Goal: Task Accomplishment & Management: Manage account settings

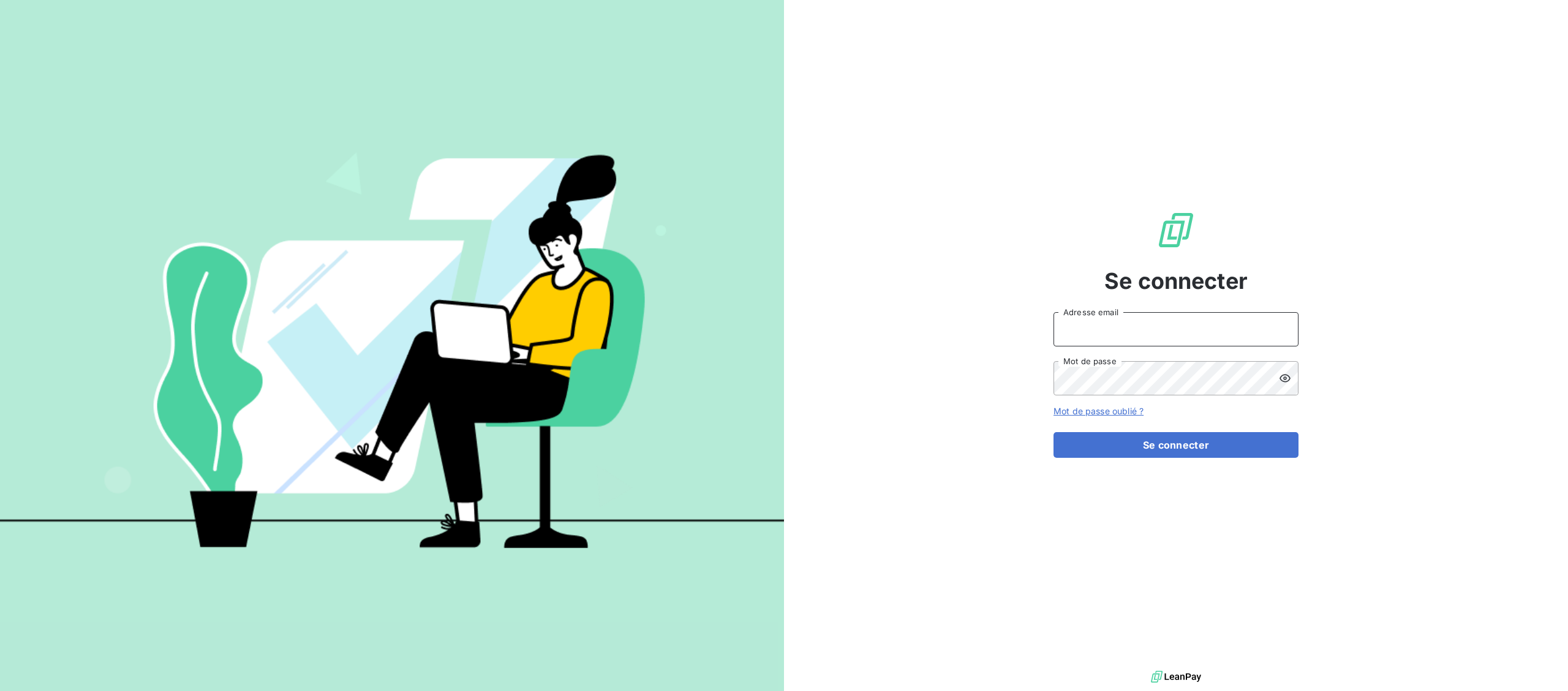
click at [1154, 326] on input "Adresse email" at bounding box center [1176, 329] width 245 height 35
type input "[EMAIL_ADDRESS][DOMAIN_NAME]"
click at [1128, 443] on button "Se connecter" at bounding box center [1176, 445] width 245 height 26
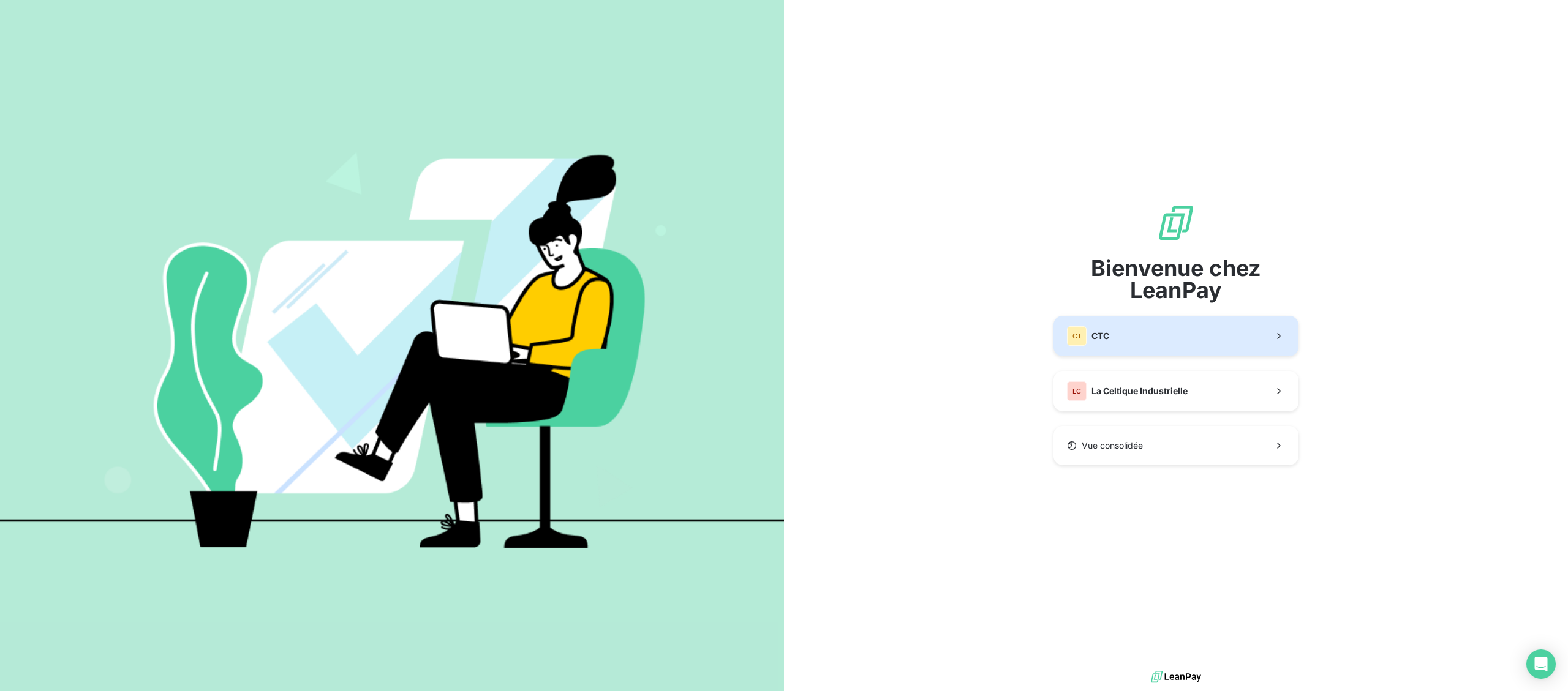
click at [1130, 334] on button "CT CTC" at bounding box center [1176, 336] width 245 height 40
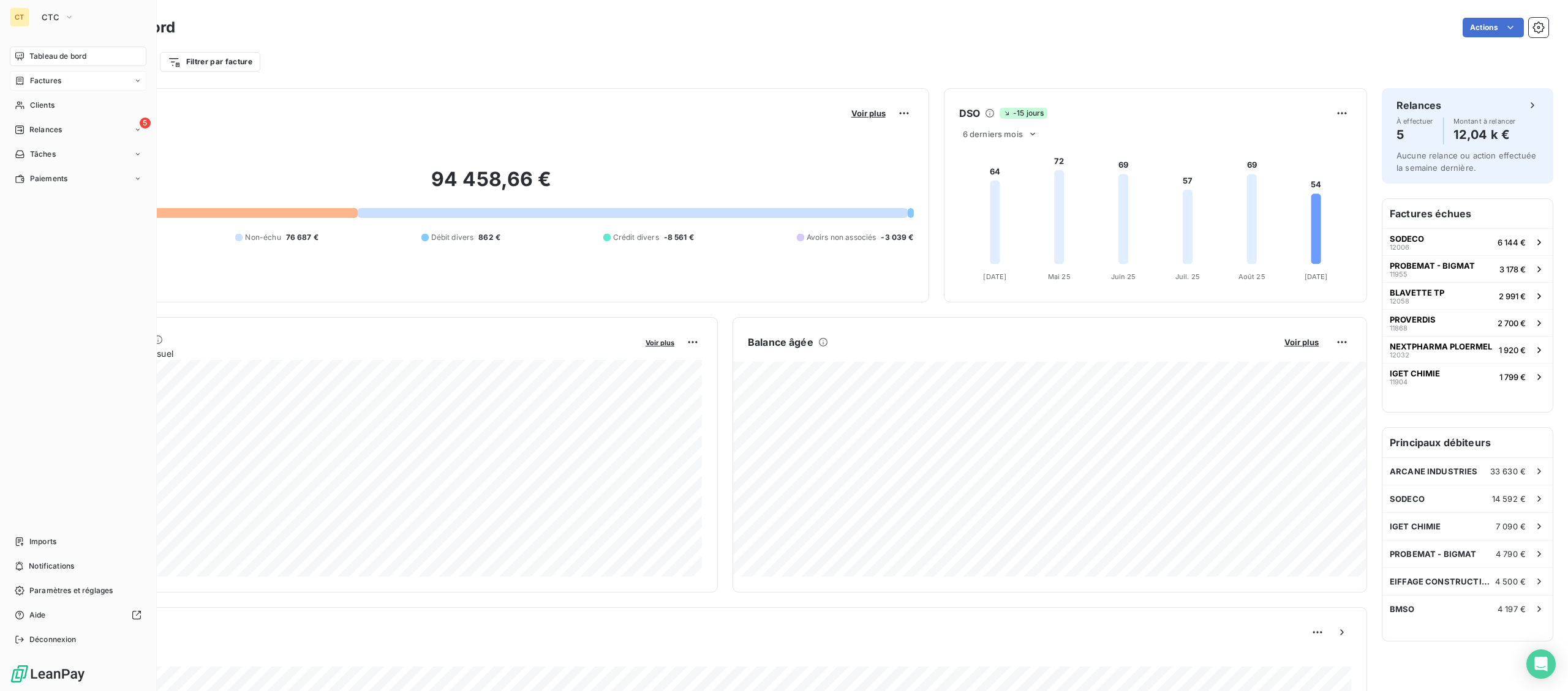
click at [46, 81] on span "Factures" at bounding box center [46, 81] width 31 height 11
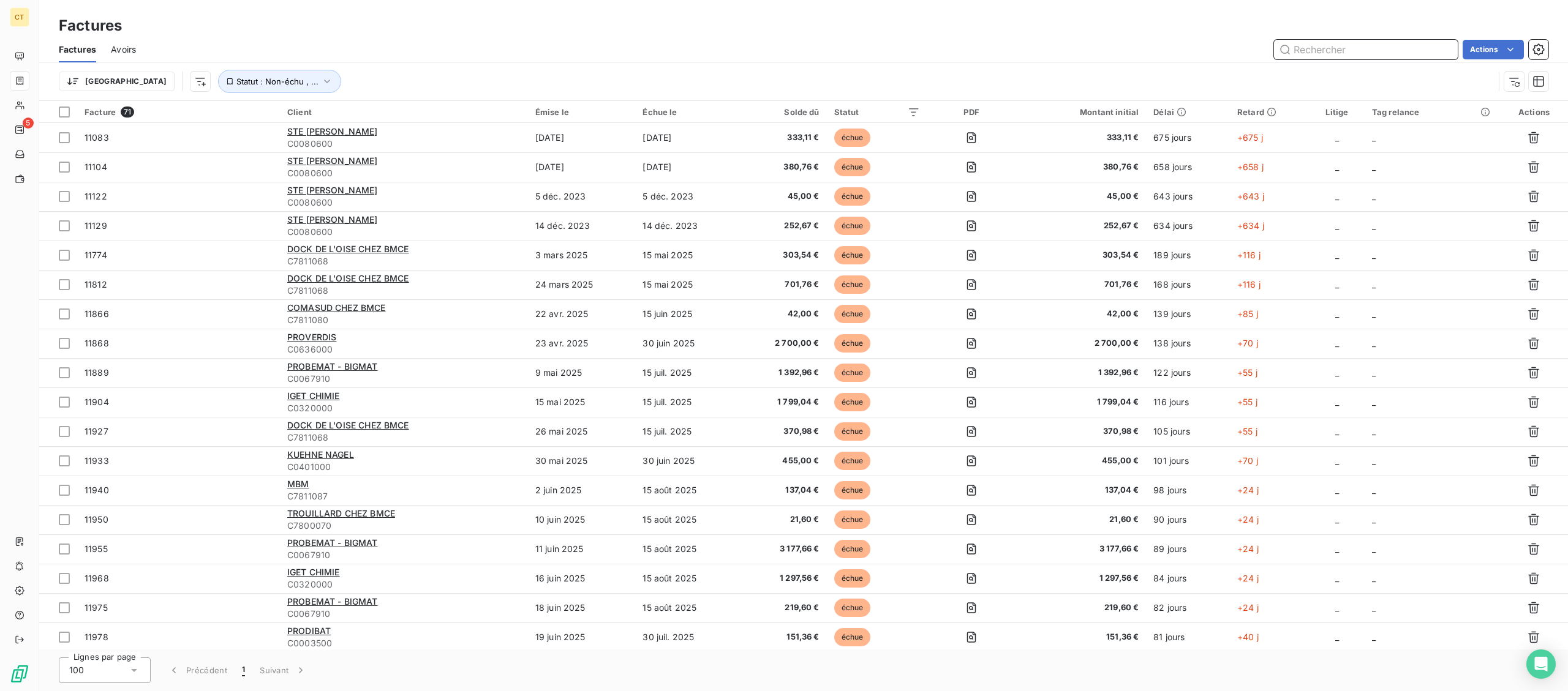
click at [1344, 47] on input "text" at bounding box center [1366, 49] width 184 height 19
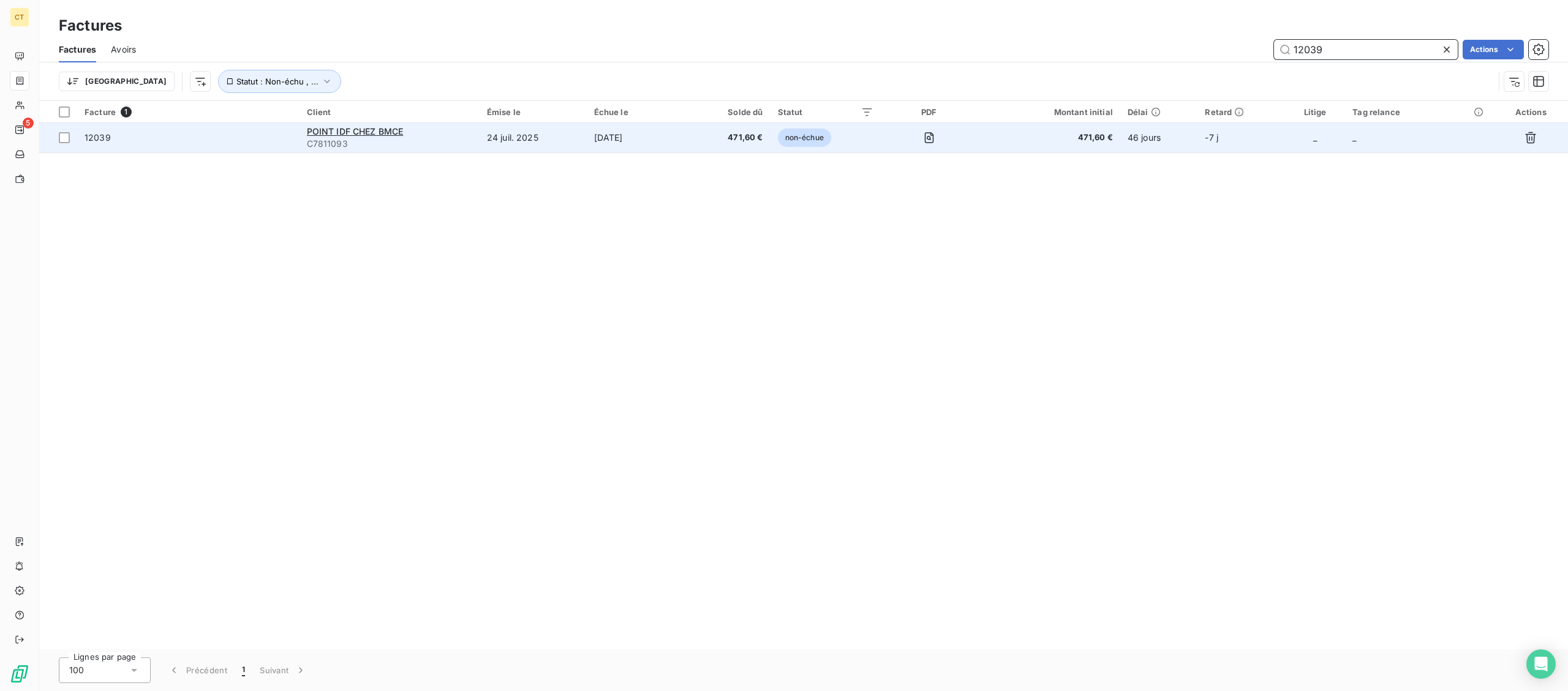
type input "12039"
click at [600, 146] on td "[DATE]" at bounding box center [638, 137] width 104 height 29
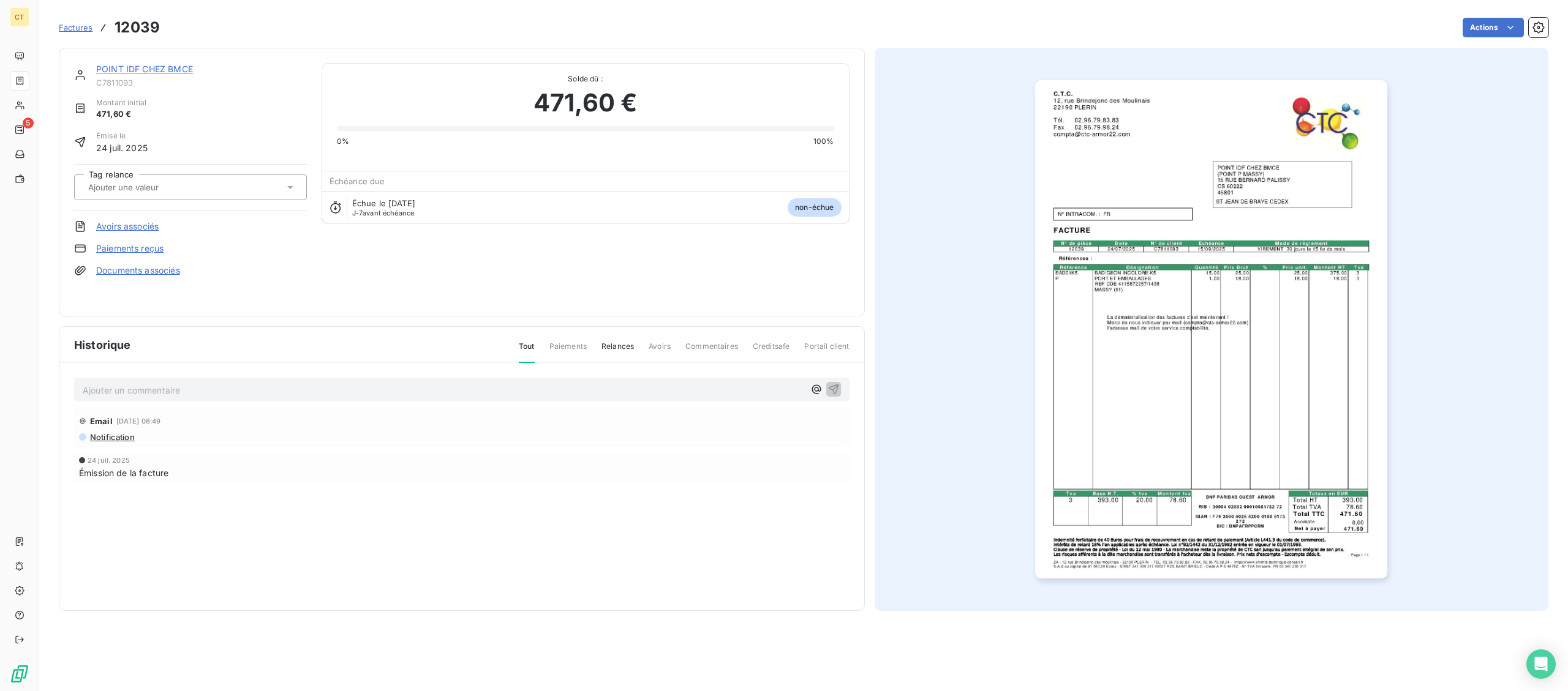
click at [168, 68] on link "POINT IDF CHEZ BMCE" at bounding box center [144, 68] width 97 height 11
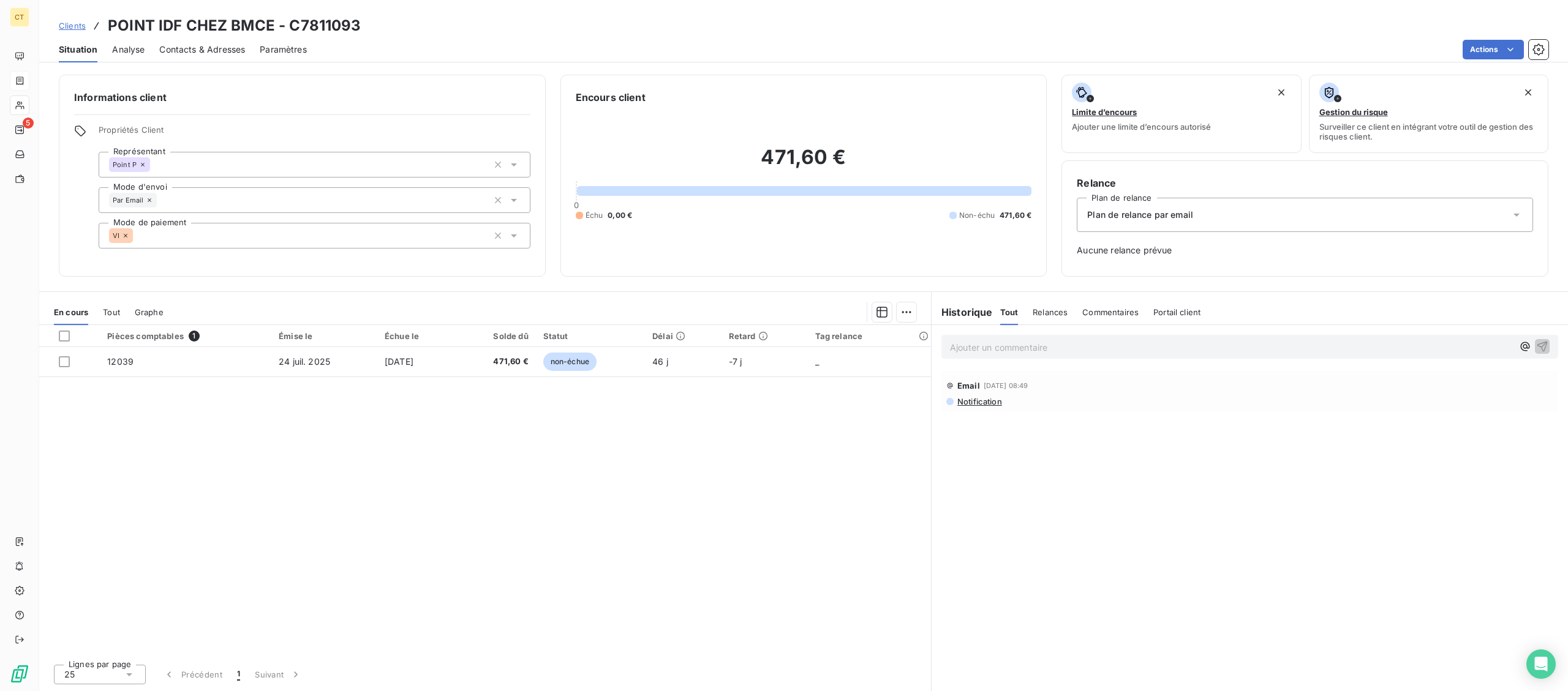
click at [1117, 347] on p "Ajouter un commentaire ﻿" at bounding box center [1231, 347] width 563 height 15
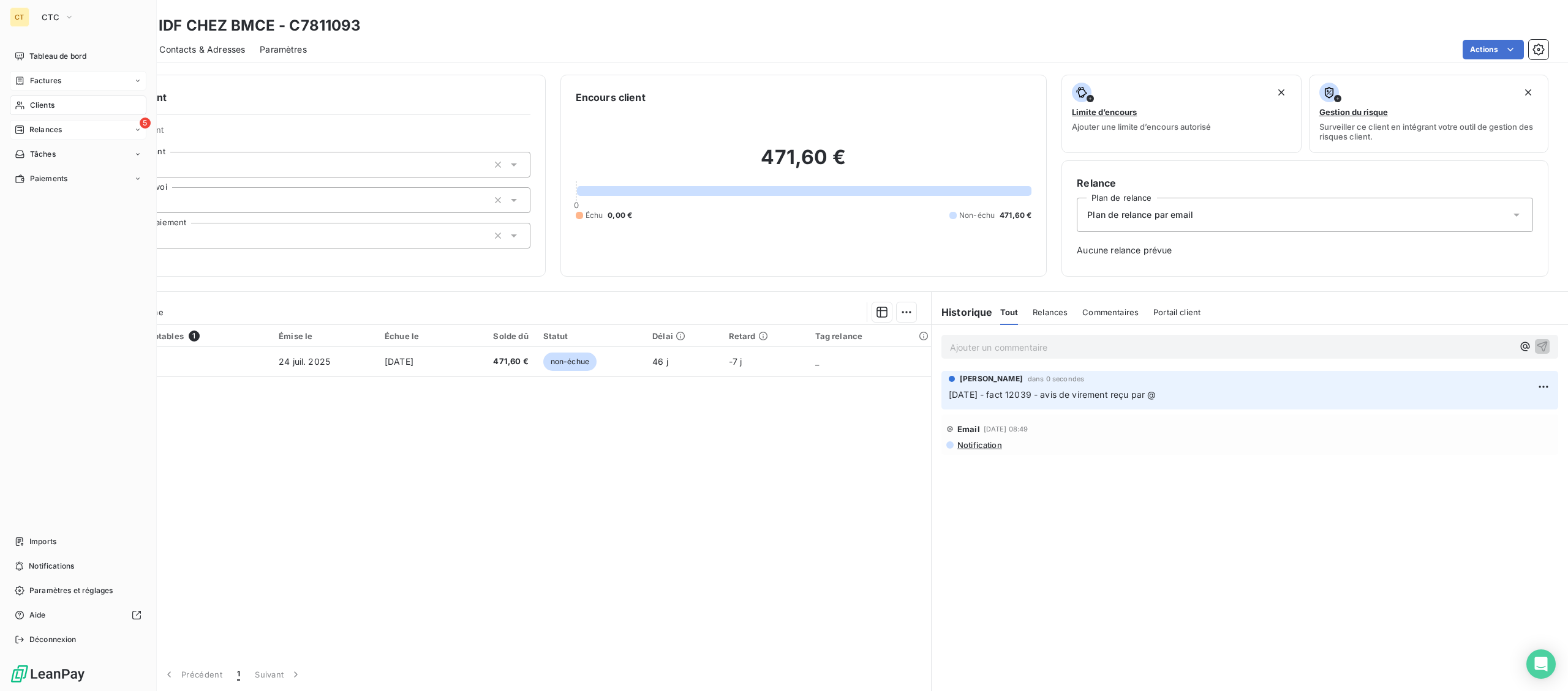
click at [42, 132] on span "Relances" at bounding box center [46, 130] width 33 height 11
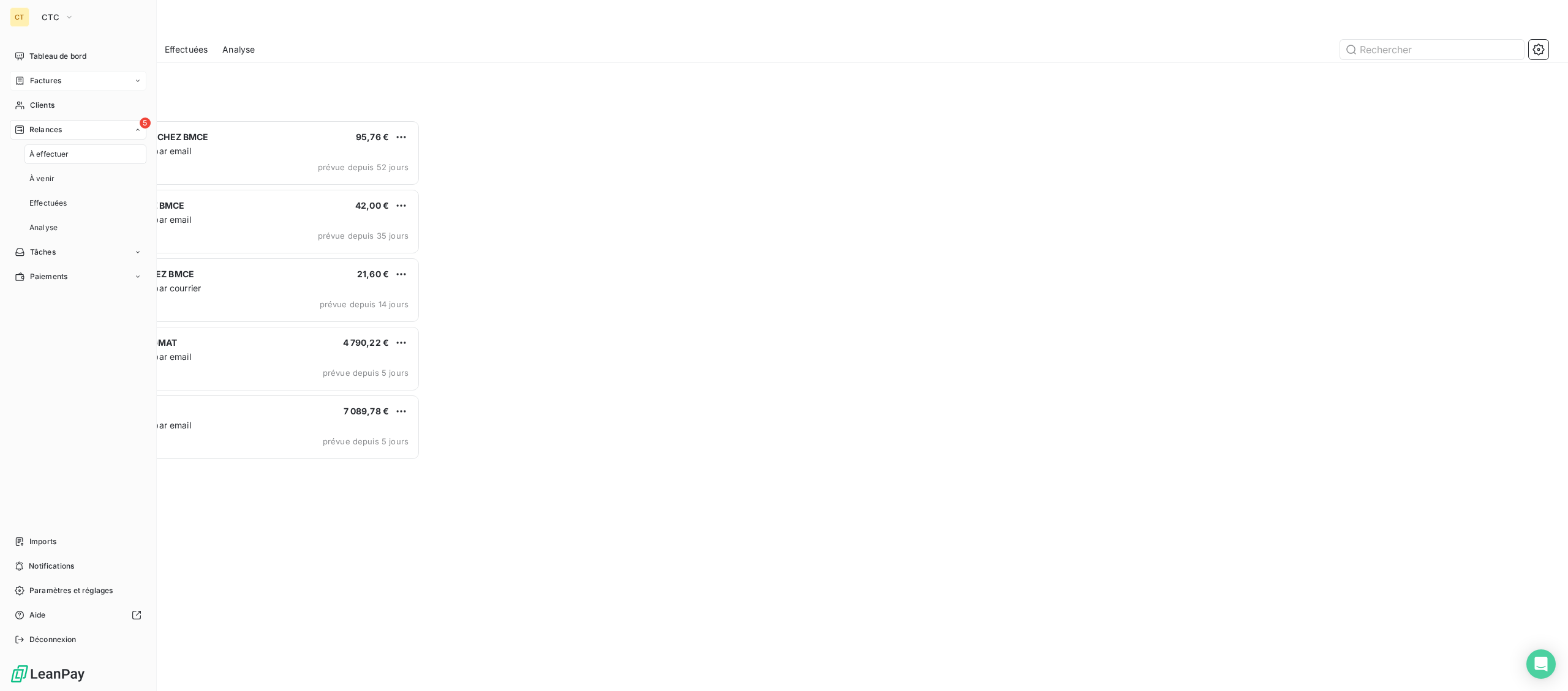
click at [36, 159] on span "À effectuer" at bounding box center [49, 154] width 40 height 11
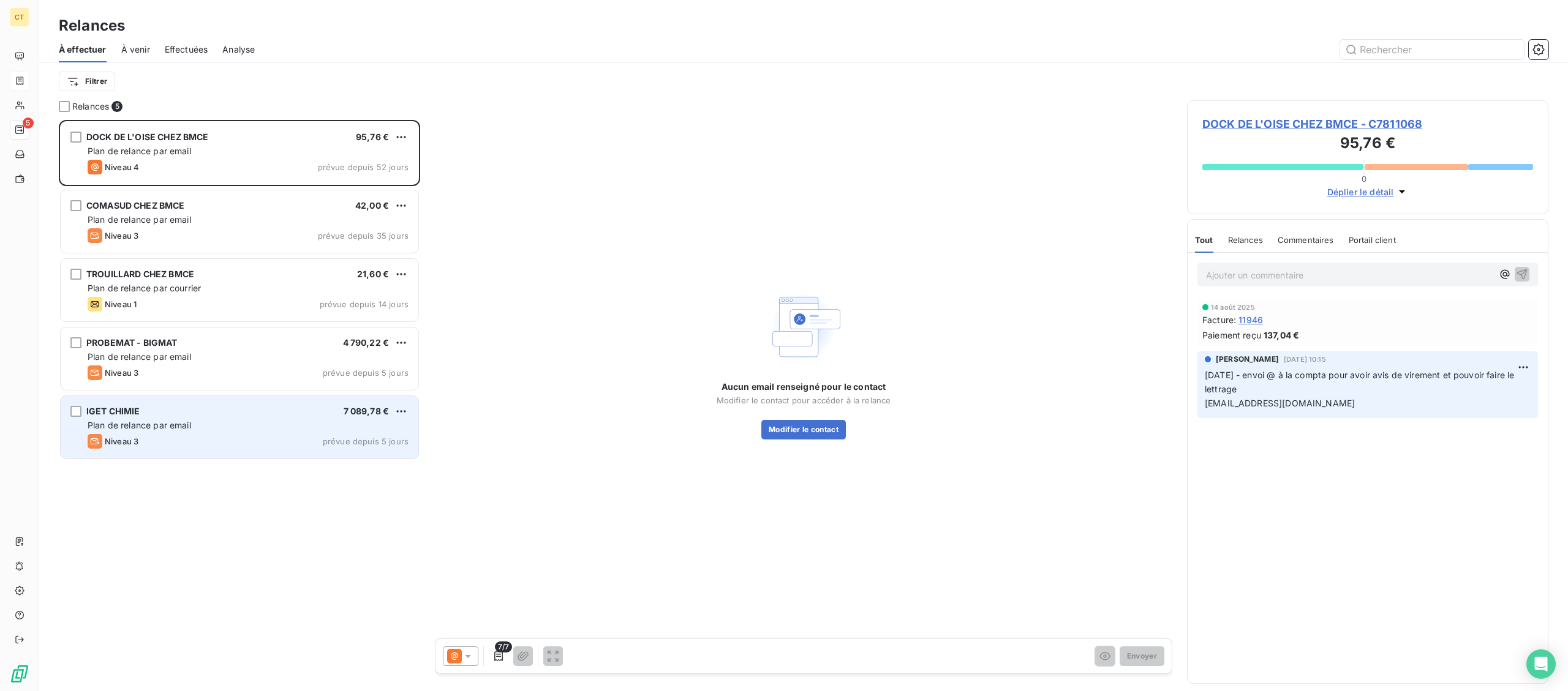
click at [247, 436] on div "Niveau 3 prévue depuis 5 jours" at bounding box center [247, 441] width 321 height 14
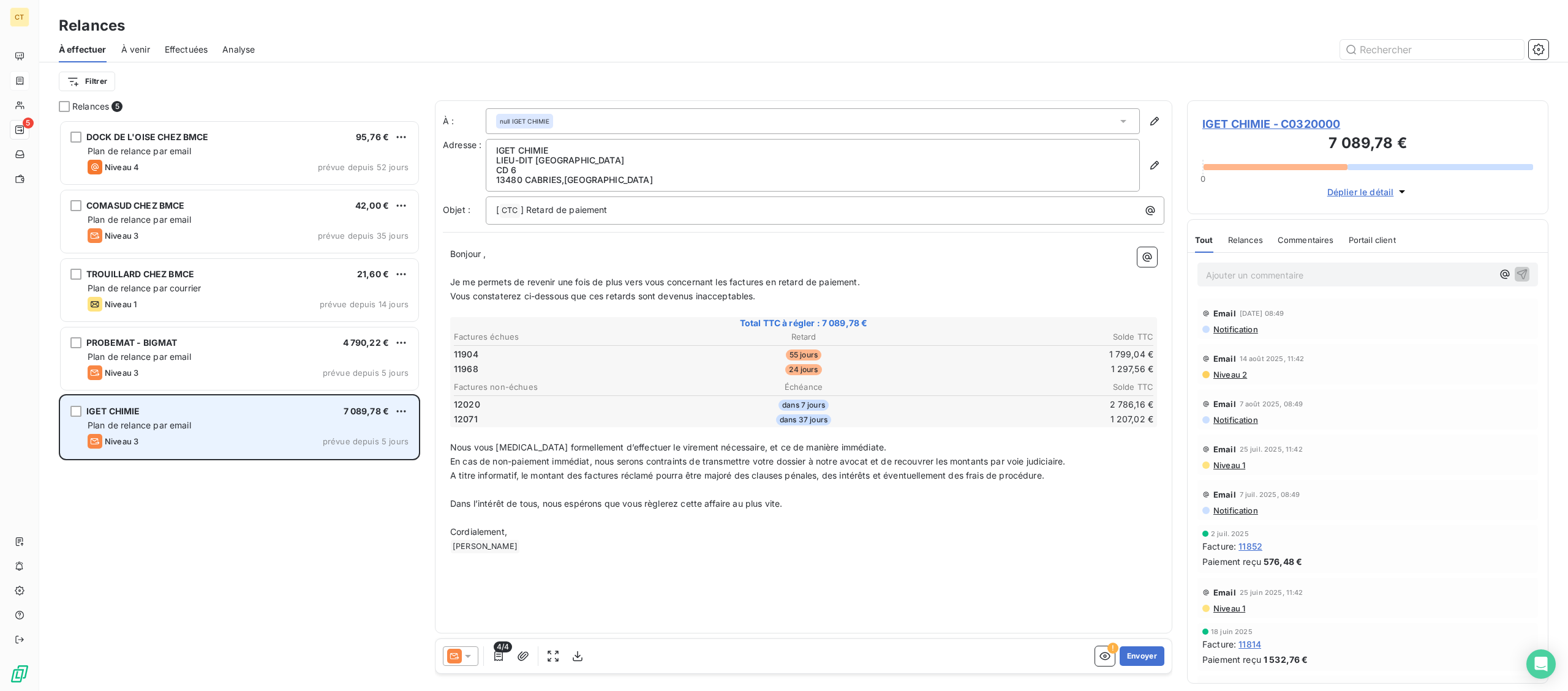
click at [408, 402] on div "IGET CHIMIE 7 089,78 € Plan de relance par email Niveau 3 prévue depuis 5 jours" at bounding box center [240, 427] width 358 height 62
click at [399, 412] on html "CT 5 Relances À effectuer À venir Effectuées Analyse Filtrer Relances 5 DOCK DE…" at bounding box center [784, 345] width 1568 height 691
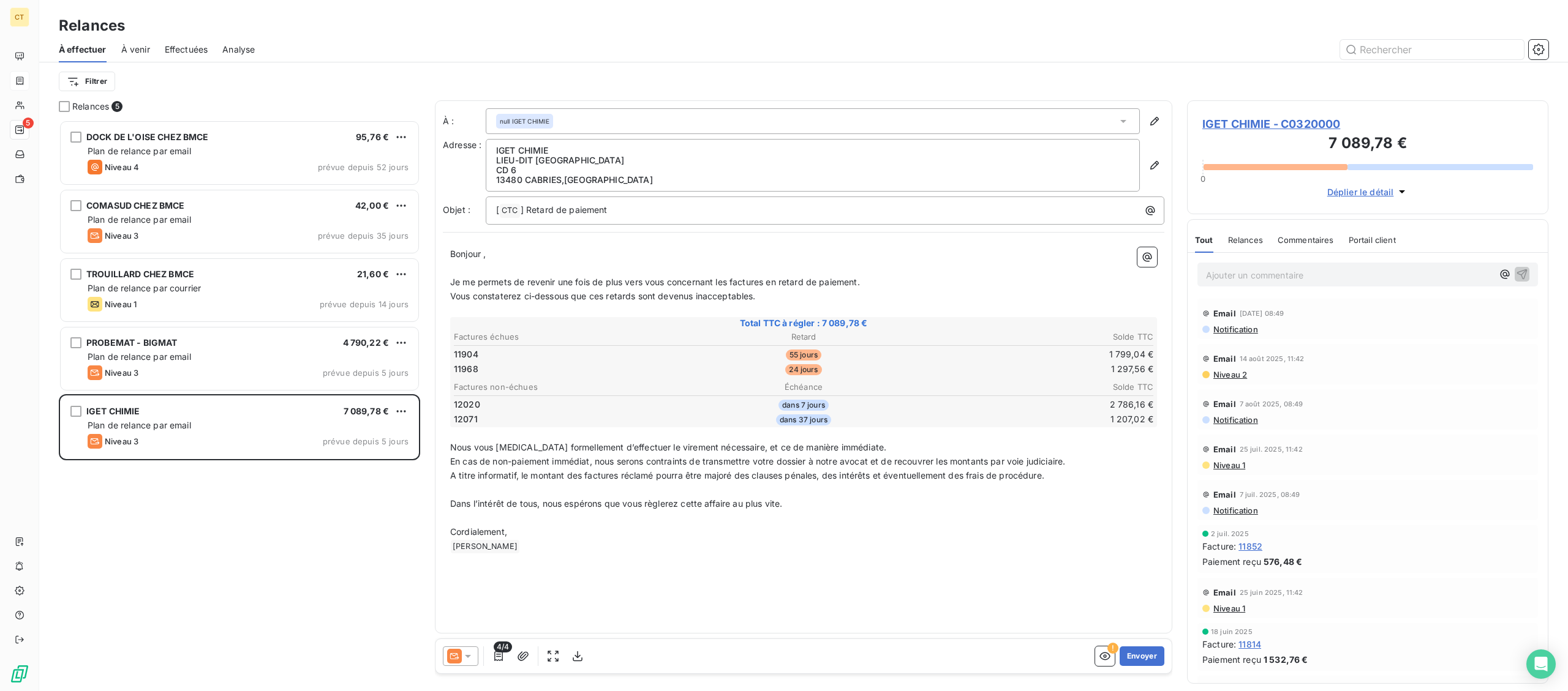
scroll to position [571, 360]
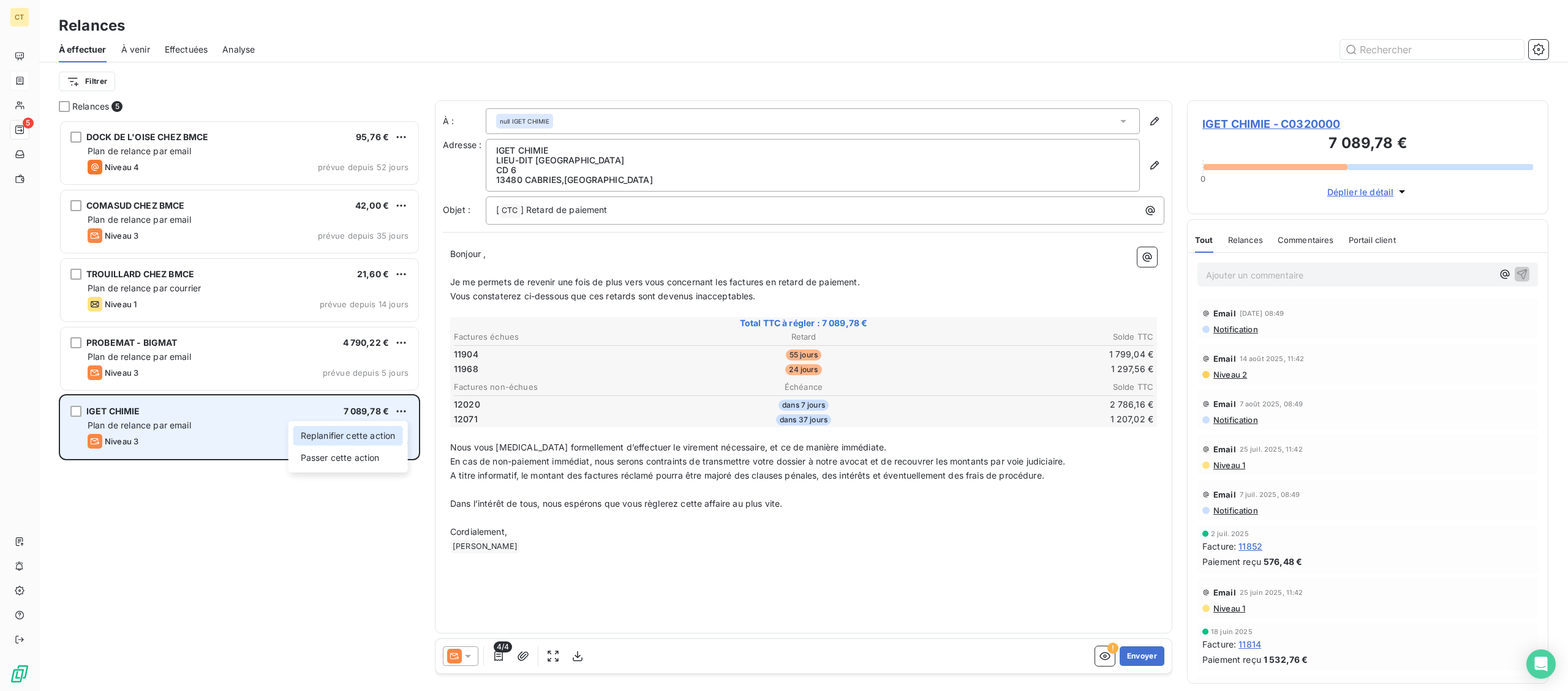
click at [386, 428] on div "Replanifier cette action" at bounding box center [348, 436] width 110 height 19
select select "8"
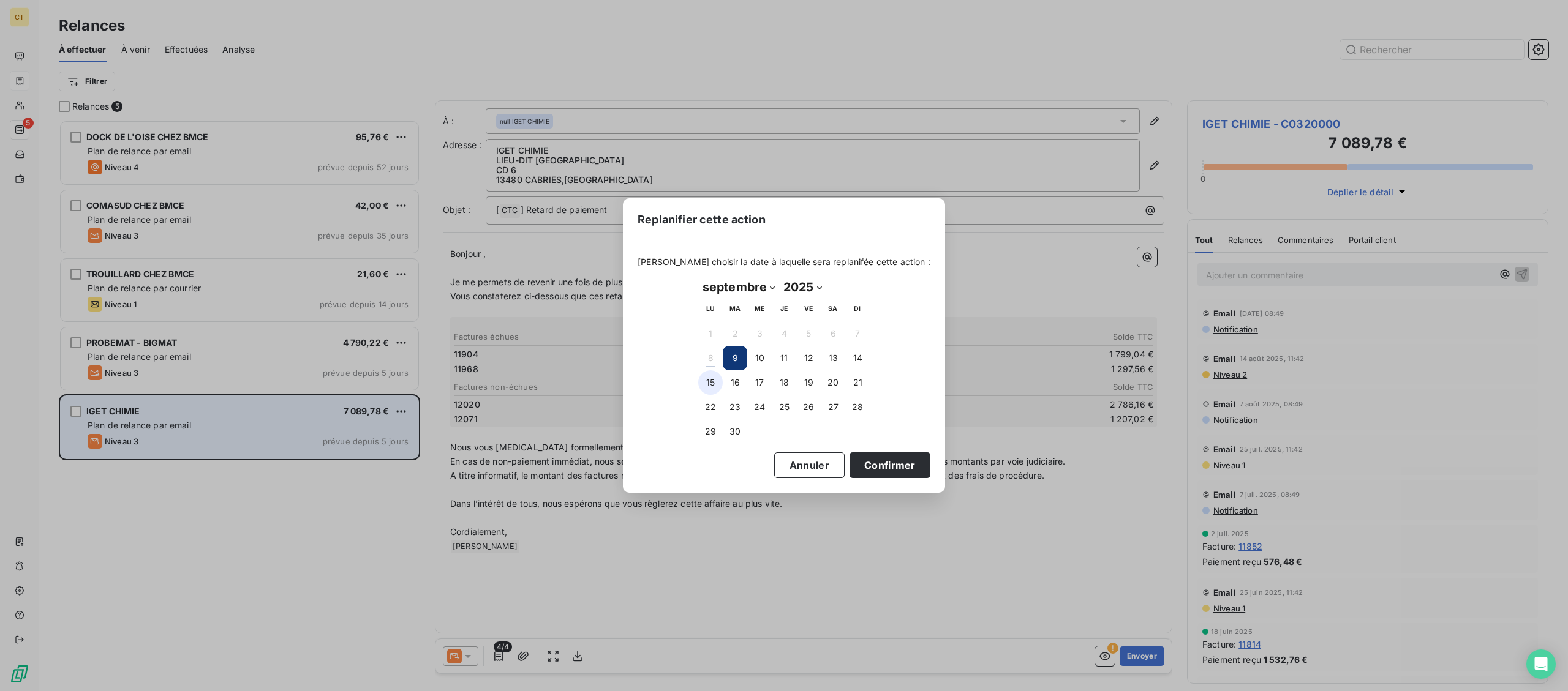
click at [708, 385] on button "15" at bounding box center [710, 382] width 24 height 24
click at [880, 469] on button "Confirmer" at bounding box center [890, 465] width 81 height 26
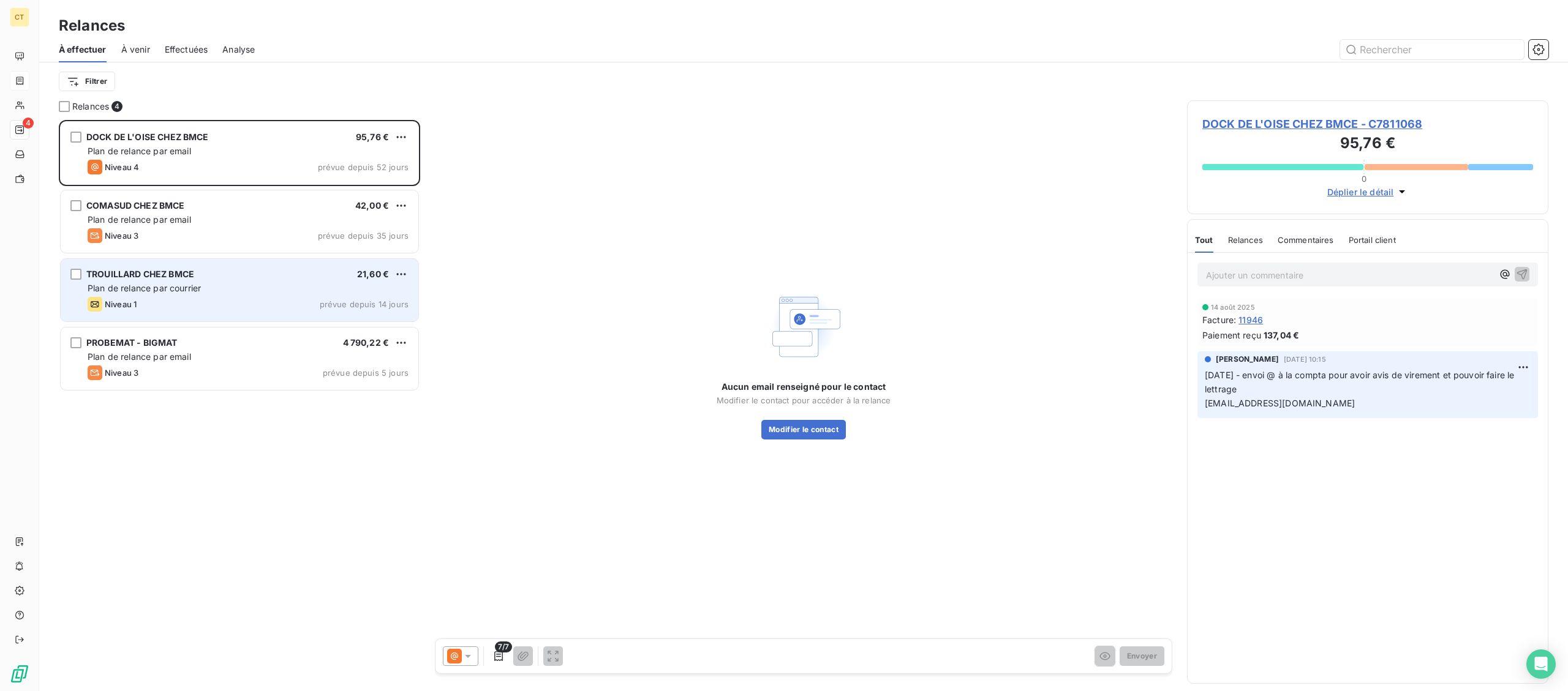
click at [198, 309] on div "Niveau 1 prévue depuis 14 jours" at bounding box center [247, 304] width 321 height 14
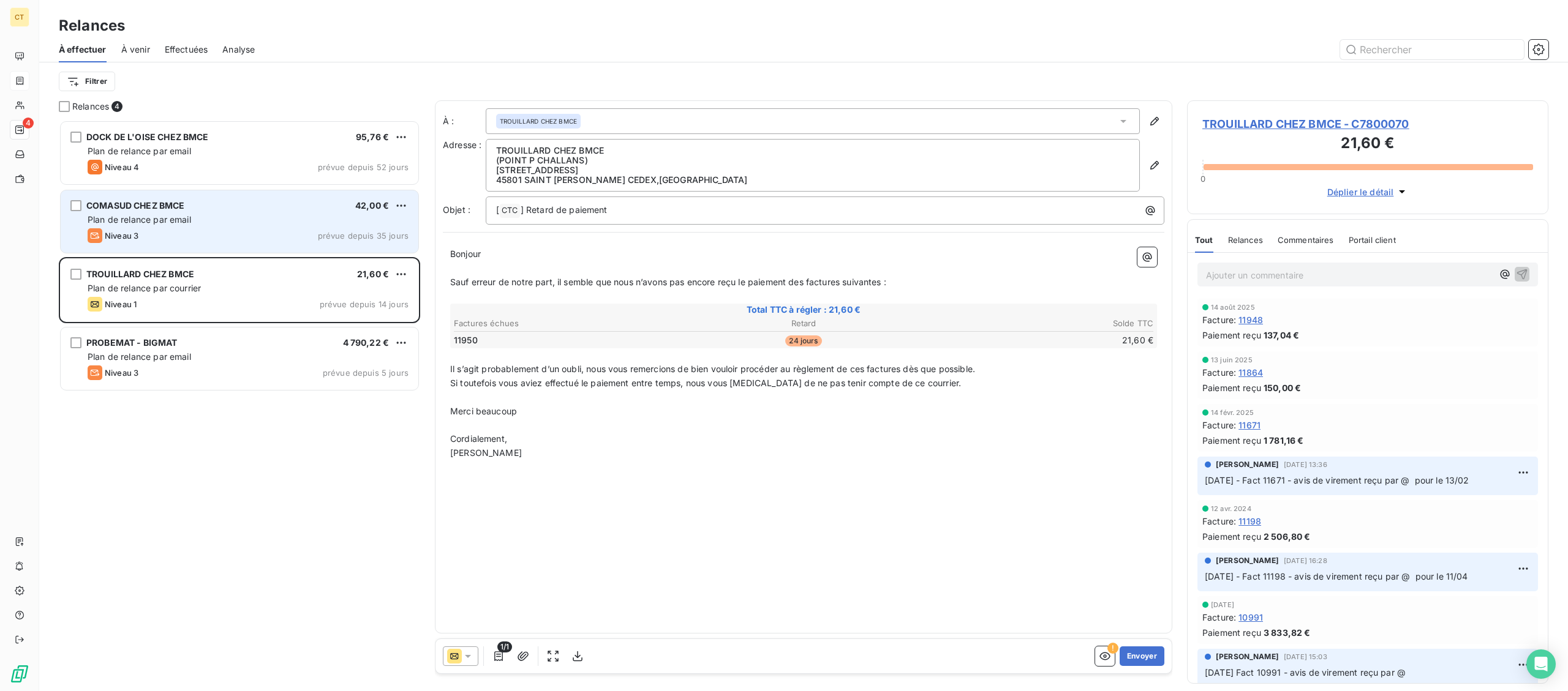
click at [262, 225] on div "Plan de relance par email" at bounding box center [247, 220] width 321 height 13
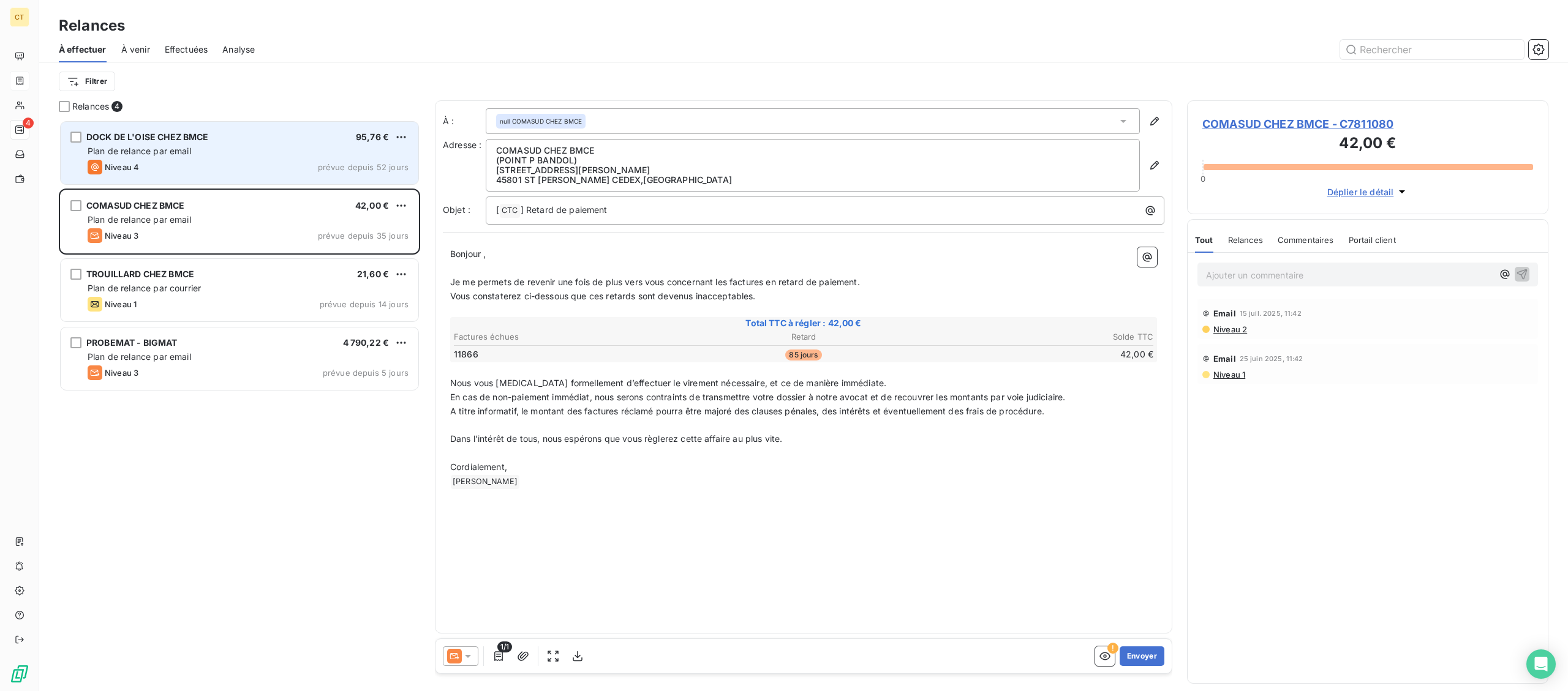
click at [279, 159] on div "DOCK DE L'OISE CHEZ BMCE 95,76 € Plan de relance par email Niveau 4 prévue depu…" at bounding box center [240, 153] width 358 height 62
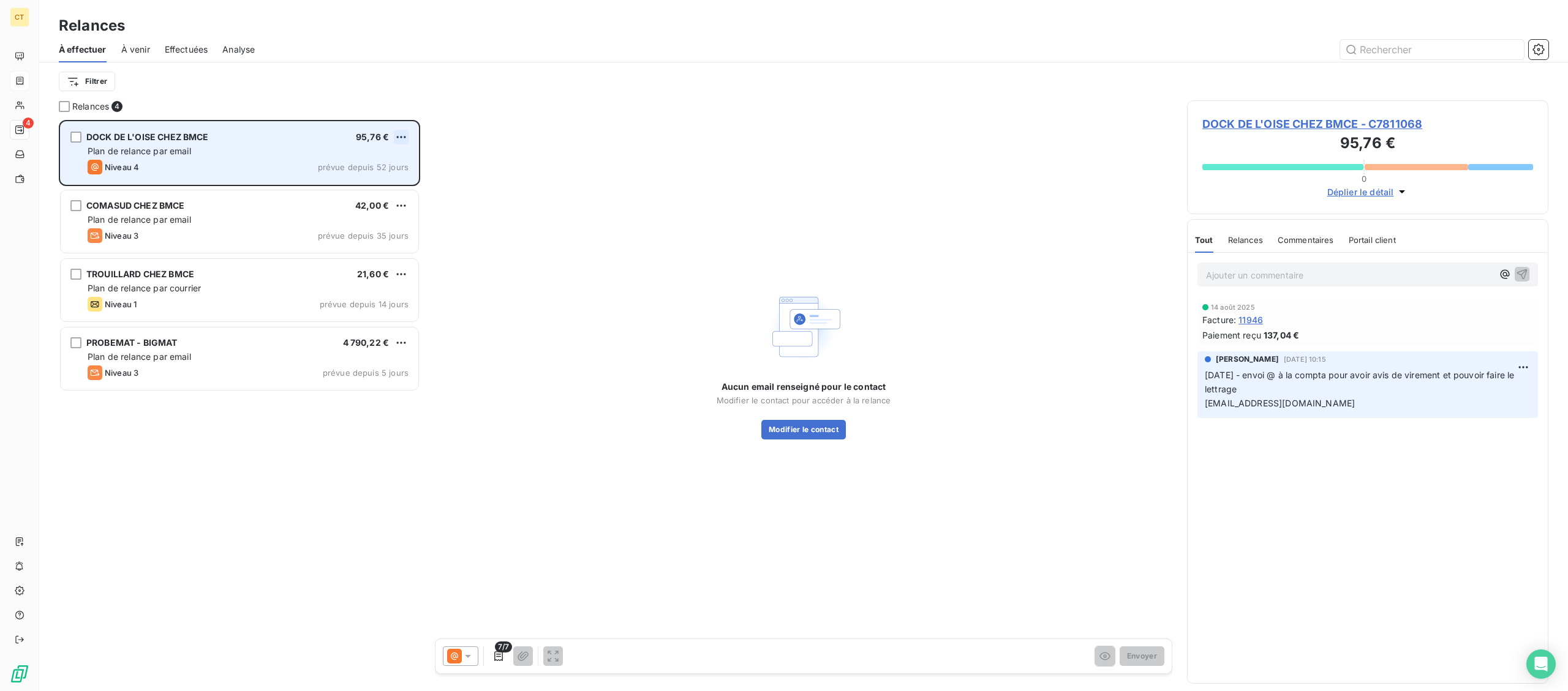
click at [401, 135] on html "CT 4 Relances À effectuer À venir Effectuées Analyse Filtrer Relances 4 DOCK DE…" at bounding box center [784, 345] width 1568 height 691
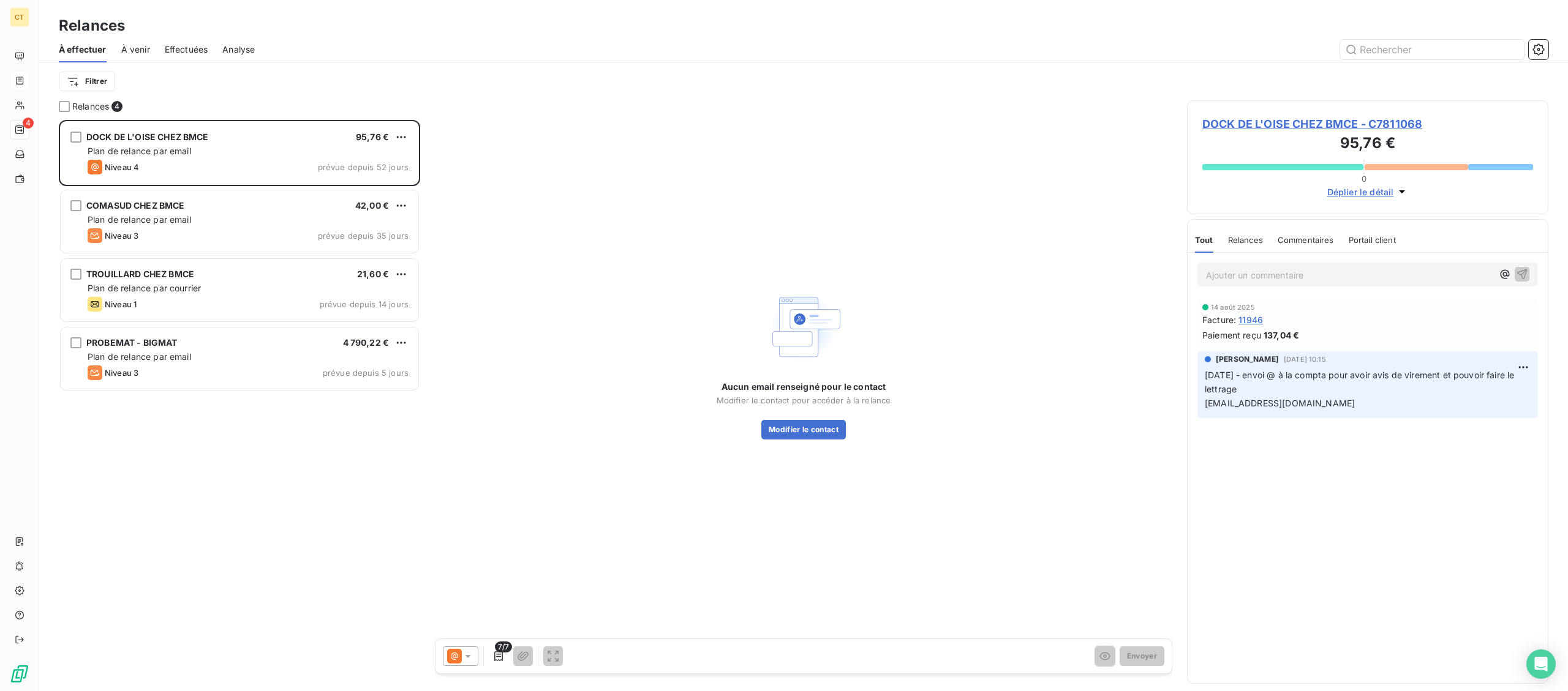
scroll to position [571, 360]
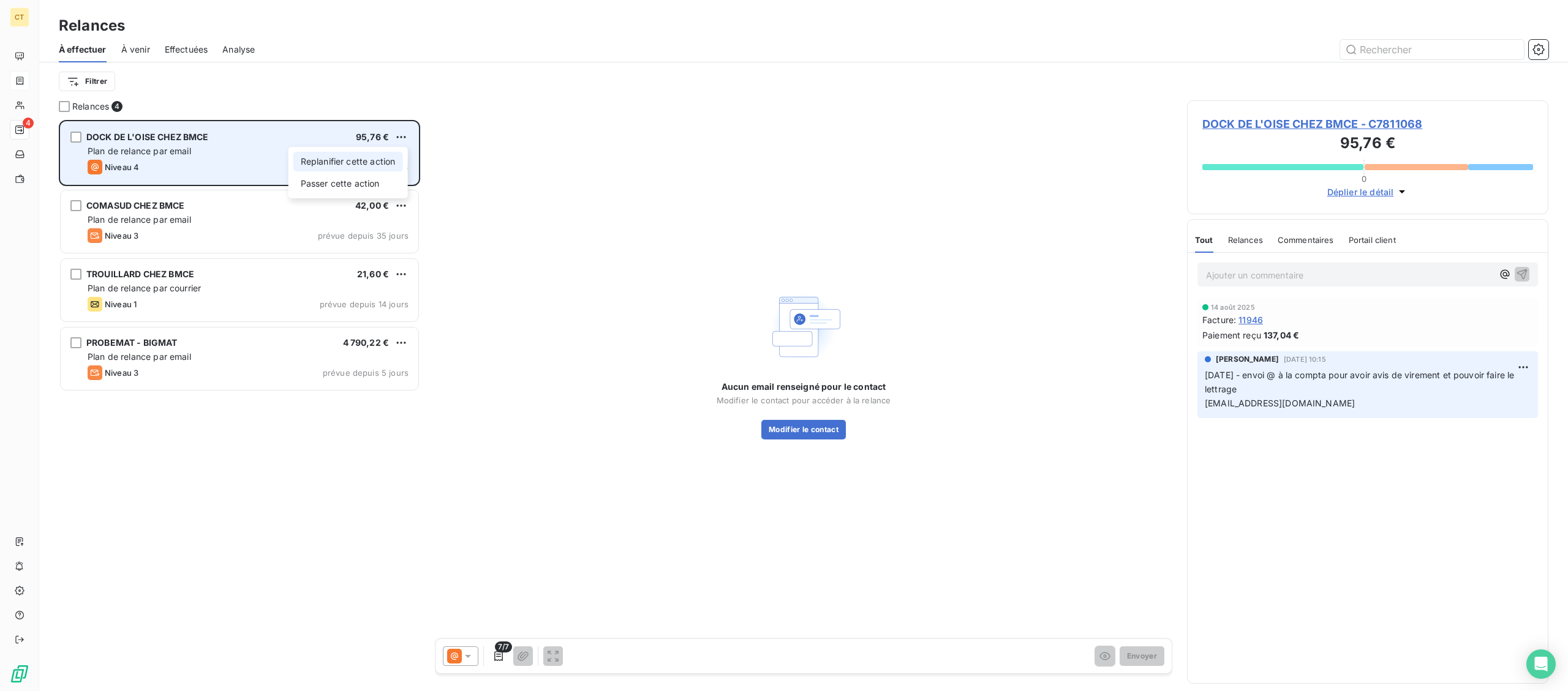
click at [374, 163] on div "Replanifier cette action" at bounding box center [348, 161] width 110 height 19
select select "8"
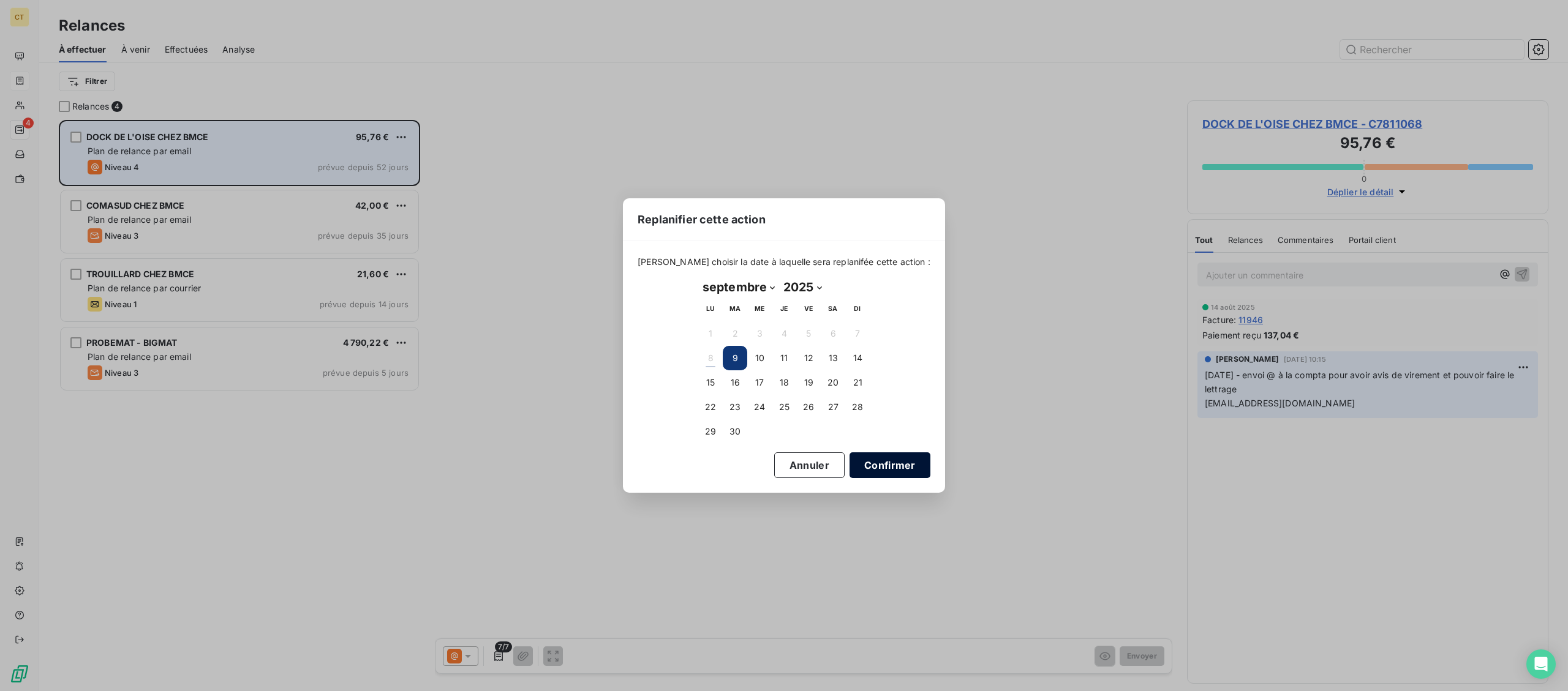
drag, startPoint x: 846, startPoint y: 462, endPoint x: 843, endPoint y: 450, distance: 12.4
click at [850, 461] on button "Confirmer" at bounding box center [890, 465] width 81 height 26
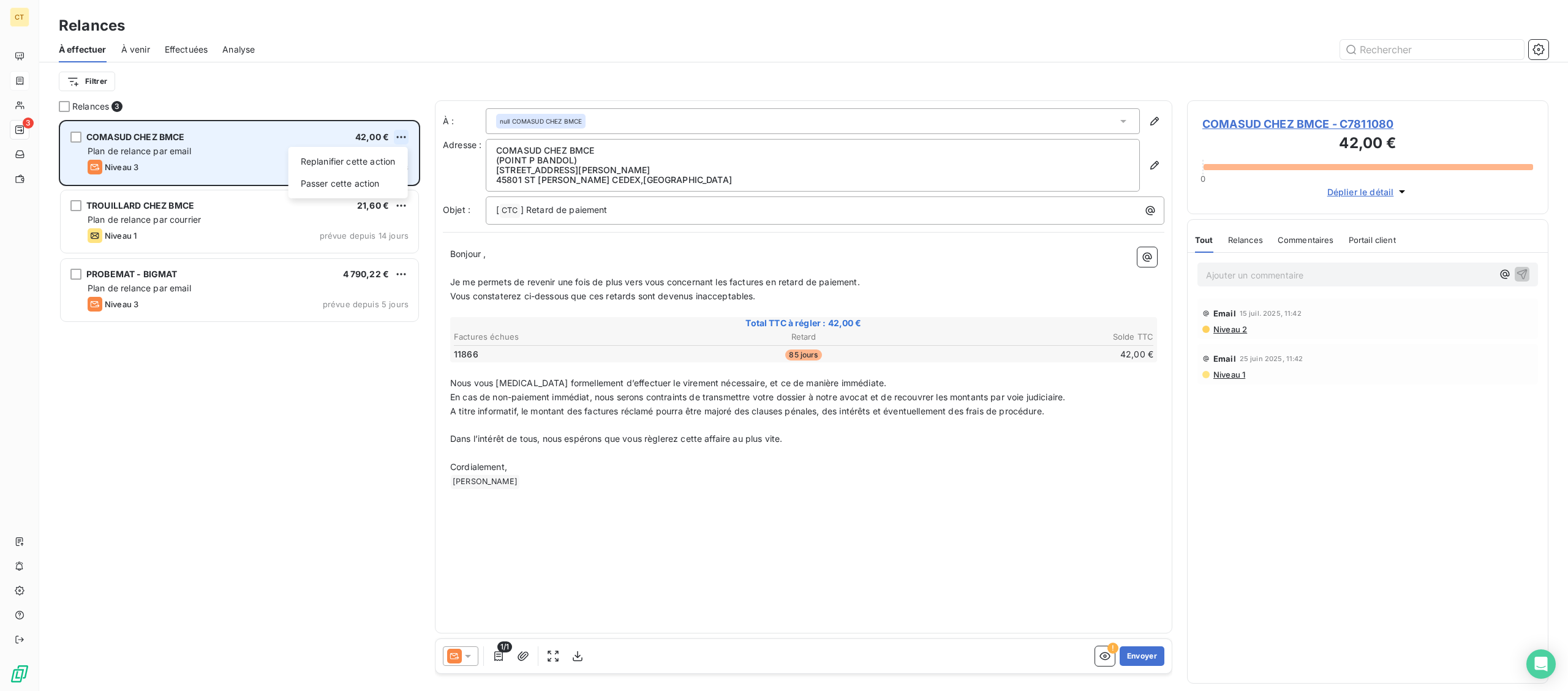
click at [404, 133] on html "CT 3 Relances À effectuer À venir Effectuées Analyse Filtrer Relances 3 COMASUD…" at bounding box center [784, 345] width 1568 height 691
click at [396, 158] on div "Replanifier cette action" at bounding box center [348, 161] width 110 height 19
select select "8"
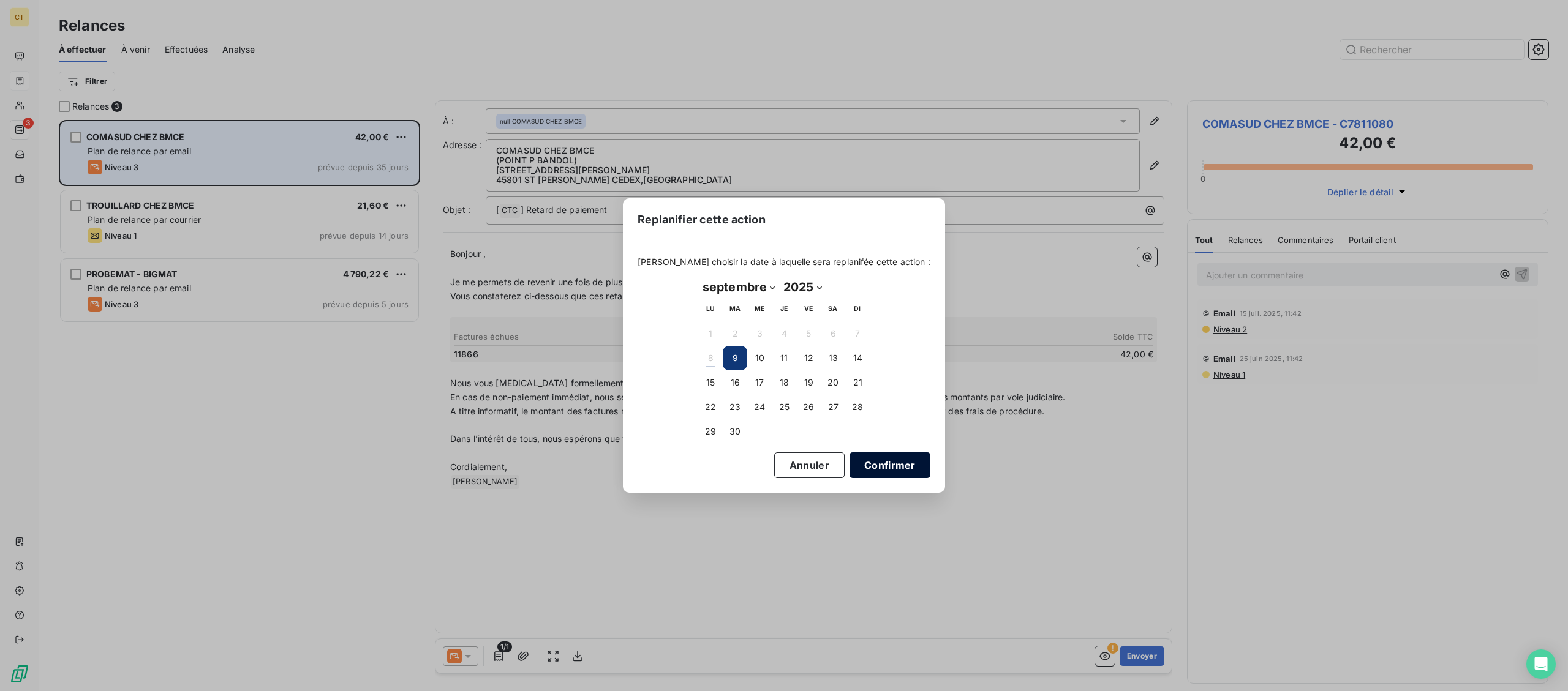
click at [875, 473] on button "Confirmer" at bounding box center [890, 465] width 81 height 26
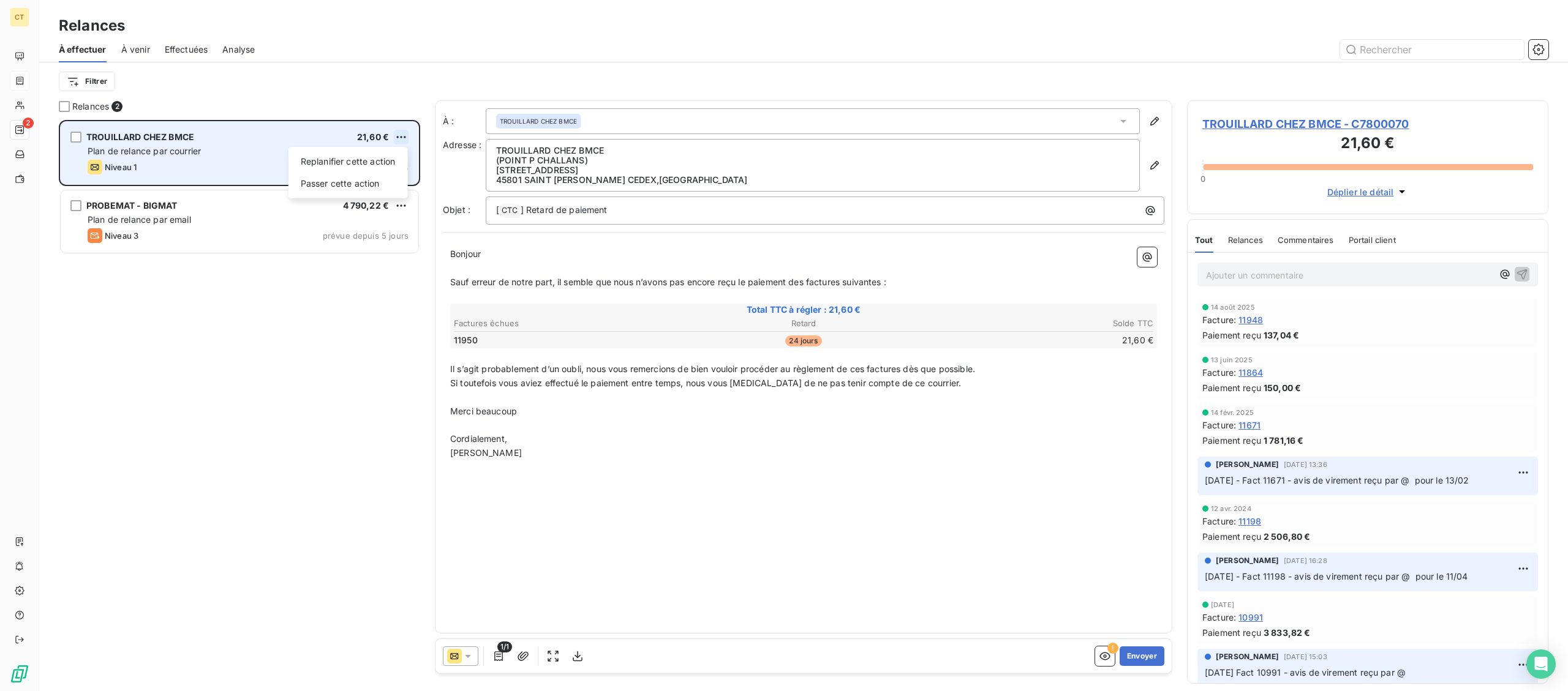
click at [405, 134] on html "CT 2 Relances À effectuer À venir Effectuées Analyse Filtrer Relances 2 TROUILL…" at bounding box center [784, 345] width 1568 height 691
click at [395, 153] on div "Replanifier cette action" at bounding box center [348, 161] width 110 height 19
select select "8"
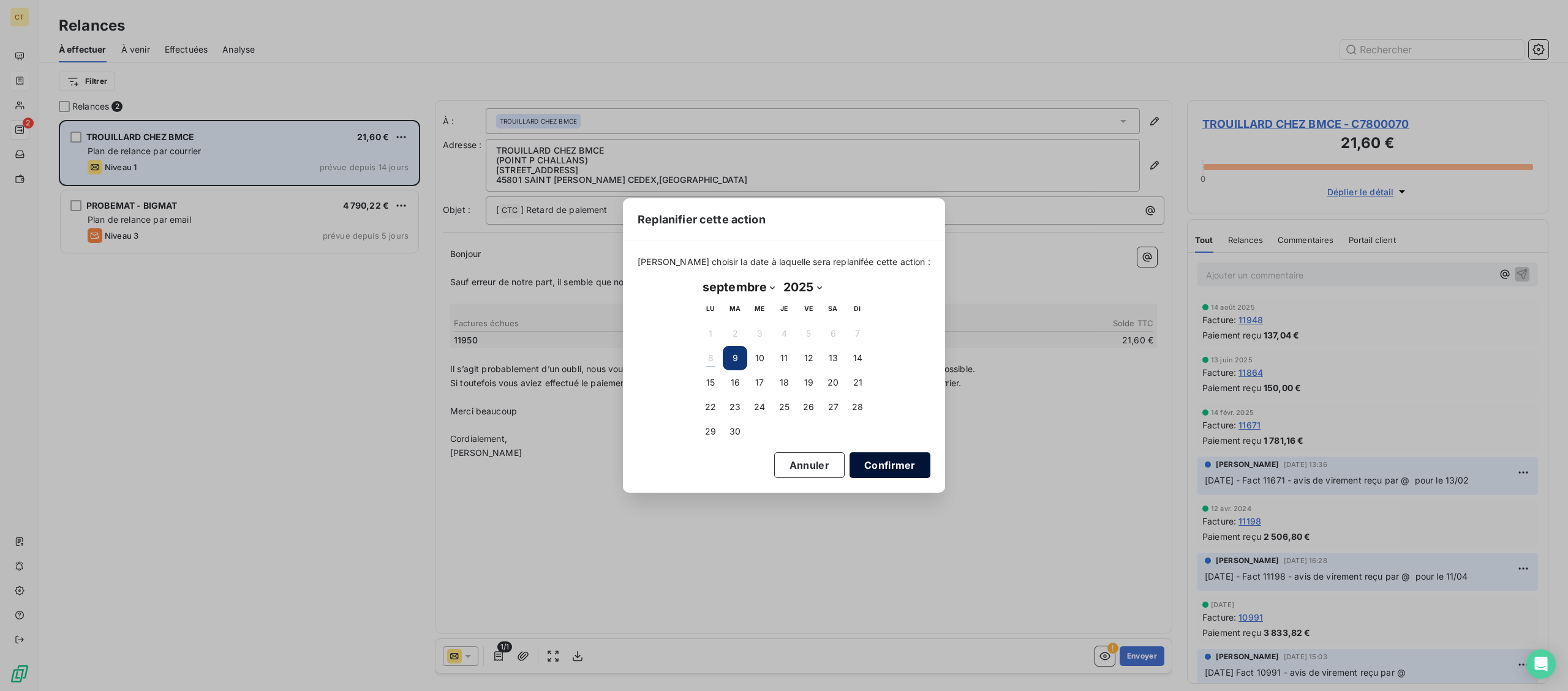
click at [853, 471] on button "Confirmer" at bounding box center [890, 465] width 81 height 26
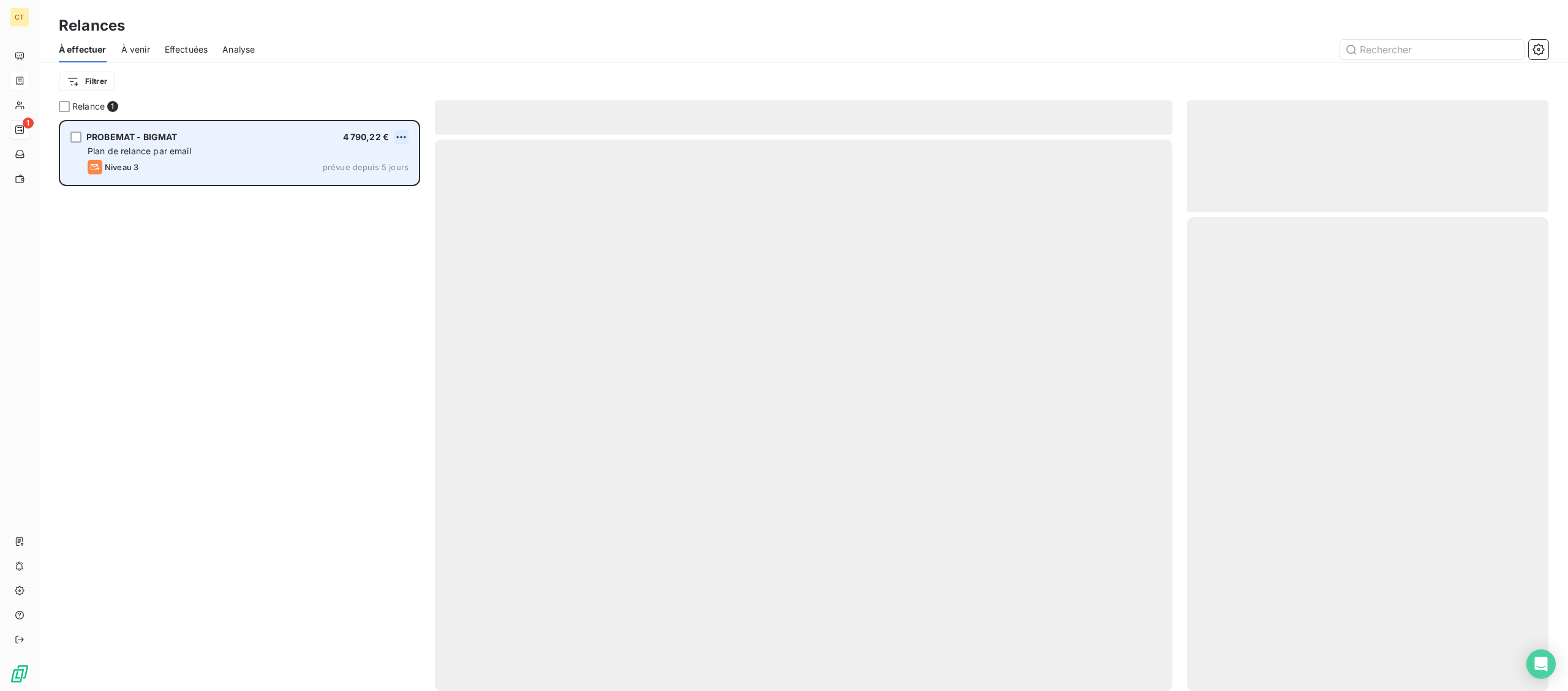
click at [405, 135] on html "CT 1 Relances À effectuer À venir Effectuées Analyse Filtrer Relance 1 PROBEMAT…" at bounding box center [784, 345] width 1568 height 691
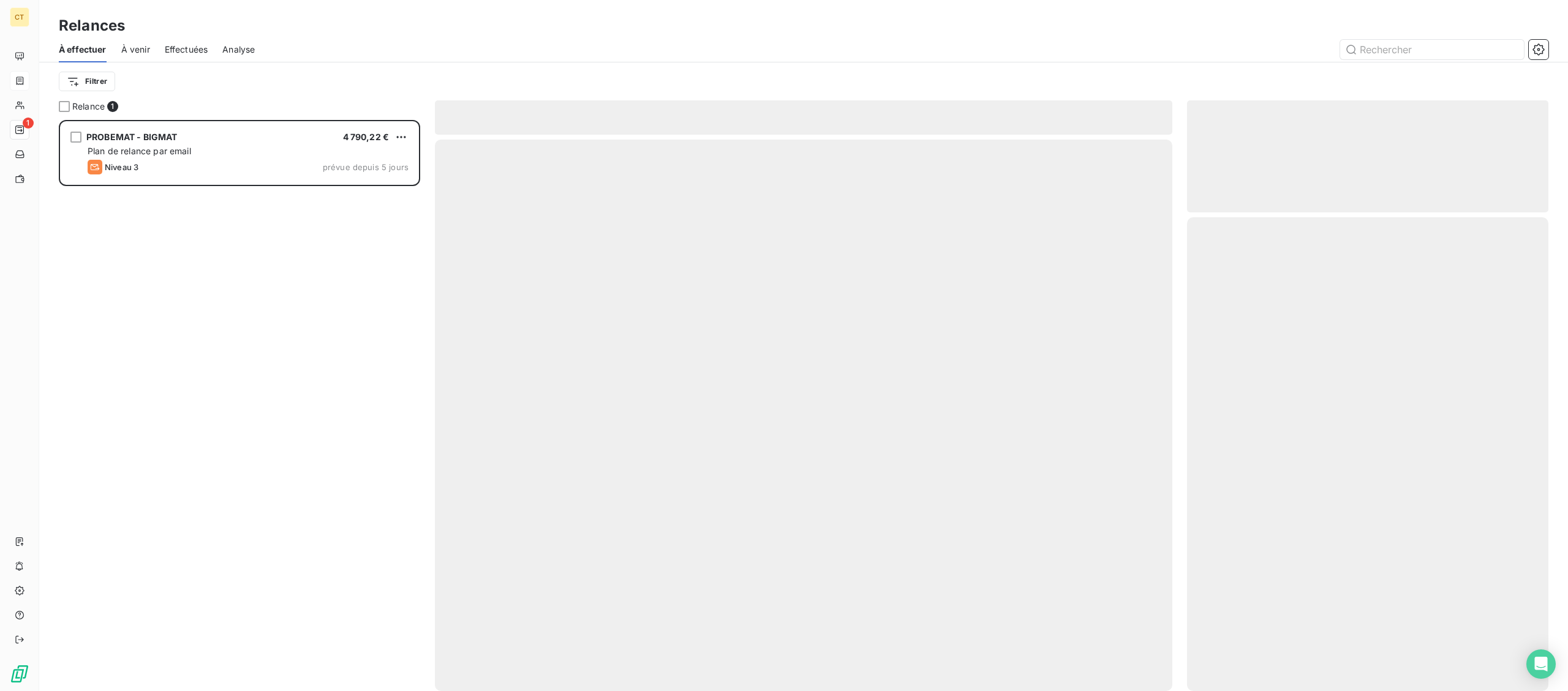
scroll to position [571, 360]
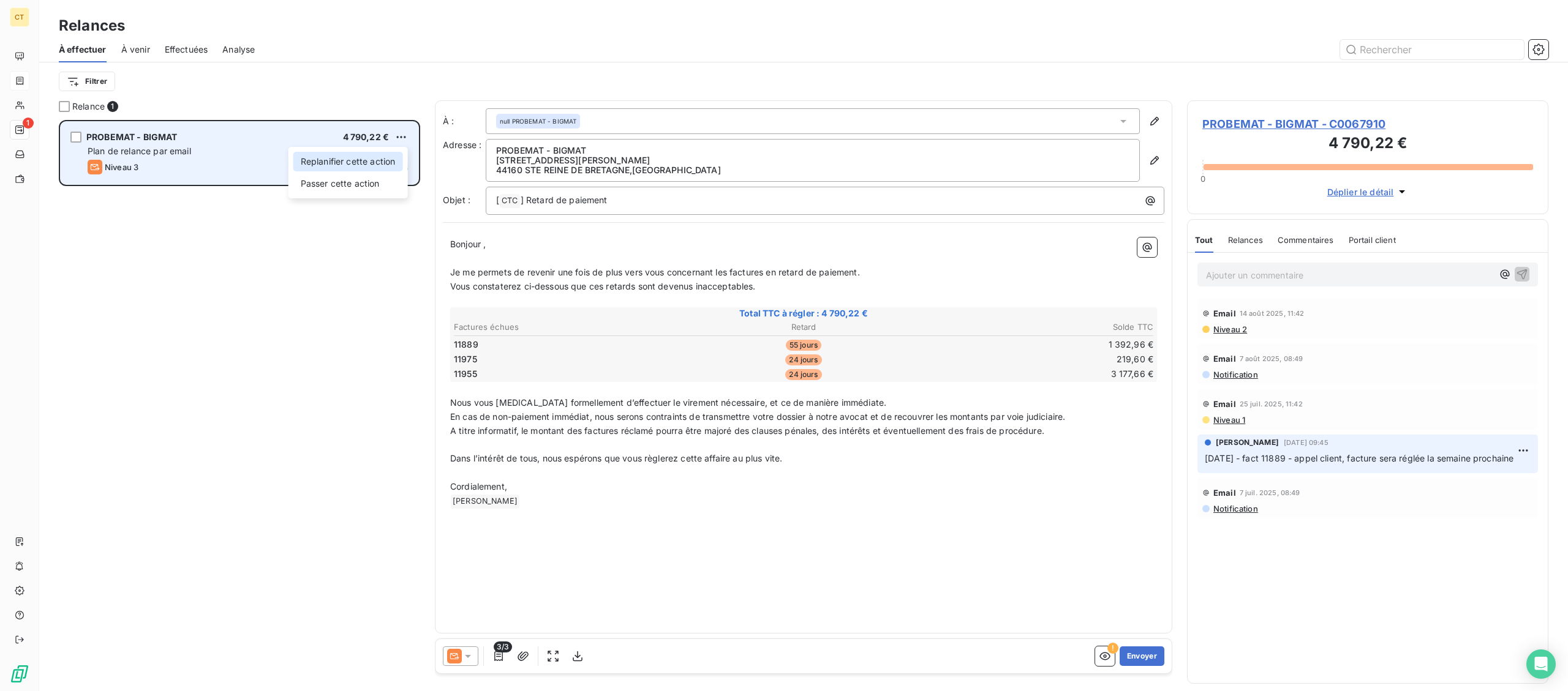
click at [396, 154] on div "Replanifier cette action" at bounding box center [348, 161] width 110 height 19
select select "8"
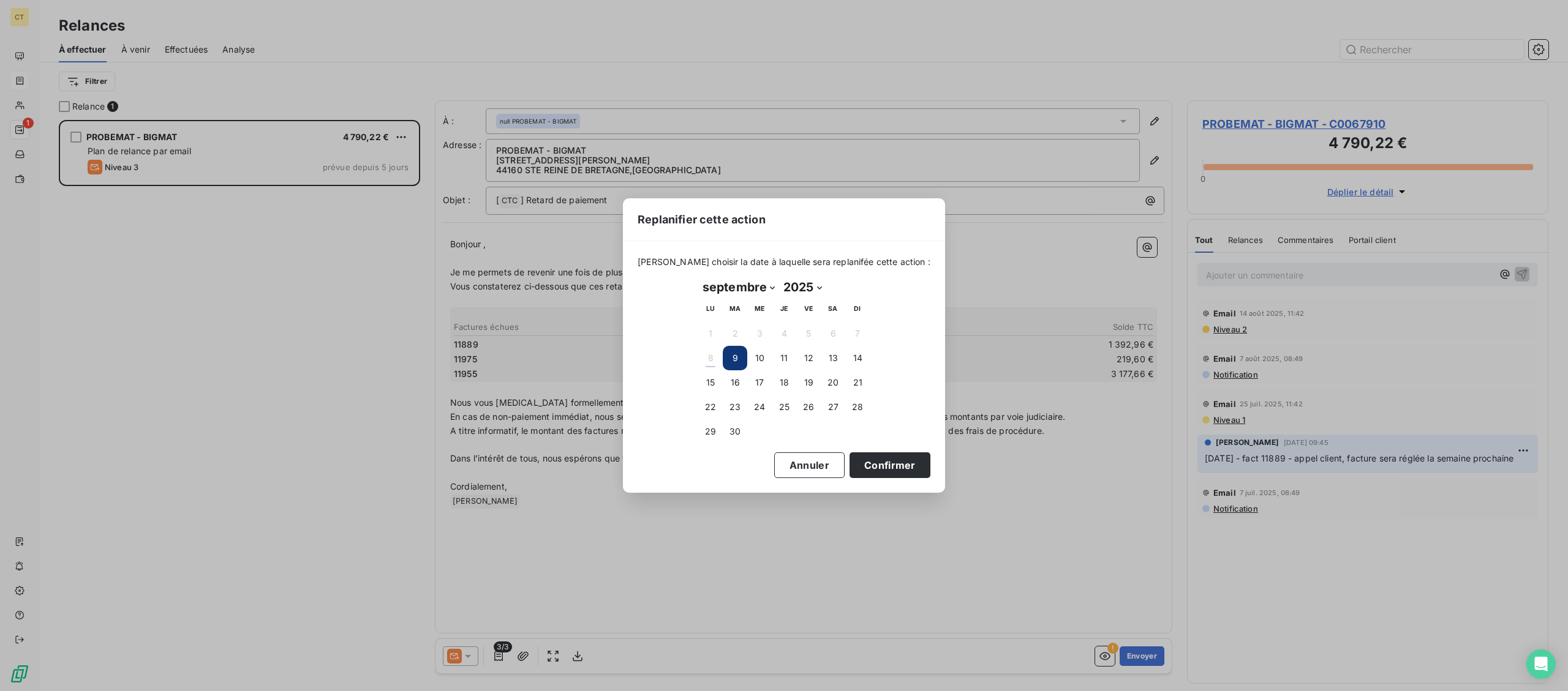
drag, startPoint x: 853, startPoint y: 483, endPoint x: 853, endPoint y: 472, distance: 11.0
click at [853, 482] on div "[PERSON_NAME] choisir la date à laquelle sera replanifée cette action : [DATE] …" at bounding box center [784, 367] width 322 height 251
click at [853, 470] on button "Confirmer" at bounding box center [890, 465] width 81 height 26
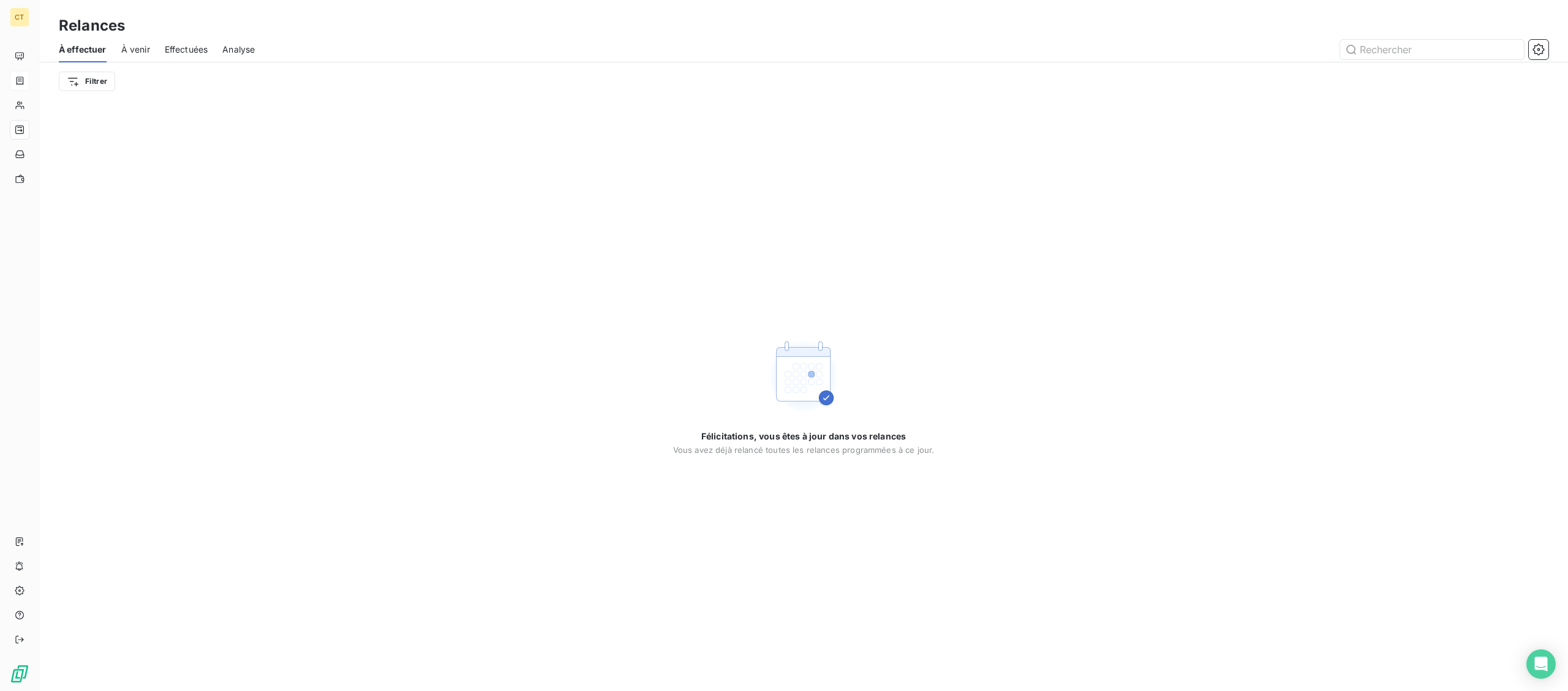
click at [40, 25] on div "Relances" at bounding box center [803, 25] width 1528 height 22
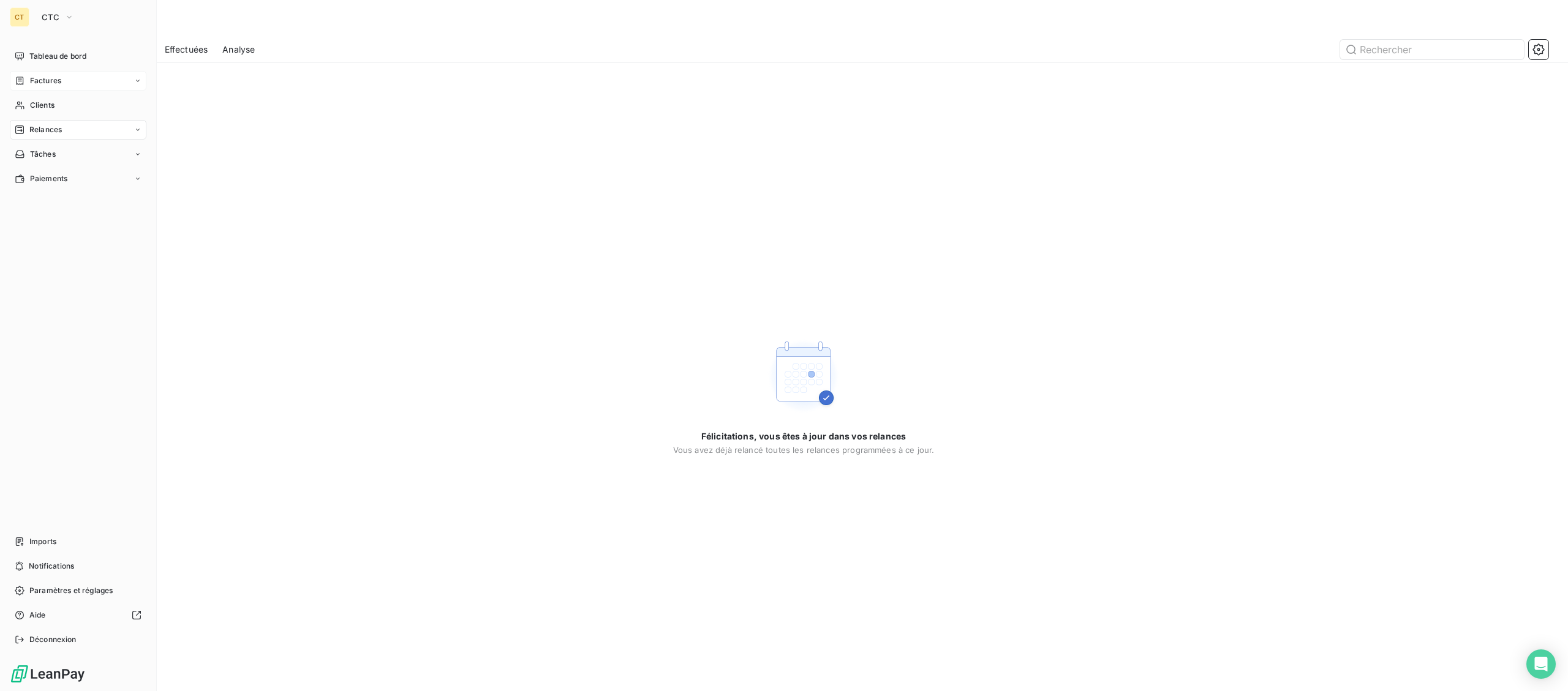
click at [27, 19] on div "CT CTC" at bounding box center [78, 17] width 136 height 19
click at [64, 24] on button "CTC" at bounding box center [58, 17] width 47 height 19
click at [59, 112] on span "La Celtique Industrielle" at bounding box center [113, 109] width 109 height 13
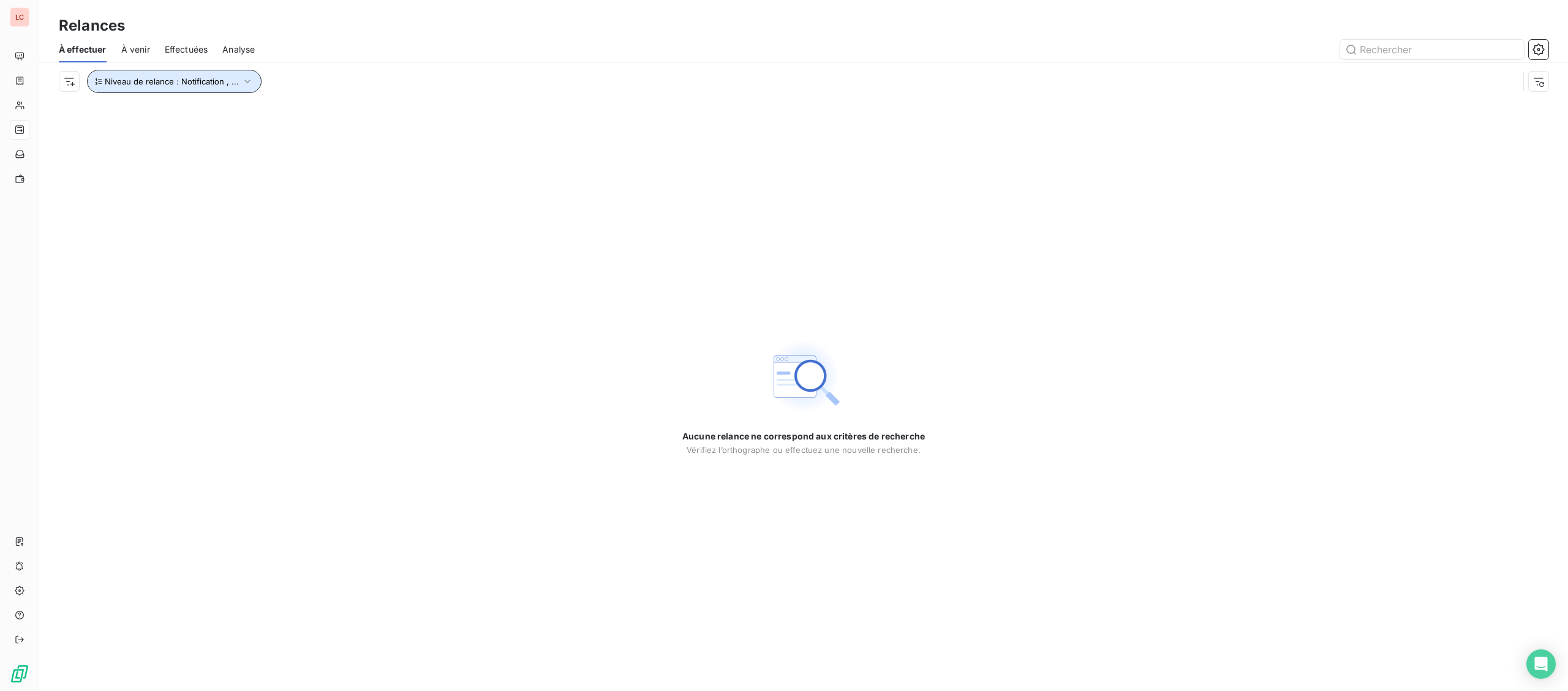
click at [172, 79] on span "Niveau de relance : Notification , ..." at bounding box center [172, 82] width 134 height 10
click at [299, 119] on span "Notification" at bounding box center [288, 114] width 47 height 13
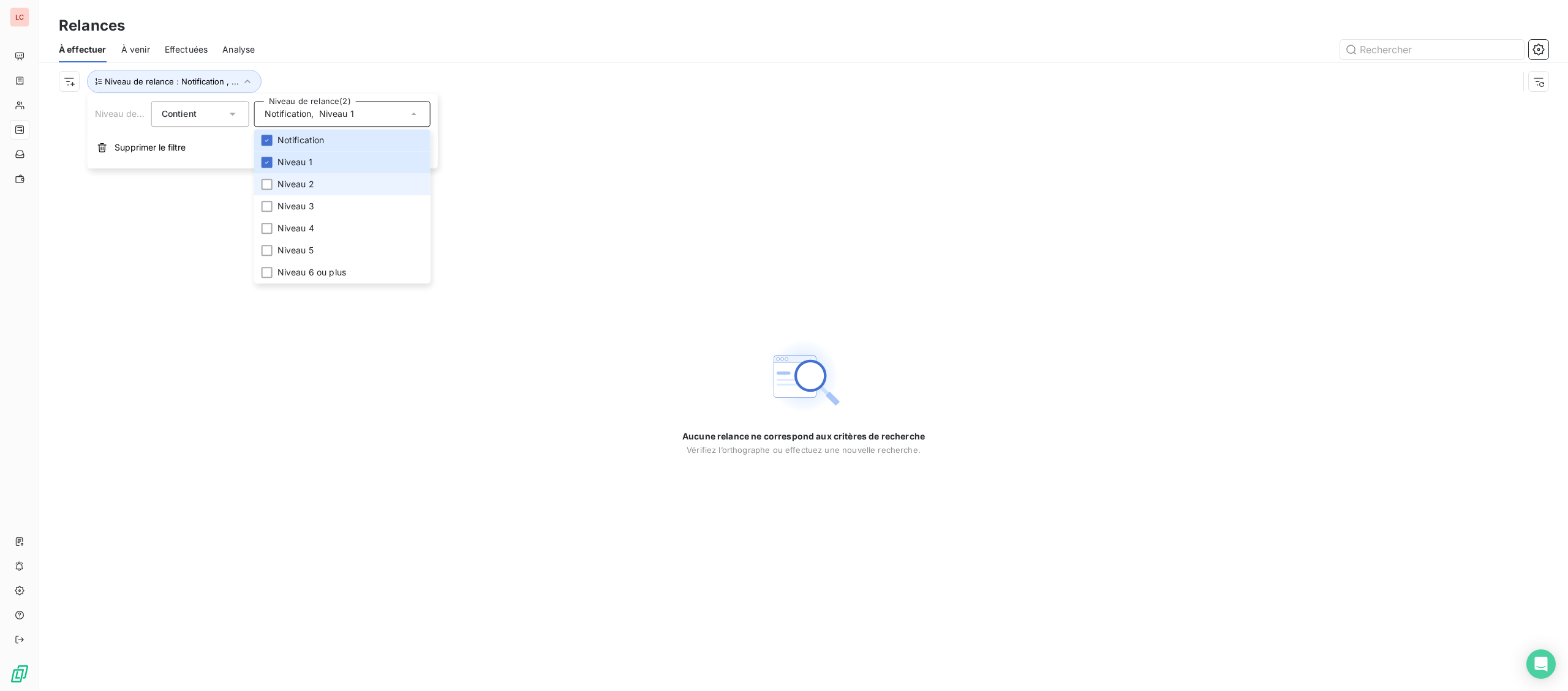
click at [300, 186] on span "Niveau 2" at bounding box center [296, 185] width 37 height 13
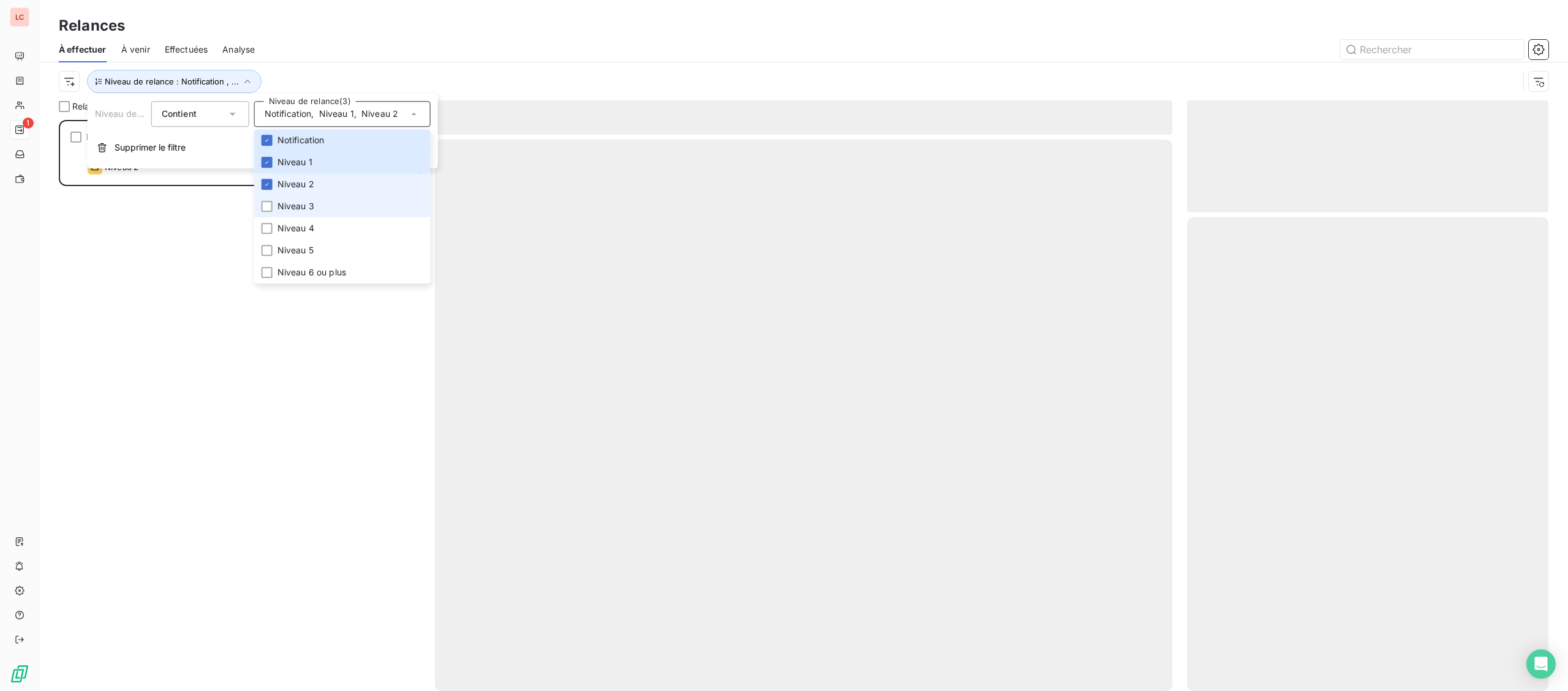
scroll to position [571, 360]
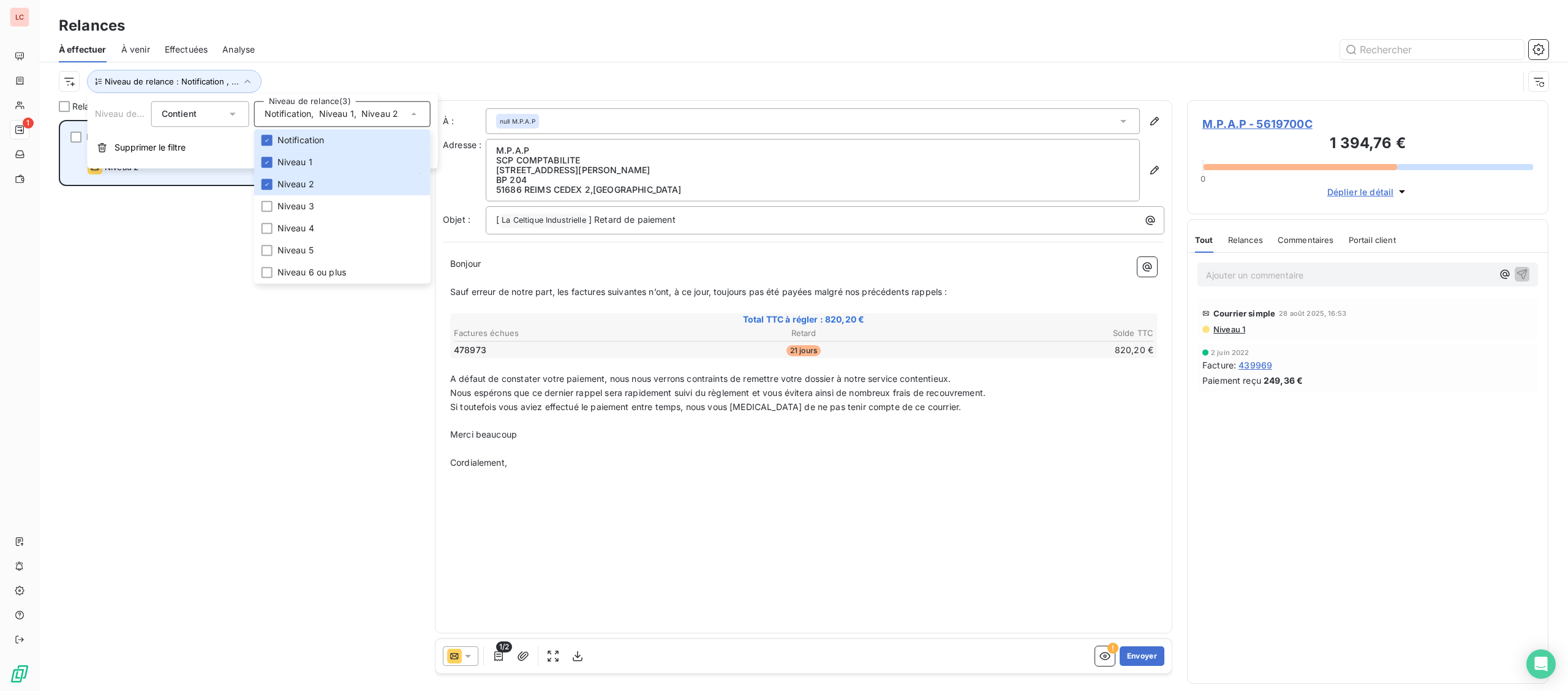
click at [179, 171] on div "Niveau 2 prévue depuis hier" at bounding box center [247, 167] width 321 height 14
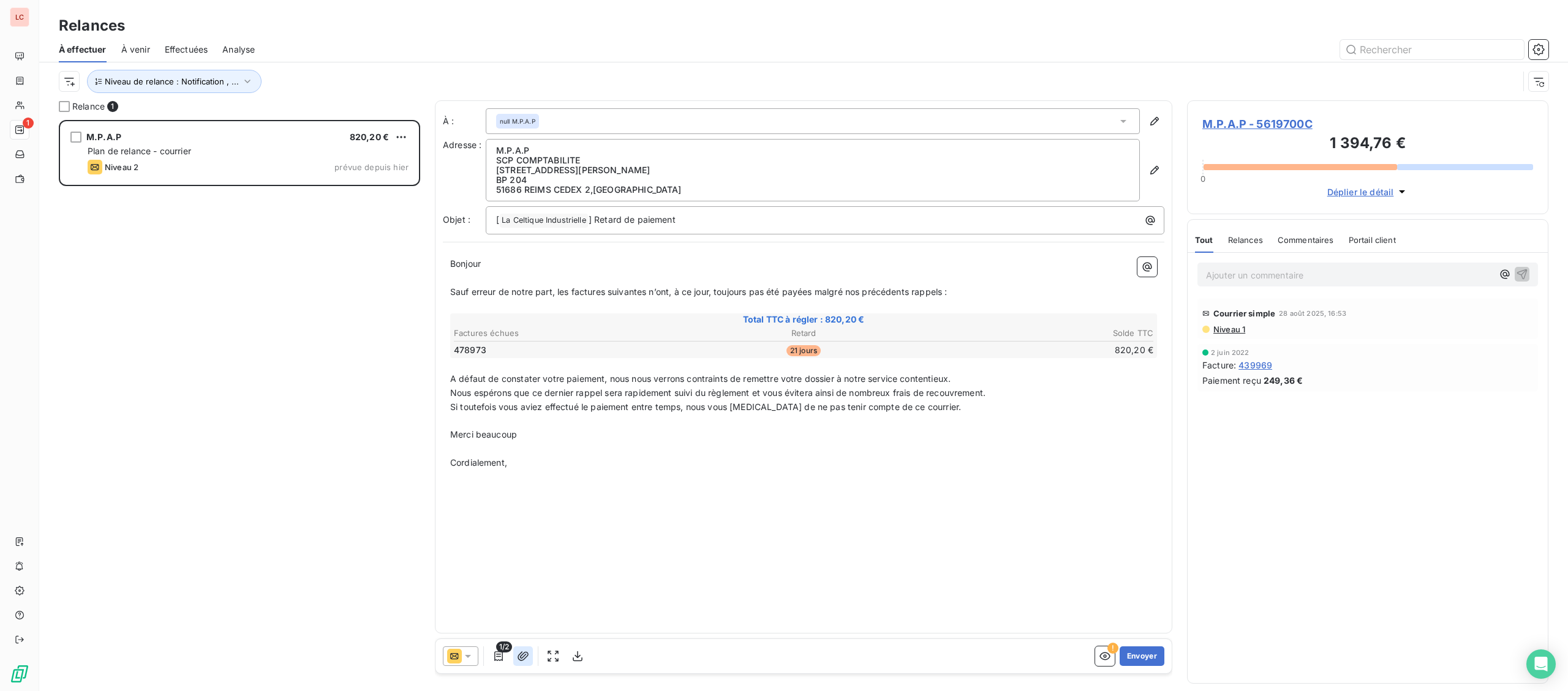
click at [525, 653] on icon "button" at bounding box center [523, 656] width 11 height 9
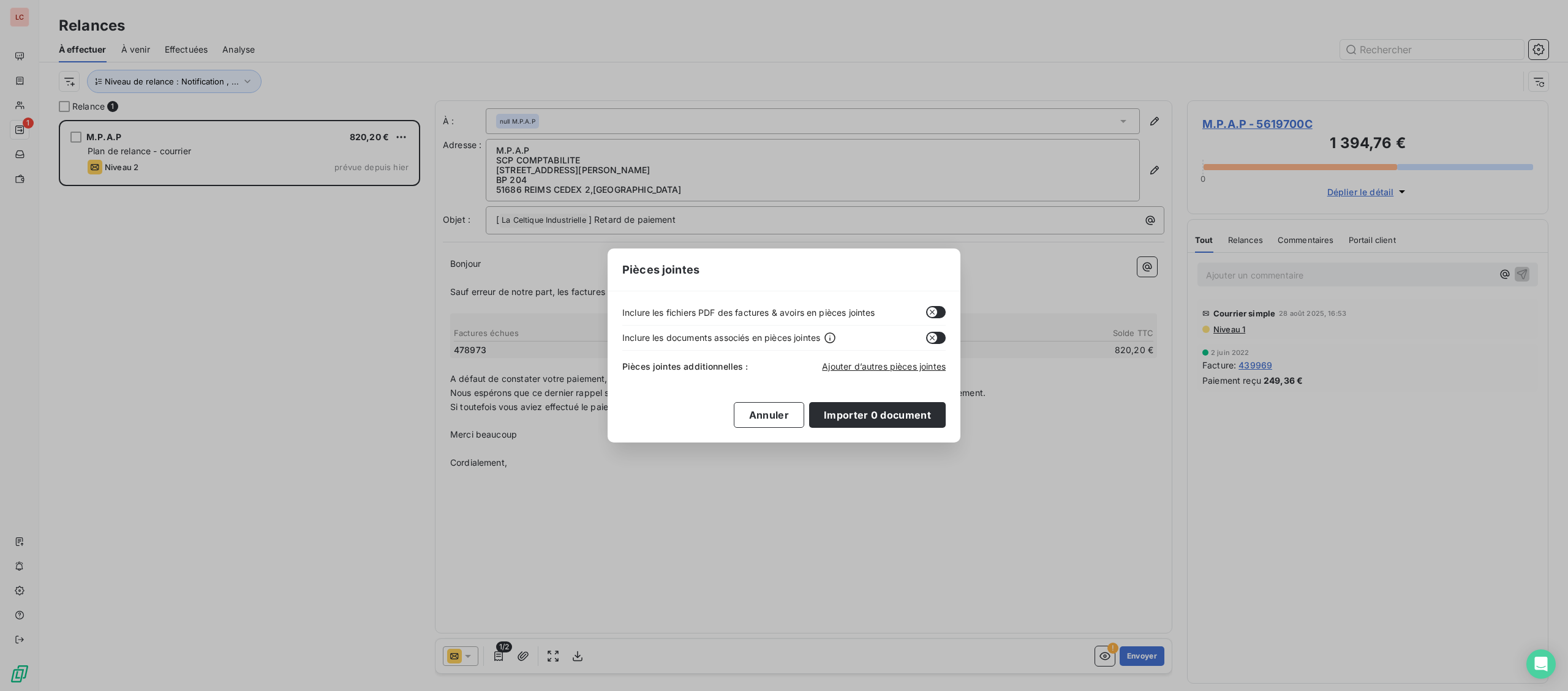
click at [933, 316] on icon "button" at bounding box center [933, 313] width 10 height 10
click at [887, 423] on button "Importer 0 document" at bounding box center [877, 415] width 136 height 26
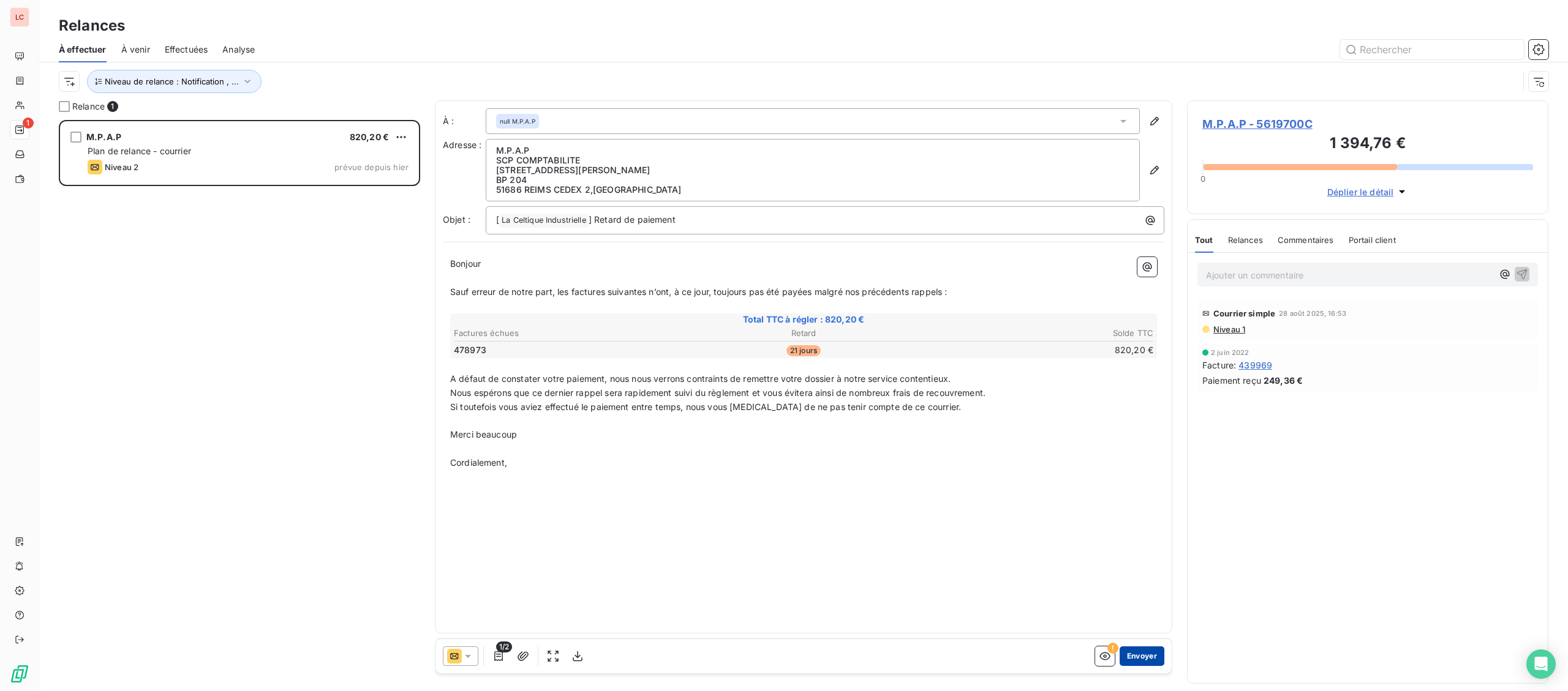
click at [1142, 661] on button "Envoyer" at bounding box center [1142, 656] width 45 height 19
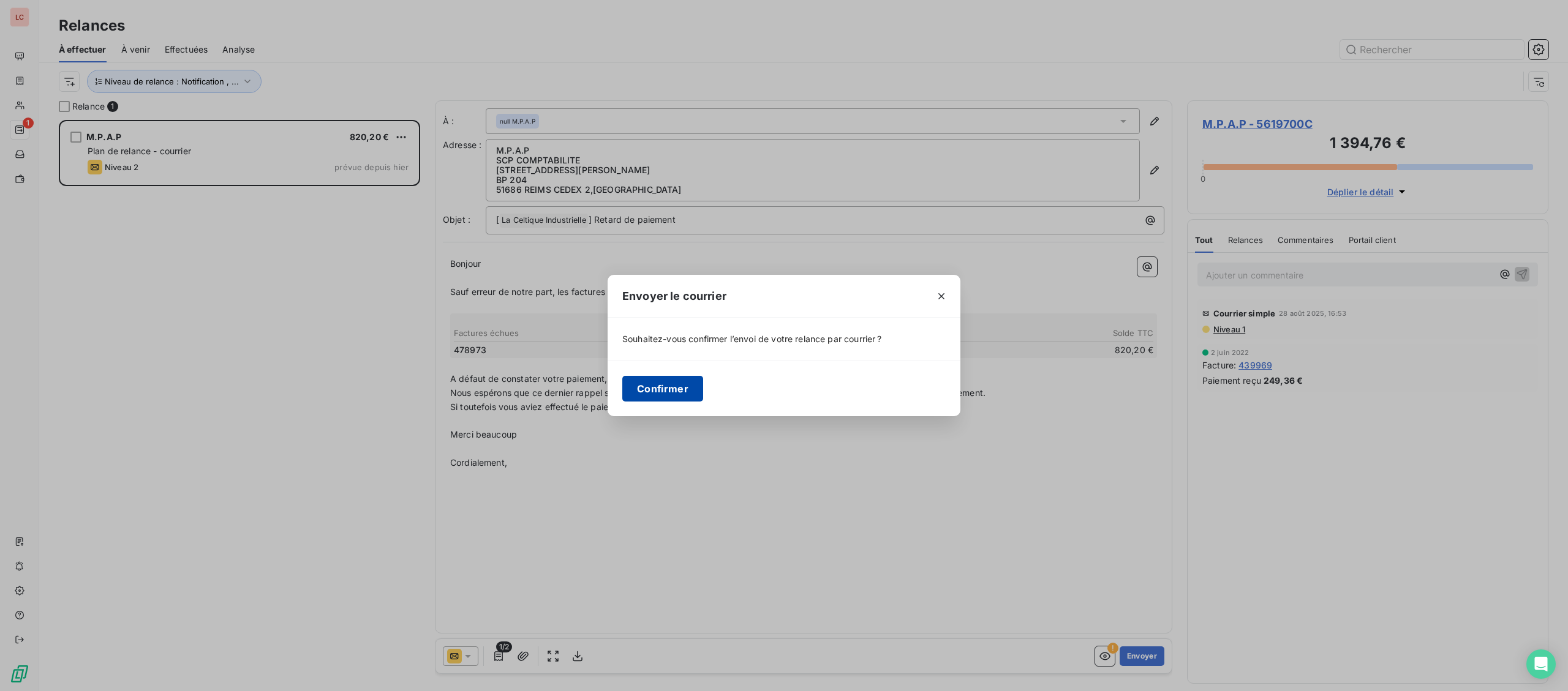
click at [640, 377] on button "Confirmer" at bounding box center [662, 388] width 81 height 26
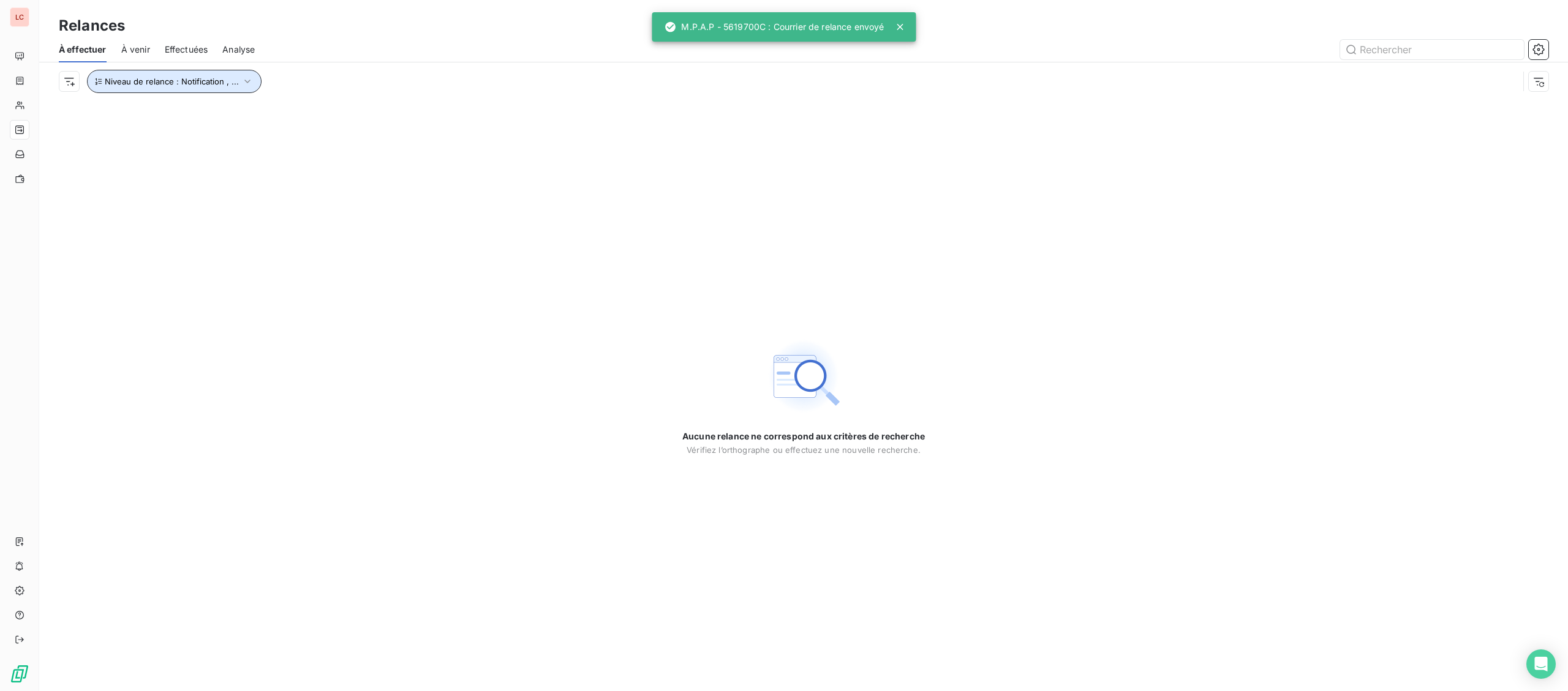
click at [251, 83] on icon "button" at bounding box center [247, 82] width 13 height 13
click at [300, 113] on span "Notification" at bounding box center [288, 114] width 47 height 13
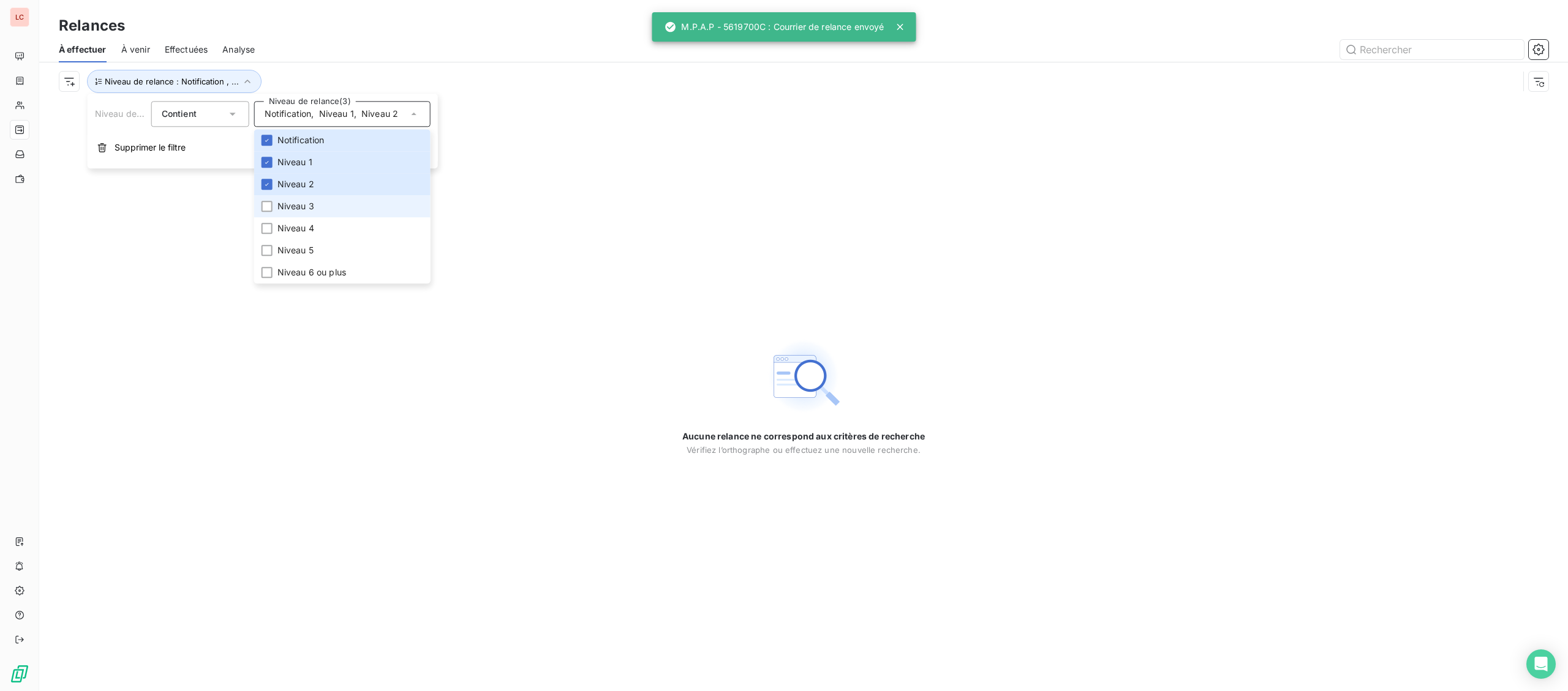
click at [320, 212] on li "Niveau 3" at bounding box center [342, 206] width 176 height 22
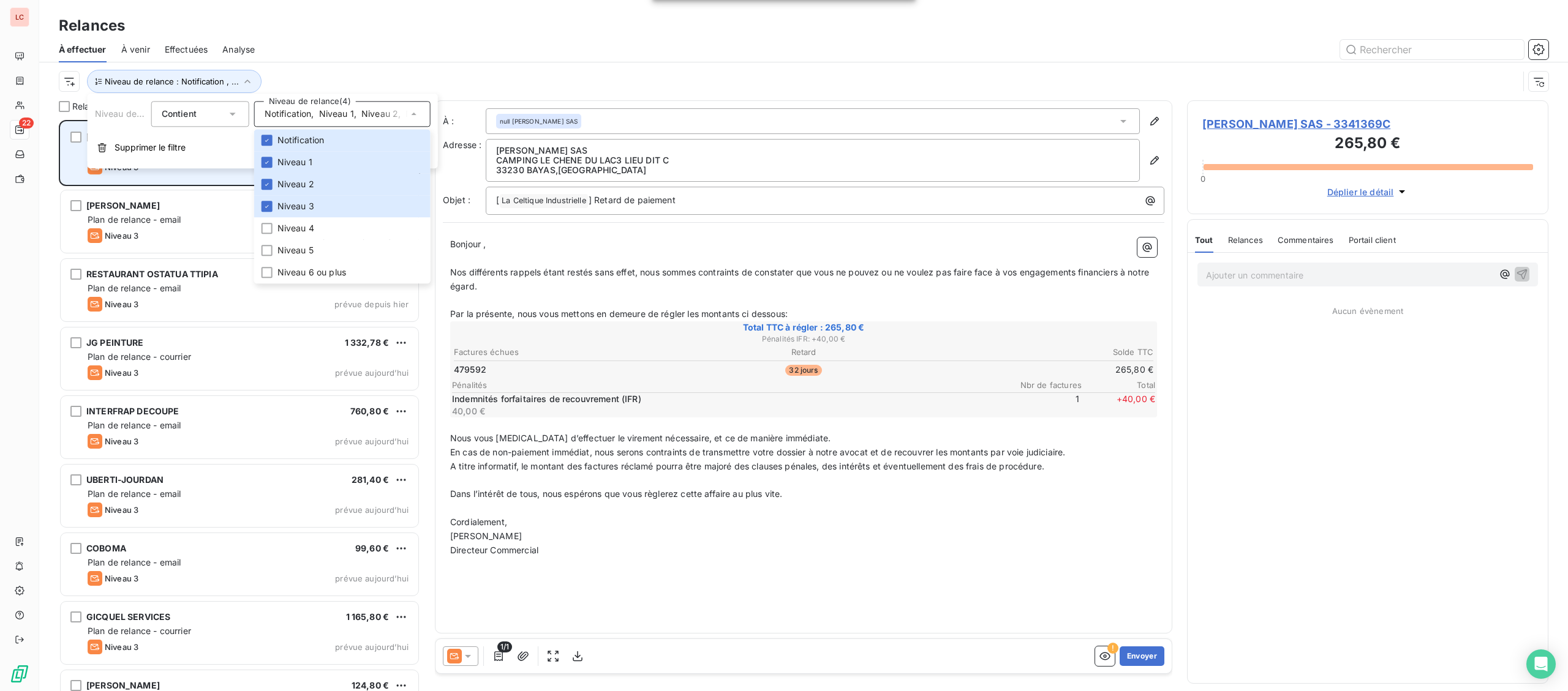
scroll to position [571, 360]
click at [215, 174] on div "Niveau 3 prévue depuis 2 jours" at bounding box center [247, 167] width 321 height 14
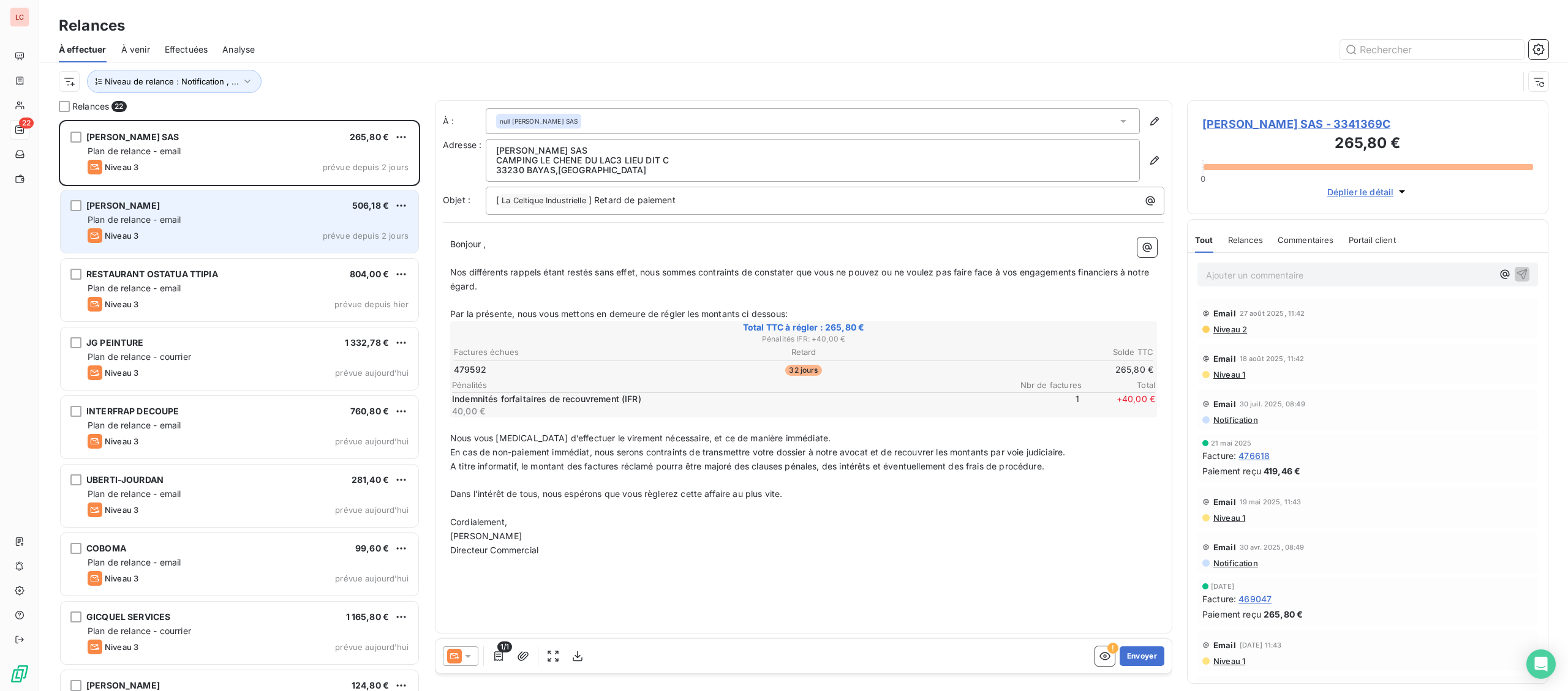
click at [241, 211] on div "[PERSON_NAME] 506,18 €" at bounding box center [247, 206] width 321 height 11
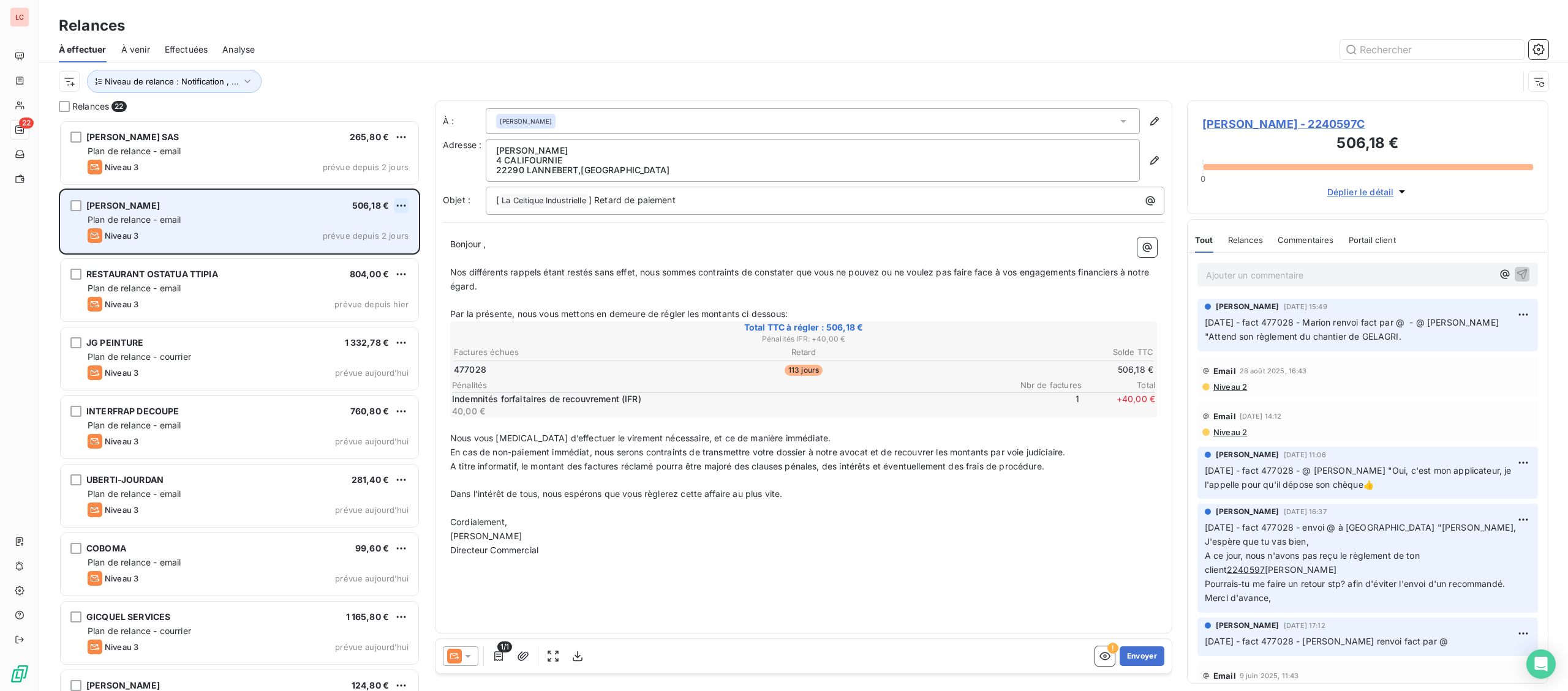
click at [404, 208] on html "LC 22 Relances À effectuer À venir Effectuées Analyse Niveau de relance : Notif…" at bounding box center [784, 345] width 1568 height 691
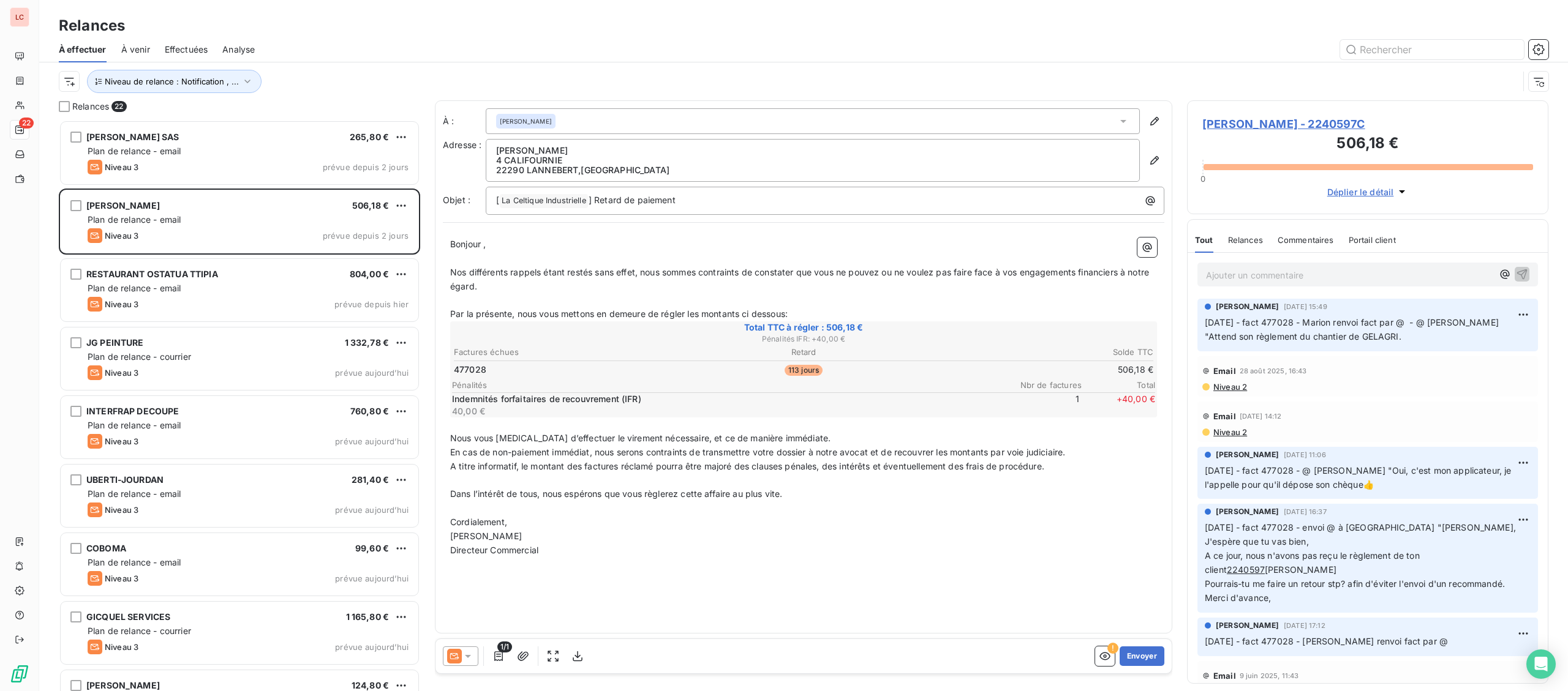
scroll to position [571, 360]
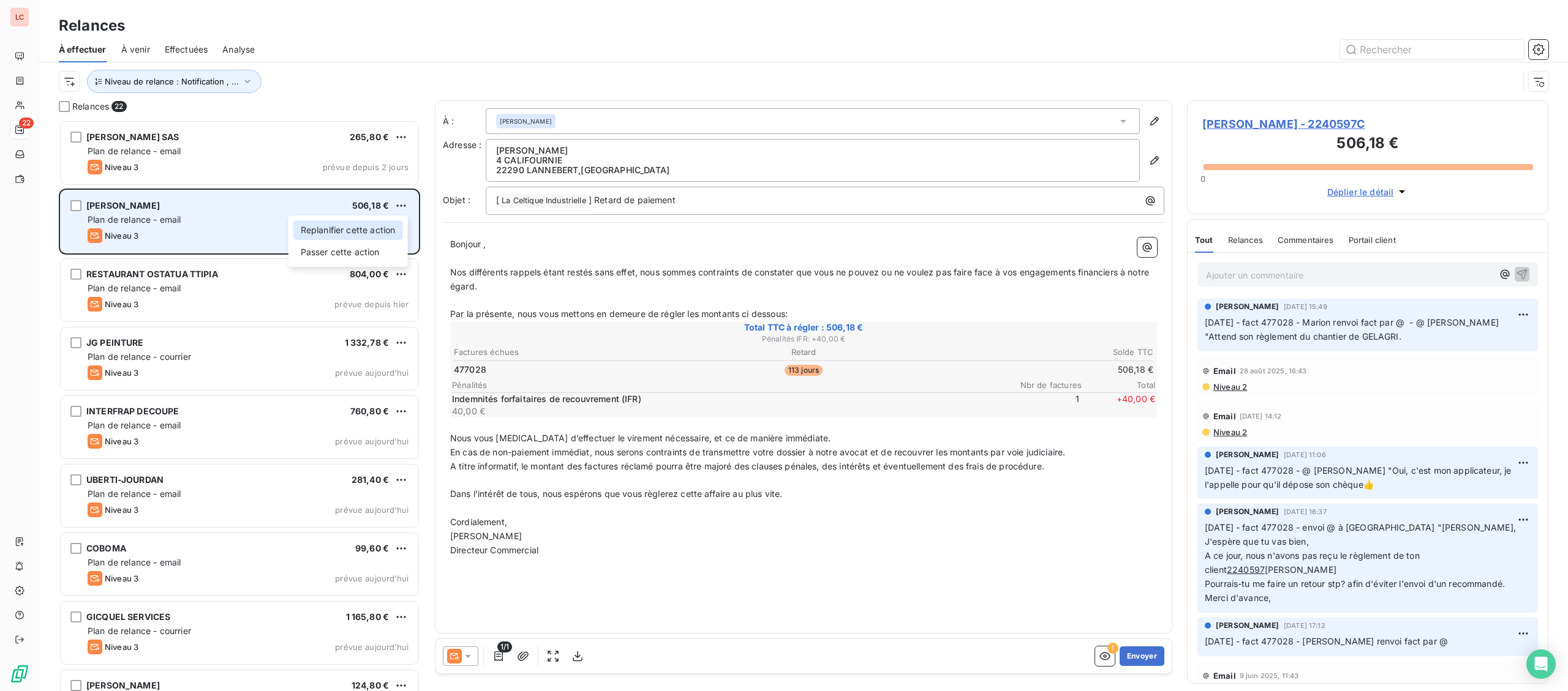
click at [370, 227] on div "Replanifier cette action" at bounding box center [348, 230] width 110 height 19
select select "8"
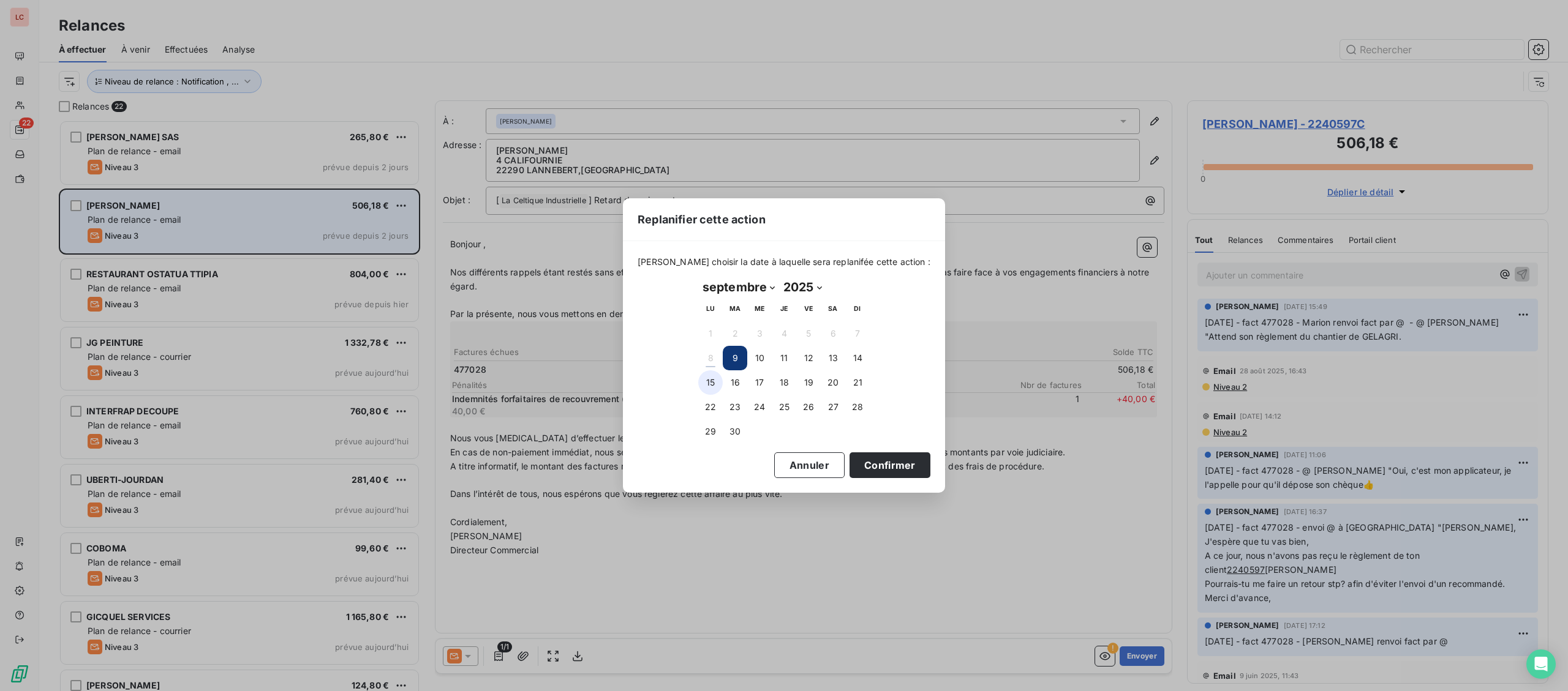
click at [700, 382] on button "15" at bounding box center [710, 382] width 24 height 24
click at [870, 473] on button "Confirmer" at bounding box center [890, 465] width 81 height 26
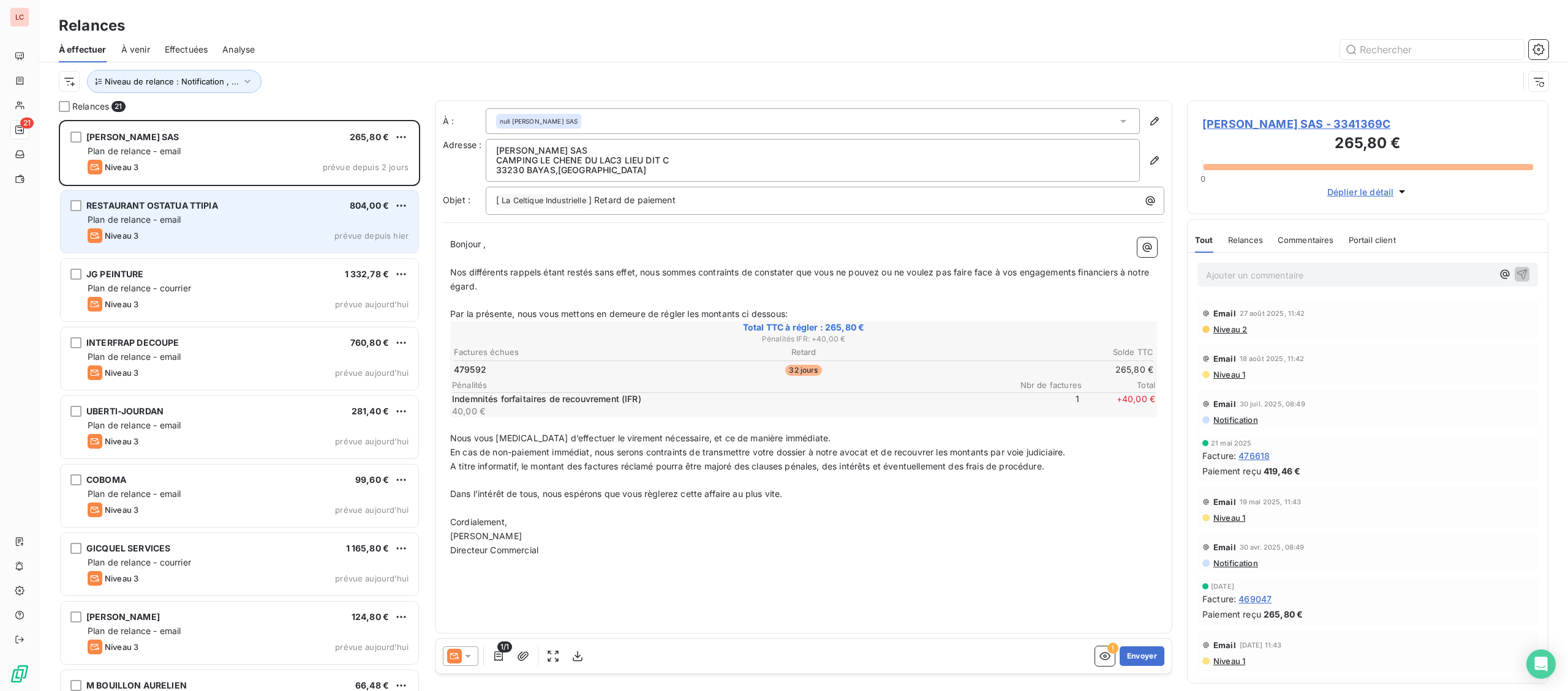
click at [135, 237] on span "Niveau 3" at bounding box center [122, 236] width 34 height 10
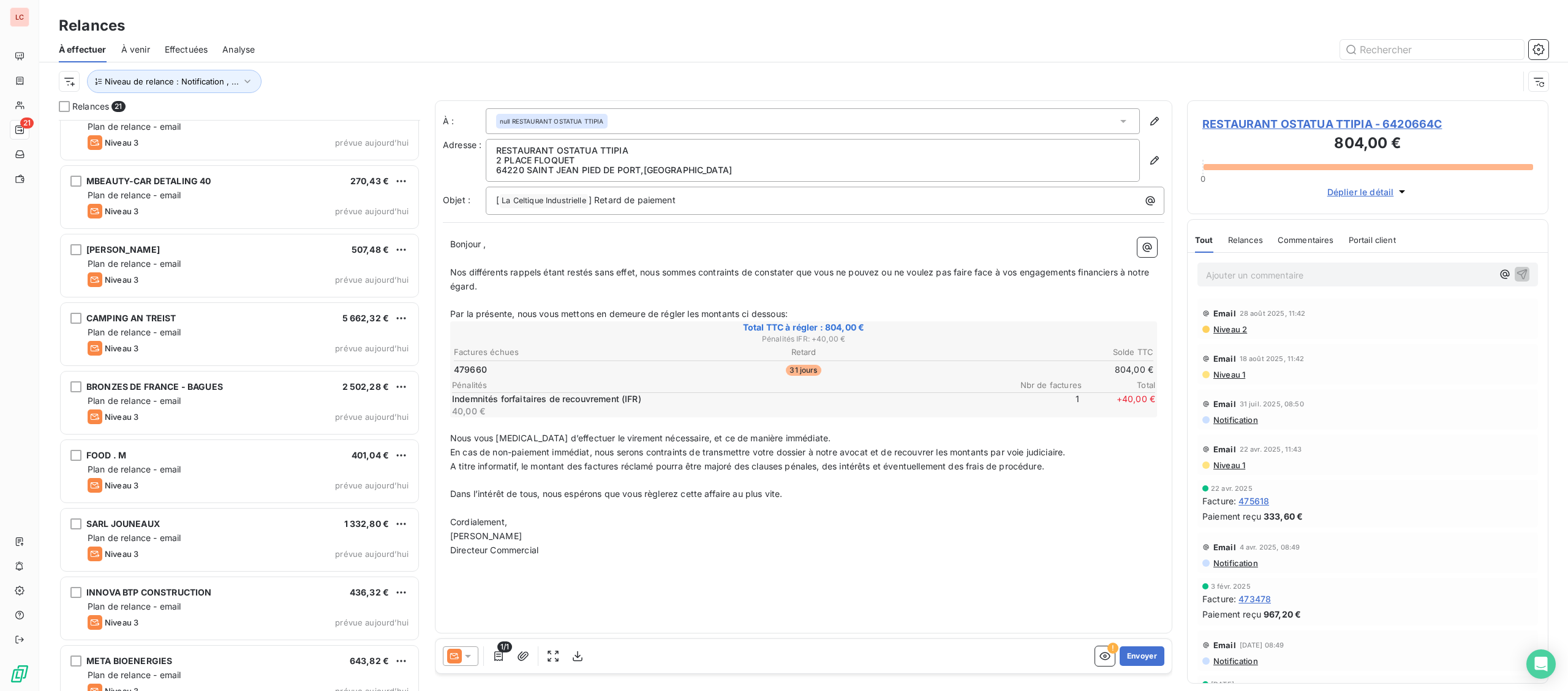
scroll to position [869, 0]
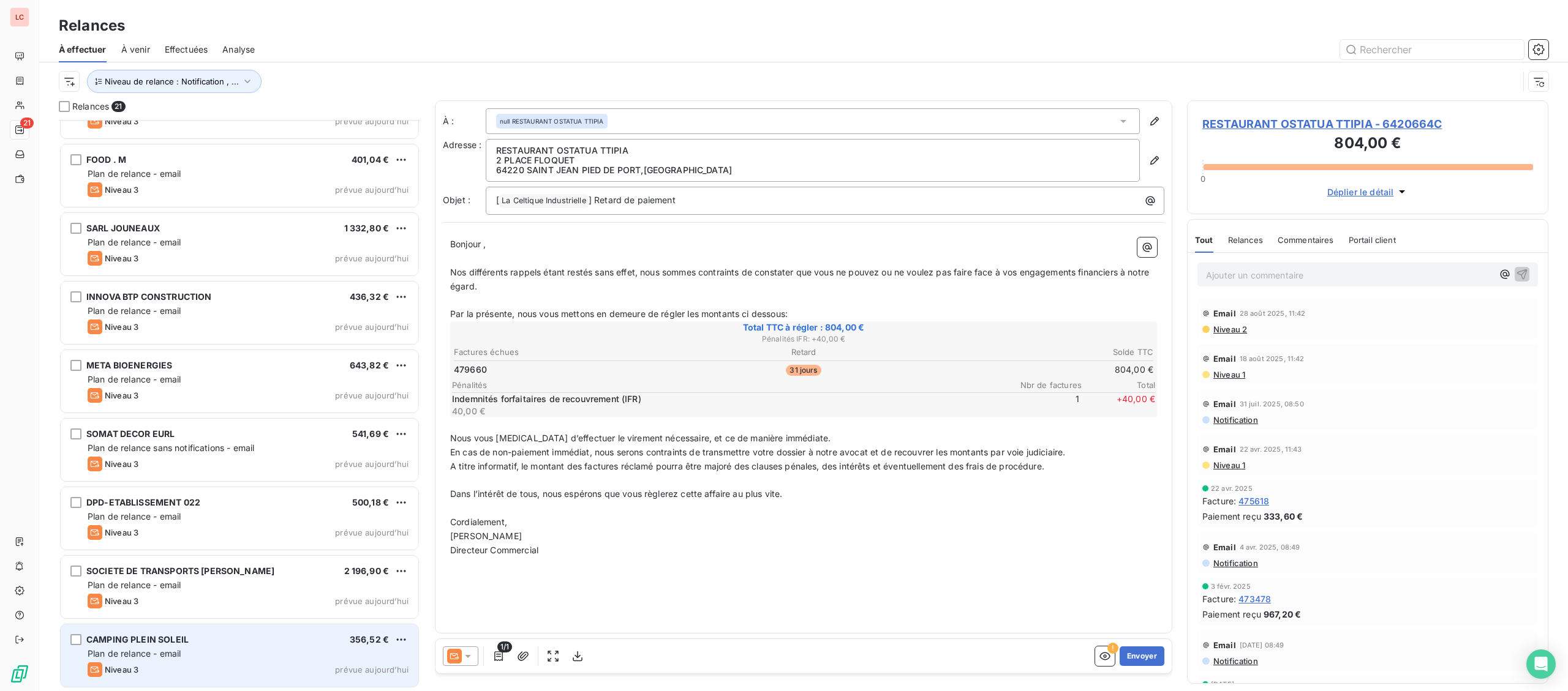
click at [235, 672] on div "Niveau 3 prévue aujourd’hui" at bounding box center [247, 669] width 321 height 14
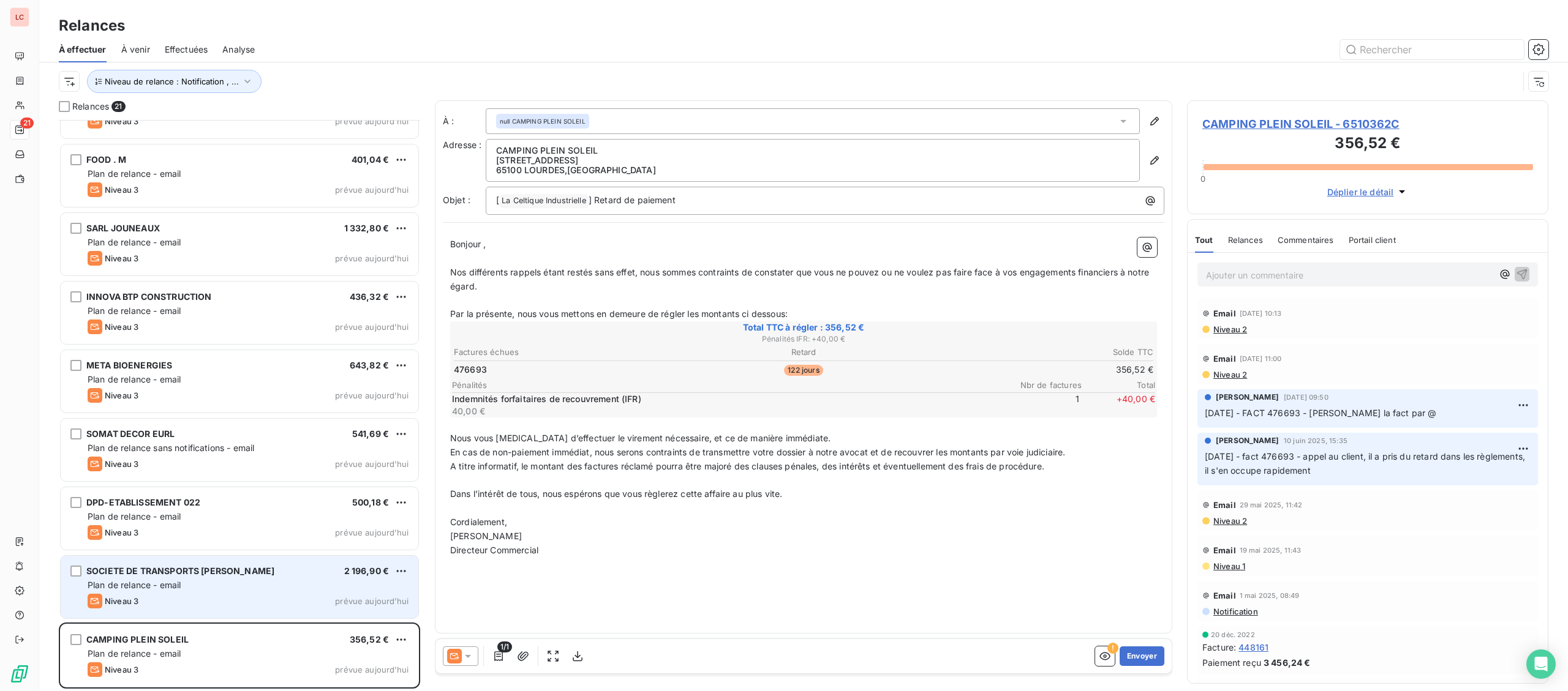
click at [248, 593] on div "SOCIETE DE TRANSPORTS [PERSON_NAME] 2 196,90 € Plan de relance - email Niveau 3…" at bounding box center [240, 587] width 358 height 62
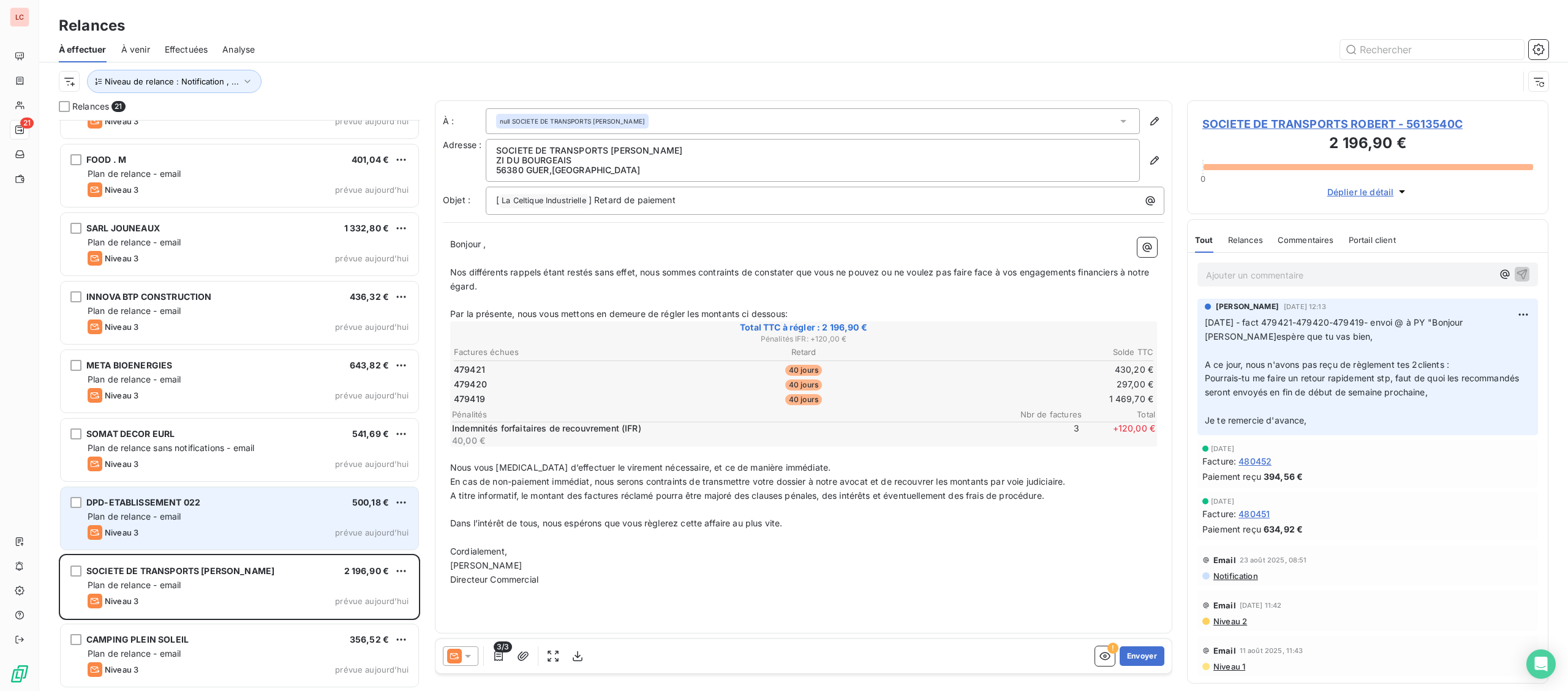
click at [260, 512] on div "Plan de relance - email" at bounding box center [247, 517] width 321 height 13
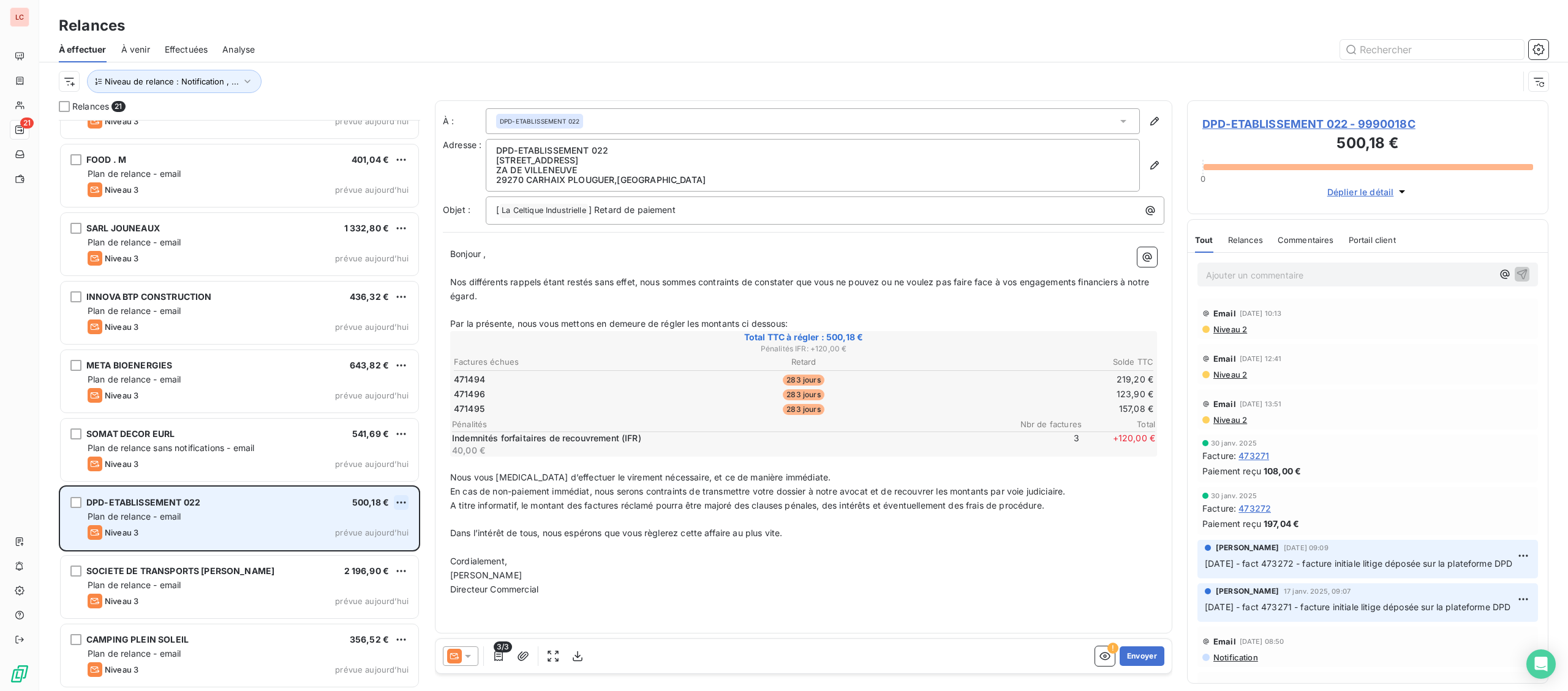
click at [407, 501] on html "LC 21 Relances À effectuer À venir Effectuées Analyse Niveau de relance : Notif…" at bounding box center [784, 345] width 1568 height 691
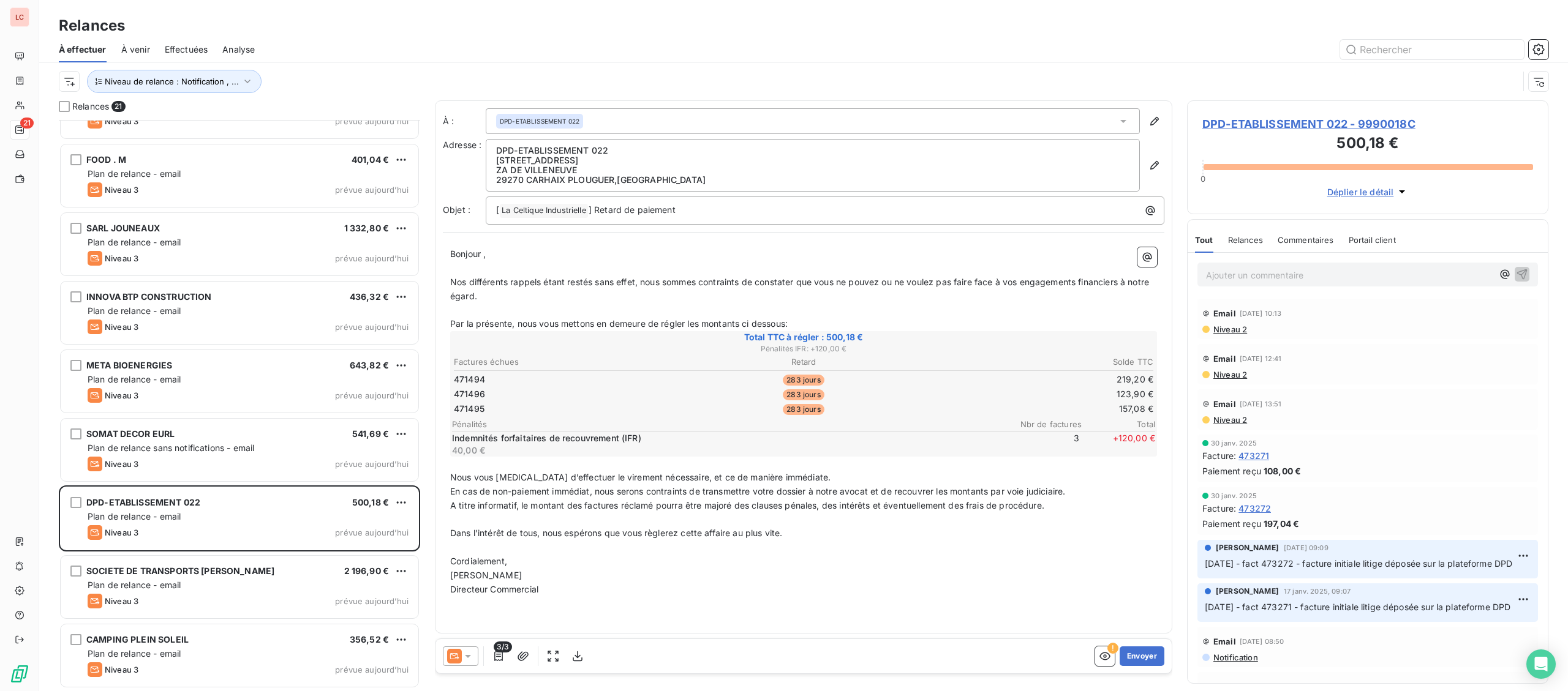
scroll to position [571, 360]
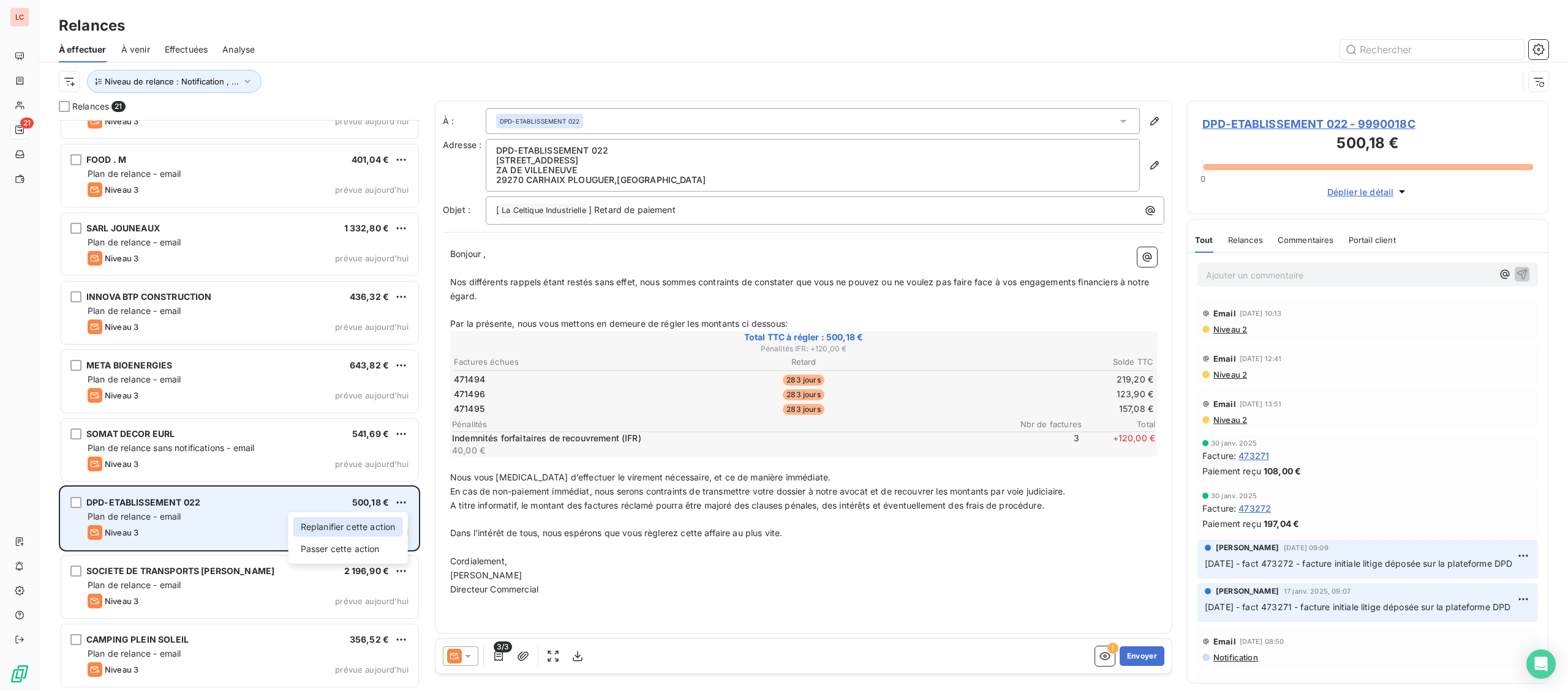
click at [378, 524] on div "Replanifier cette action" at bounding box center [348, 527] width 110 height 19
select select "8"
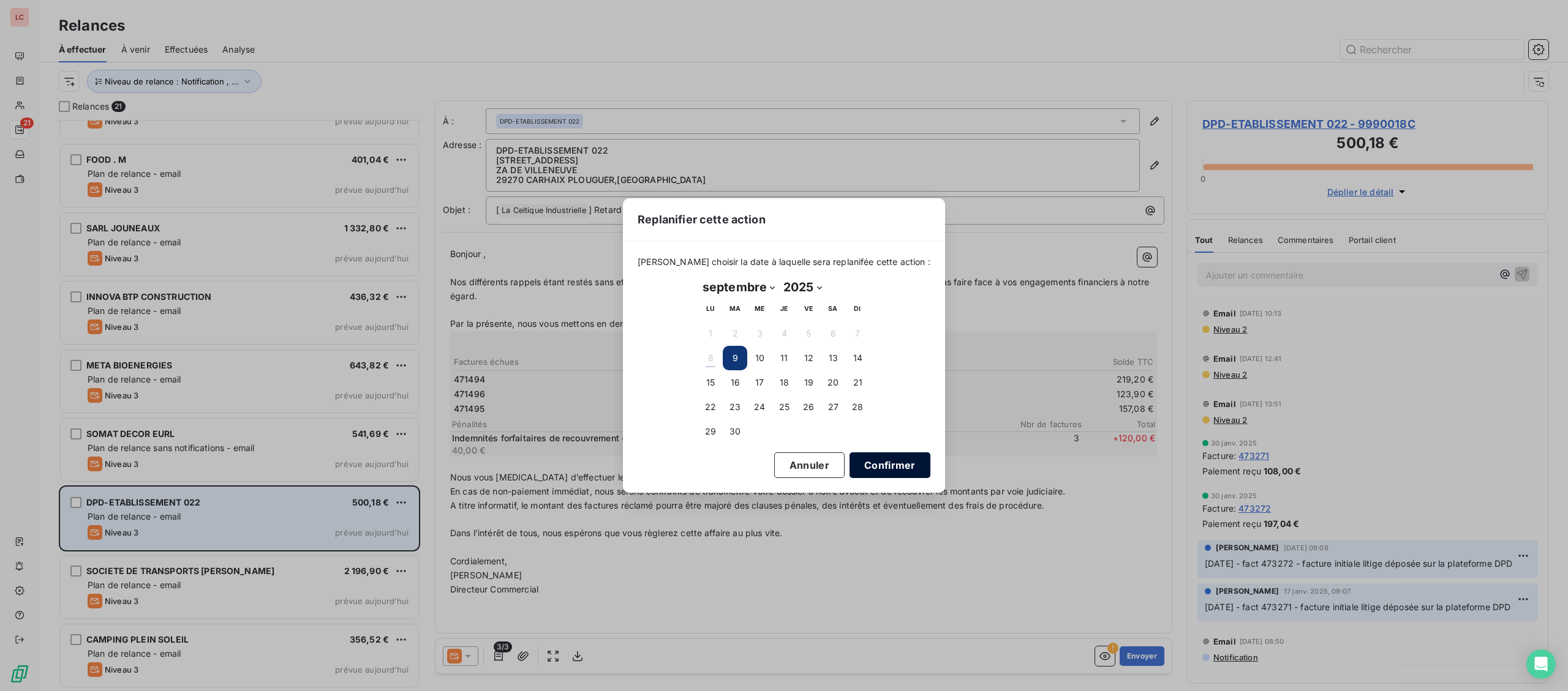
click at [862, 459] on button "Confirmer" at bounding box center [890, 465] width 81 height 26
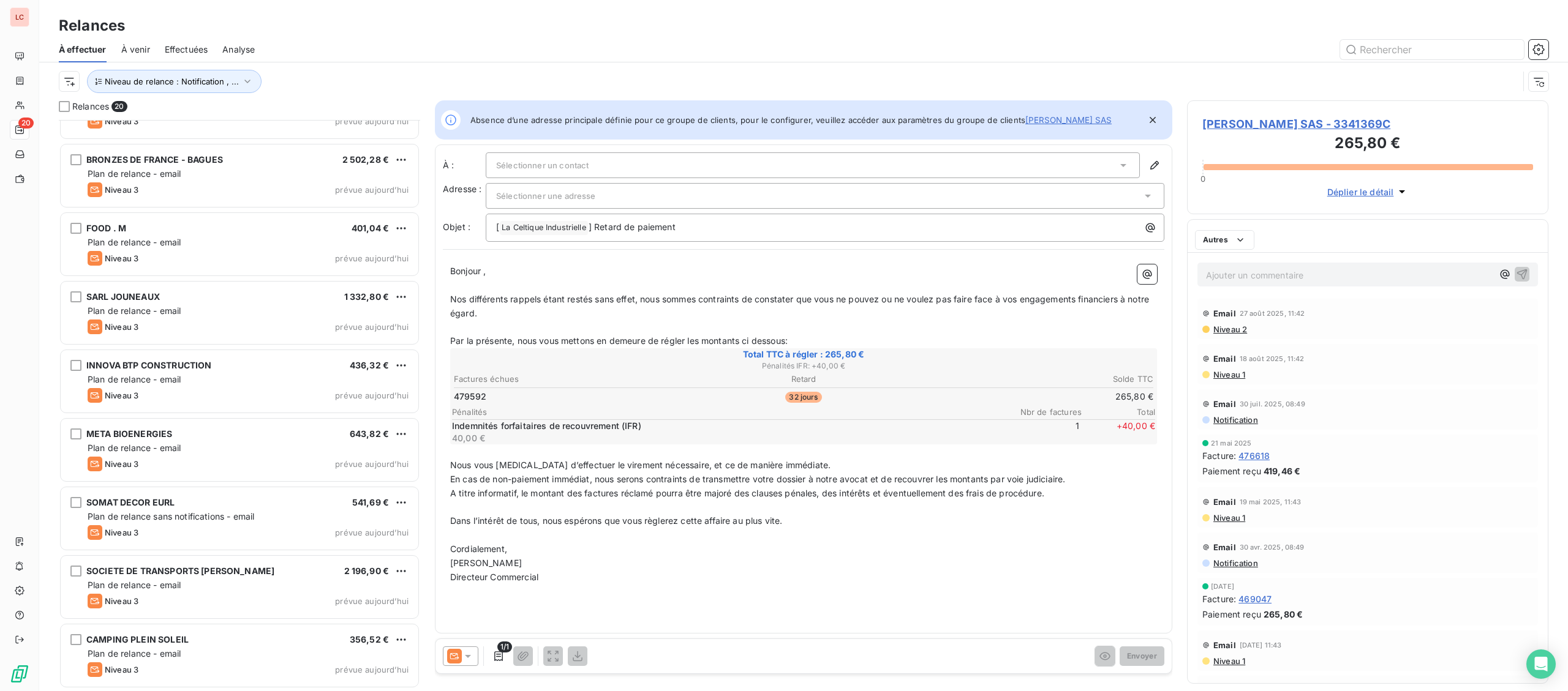
scroll to position [800, 0]
click at [154, 468] on div "Niveau 3 prévue aujourd’hui" at bounding box center [247, 465] width 321 height 14
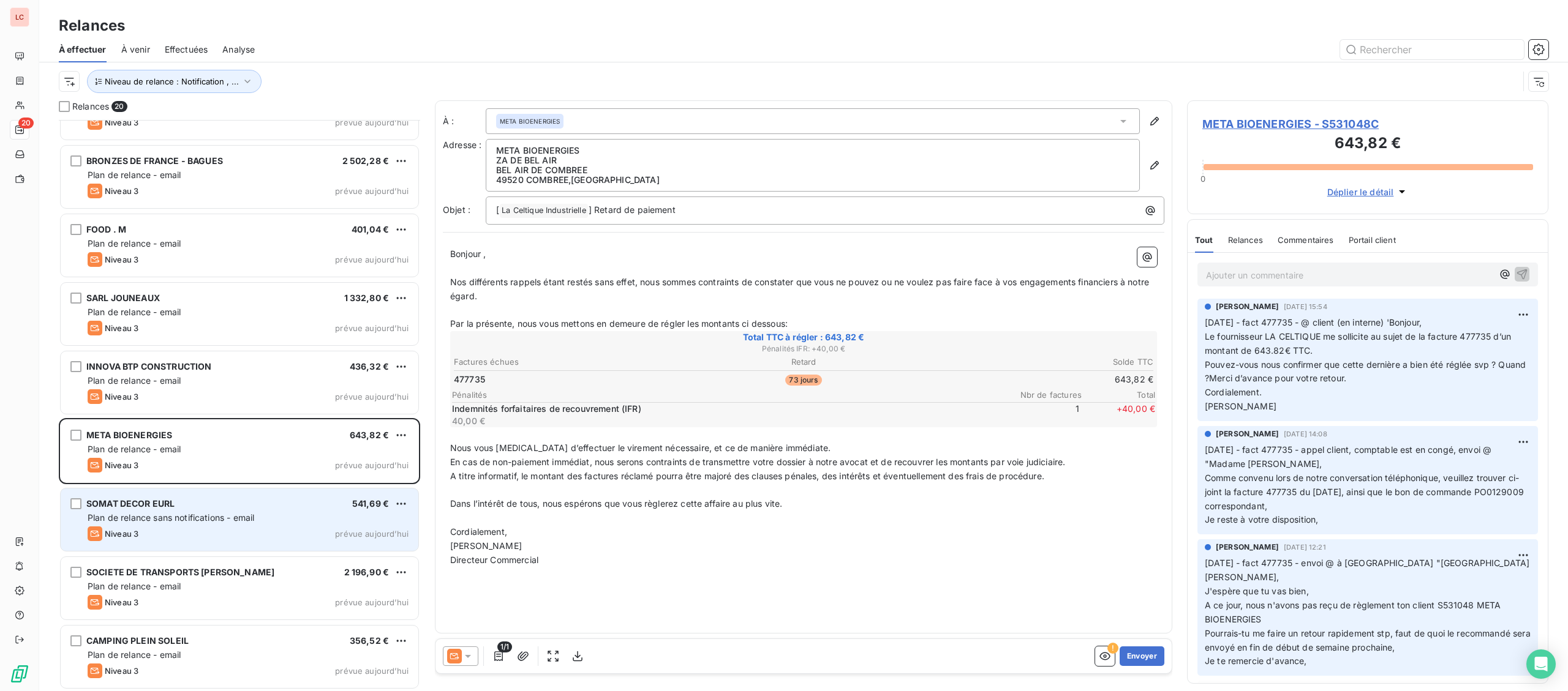
click at [150, 508] on span "SOMAT DECOR EURL" at bounding box center [131, 503] width 88 height 11
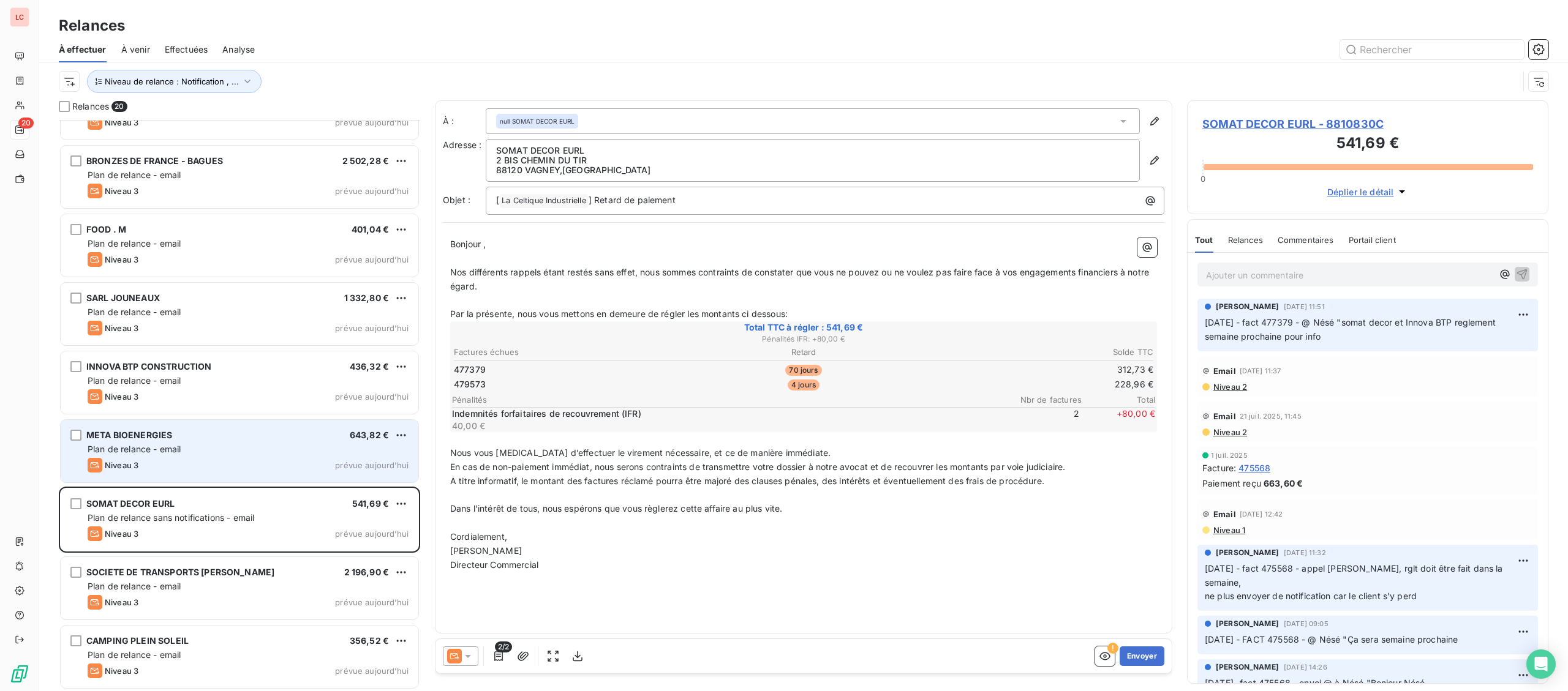
click at [174, 446] on span "Plan de relance - email" at bounding box center [134, 449] width 93 height 11
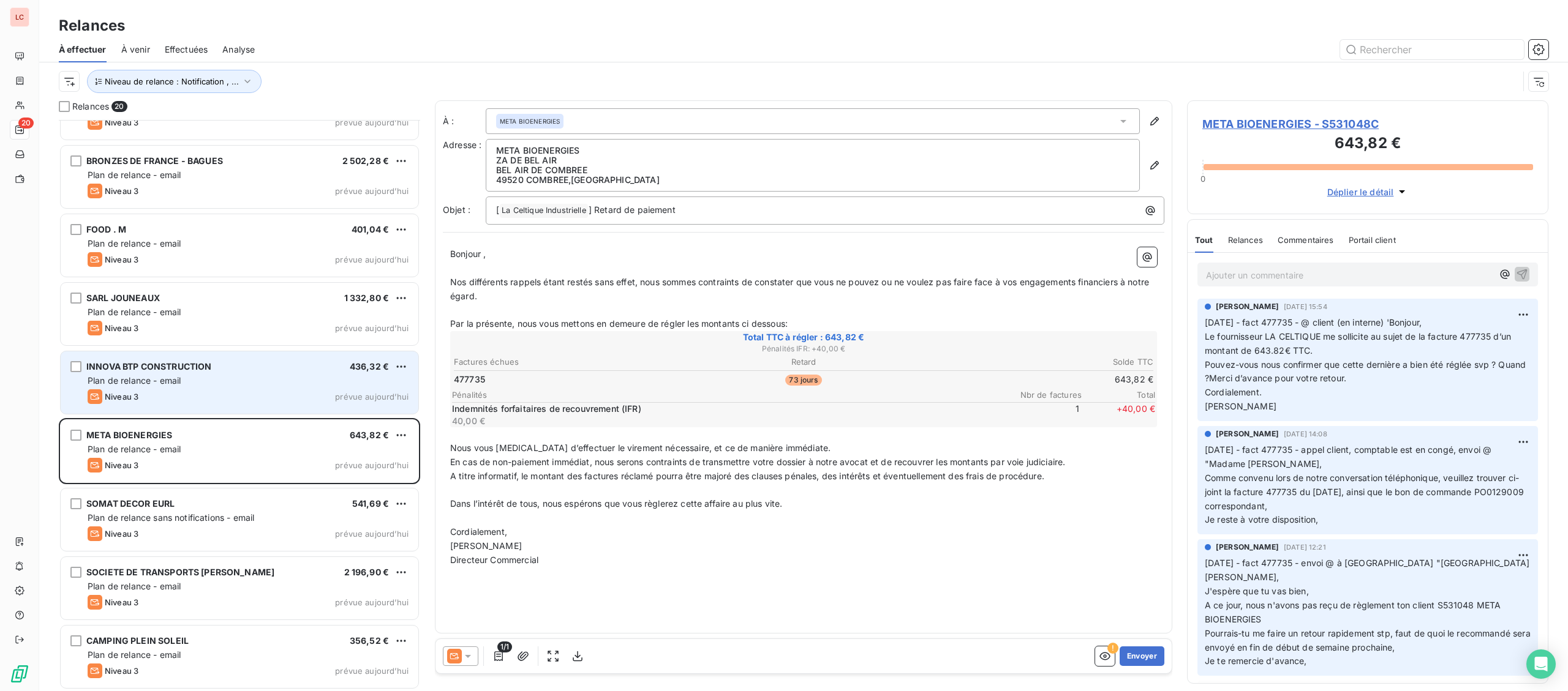
click at [204, 395] on div "Niveau 3 prévue aujourd’hui" at bounding box center [247, 396] width 321 height 14
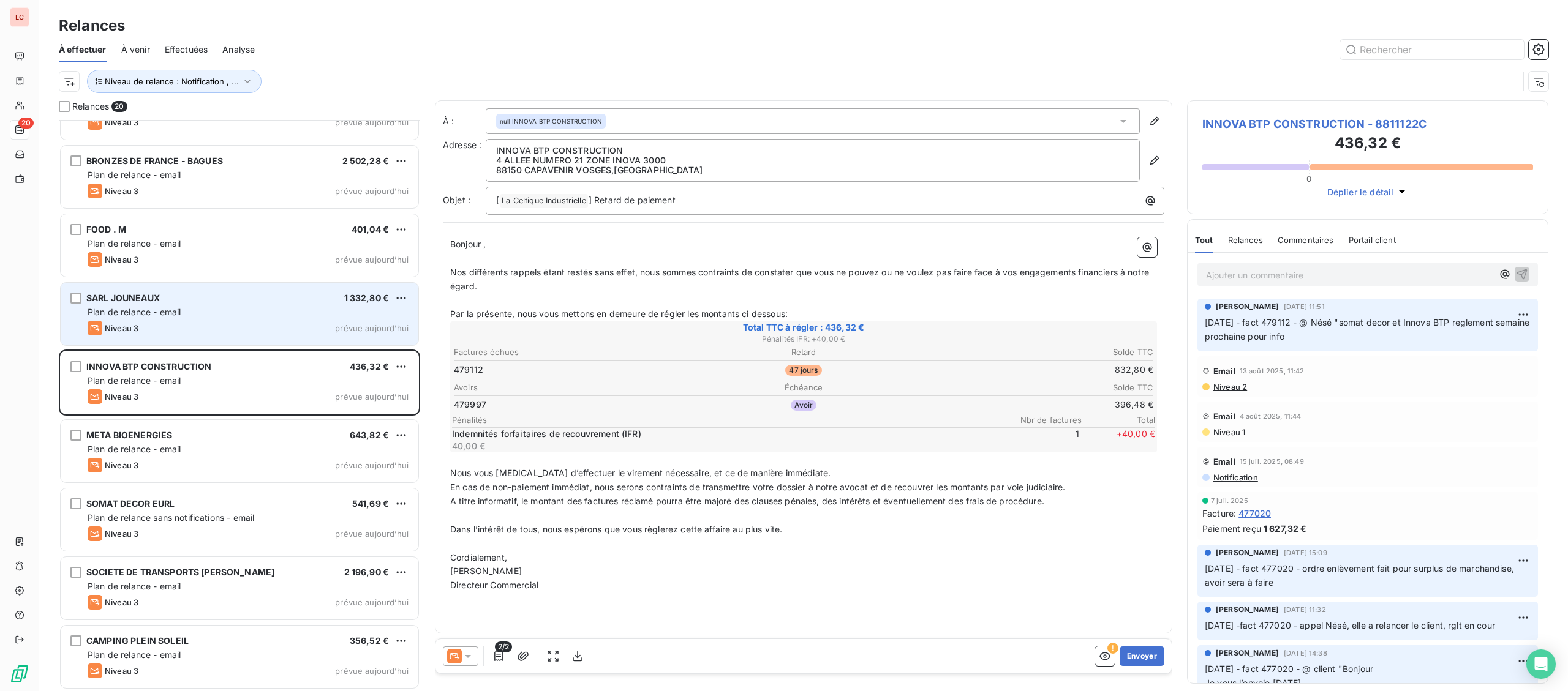
click at [232, 311] on div "Plan de relance - email" at bounding box center [247, 313] width 321 height 13
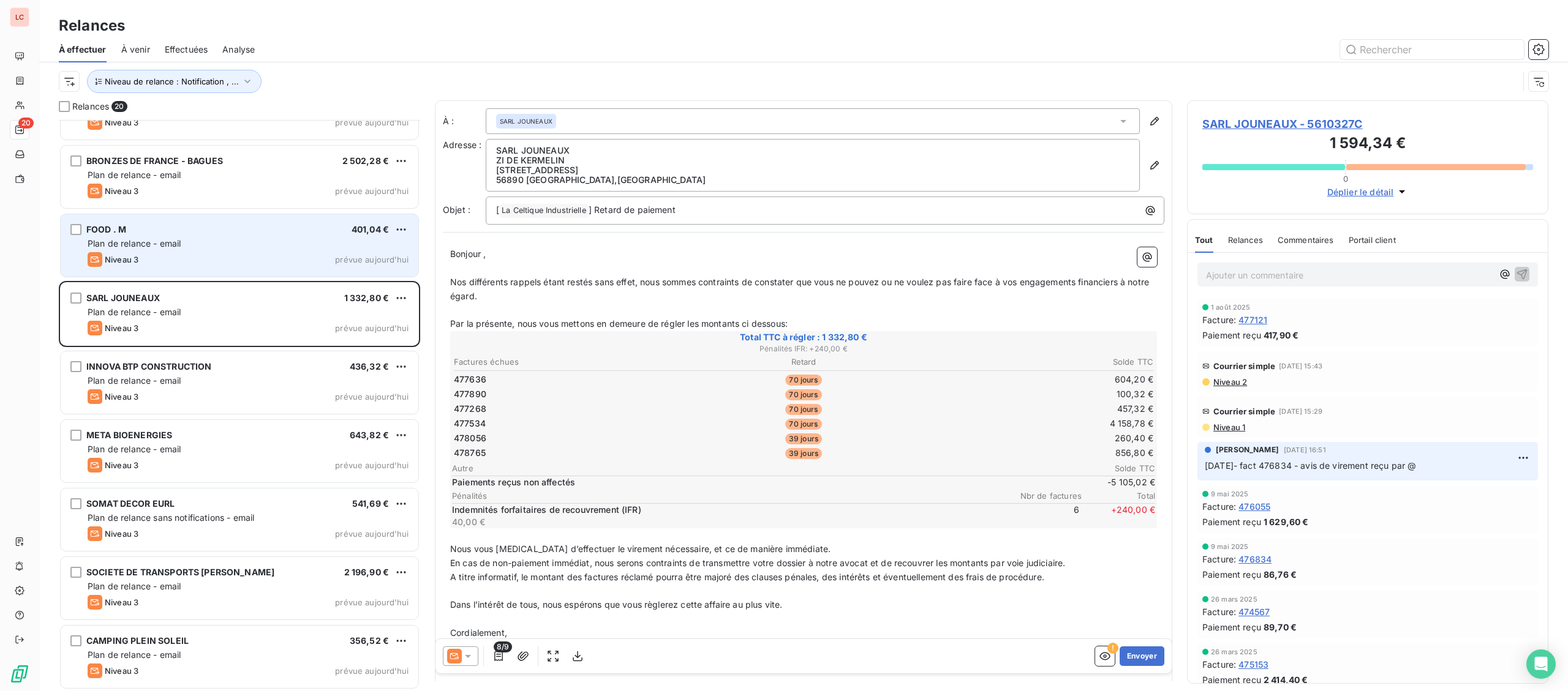
click at [250, 254] on div "Niveau 3 prévue aujourd’hui" at bounding box center [247, 259] width 321 height 14
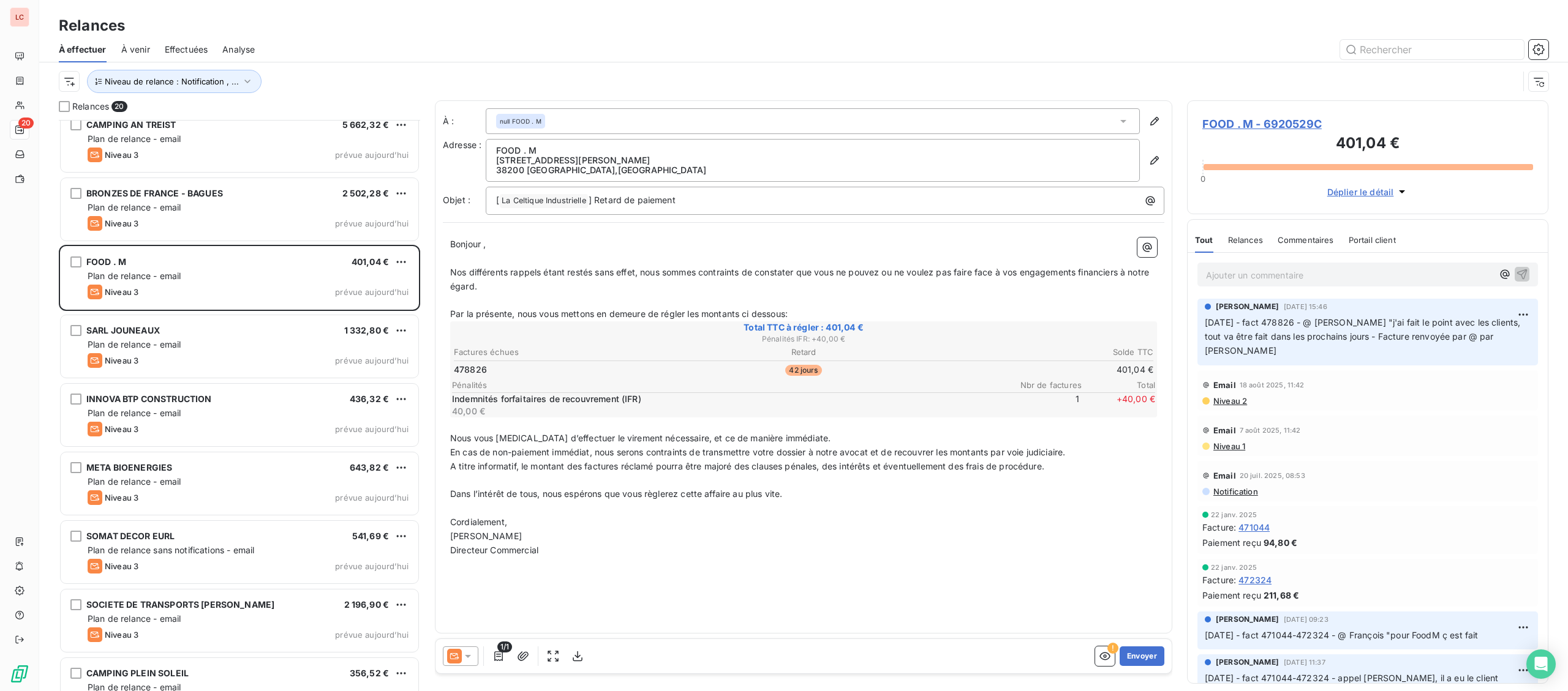
scroll to position [736, 0]
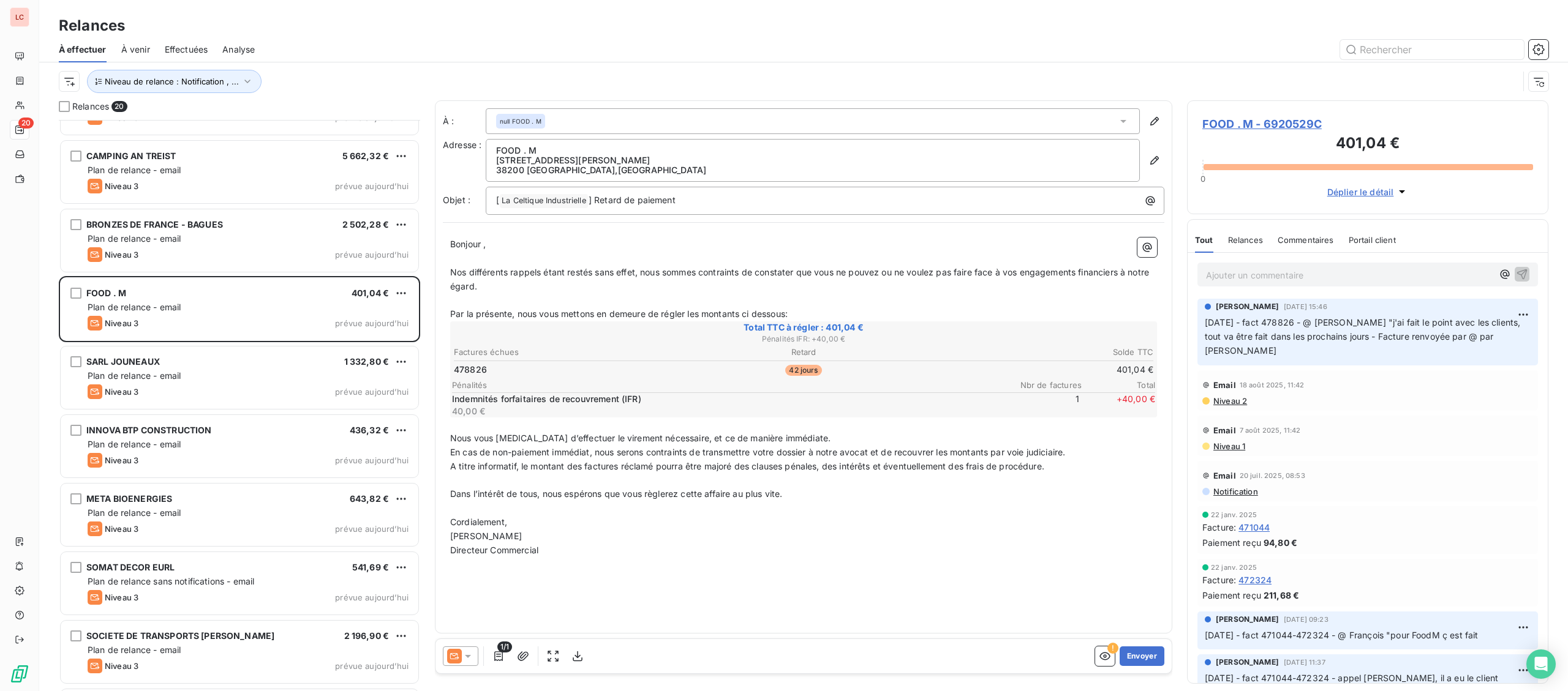
click at [239, 258] on div "Niveau 3 prévue aujourd’hui" at bounding box center [247, 254] width 321 height 14
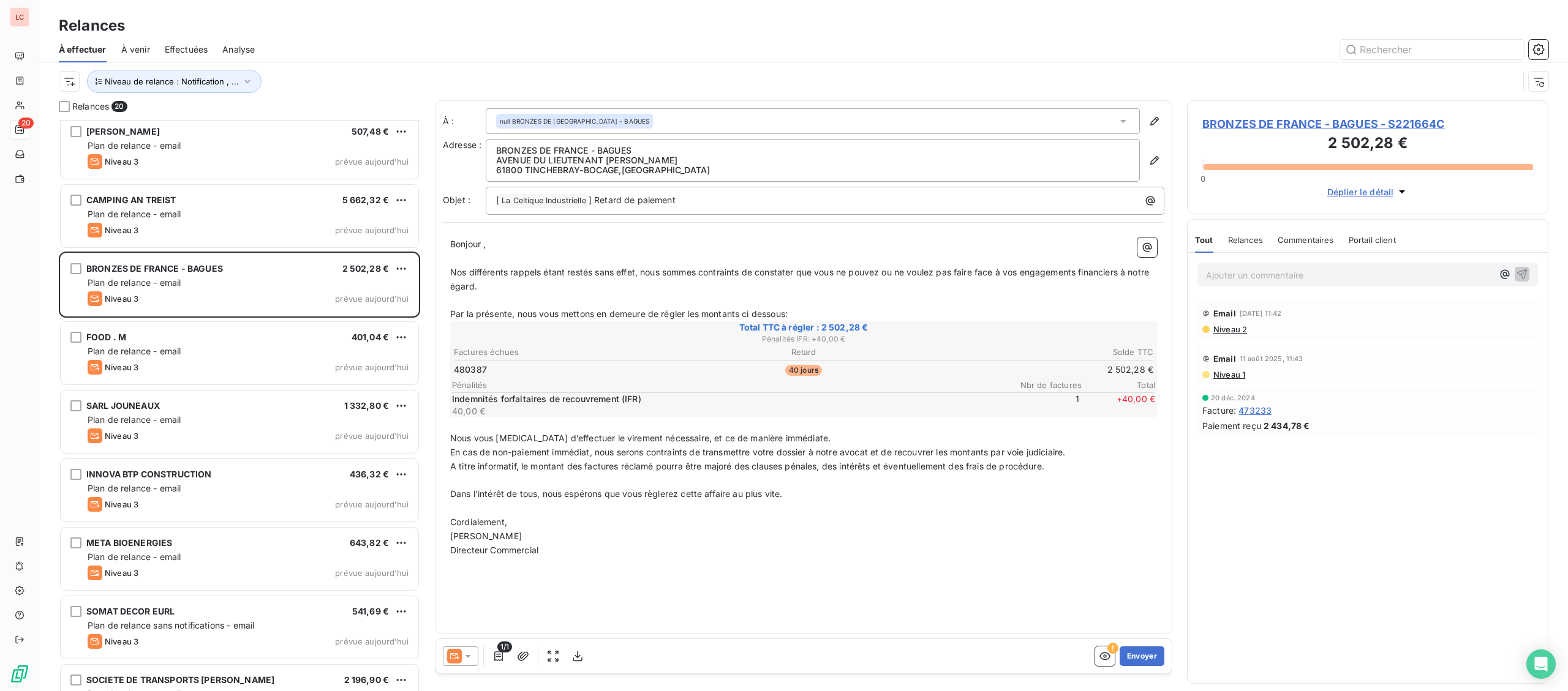
scroll to position [672, 0]
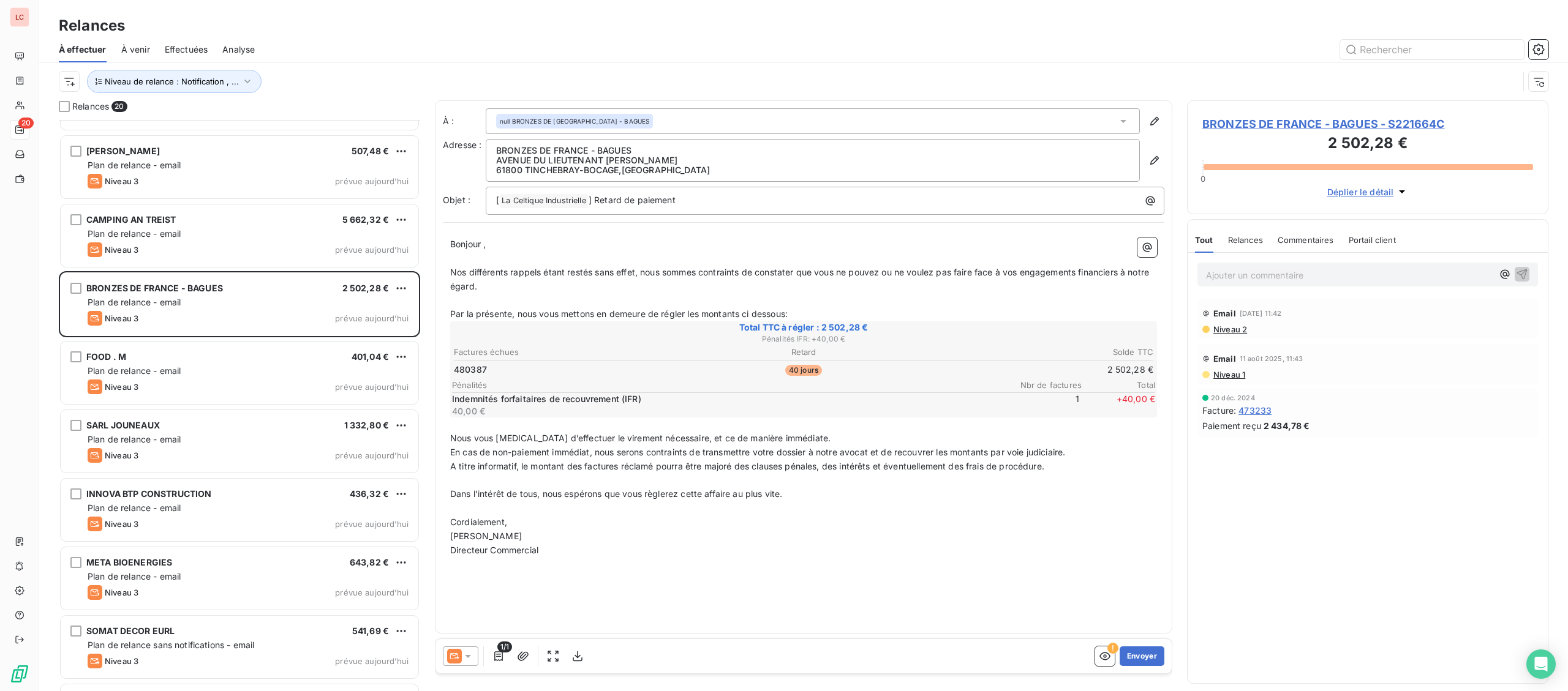
click at [239, 258] on div "CAMPING AN TREIST 5 662,32 € Plan de relance - email Niveau 3 prévue [DATE]" at bounding box center [240, 235] width 358 height 62
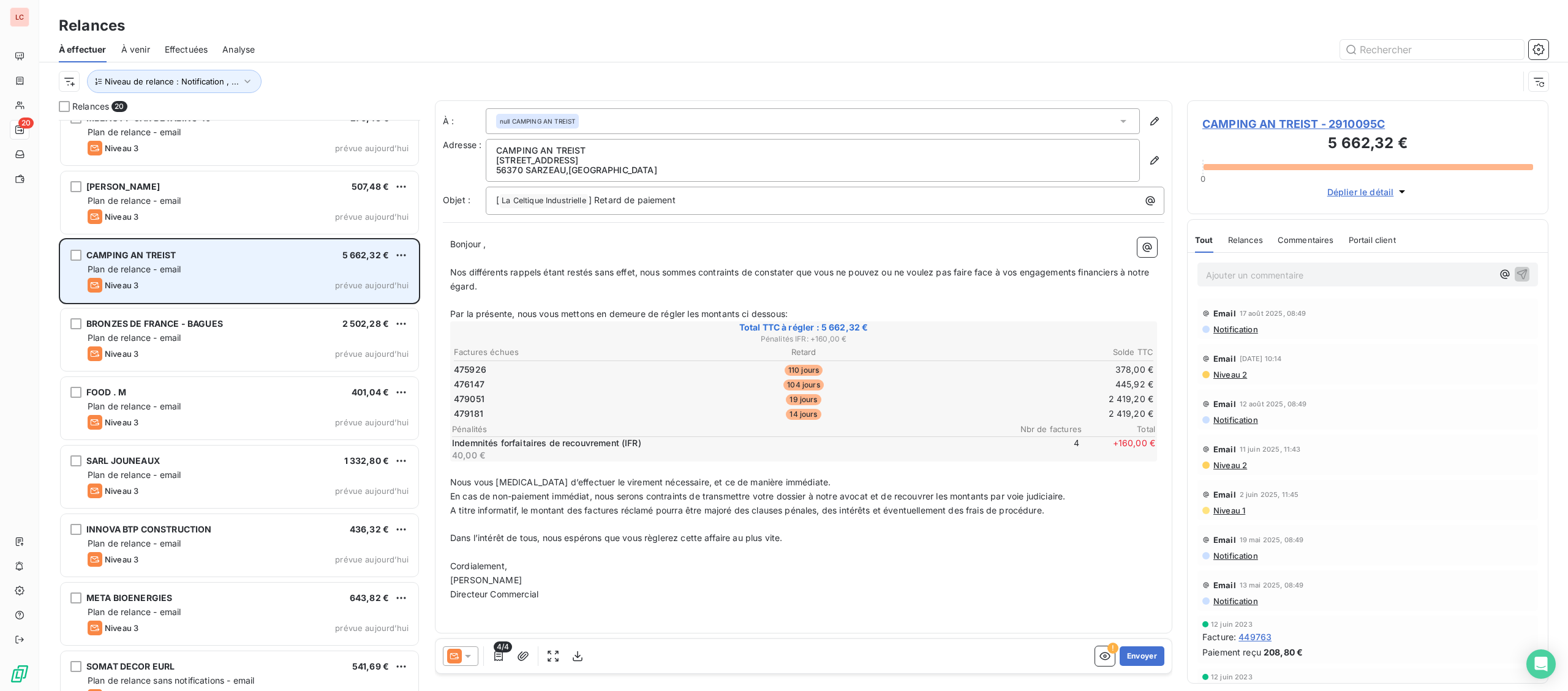
scroll to position [608, 0]
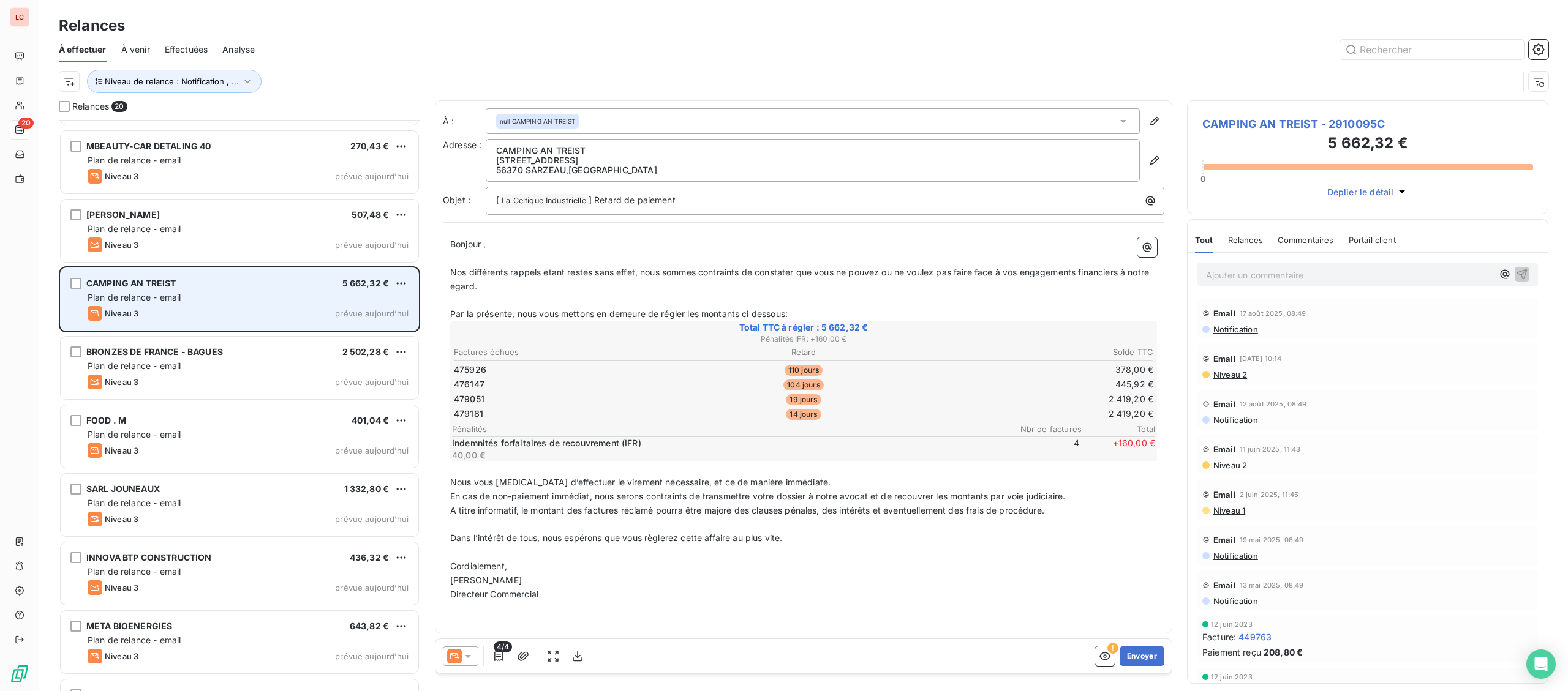
click at [240, 258] on div "STE BIDAULT 507,48 € Plan de relance - email Niveau 3 prévue [DATE]" at bounding box center [240, 230] width 358 height 62
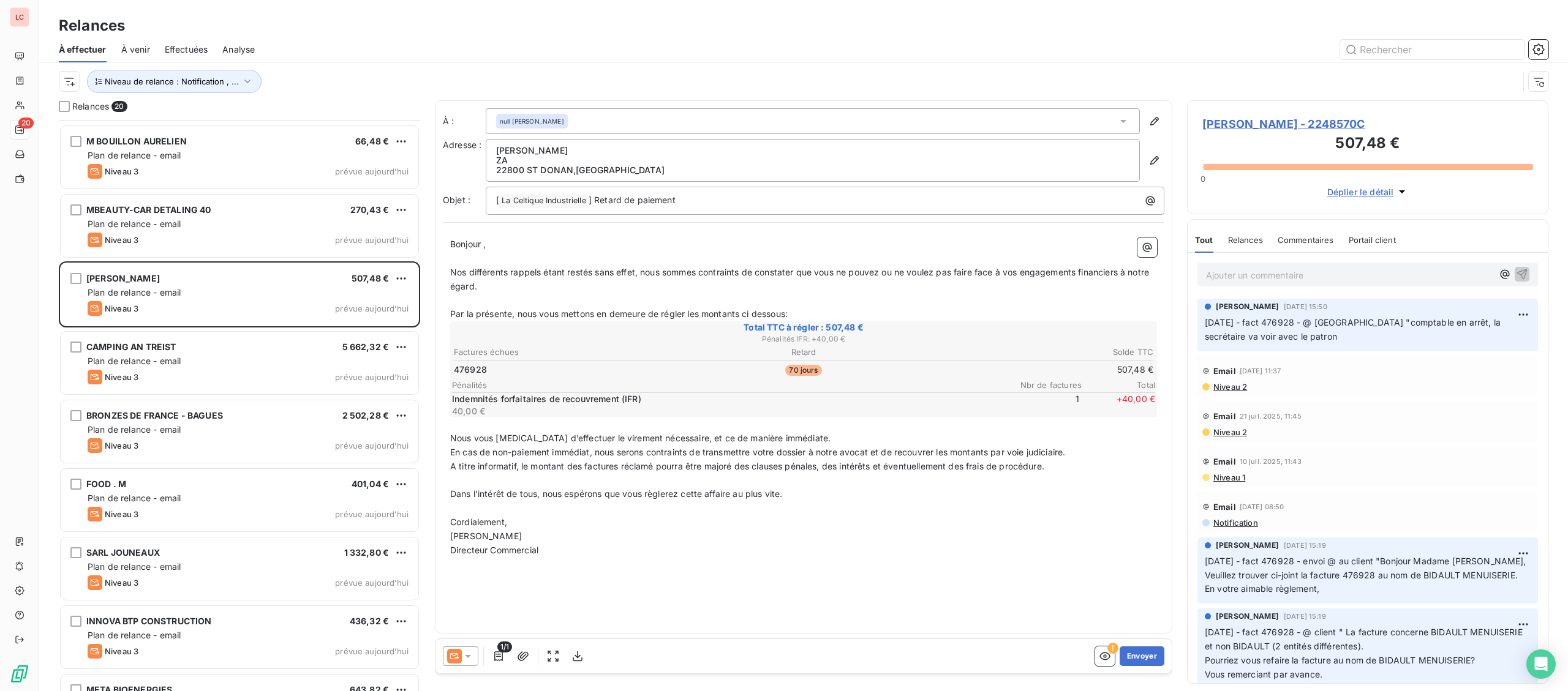
scroll to position [481, 0]
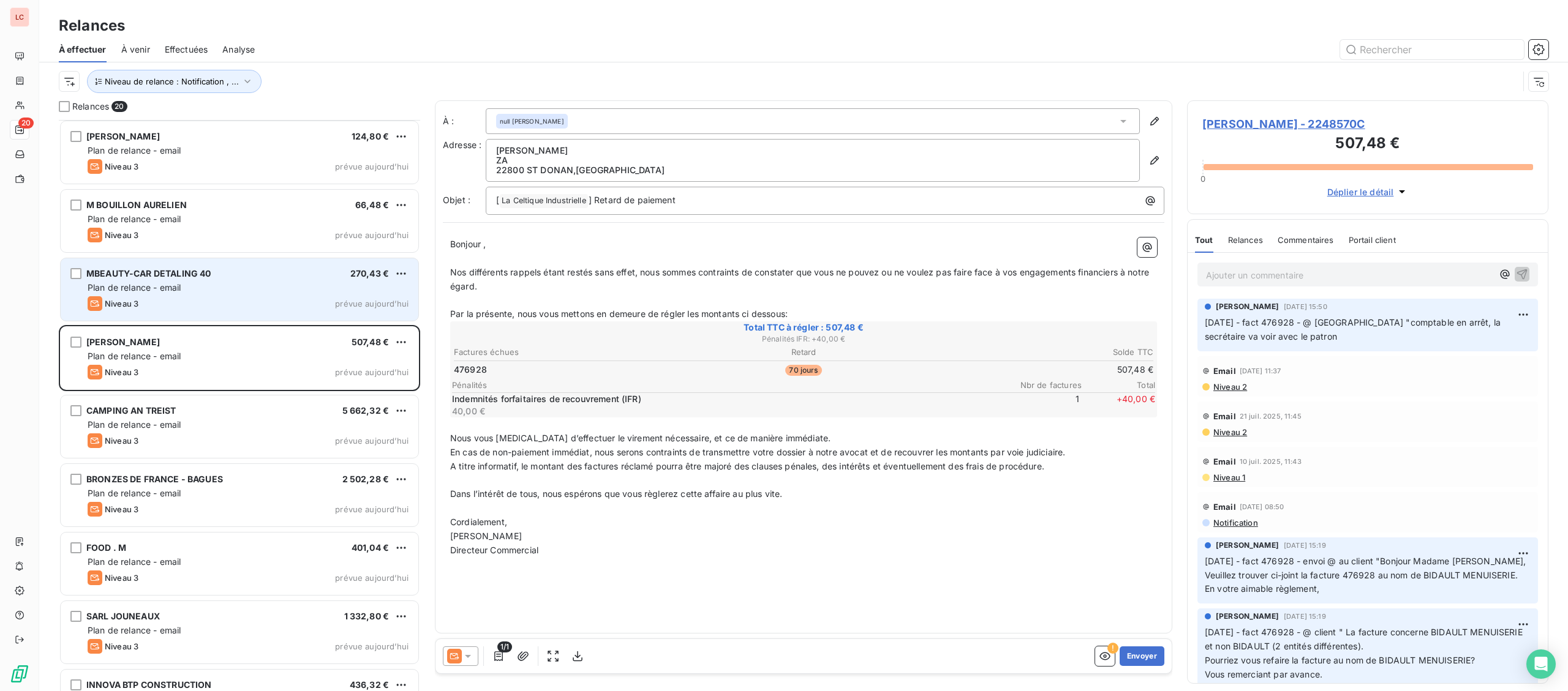
click at [238, 287] on div "Plan de relance - email" at bounding box center [247, 288] width 321 height 13
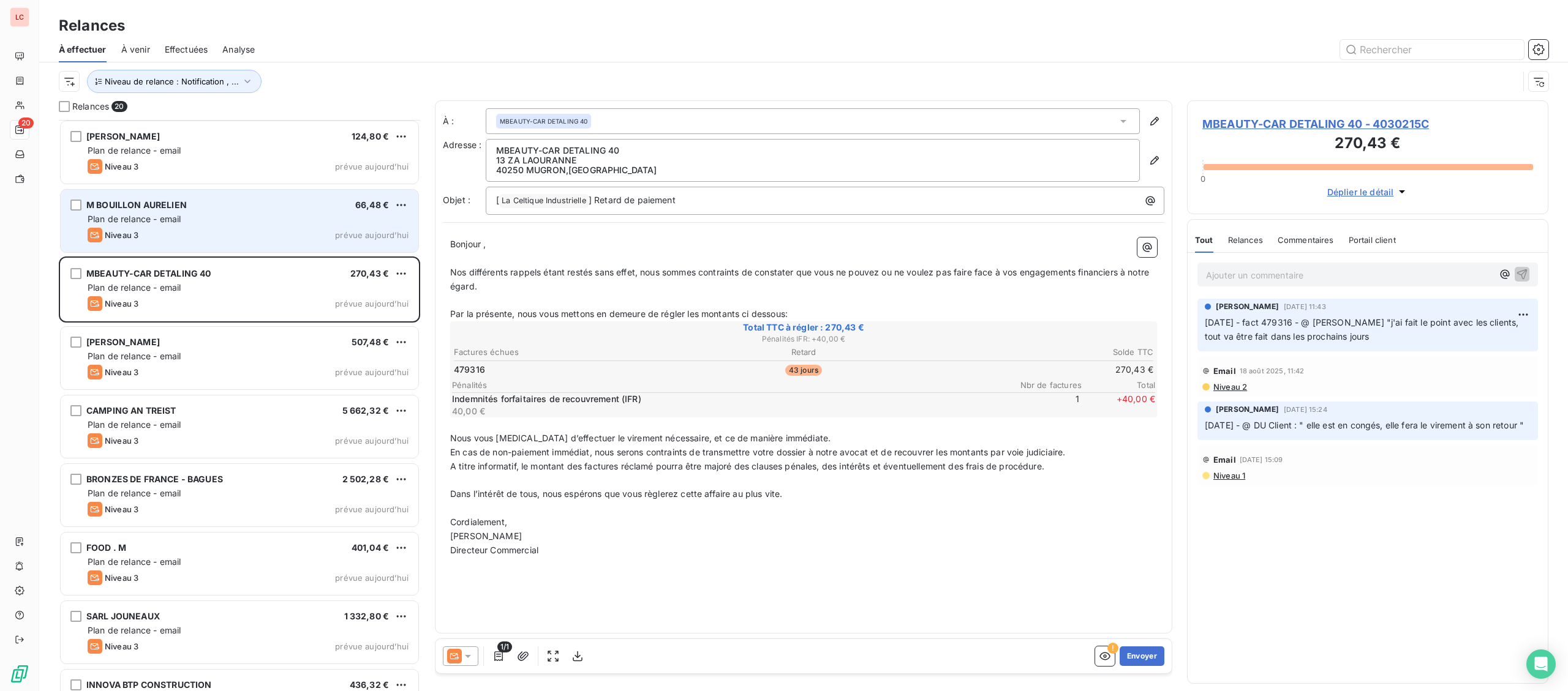
click at [258, 231] on div "Niveau 3 prévue aujourd’hui" at bounding box center [247, 235] width 321 height 14
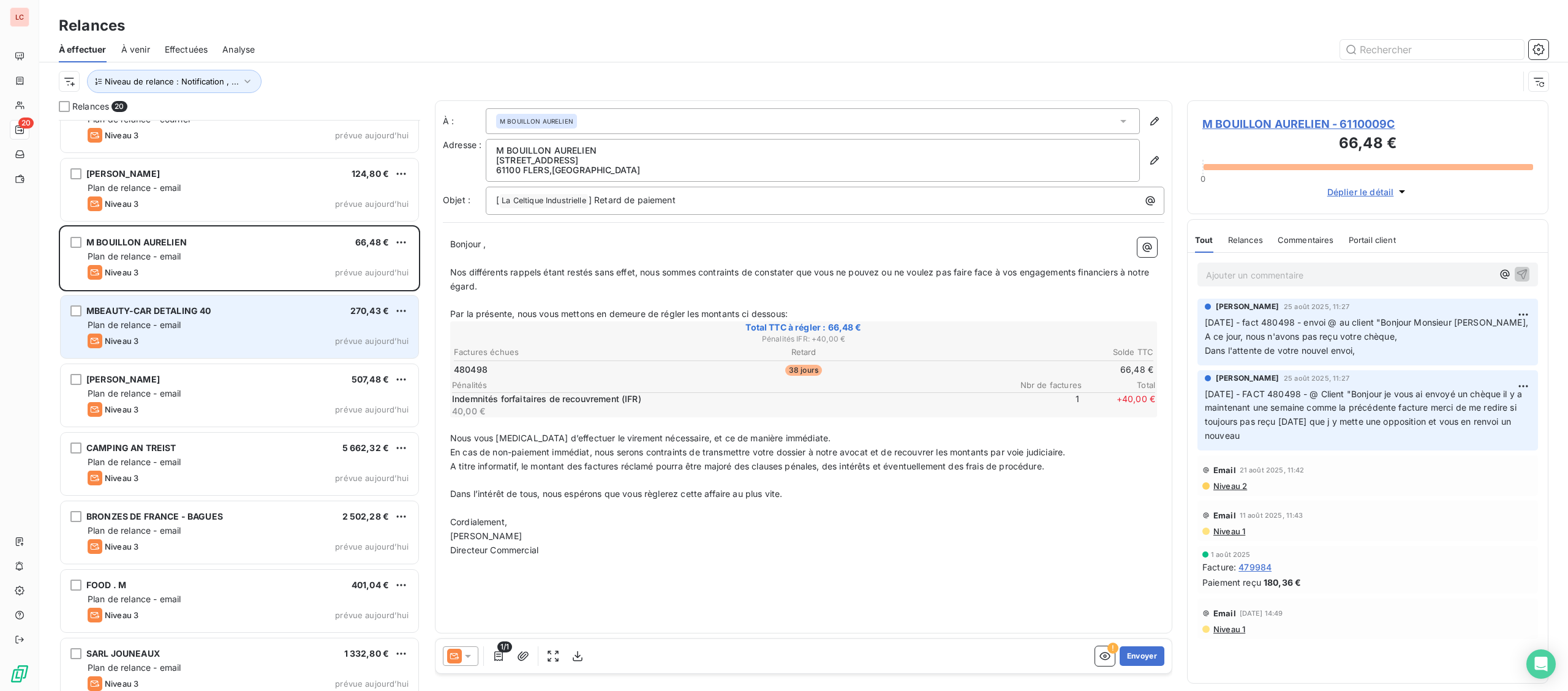
scroll to position [417, 0]
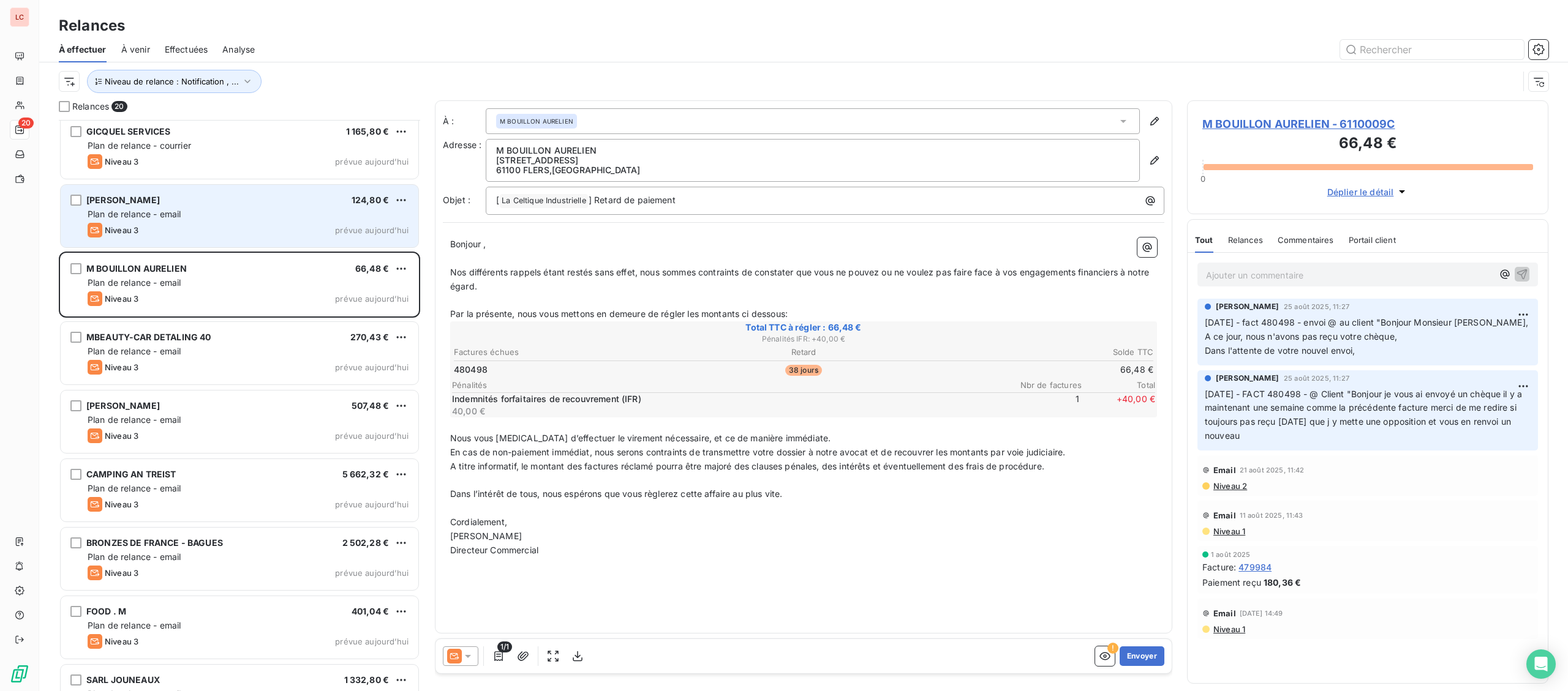
click at [256, 227] on div "Niveau 3 prévue aujourd’hui" at bounding box center [247, 230] width 321 height 14
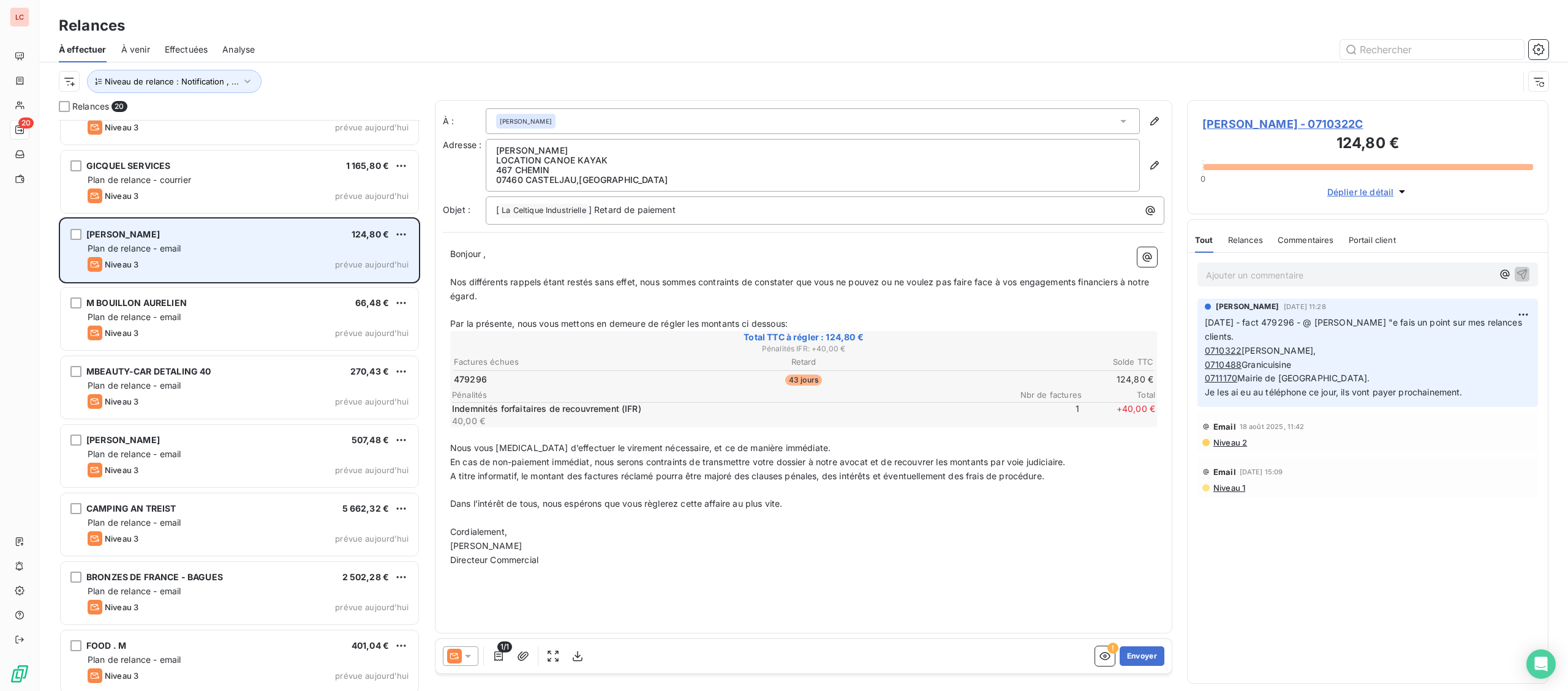
scroll to position [354, 0]
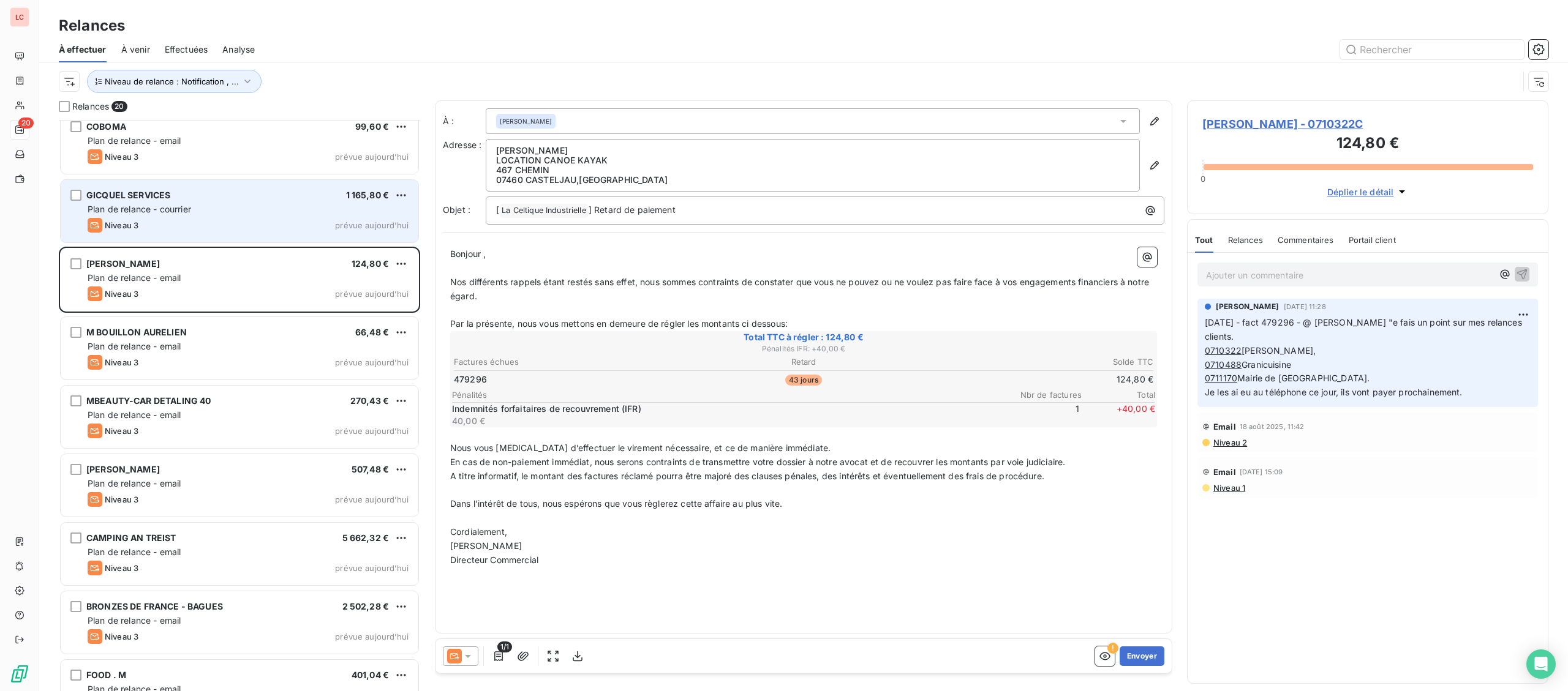
click at [255, 228] on div "Niveau 3 prévue aujourd’hui" at bounding box center [247, 225] width 321 height 14
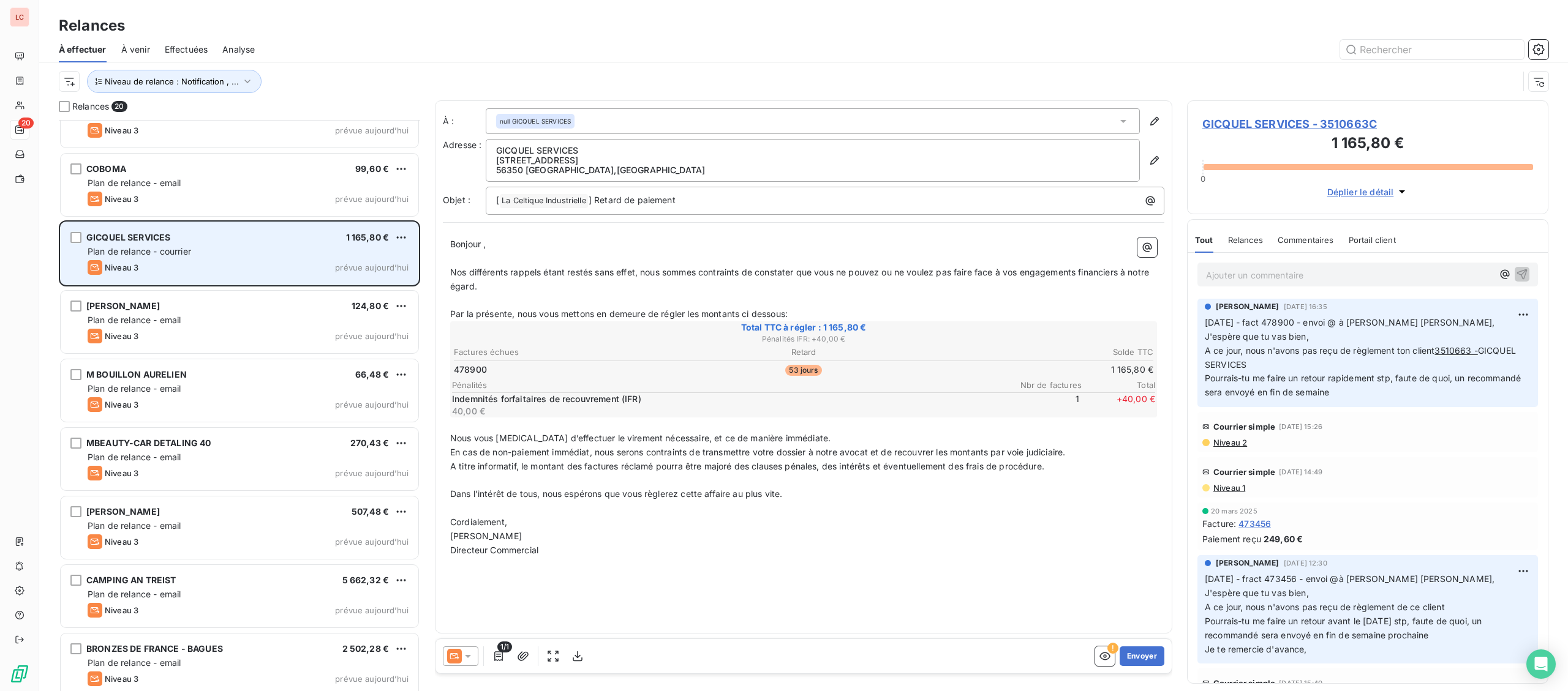
scroll to position [290, 0]
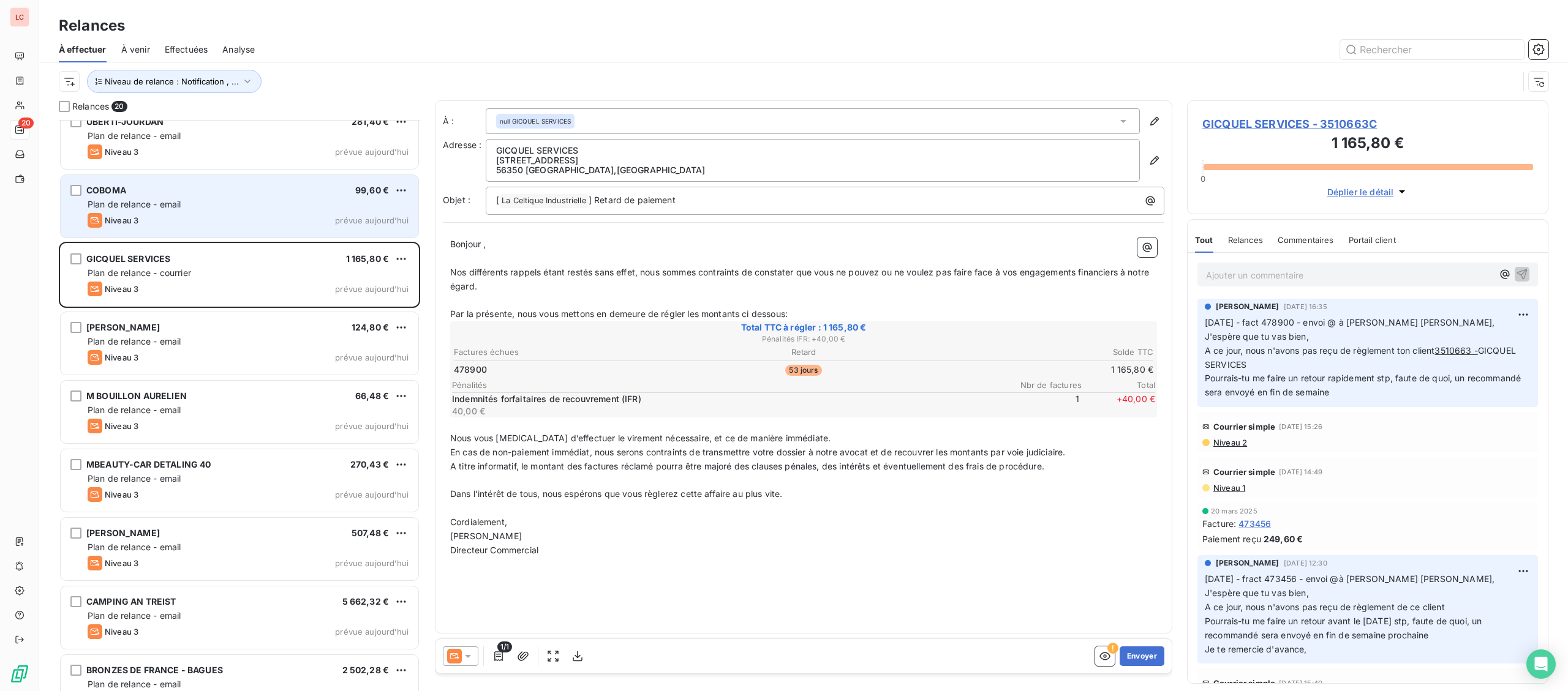
click at [256, 225] on div "Niveau 3 prévue aujourd’hui" at bounding box center [247, 220] width 321 height 14
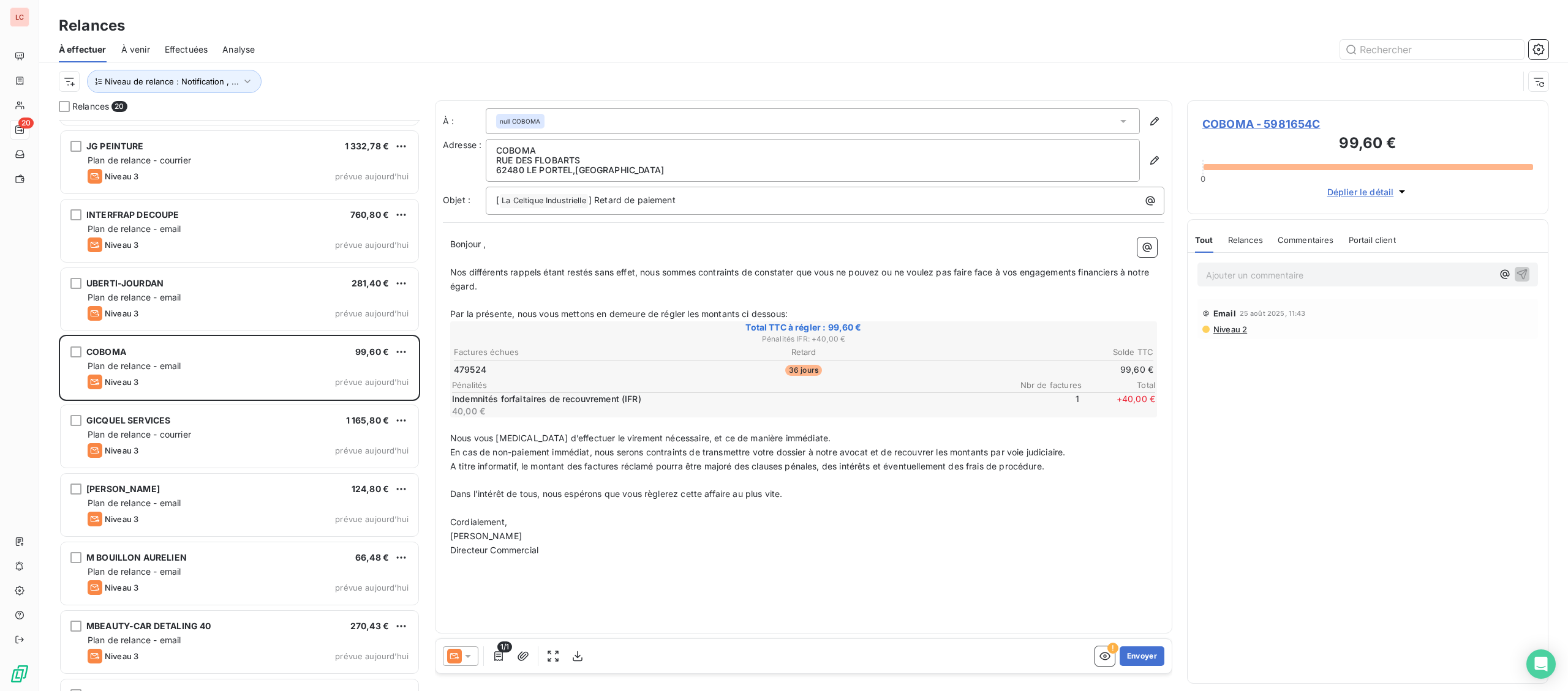
scroll to position [99, 0]
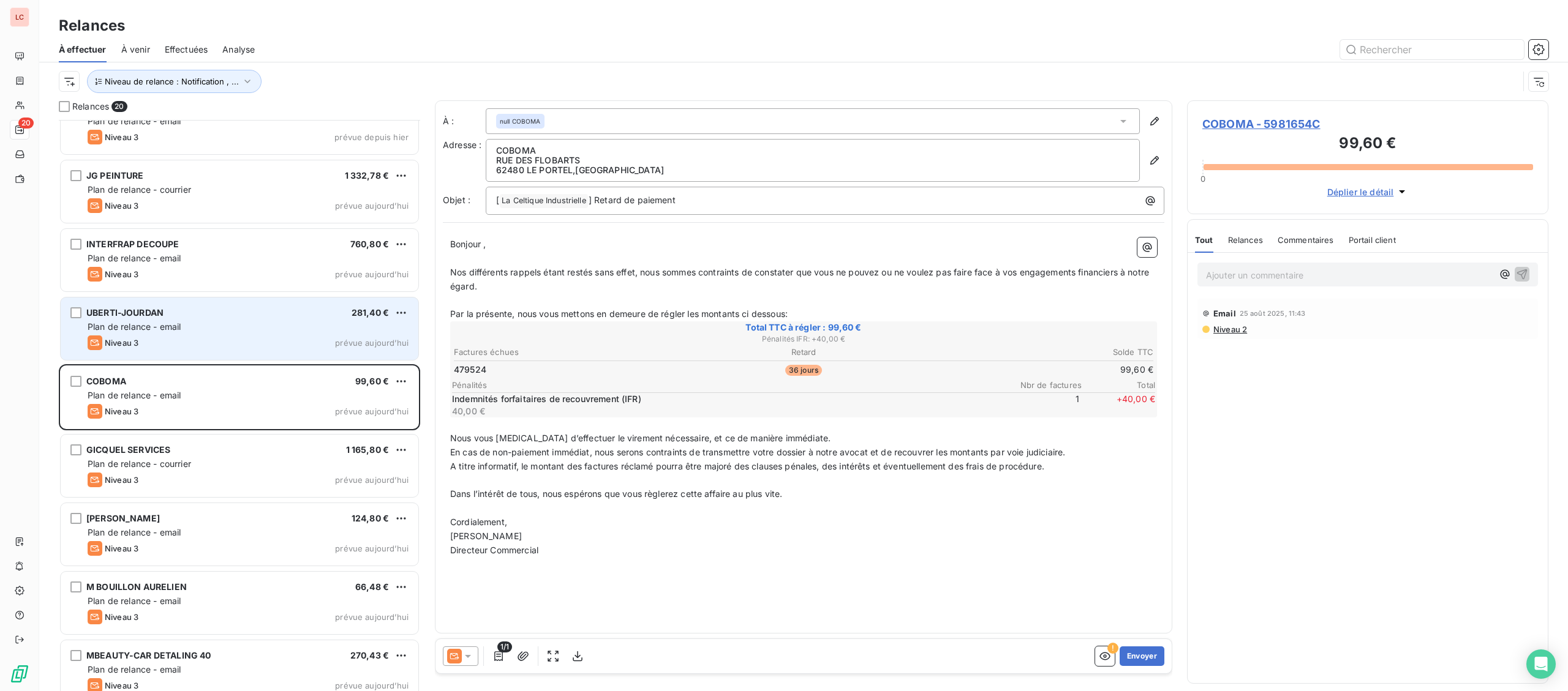
click at [267, 335] on div "UBERTI-JOURDAN 281,40 € Plan de relance - email Niveau 3 prévue [DATE]" at bounding box center [240, 328] width 358 height 62
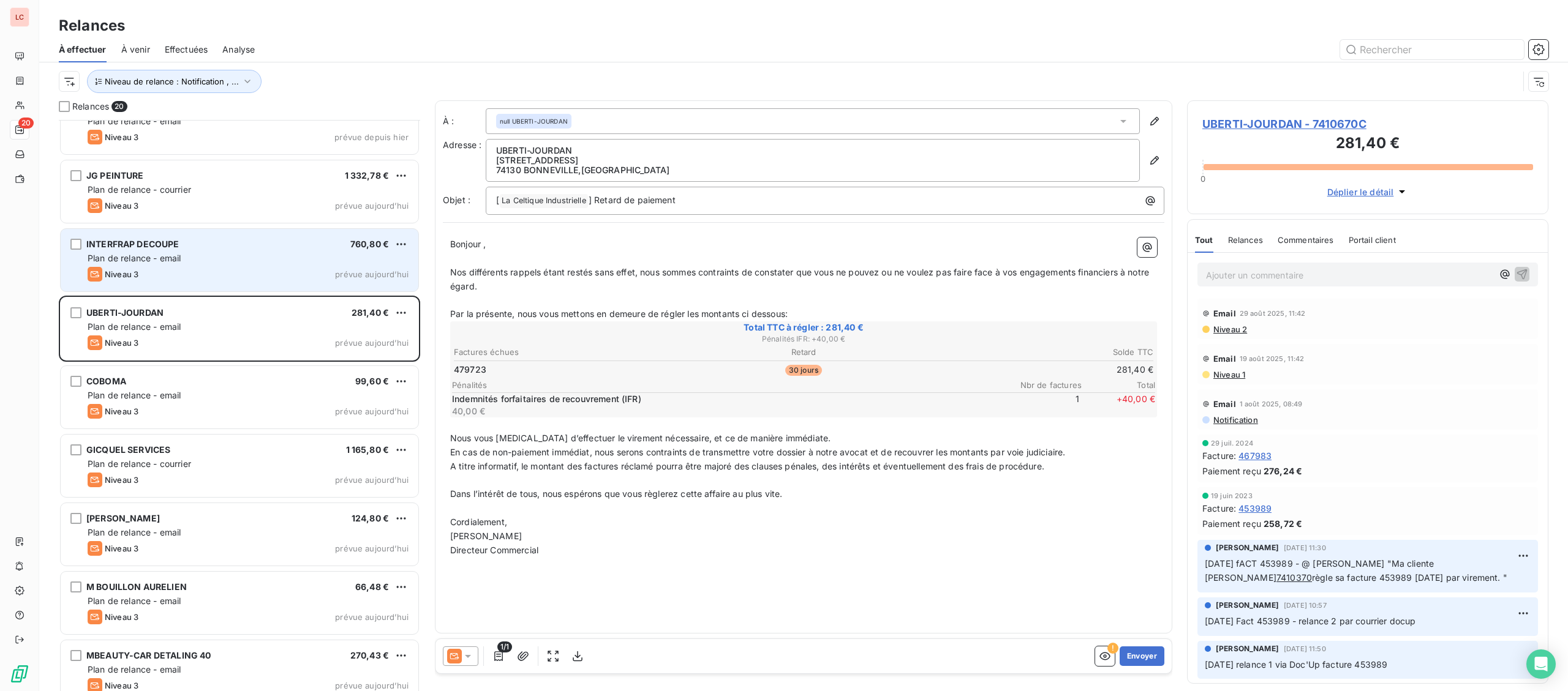
click at [276, 270] on div "Niveau 3 prévue aujourd’hui" at bounding box center [247, 274] width 321 height 14
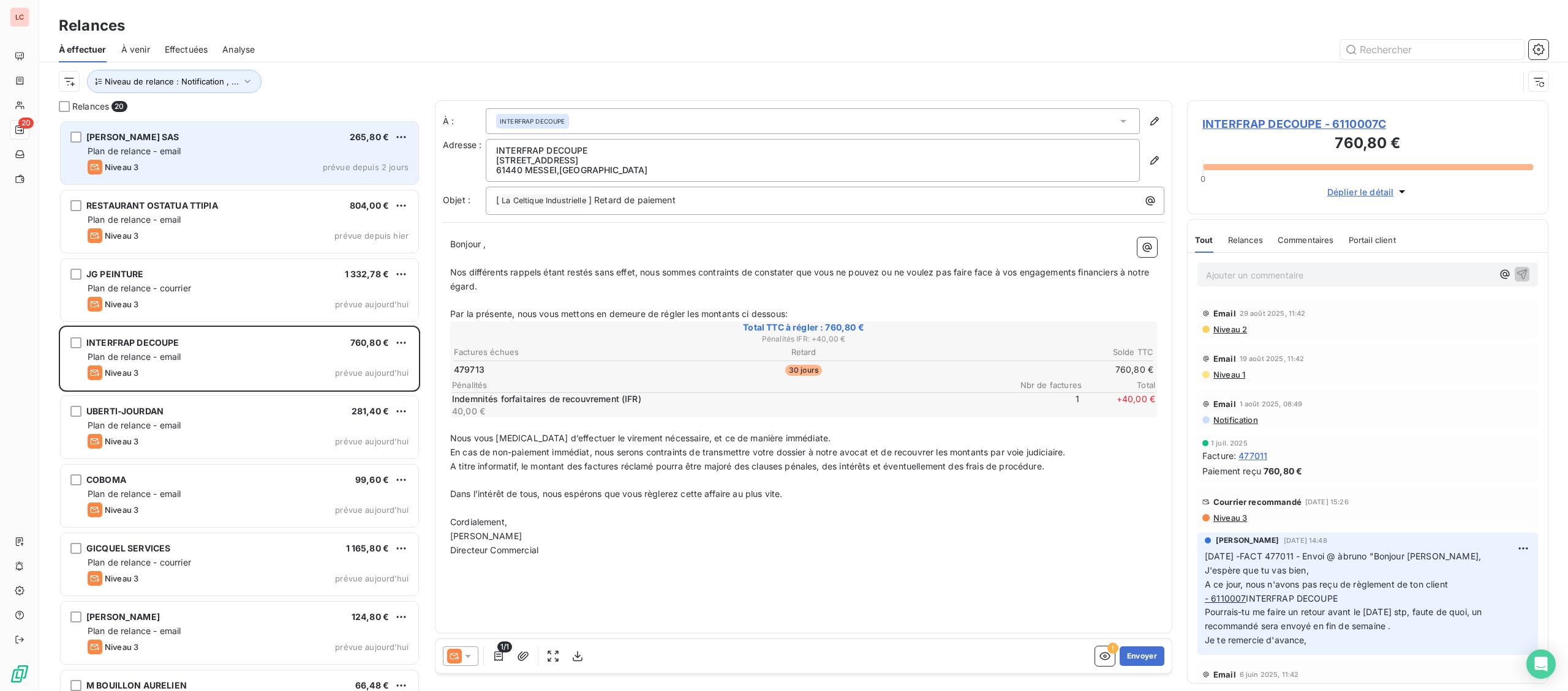
click at [242, 169] on div "Niveau 3 prévue depuis 2 jours" at bounding box center [247, 167] width 321 height 14
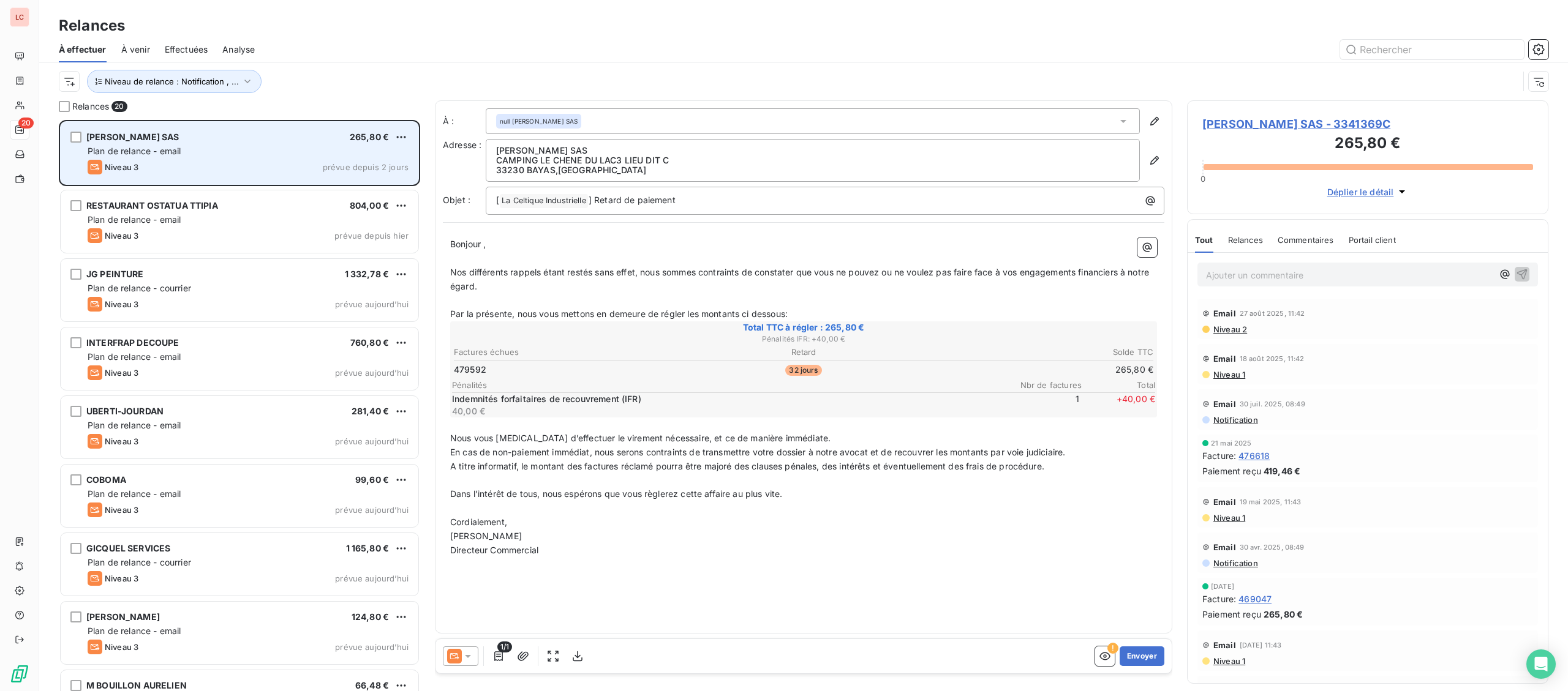
drag, startPoint x: 215, startPoint y: 162, endPoint x: 225, endPoint y: 139, distance: 25.1
click at [215, 163] on div "Niveau 3 prévue depuis 2 jours" at bounding box center [247, 167] width 321 height 14
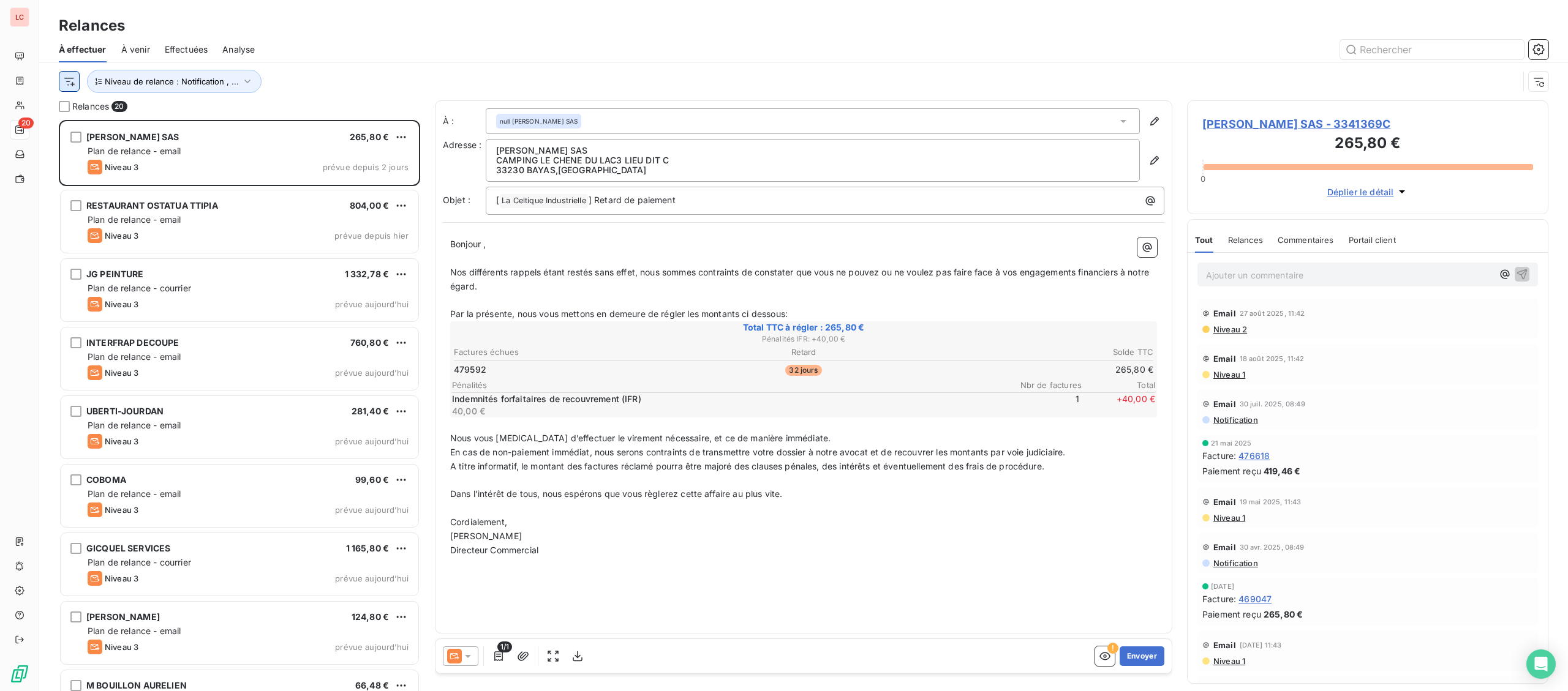
click at [72, 79] on html "LC 20 Relances À effectuer À venir Effectuées Analyse Niveau de relance : Notif…" at bounding box center [784, 345] width 1568 height 691
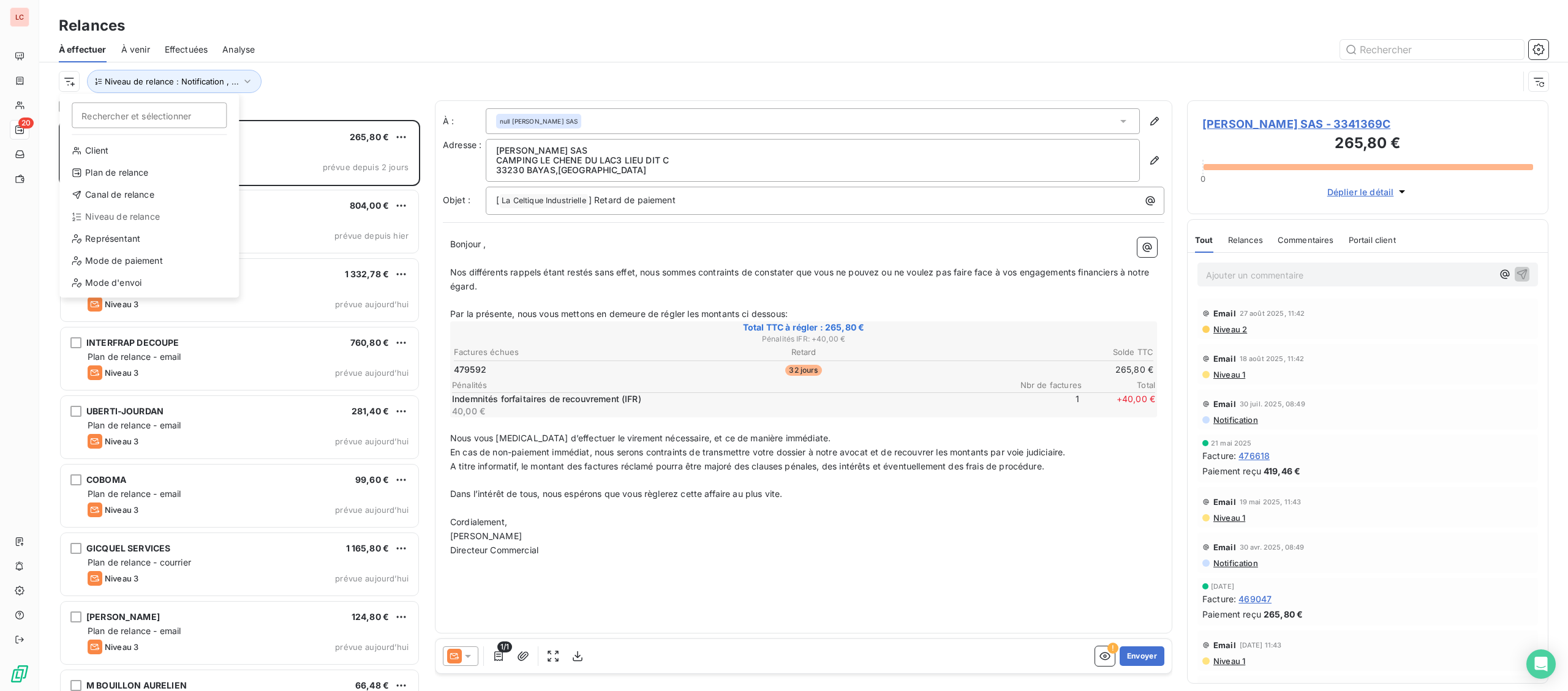
scroll to position [571, 360]
click at [143, 237] on div "Représentant" at bounding box center [149, 238] width 170 height 19
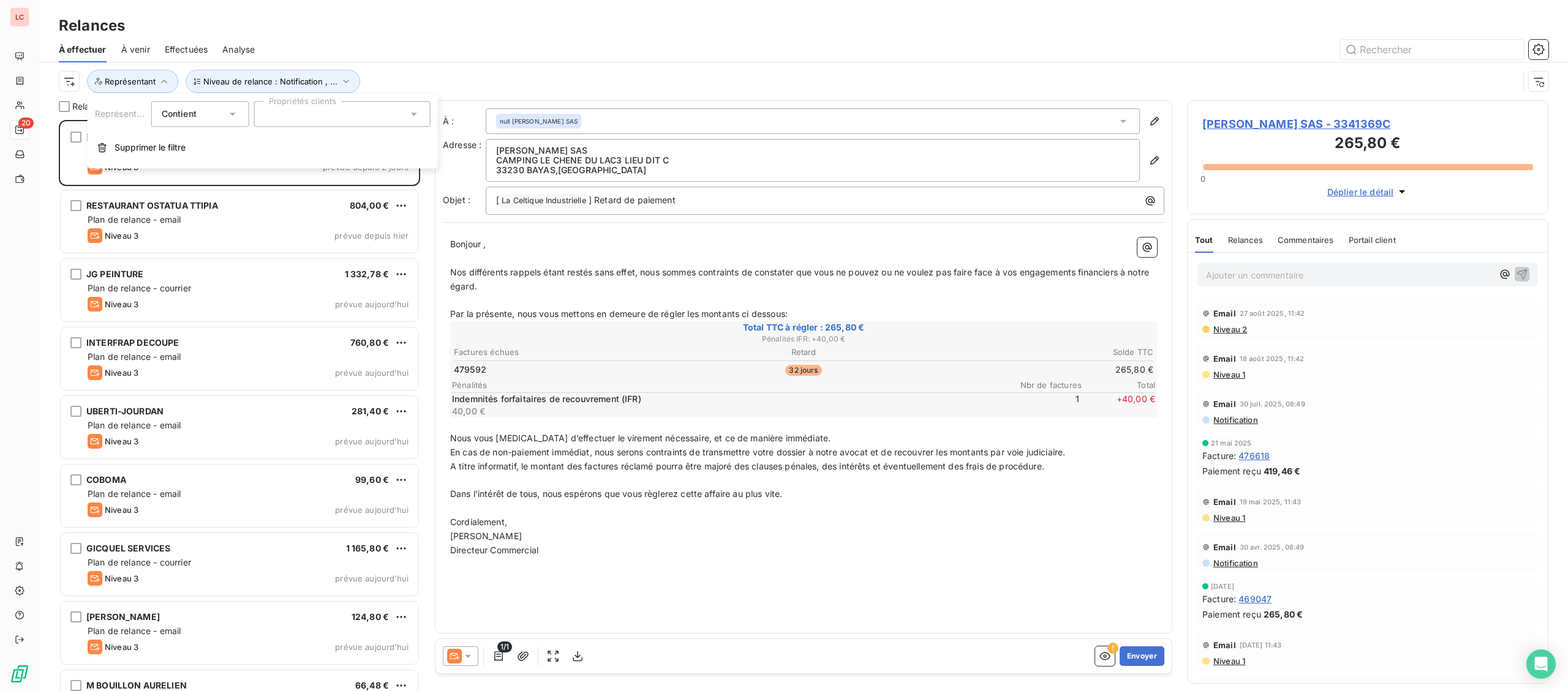
click at [334, 110] on div at bounding box center [342, 114] width 176 height 26
type input "jol"
click at [273, 149] on div at bounding box center [269, 144] width 11 height 11
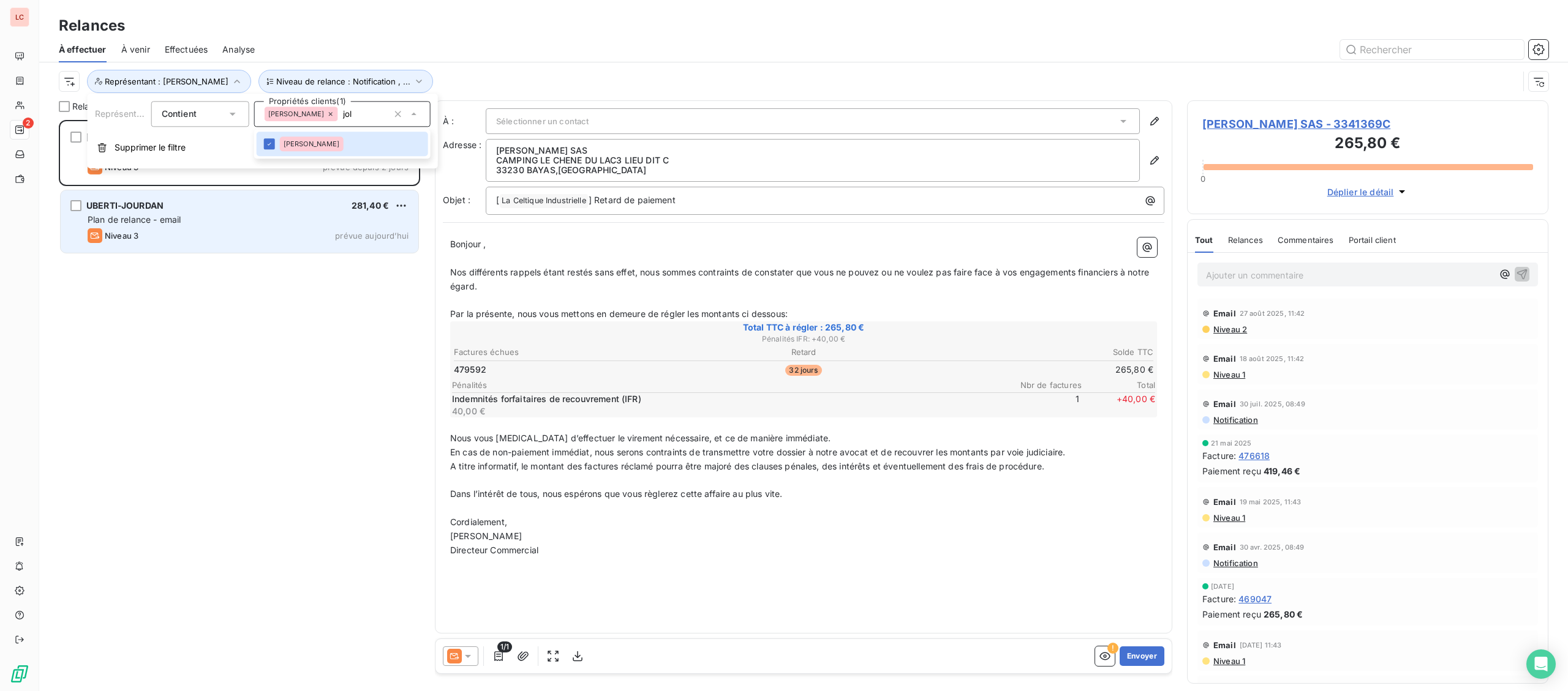
click at [222, 230] on div "Niveau 3 prévue aujourd’hui" at bounding box center [247, 235] width 321 height 14
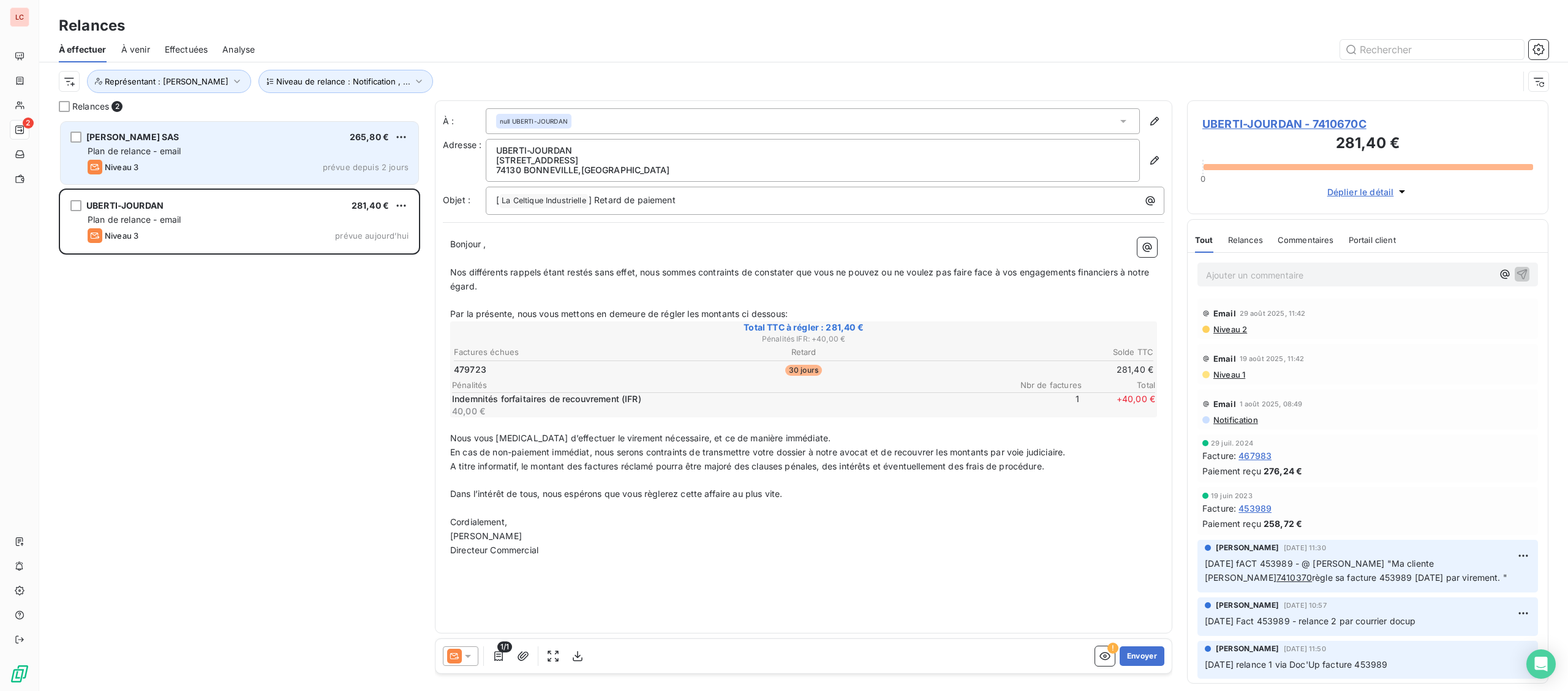
click at [239, 137] on div "[PERSON_NAME] SAS 265,80 €" at bounding box center [247, 137] width 321 height 11
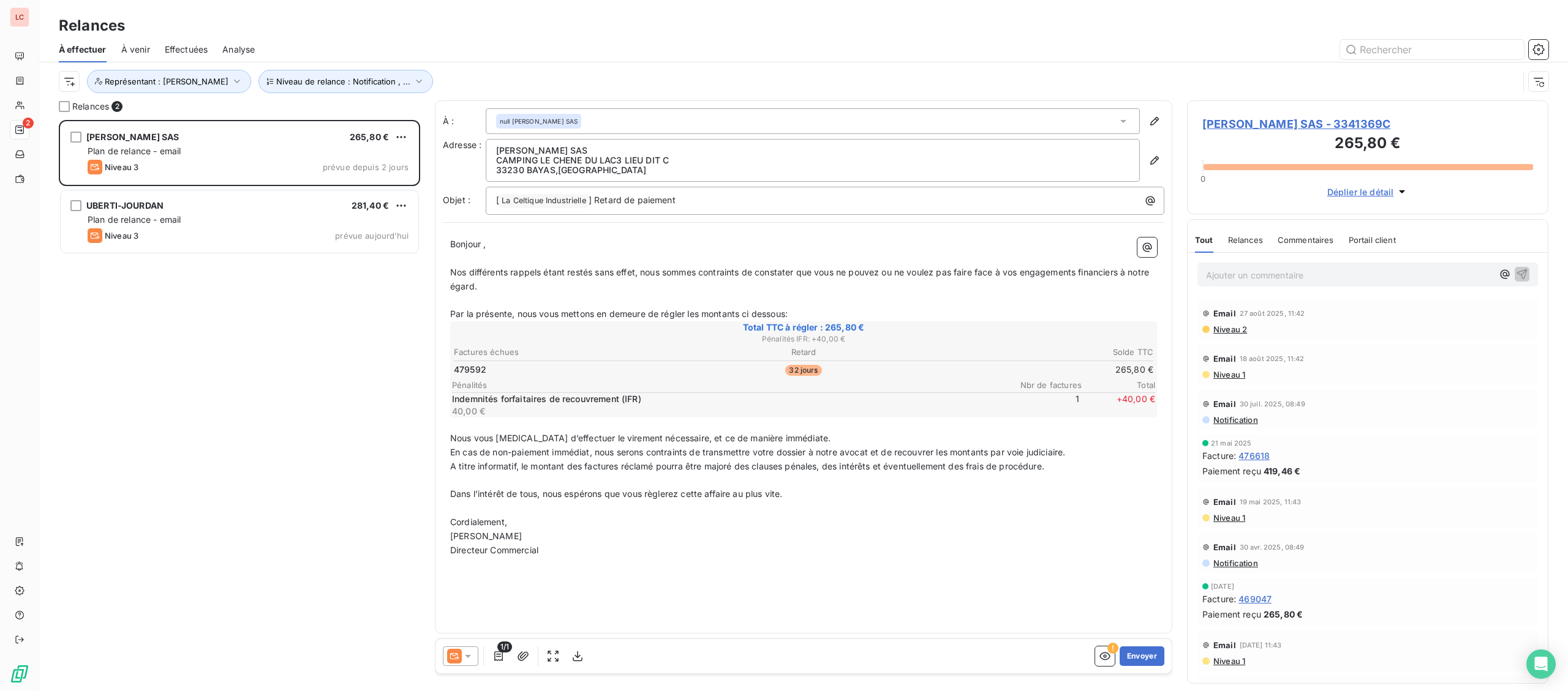
click at [1273, 269] on p "Ajouter un commentaire ﻿" at bounding box center [1349, 275] width 286 height 15
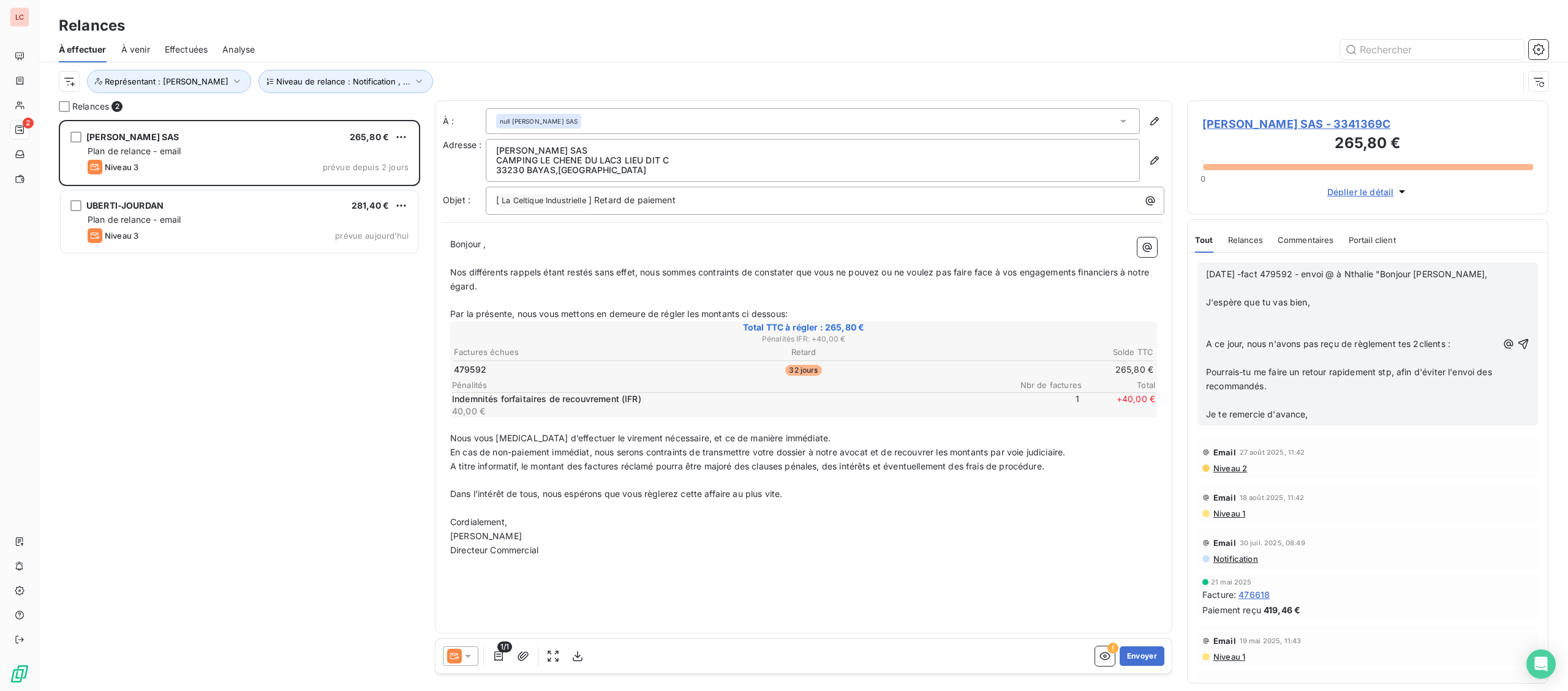
click at [1374, 276] on span "[DATE] -fact 479592 - envoi @ à Nthalie "Bonjour [PERSON_NAME]," at bounding box center [1346, 274] width 281 height 11
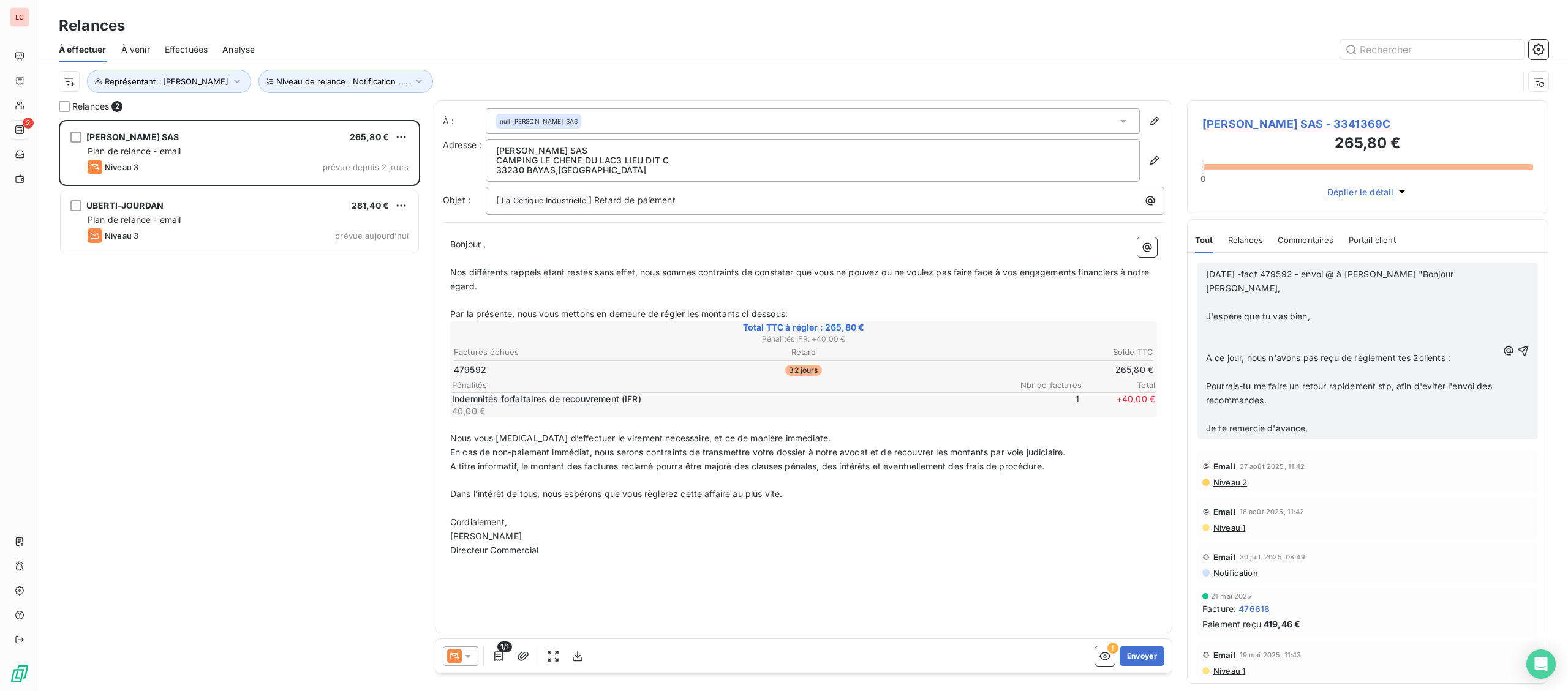
click at [1254, 296] on p "﻿" at bounding box center [1351, 303] width 291 height 14
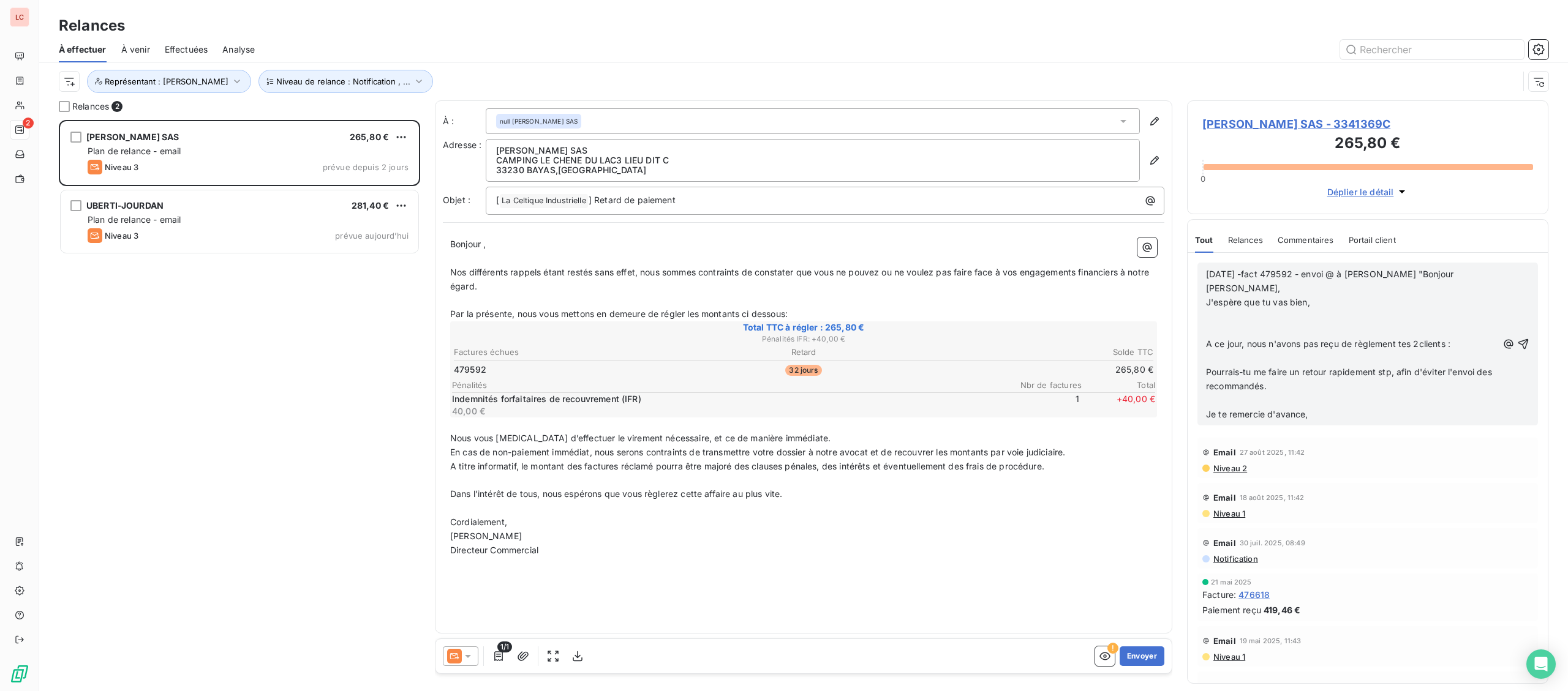
click at [1259, 309] on p "﻿" at bounding box center [1351, 316] width 291 height 14
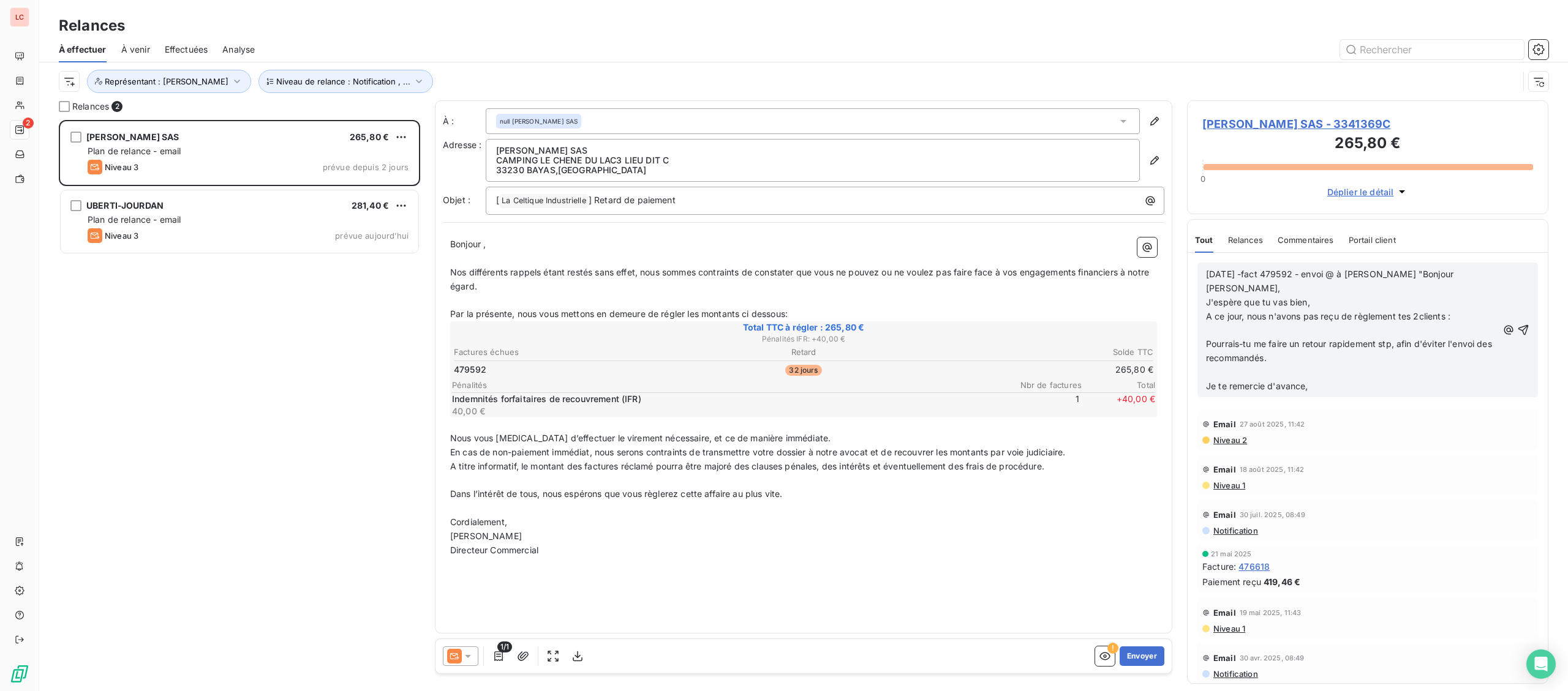
click at [1296, 324] on p "﻿" at bounding box center [1351, 331] width 291 height 14
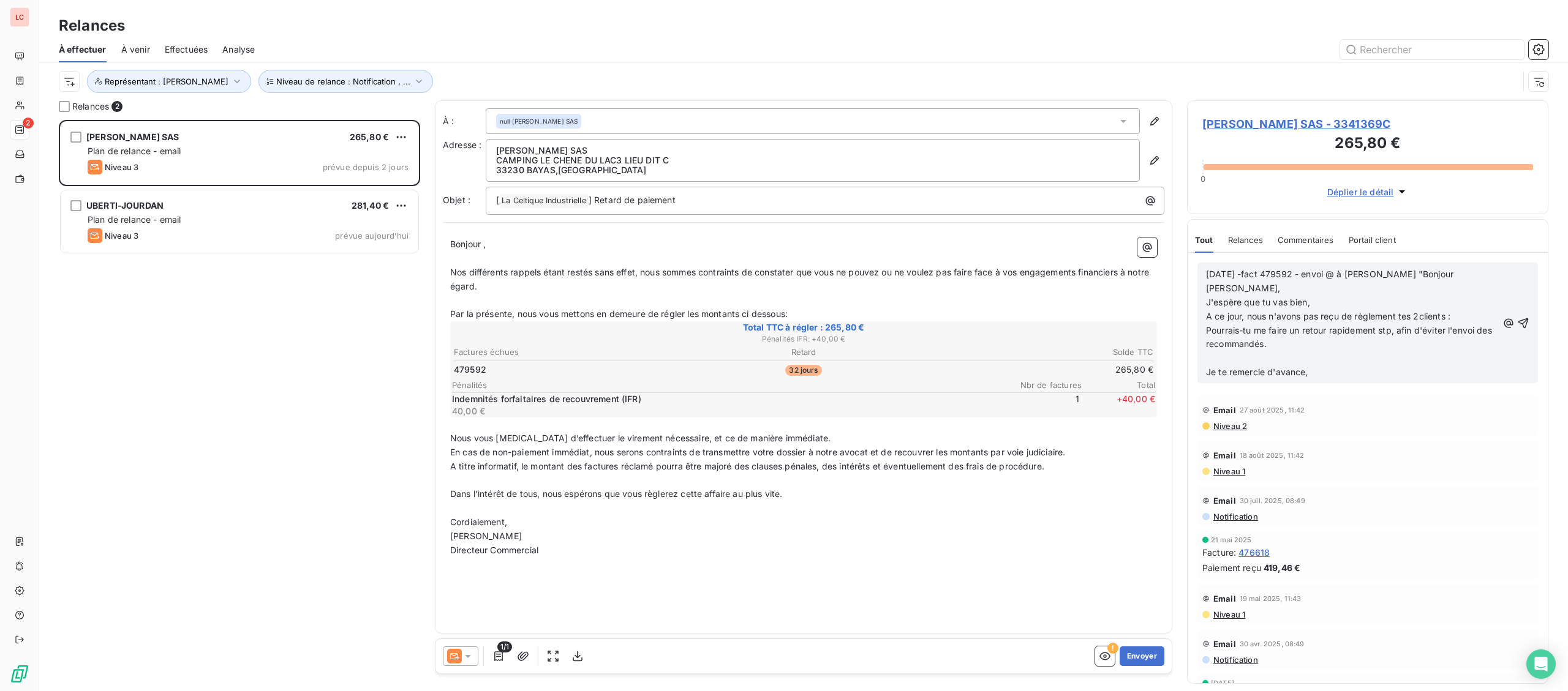
click at [1294, 335] on p "Pourrais-tu me faire un retour rapidement stp, afin d'éviter l'envoi des recomm…" at bounding box center [1351, 338] width 291 height 28
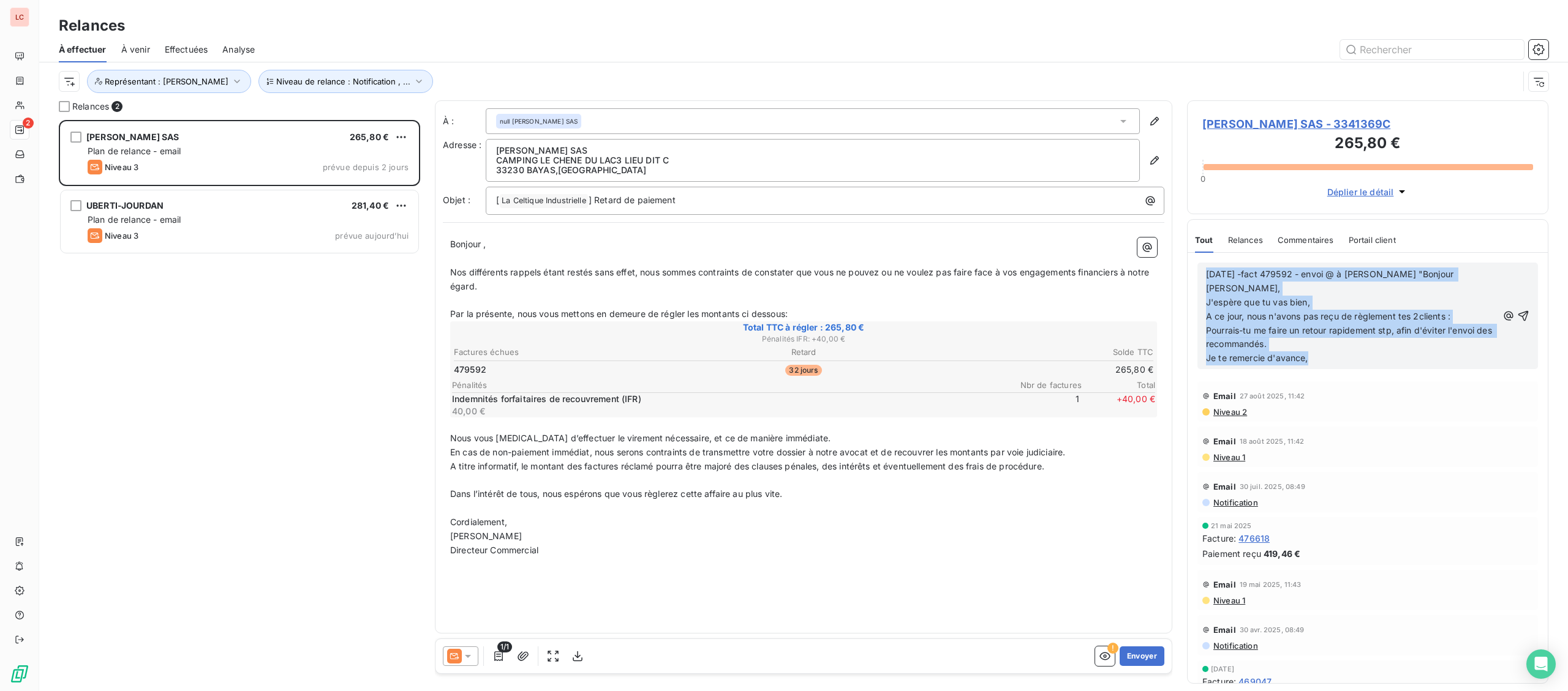
drag, startPoint x: 1325, startPoint y: 345, endPoint x: 1118, endPoint y: 239, distance: 232.6
click at [1187, 253] on div "[DATE] -fact 479592 - envoi @ à [PERSON_NAME] "Bonjour [PERSON_NAME], J'espère …" at bounding box center [1367, 468] width 360 height 431
copy div "[DATE] -fact 479592 - envoi @ à [PERSON_NAME] "Bonjour [PERSON_NAME], J'espère …"
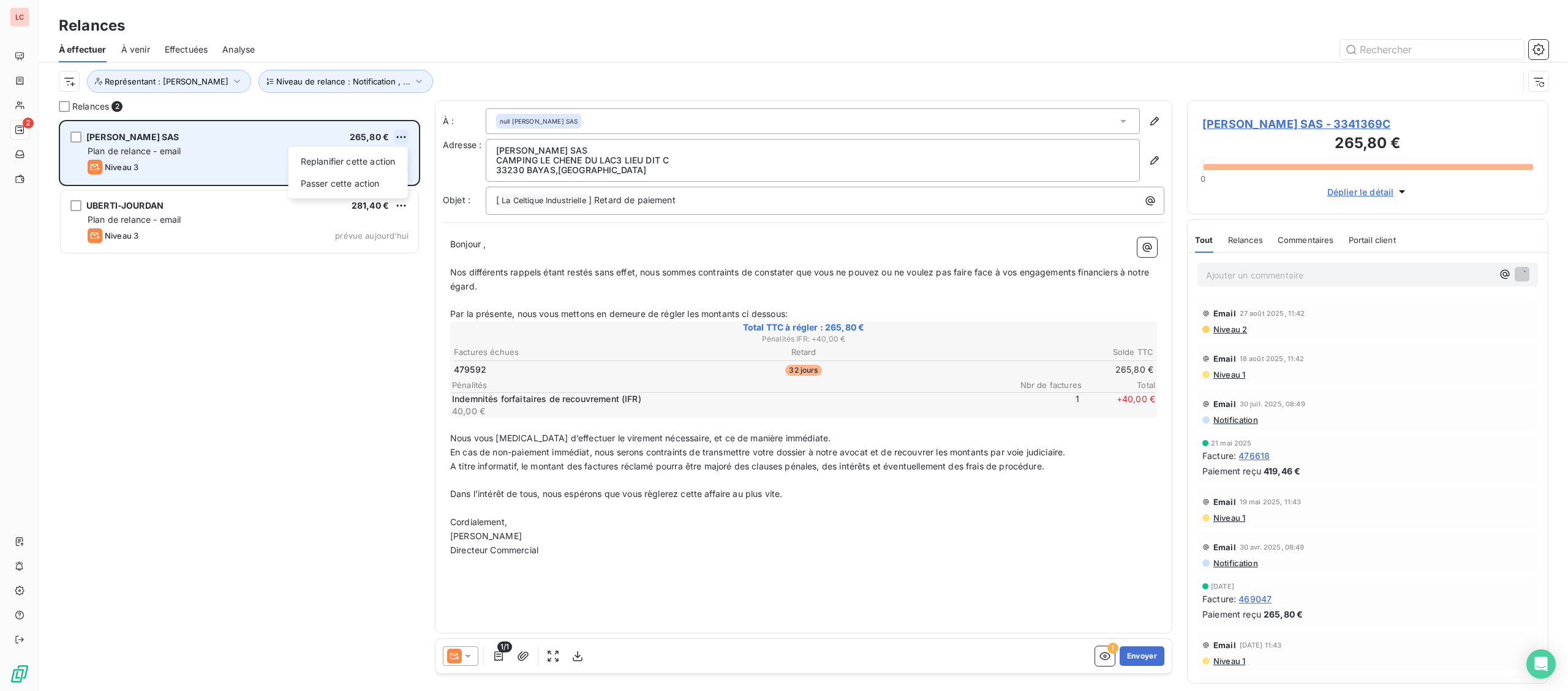
click at [404, 144] on html "LC 2 Relances À effectuer À venir Effectuées Analyse Niveau de relance : Notifi…" at bounding box center [784, 345] width 1568 height 691
click at [394, 161] on div "Replanifier cette action" at bounding box center [348, 161] width 110 height 19
select select "8"
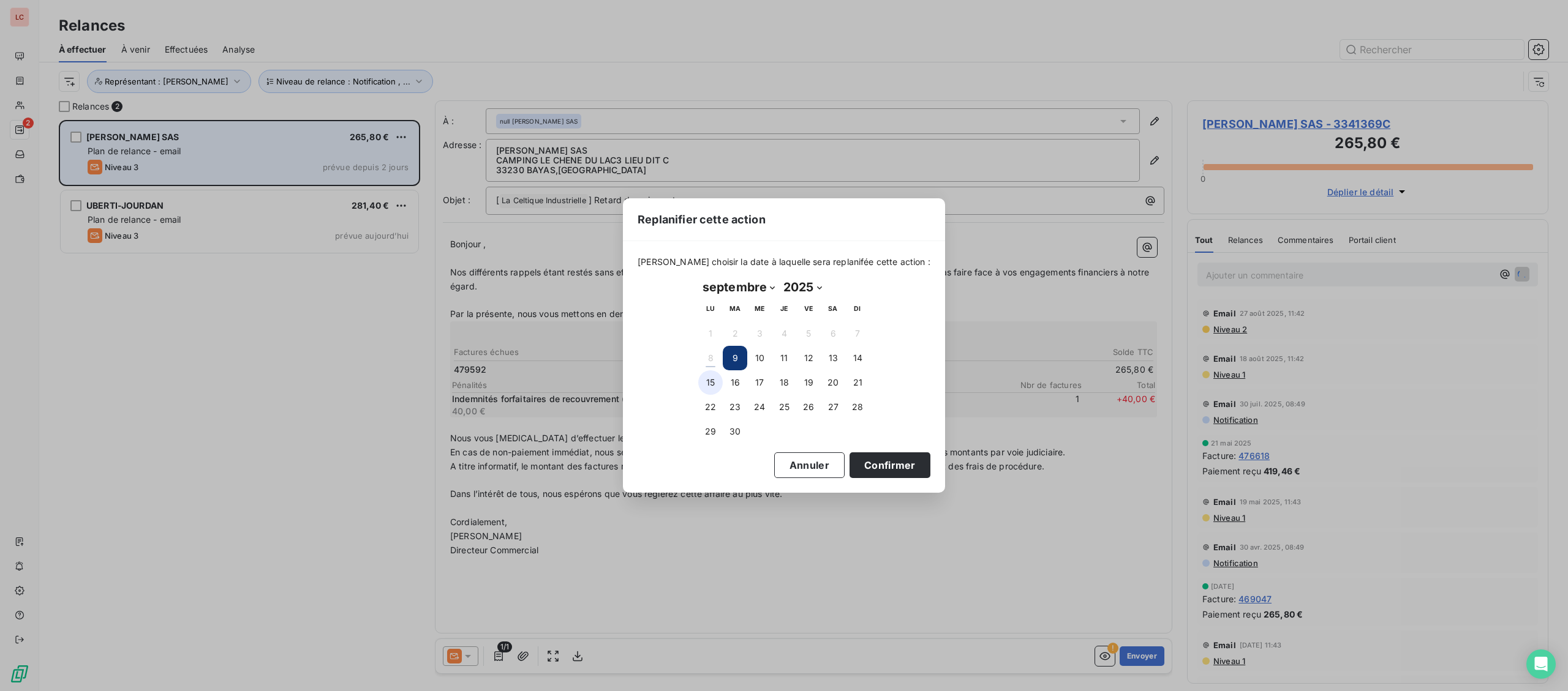
click at [715, 377] on button "15" at bounding box center [710, 382] width 24 height 24
click at [857, 467] on button "Confirmer" at bounding box center [890, 465] width 81 height 26
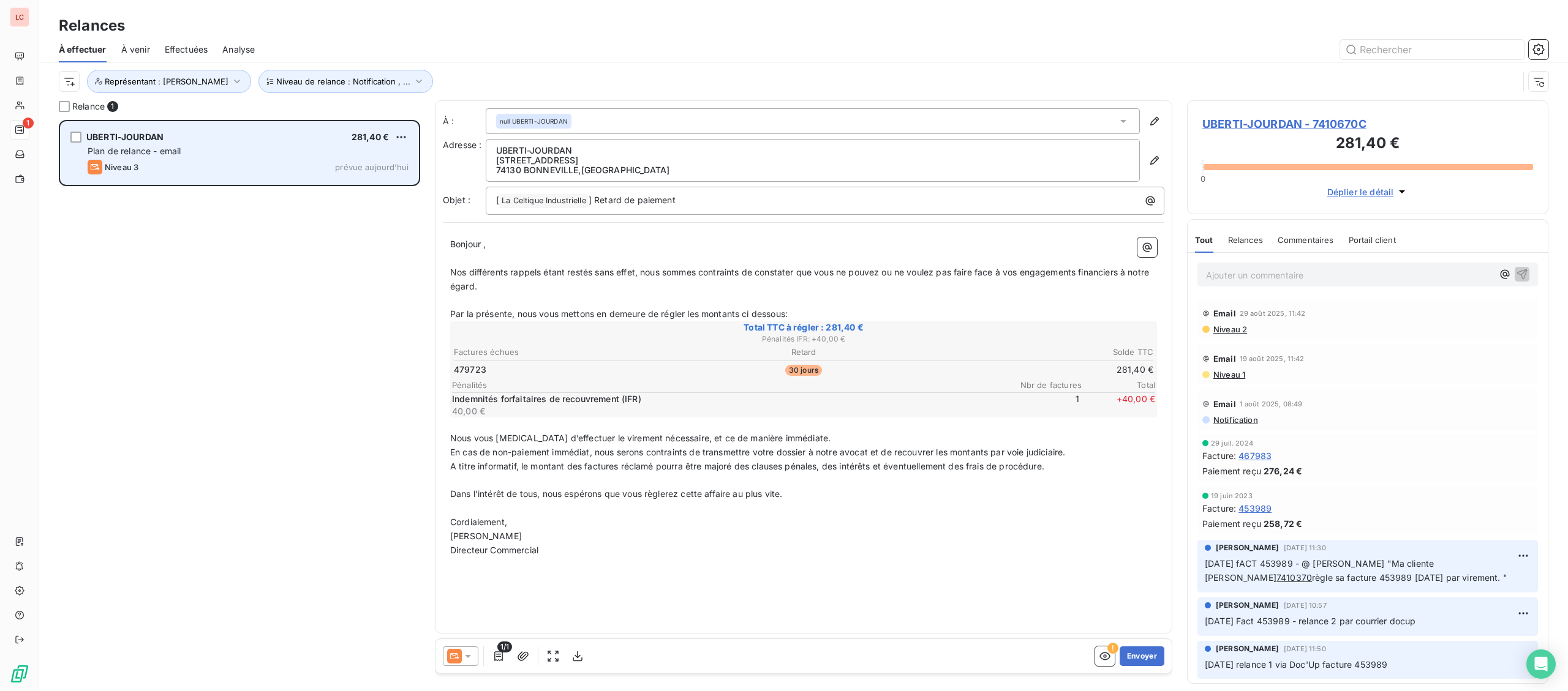
click at [1236, 283] on p "Ajouter un commentaire ﻿" at bounding box center [1349, 275] width 286 height 15
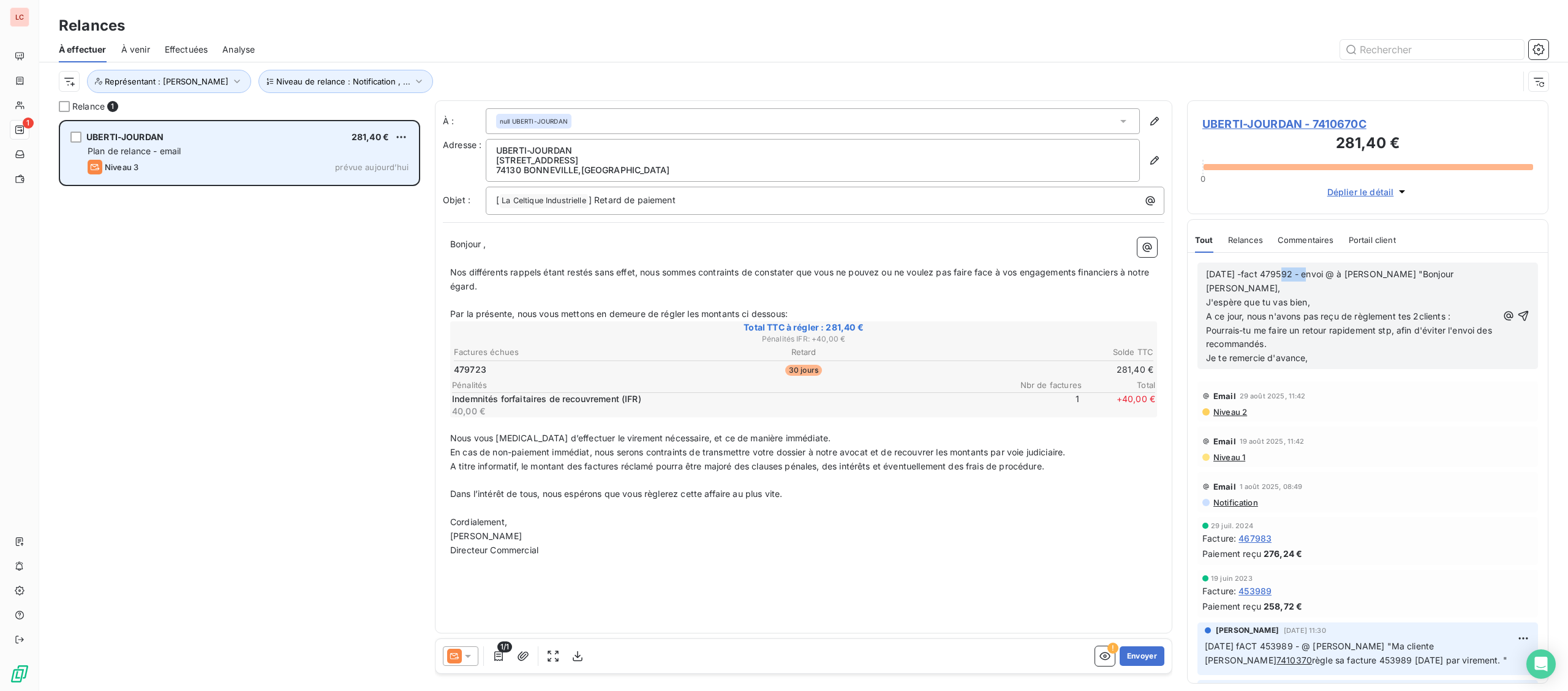
drag, startPoint x: 1283, startPoint y: 276, endPoint x: 1311, endPoint y: 275, distance: 28.0
click at [1311, 275] on span "[DATE] -fact 479592 - envoi @ à [PERSON_NAME] "Bonjour [PERSON_NAME]," at bounding box center [1331, 281] width 250 height 24
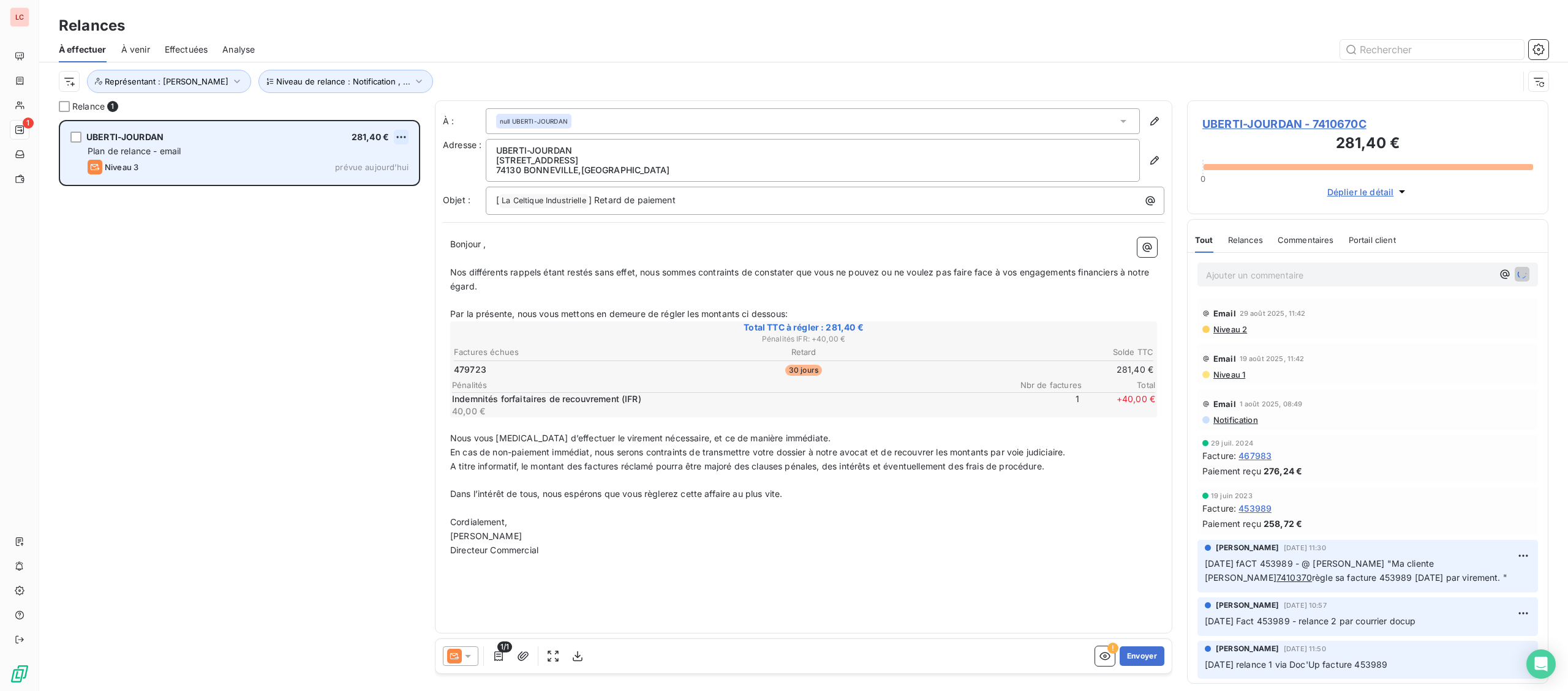
click at [406, 141] on html "LC 1 Relances À effectuer À venir Effectuées Analyse Niveau de relance : Notifi…" at bounding box center [784, 345] width 1568 height 691
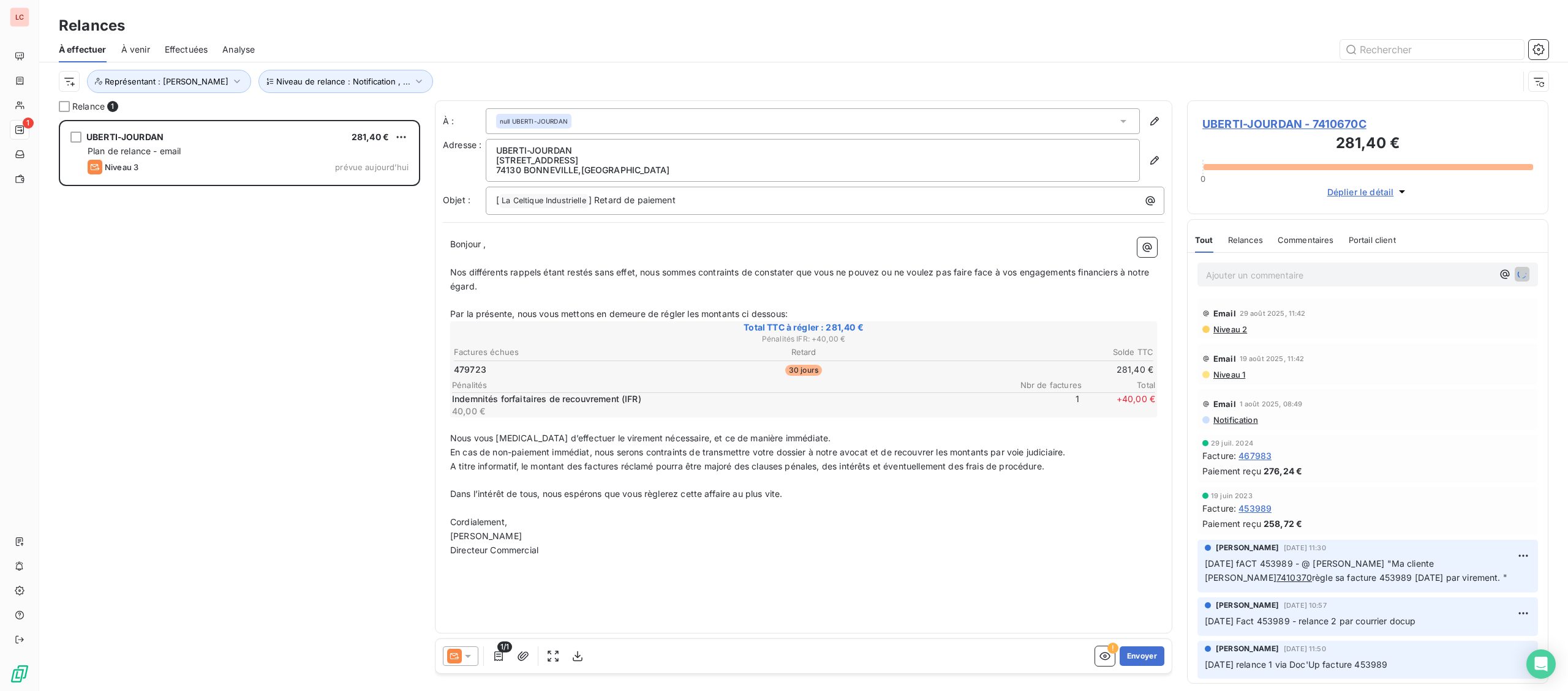
scroll to position [571, 360]
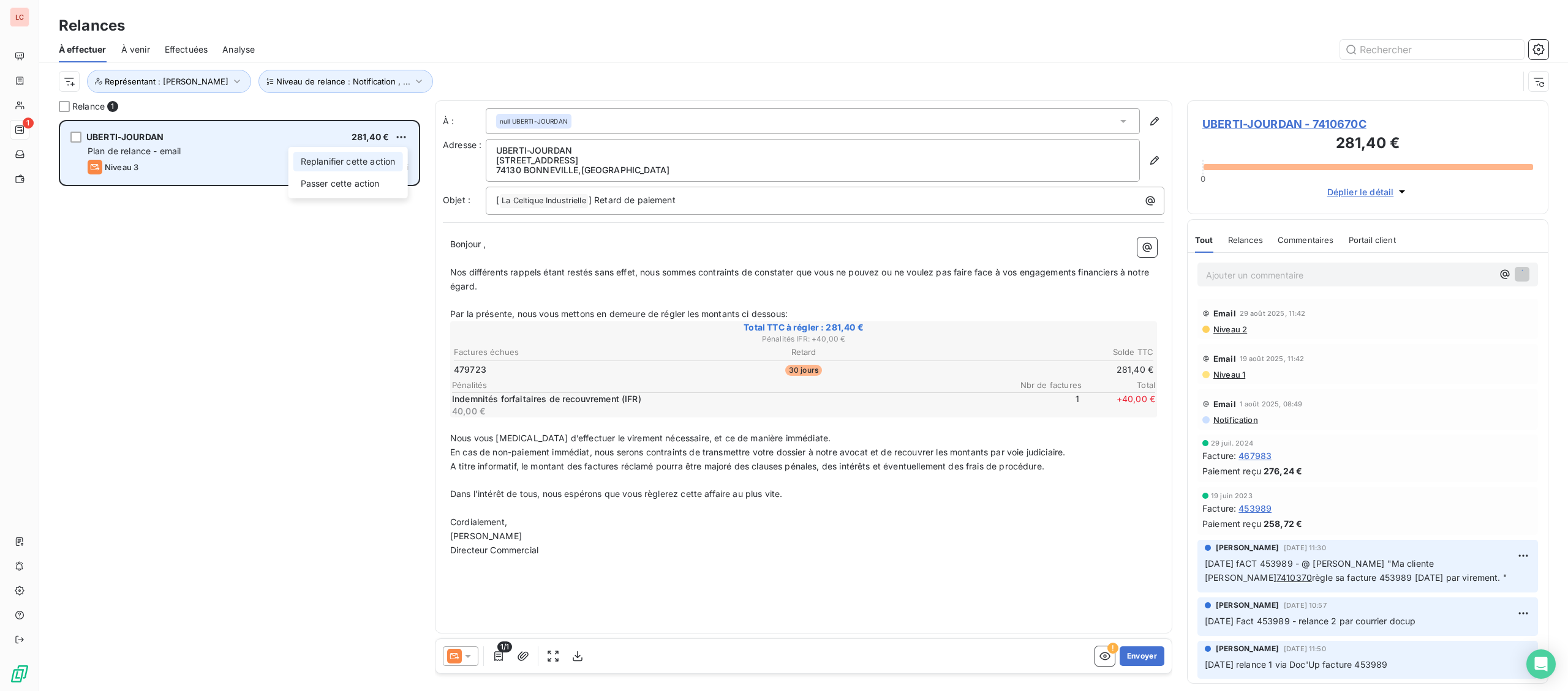
click at [392, 156] on div "Replanifier cette action" at bounding box center [348, 161] width 110 height 19
select select "8"
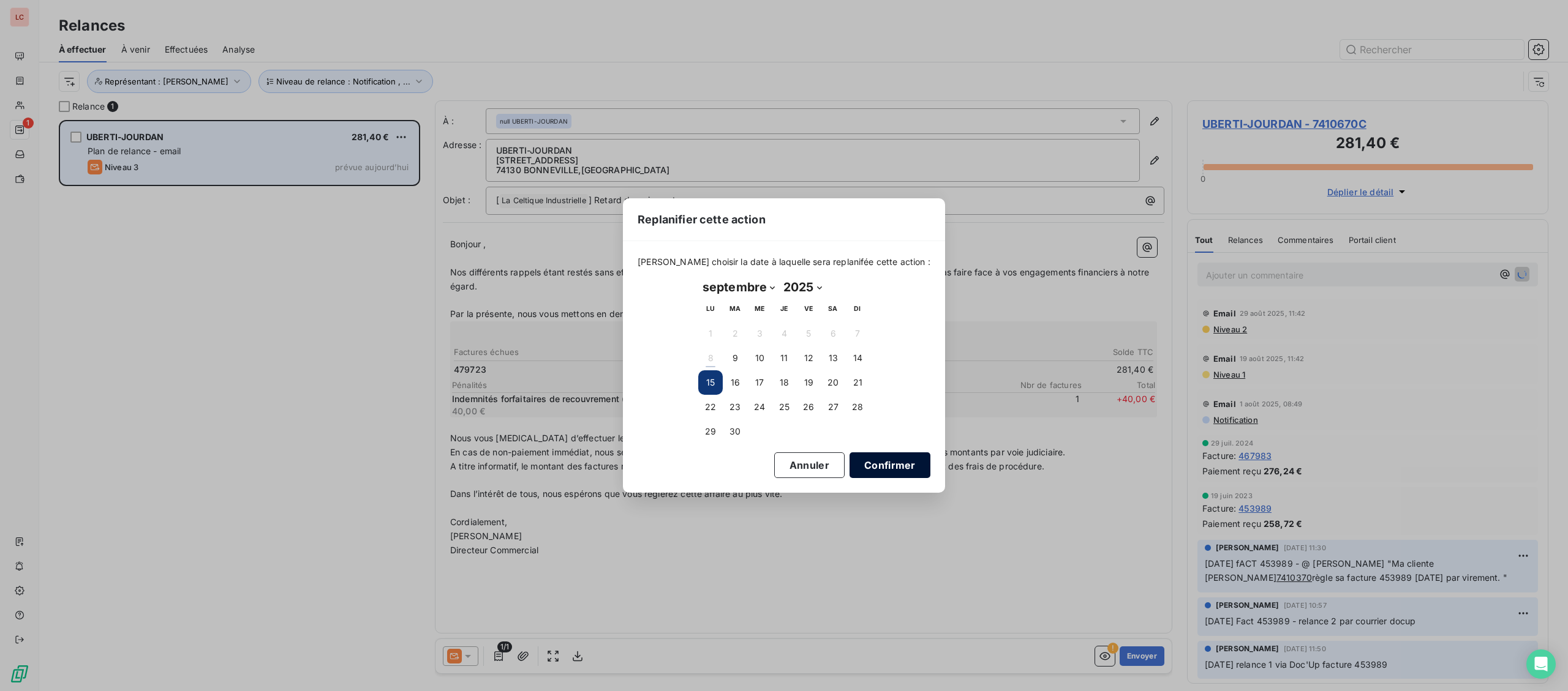
click at [880, 468] on button "Confirmer" at bounding box center [890, 465] width 81 height 26
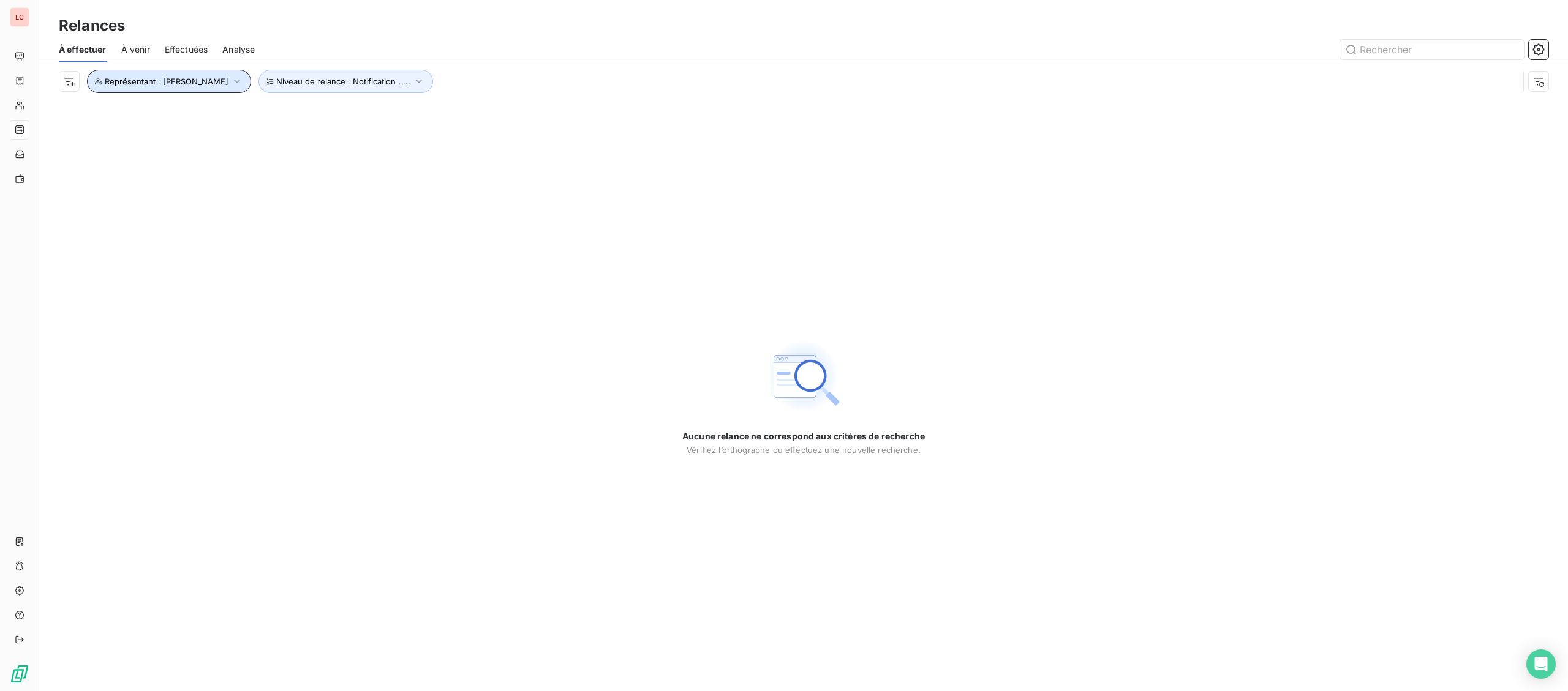
click at [112, 83] on span "Représentant : [PERSON_NAME]" at bounding box center [166, 82] width 124 height 10
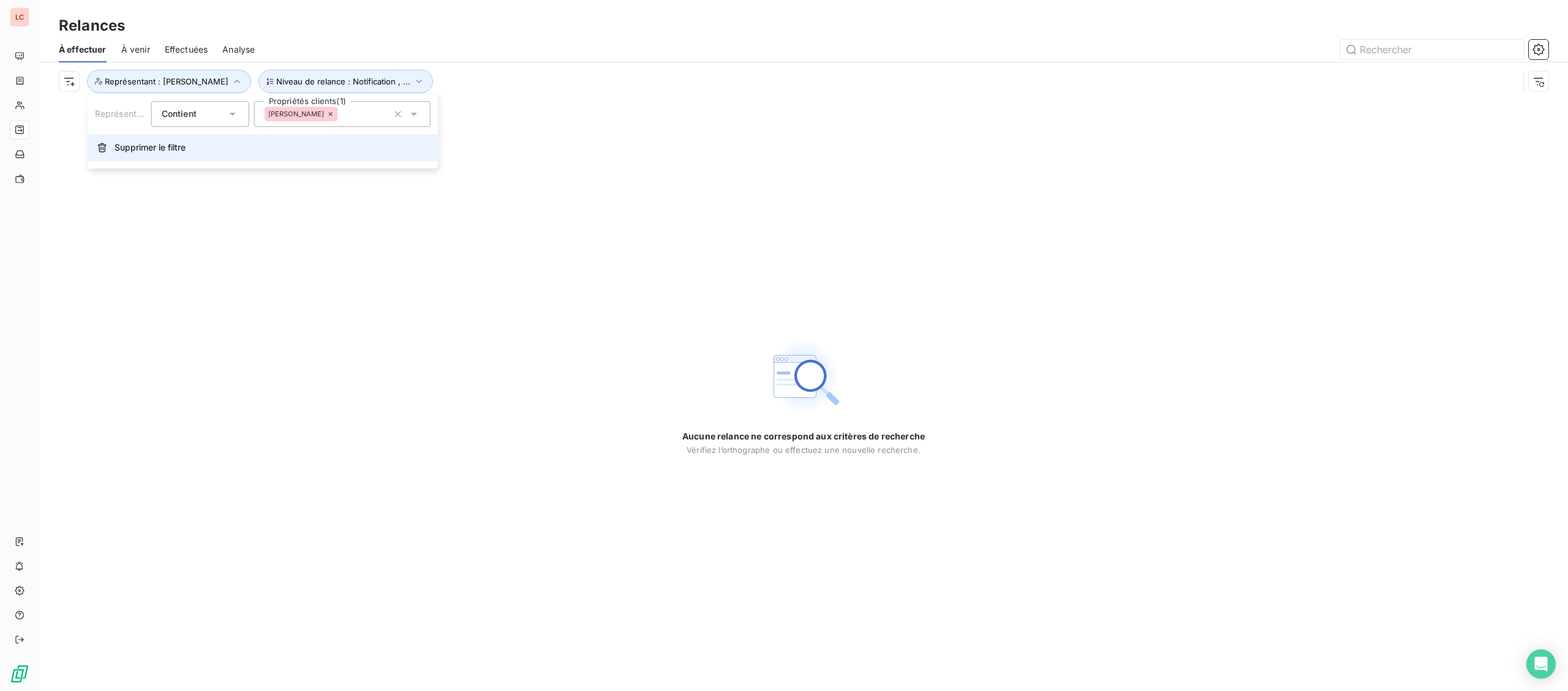
click at [154, 149] on span "Supprimer le filtre" at bounding box center [149, 147] width 71 height 13
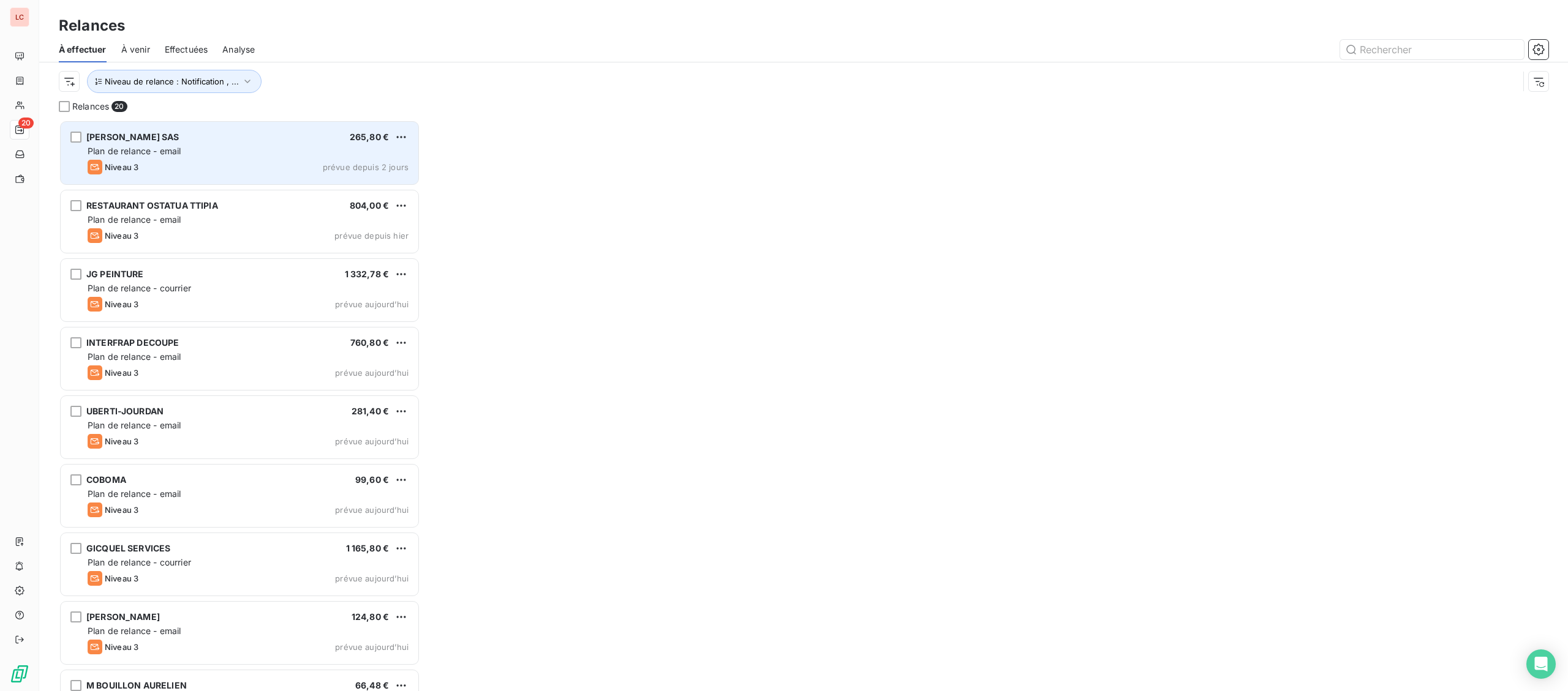
scroll to position [571, 360]
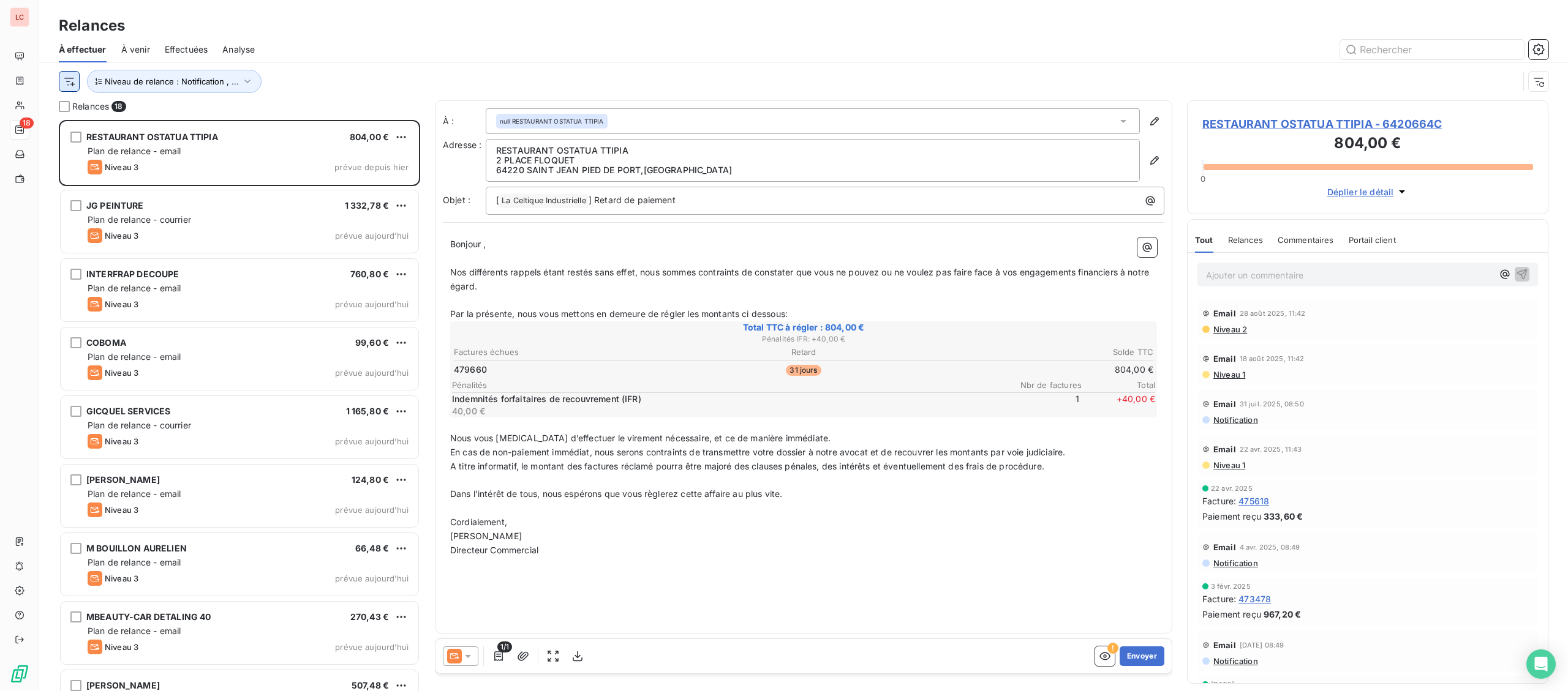
click at [72, 81] on html "LC 18 Relances À effectuer À venir Effectuées Analyse Niveau de relance : Notif…" at bounding box center [784, 345] width 1568 height 691
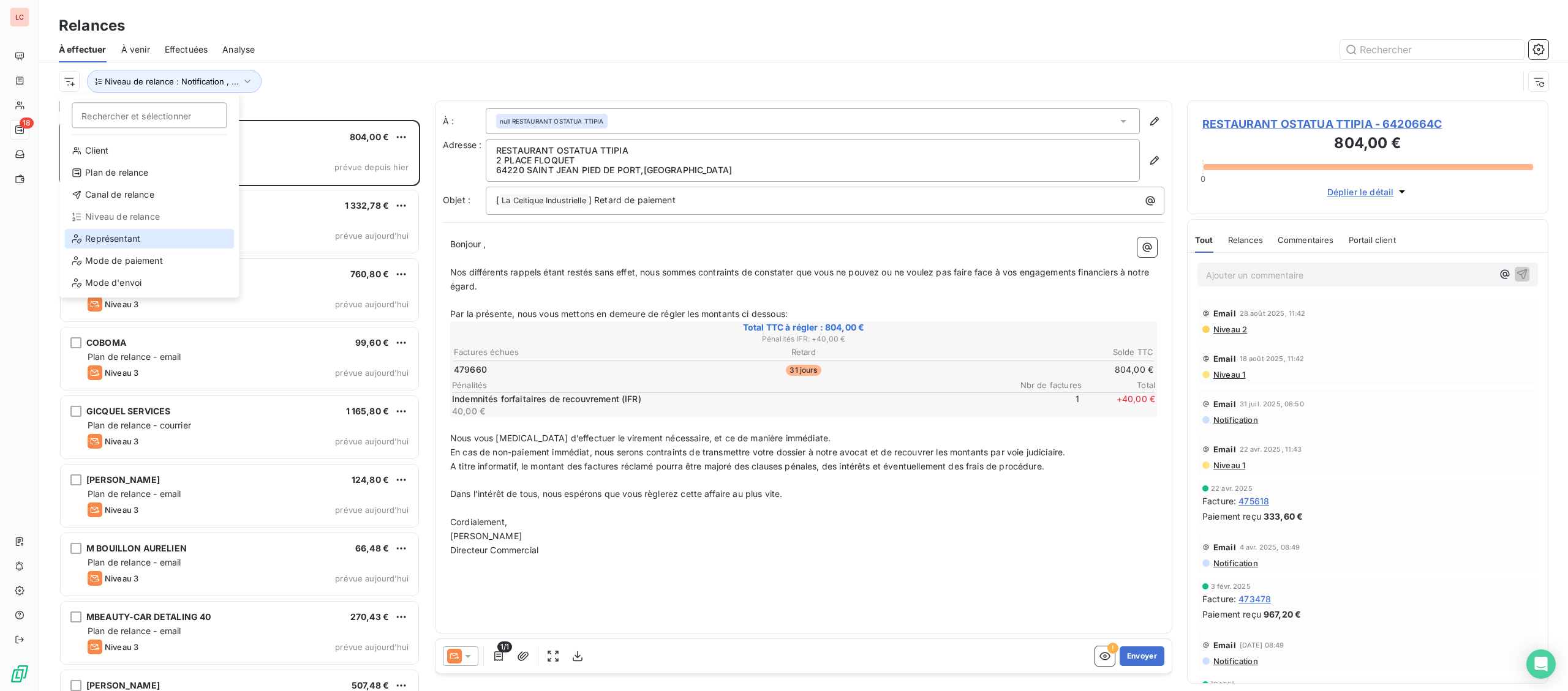
drag, startPoint x: 168, startPoint y: 233, endPoint x: 291, endPoint y: 146, distance: 150.7
click at [168, 232] on div "Représentant" at bounding box center [149, 238] width 170 height 19
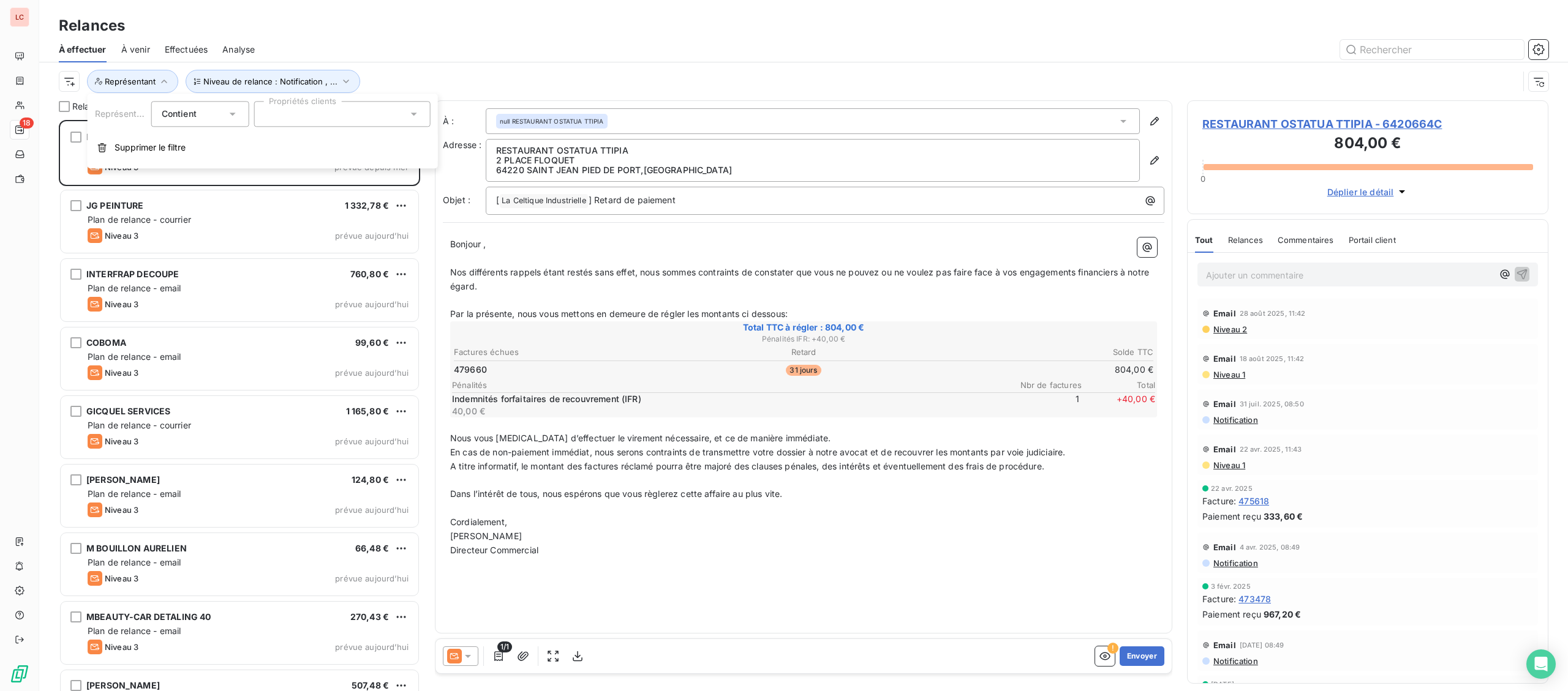
click at [306, 114] on div at bounding box center [342, 114] width 176 height 26
type input "elh"
click at [270, 141] on div at bounding box center [269, 144] width 11 height 11
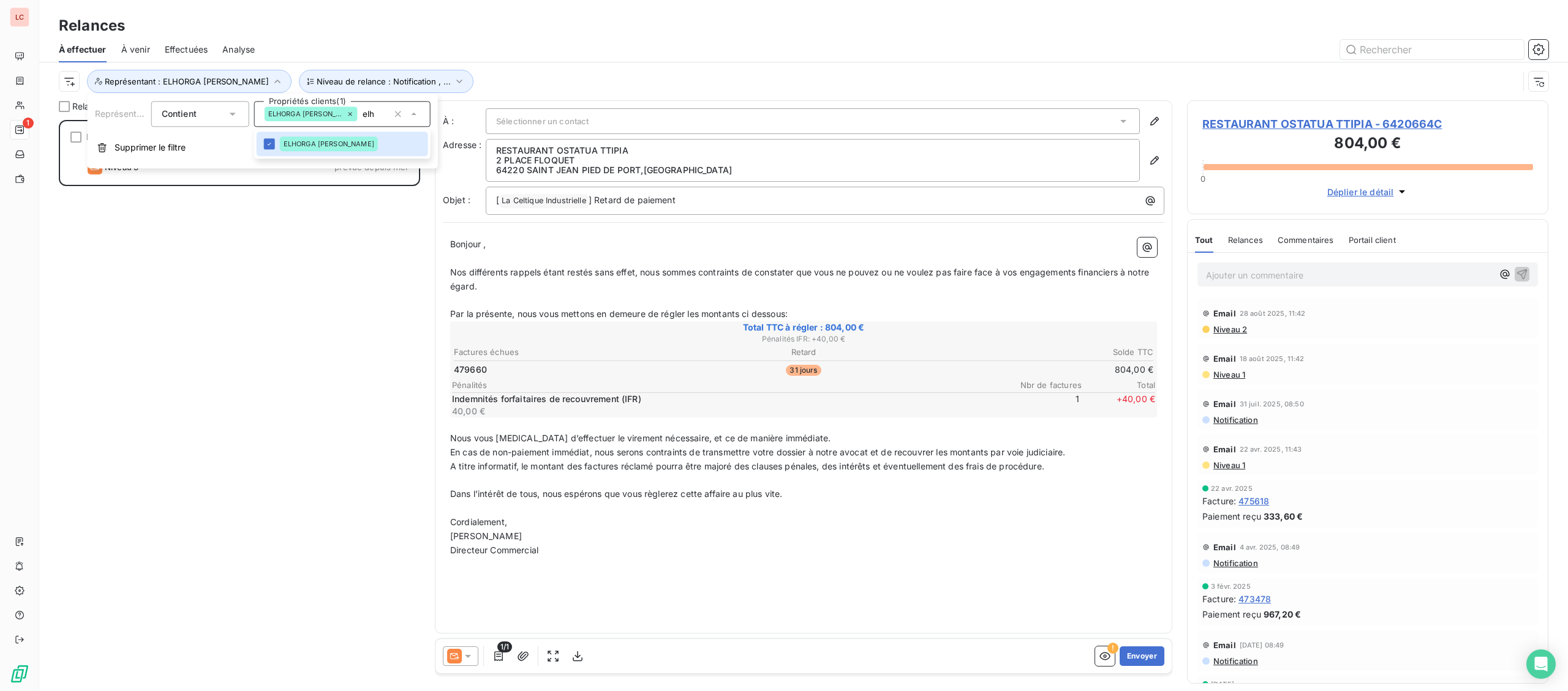
click at [219, 230] on div "RESTAURANT OSTATUA TTIPIA 804,00 € Plan de relance - email Niveau 3 prévue depu…" at bounding box center [239, 405] width 361 height 571
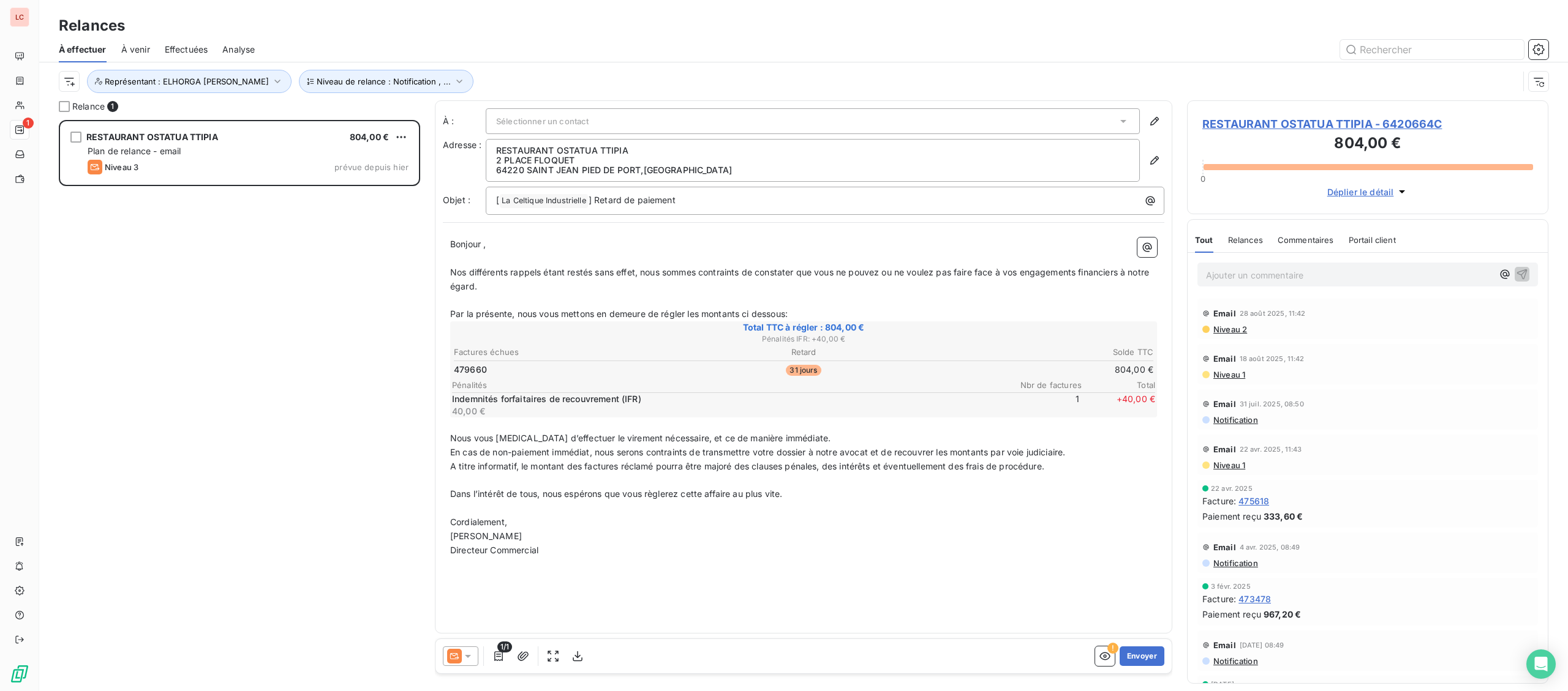
click at [1235, 275] on p "Ajouter un commentaire ﻿" at bounding box center [1349, 275] width 286 height 15
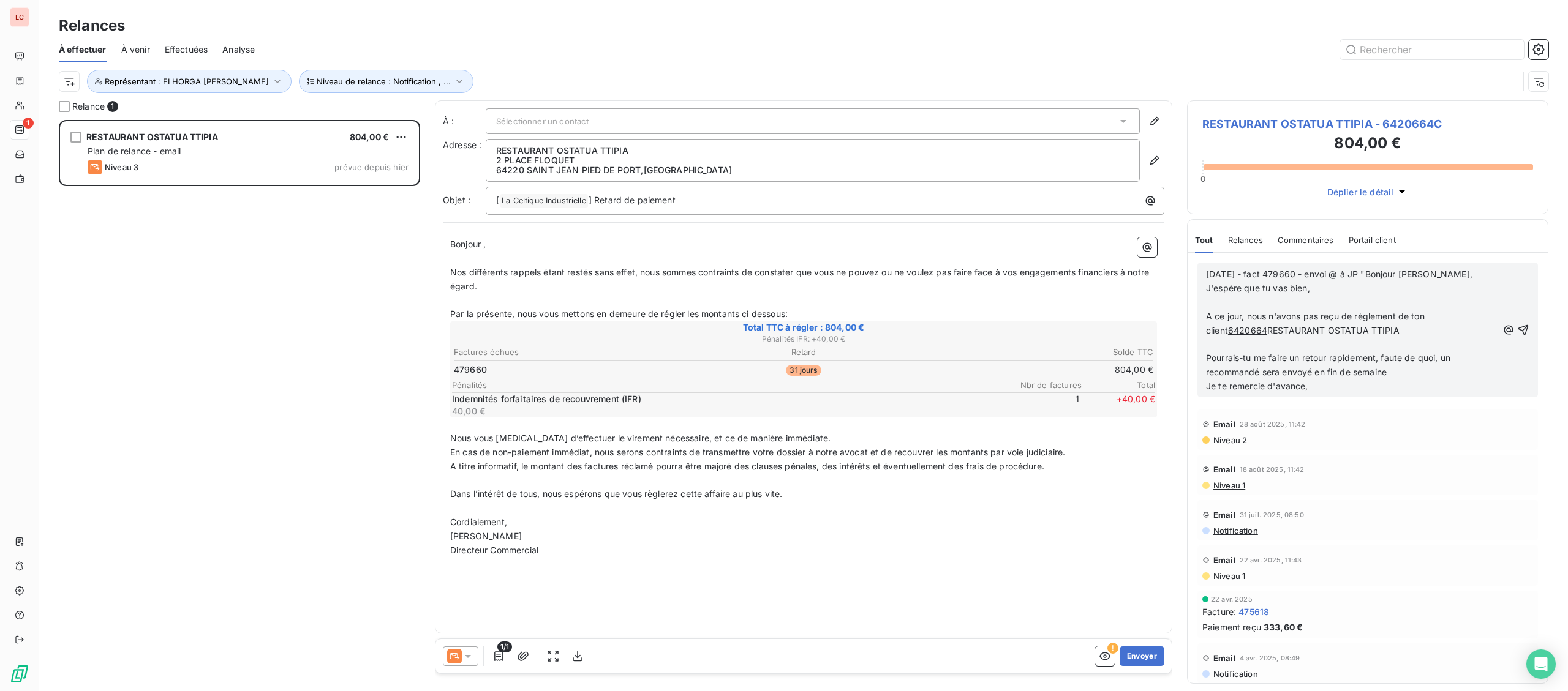
click at [1331, 298] on p "﻿" at bounding box center [1351, 303] width 291 height 14
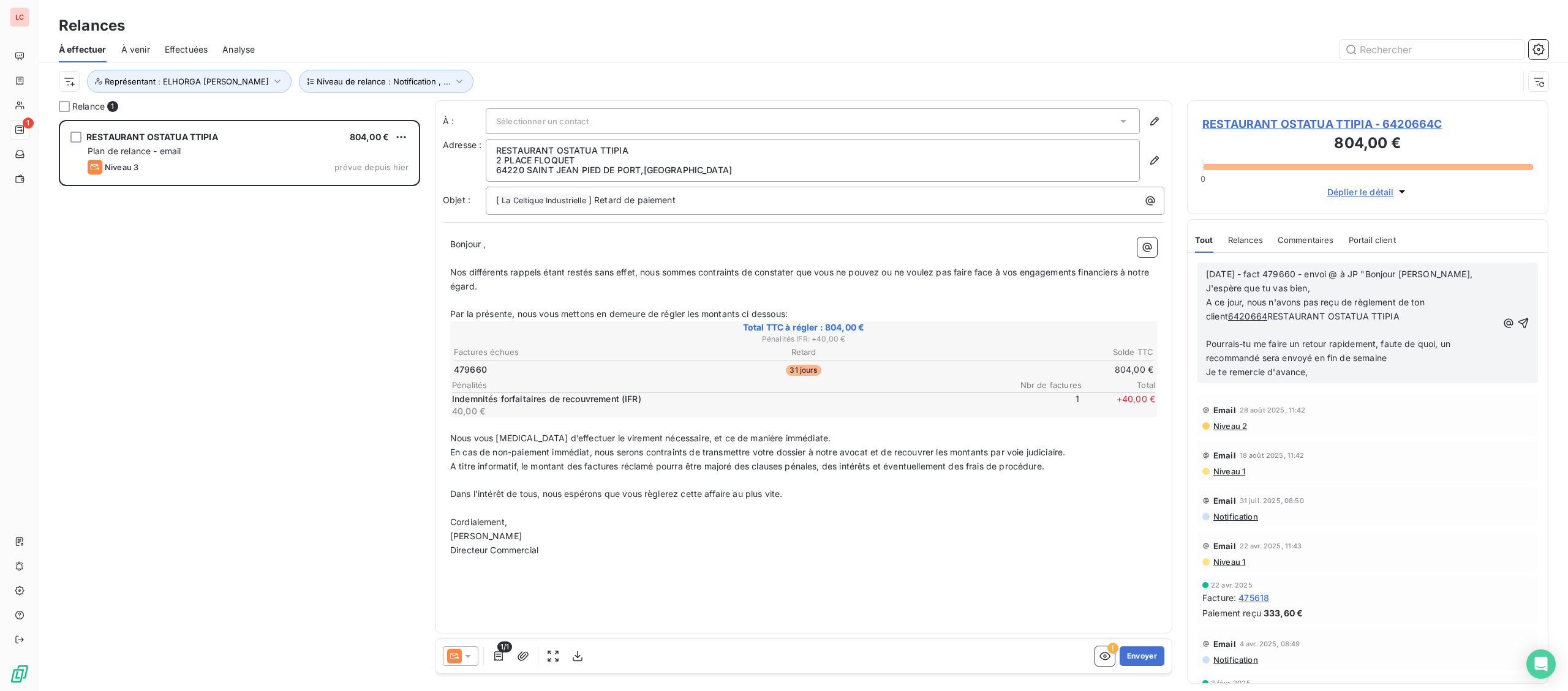
click at [1391, 330] on p "﻿" at bounding box center [1351, 331] width 291 height 14
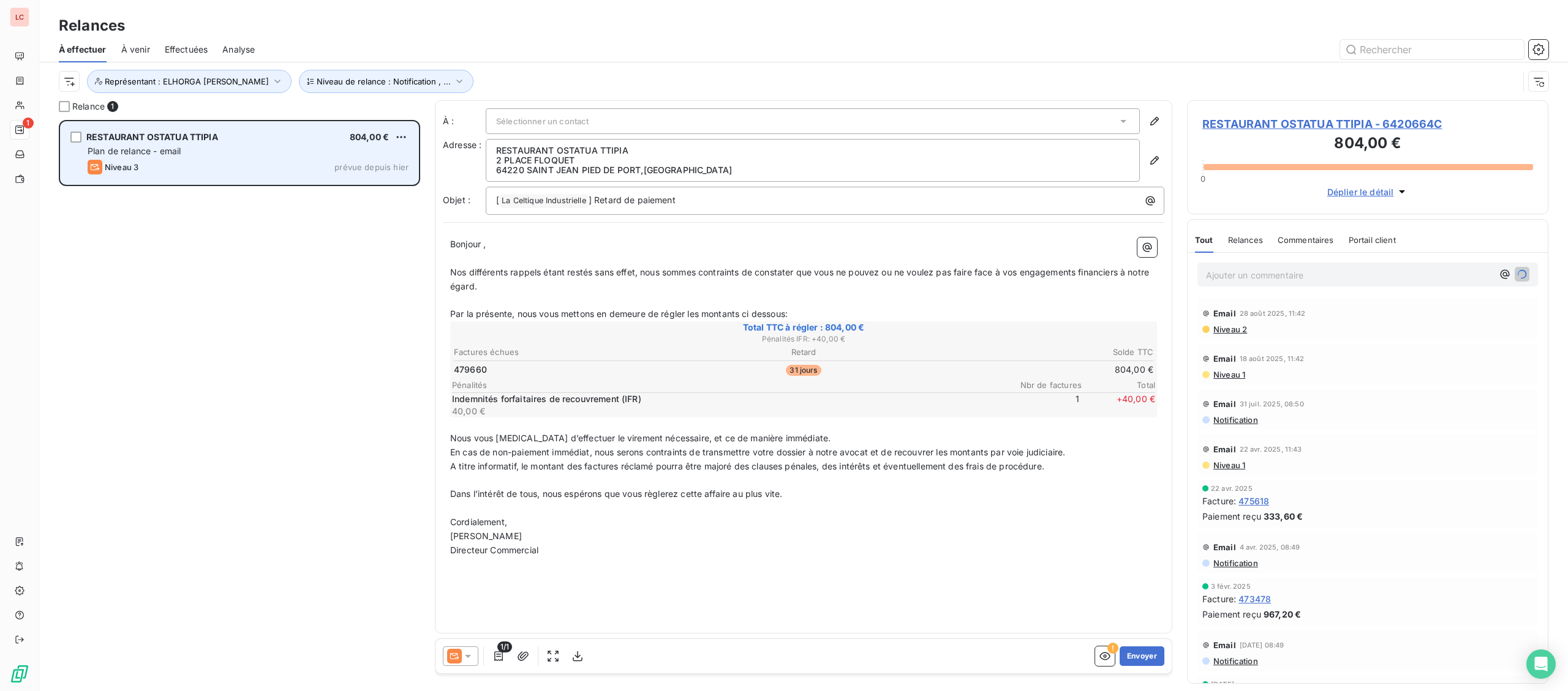
drag, startPoint x: 409, startPoint y: 136, endPoint x: 401, endPoint y: 149, distance: 15.3
click at [408, 136] on div "RESTAURANT OSTATUA TTIPIA 804,00 € Plan de relance - email Niveau 3 prévue depu…" at bounding box center [240, 153] width 358 height 62
click at [392, 160] on div "RESTAURANT OSTATUA TTIPIA 804,00 € Plan de relance - email Niveau 3 prévue depu…" at bounding box center [240, 153] width 358 height 62
click at [409, 136] on div "RESTAURANT OSTATUA TTIPIA 804,00 € Plan de relance - email Niveau 3 prévue depu…" at bounding box center [240, 153] width 358 height 62
click at [404, 137] on html "LC 1 Relances À effectuer À venir Effectuées Analyse Niveau de relance : Notifi…" at bounding box center [784, 345] width 1568 height 691
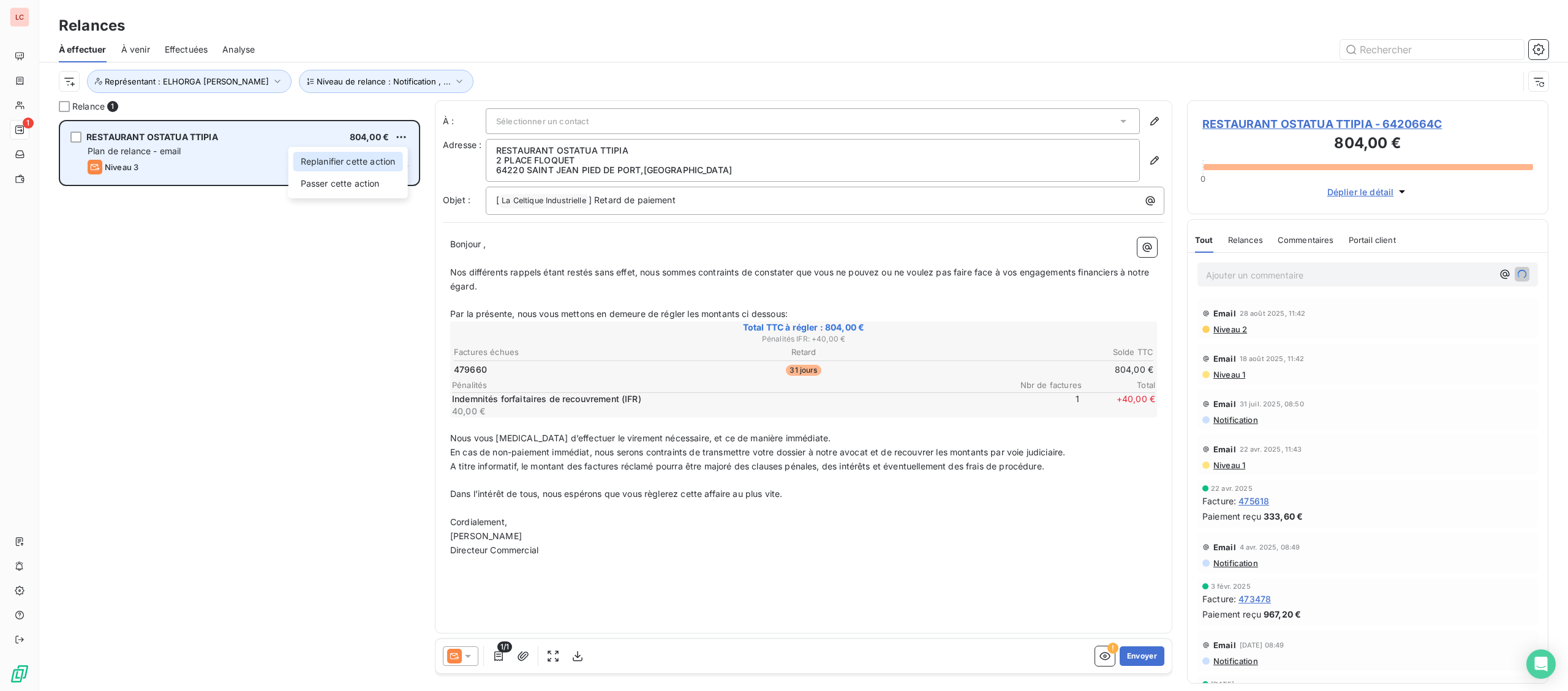
click at [394, 163] on div "Replanifier cette action" at bounding box center [348, 161] width 110 height 19
select select "8"
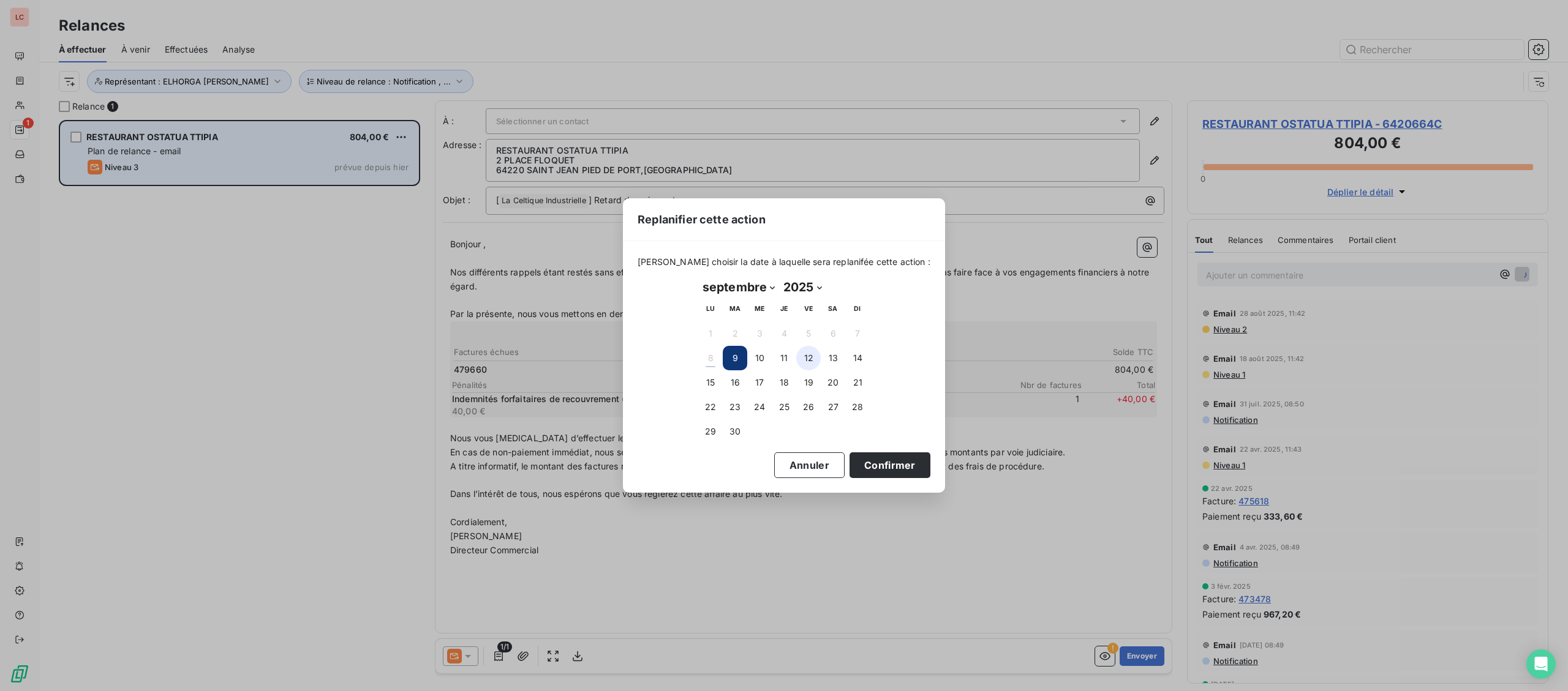
click at [801, 357] on button "12" at bounding box center [808, 358] width 24 height 24
drag, startPoint x: 875, startPoint y: 479, endPoint x: 894, endPoint y: 465, distance: 23.6
click at [877, 478] on div "[PERSON_NAME] choisir la date à laquelle sera replanifée cette action : [DATE] …" at bounding box center [784, 367] width 322 height 251
click at [894, 465] on button "Confirmer" at bounding box center [890, 465] width 81 height 26
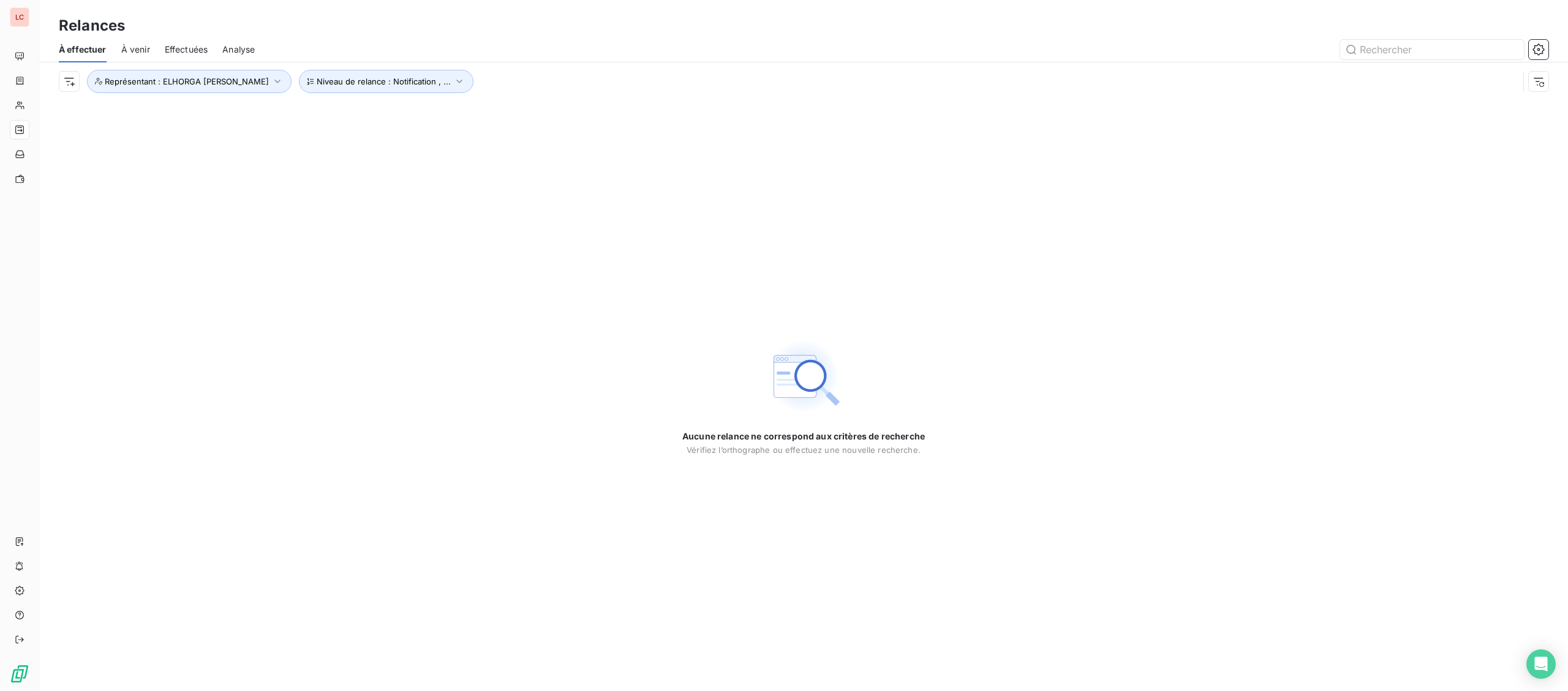
click at [190, 66] on div "Niveau de relance : Notification , ... Représentant : ELHORGA [PERSON_NAME]" at bounding box center [804, 81] width 1490 height 38
click at [186, 78] on span "Représentant : ELHORGA [PERSON_NAME]" at bounding box center [187, 82] width 164 height 10
click at [169, 147] on span "Supprimer le filtre" at bounding box center [149, 147] width 71 height 13
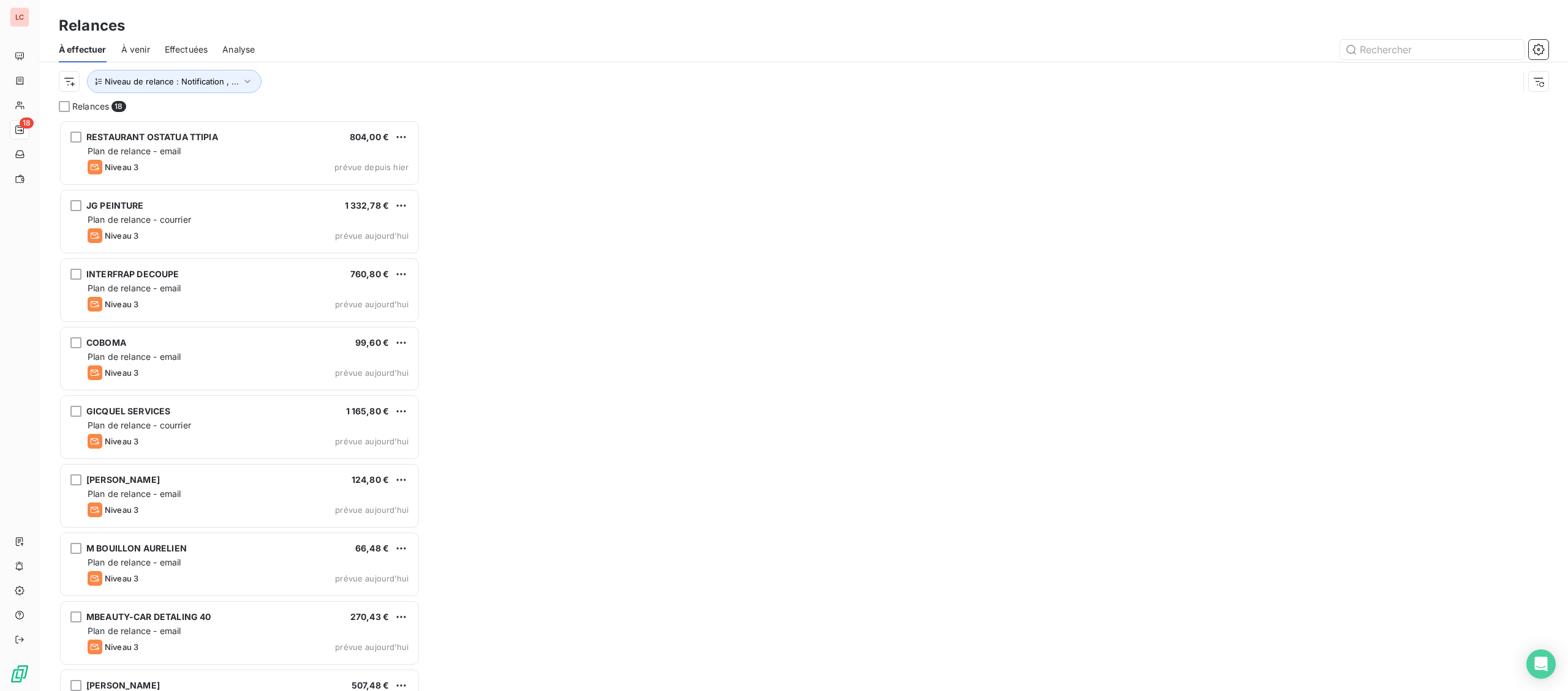
scroll to position [571, 360]
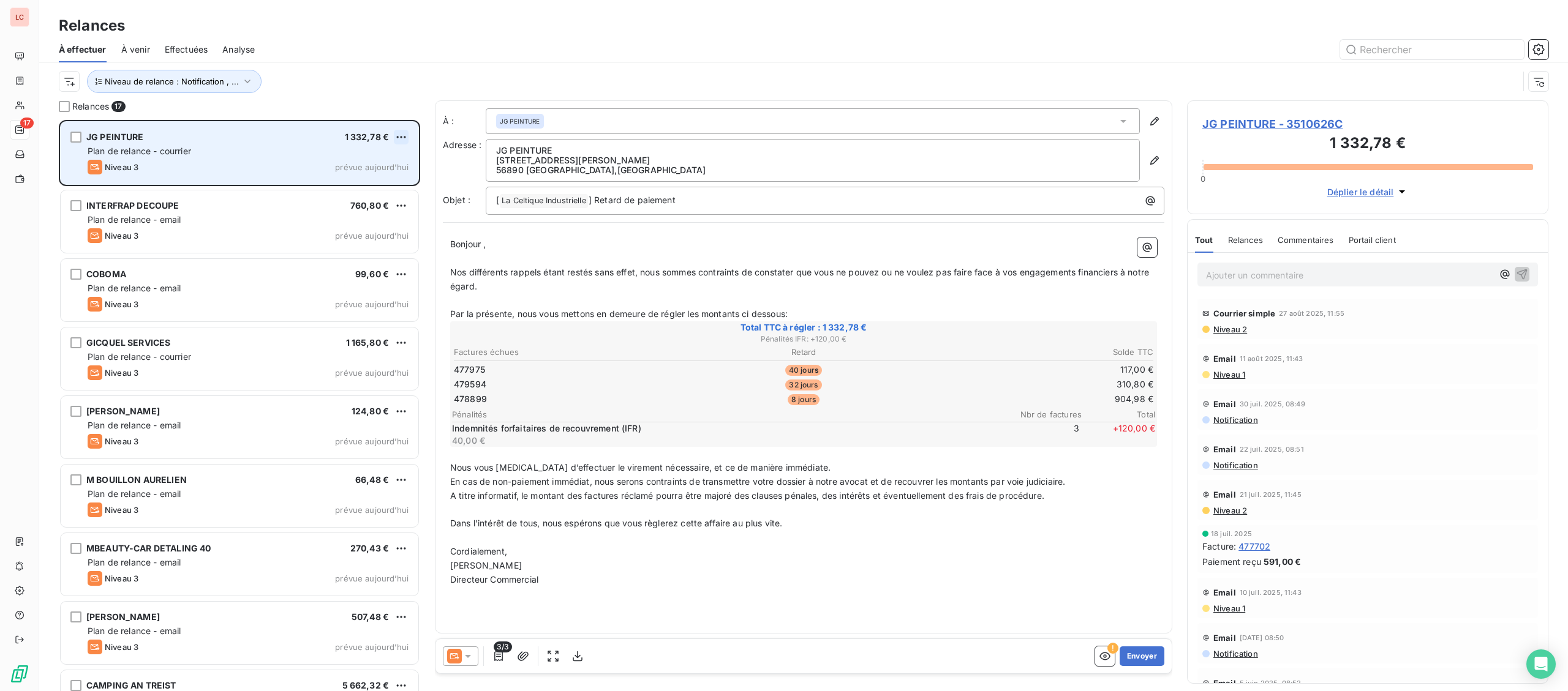
click at [394, 136] on html "LC 17 Relances À effectuer À venir Effectuées Analyse Niveau de relance : Notif…" at bounding box center [784, 345] width 1568 height 691
click at [386, 159] on div "Replanifier cette action" at bounding box center [348, 161] width 110 height 19
select select "8"
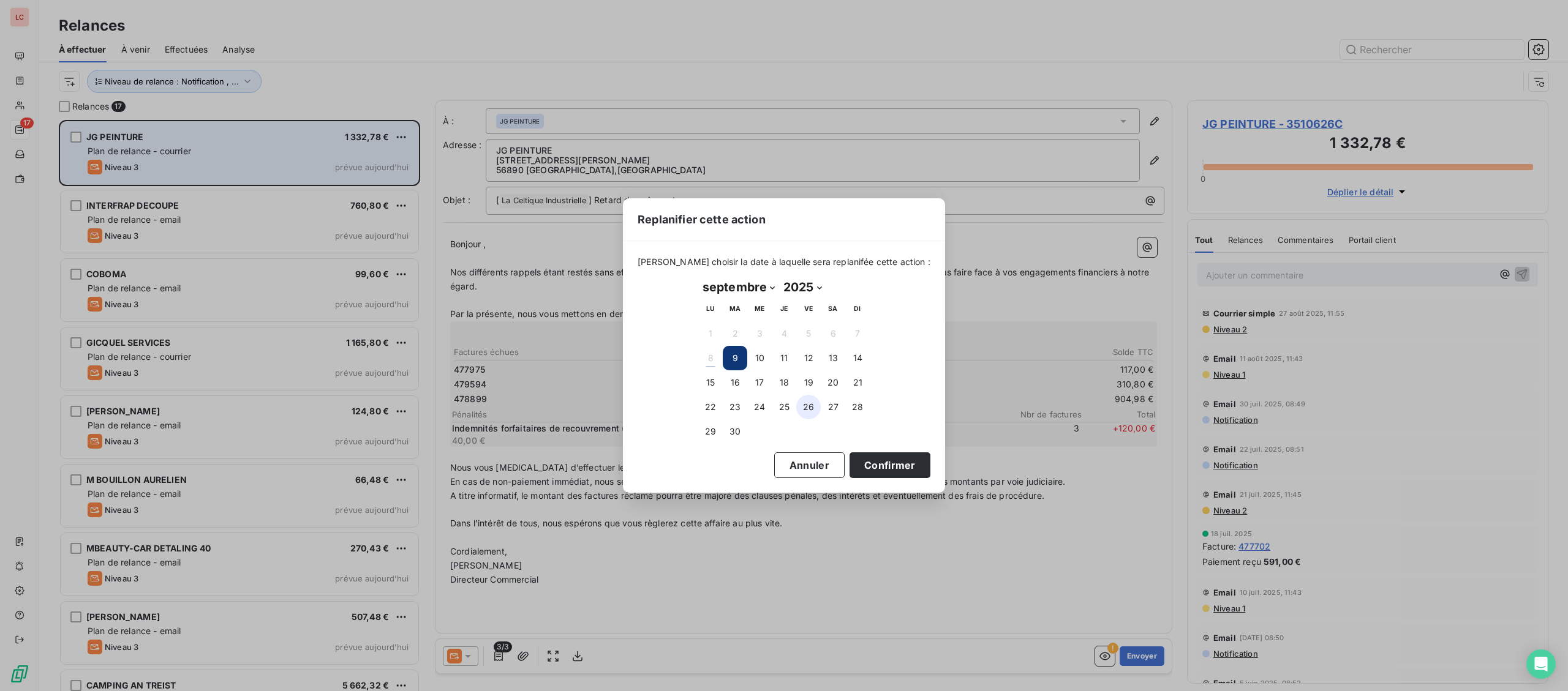
drag, startPoint x: 762, startPoint y: 352, endPoint x: 811, endPoint y: 412, distance: 77.5
click at [764, 353] on button "10" at bounding box center [759, 358] width 24 height 24
click at [851, 466] on button "Confirmer" at bounding box center [890, 465] width 81 height 26
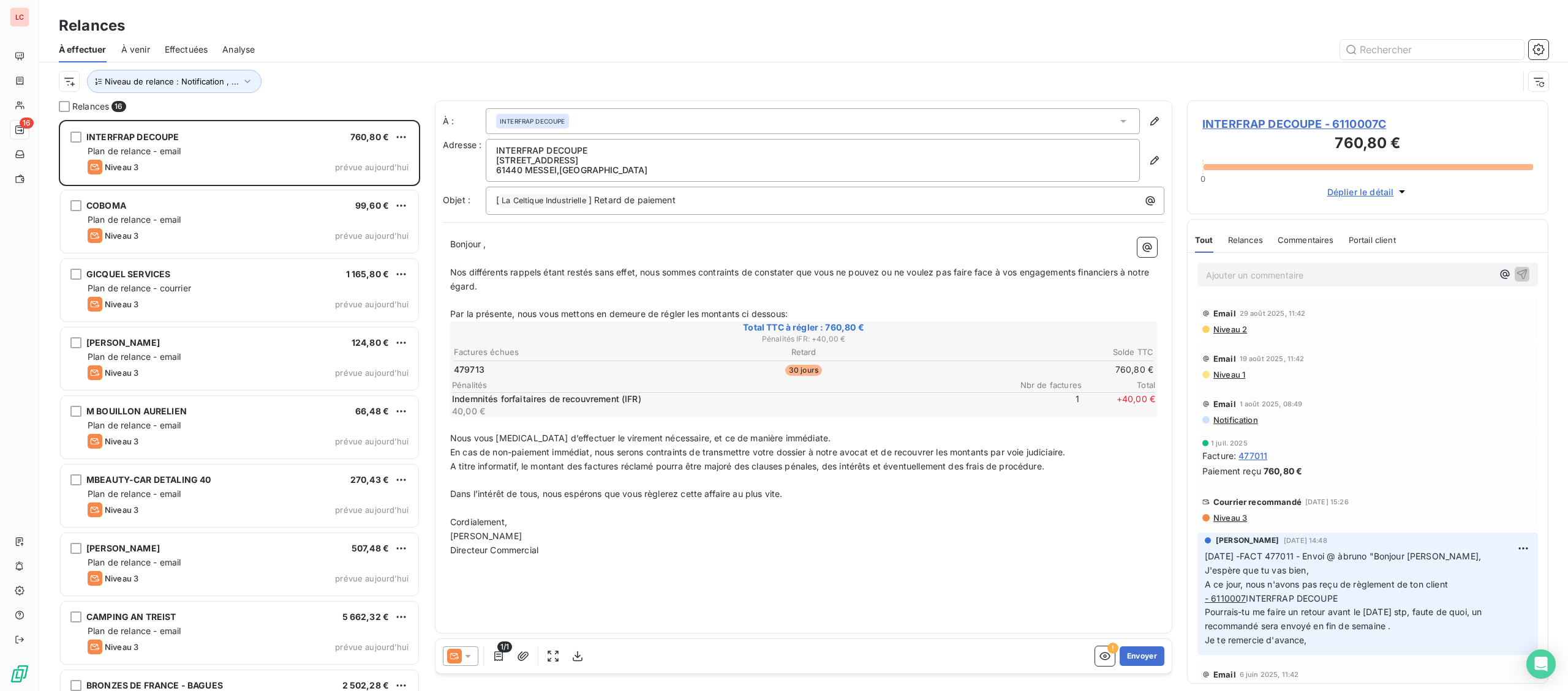
click at [1296, 118] on span "INTERFRAP DECOUPE - 6110007C" at bounding box center [1367, 124] width 331 height 16
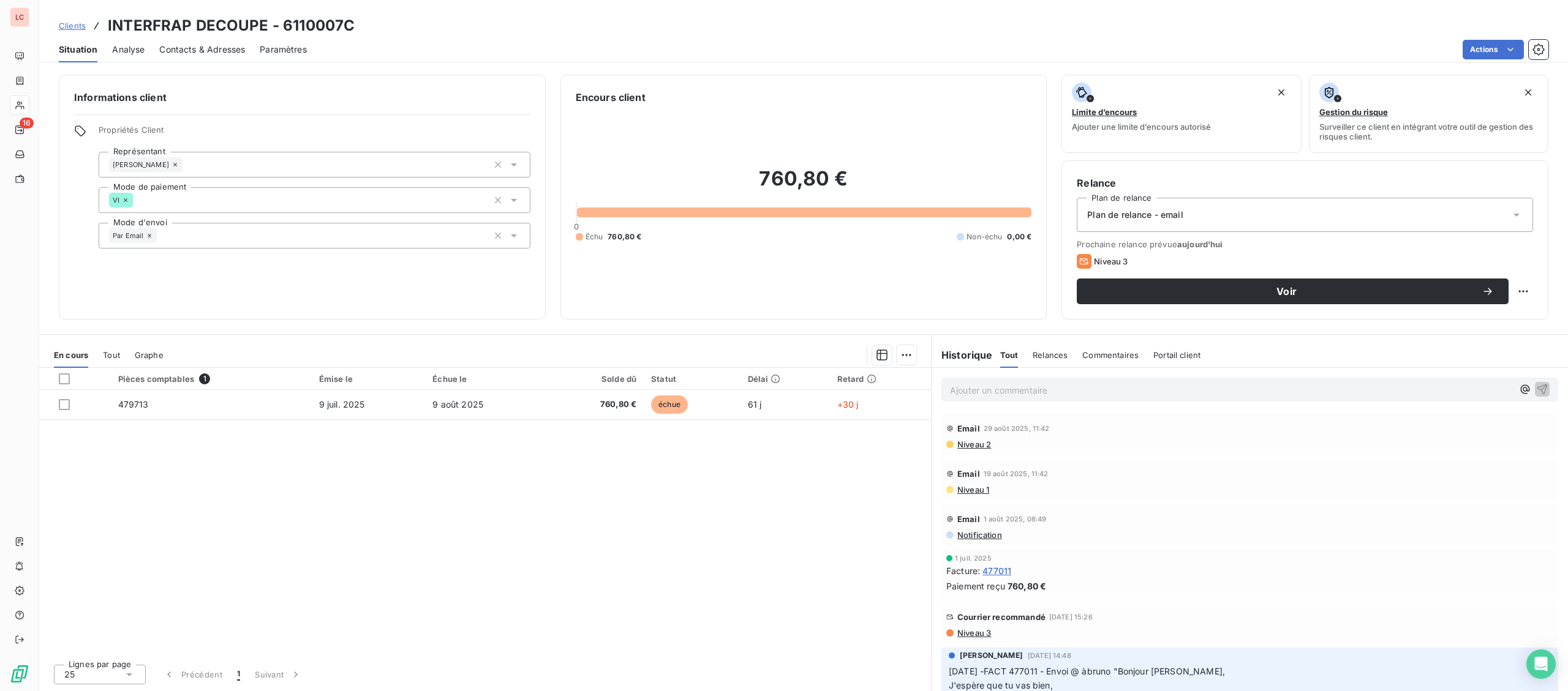
click at [436, 388] on th "Échue le" at bounding box center [486, 378] width 122 height 22
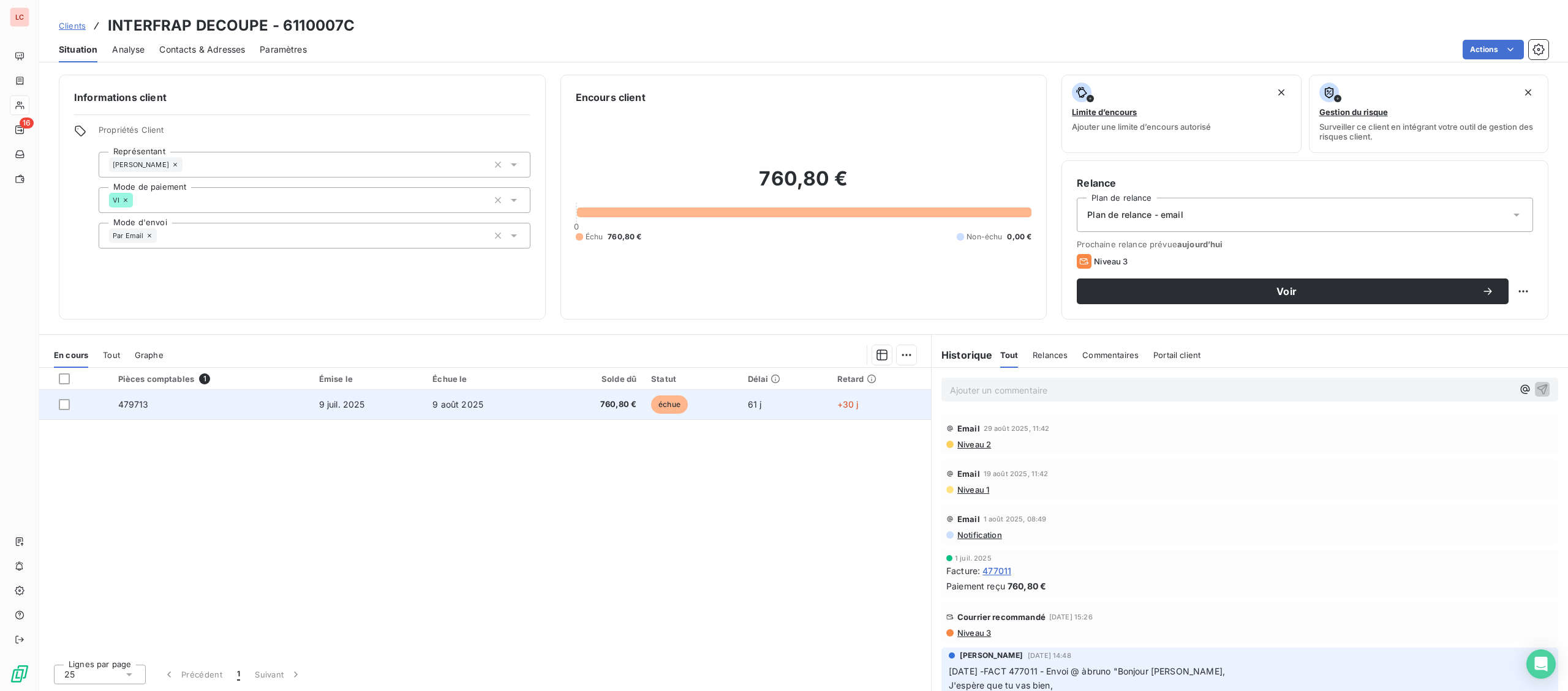
click at [433, 402] on td "9 août 2025" at bounding box center [486, 404] width 122 height 29
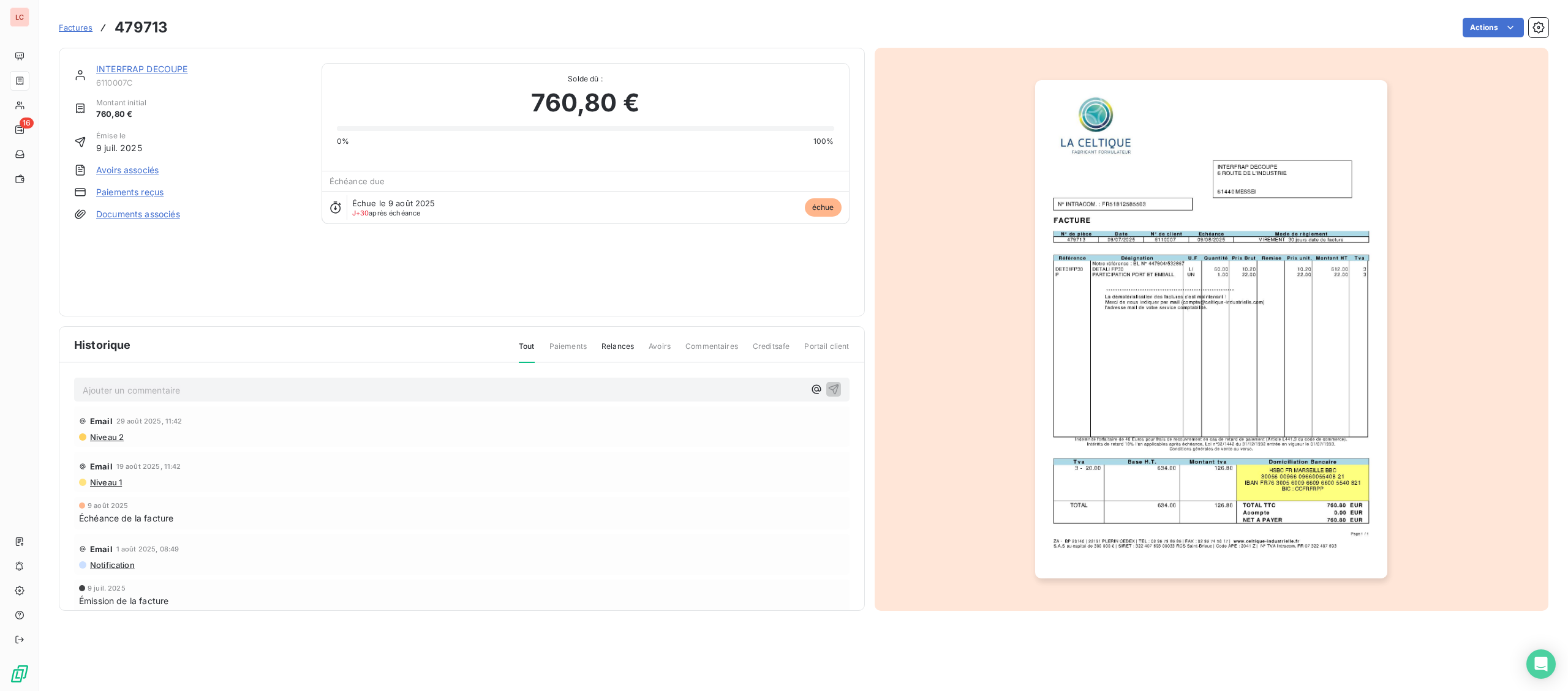
click at [1177, 318] on img "button" at bounding box center [1211, 329] width 352 height 498
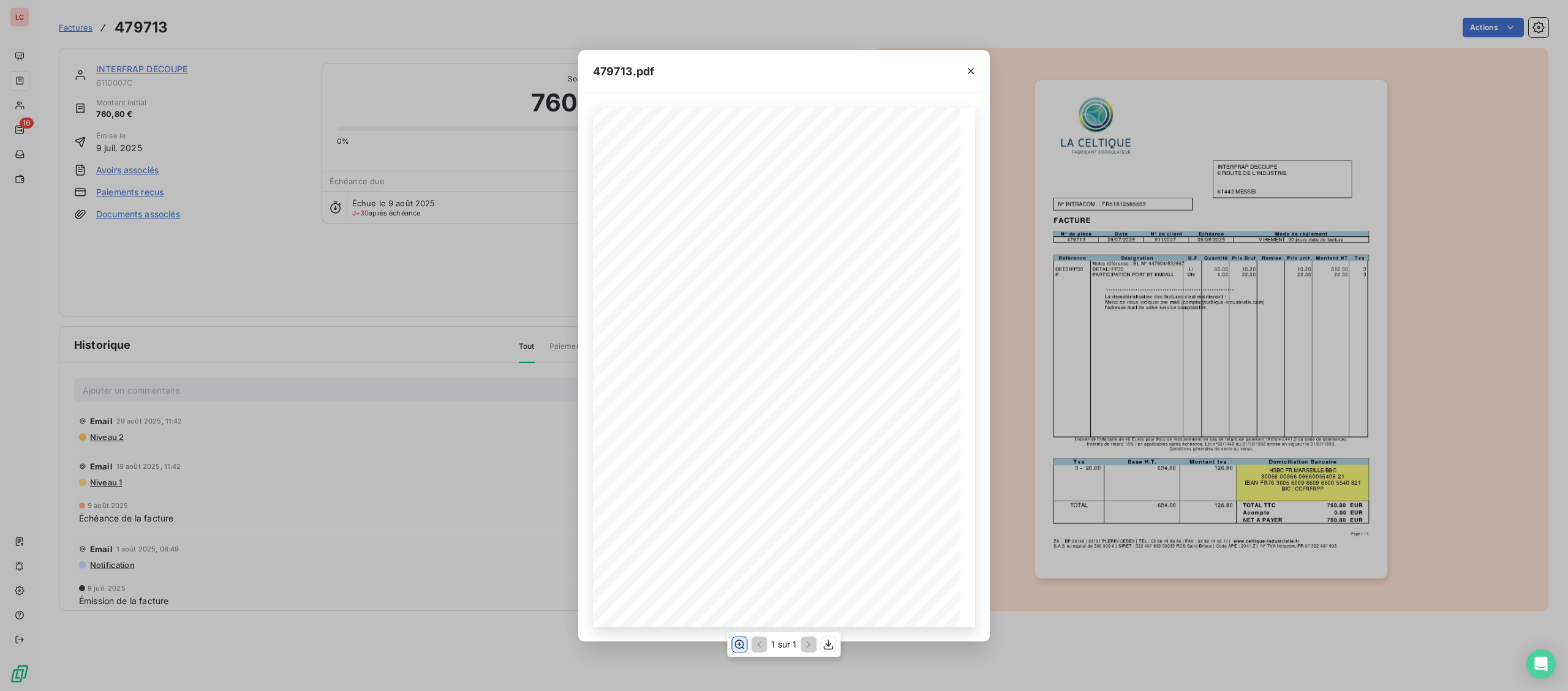
click at [738, 644] on icon "button" at bounding box center [739, 645] width 13 height 13
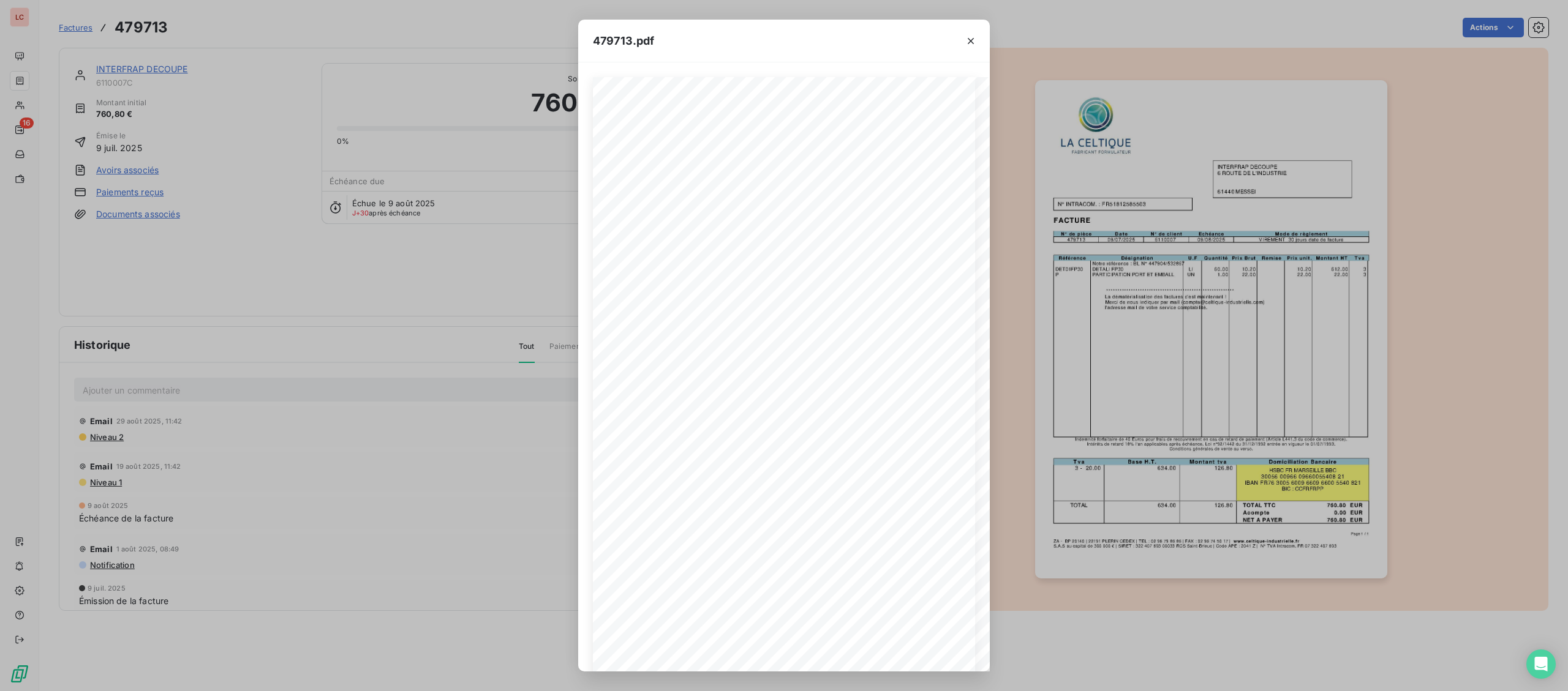
click at [248, 87] on div "**********" at bounding box center [784, 345] width 1568 height 691
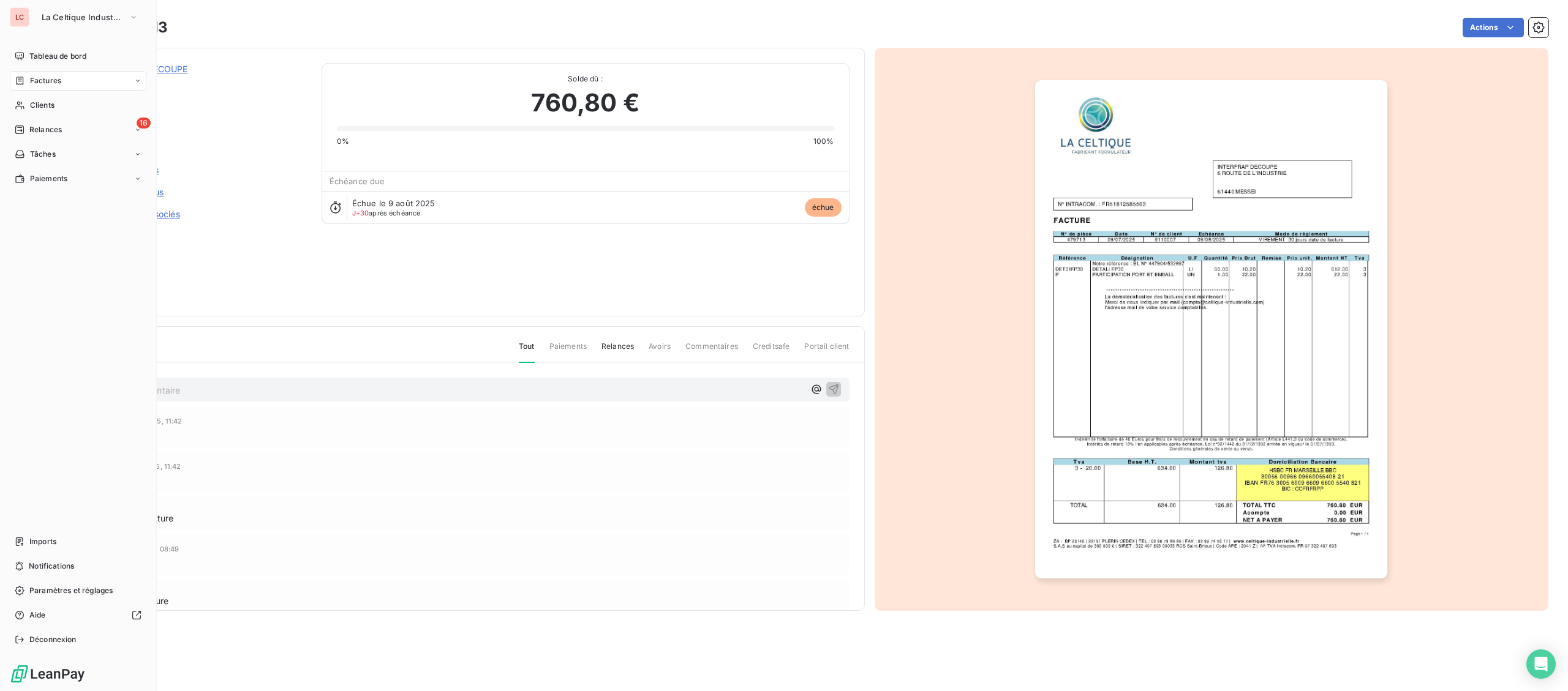
click at [46, 131] on section "Factures 479713 Actions INTERFRAP DECOUPE 6110007C Montant initial 760,80 € Émi…" at bounding box center [803, 345] width 1528 height 691
click at [36, 130] on span "Relances" at bounding box center [46, 130] width 33 height 11
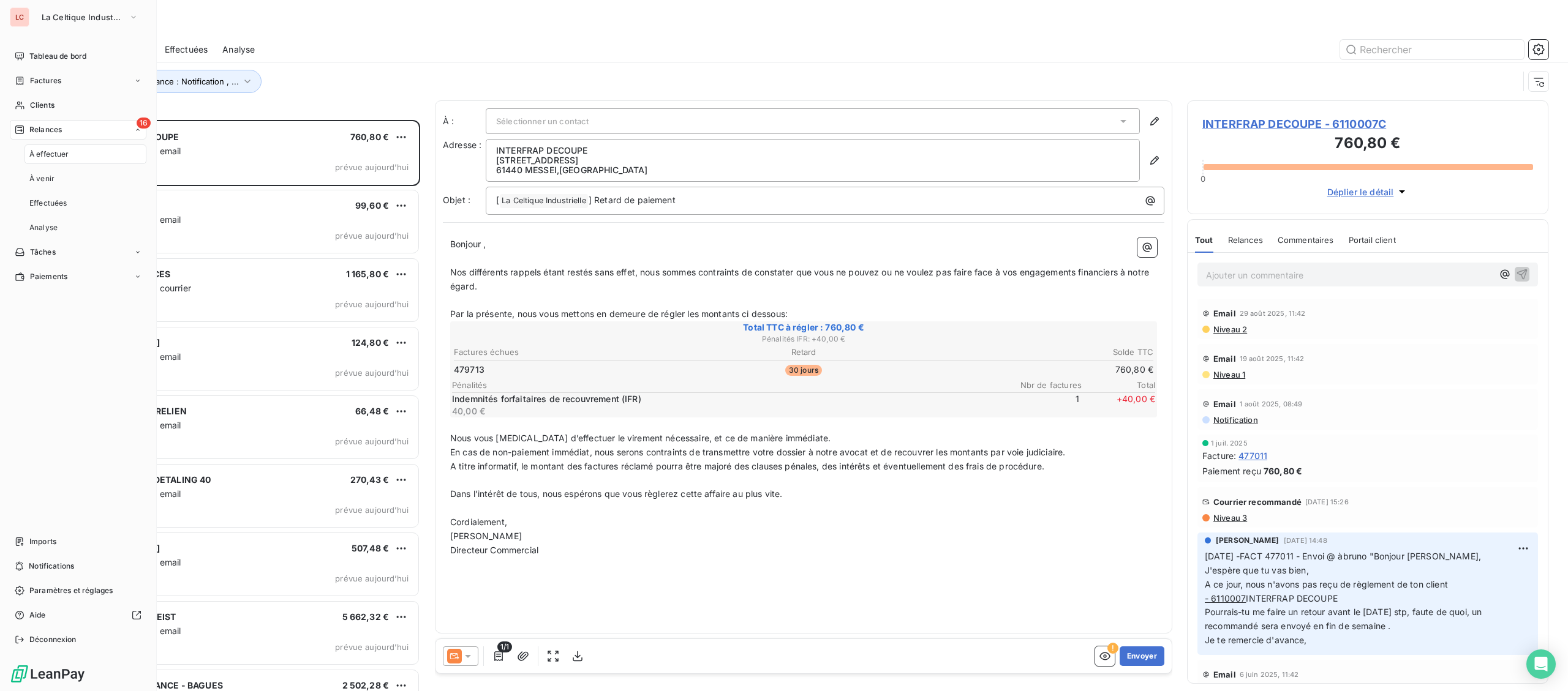
scroll to position [571, 360]
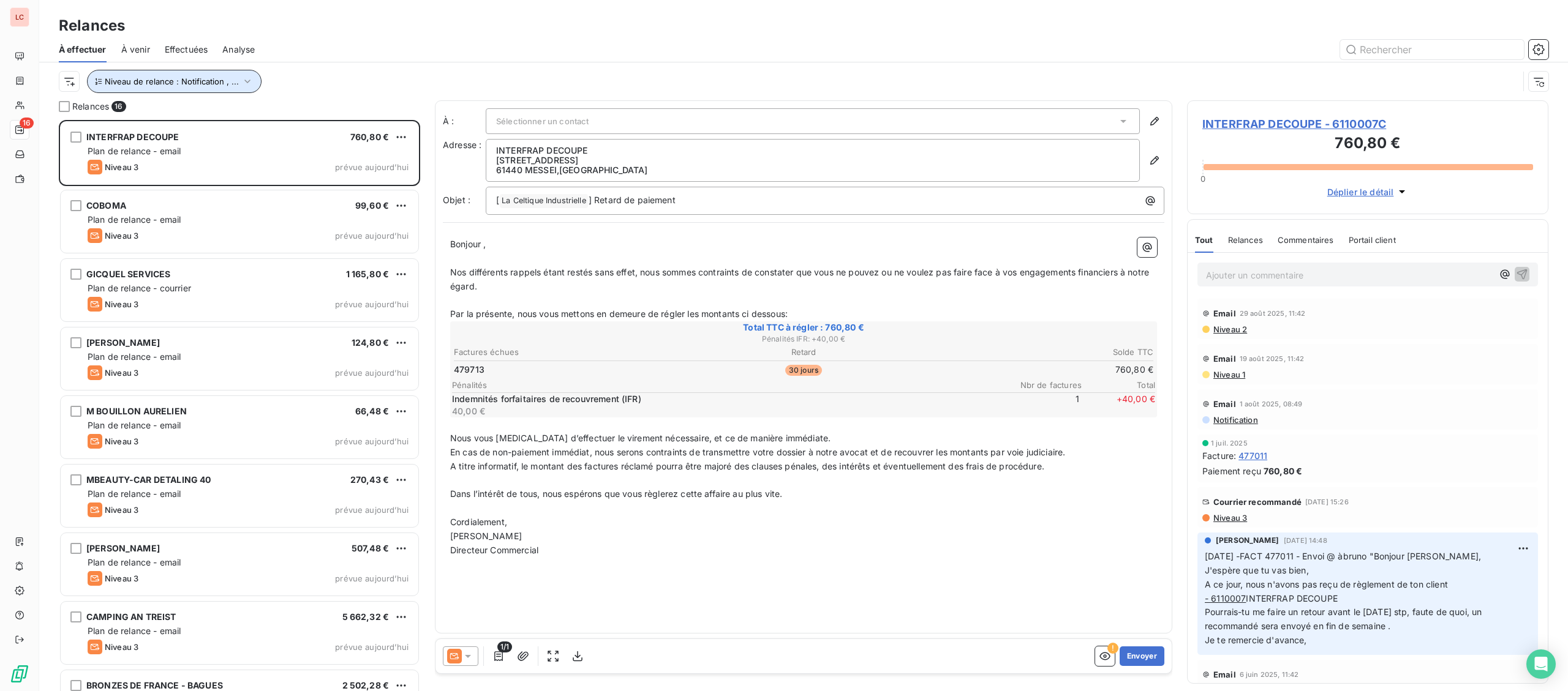
click at [192, 90] on button "Niveau de relance : Notification , ..." at bounding box center [174, 81] width 175 height 23
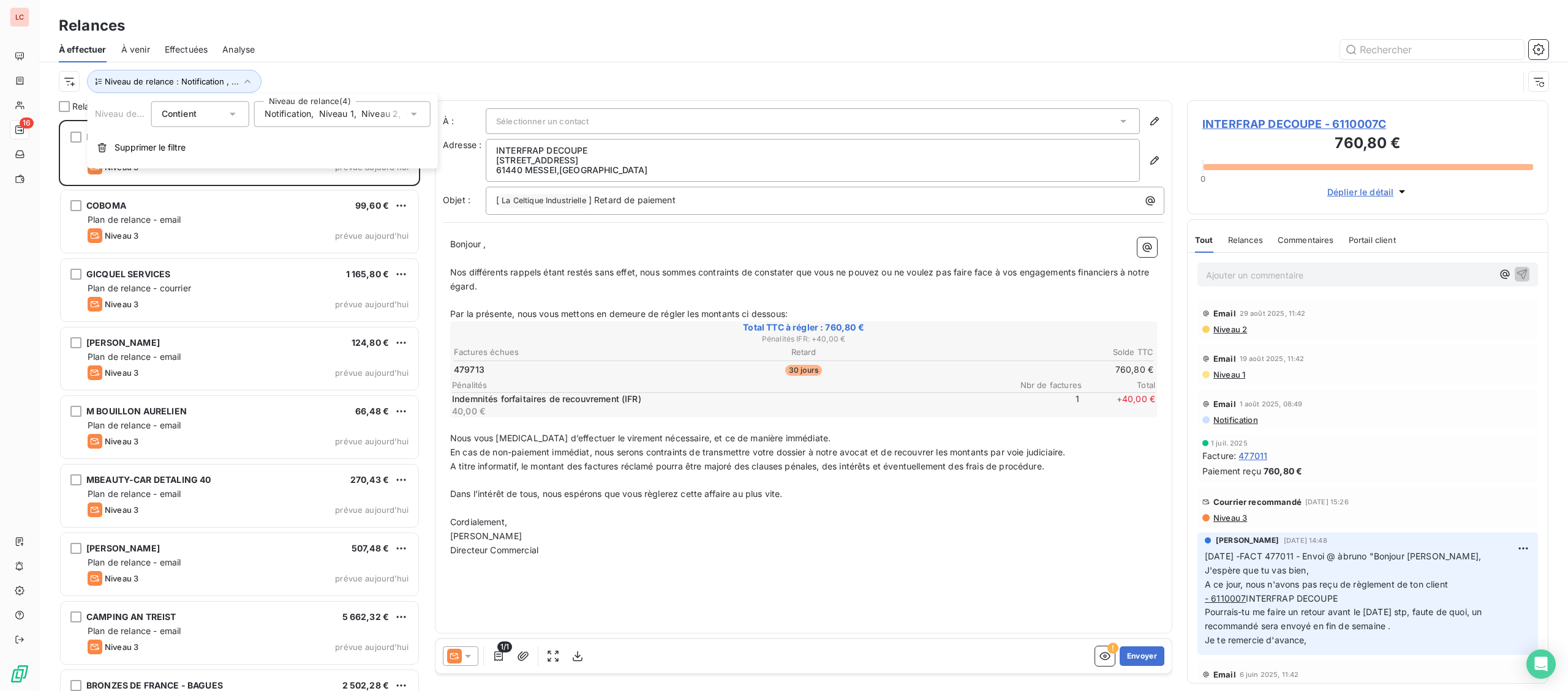
click at [191, 121] on div "Contient is" at bounding box center [193, 114] width 65 height 17
click at [191, 121] on div "Contient" at bounding box center [193, 114] width 65 height 17
click at [62, 114] on div "Relances 16 INTERFRAP DECOUPE 760,80 € Plan de relance - email Niveau 3 prévue …" at bounding box center [239, 395] width 361 height 591
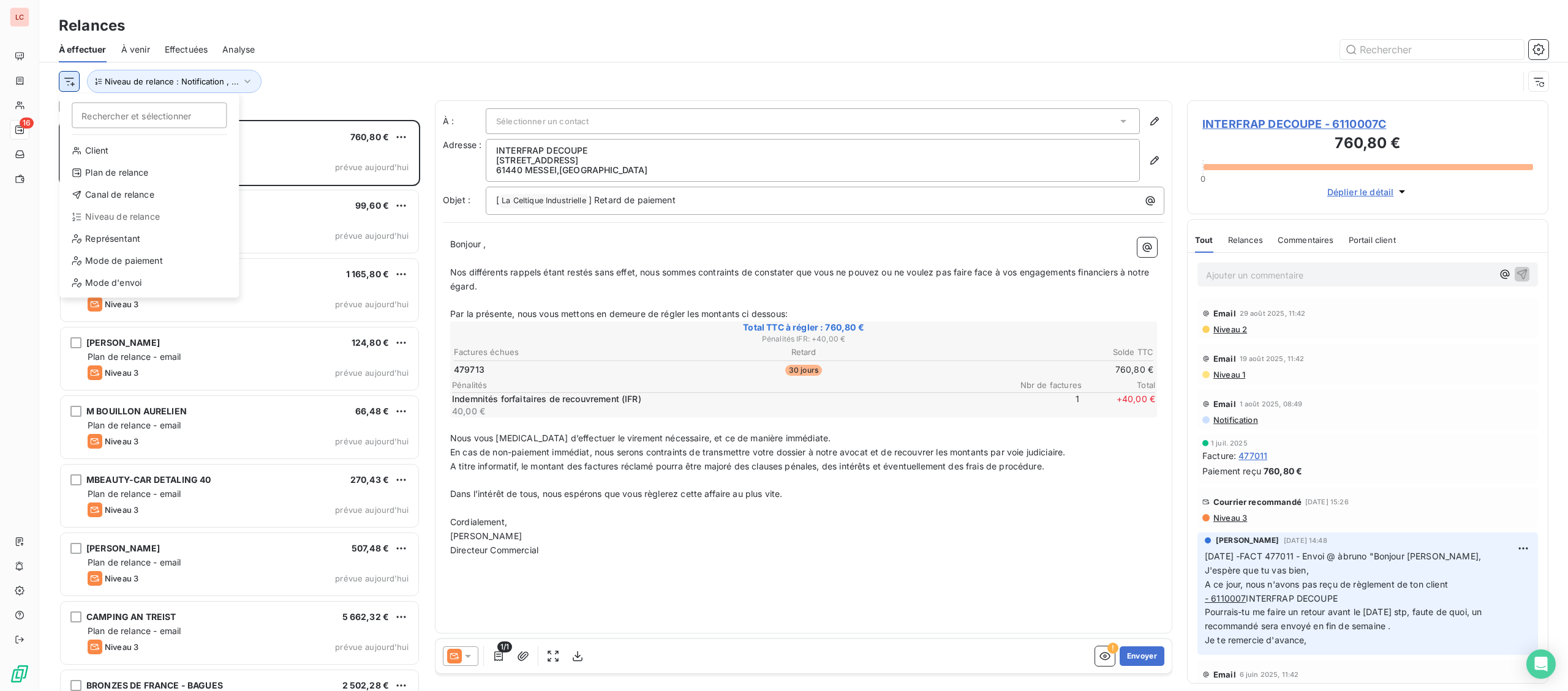
click at [68, 81] on html "LC 16 Relances À effectuer À venir Effectuées Analyse Rechercher et sélectionne…" at bounding box center [784, 345] width 1568 height 691
click at [130, 244] on div "Représentant" at bounding box center [149, 238] width 170 height 19
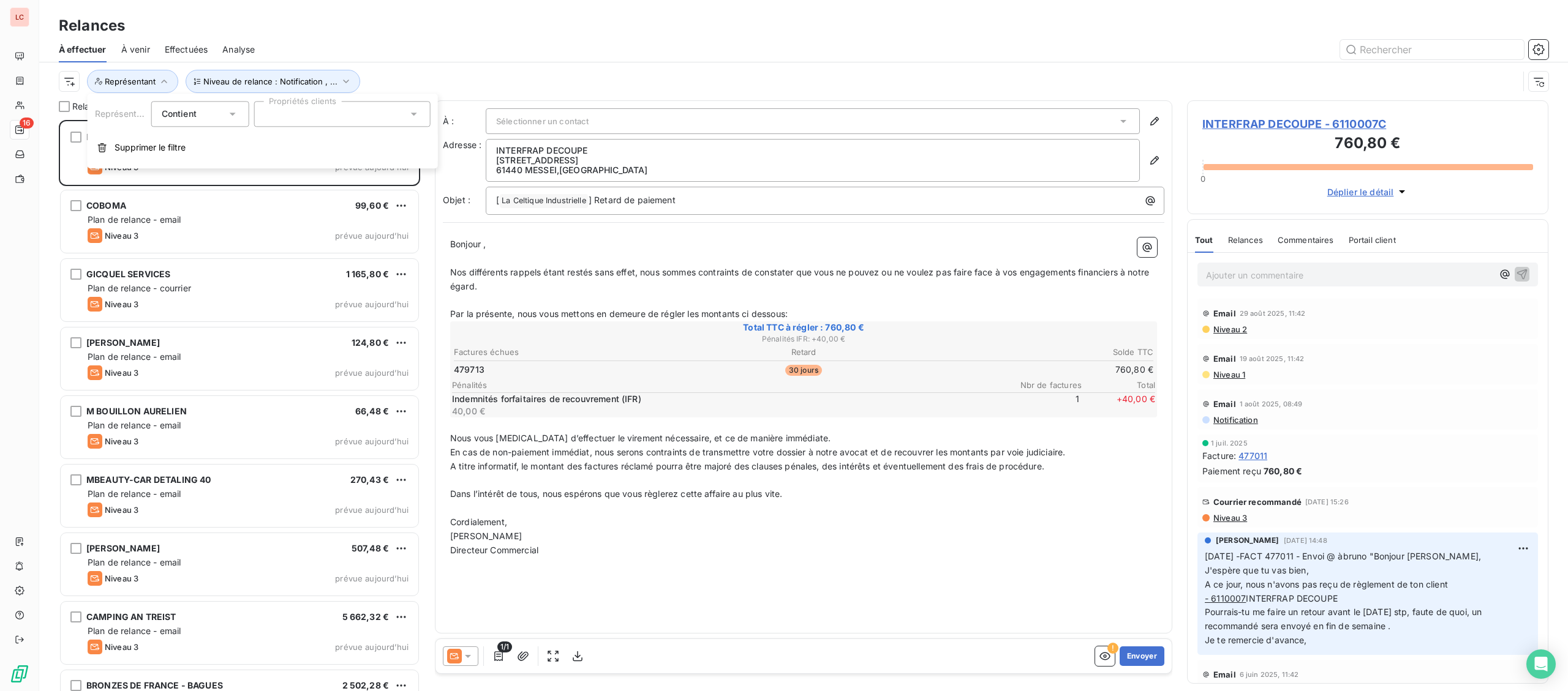
click at [289, 119] on div at bounding box center [342, 114] width 176 height 26
type input "louv"
click at [274, 142] on div at bounding box center [269, 144] width 11 height 11
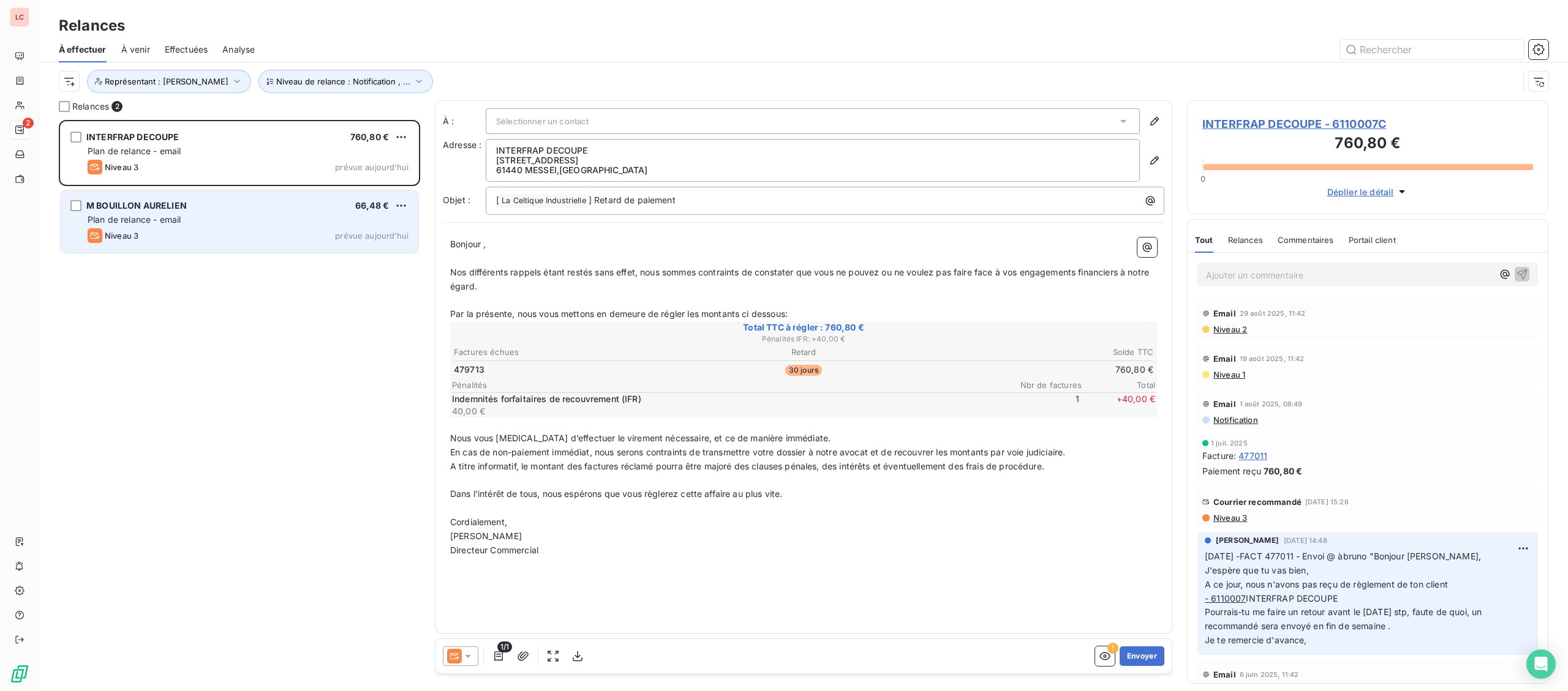
click at [235, 223] on div "Plan de relance - email" at bounding box center [247, 220] width 321 height 13
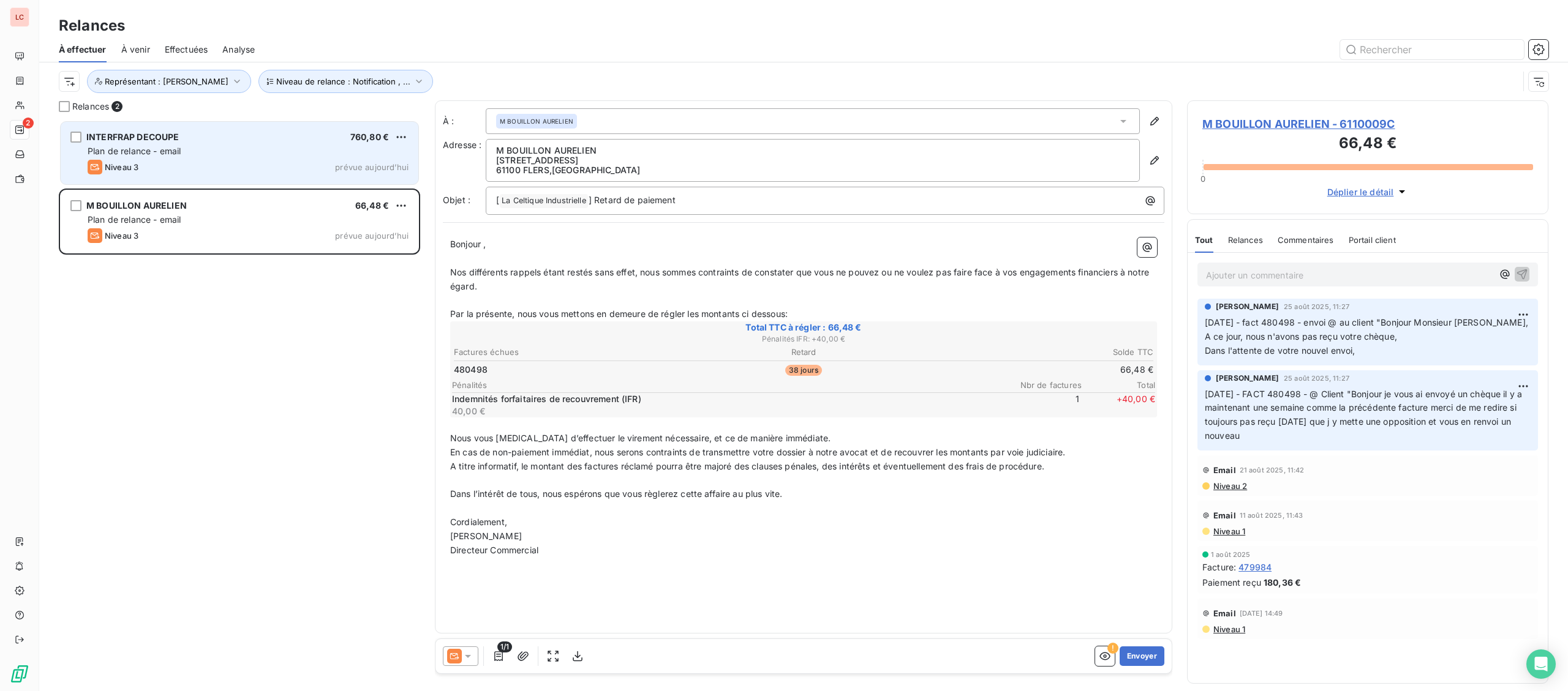
click at [163, 149] on span "Plan de relance - email" at bounding box center [134, 151] width 93 height 11
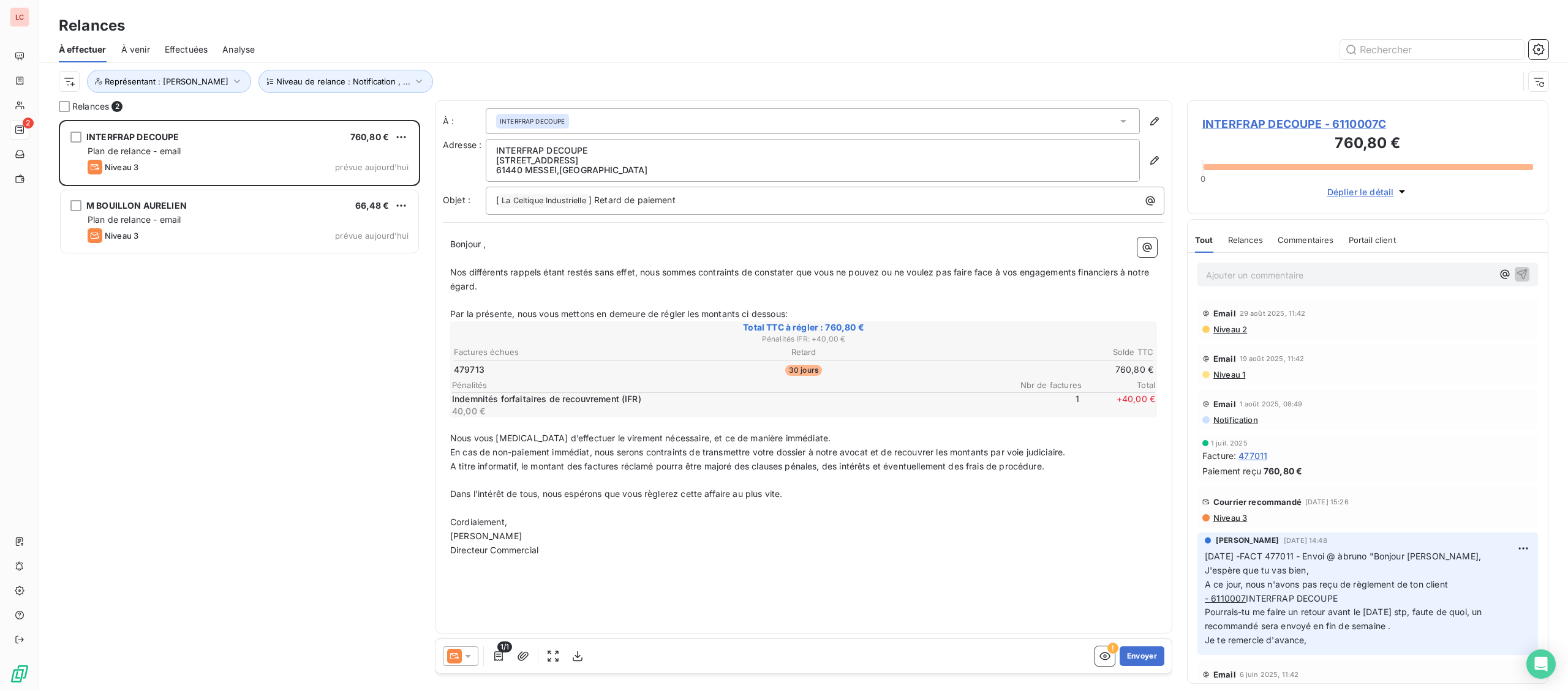
click at [1306, 279] on p "Ajouter un commentaire ﻿" at bounding box center [1349, 275] width 286 height 15
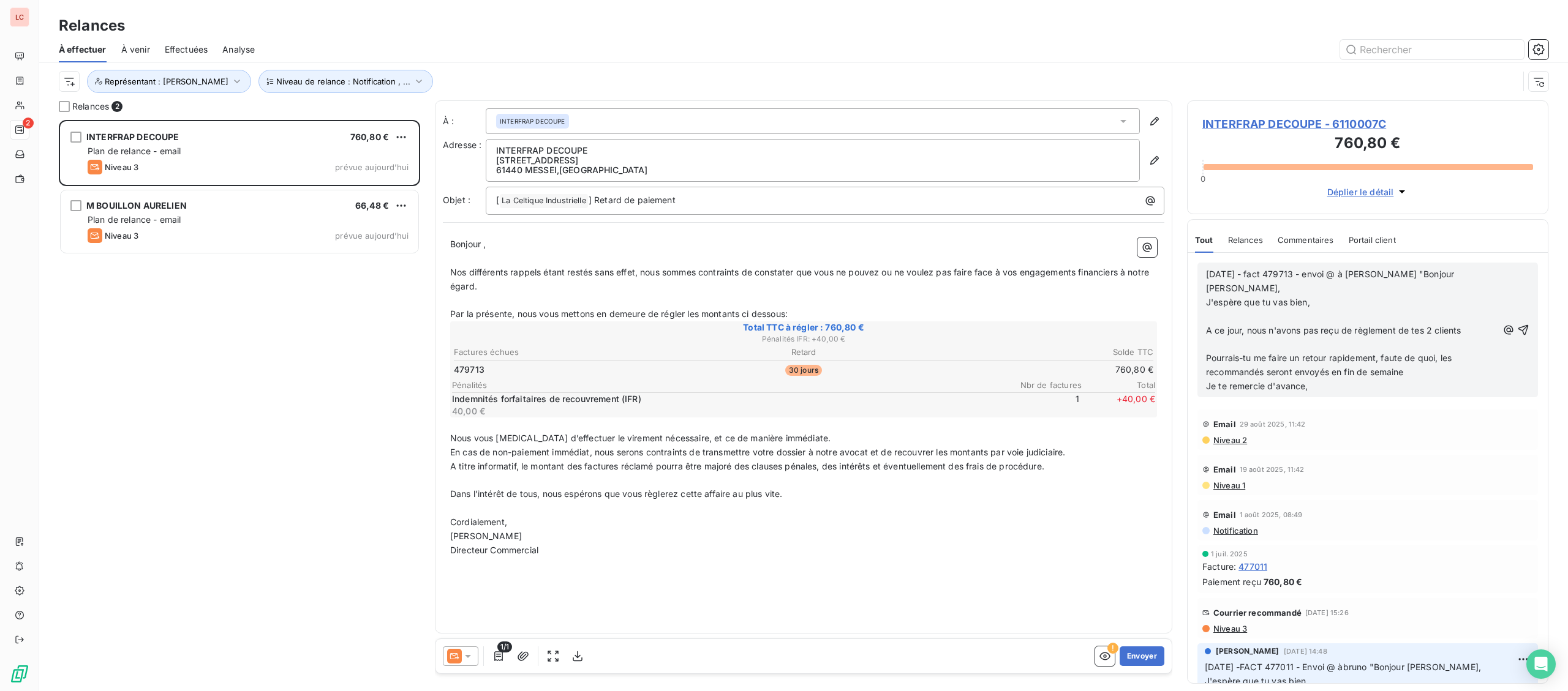
click at [1394, 309] on p "﻿" at bounding box center [1351, 316] width 291 height 14
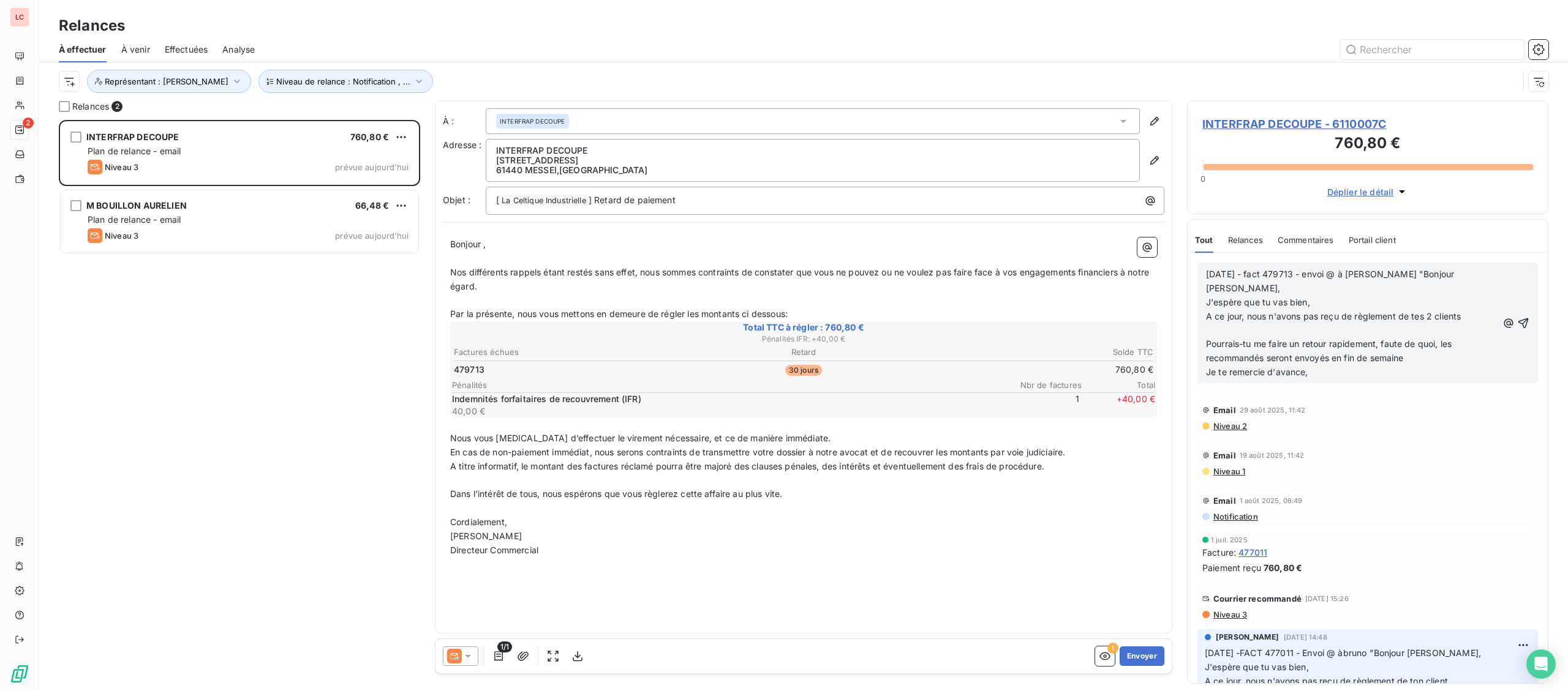
click at [1388, 324] on p "﻿" at bounding box center [1351, 331] width 291 height 14
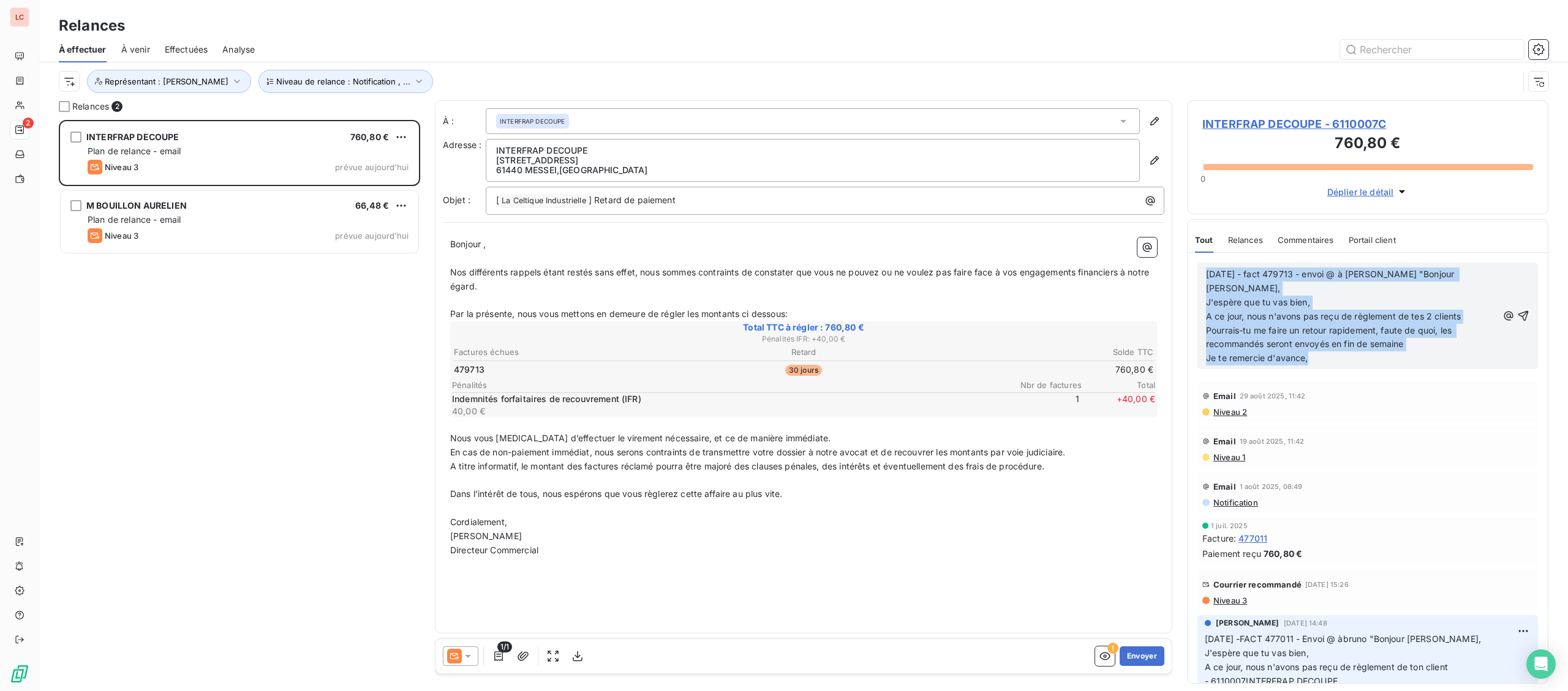
drag, startPoint x: 1363, startPoint y: 342, endPoint x: 1060, endPoint y: 264, distance: 312.9
click at [1187, 266] on div "[DATE] - fact 479713 - envoi @ à [PERSON_NAME] "[PERSON_NAME], J'espère que tu …" at bounding box center [1367, 468] width 360 height 431
copy div "[DATE] - fact 479713 - envoi @ à [PERSON_NAME] "[PERSON_NAME], J'espère que tu …"
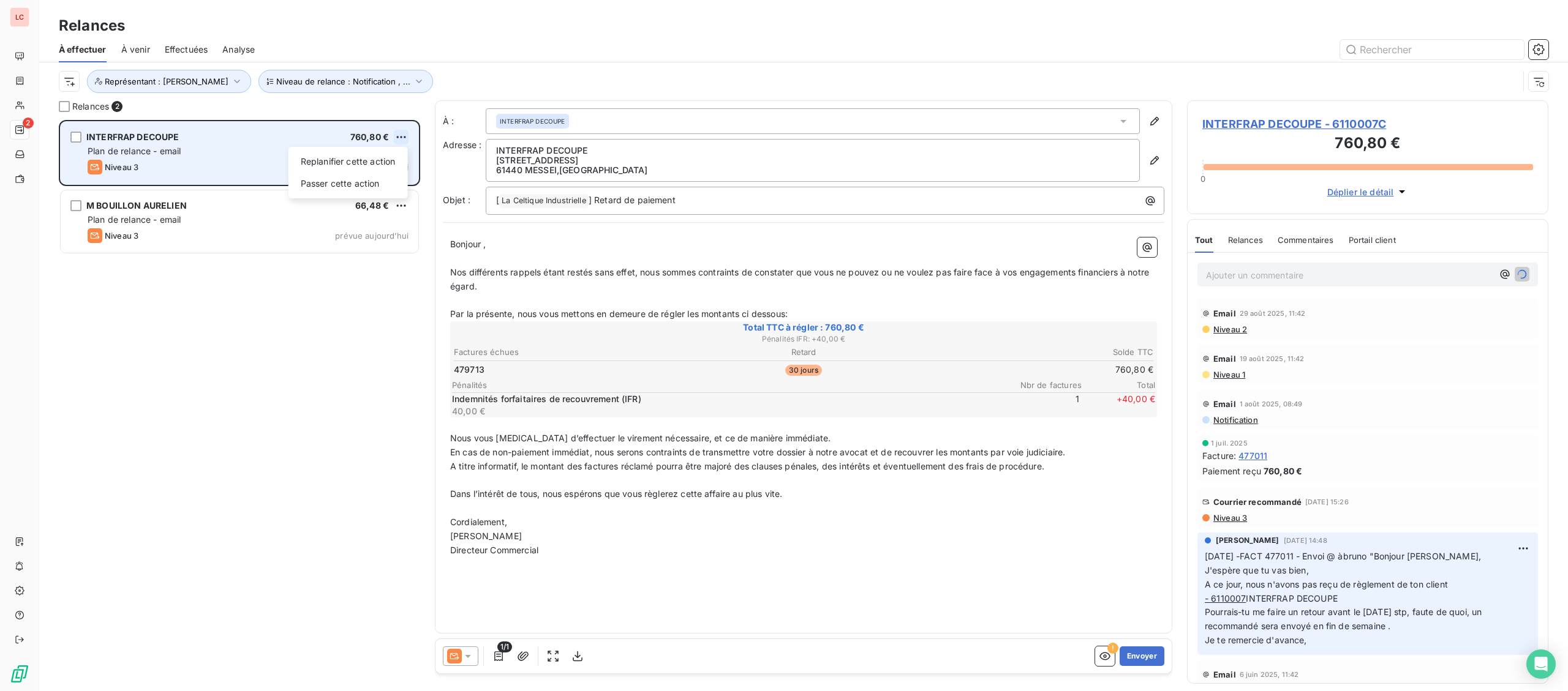
click at [401, 136] on html "LC 2 Relances À effectuer À venir Effectuées Analyse Niveau de relance : Notifi…" at bounding box center [784, 345] width 1568 height 691
click at [386, 162] on div "Replanifier cette action" at bounding box center [348, 161] width 110 height 19
select select "8"
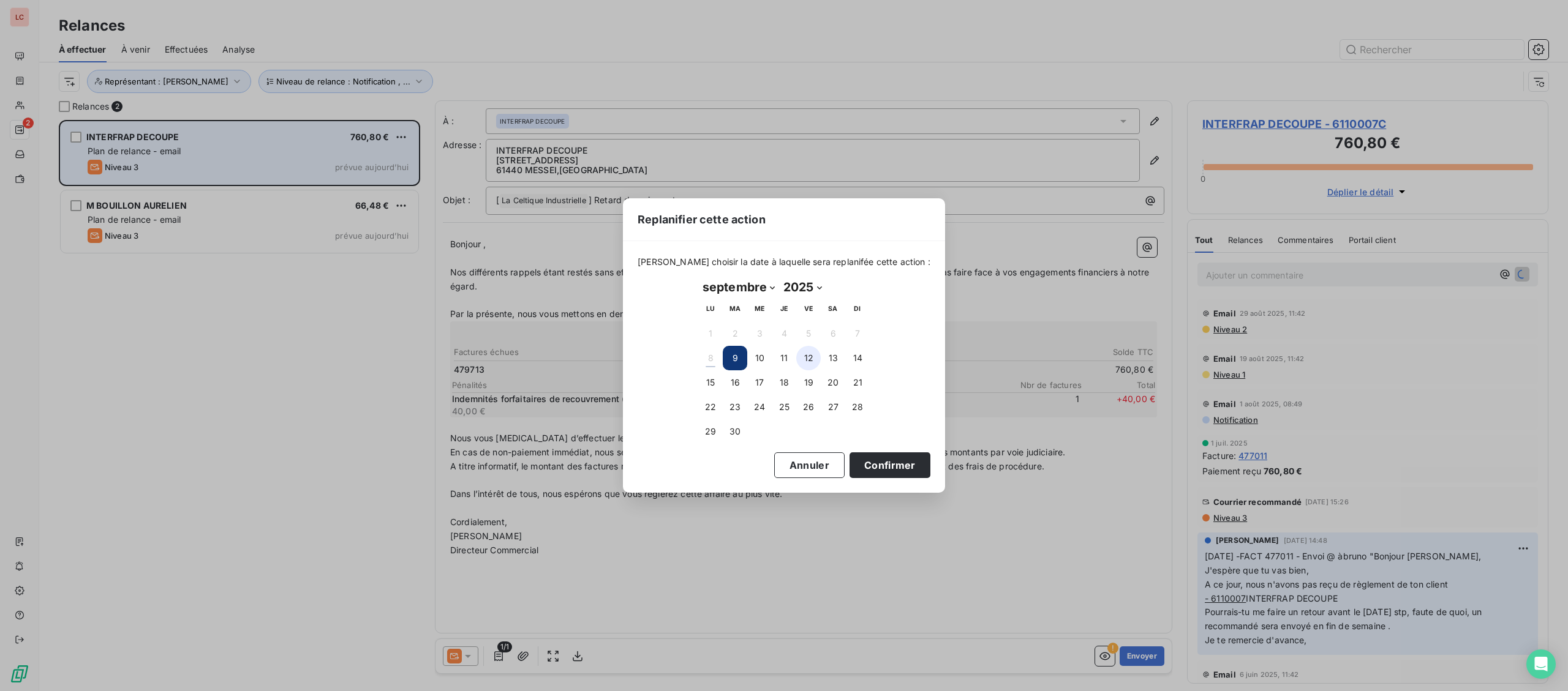
click at [811, 359] on button "12" at bounding box center [808, 358] width 24 height 24
click at [850, 469] on button "Confirmer" at bounding box center [890, 465] width 81 height 26
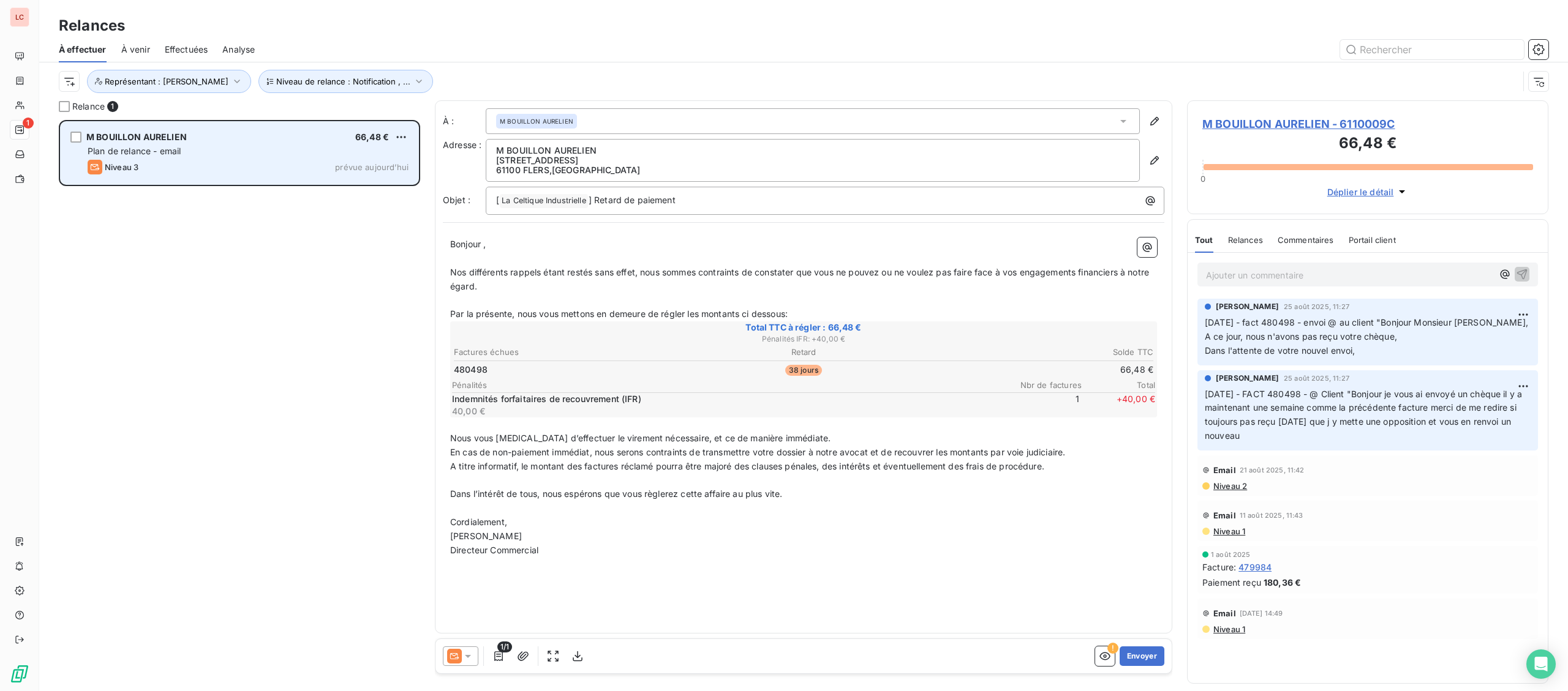
click at [1268, 267] on div "Ajouter un commentaire ﻿" at bounding box center [1368, 274] width 340 height 24
click at [1269, 279] on p "Ajouter un commentaire ﻿" at bounding box center [1349, 275] width 286 height 15
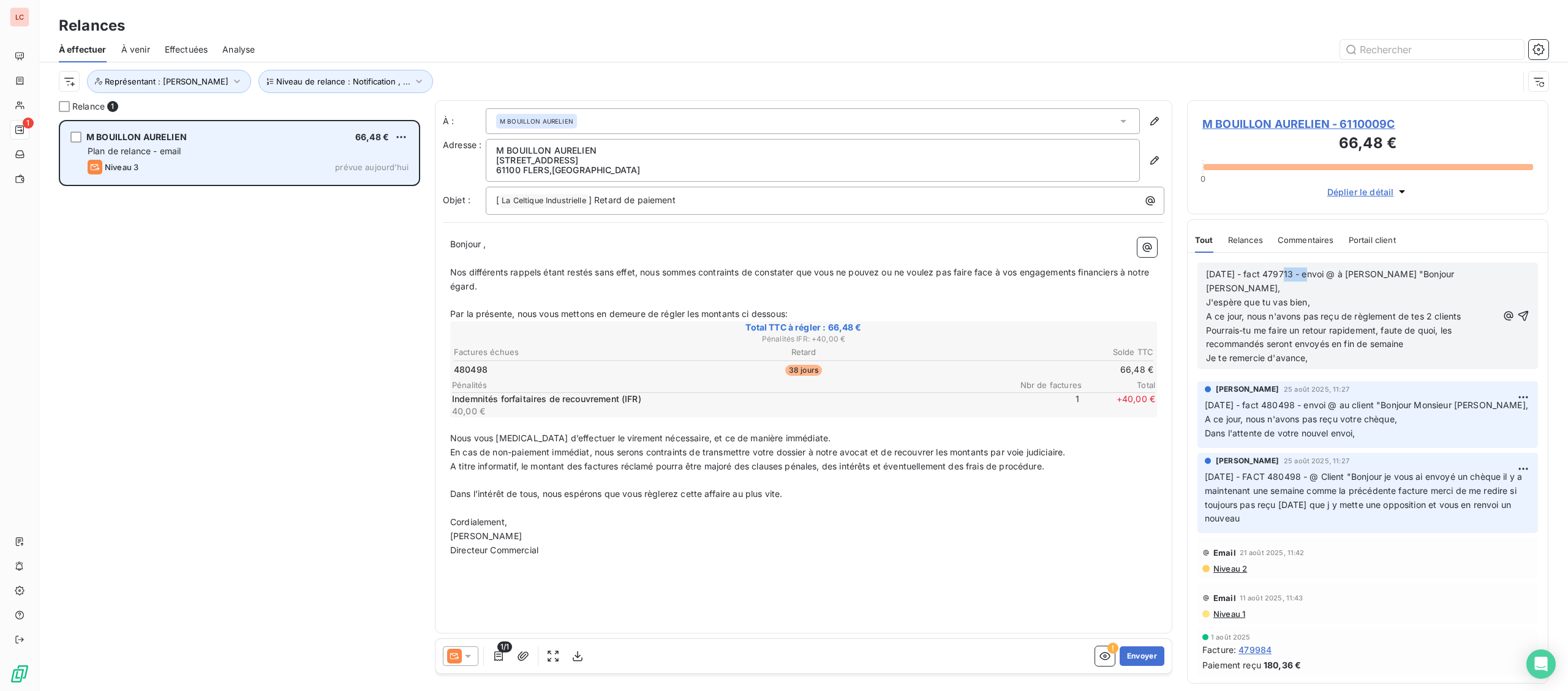
drag, startPoint x: 1282, startPoint y: 271, endPoint x: 1312, endPoint y: 275, distance: 30.3
click at [1312, 275] on span "[DATE] - fact 479713 - envoi @ à [PERSON_NAME] "Bonjour [PERSON_NAME]," at bounding box center [1331, 281] width 251 height 24
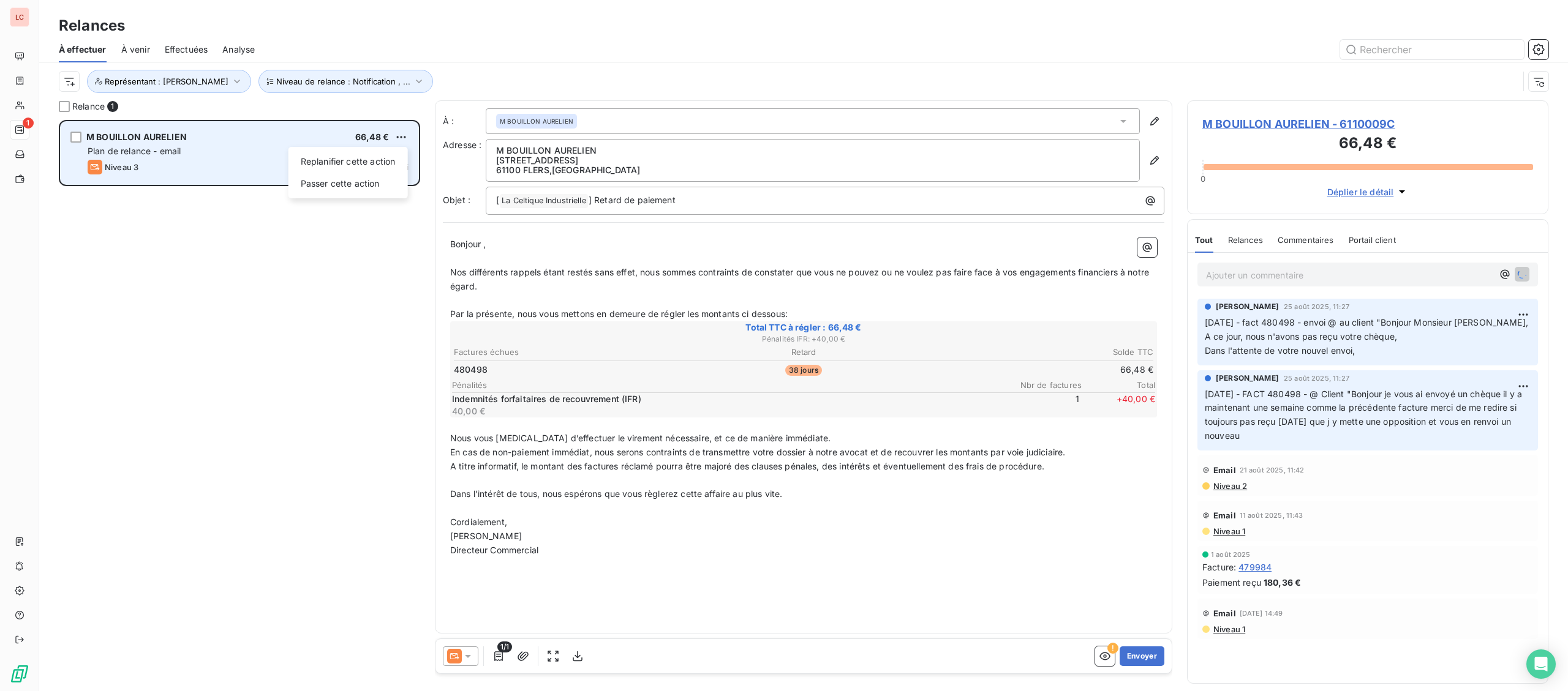
scroll to position [571, 360]
click at [394, 132] on html "LC 1 Relances À effectuer À venir Effectuées Analyse Niveau de relance : Notifi…" at bounding box center [784, 345] width 1568 height 691
click at [383, 169] on div "Replanifier cette action" at bounding box center [348, 161] width 110 height 19
select select "8"
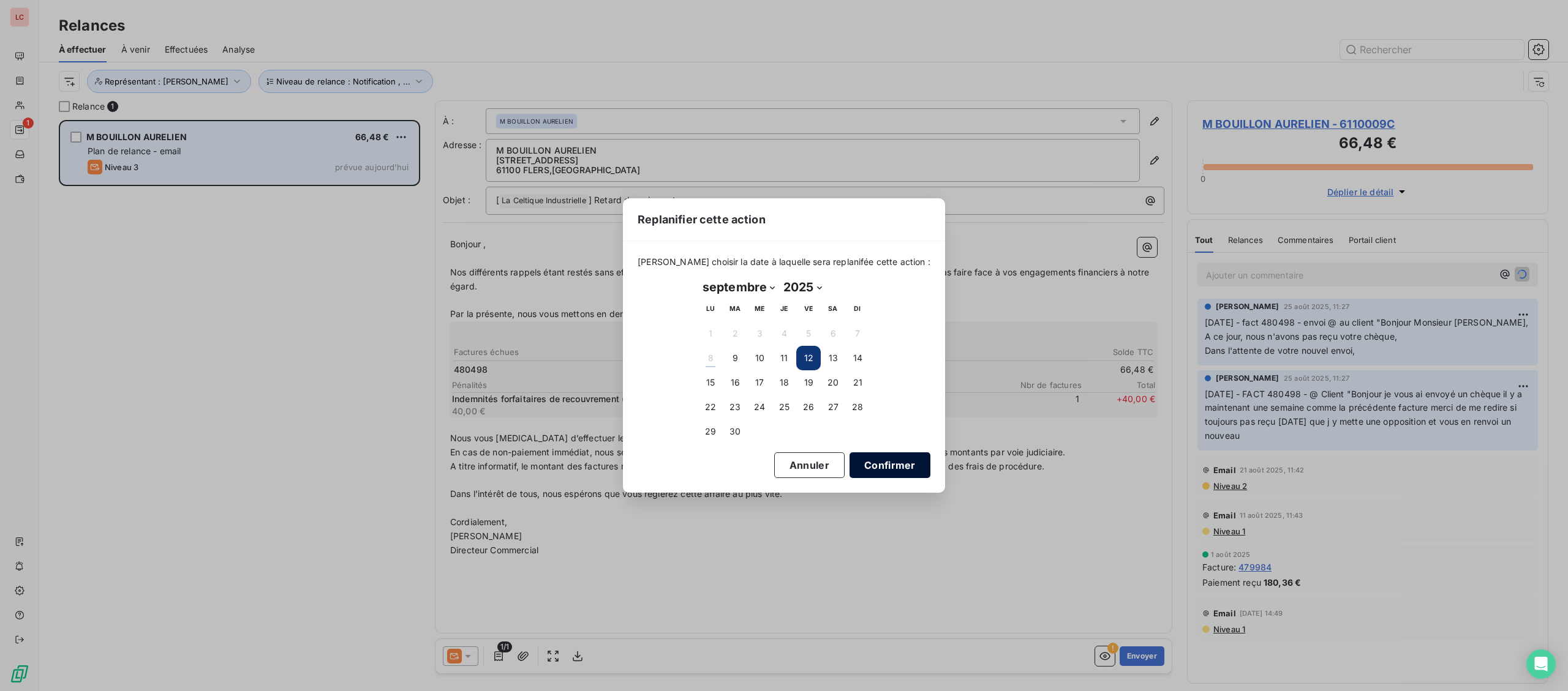
click at [860, 474] on button "Confirmer" at bounding box center [890, 465] width 81 height 26
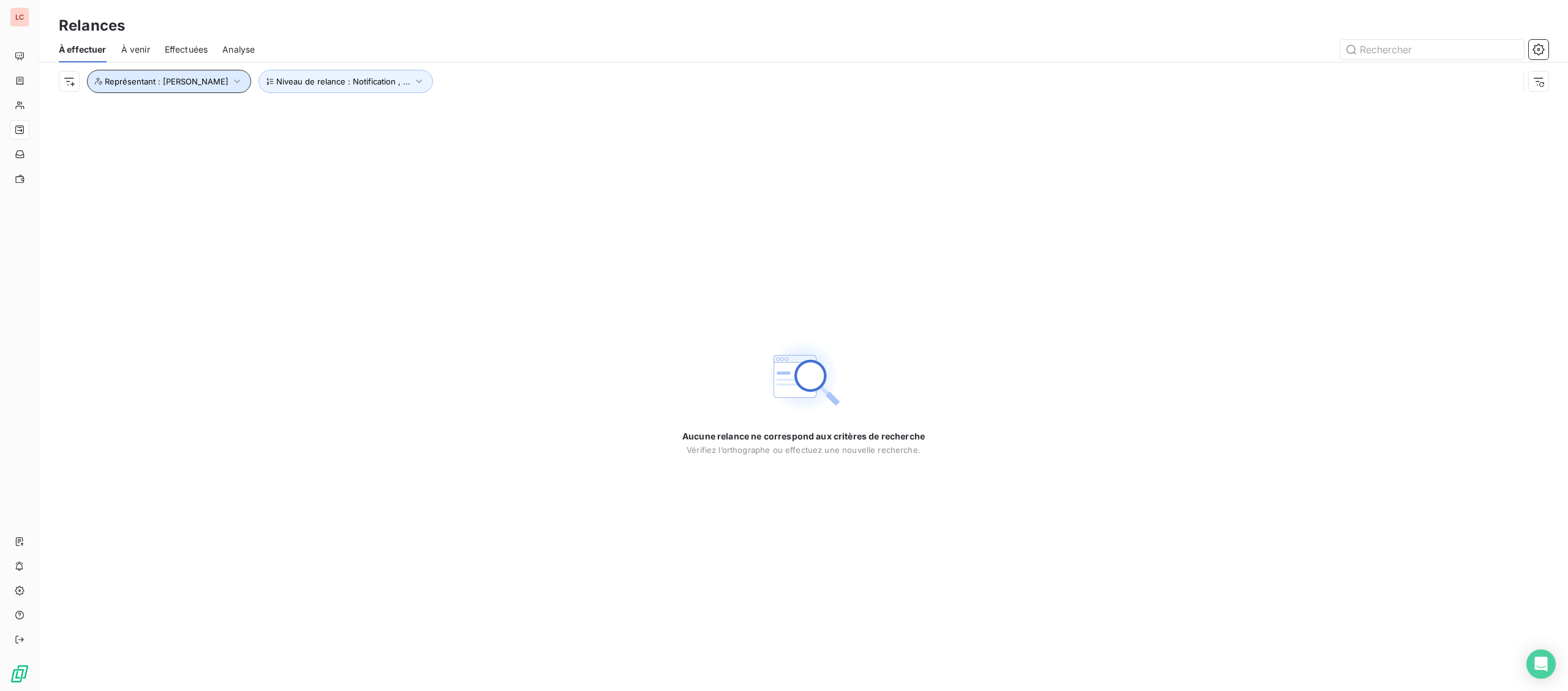
click at [181, 88] on button "Représentant : [PERSON_NAME]" at bounding box center [168, 81] width 164 height 23
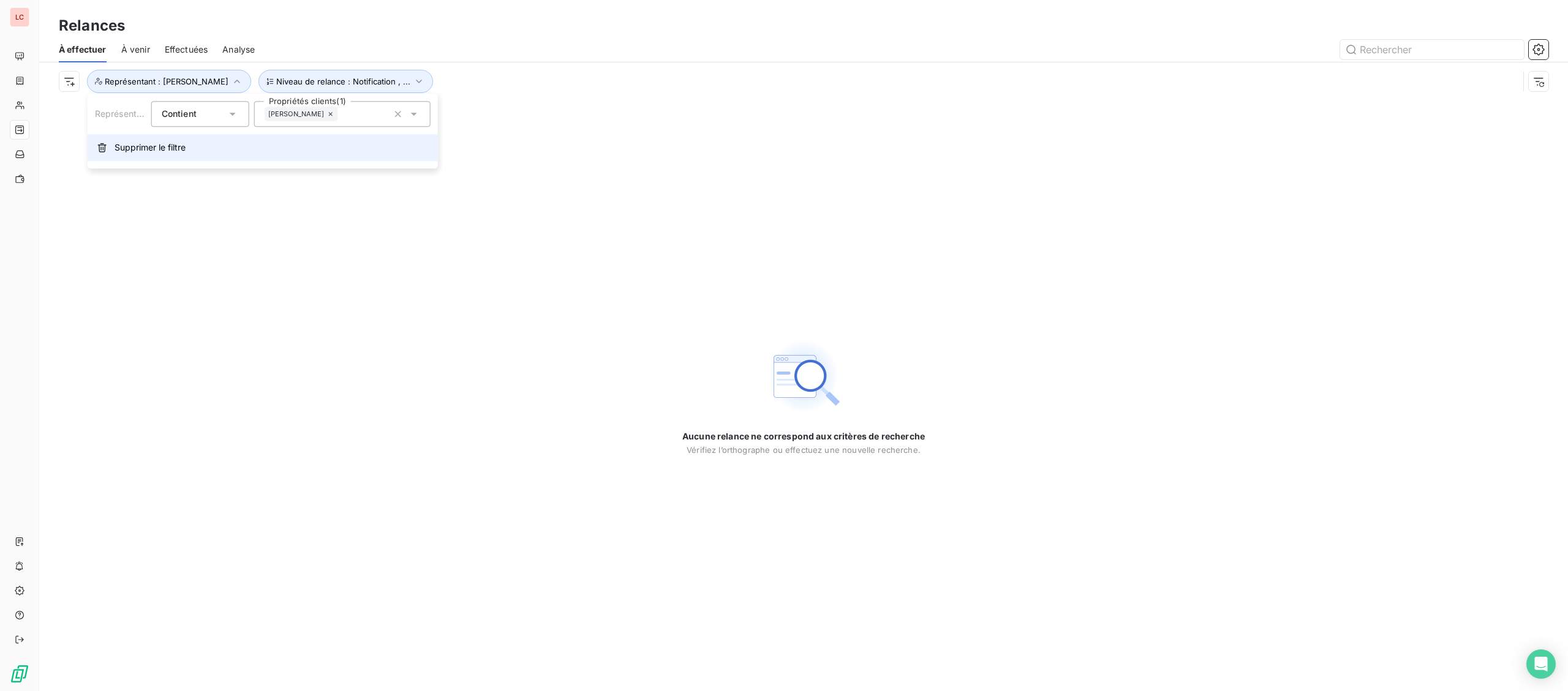
click at [167, 149] on span "Supprimer le filtre" at bounding box center [149, 147] width 71 height 13
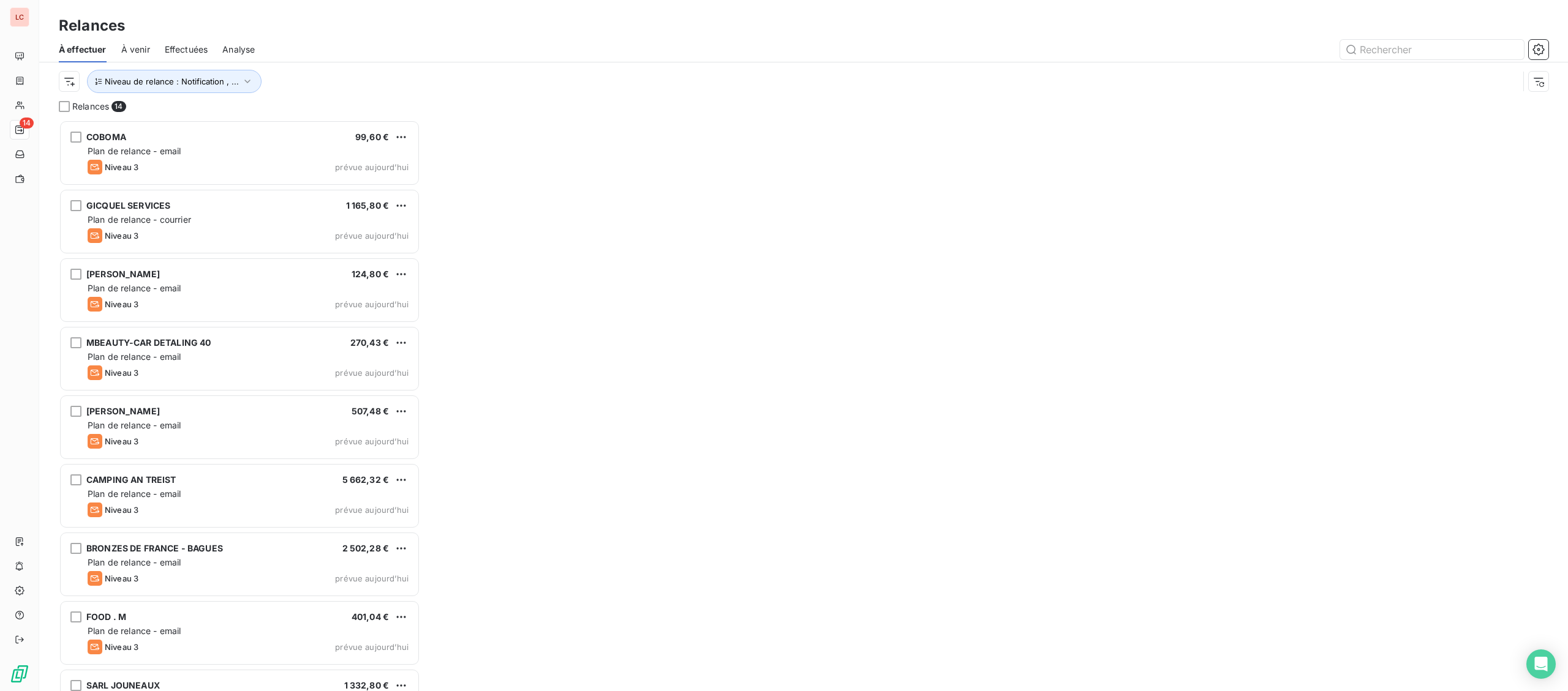
scroll to position [571, 360]
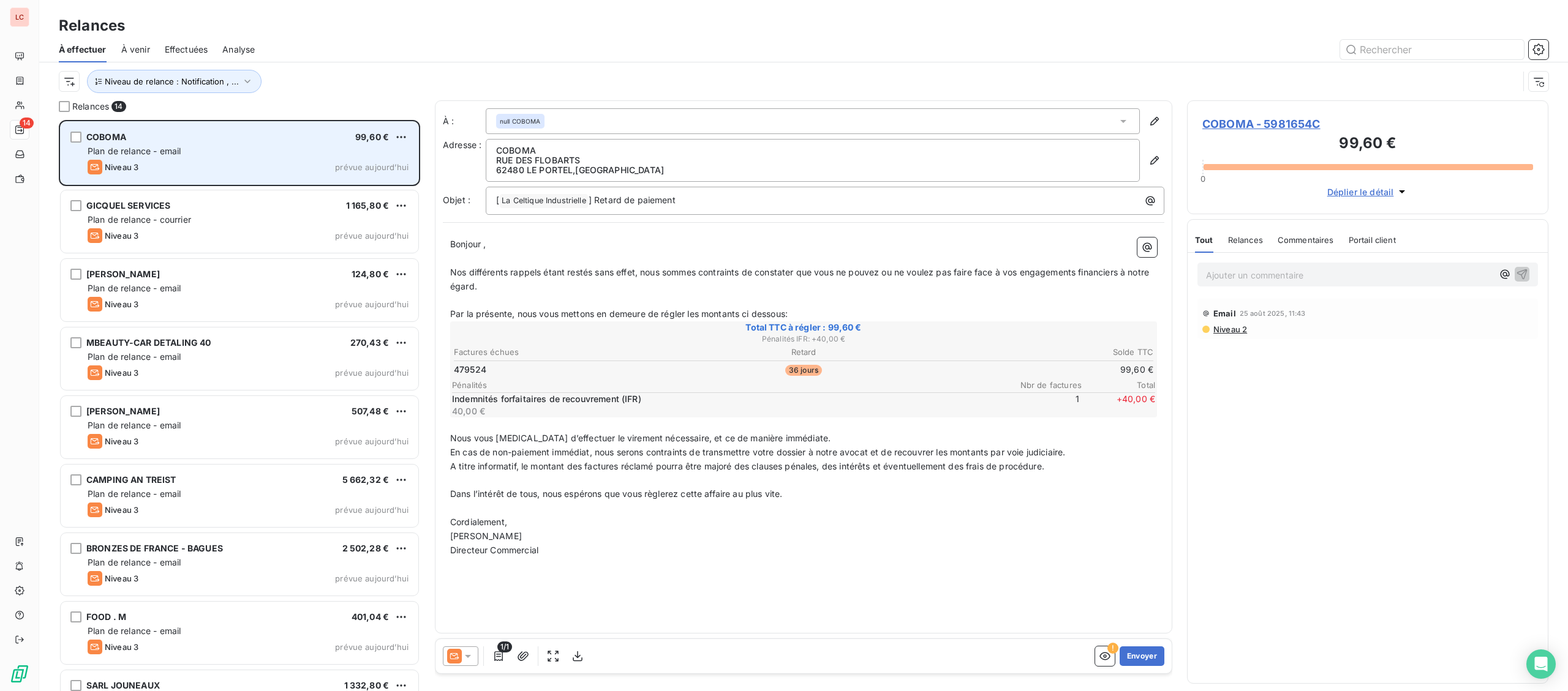
click at [157, 147] on span "Plan de relance - email" at bounding box center [134, 151] width 93 height 11
click at [187, 171] on div "Niveau 3 prévue aujourd’hui" at bounding box center [247, 167] width 321 height 14
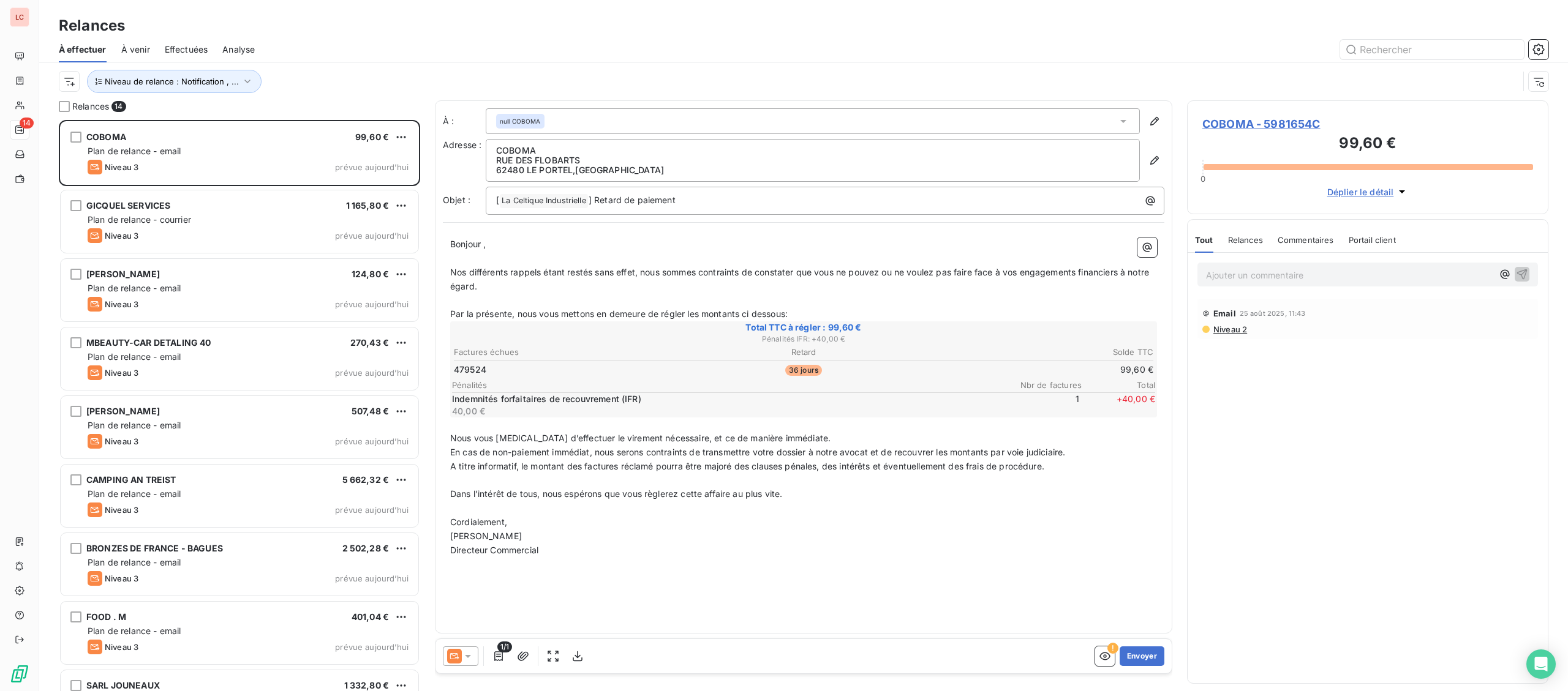
click at [79, 83] on div "Niveau de relance : Notification , ..." at bounding box center [789, 81] width 1459 height 23
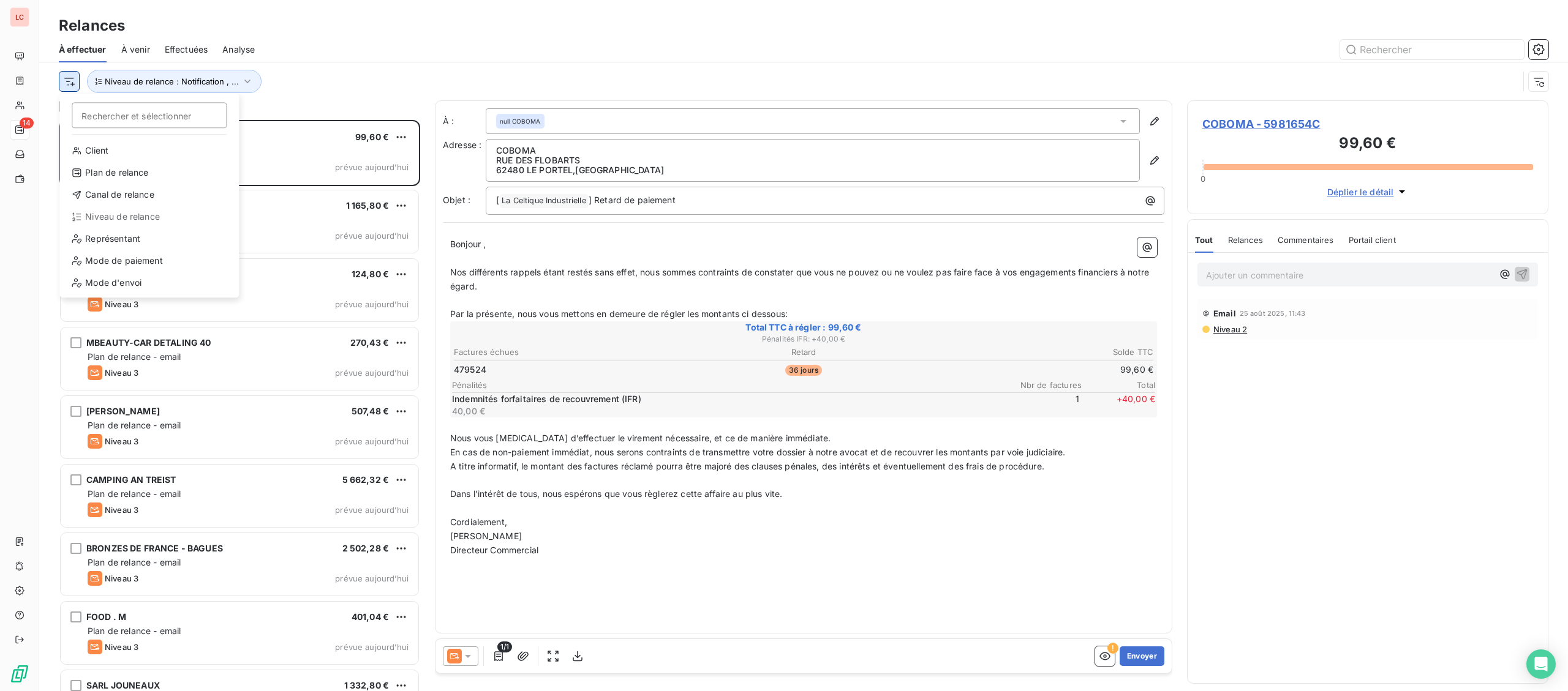
click at [72, 84] on html "LC 14 Relances À effectuer À venir Effectuées Analyse Rechercher et sélectionne…" at bounding box center [784, 345] width 1568 height 691
click at [145, 237] on div "Représentant" at bounding box center [149, 238] width 170 height 19
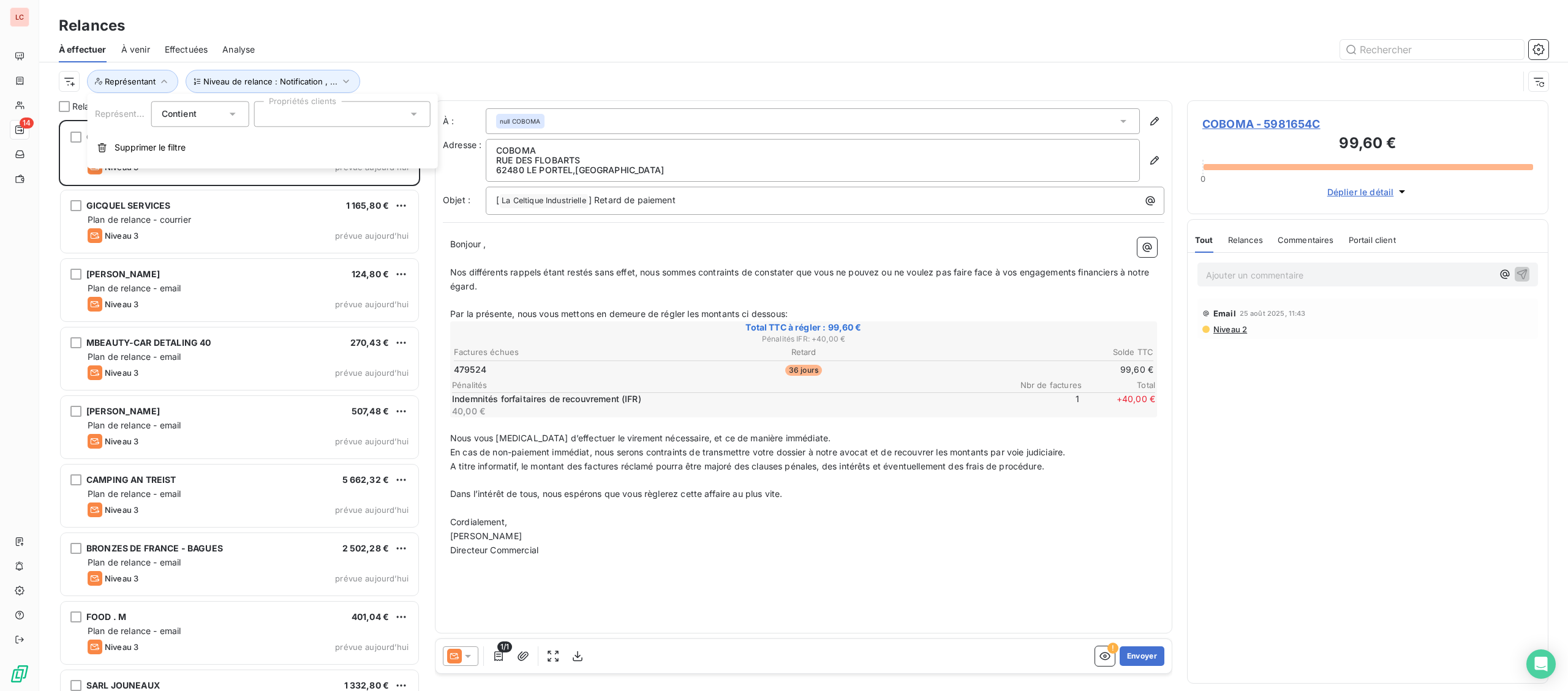
click at [346, 118] on div at bounding box center [342, 114] width 176 height 26
type input "menug"
click at [271, 144] on div at bounding box center [269, 144] width 11 height 11
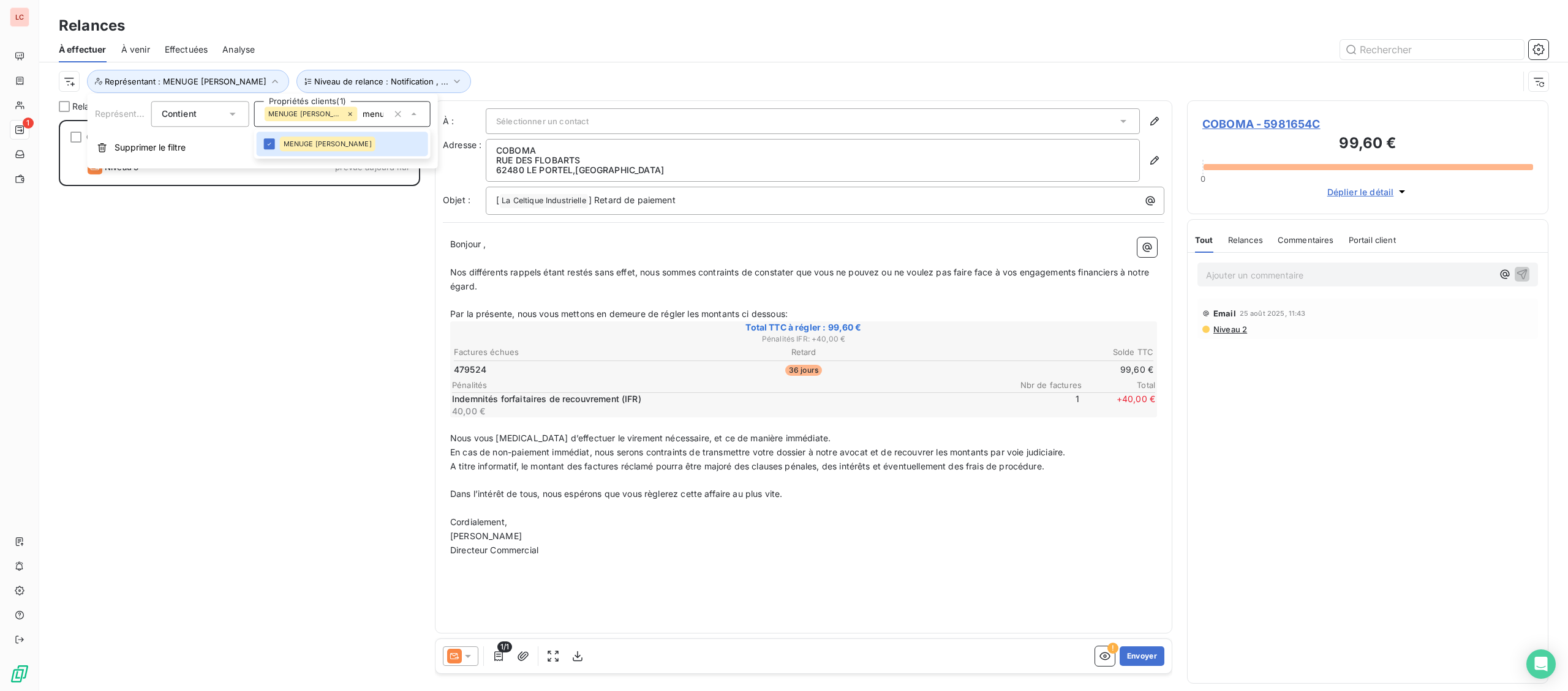
click at [213, 208] on div "COBOMA 99,60 € Plan de relance - email Niveau 3 prévue [DATE]" at bounding box center [239, 405] width 361 height 571
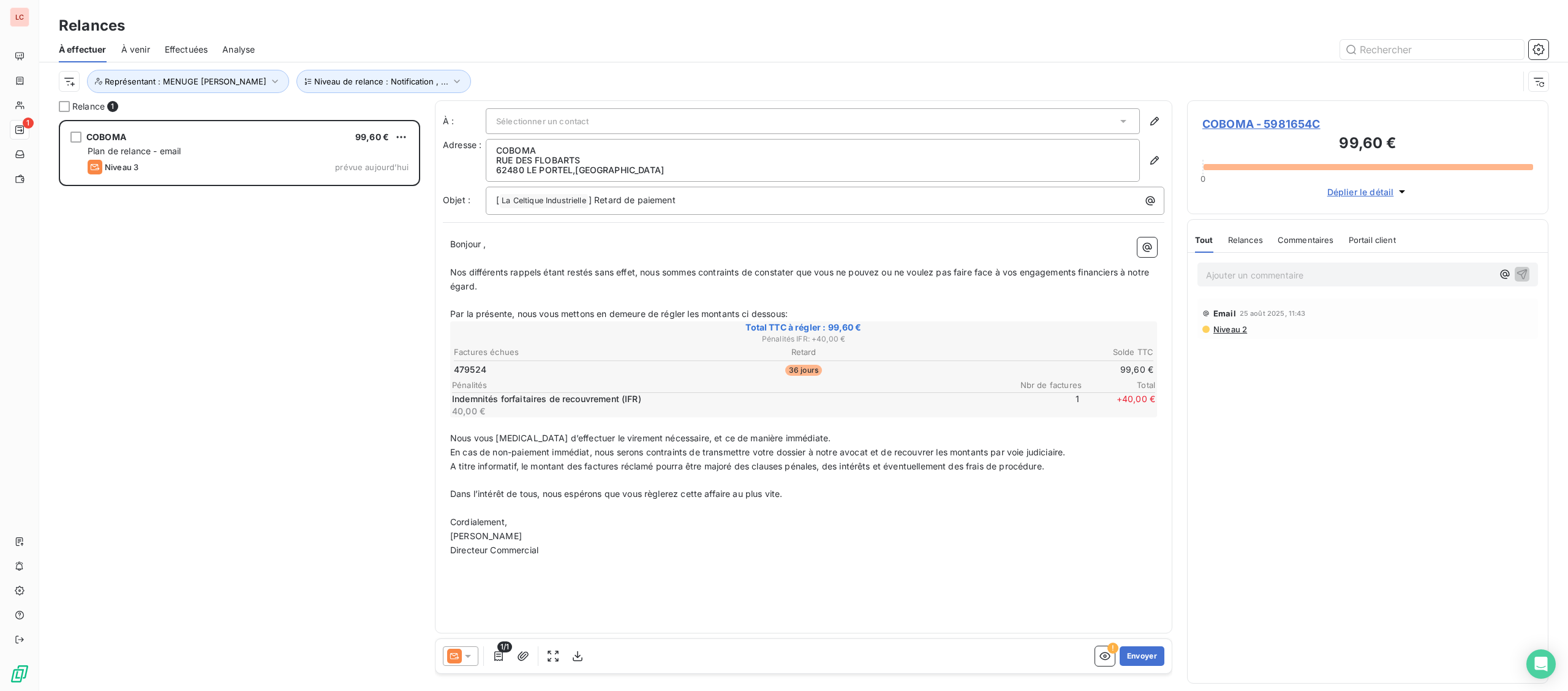
drag, startPoint x: 1272, startPoint y: 269, endPoint x: 1284, endPoint y: 276, distance: 13.9
click at [1273, 269] on p "Ajouter un commentaire ﻿" at bounding box center [1349, 275] width 286 height 15
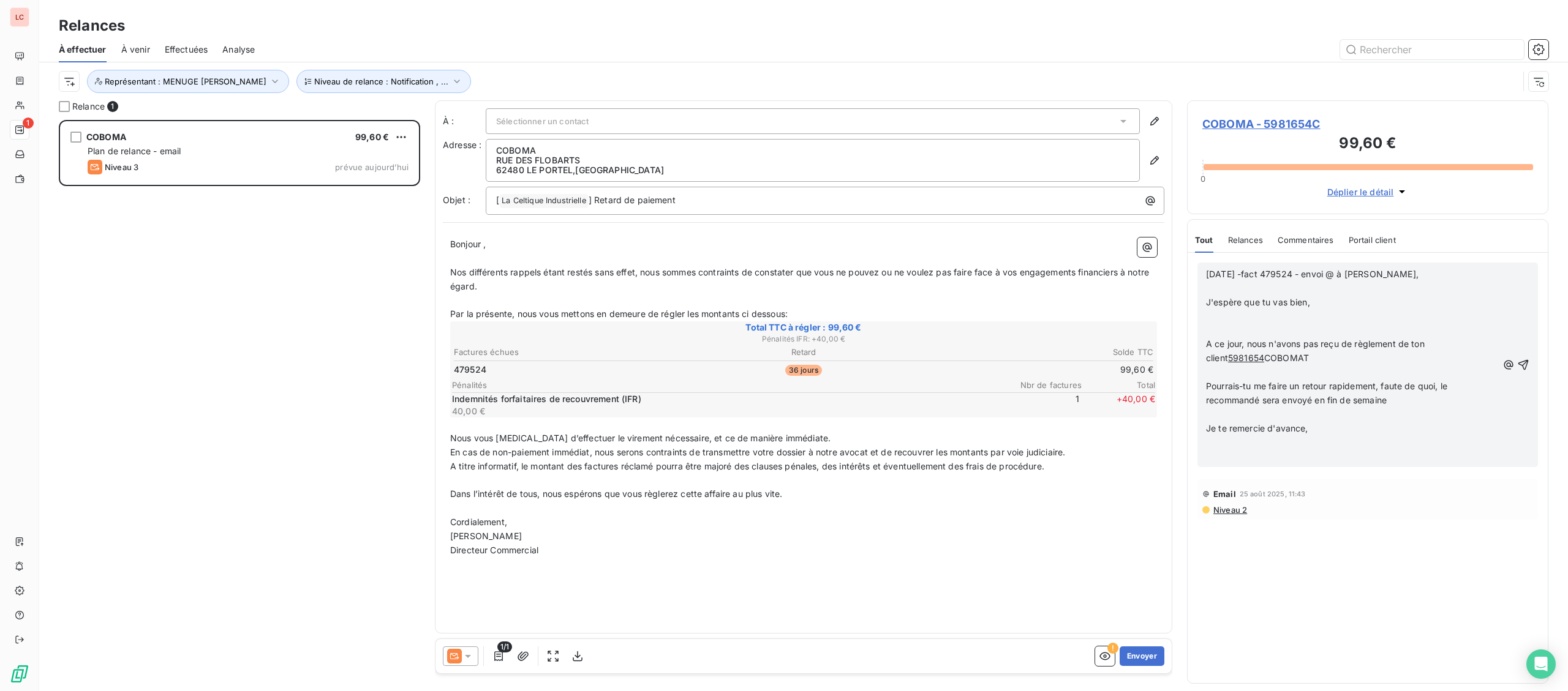
click at [1252, 288] on p "﻿" at bounding box center [1351, 289] width 291 height 14
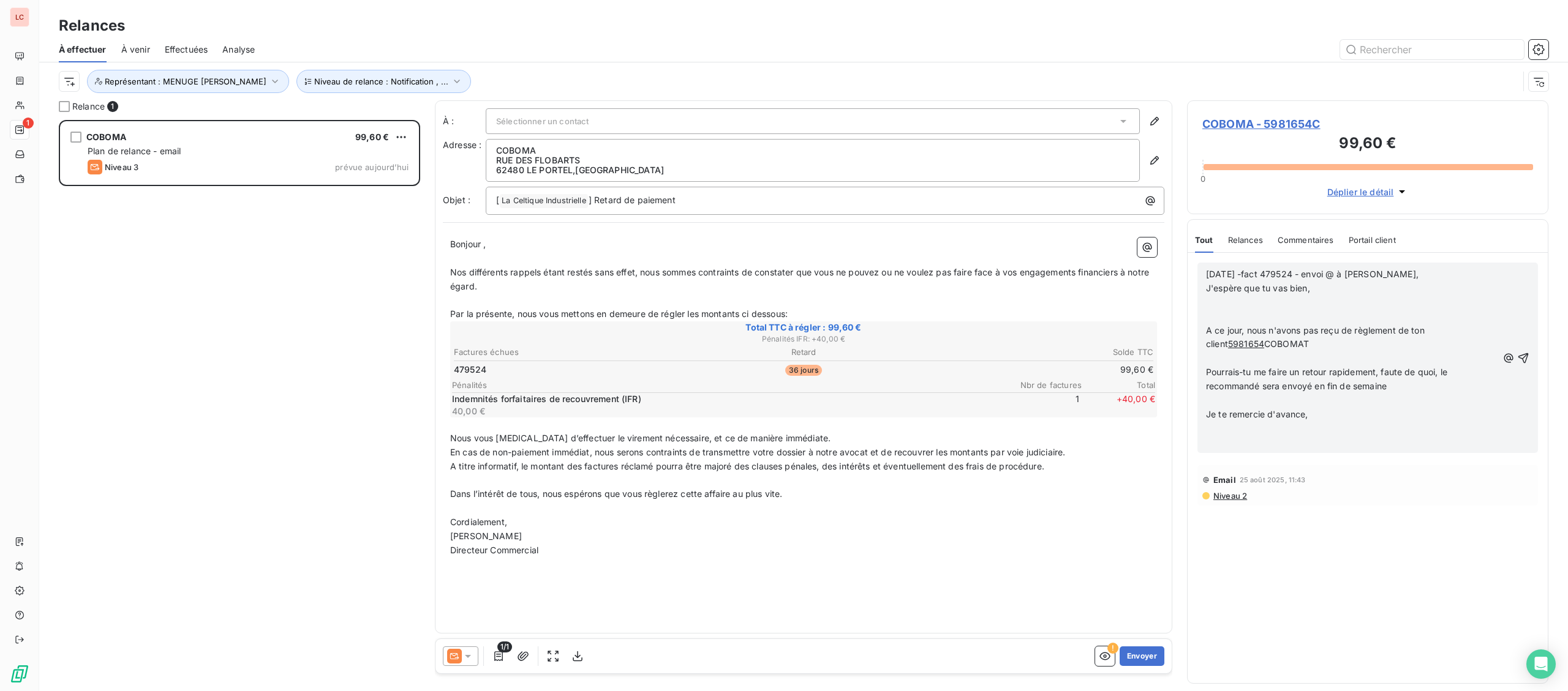
click at [1267, 307] on p "﻿" at bounding box center [1351, 303] width 291 height 14
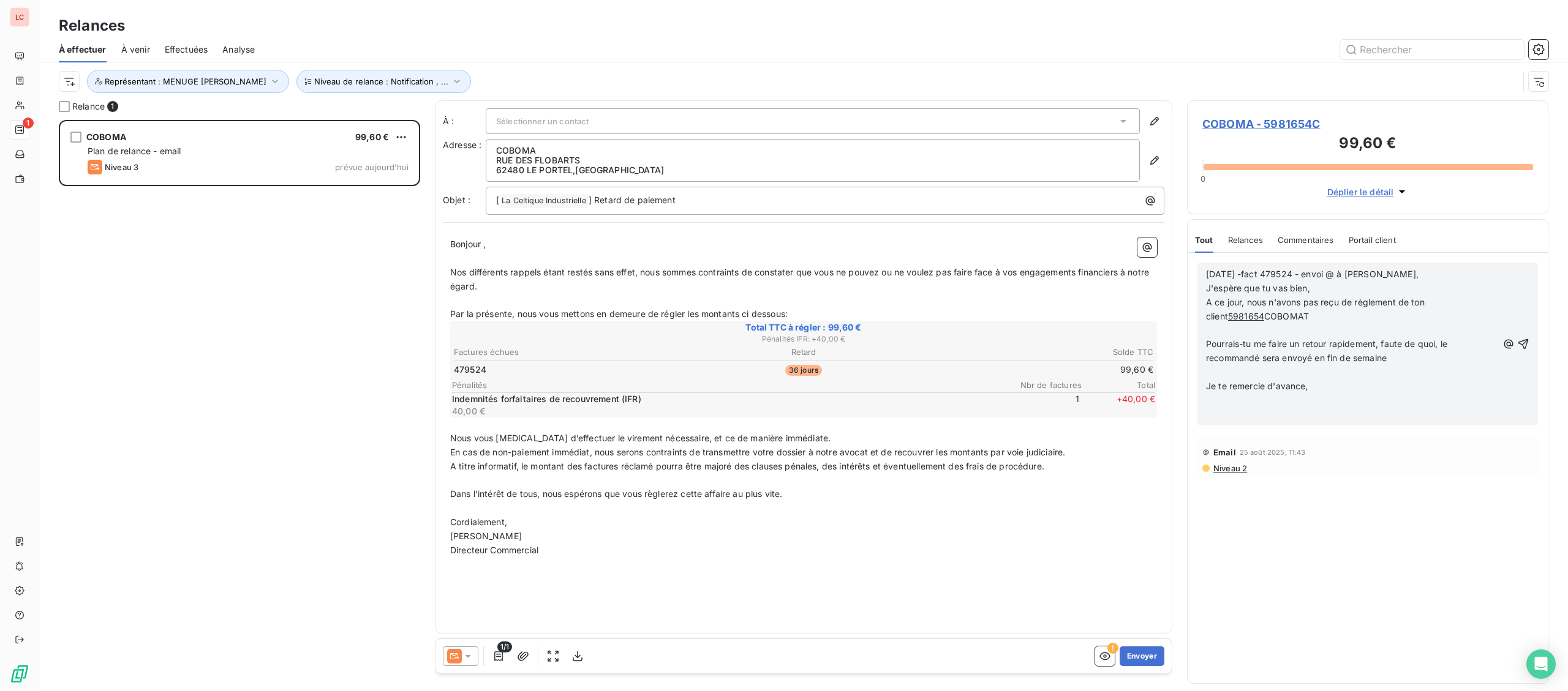
click at [1286, 326] on p "﻿" at bounding box center [1351, 331] width 291 height 14
click at [1417, 355] on p "﻿" at bounding box center [1351, 358] width 291 height 14
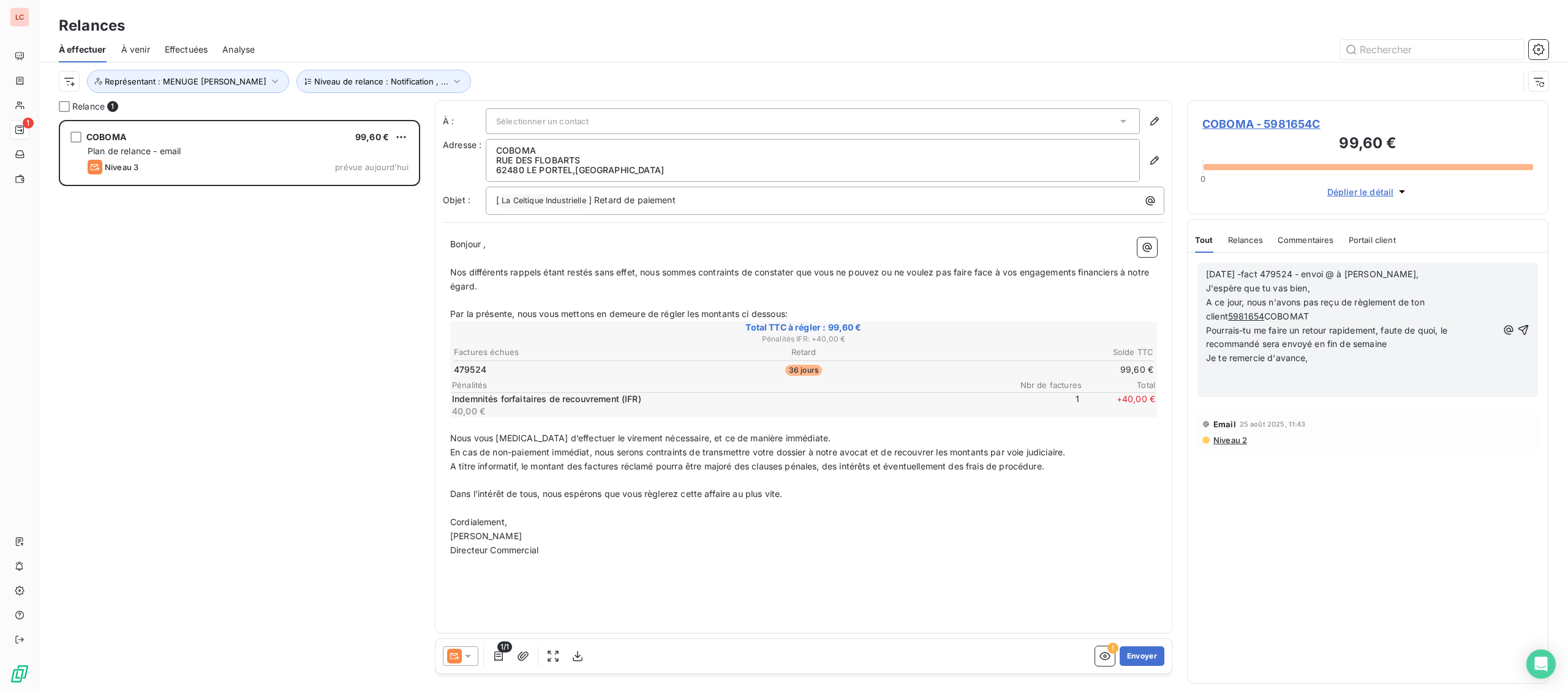
click at [1411, 364] on p "Je te remercie d'avance," at bounding box center [1351, 358] width 291 height 14
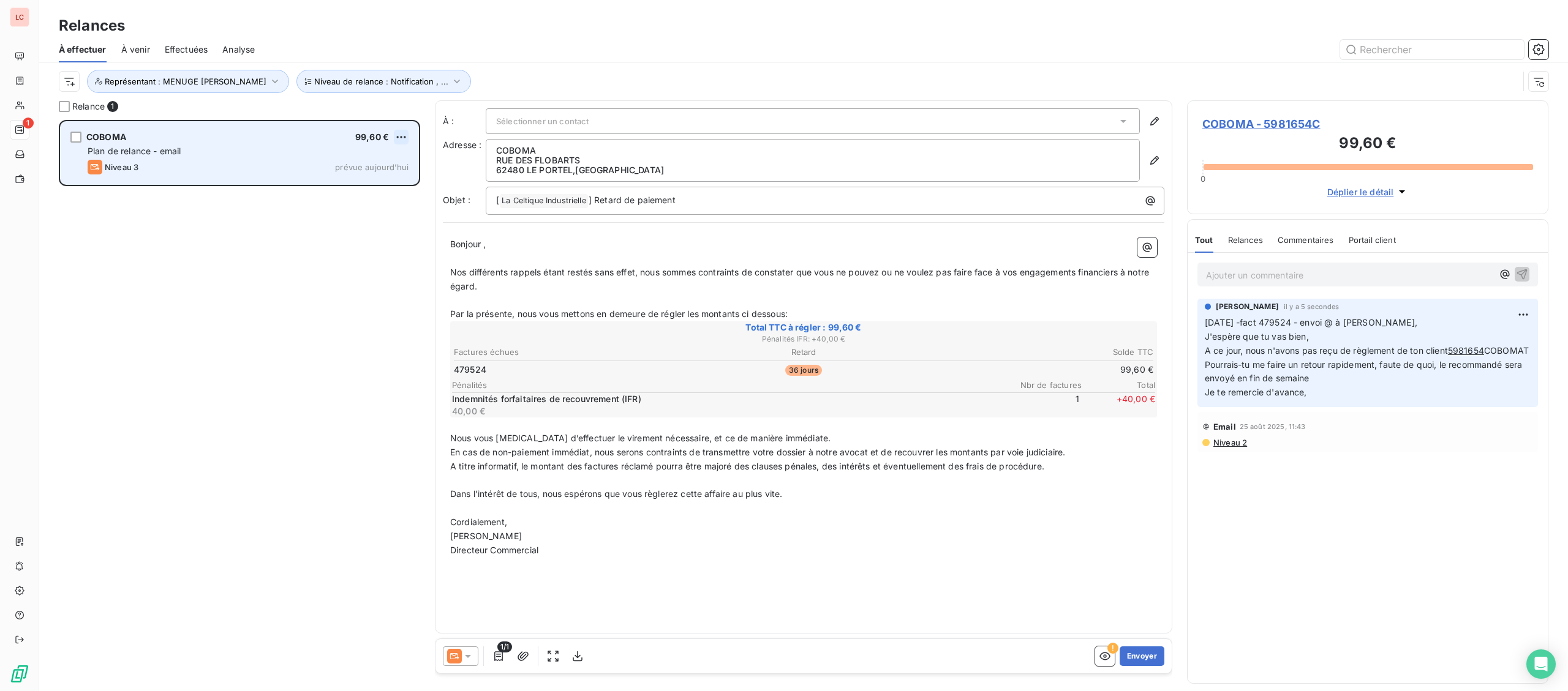
click at [408, 141] on html "LC 1 Relances À effectuer À venir Effectuées Analyse Niveau de relance : Notifi…" at bounding box center [784, 345] width 1568 height 691
drag, startPoint x: 401, startPoint y: 139, endPoint x: 391, endPoint y: 164, distance: 26.9
click at [401, 139] on html "LC 1 Relances À effectuer À venir Effectuées Analyse Niveau de relance : Notifi…" at bounding box center [784, 345] width 1568 height 691
click at [386, 171] on span "prévue aujourd’hui" at bounding box center [371, 167] width 73 height 10
drag, startPoint x: 395, startPoint y: 127, endPoint x: 395, endPoint y: 139, distance: 12.0
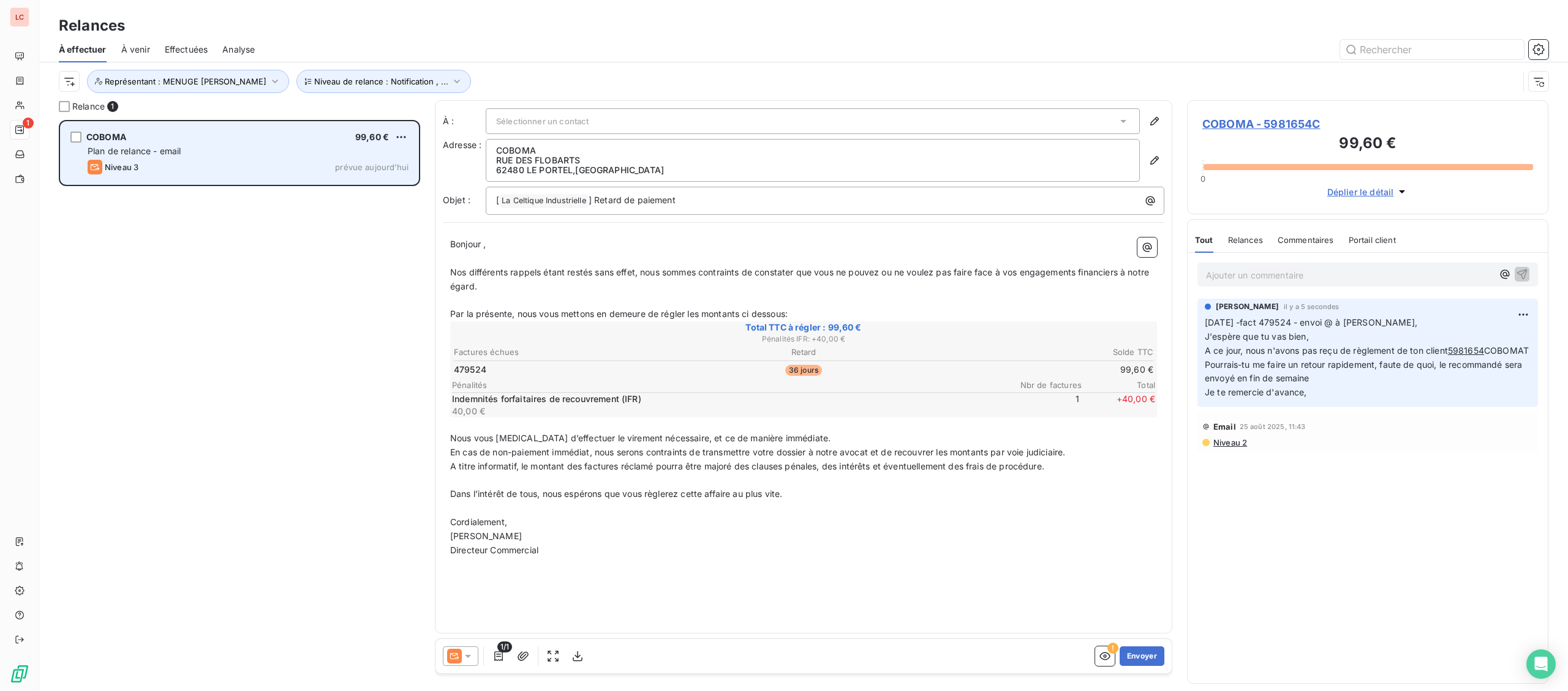
click at [395, 129] on div "COBOMA 99,60 € Plan de relance - email Niveau 3 prévue [DATE]" at bounding box center [240, 153] width 358 height 62
click at [396, 139] on html "LC 1 Relances À effectuer À venir Effectuées Analyse Niveau de relance : Notifi…" at bounding box center [784, 345] width 1568 height 691
click at [394, 159] on div "Replanifier cette action" at bounding box center [348, 161] width 110 height 19
select select "8"
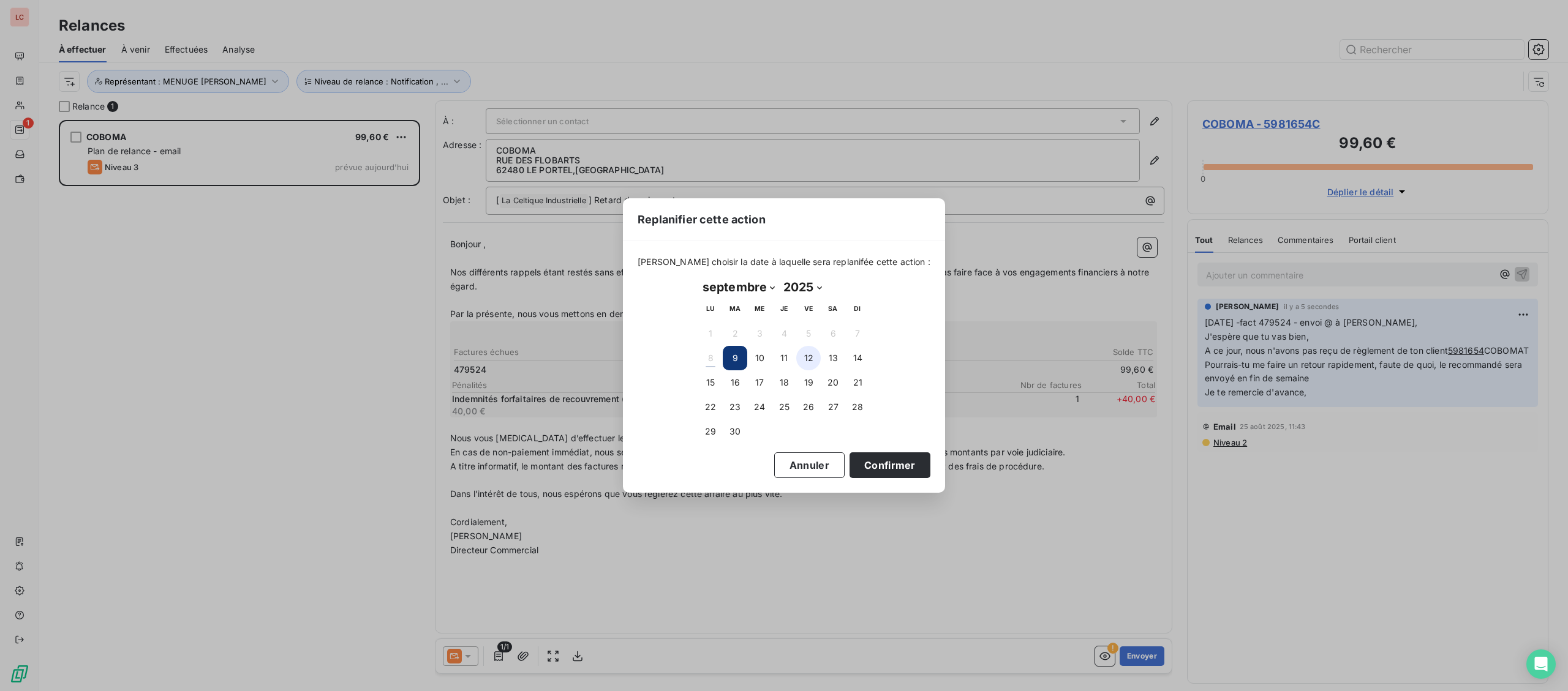
click at [803, 358] on button "12" at bounding box center [808, 358] width 24 height 24
click at [850, 460] on button "Confirmer" at bounding box center [890, 465] width 81 height 26
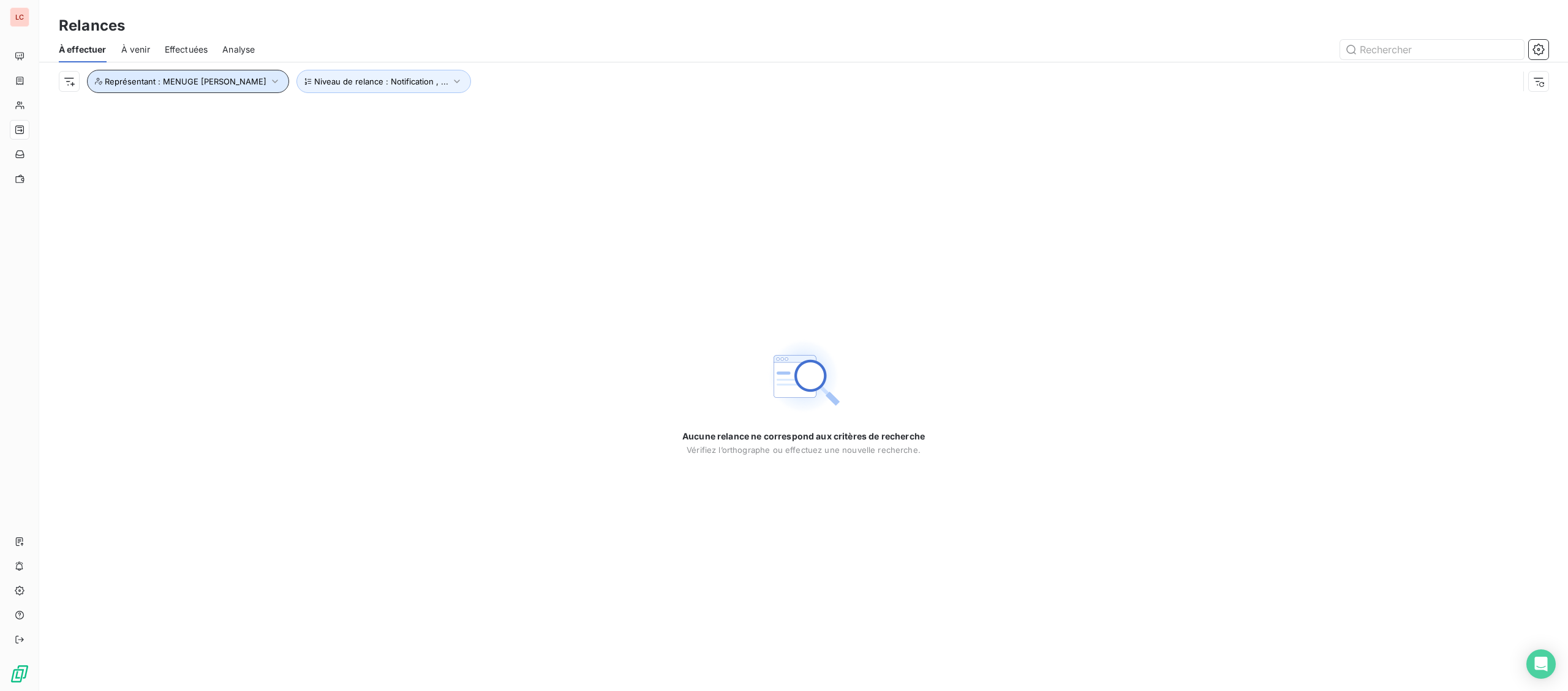
click at [205, 87] on button "Représentant : MENUGE [PERSON_NAME]" at bounding box center [188, 81] width 202 height 23
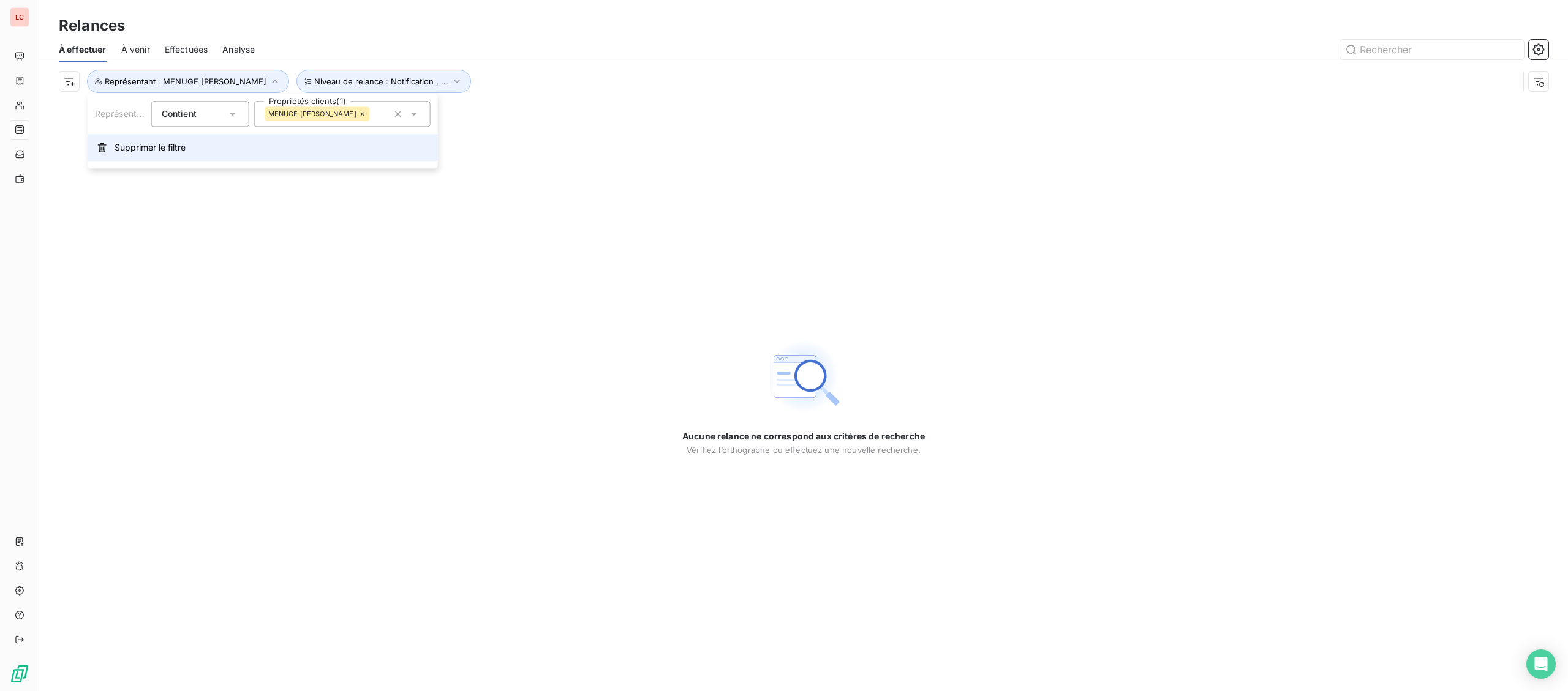
click at [144, 153] on span "Supprimer le filtre" at bounding box center [149, 147] width 71 height 13
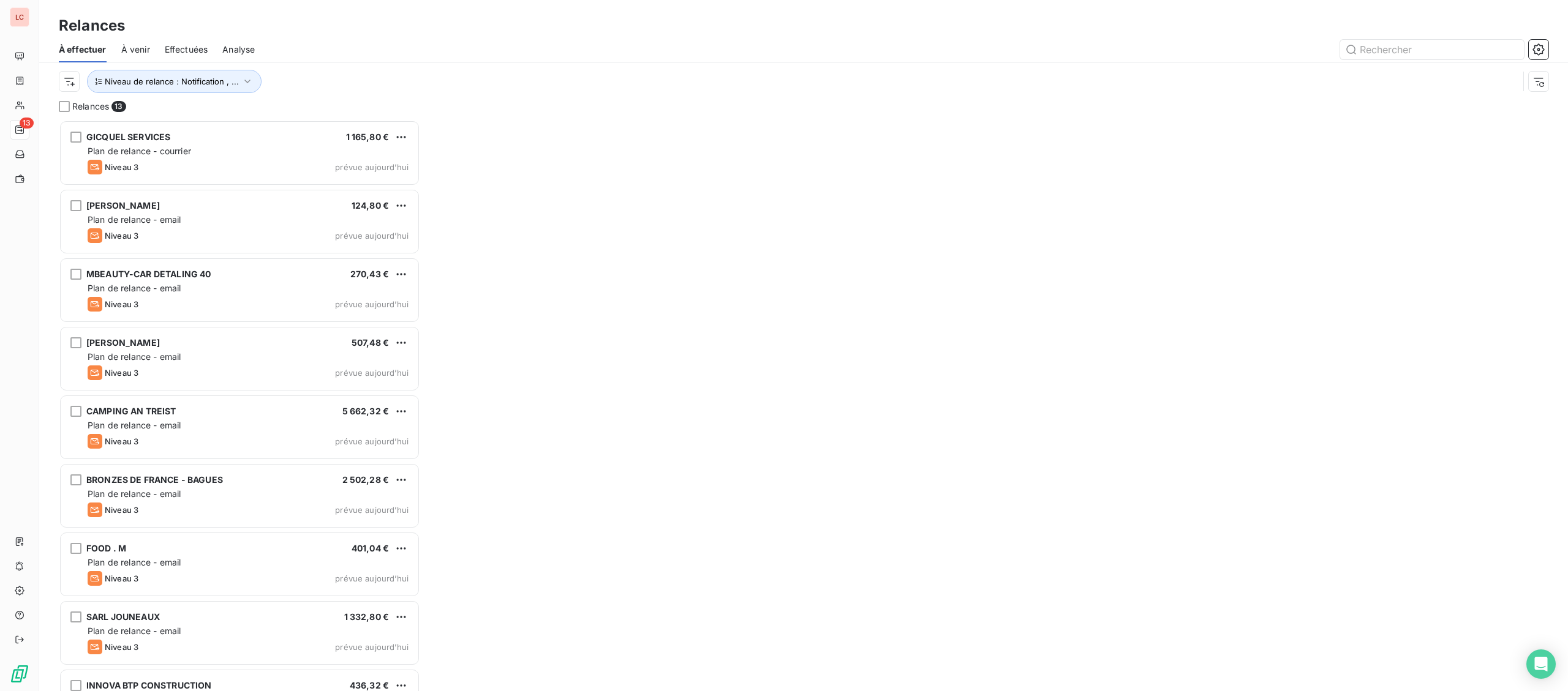
scroll to position [571, 360]
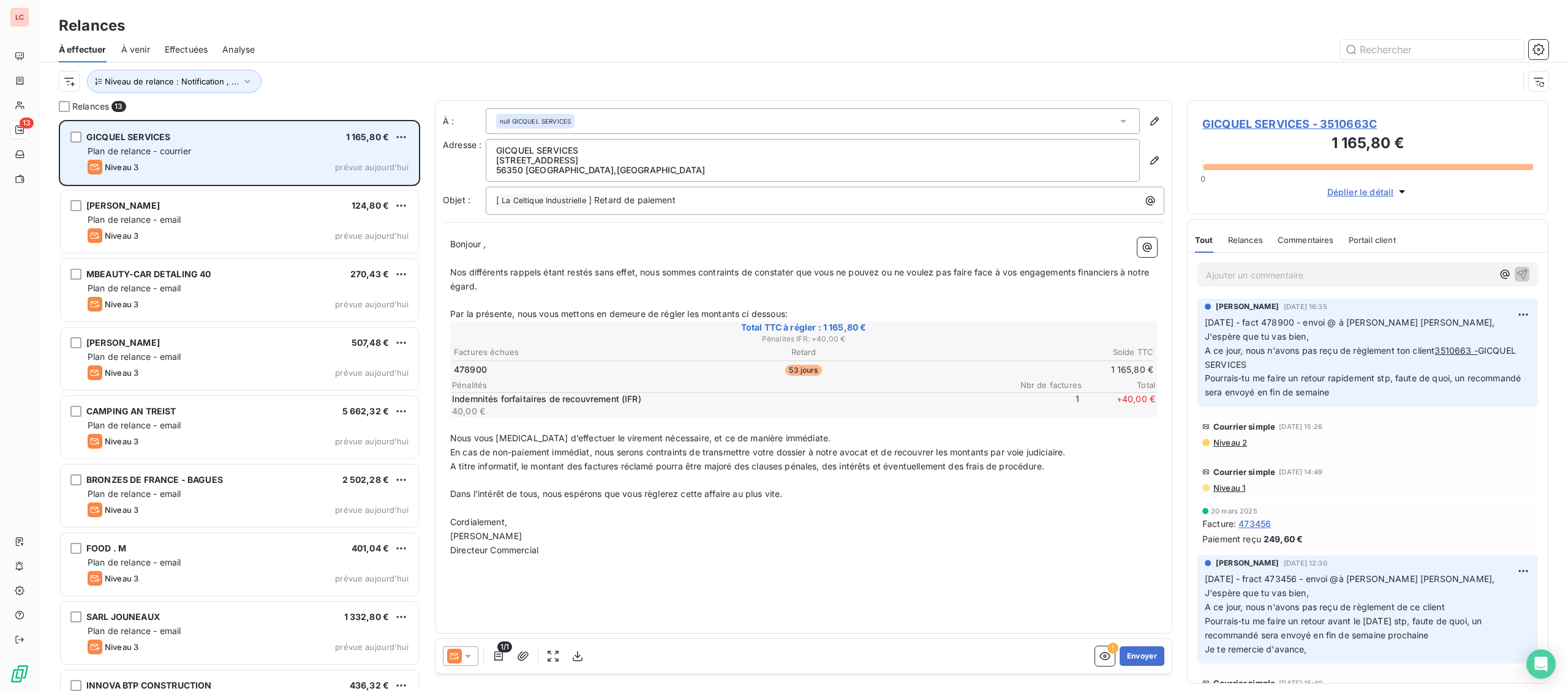
click at [146, 153] on span "Plan de relance - courrier" at bounding box center [139, 151] width 104 height 11
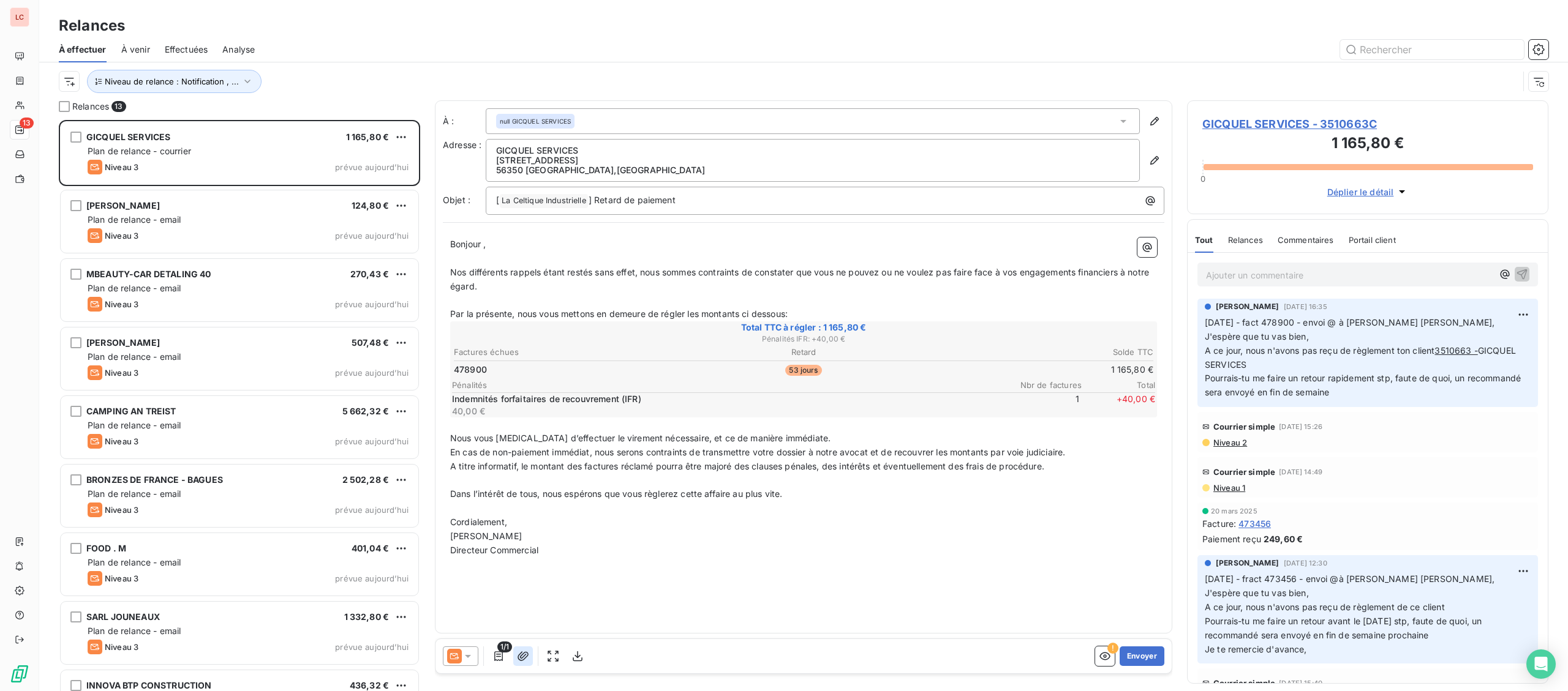
click at [526, 656] on icon "button" at bounding box center [523, 656] width 13 height 13
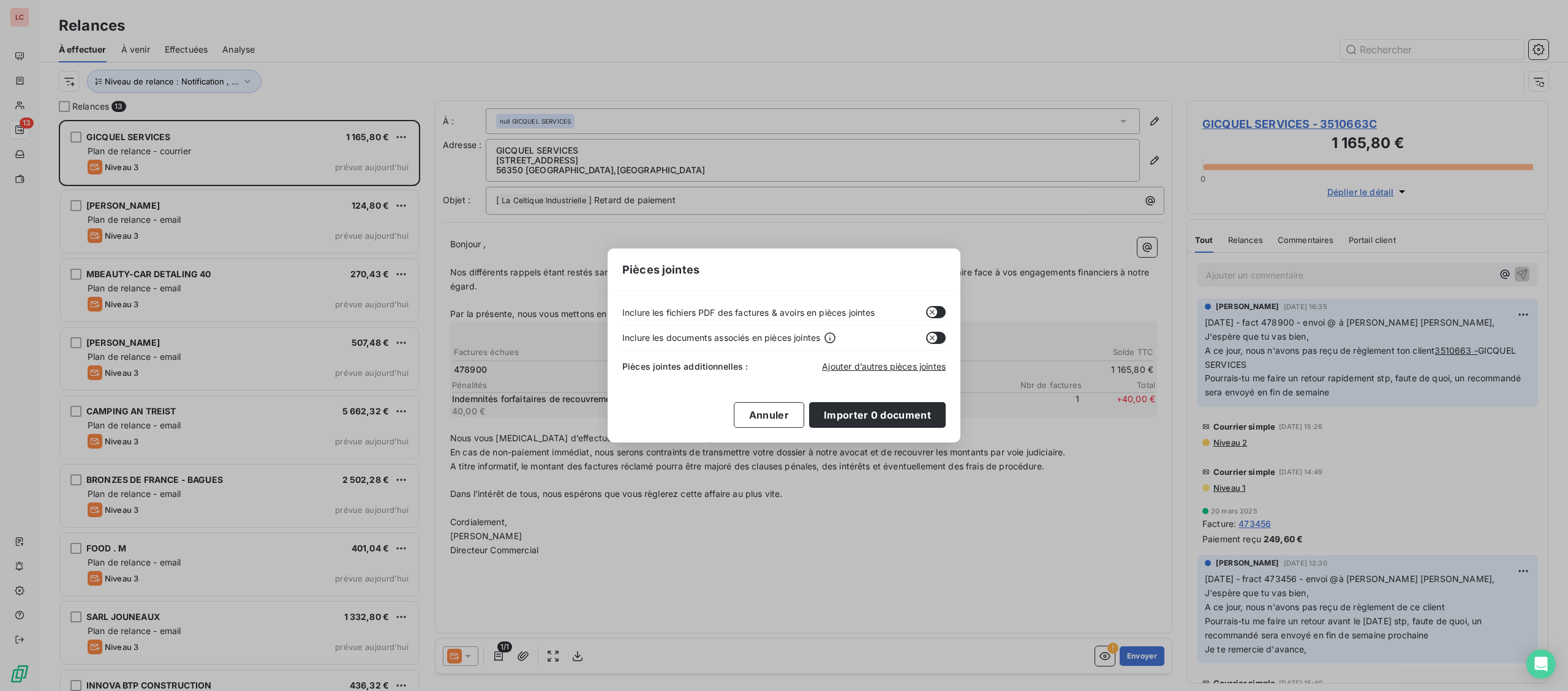
click at [938, 311] on button "button" at bounding box center [936, 313] width 19 height 13
click at [938, 313] on icon "button" at bounding box center [939, 313] width 10 height 10
click at [936, 321] on div "Inclure les fichiers PDF des factures & avoirs en pièces jointes" at bounding box center [784, 316] width 323 height 19
click at [938, 318] on button "button" at bounding box center [936, 313] width 19 height 13
drag, startPoint x: 894, startPoint y: 431, endPoint x: 902, endPoint y: 423, distance: 11.3
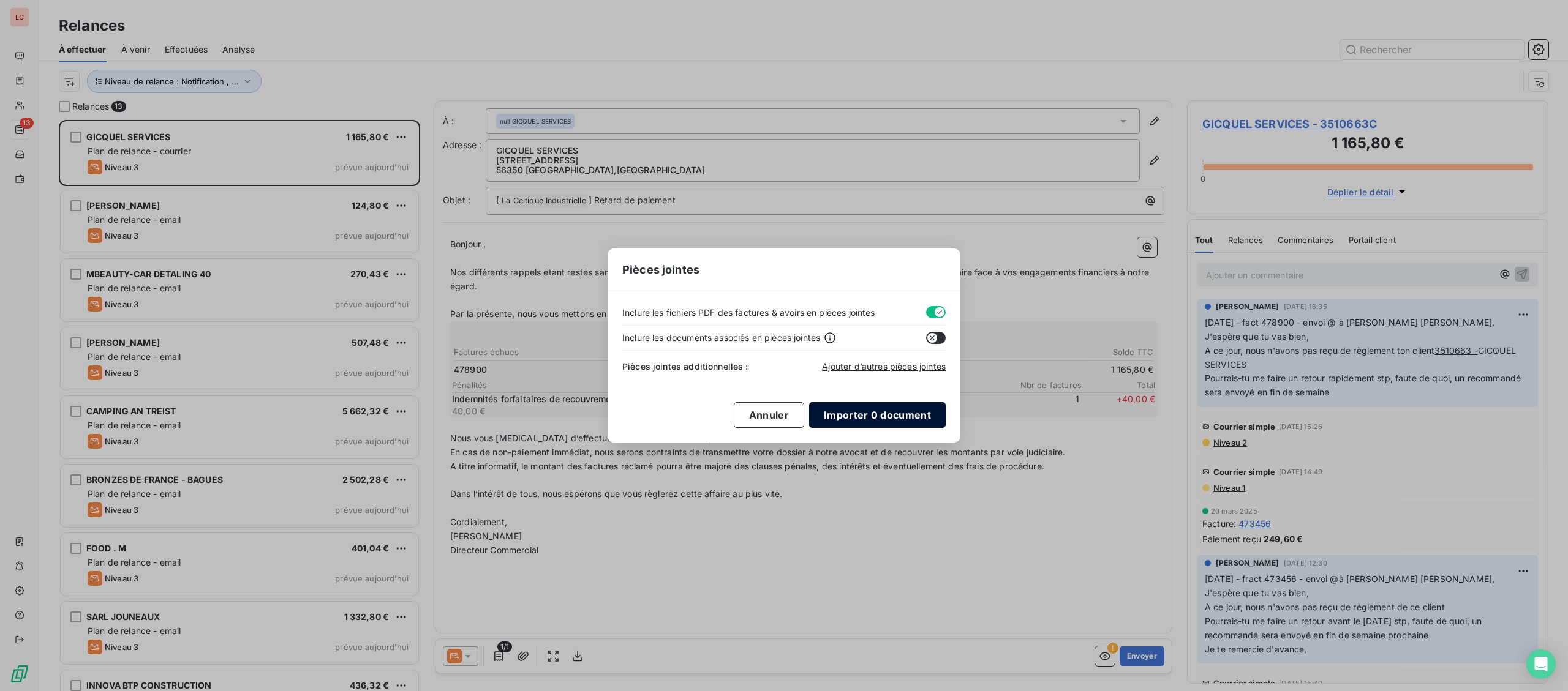
click at [895, 429] on div "Inclure les fichiers PDF des factures & avoirs en pièces jointes Inclure les do…" at bounding box center [784, 367] width 353 height 151
click at [902, 423] on button "Importer 0 document" at bounding box center [877, 415] width 136 height 26
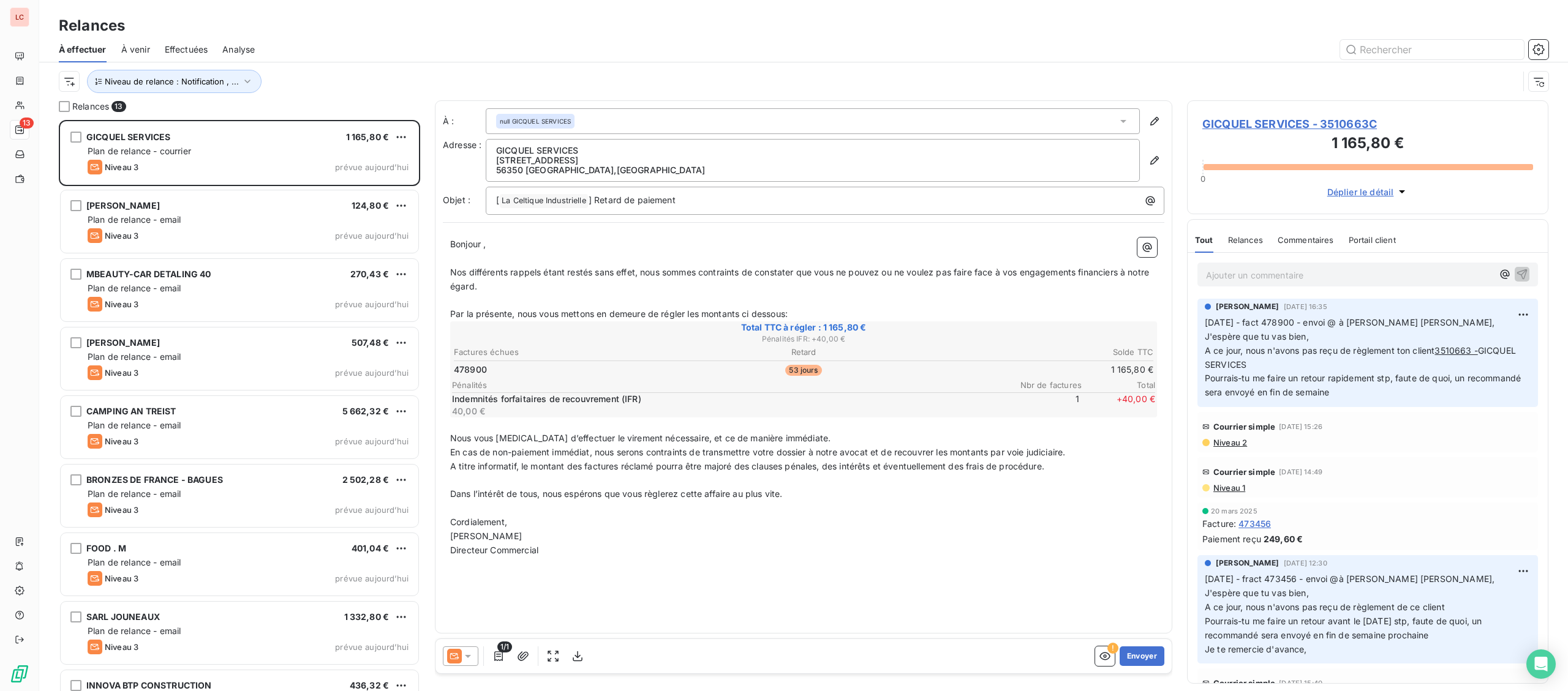
click at [1131, 667] on div "1/1 ! Envoyer" at bounding box center [803, 656] width 736 height 35
click at [1136, 663] on button "Envoyer" at bounding box center [1142, 656] width 45 height 19
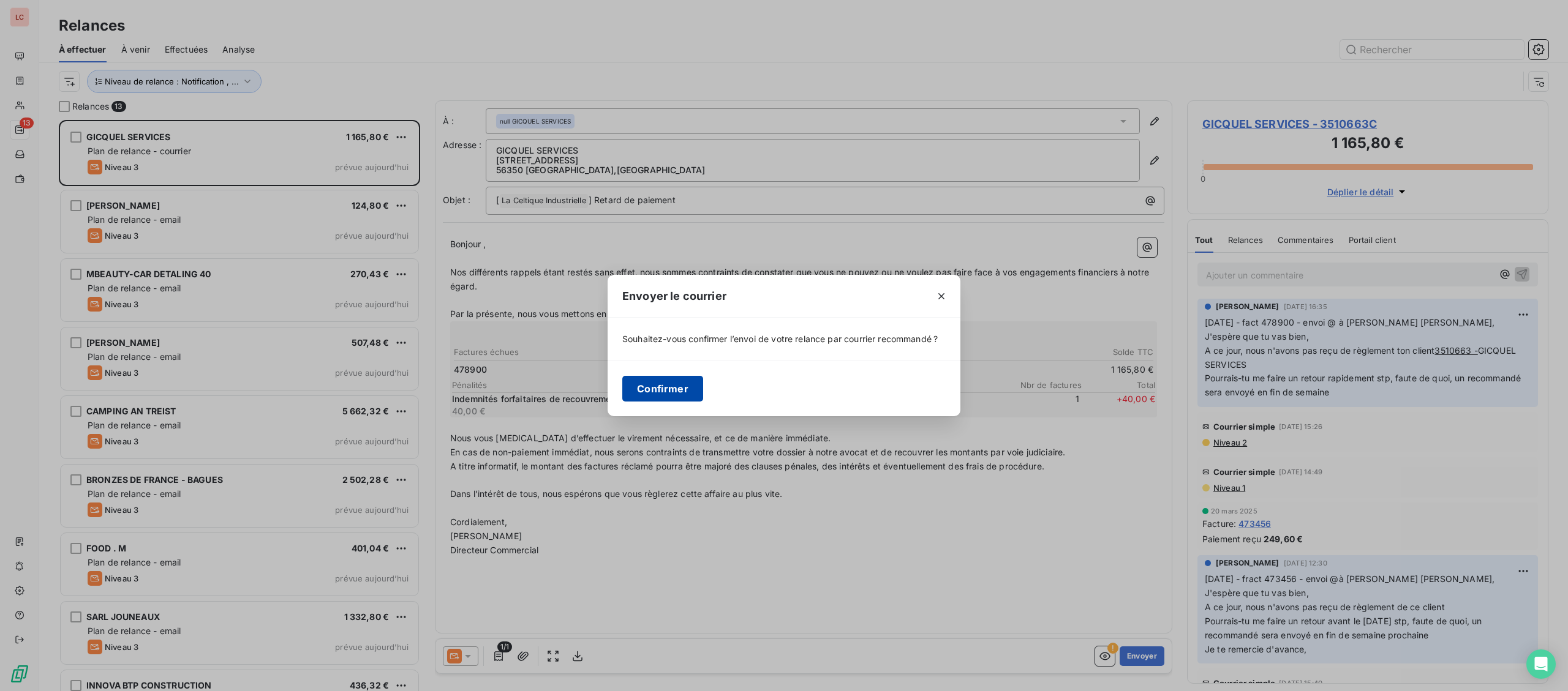
click at [676, 387] on button "Confirmer" at bounding box center [662, 388] width 81 height 26
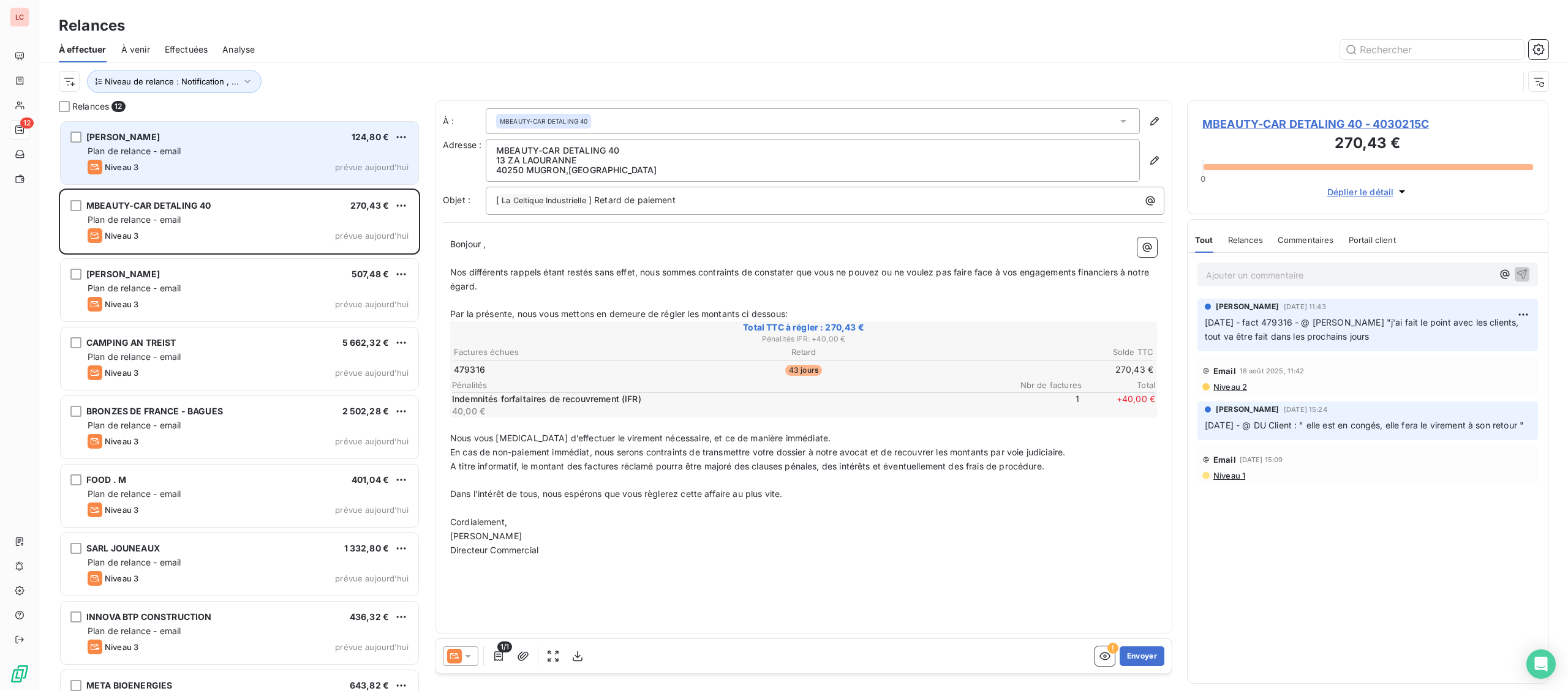
drag, startPoint x: 212, startPoint y: 142, endPoint x: 218, endPoint y: 137, distance: 7.8
click at [212, 141] on div "EIRL [PERSON_NAME] 124,80 €" at bounding box center [247, 137] width 321 height 11
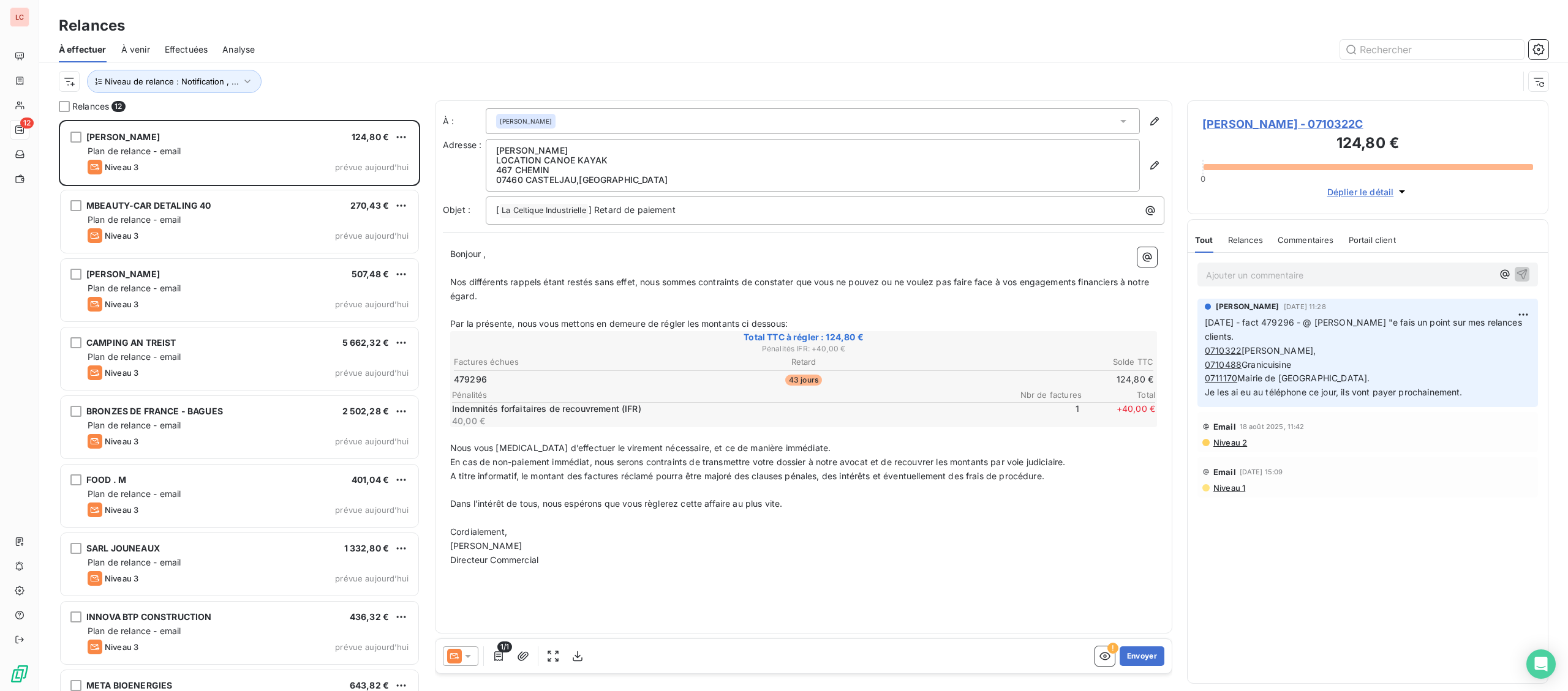
click at [79, 87] on div "Niveau de relance : Notification , ..." at bounding box center [789, 81] width 1459 height 23
click at [74, 87] on html "LC 12 Relances À effectuer À venir Effectuées Analyse Niveau de relance : Notif…" at bounding box center [784, 345] width 1568 height 691
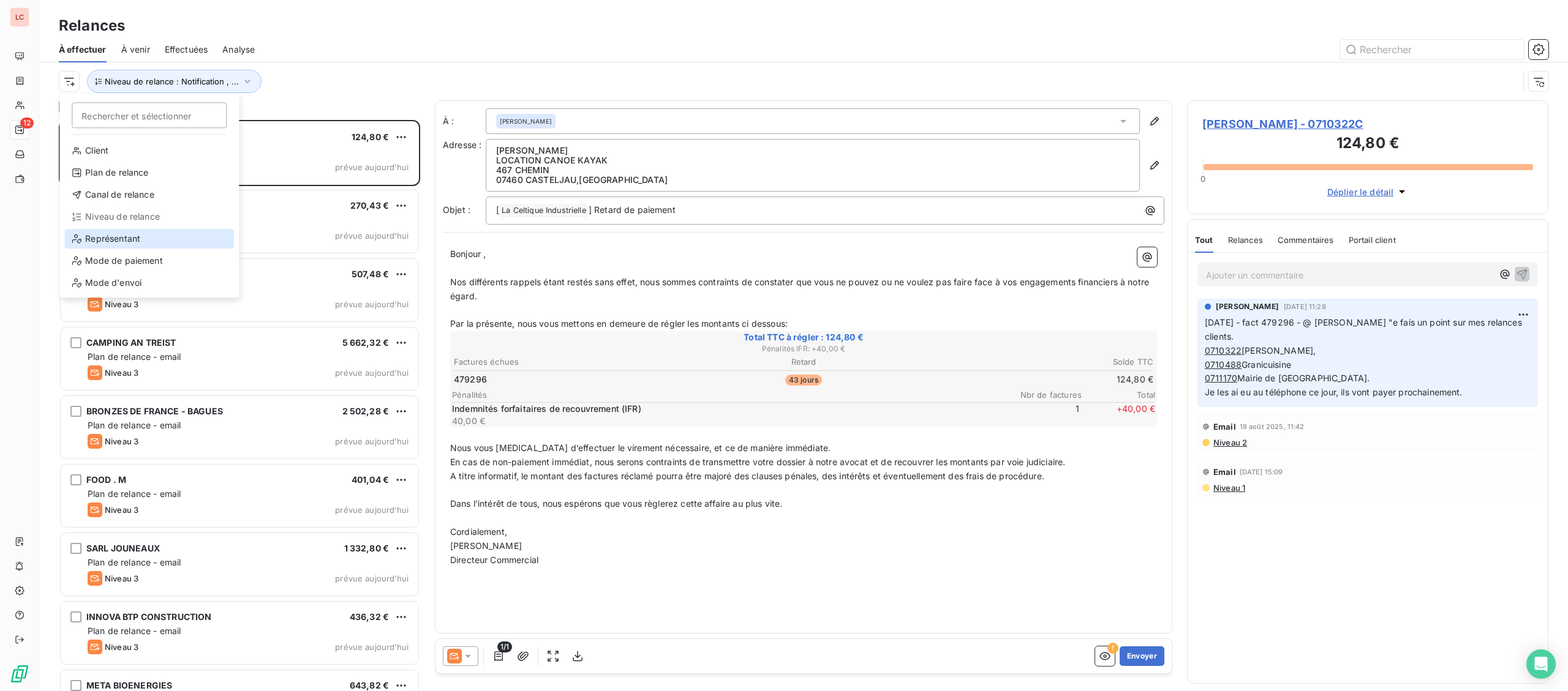
click at [122, 244] on div "Représentant" at bounding box center [149, 238] width 170 height 19
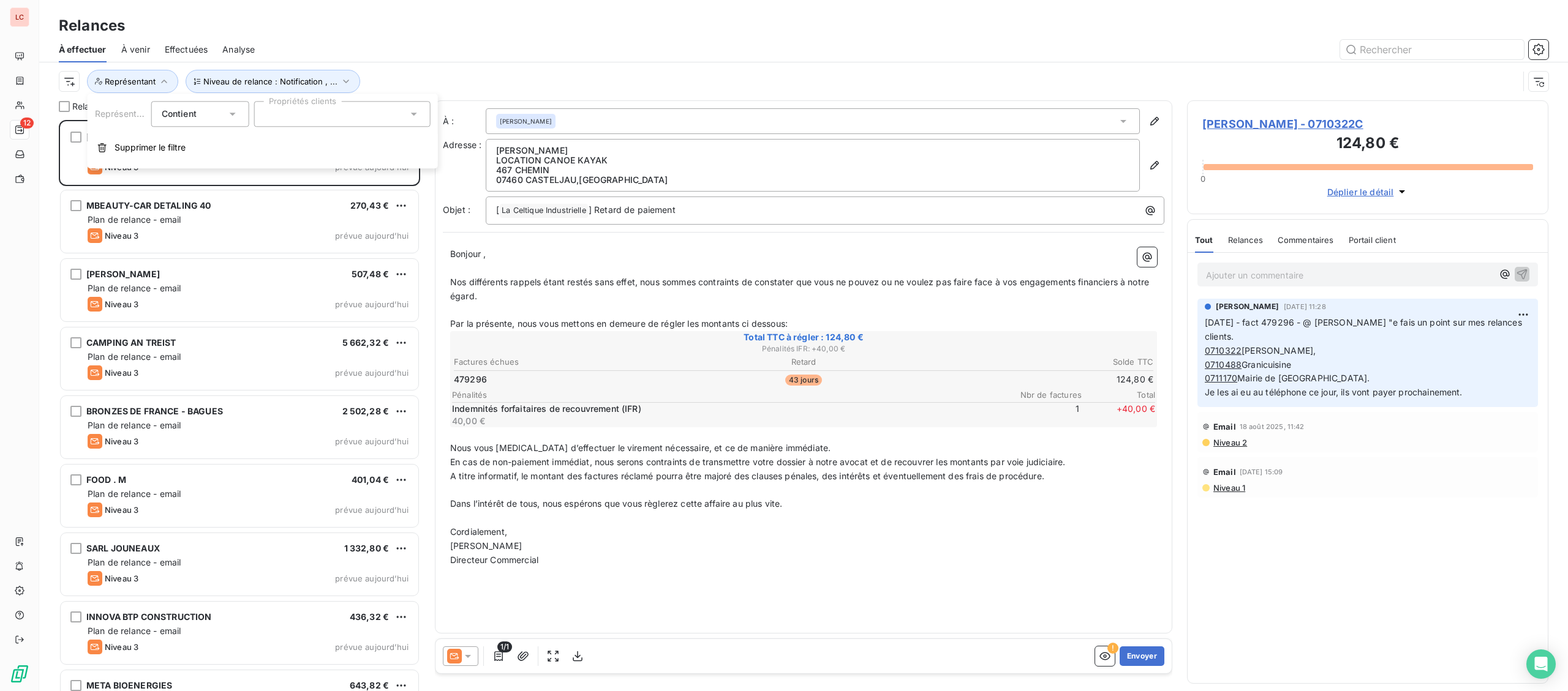
click at [288, 117] on div at bounding box center [342, 114] width 176 height 26
type input "CON"
click at [266, 140] on div at bounding box center [269, 144] width 11 height 11
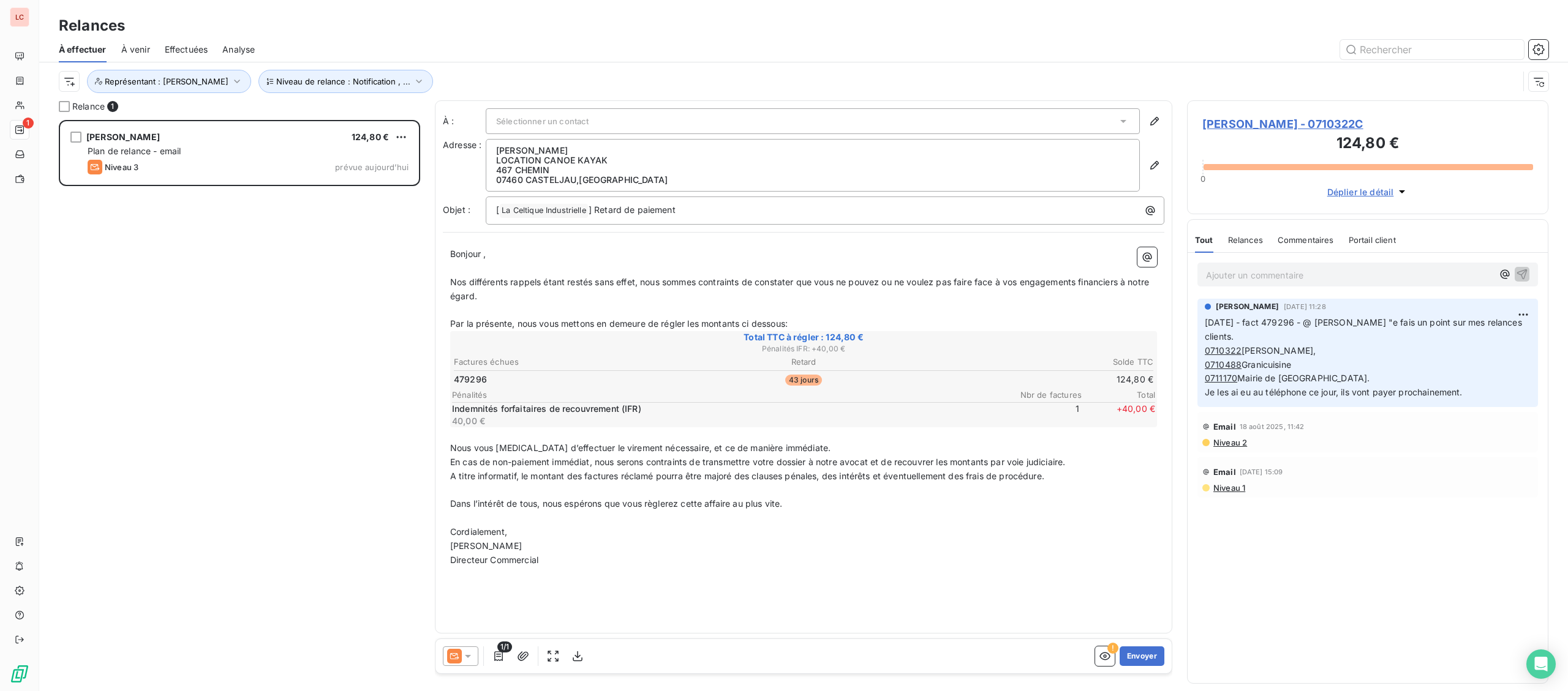
click at [202, 228] on div "EIRL [PERSON_NAME] 124,80 € Plan de relance - email Niveau 3 prévue [DATE]" at bounding box center [239, 405] width 361 height 571
click at [1260, 274] on p "Ajouter un commentaire ﻿" at bounding box center [1349, 275] width 286 height 15
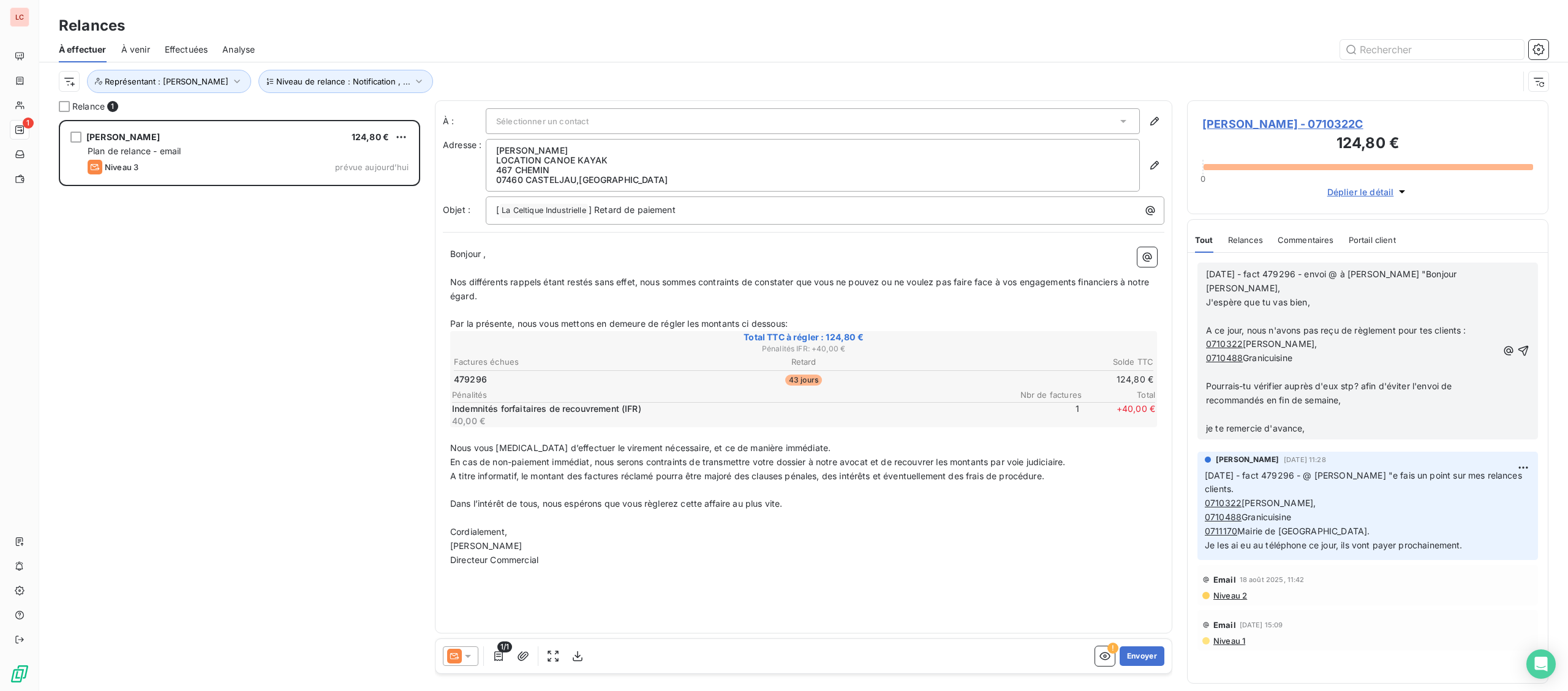
click at [1328, 296] on p "J'espère que tu vas bien," at bounding box center [1351, 303] width 291 height 14
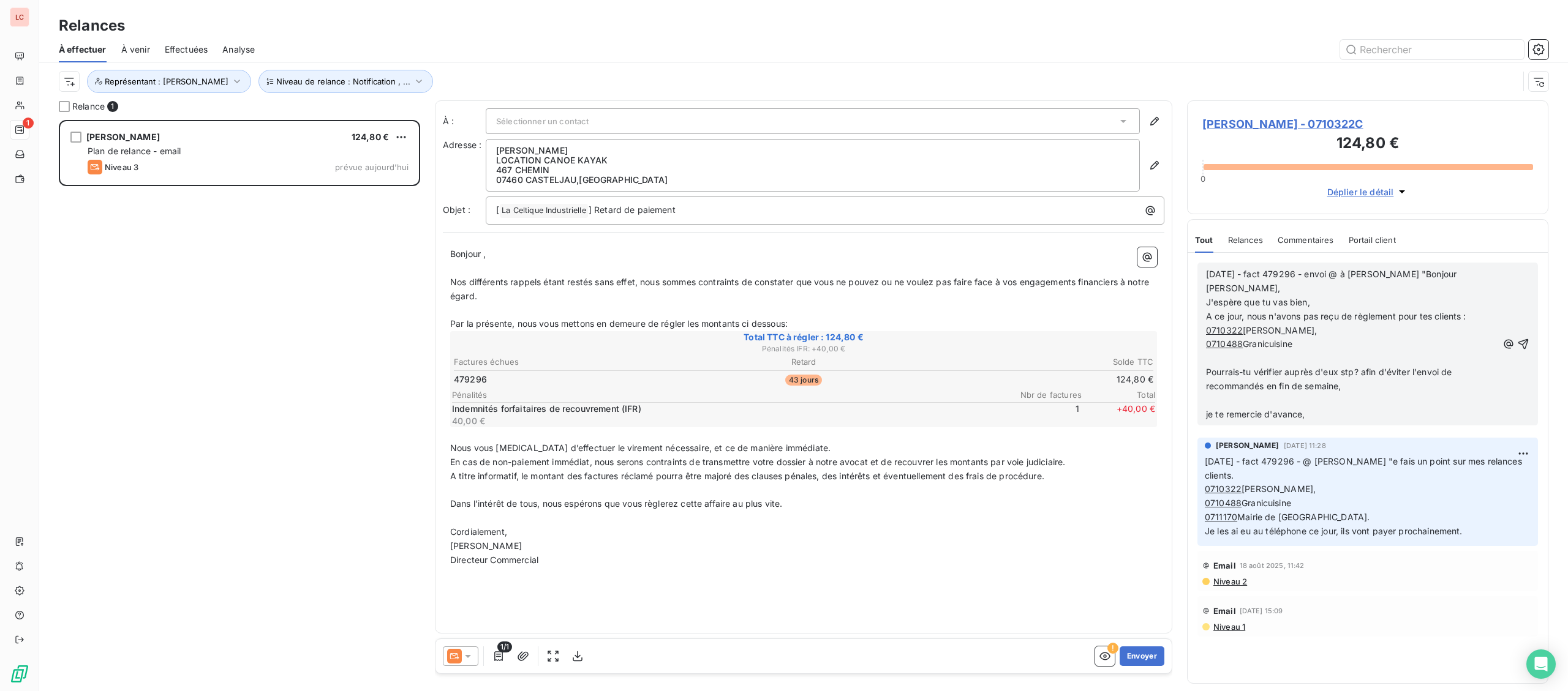
click at [1349, 337] on p "0710488 Granicuisine" at bounding box center [1351, 344] width 291 height 14
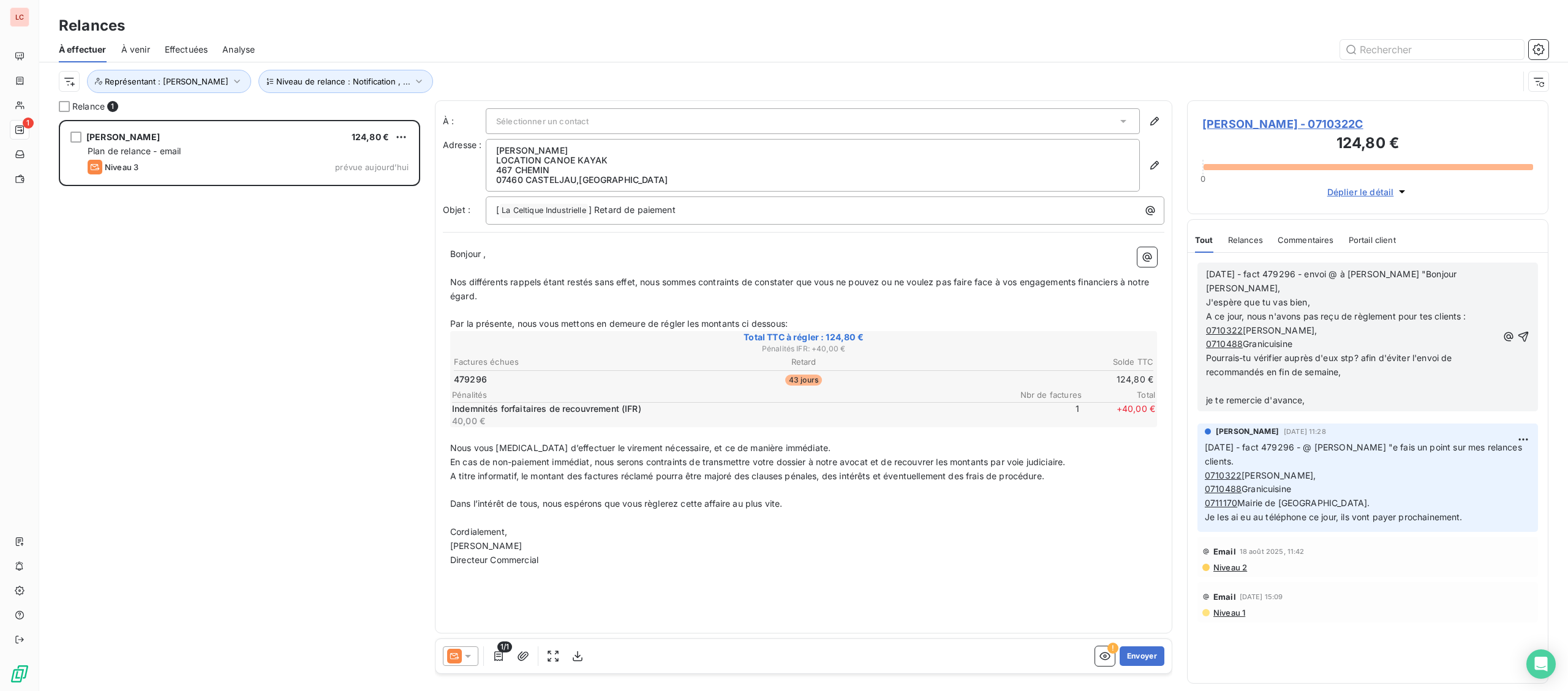
click at [1365, 363] on p "Pourrais-tu vérifier auprès d'eux stp? afin d'éviter l'envoi de recommandés en …" at bounding box center [1351, 365] width 291 height 28
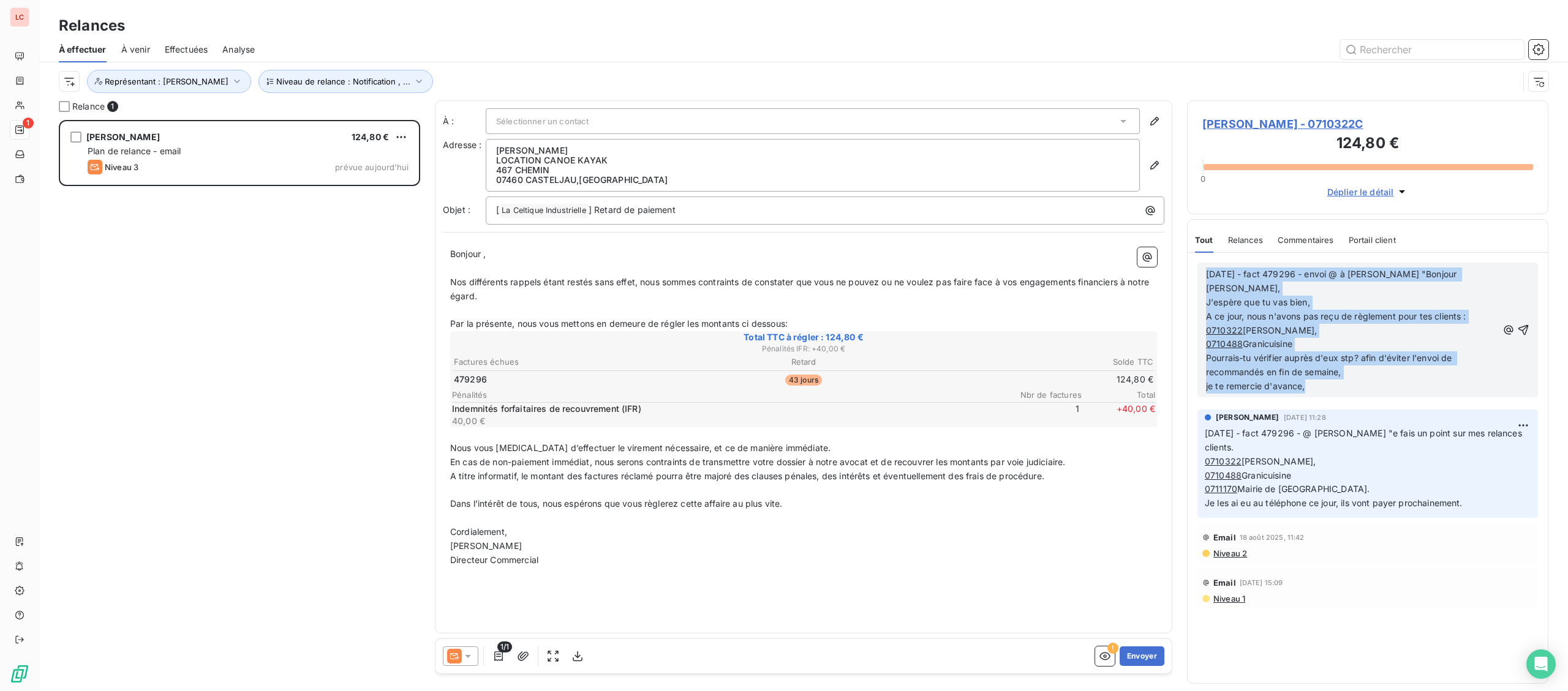
drag, startPoint x: 1346, startPoint y: 379, endPoint x: 1176, endPoint y: 258, distance: 208.7
click at [1187, 258] on div "[DATE] - fact 479296 - envoi @ à [PERSON_NAME] "Bonjour [PERSON_NAME], J'espère…" at bounding box center [1367, 468] width 360 height 431
copy div "[DATE] - fact 479296 - envoi @ à [PERSON_NAME] "Bonjour [PERSON_NAME], J'espère…"
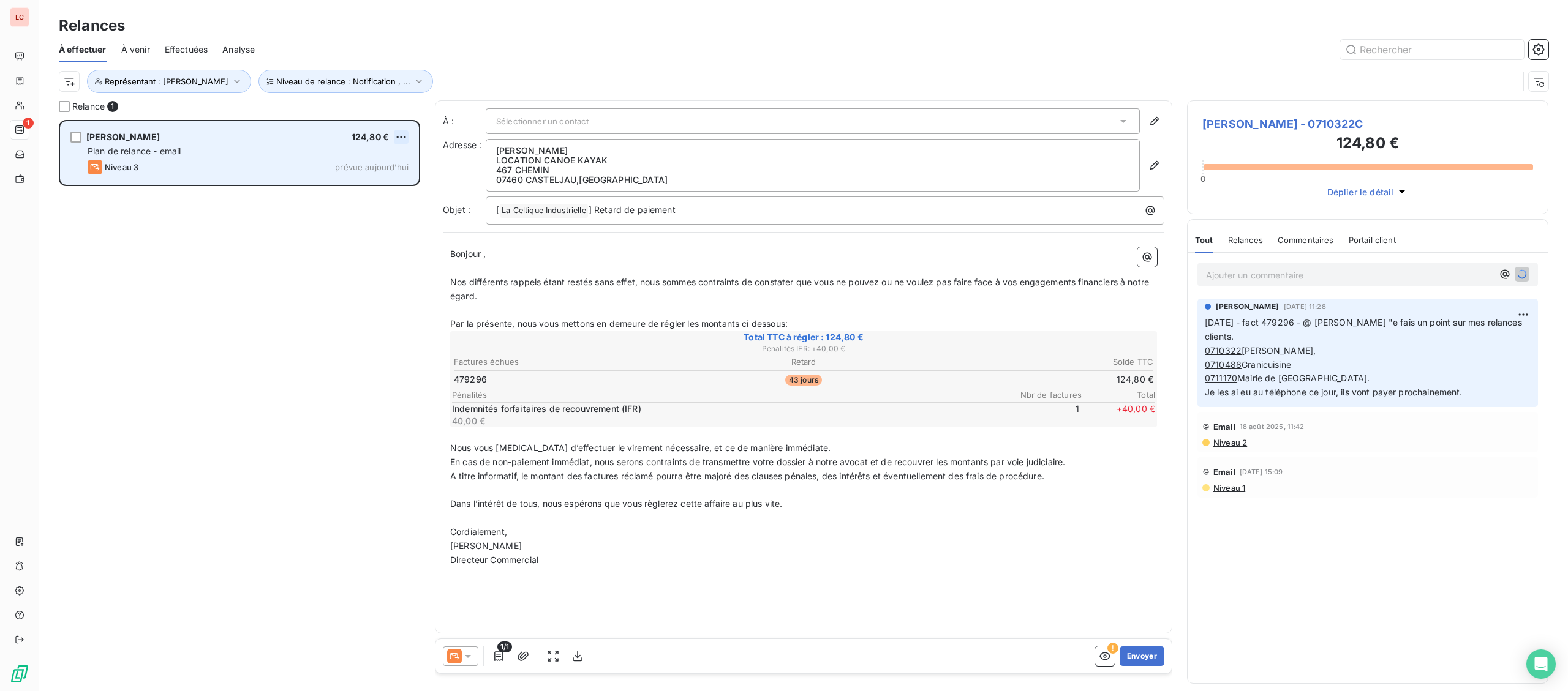
click at [404, 134] on html "LC 1 Relances À effectuer À venir Effectuées Analyse Niveau de relance : Notifi…" at bounding box center [784, 345] width 1568 height 691
click at [342, 161] on div "Replanifier cette action" at bounding box center [348, 161] width 110 height 19
select select "8"
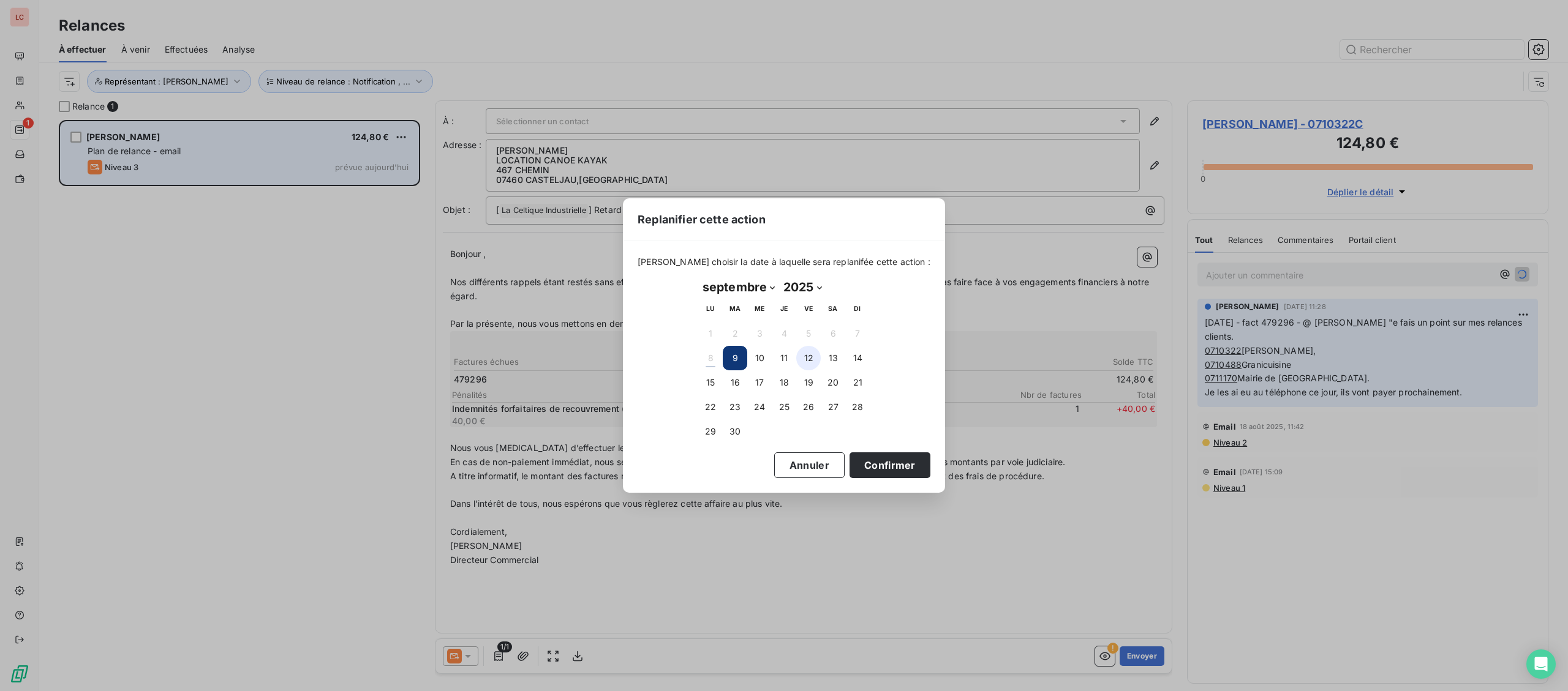
click at [806, 360] on button "12" at bounding box center [808, 358] width 24 height 24
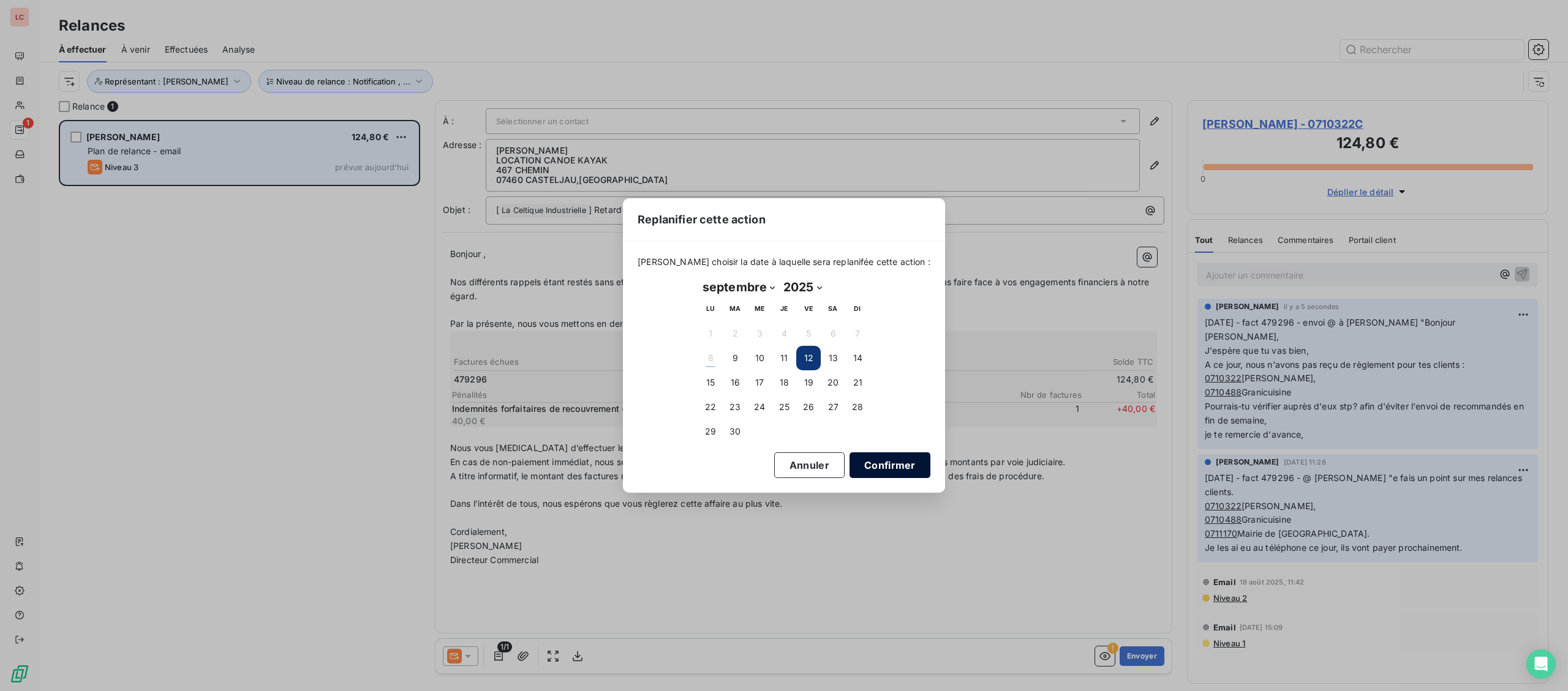
click at [857, 458] on button "Confirmer" at bounding box center [890, 465] width 81 height 26
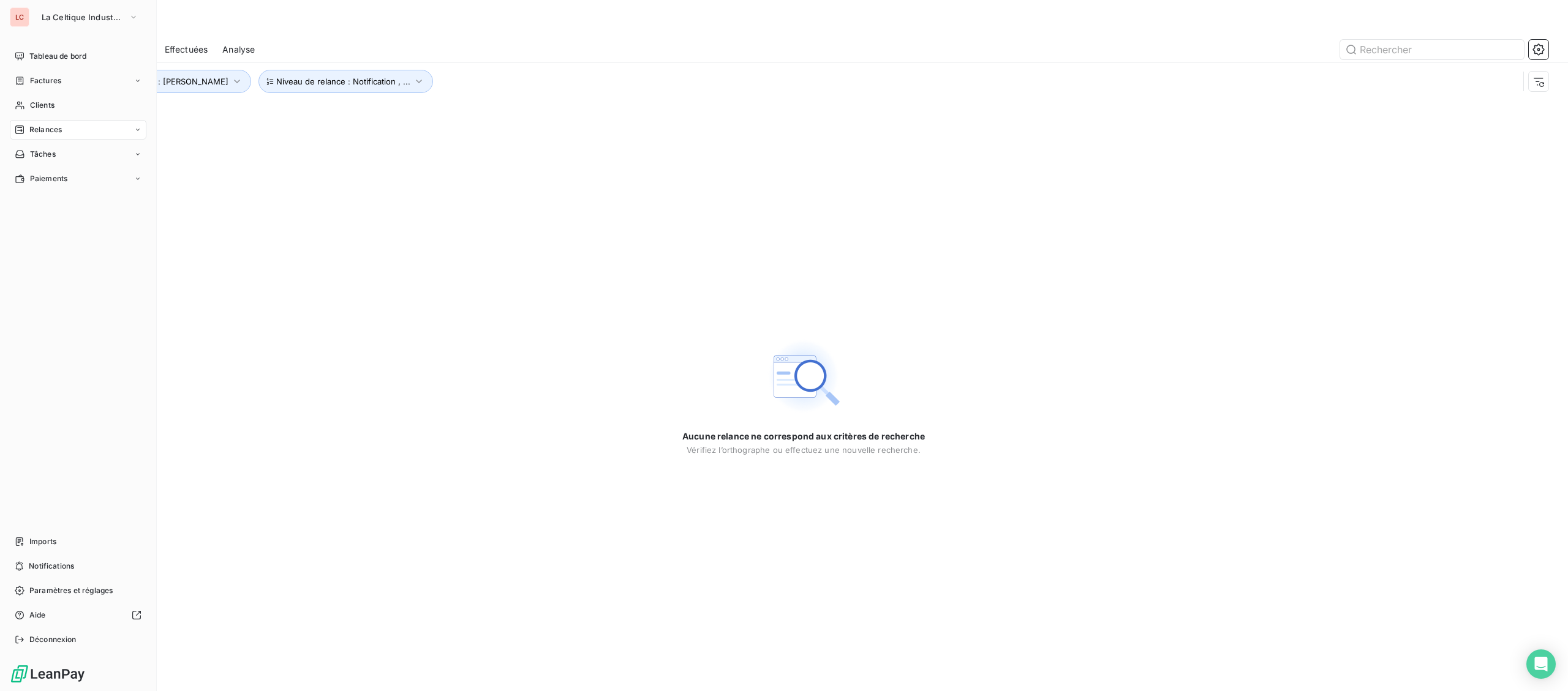
click at [31, 124] on div "Relances" at bounding box center [78, 129] width 136 height 19
click at [52, 112] on div "Clients" at bounding box center [78, 105] width 136 height 19
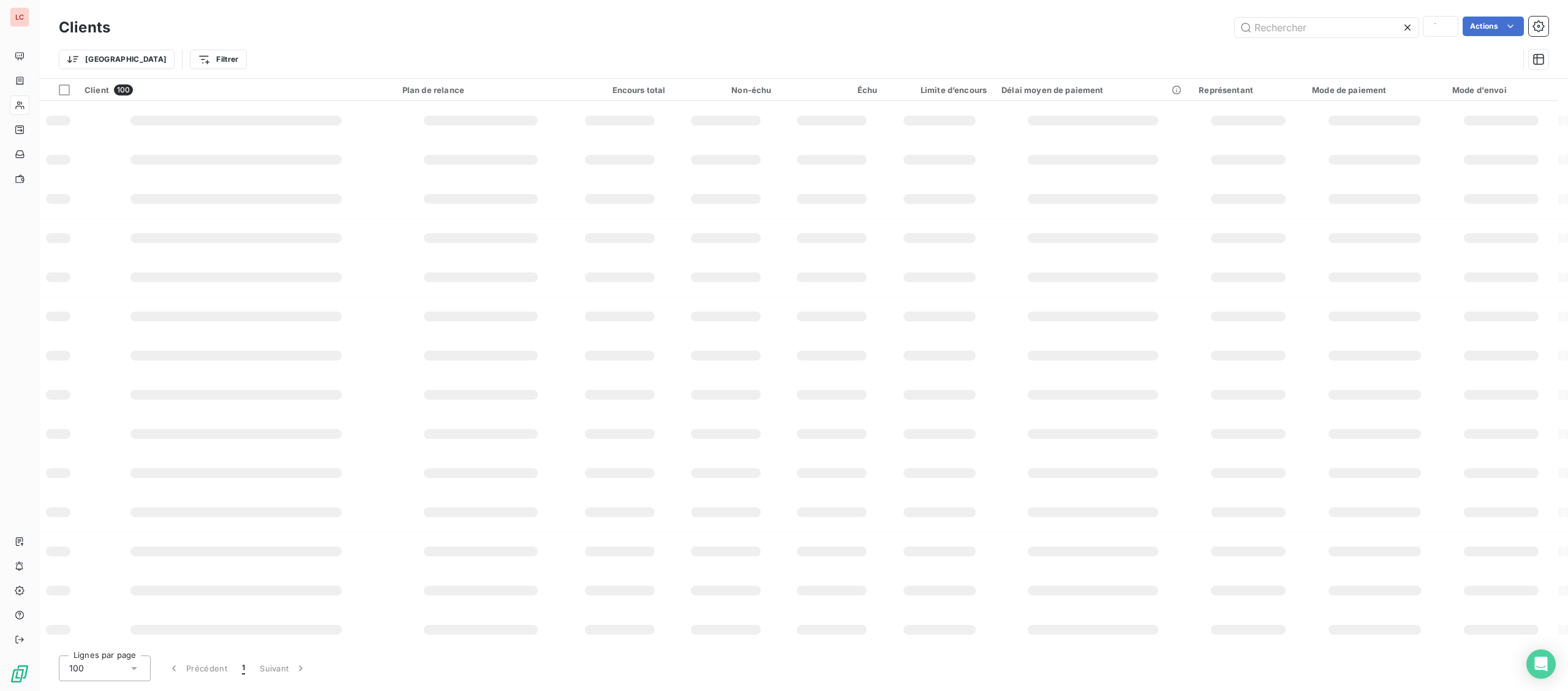
click at [1391, 38] on div "Clients Actions" at bounding box center [804, 27] width 1490 height 26
click at [1376, 36] on input "text" at bounding box center [1326, 27] width 184 height 19
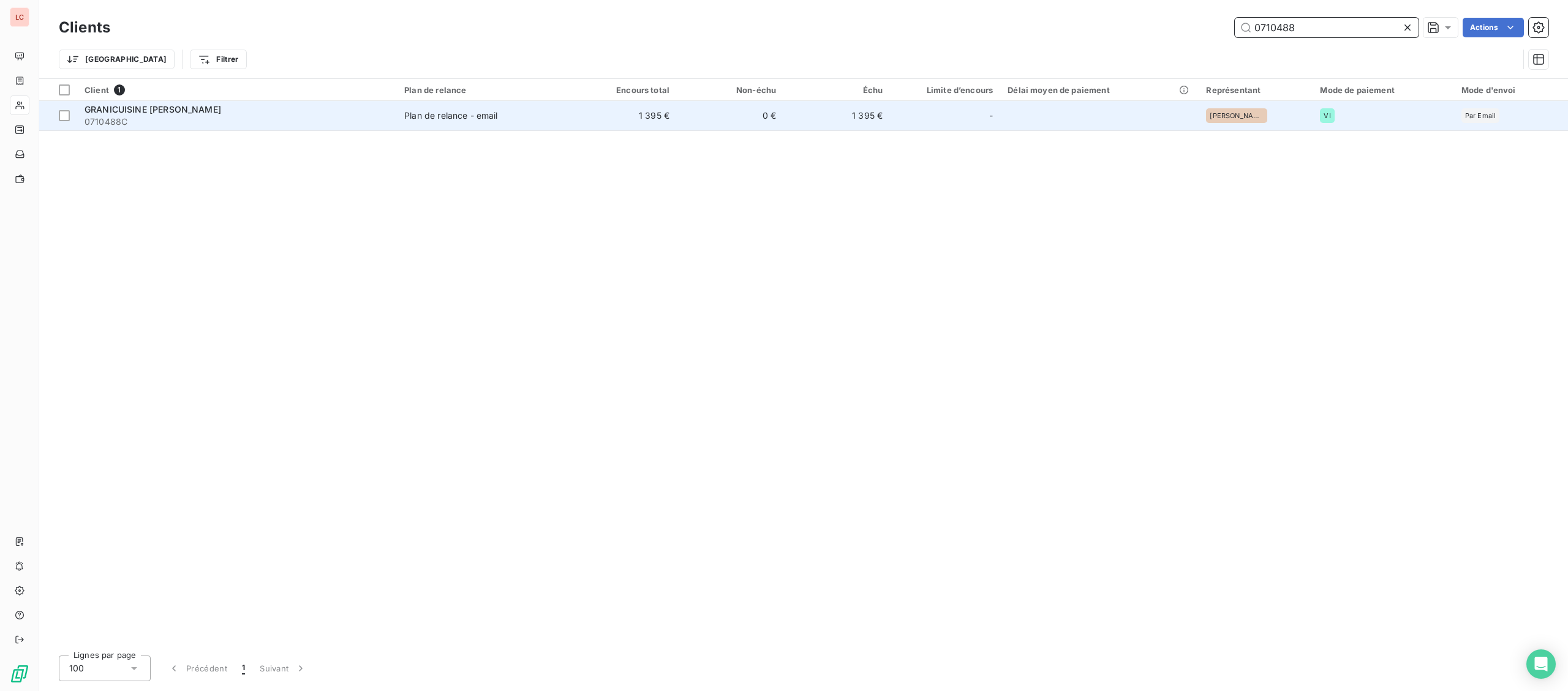
type input "0710488"
click at [770, 110] on td "0 €" at bounding box center [730, 115] width 107 height 29
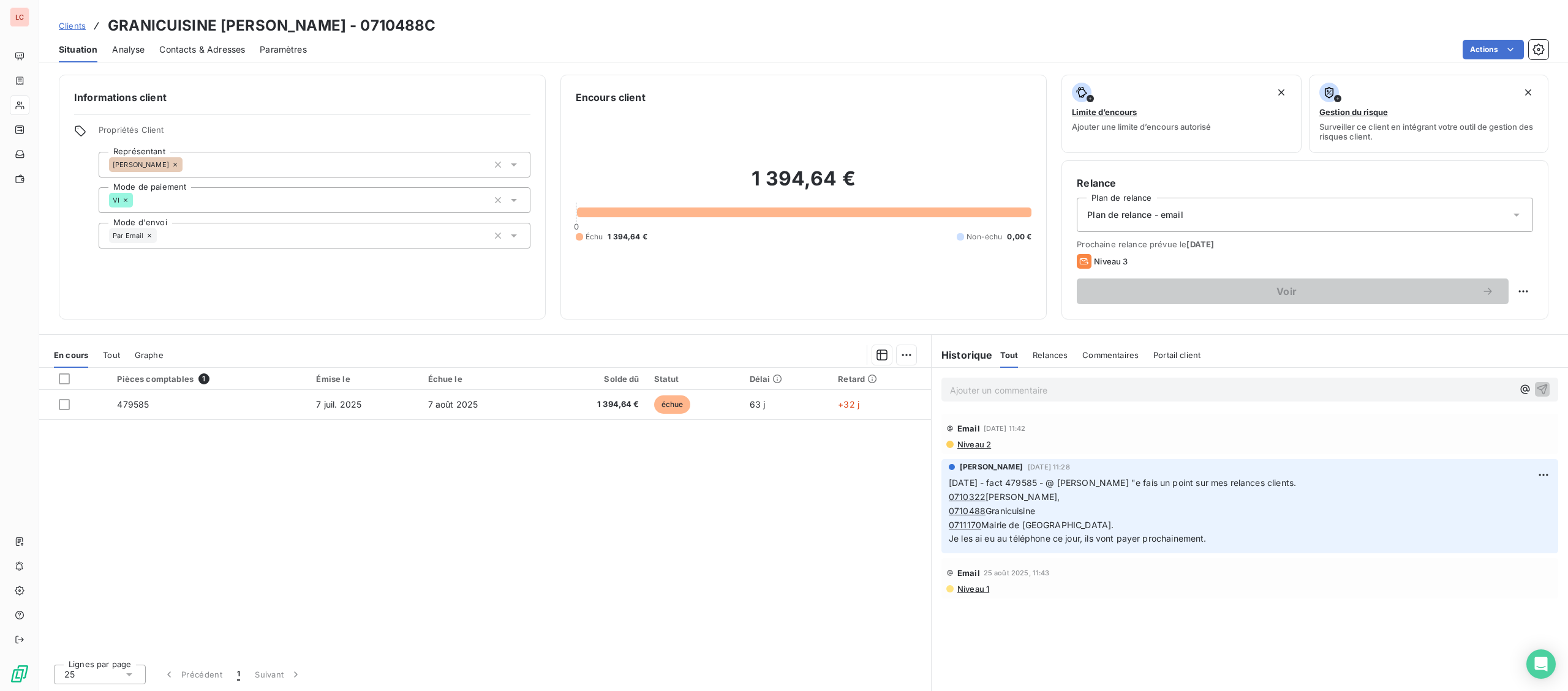
click at [1093, 392] on p "Ajouter un commentaire ﻿" at bounding box center [1231, 390] width 563 height 15
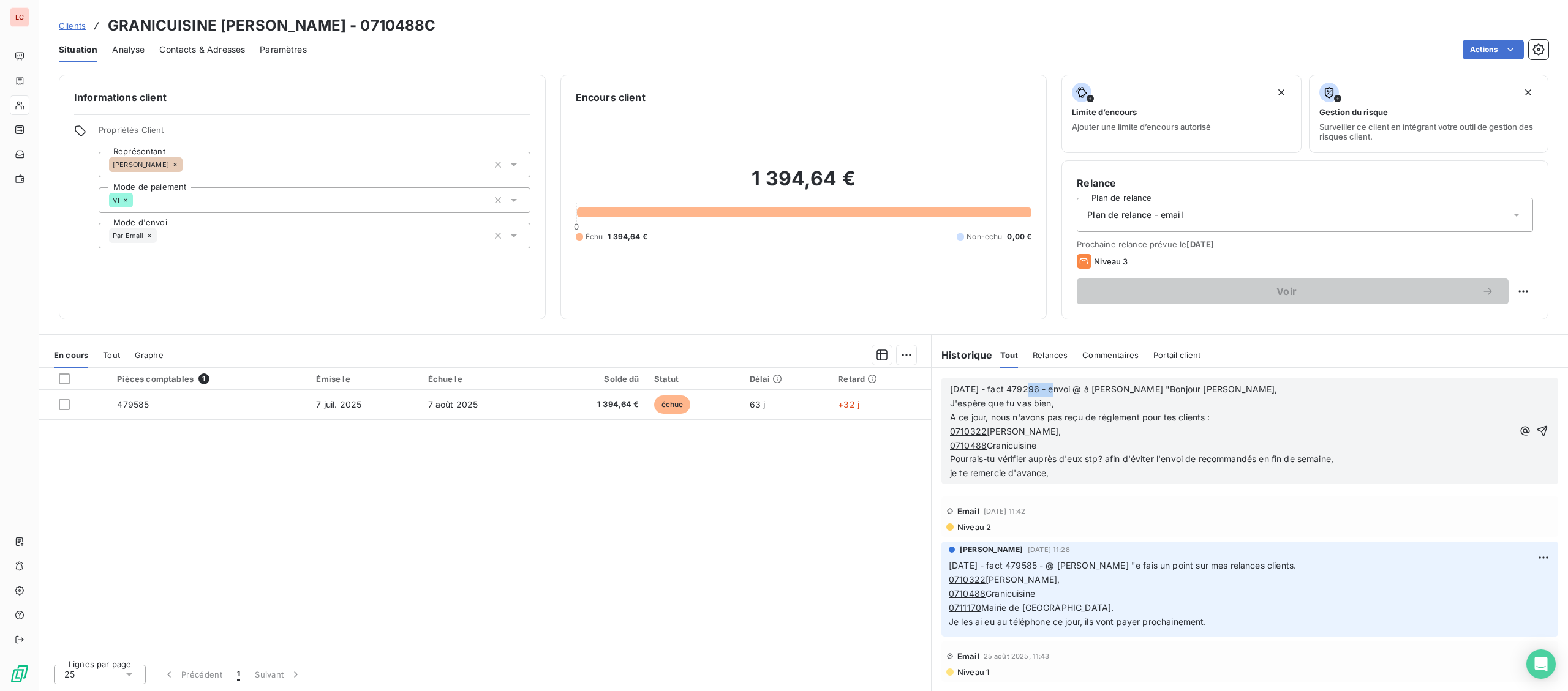
drag, startPoint x: 1057, startPoint y: 384, endPoint x: 1029, endPoint y: 390, distance: 28.6
click at [1029, 390] on p "[DATE] - fact 479296 - envoi @ à [PERSON_NAME] "Bonjour [PERSON_NAME]," at bounding box center [1231, 390] width 563 height 14
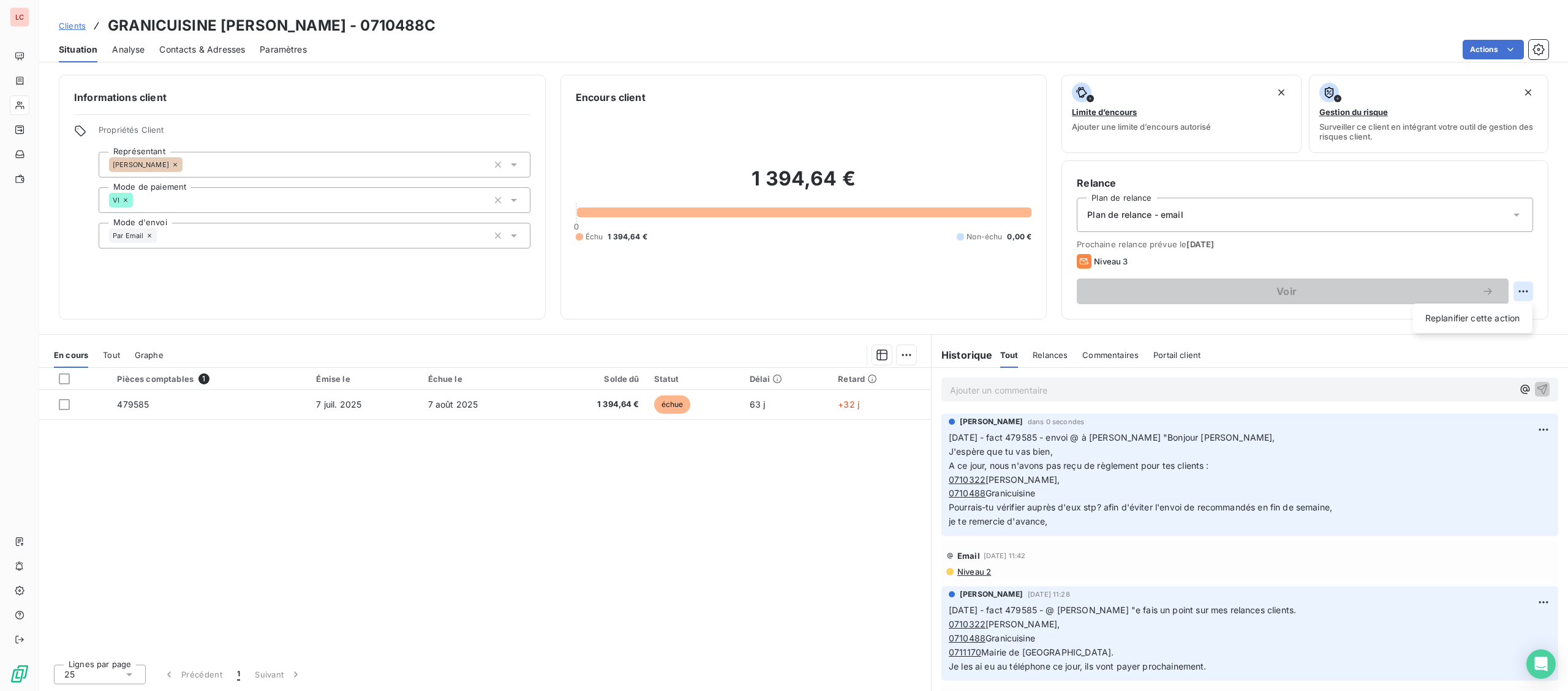
click at [1515, 292] on html "LC Clients GRANICUISINE [PERSON_NAME] - 0710488C Situation Analyse Contacts & A…" at bounding box center [784, 345] width 1568 height 691
click at [1457, 316] on div "Replanifier cette action" at bounding box center [1473, 318] width 110 height 19
select select "8"
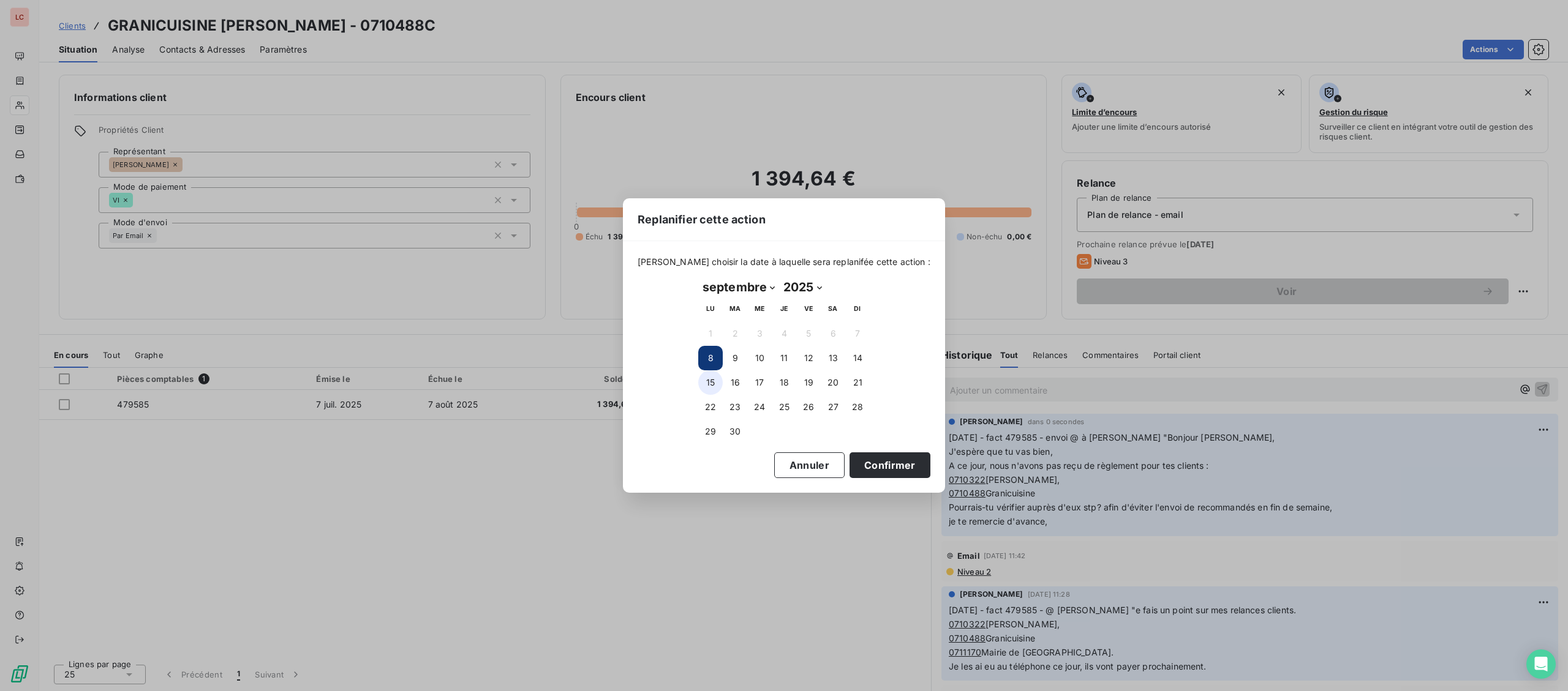
click at [705, 380] on button "15" at bounding box center [710, 382] width 24 height 24
click at [808, 365] on button "12" at bounding box center [808, 358] width 24 height 24
click at [867, 458] on button "Confirmer" at bounding box center [890, 465] width 81 height 26
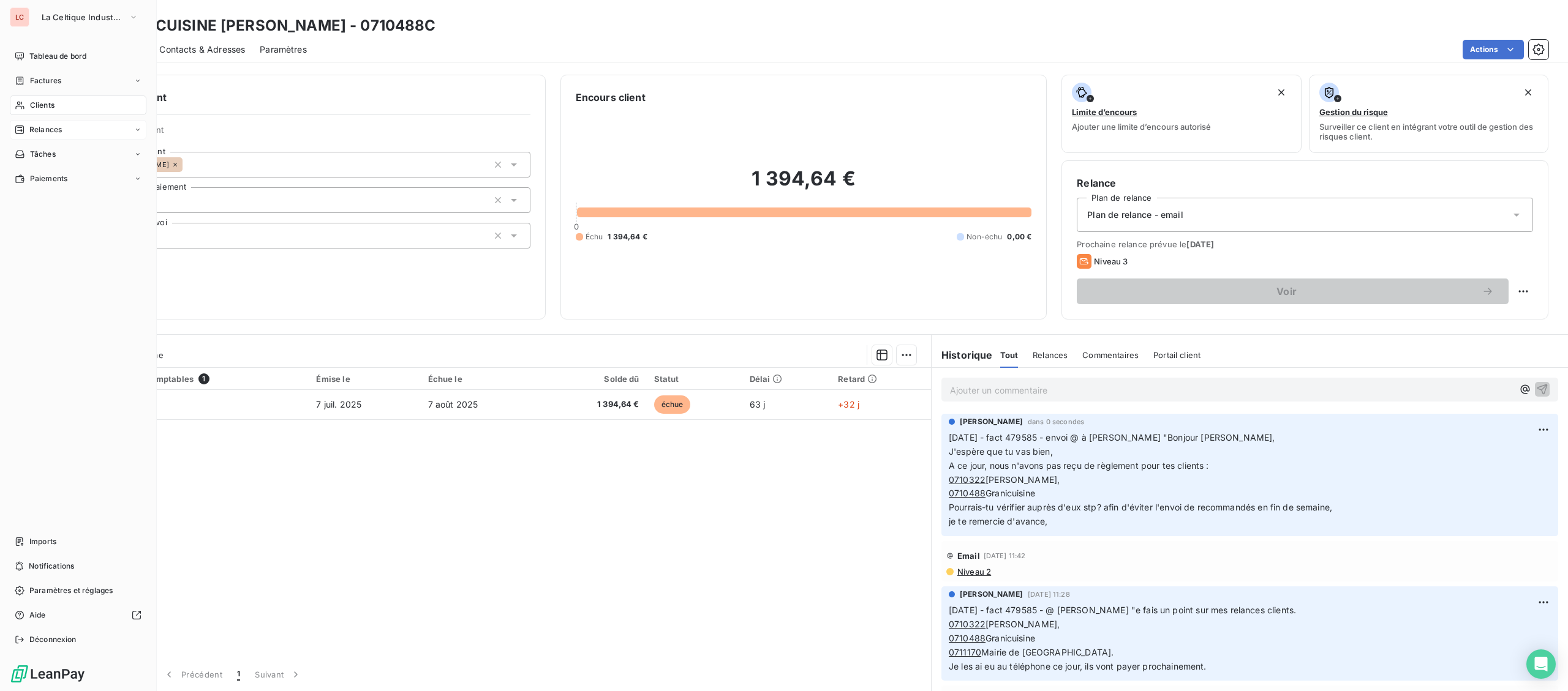
click at [35, 133] on span "Relances" at bounding box center [46, 130] width 33 height 11
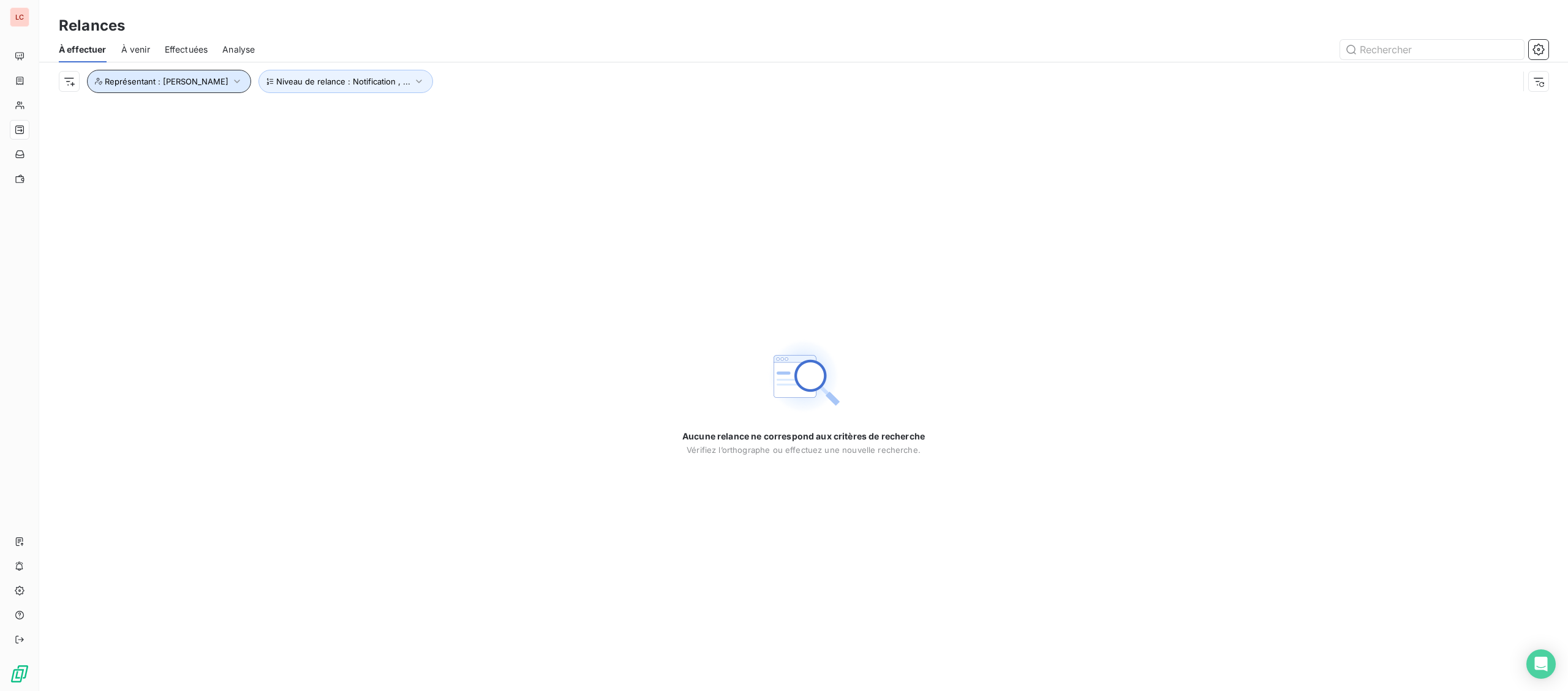
click at [198, 81] on span "Représentant : [PERSON_NAME]" at bounding box center [166, 82] width 124 height 10
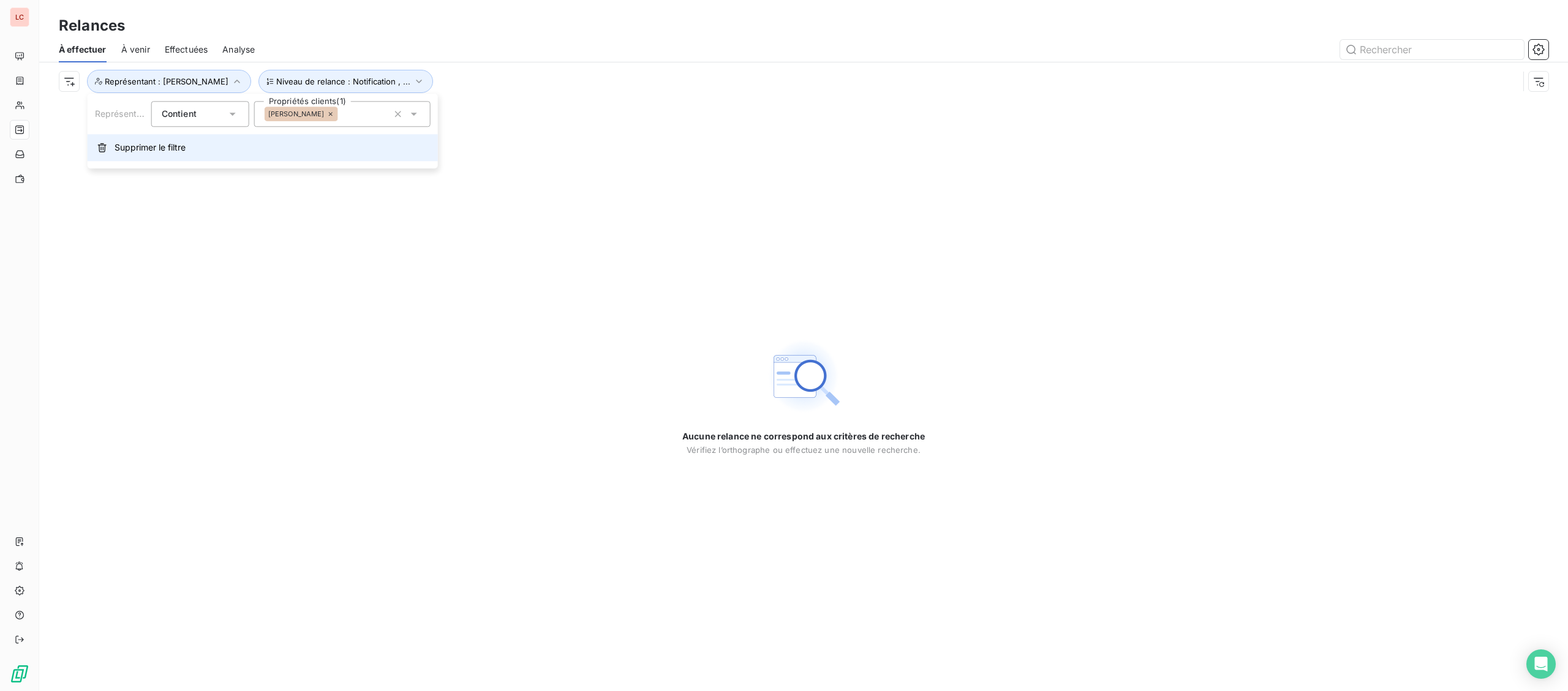
click at [156, 145] on span "Supprimer le filtre" at bounding box center [149, 147] width 71 height 13
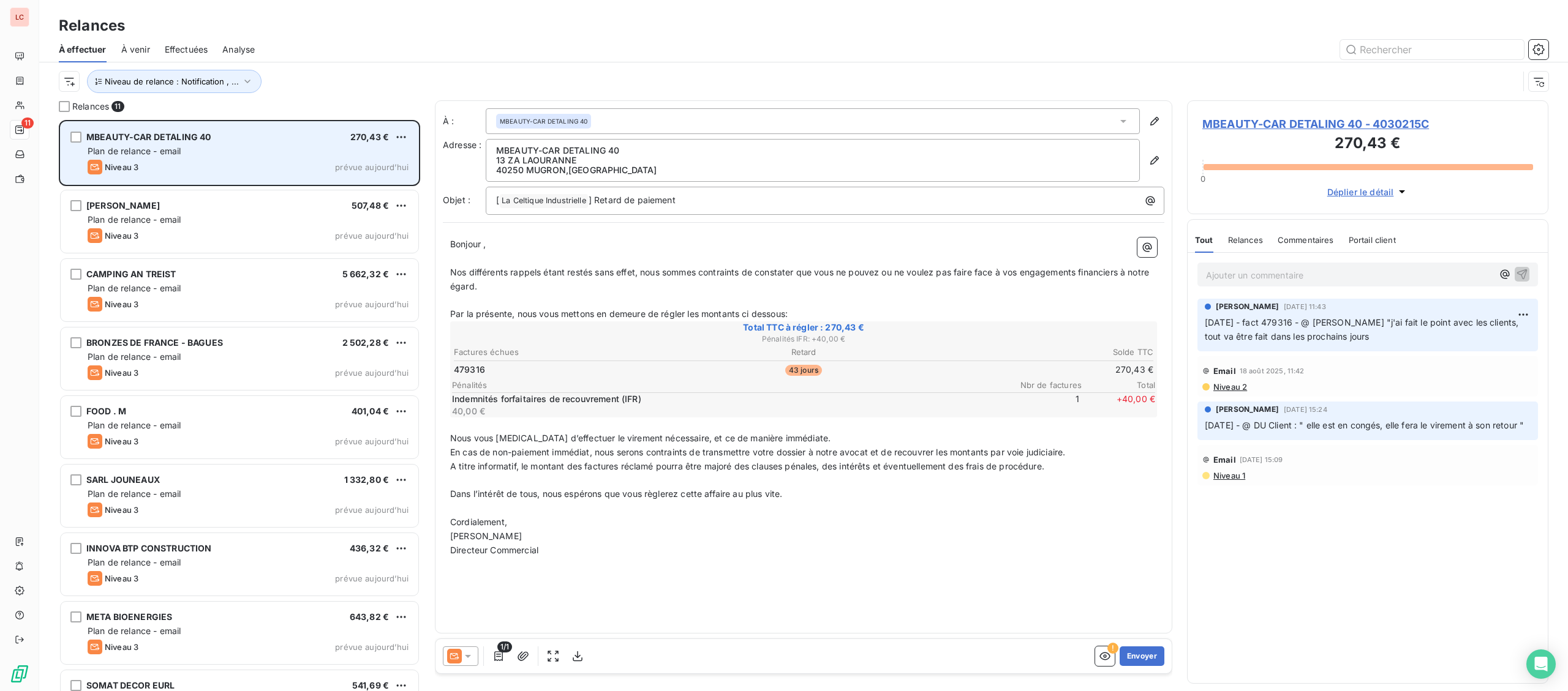
scroll to position [571, 360]
click at [402, 137] on html "LC 11 Relances À effectuer À venir Effectuées Analyse Niveau de relance : Notif…" at bounding box center [784, 345] width 1568 height 691
click at [372, 161] on div "Replanifier cette action" at bounding box center [348, 161] width 110 height 19
select select "8"
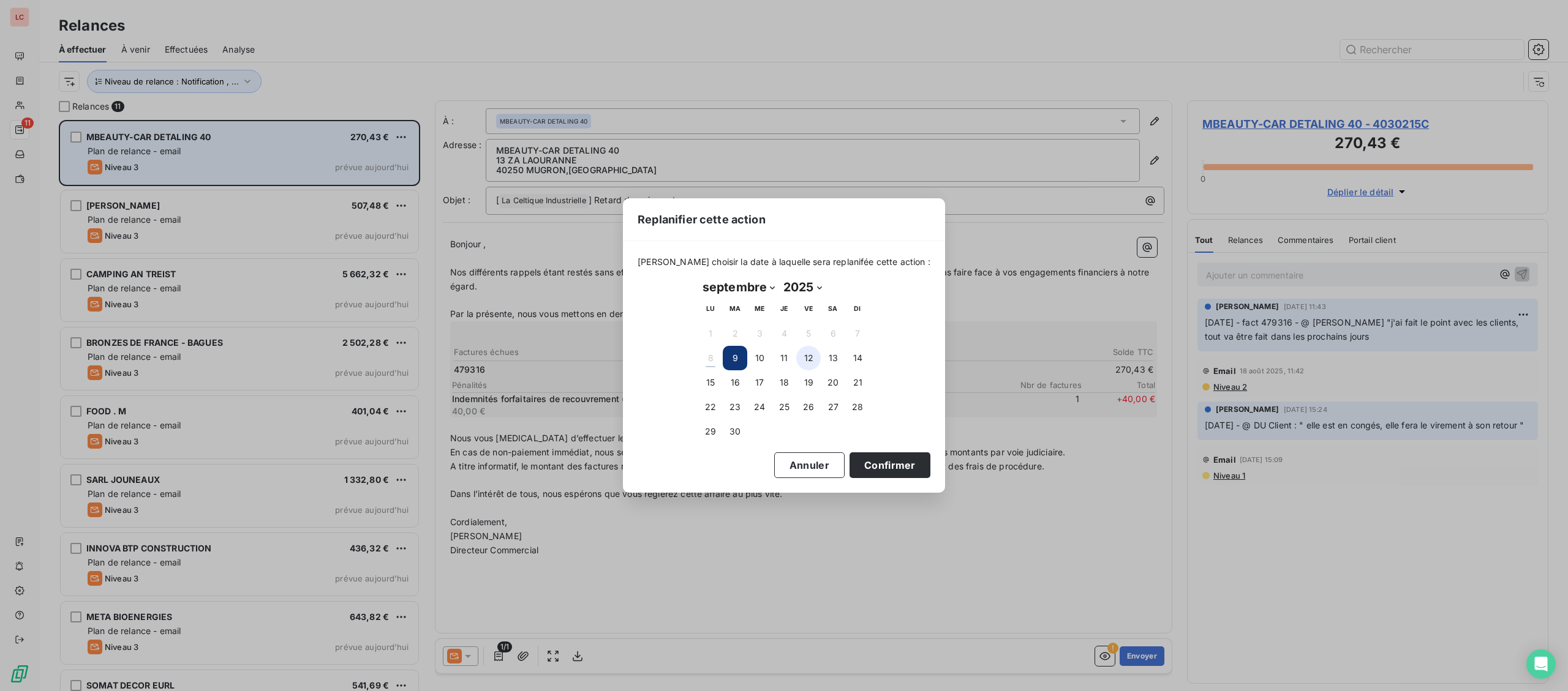
click at [808, 358] on button "12" at bounding box center [808, 358] width 24 height 24
click at [850, 463] on button "Confirmer" at bounding box center [890, 465] width 81 height 26
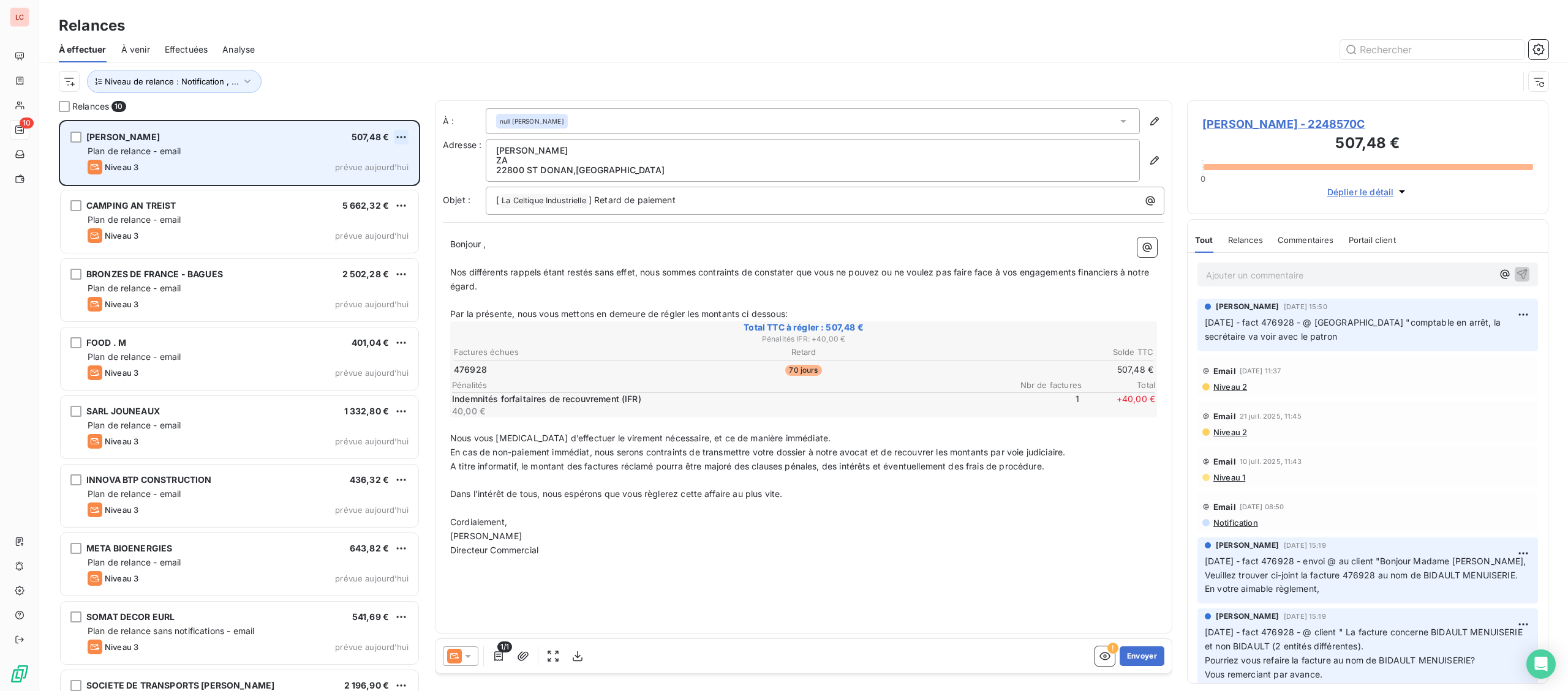
click at [402, 139] on html "LC 10 Relances À effectuer À venir Effectuées Analyse Niveau de relance : Notif…" at bounding box center [784, 345] width 1568 height 691
click at [368, 164] on div "Replanifier cette action" at bounding box center [348, 161] width 110 height 19
select select "8"
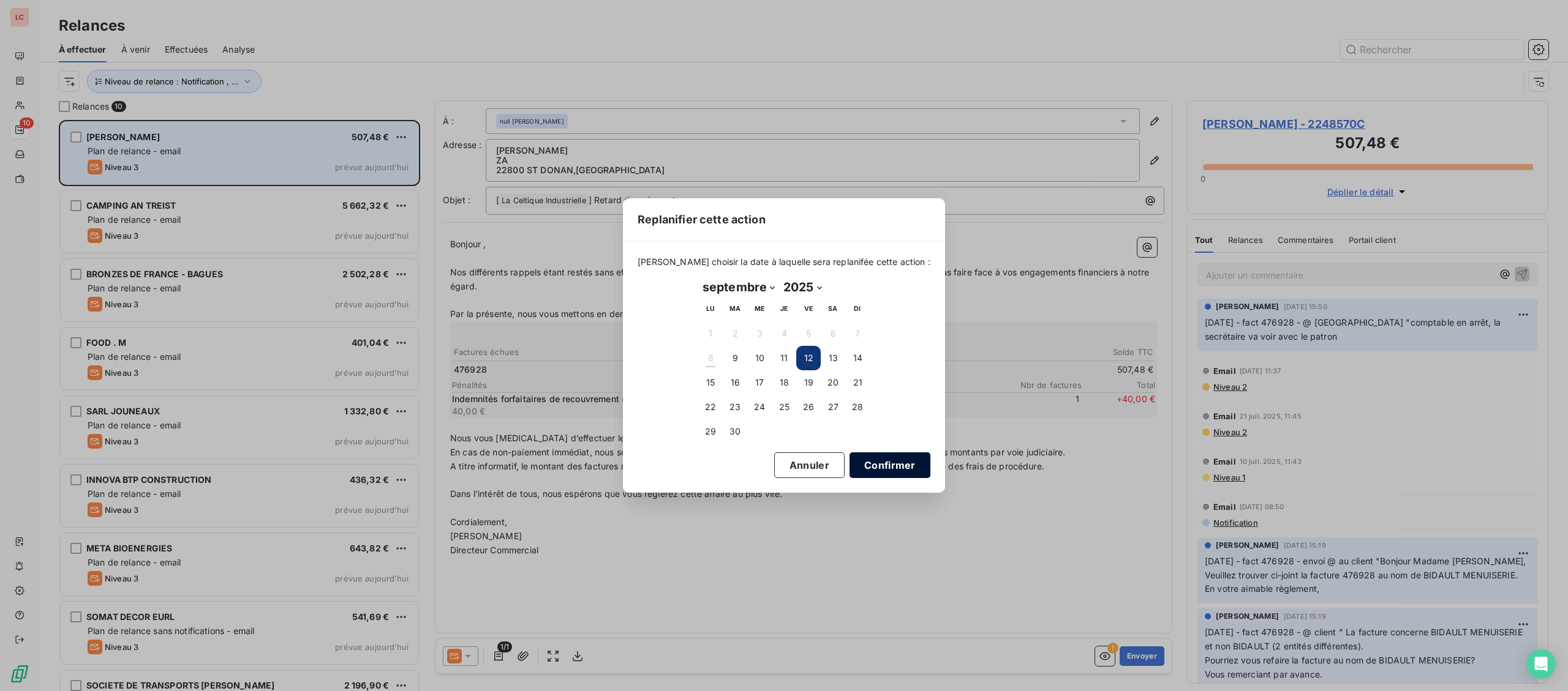
click at [865, 464] on button "Confirmer" at bounding box center [890, 465] width 81 height 26
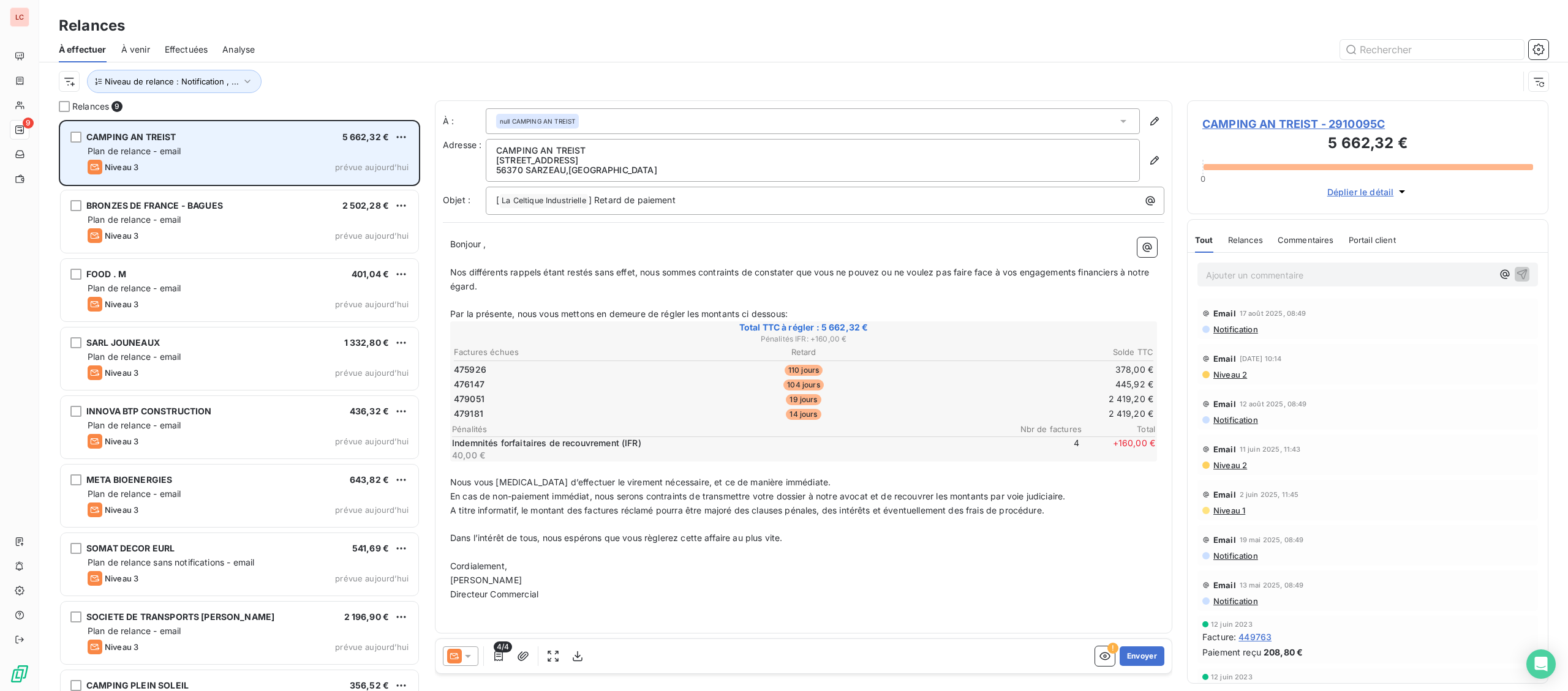
click at [475, 658] on div at bounding box center [460, 656] width 36 height 19
click at [484, 565] on div "Niveau 2" at bounding box center [477, 558] width 54 height 14
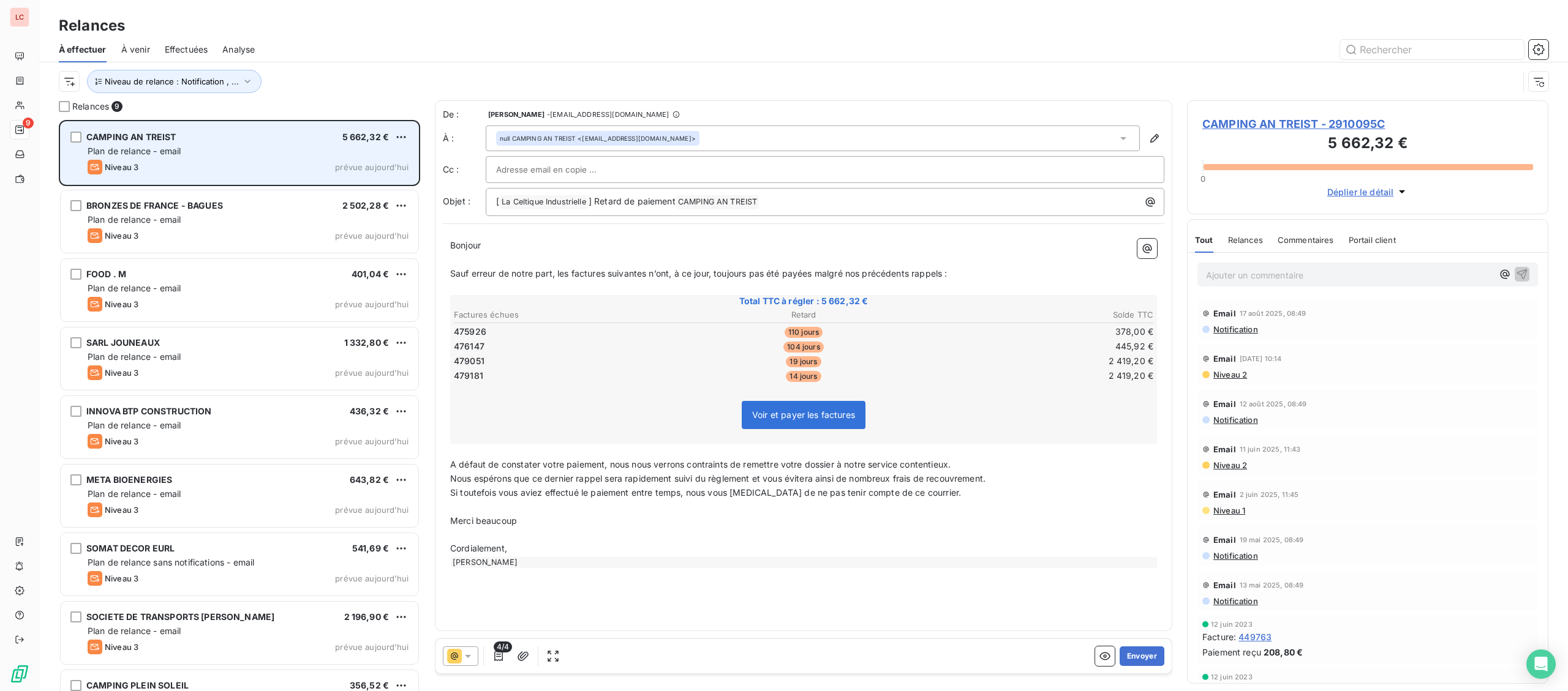
click at [554, 166] on input "text" at bounding box center [562, 169] width 132 height 18
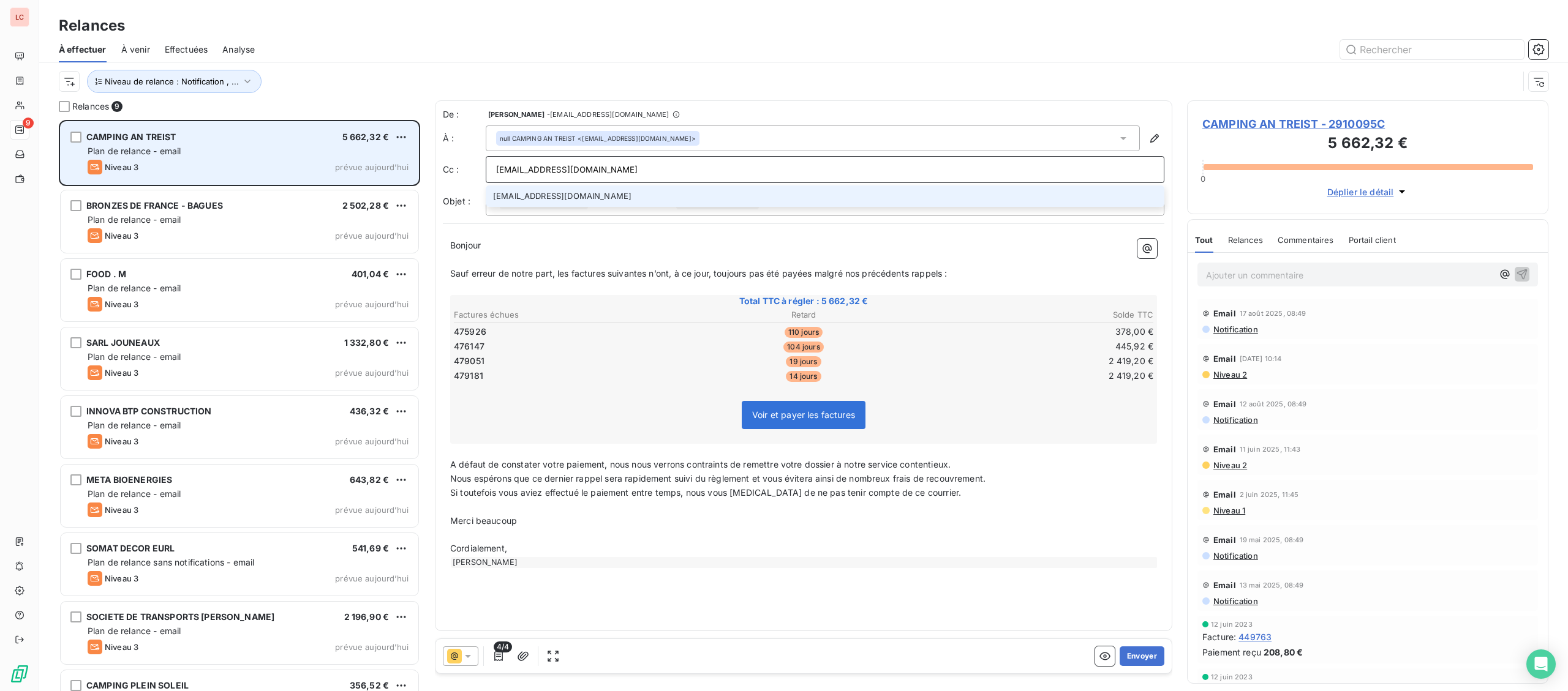
type input "[EMAIL_ADDRESS][DOMAIN_NAME]"
click at [556, 199] on li "[EMAIL_ADDRESS][DOMAIN_NAME]" at bounding box center [825, 196] width 679 height 21
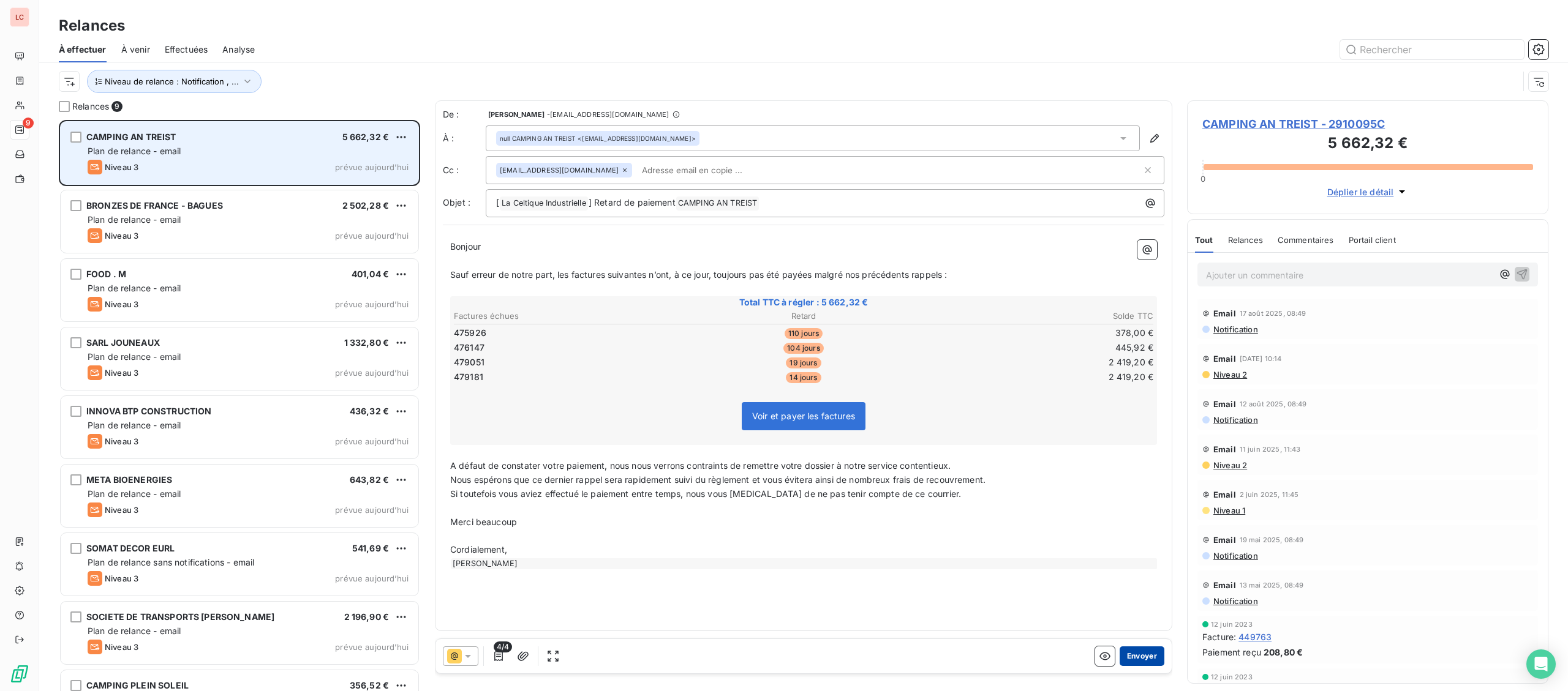
click at [1149, 663] on button "Envoyer" at bounding box center [1142, 656] width 45 height 19
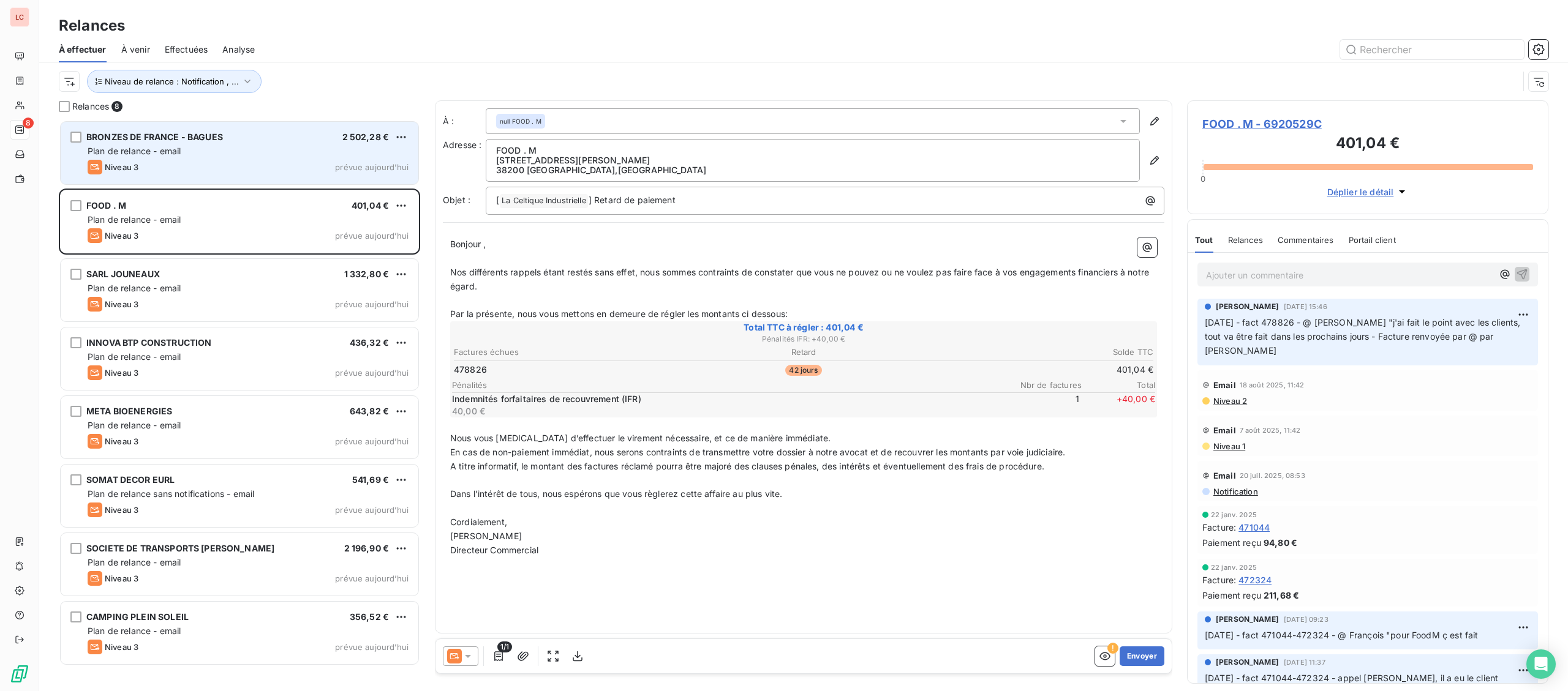
click at [225, 171] on div "Niveau 3 prévue aujourd’hui" at bounding box center [247, 167] width 321 height 14
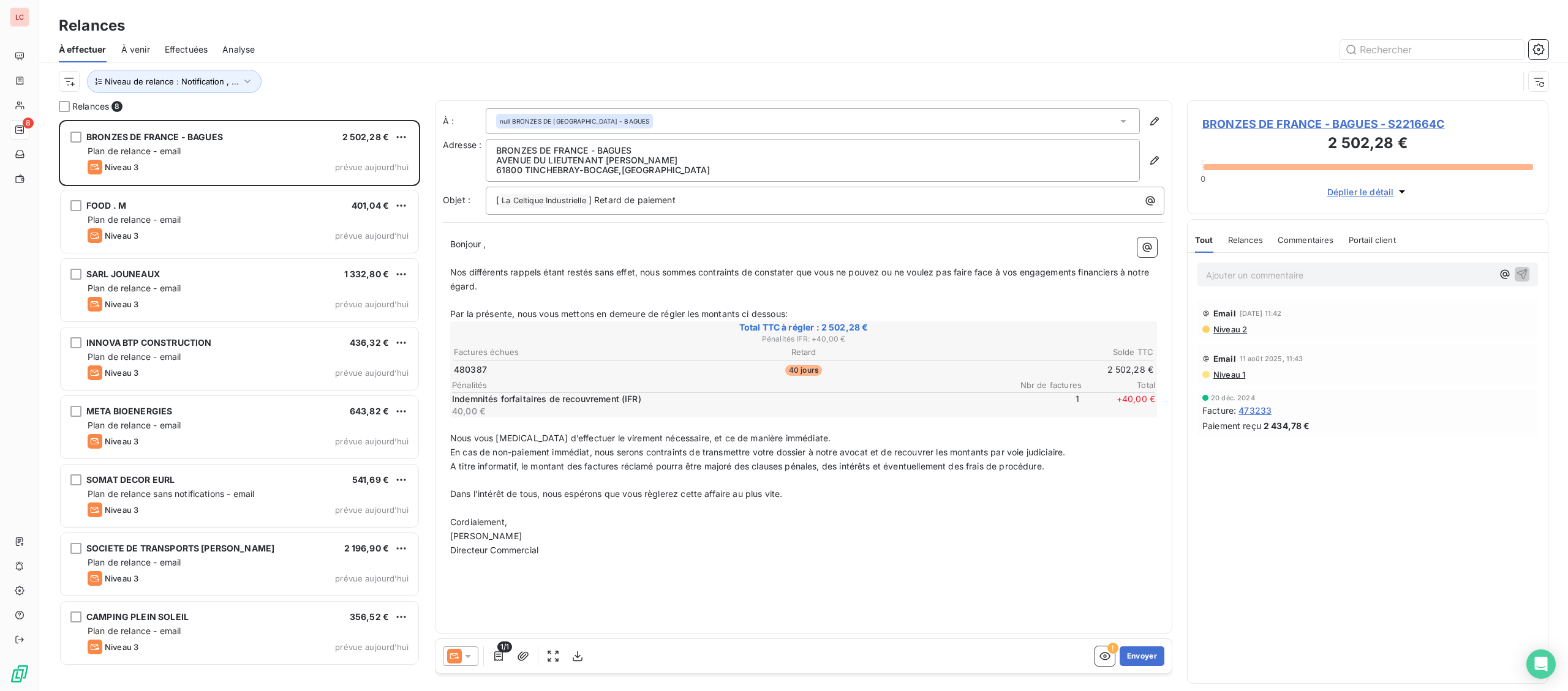
click at [1259, 112] on div "BRONZES DE FRANCE - BAGUES - S221664C 2 502,28 € 0 Déplier le détail" at bounding box center [1367, 157] width 361 height 114
click at [1259, 117] on span "BRONZES DE FRANCE - BAGUES - S221664C" at bounding box center [1367, 124] width 331 height 16
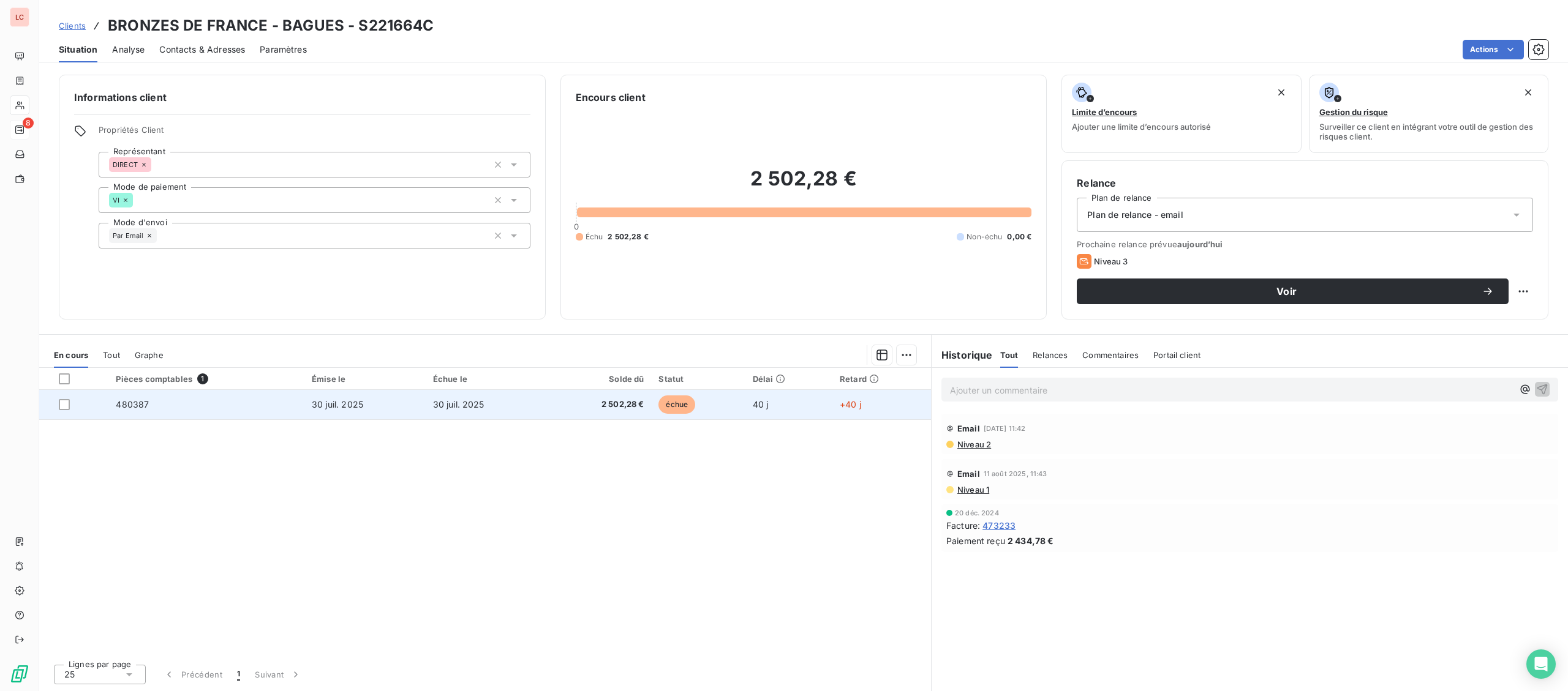
click at [527, 401] on td "30 juil. 2025" at bounding box center [486, 404] width 121 height 29
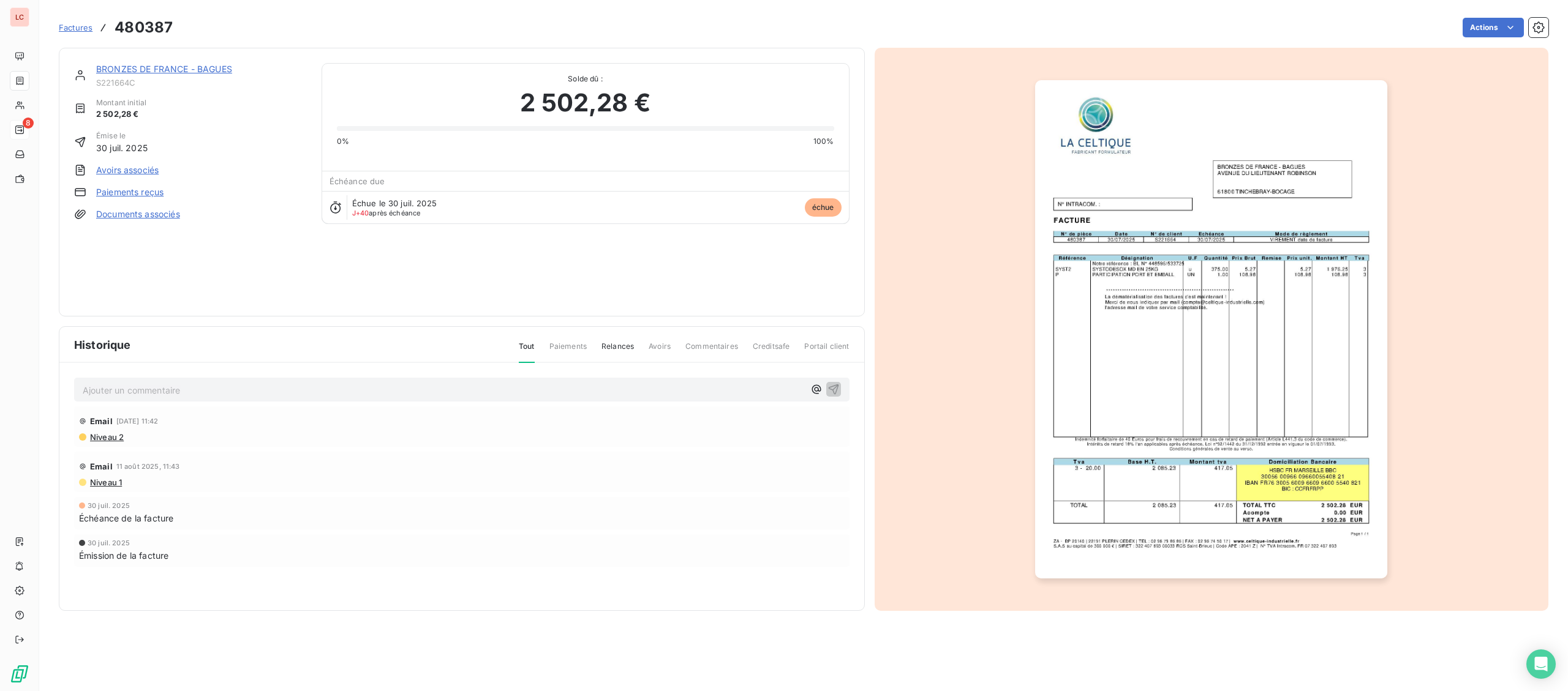
click at [1257, 333] on img "button" at bounding box center [1211, 329] width 352 height 498
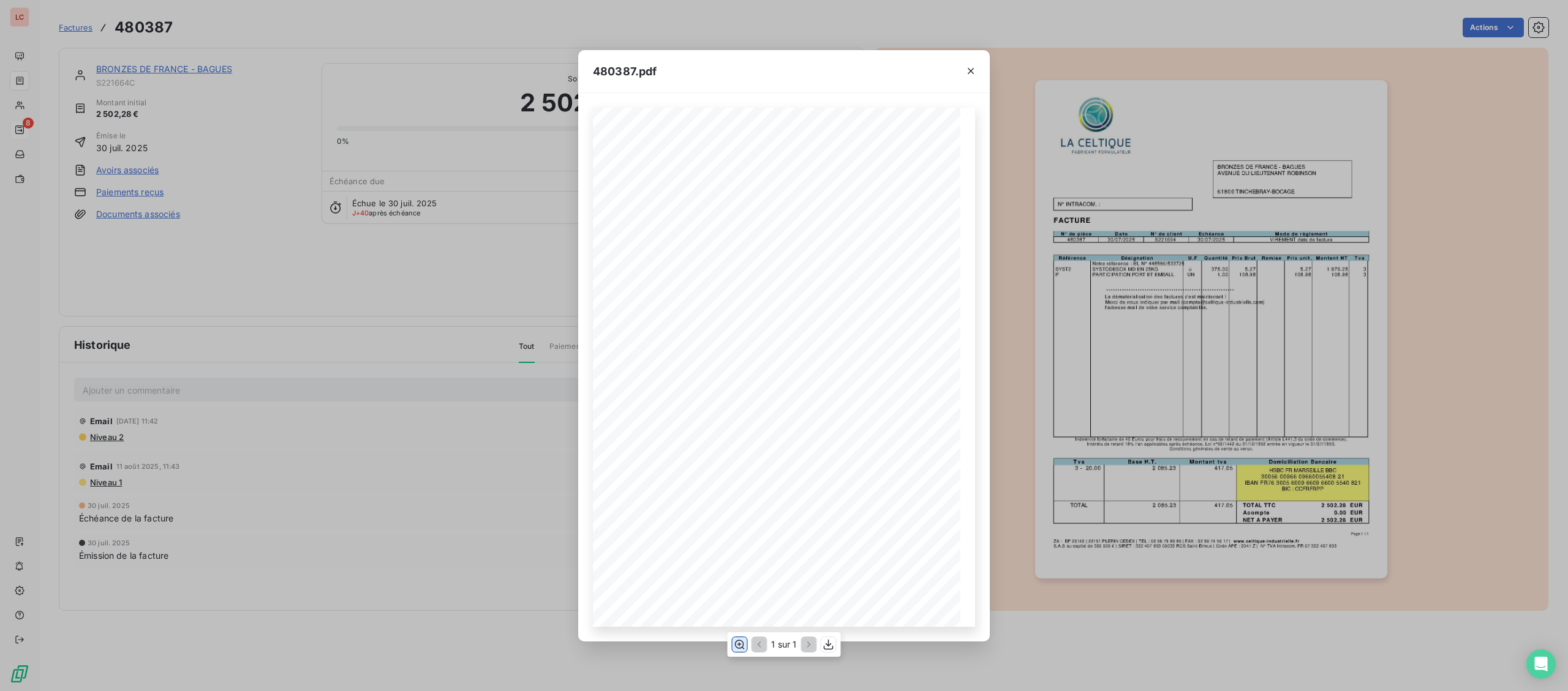
click at [742, 646] on icon "button" at bounding box center [739, 645] width 13 height 13
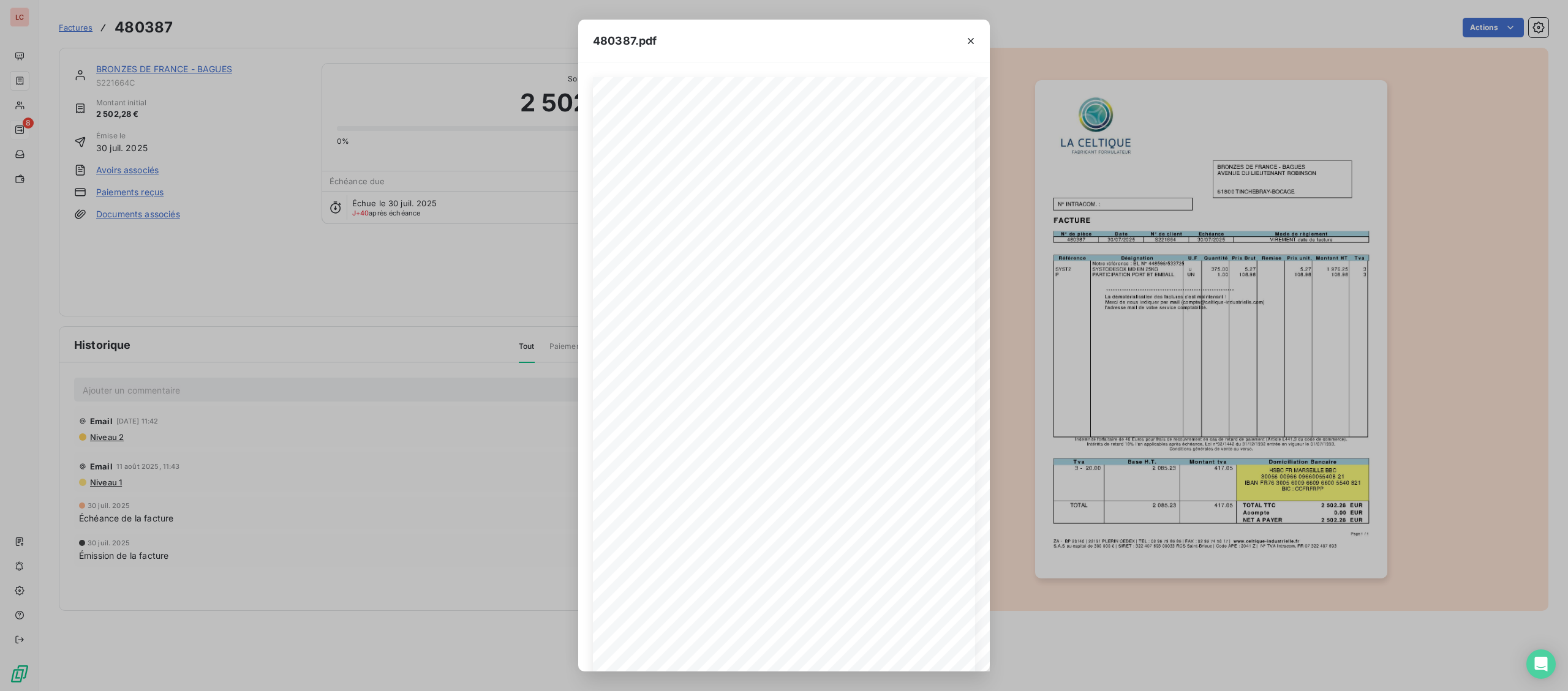
click at [473, 299] on div "**********" at bounding box center [784, 345] width 1568 height 691
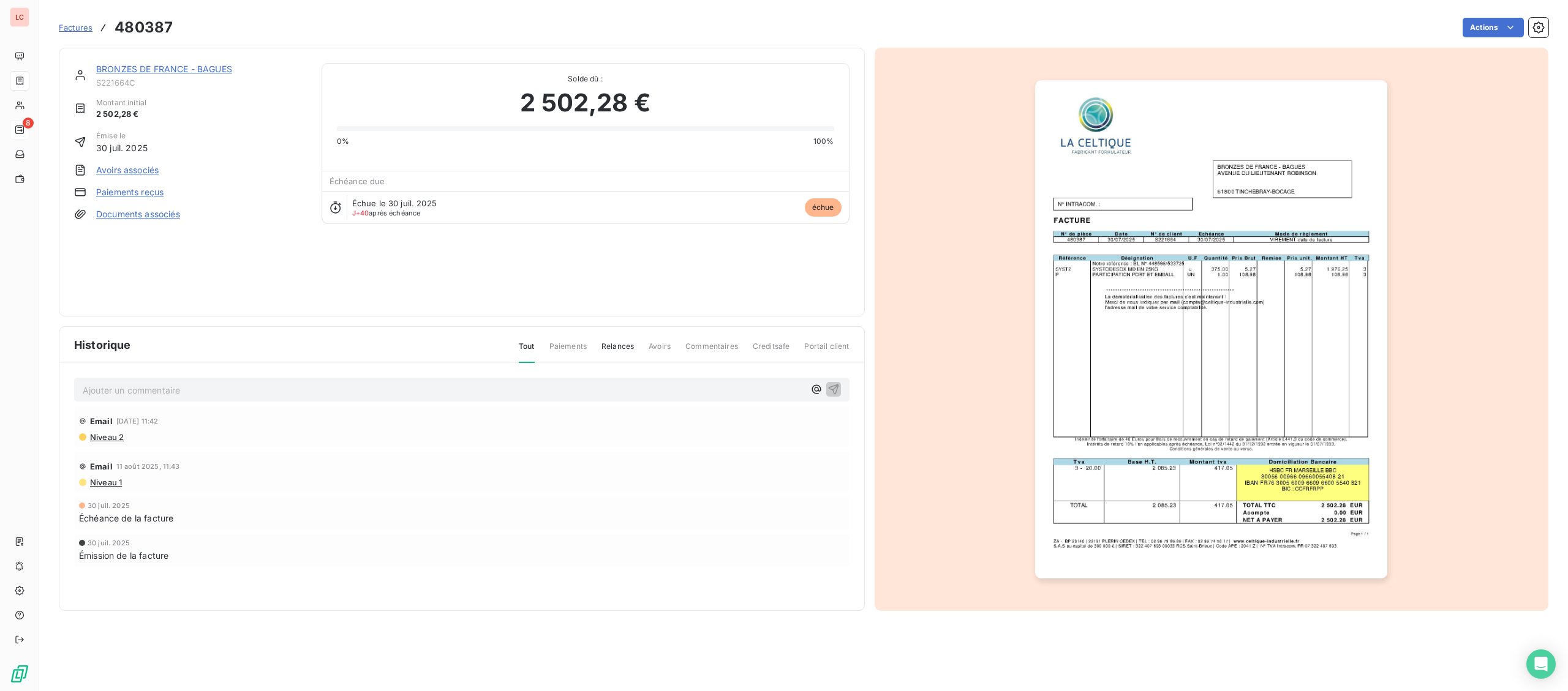
click at [111, 436] on span "Niveau 2" at bounding box center [106, 437] width 35 height 10
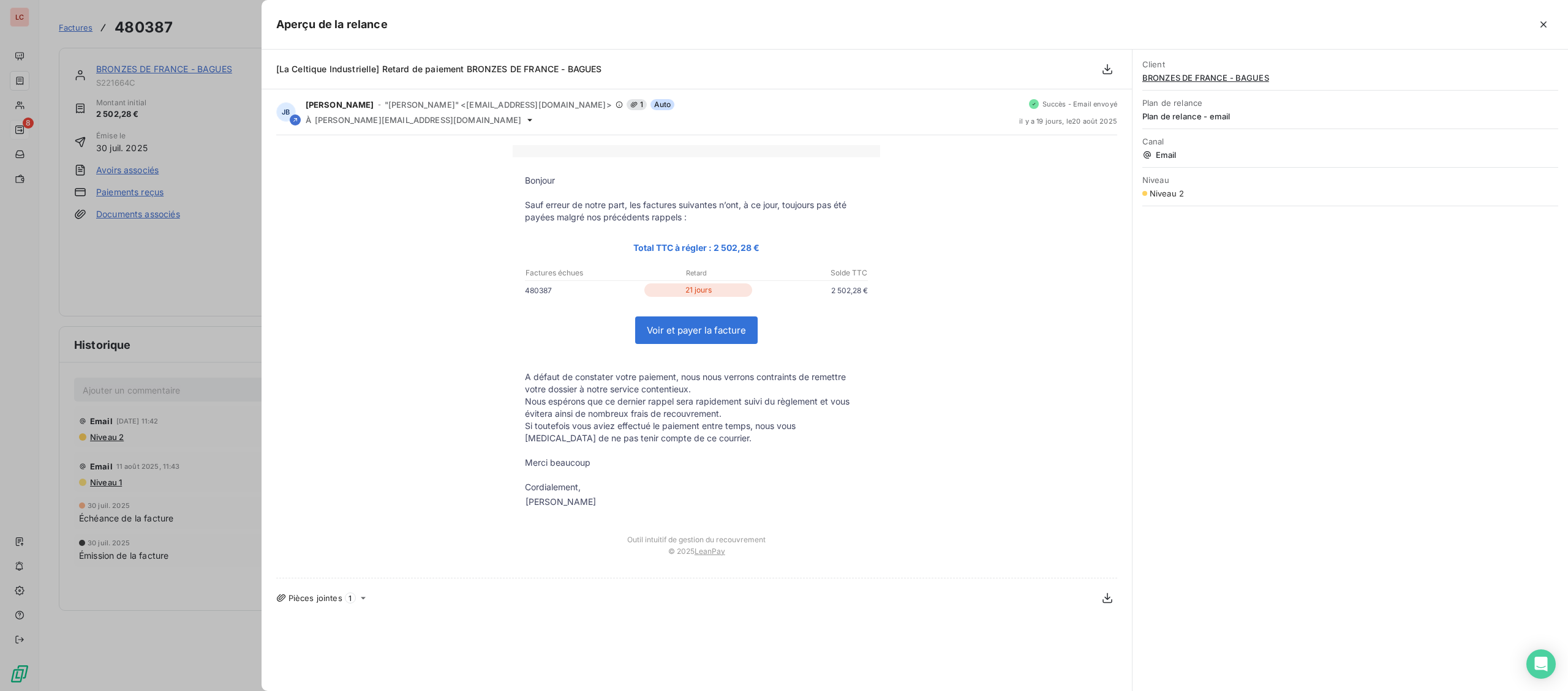
click at [214, 190] on div at bounding box center [784, 345] width 1568 height 691
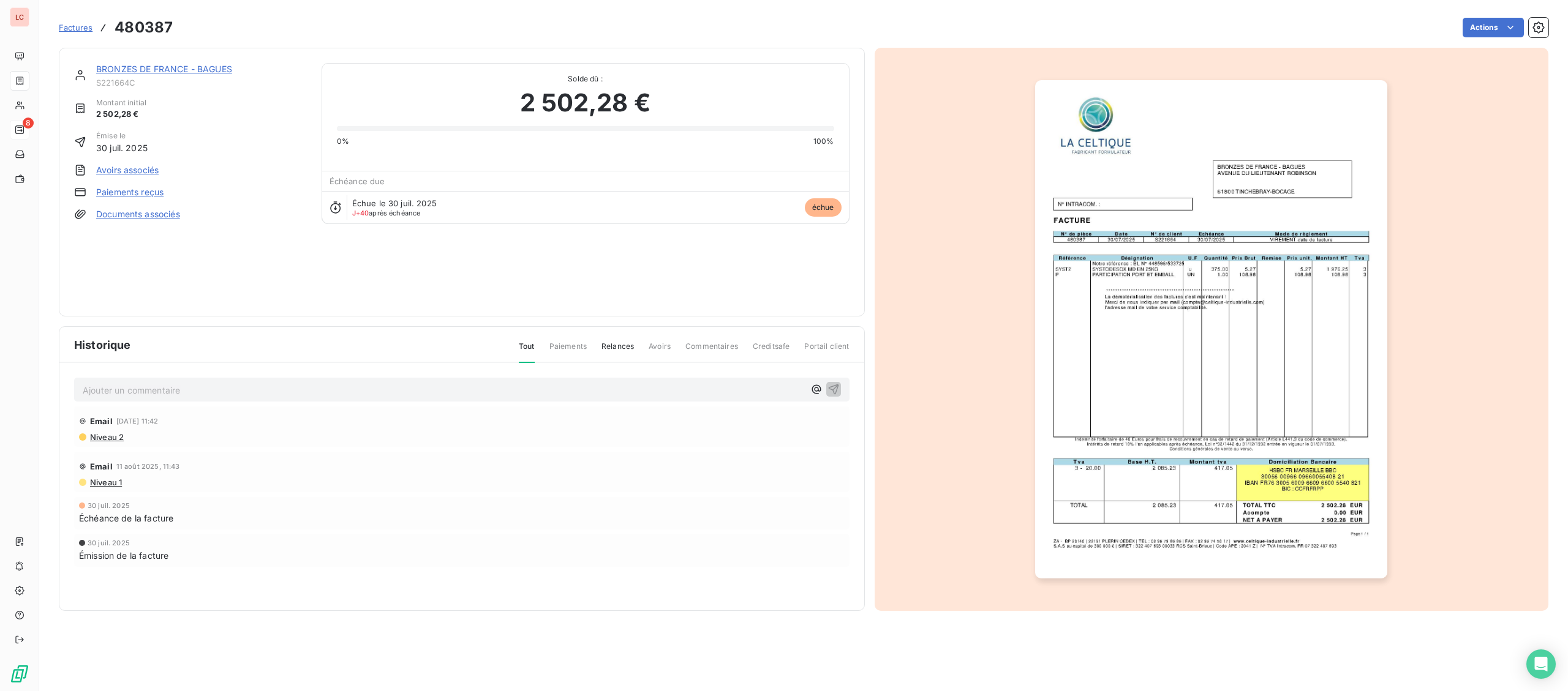
click at [221, 69] on link "BRONZES DE FRANCE - BAGUES" at bounding box center [164, 68] width 136 height 11
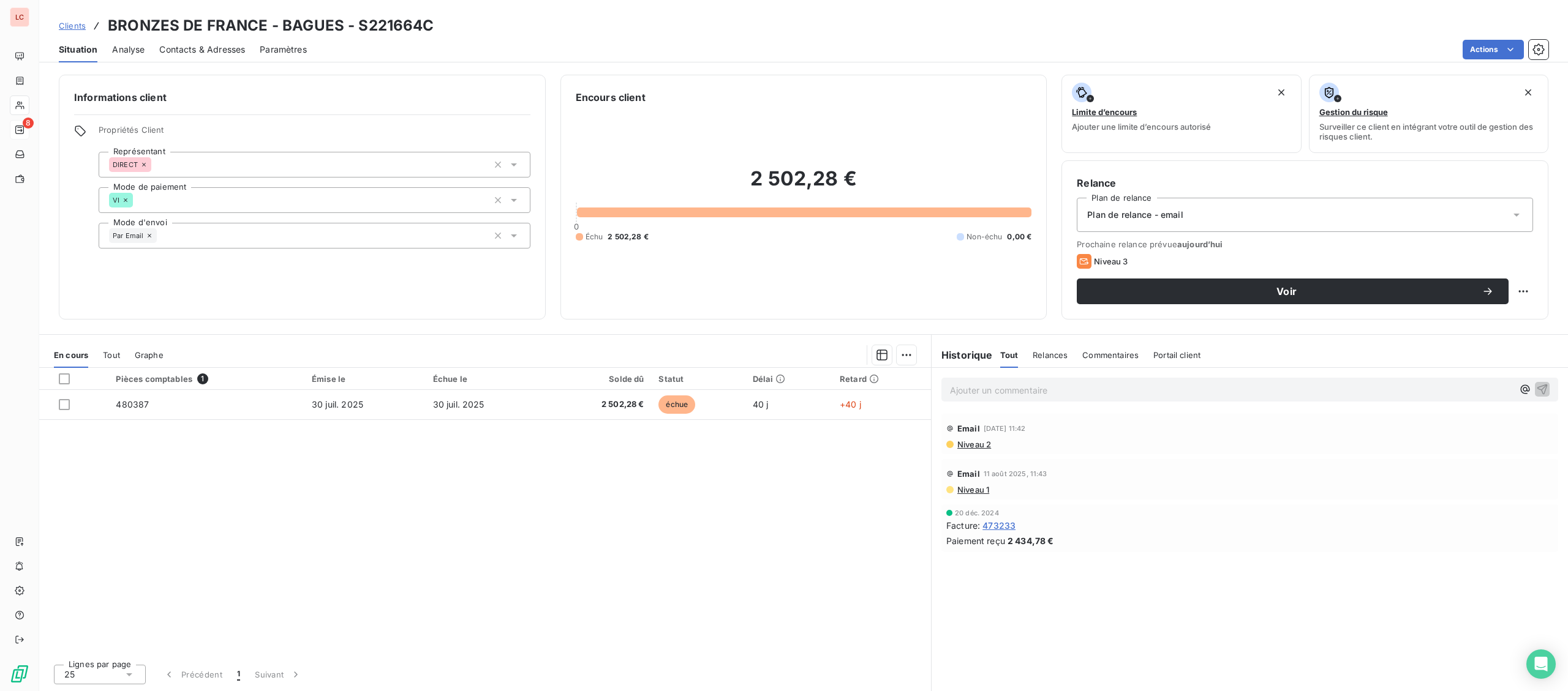
click at [203, 53] on span "Contacts & Adresses" at bounding box center [202, 50] width 86 height 13
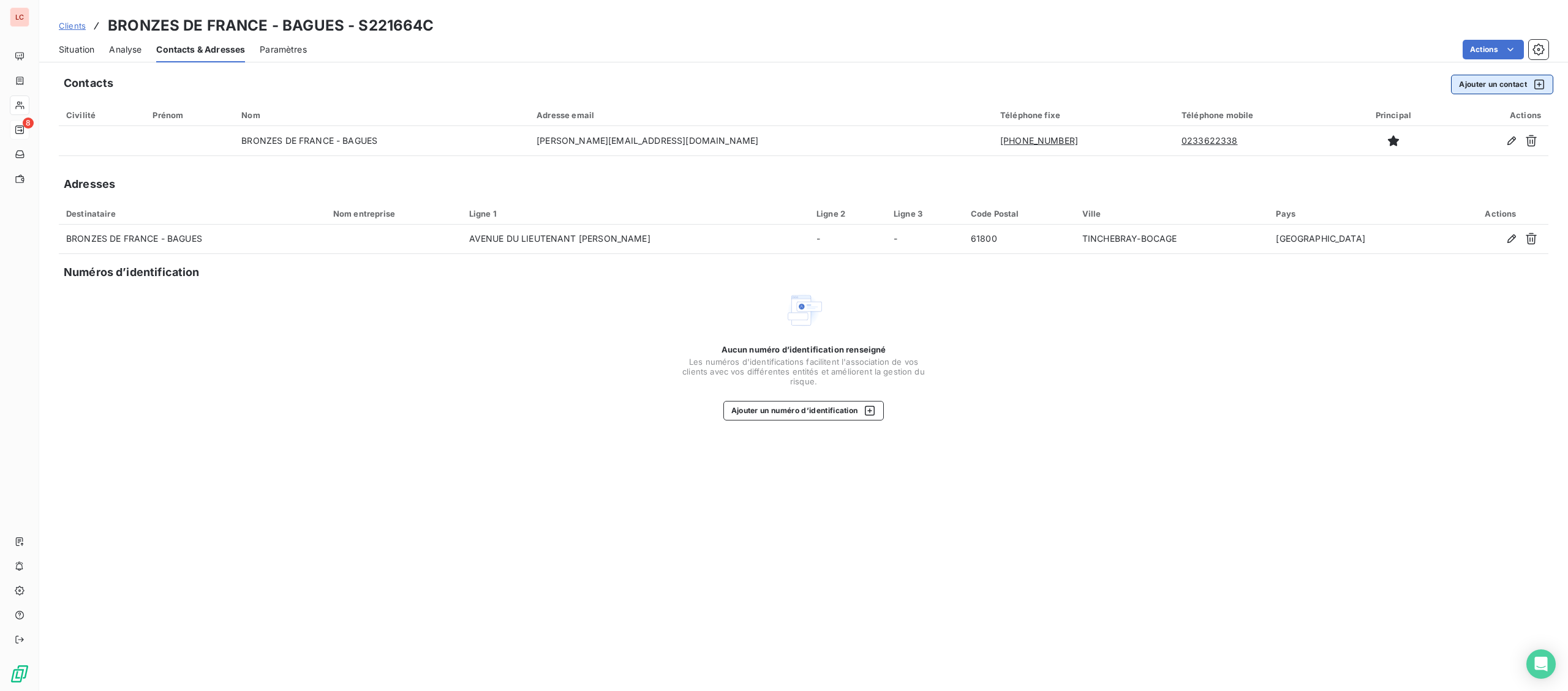
click at [1482, 90] on button "Ajouter un contact" at bounding box center [1501, 84] width 102 height 19
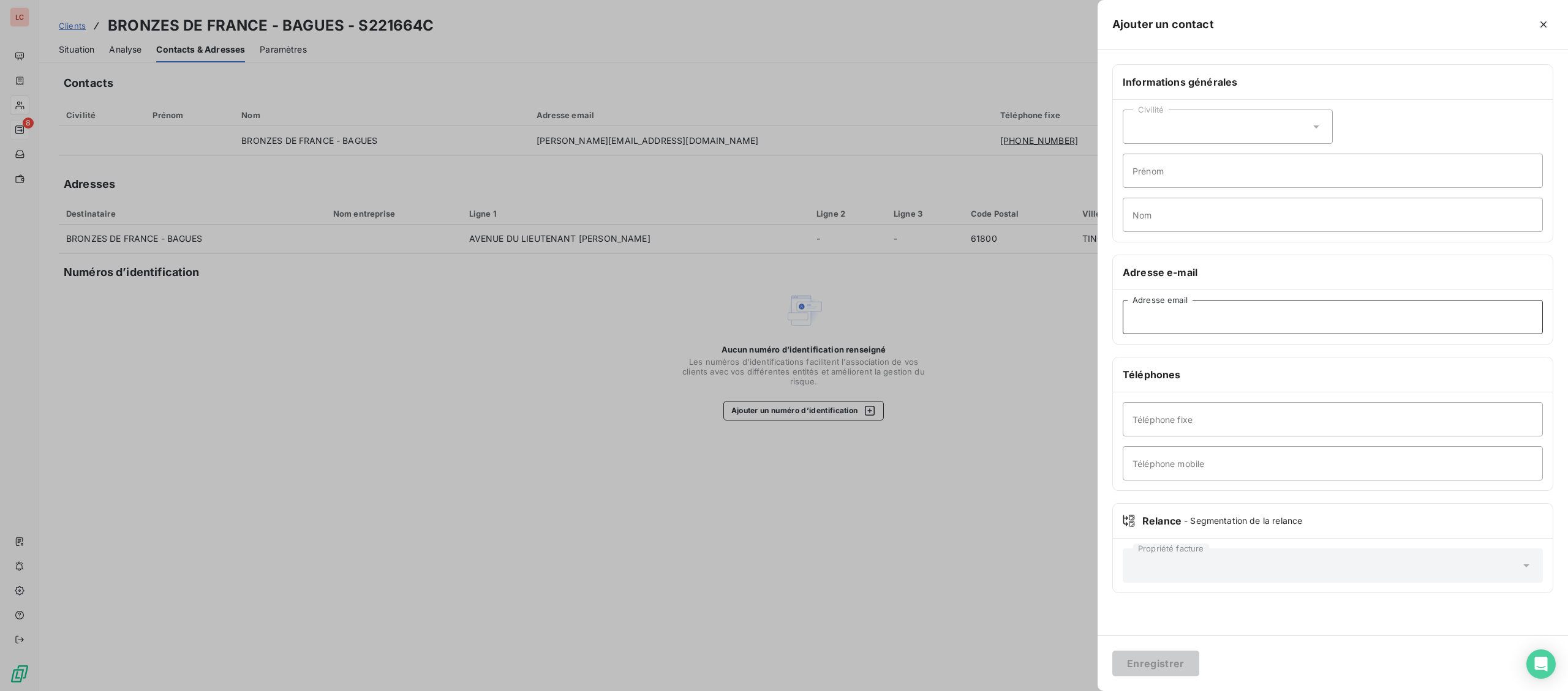
click at [1355, 318] on input "Adresse email" at bounding box center [1333, 317] width 420 height 35
paste input "[EMAIL_ADDRESS][DOMAIN_NAME]"
type input "[EMAIL_ADDRESS][DOMAIN_NAME]"
click at [1158, 655] on button "Enregistrer" at bounding box center [1155, 663] width 87 height 26
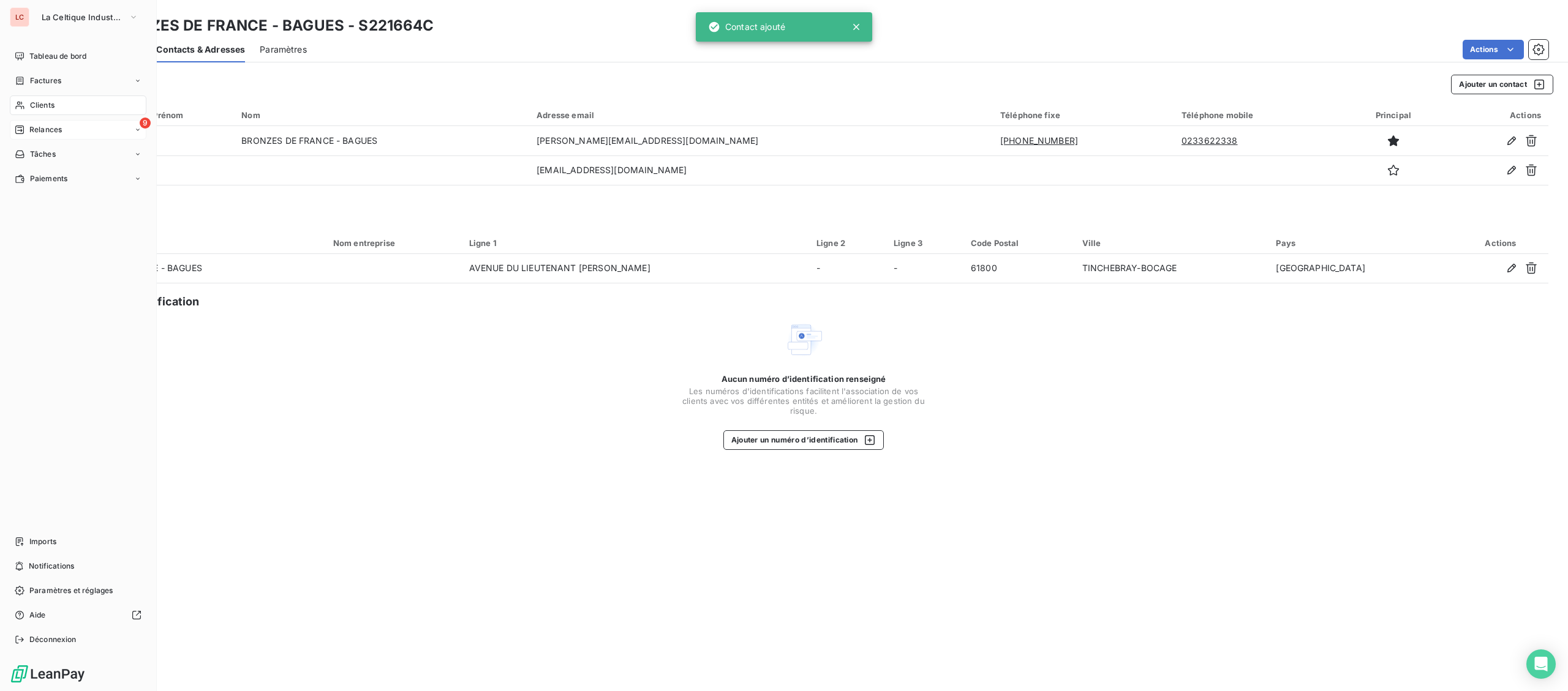
click at [21, 132] on icon at bounding box center [19, 130] width 9 height 9
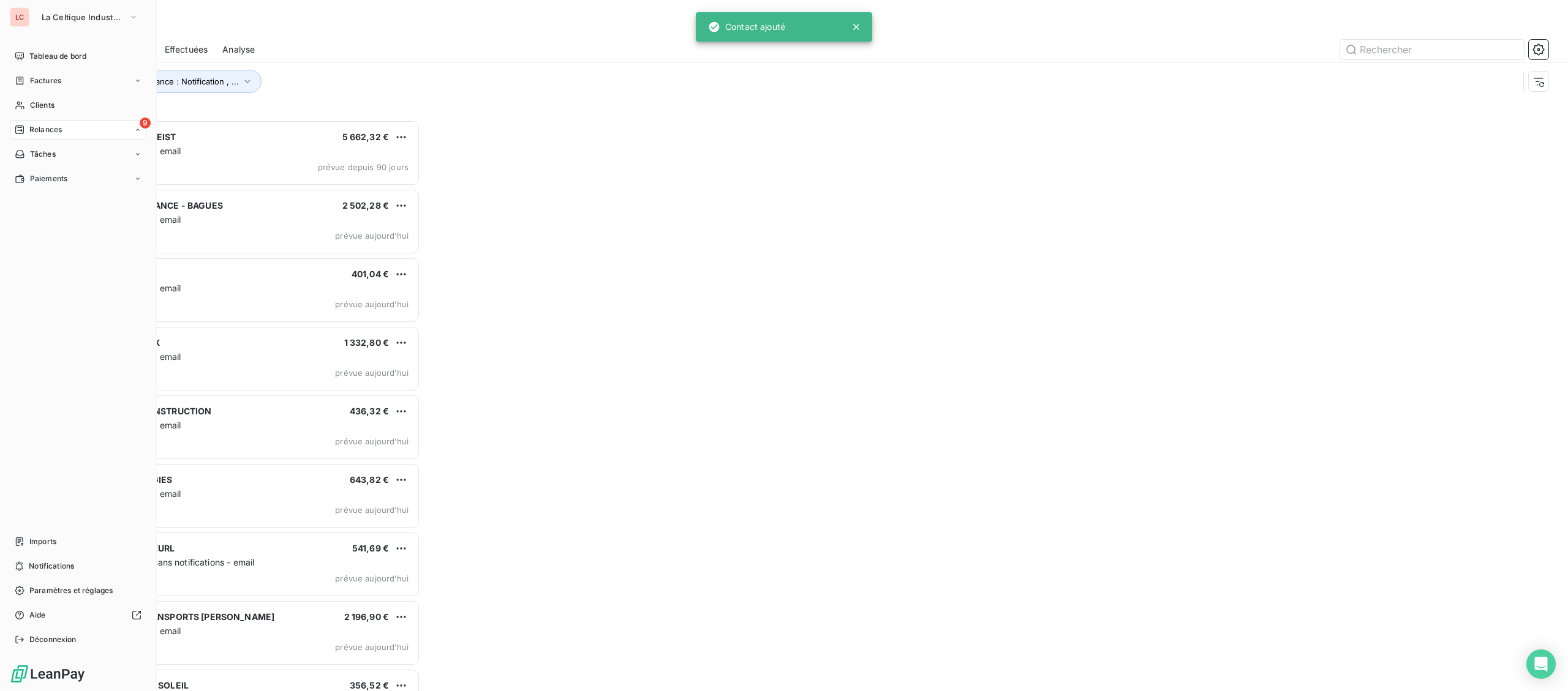
scroll to position [571, 360]
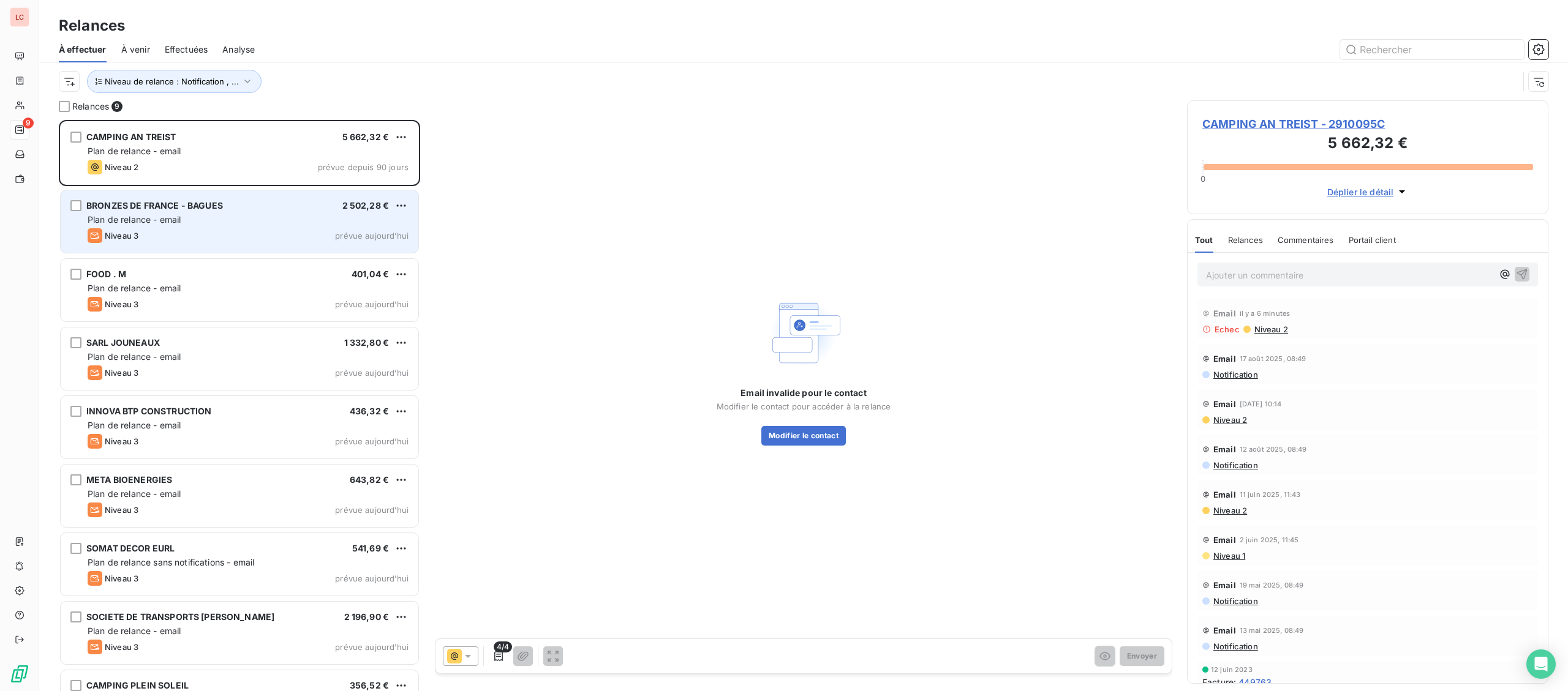
click at [193, 228] on div "BRONZES DE FRANCE - BAGUES 2 502,28 € Plan de relance - email Niveau 3 prévue […" at bounding box center [240, 221] width 358 height 62
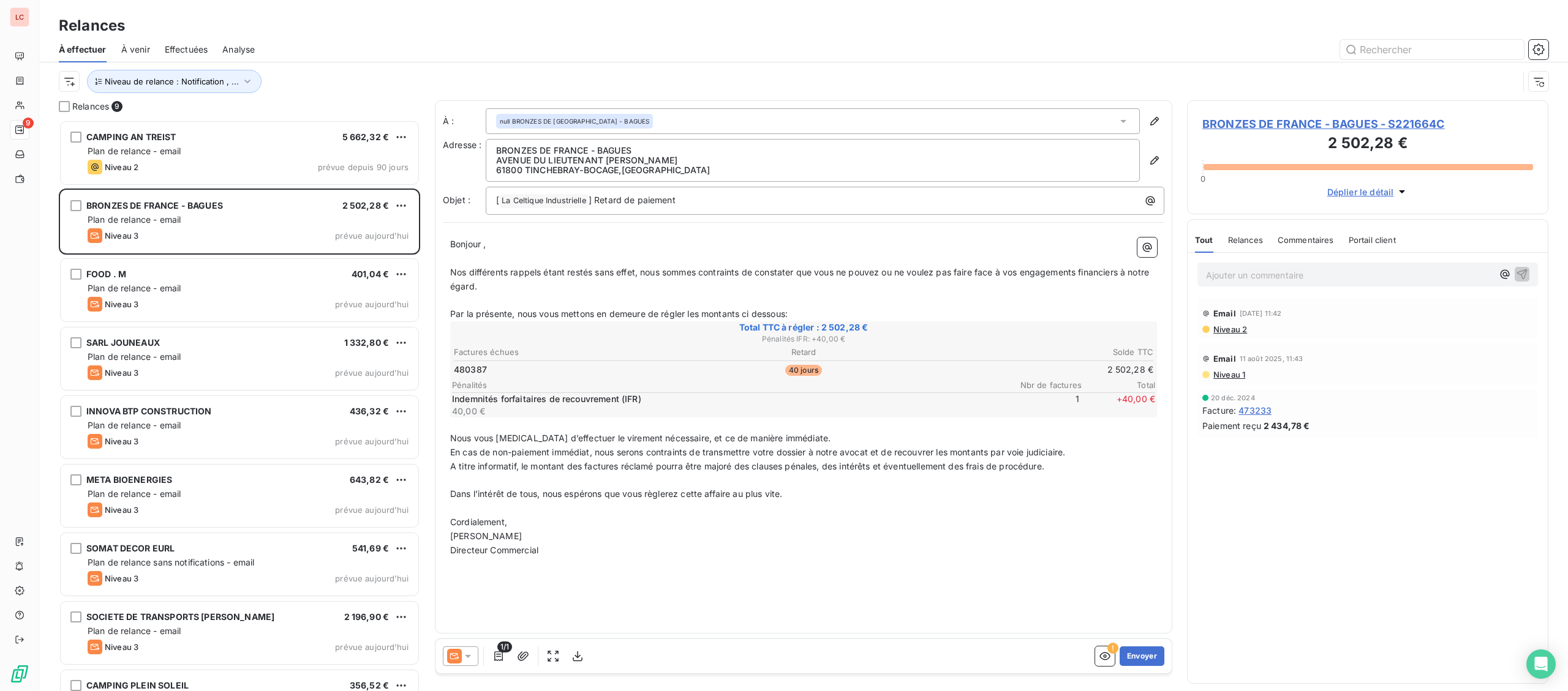
click at [467, 653] on icon at bounding box center [468, 656] width 13 height 13
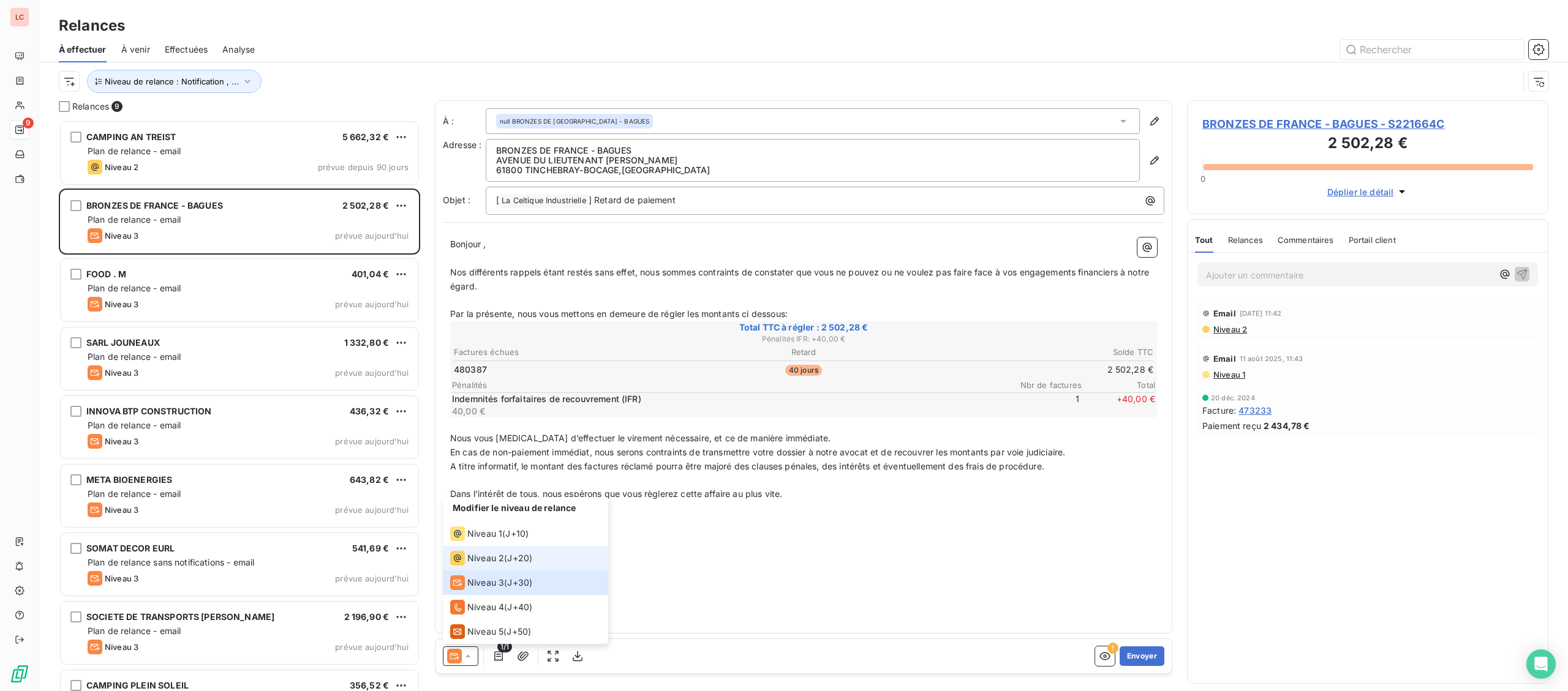
click at [480, 562] on span "Niveau 2" at bounding box center [485, 559] width 37 height 13
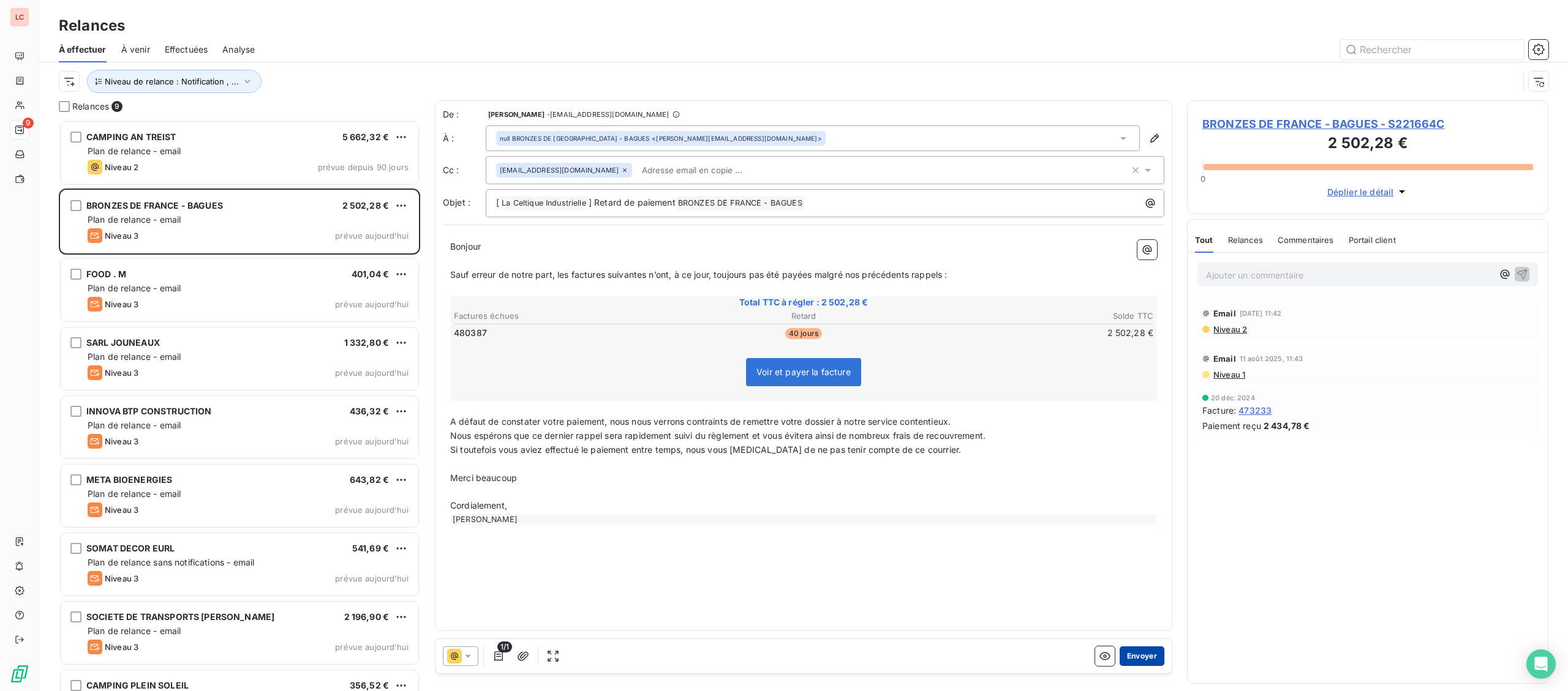
click at [1142, 654] on button "Envoyer" at bounding box center [1142, 656] width 45 height 19
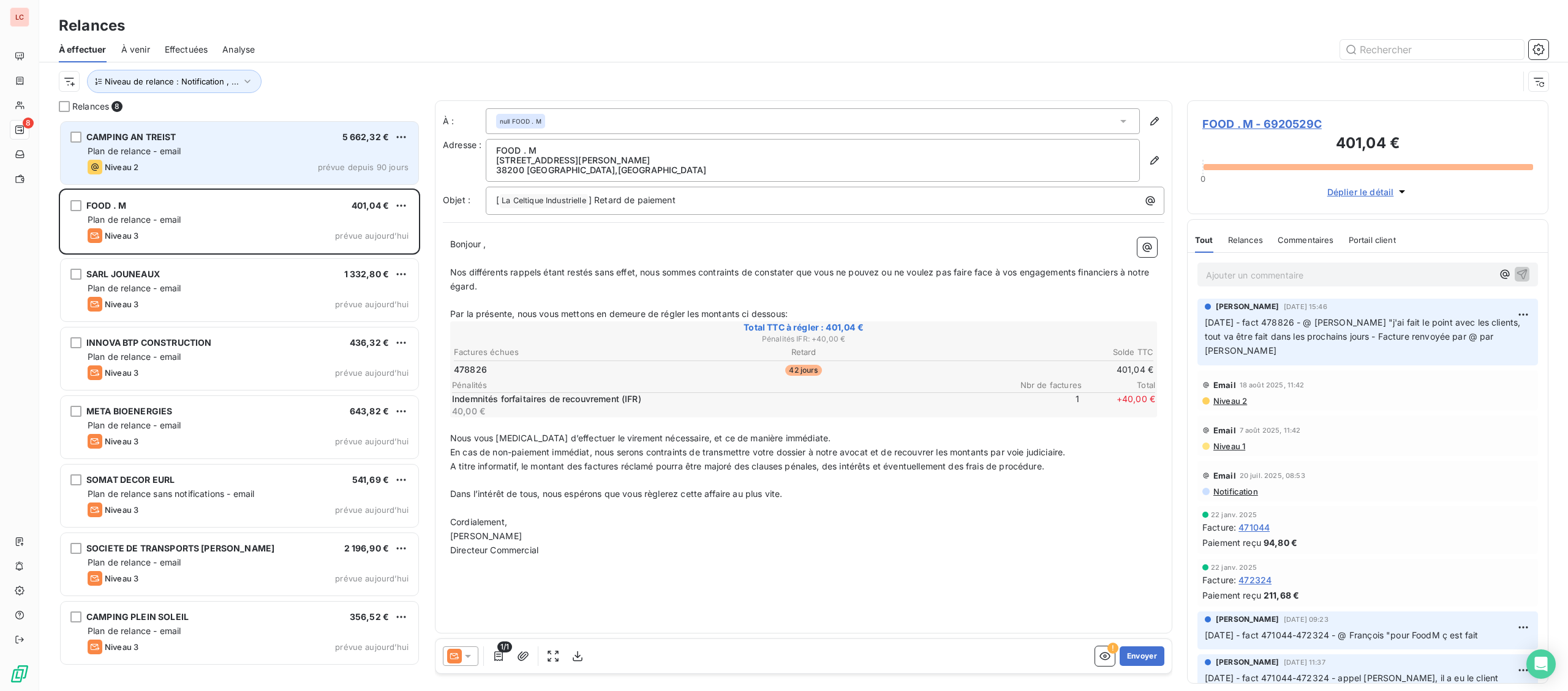
click at [183, 166] on div "Niveau 2 prévue depuis 90 jours" at bounding box center [247, 167] width 321 height 14
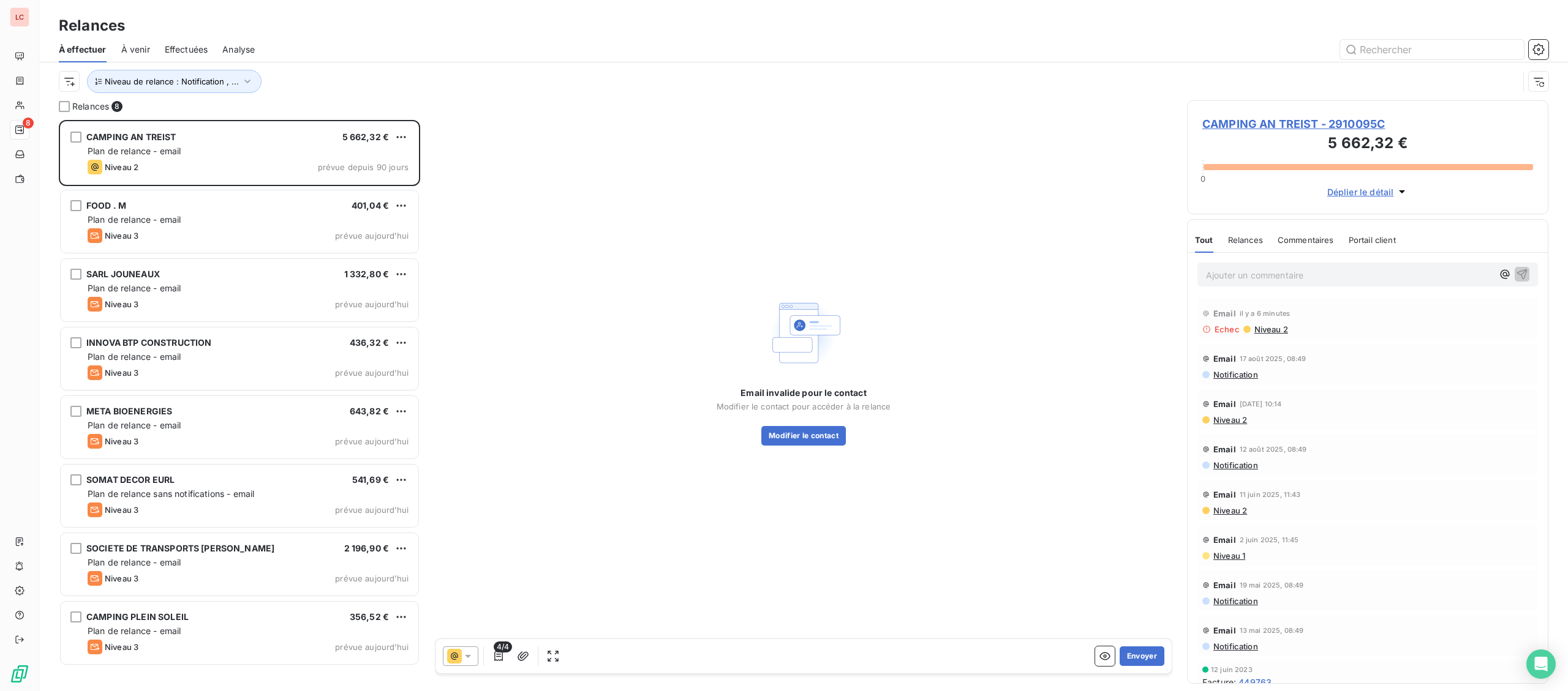
click at [1321, 124] on span "CAMPING AN TREIST - 2910095C" at bounding box center [1367, 124] width 331 height 16
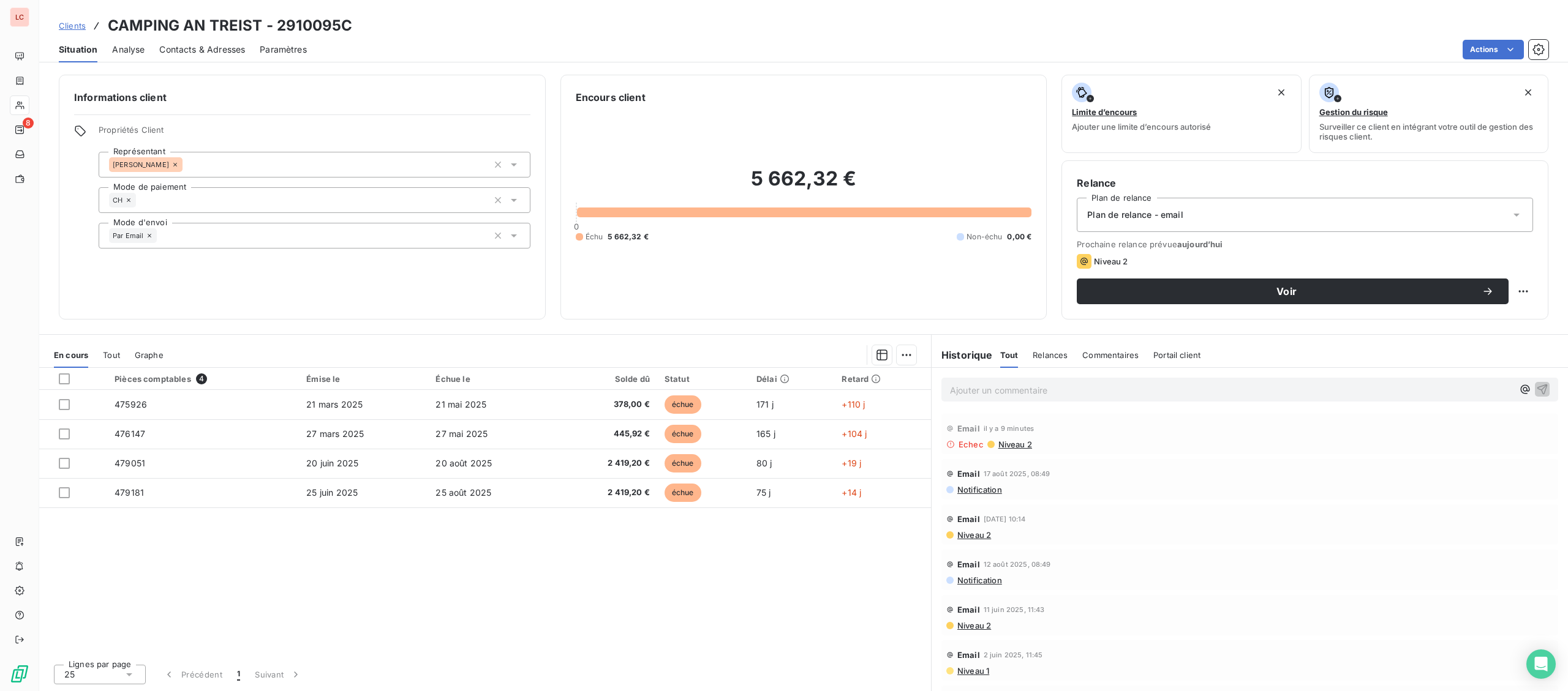
click at [223, 50] on span "Contacts & Adresses" at bounding box center [202, 50] width 86 height 13
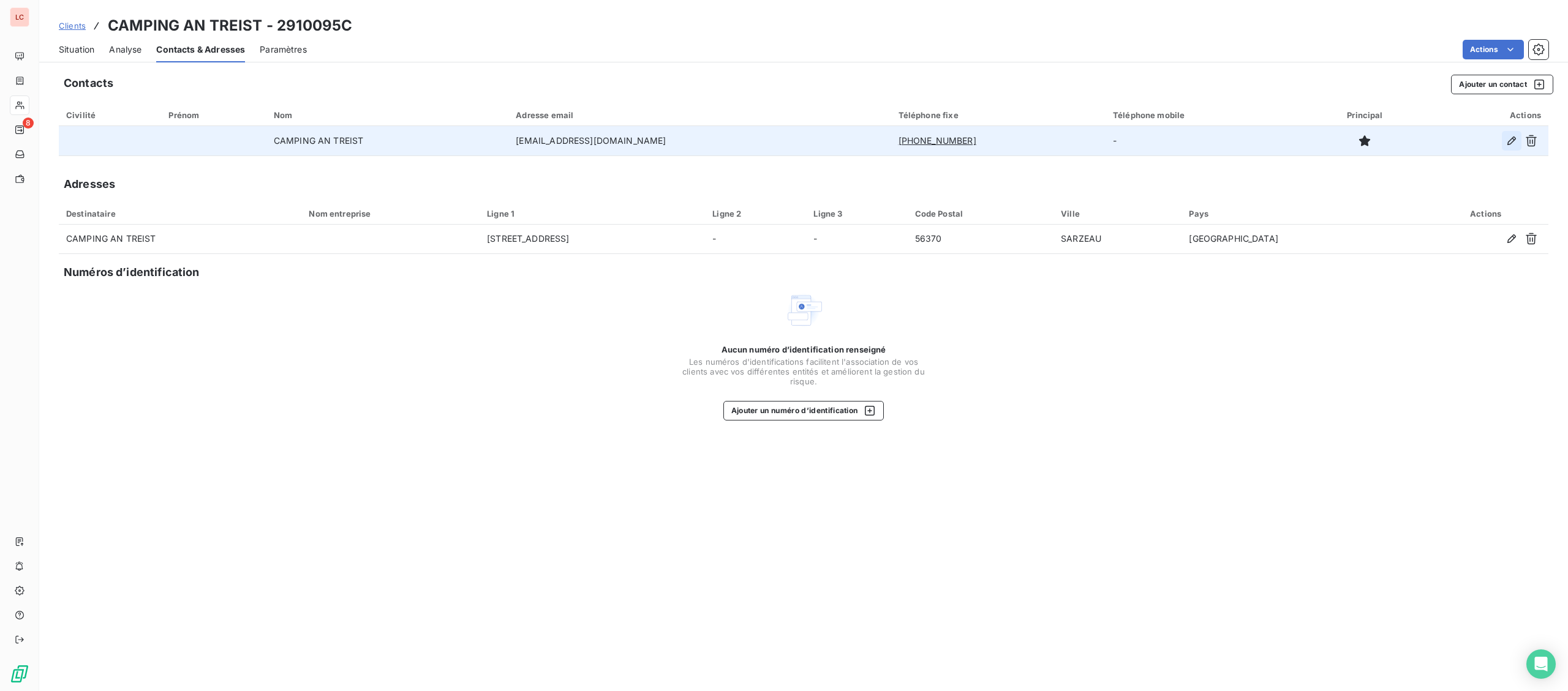
click at [1510, 136] on icon "button" at bounding box center [1511, 141] width 13 height 13
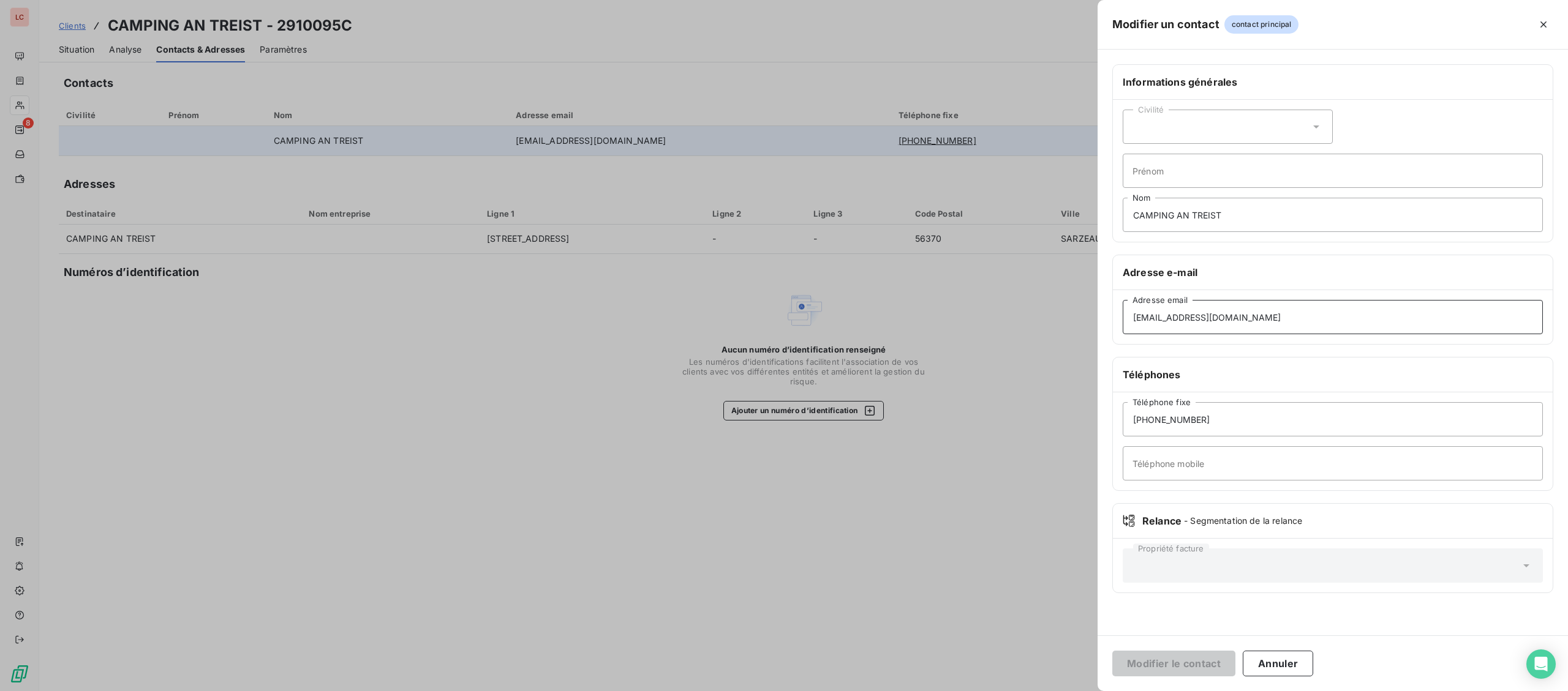
drag, startPoint x: 1229, startPoint y: 323, endPoint x: 1066, endPoint y: 318, distance: 163.1
click at [1066, 690] on div "Modifier un contact contact principal Informations générales Civilité Prénom CA…" at bounding box center [784, 691] width 1568 height 0
drag, startPoint x: 1295, startPoint y: 324, endPoint x: 971, endPoint y: 306, distance: 324.5
click at [1123, 306] on input "[EMAIL_ADDRESS][DOMAIN_NAME]" at bounding box center [1333, 317] width 420 height 35
paste input "[PERSON_NAME][MEDICAL_DATA]"
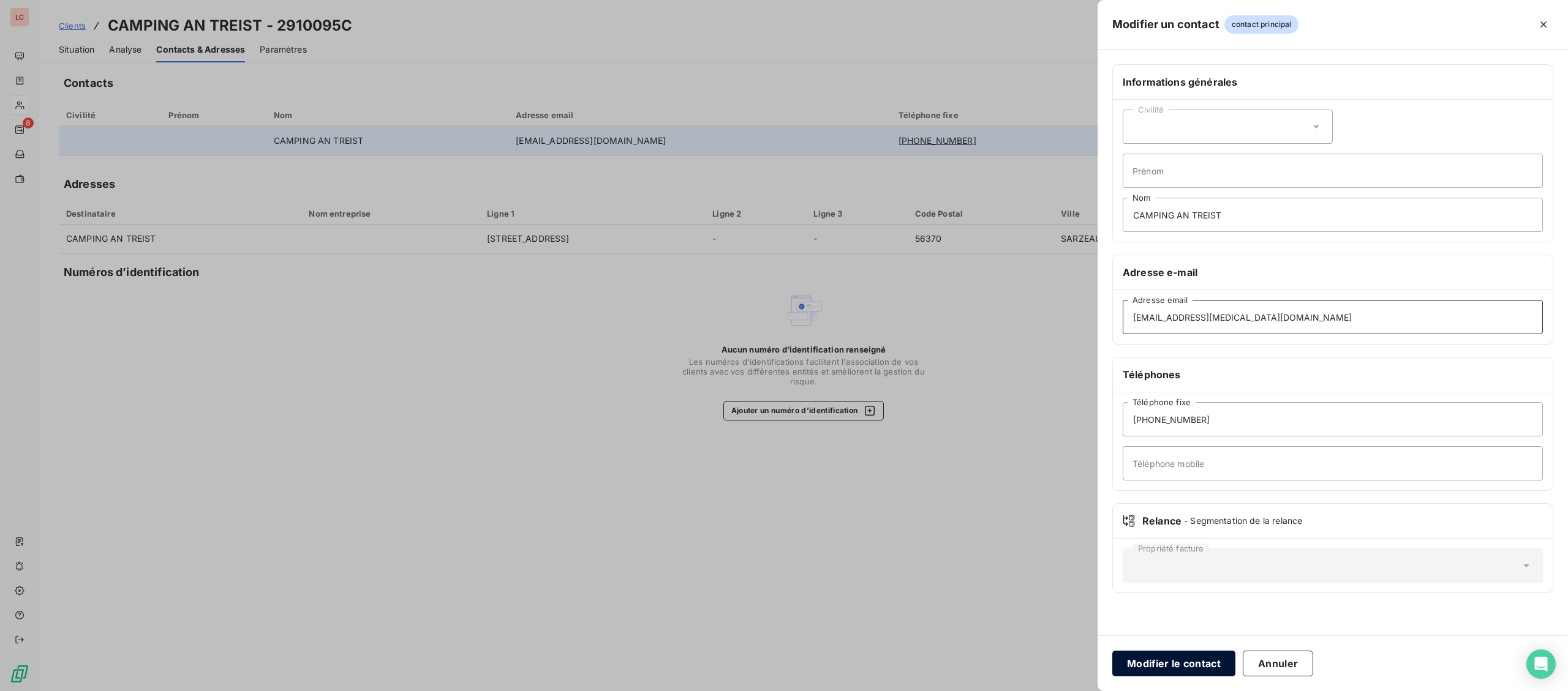
type input "[EMAIL_ADDRESS][MEDICAL_DATA][DOMAIN_NAME]"
click at [1191, 668] on button "Modifier le contact" at bounding box center [1174, 663] width 123 height 26
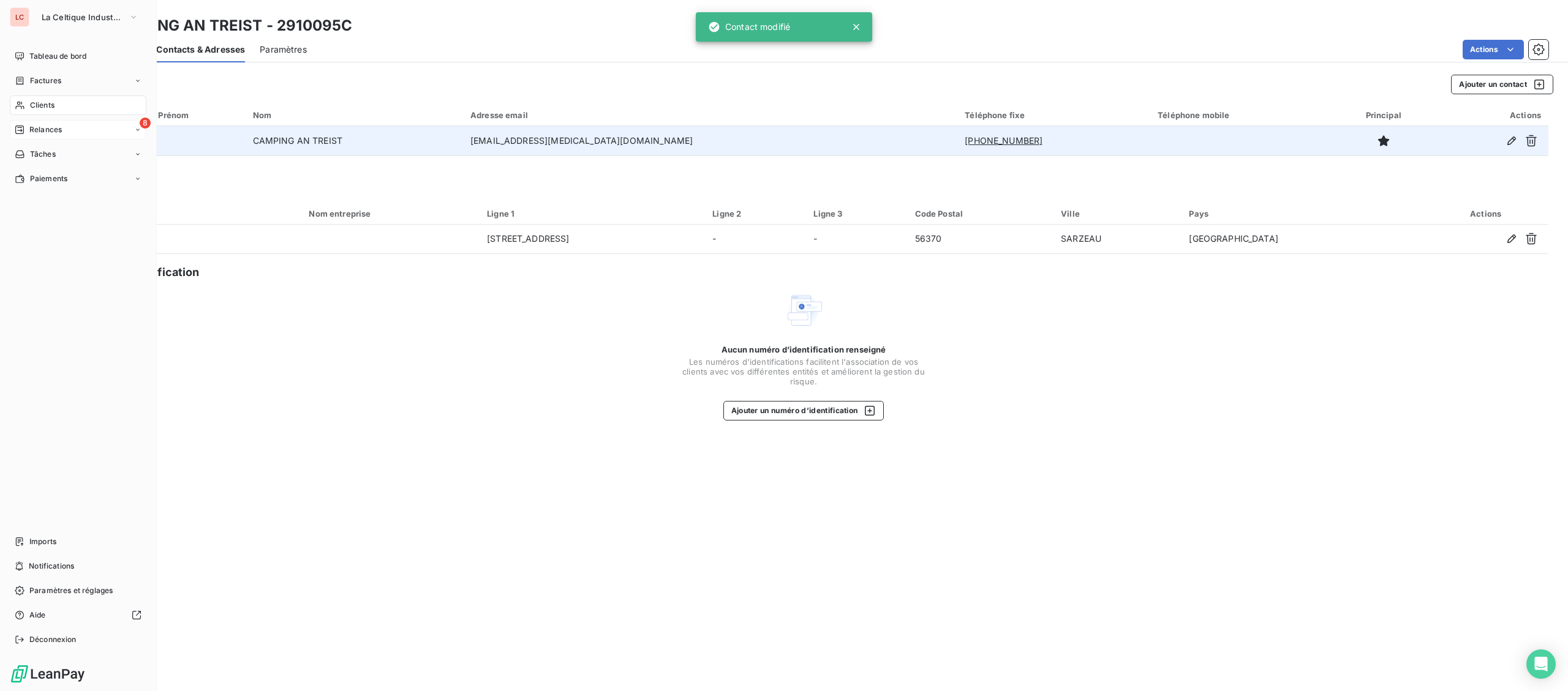
drag, startPoint x: 42, startPoint y: 119, endPoint x: 46, endPoint y: 127, distance: 8.9
click at [46, 127] on nav "Tableau de bord Factures Clients 8 Relances Tâches Paiements" at bounding box center [78, 117] width 136 height 142
click at [46, 127] on span "Relances" at bounding box center [46, 130] width 33 height 11
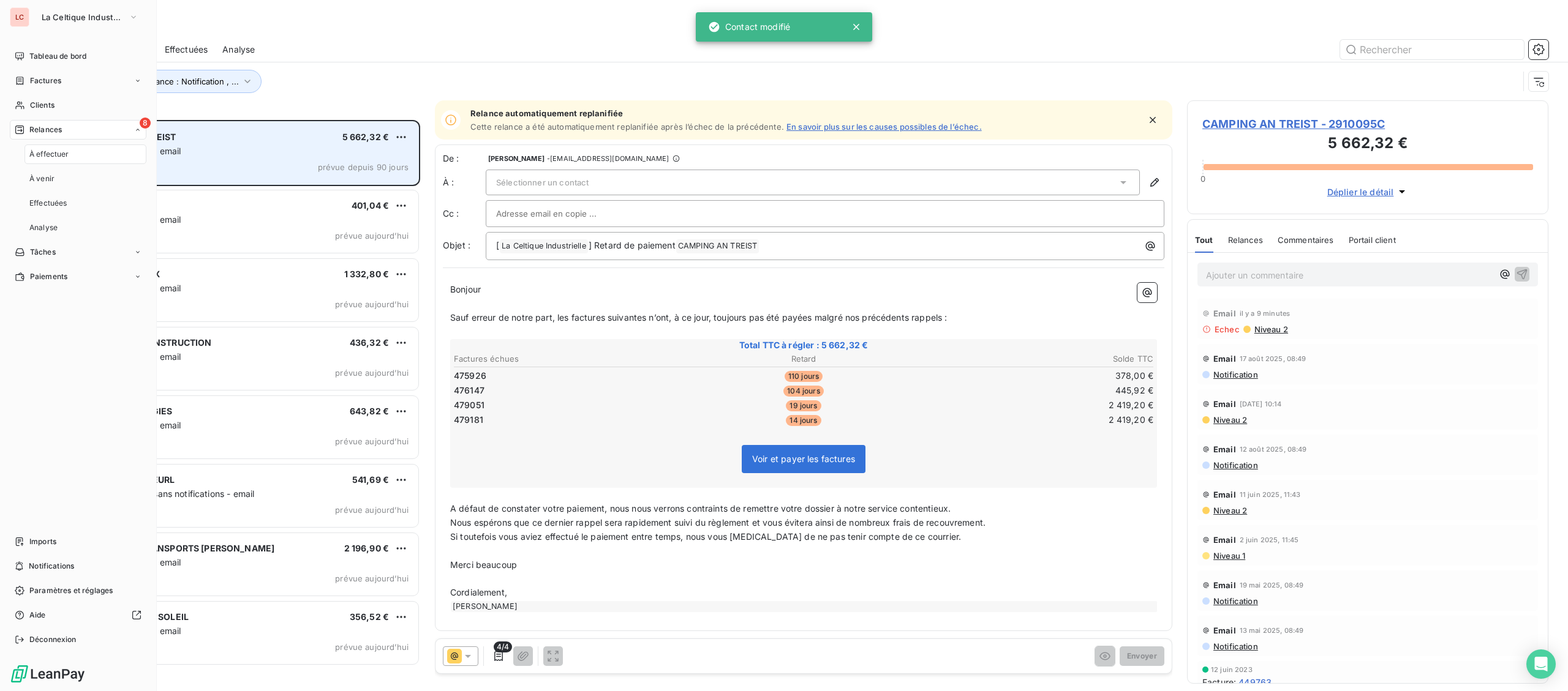
scroll to position [571, 360]
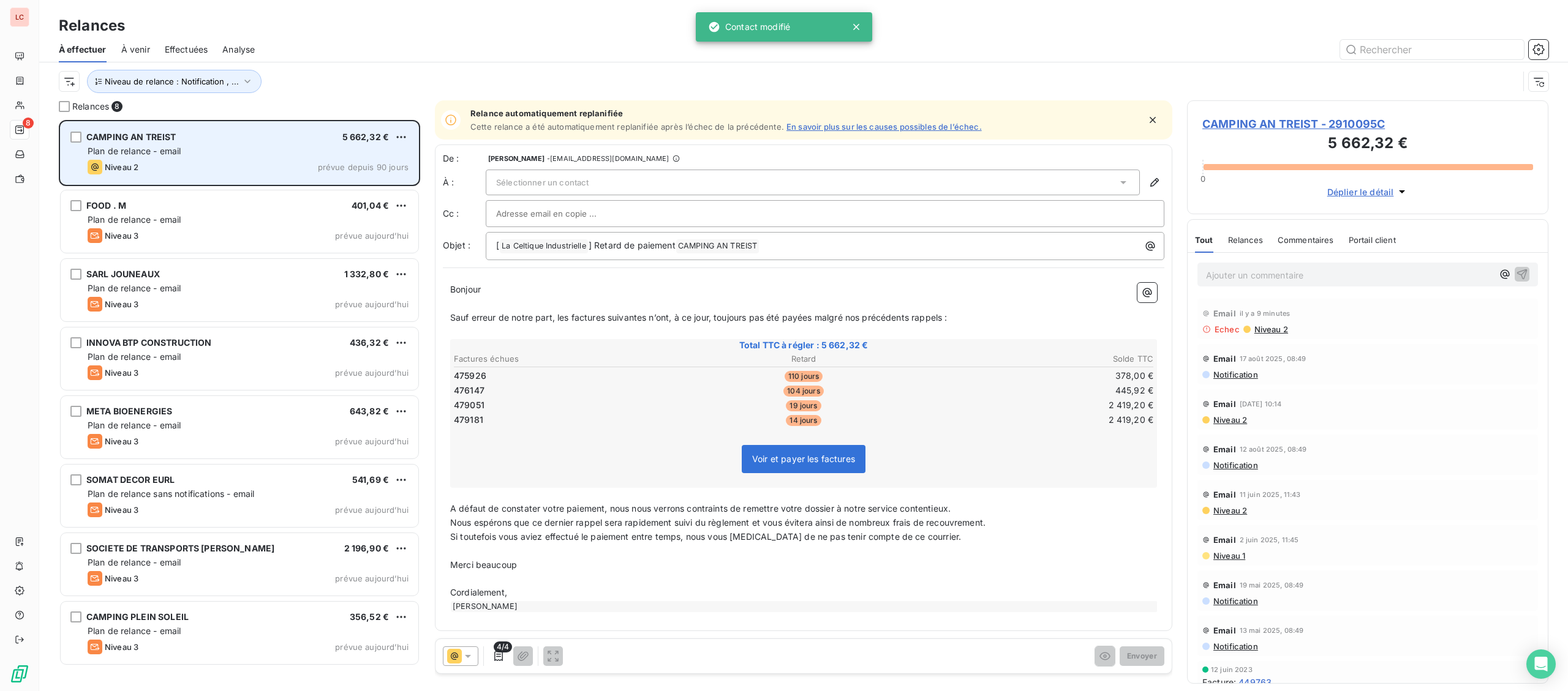
click at [277, 147] on div "Plan de relance - email" at bounding box center [247, 151] width 321 height 13
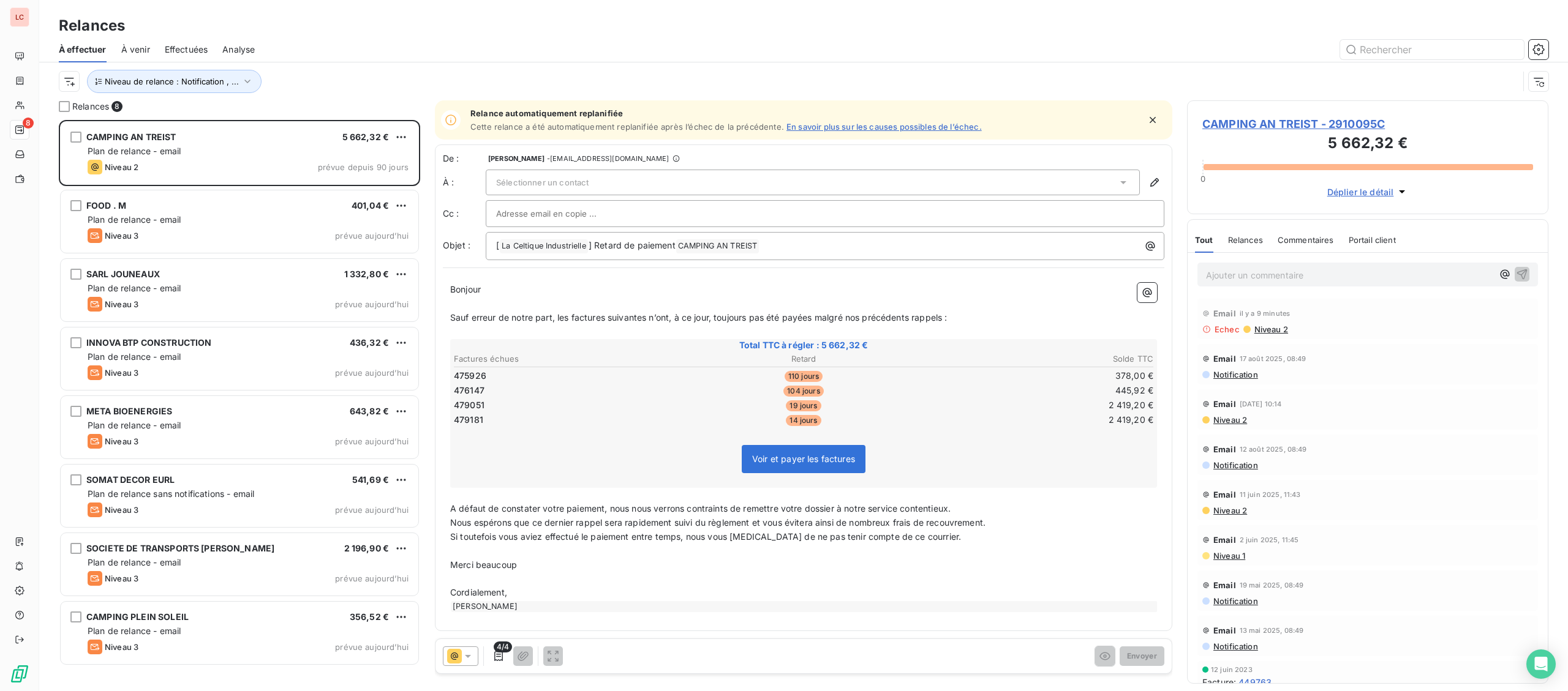
click at [588, 191] on div "Sélectionner un contact" at bounding box center [813, 182] width 654 height 26
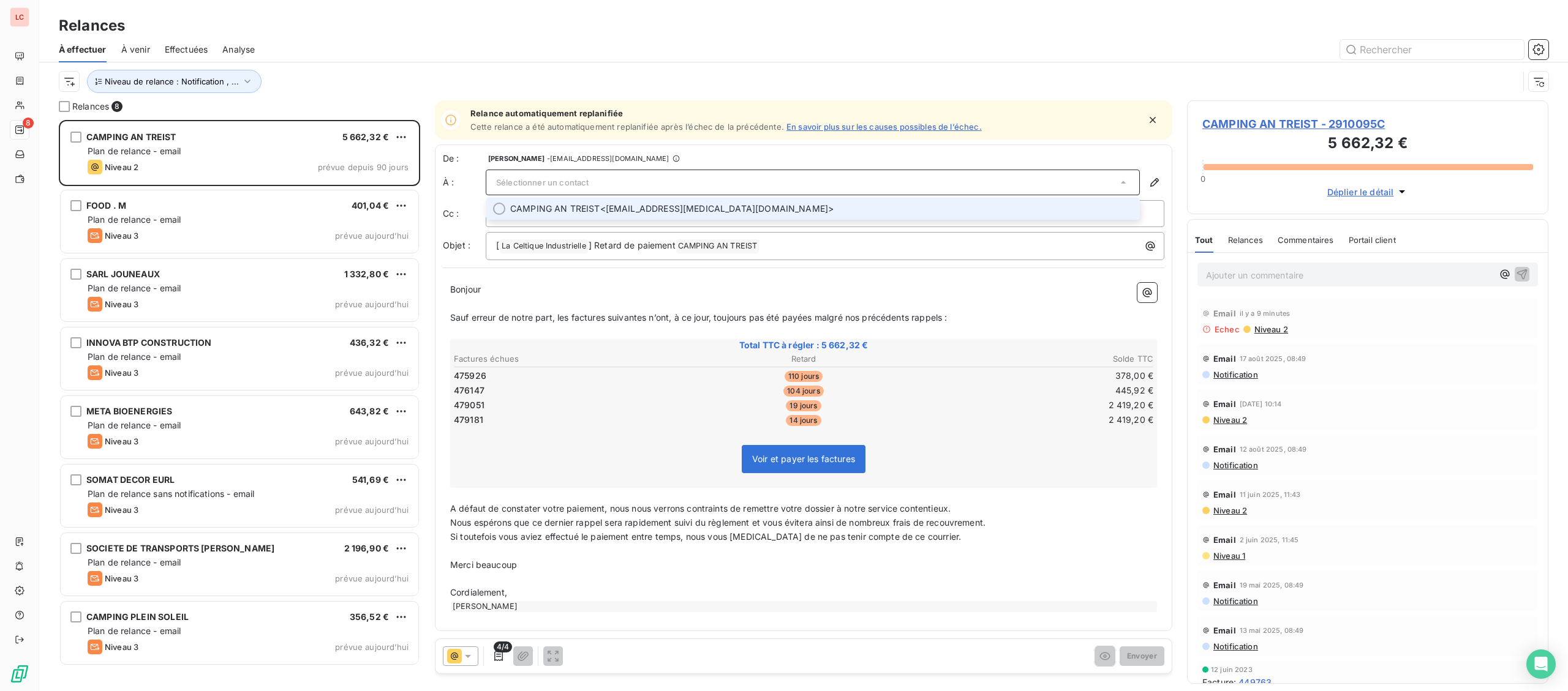
click at [583, 213] on span "CAMPING AN TREIST" at bounding box center [554, 209] width 90 height 13
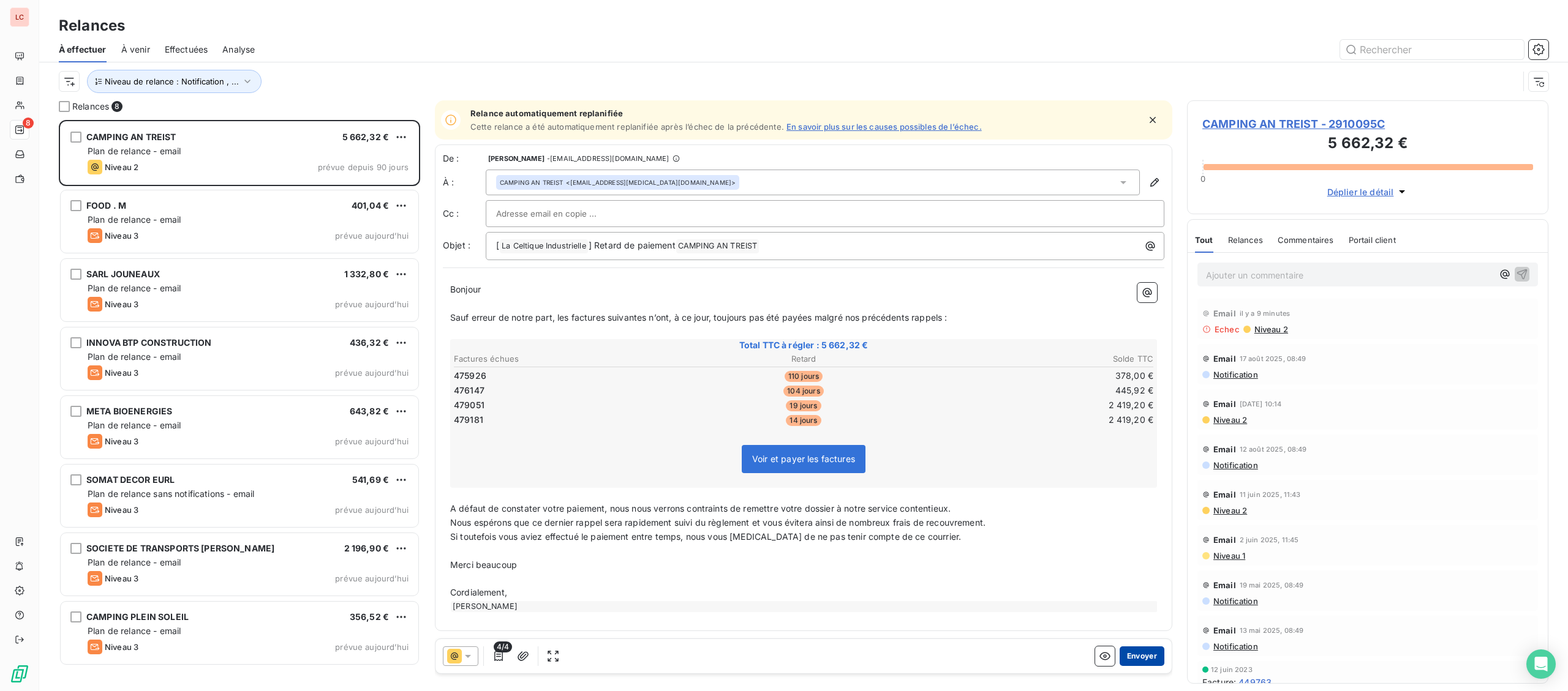
click at [1144, 655] on button "Envoyer" at bounding box center [1142, 656] width 45 height 19
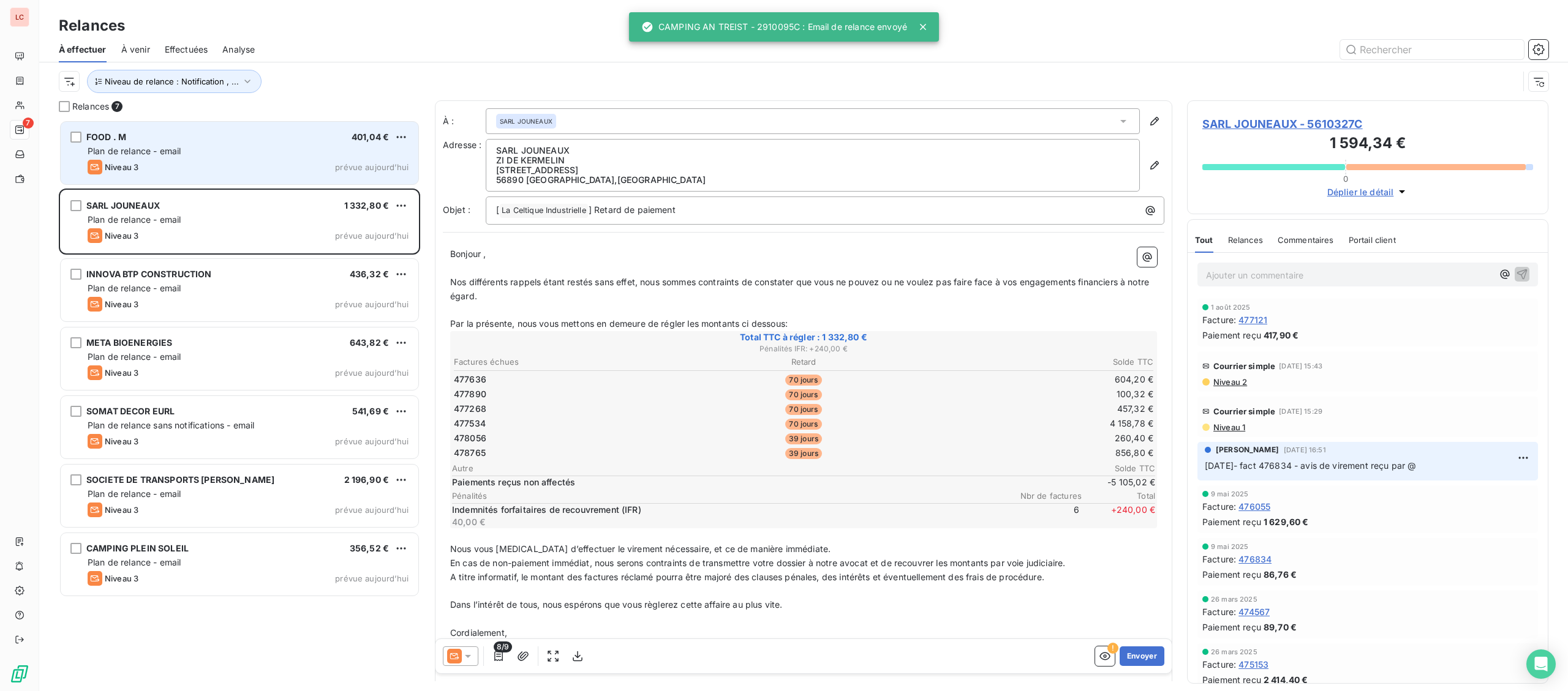
click at [212, 158] on div "Plan de relance - email" at bounding box center [247, 151] width 321 height 13
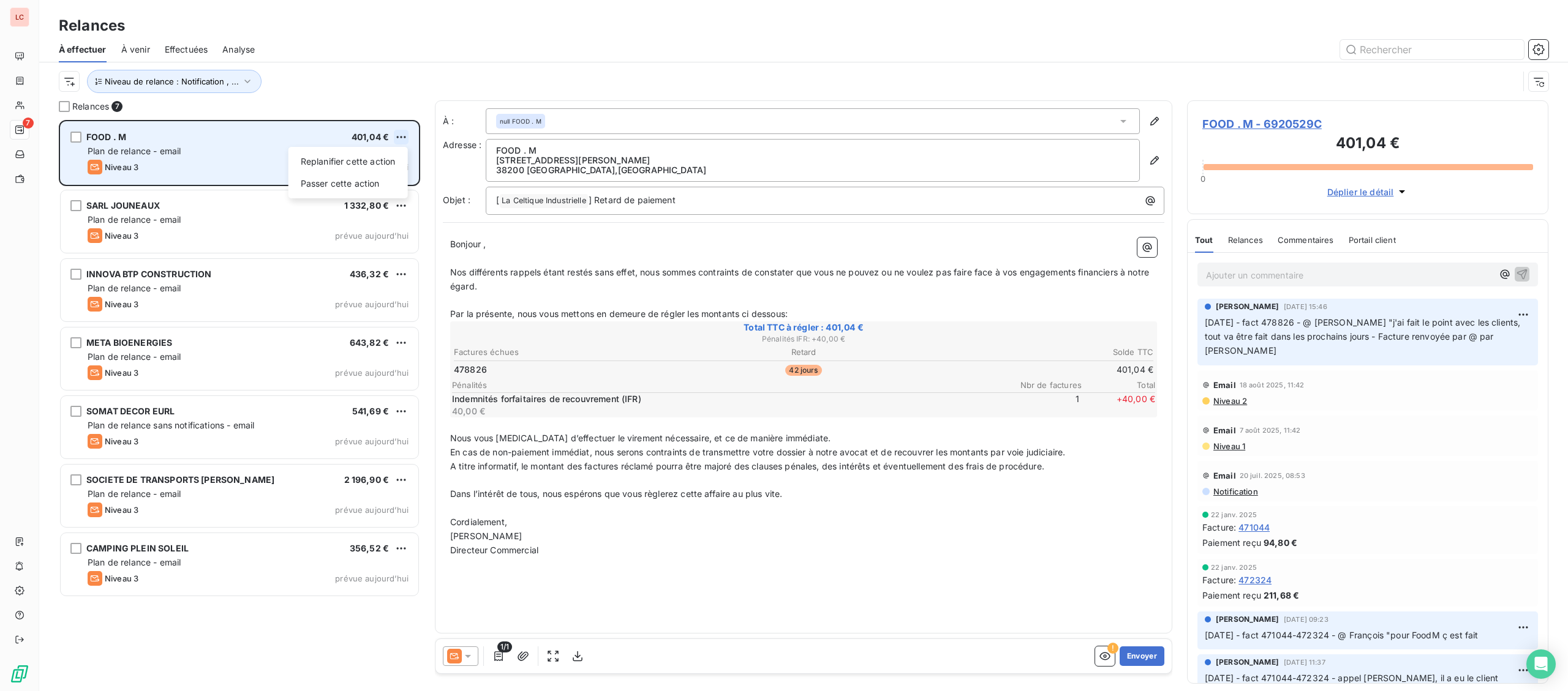
click at [404, 141] on html "LC 7 Relances À effectuer À venir Effectuées Analyse Niveau de relance : Notifi…" at bounding box center [784, 345] width 1568 height 691
drag, startPoint x: 395, startPoint y: 159, endPoint x: 401, endPoint y: 160, distance: 6.1
click at [395, 159] on div "Replanifier cette action" at bounding box center [348, 161] width 110 height 19
select select "8"
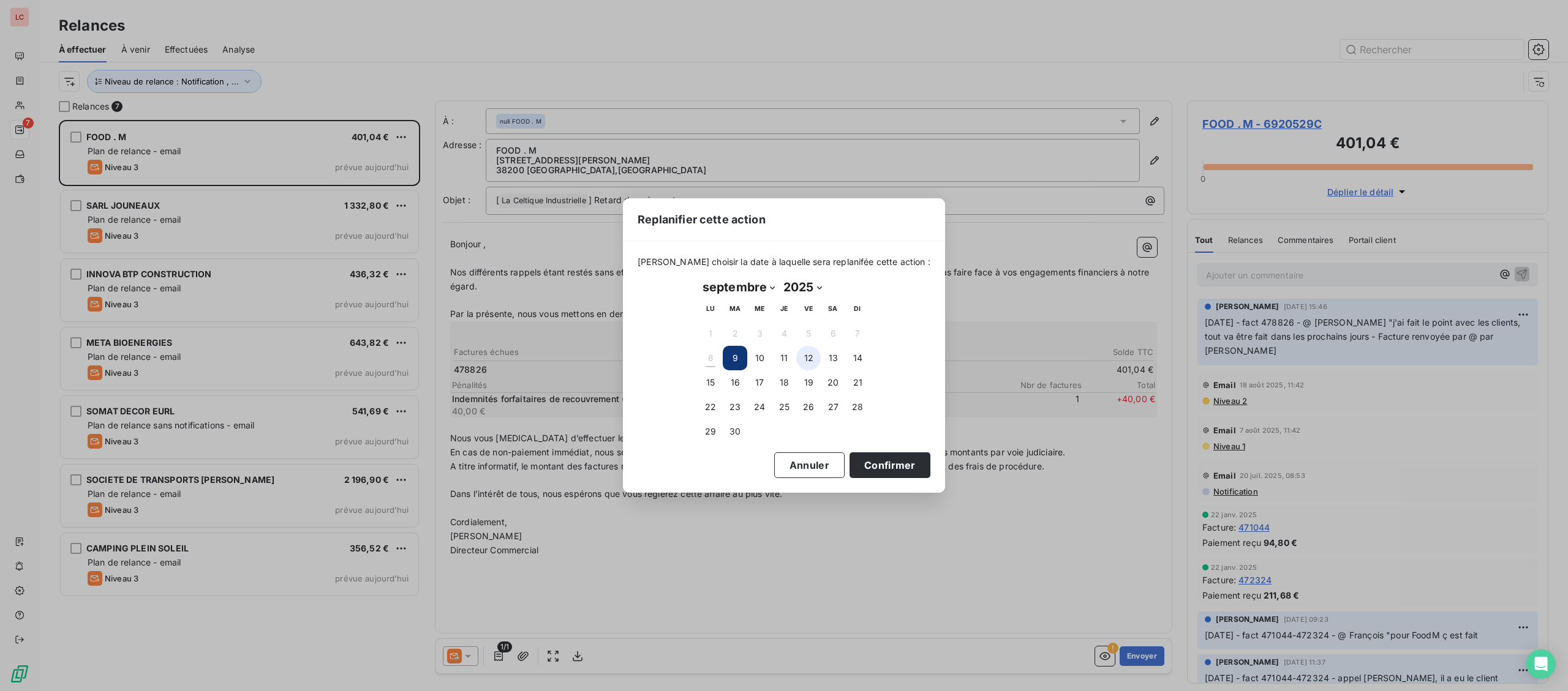
click at [811, 357] on button "12" at bounding box center [808, 358] width 24 height 24
drag, startPoint x: 855, startPoint y: 468, endPoint x: 620, endPoint y: 357, distance: 259.9
click at [855, 464] on button "Confirmer" at bounding box center [890, 465] width 81 height 26
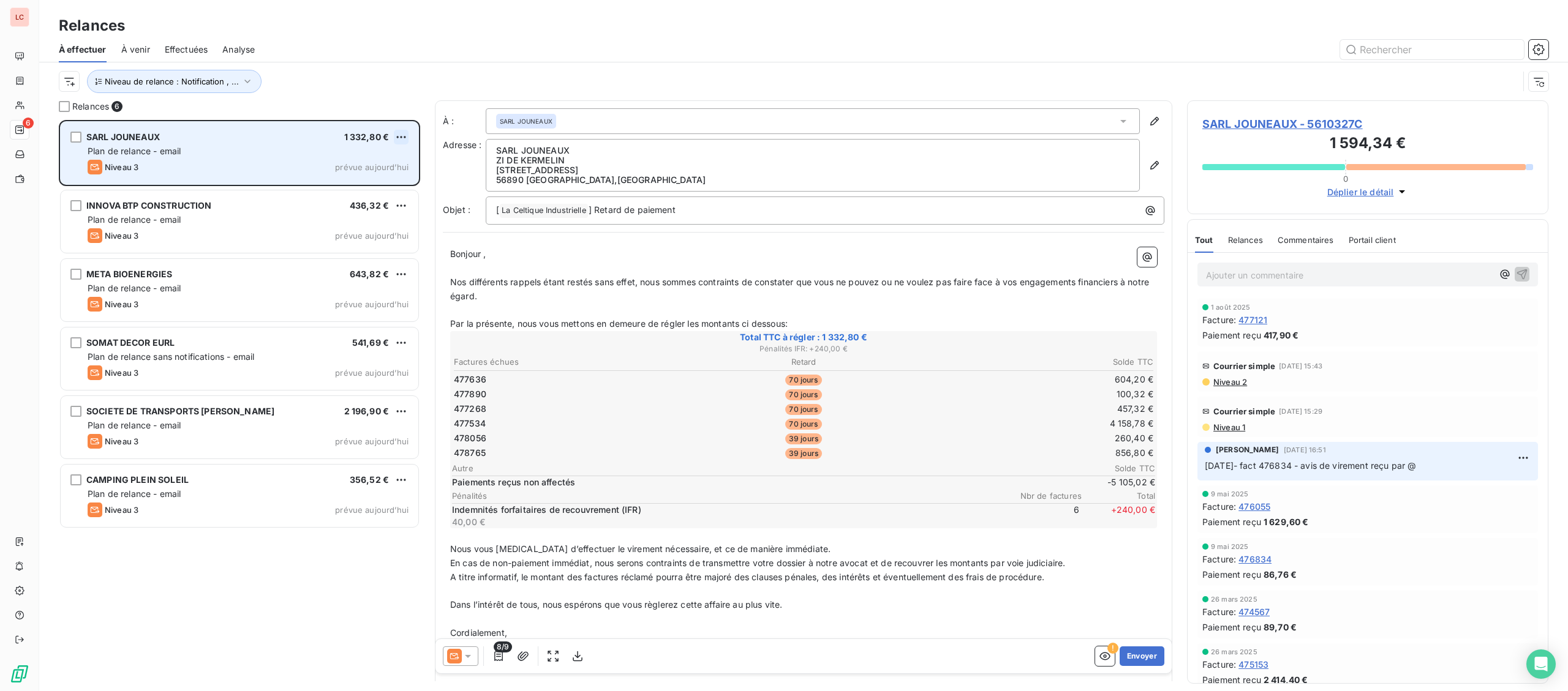
scroll to position [571, 360]
click at [397, 139] on html "LC 6 Relances À effectuer À venir Effectuées Analyse Niveau de relance : Notifi…" at bounding box center [784, 345] width 1568 height 691
click at [376, 162] on div "Replanifier cette action" at bounding box center [348, 161] width 110 height 19
select select "8"
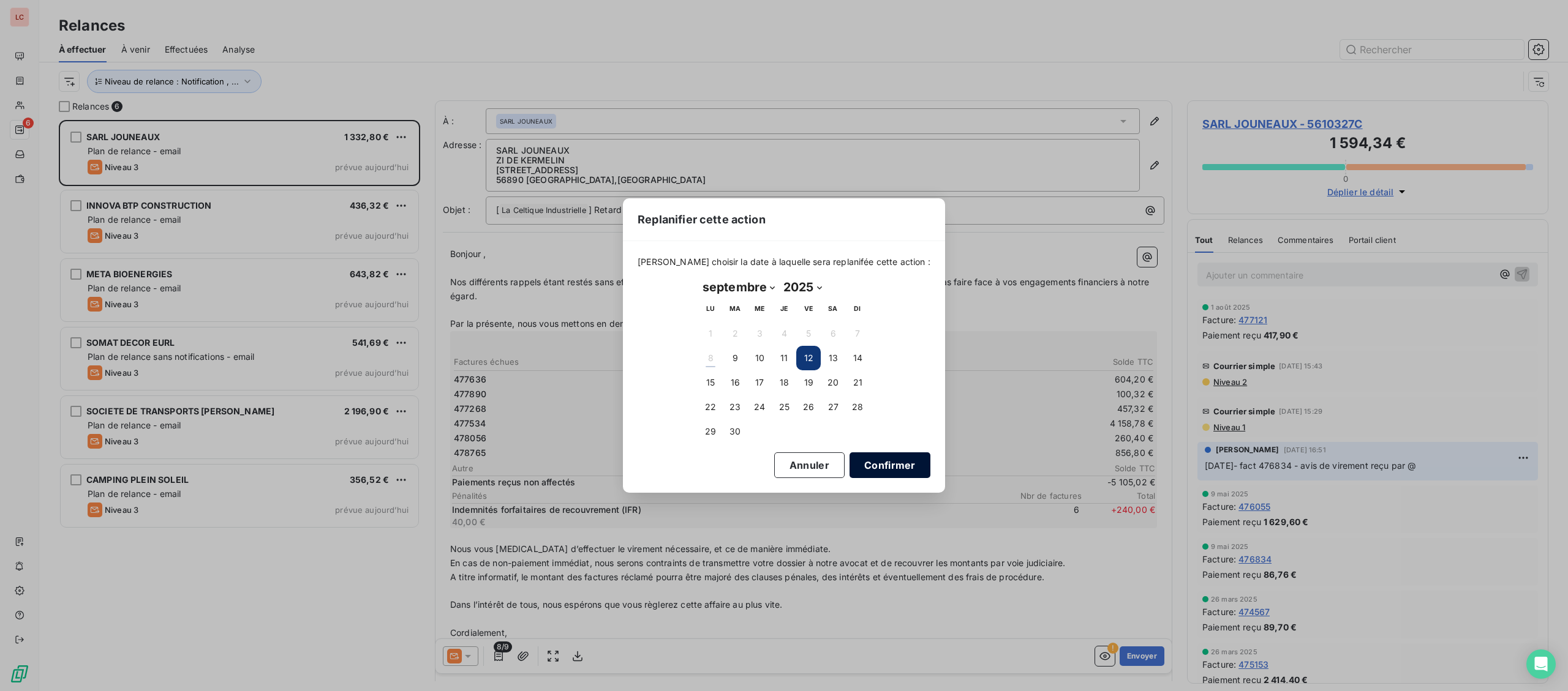
click at [892, 468] on button "Confirmer" at bounding box center [890, 465] width 81 height 26
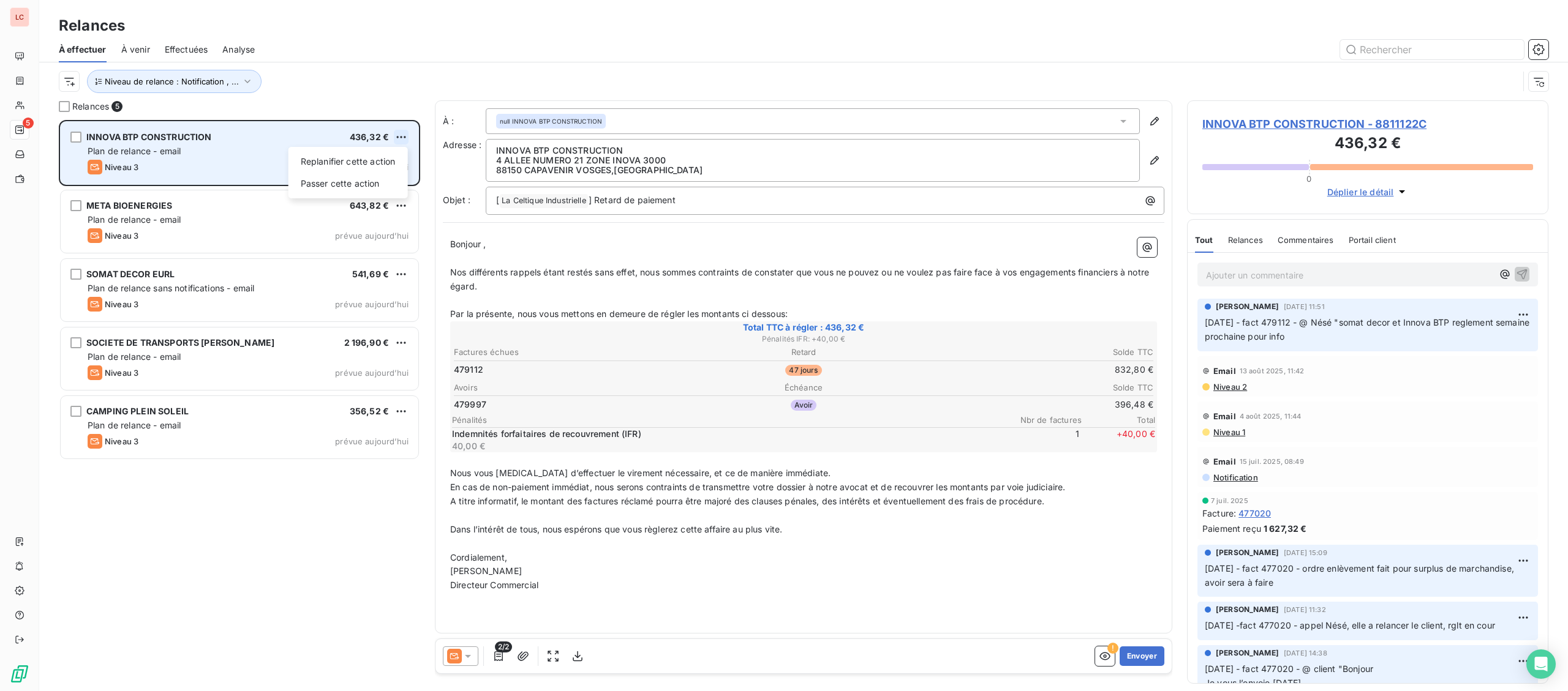
click at [399, 136] on html "LC 5 Relances À effectuer À venir Effectuées Analyse Niveau de relance : Notifi…" at bounding box center [784, 345] width 1568 height 691
click at [399, 154] on div "Replanifier cette action" at bounding box center [348, 161] width 110 height 19
select select "8"
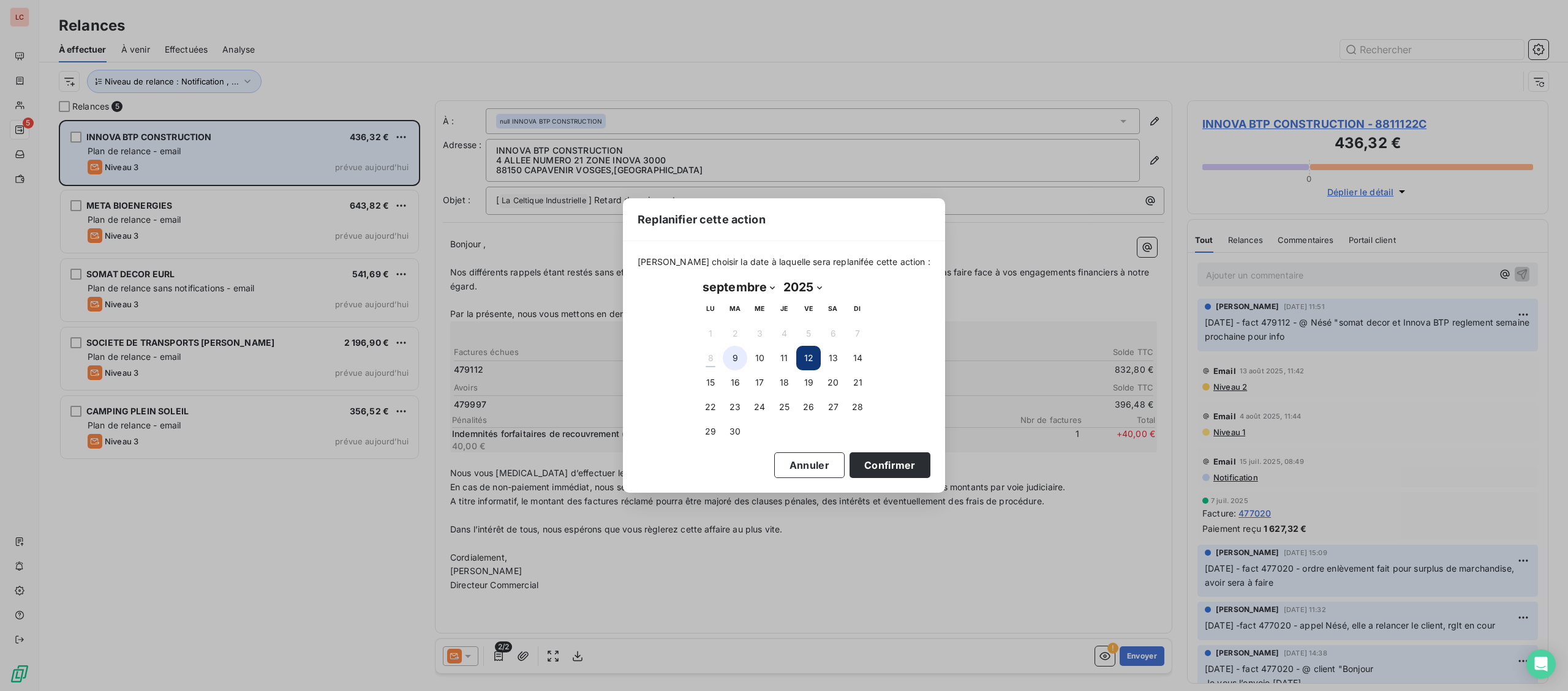
click at [740, 364] on button "9" at bounding box center [735, 358] width 24 height 24
click at [761, 353] on button "10" at bounding box center [759, 358] width 24 height 24
click at [853, 471] on button "Confirmer" at bounding box center [890, 465] width 81 height 26
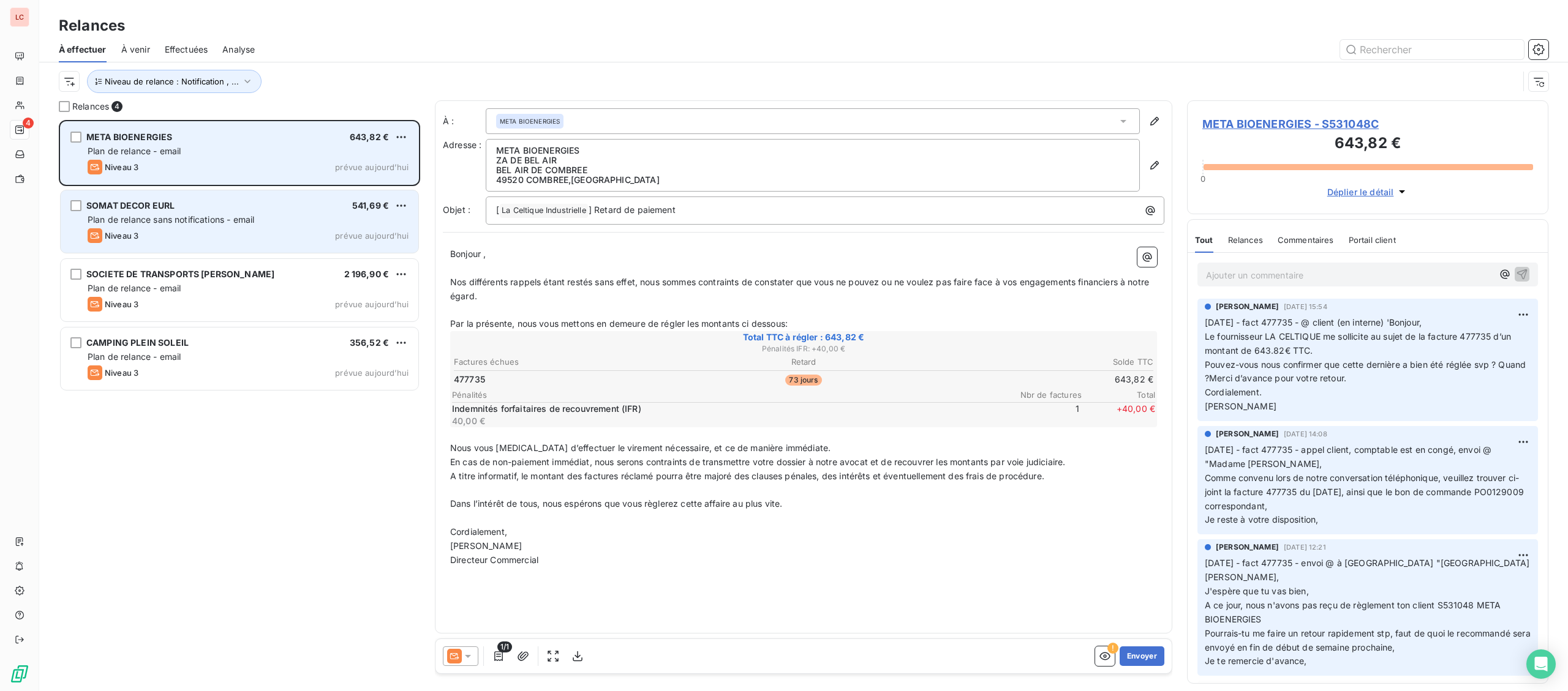
drag, startPoint x: 218, startPoint y: 203, endPoint x: 313, endPoint y: 221, distance: 96.7
click at [218, 204] on div "SOMAT DECOR EURL 541,69 €" at bounding box center [247, 206] width 321 height 11
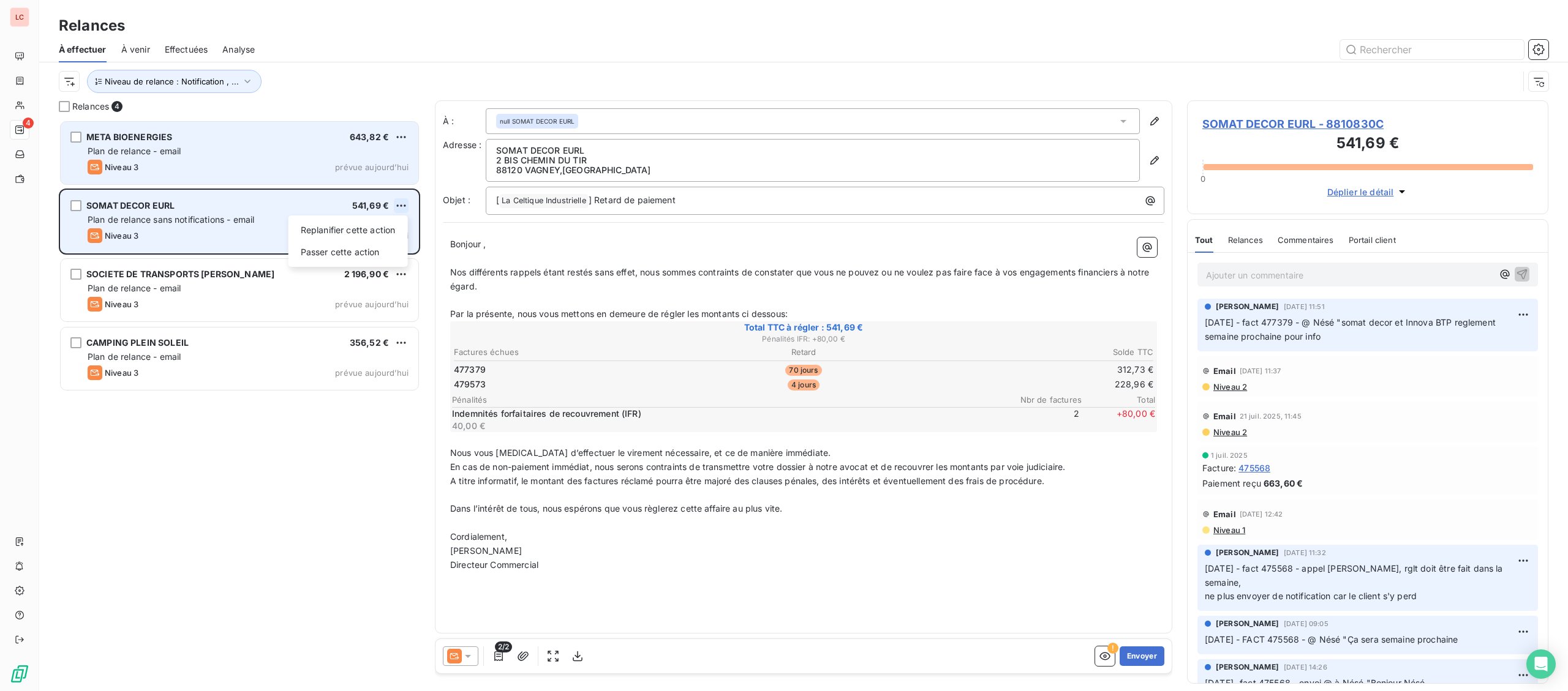
click at [400, 210] on html "[MEDICAL_DATA] Relances À effectuer À venir Effectuées Analyse Niveau de relanc…" at bounding box center [784, 345] width 1568 height 691
click at [387, 235] on div "Replanifier cette action" at bounding box center [348, 230] width 110 height 19
select select "8"
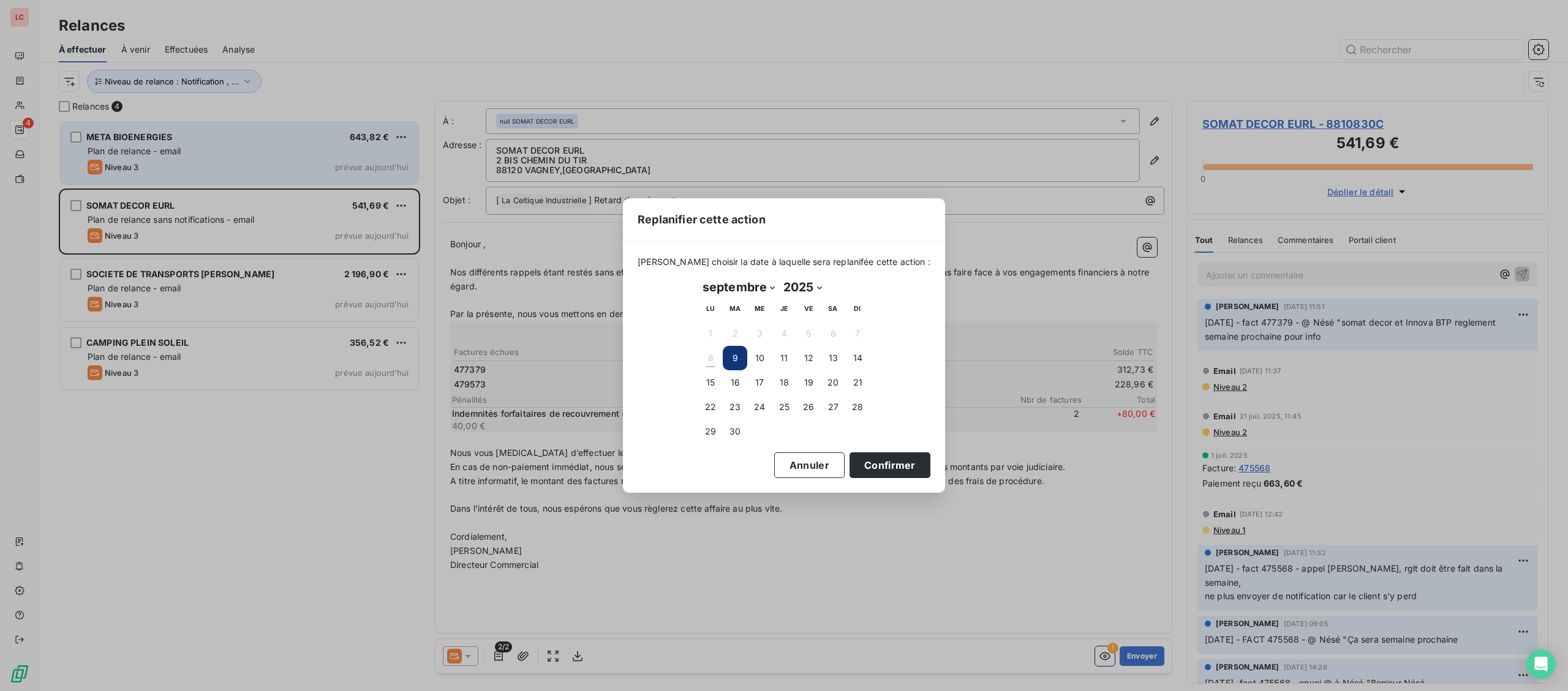
click at [754, 347] on tbody "1 2 3 4 5 6 7 8 9 10 11 12 13 14 15 16 17 18 19 20 21 22 23 24 25 26 27 28 29 30" at bounding box center [784, 382] width 171 height 122
click at [747, 350] on button "9" at bounding box center [735, 358] width 24 height 24
click at [753, 350] on button "10" at bounding box center [759, 358] width 24 height 24
click at [850, 462] on button "Confirmer" at bounding box center [890, 465] width 81 height 26
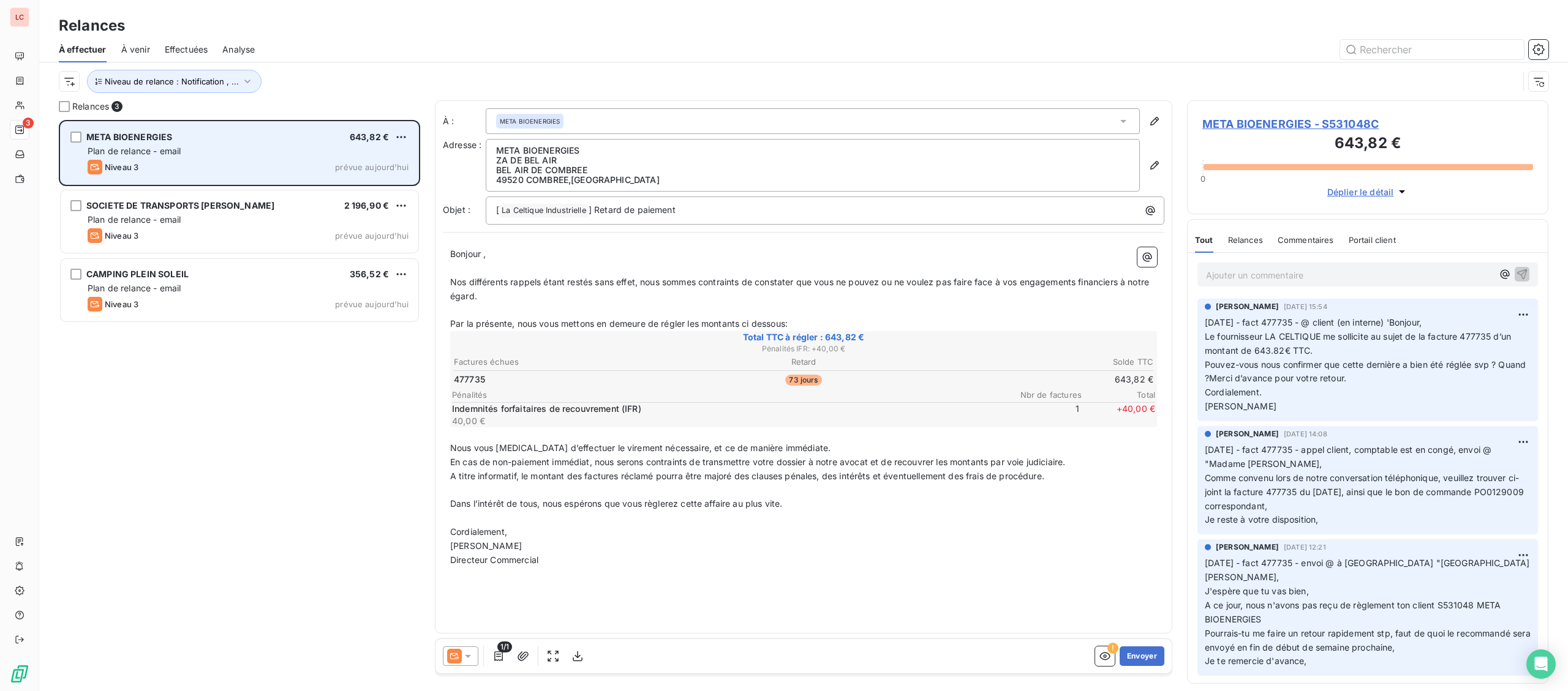
click at [181, 155] on span "Plan de relance - email" at bounding box center [134, 151] width 93 height 11
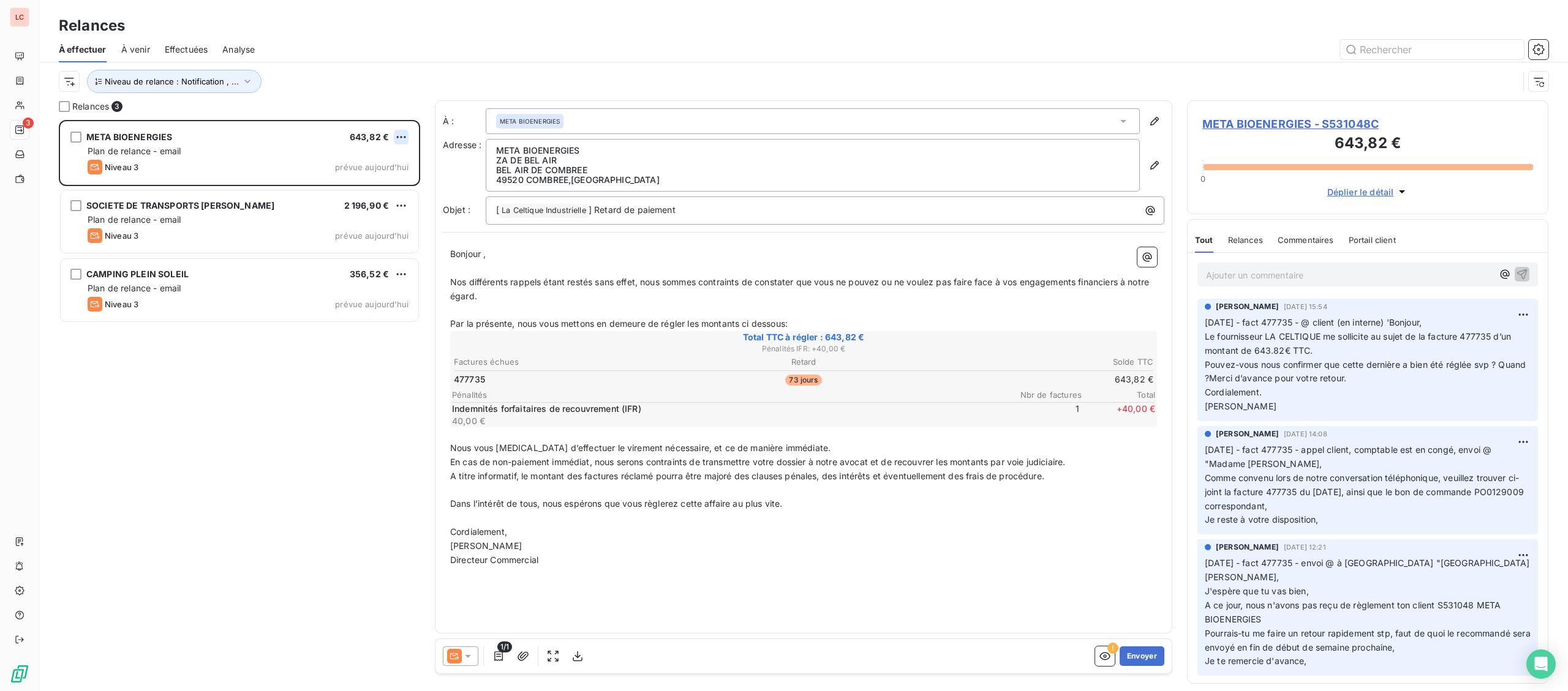
click at [401, 137] on html "LC 3 Relances À effectuer À venir Effectuées Analyse Niveau de relance : Notifi…" at bounding box center [784, 345] width 1568 height 691
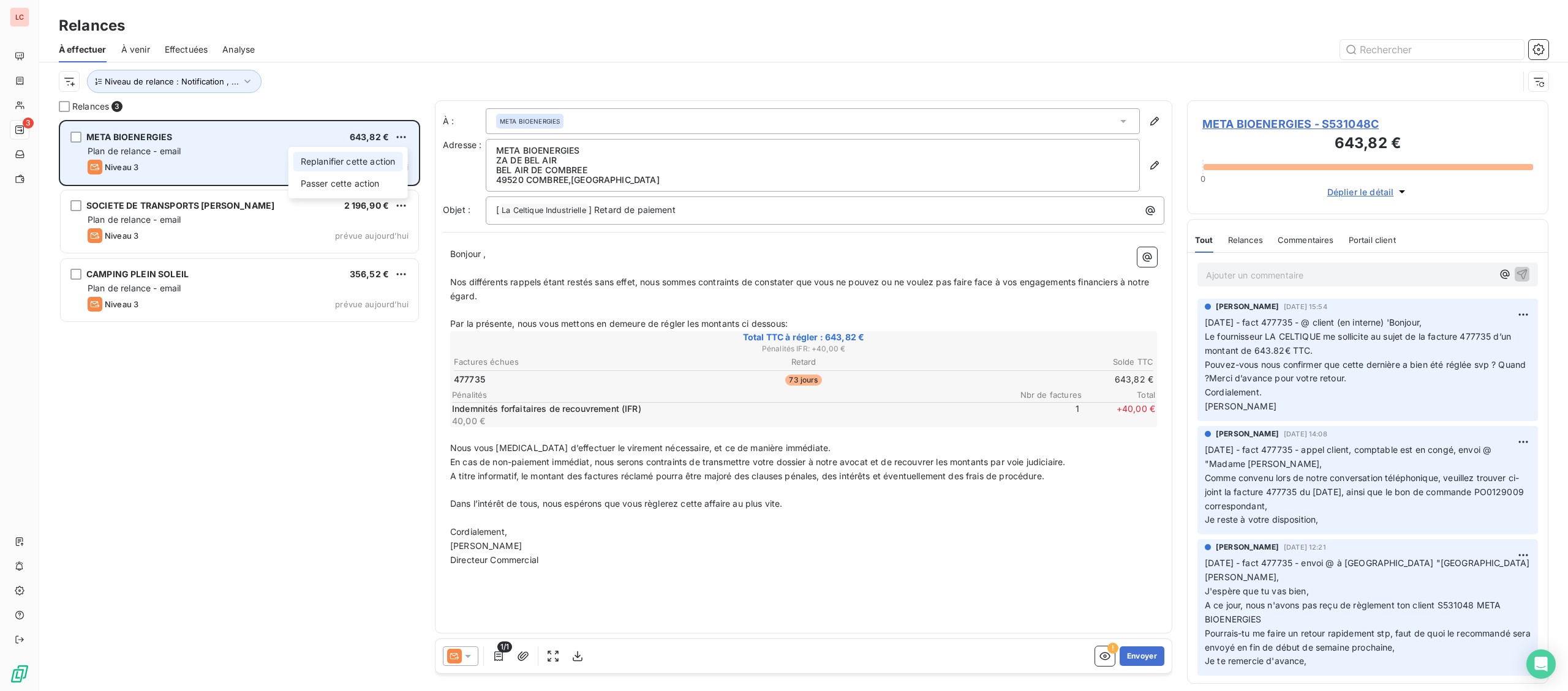
click at [389, 159] on div "Replanifier cette action" at bounding box center [348, 161] width 110 height 19
select select "8"
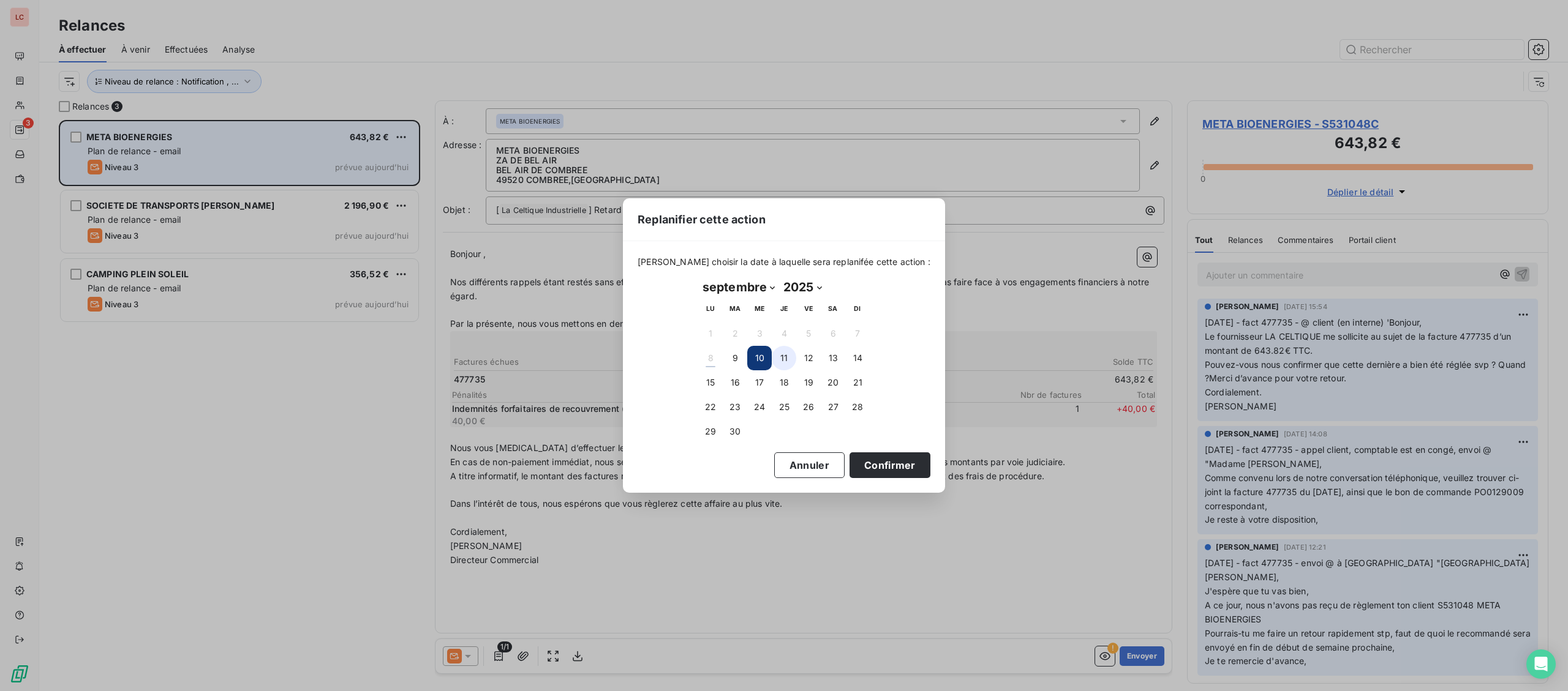
click at [786, 360] on button "11" at bounding box center [784, 358] width 24 height 24
click at [850, 461] on button "Confirmer" at bounding box center [890, 465] width 81 height 26
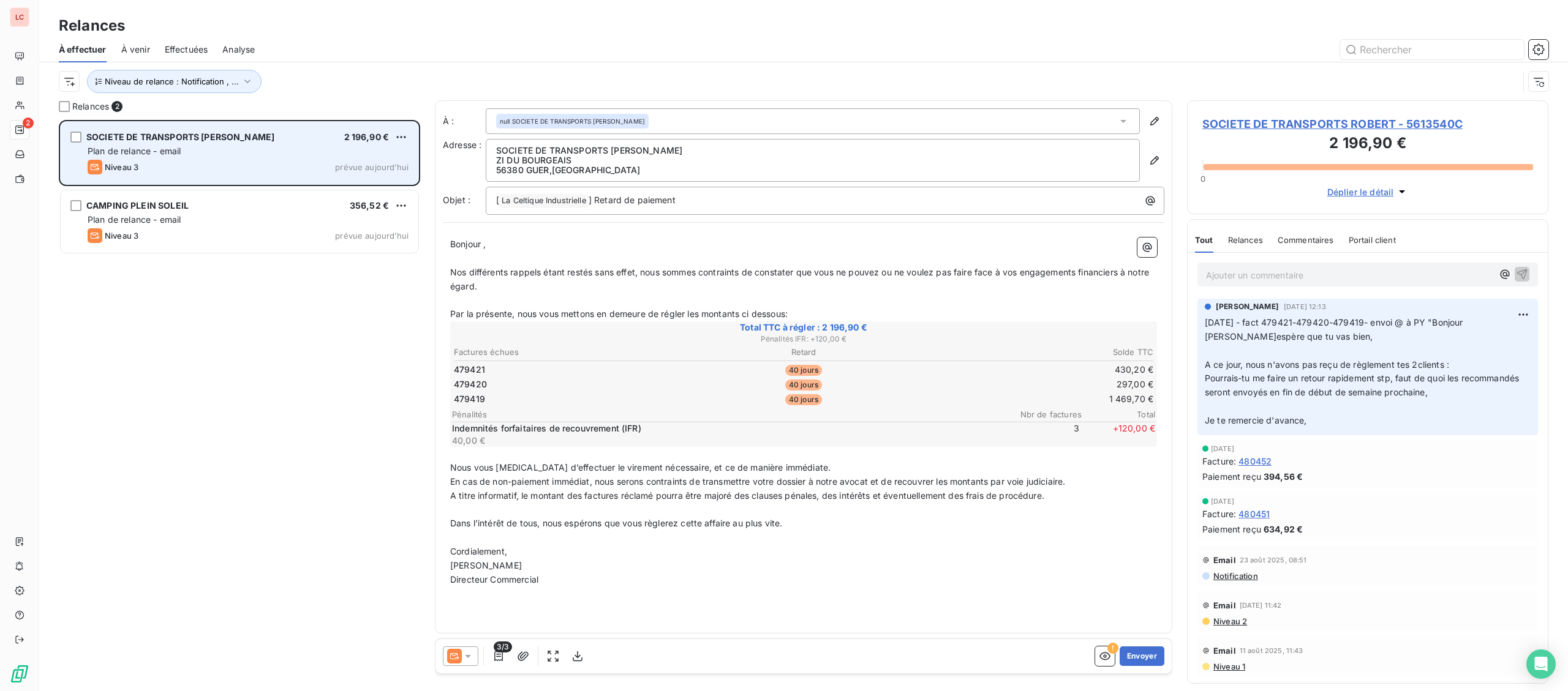
click at [465, 661] on icon at bounding box center [468, 656] width 13 height 13
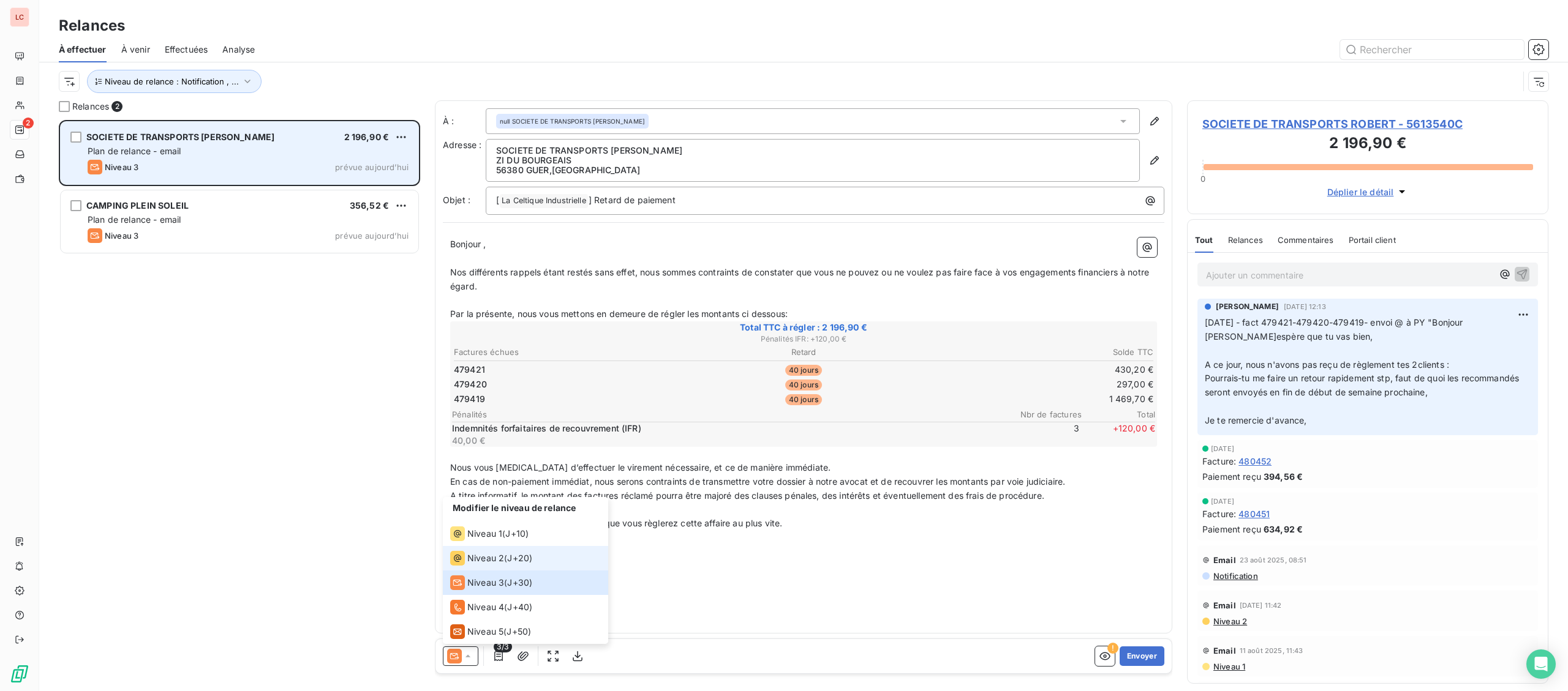
click at [482, 556] on span "Niveau 2" at bounding box center [485, 559] width 37 height 13
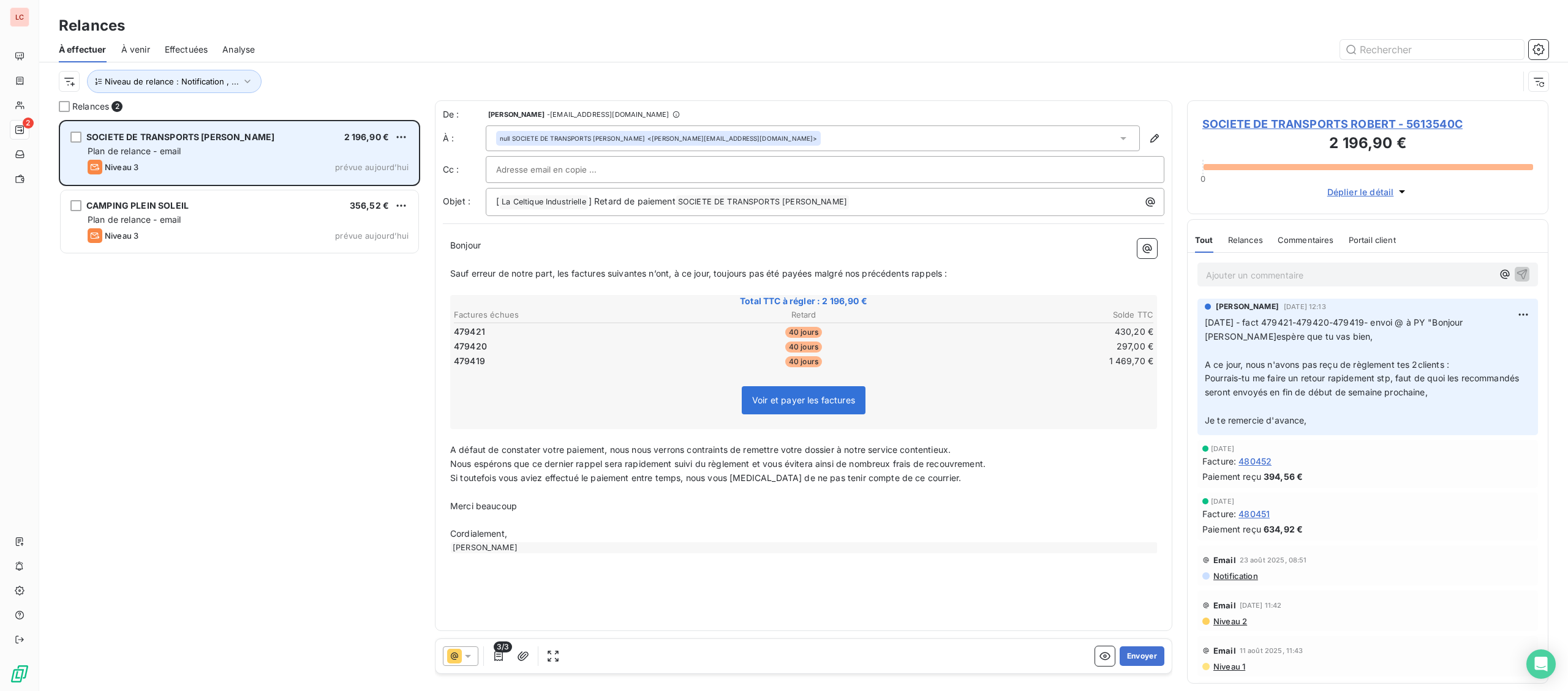
click at [524, 173] on input "text" at bounding box center [562, 169] width 132 height 18
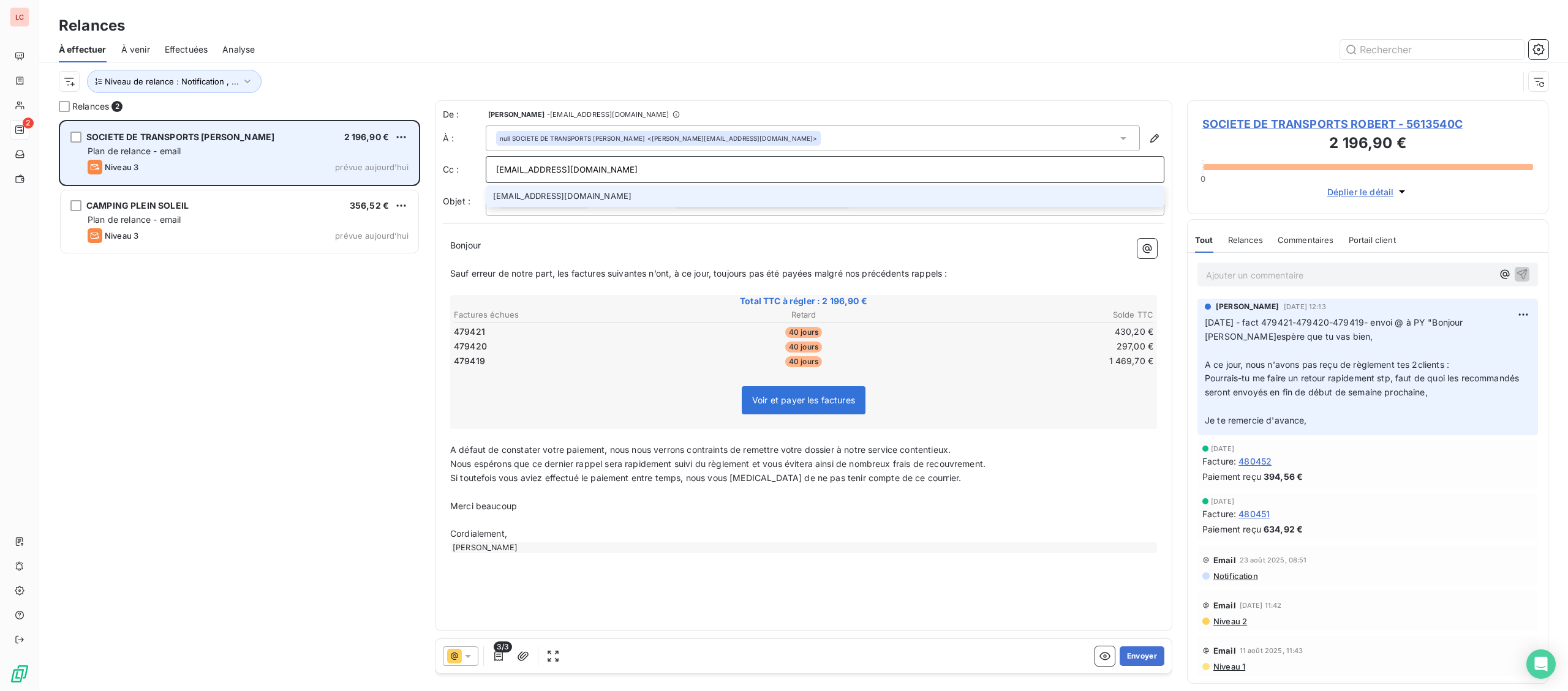
type input "[EMAIL_ADDRESS][DOMAIN_NAME]"
click at [598, 199] on li "[EMAIL_ADDRESS][DOMAIN_NAME]" at bounding box center [825, 196] width 679 height 21
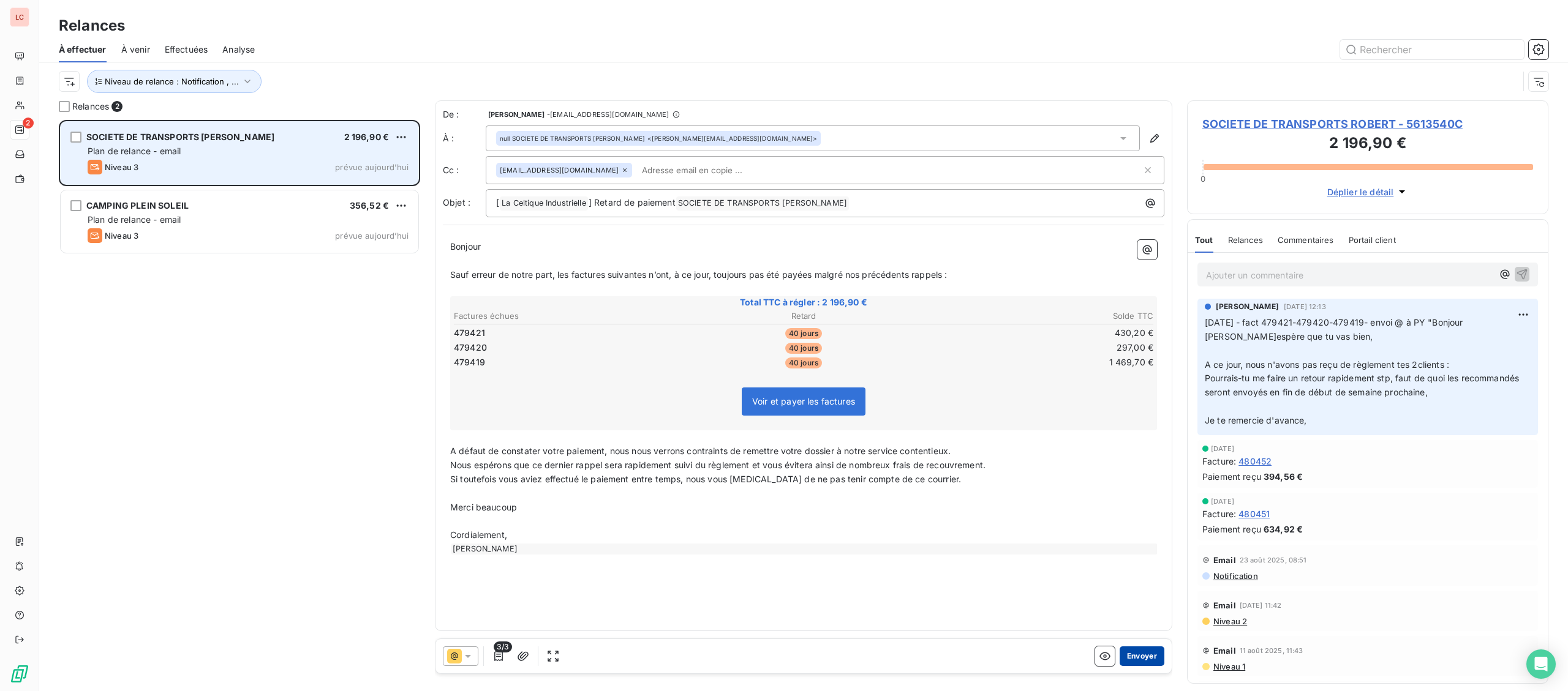
click at [1135, 663] on button "Envoyer" at bounding box center [1142, 656] width 45 height 19
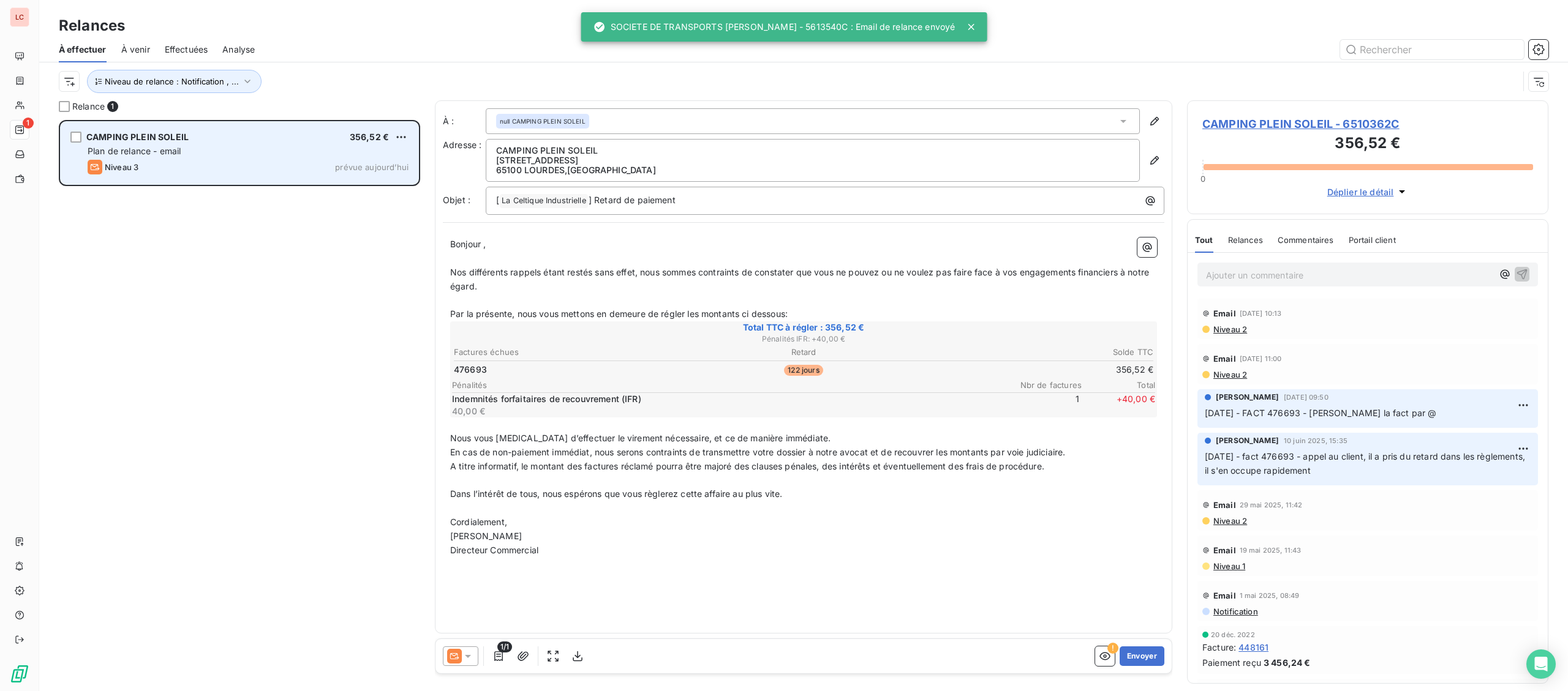
click at [1234, 333] on span "Niveau 2" at bounding box center [1230, 329] width 35 height 10
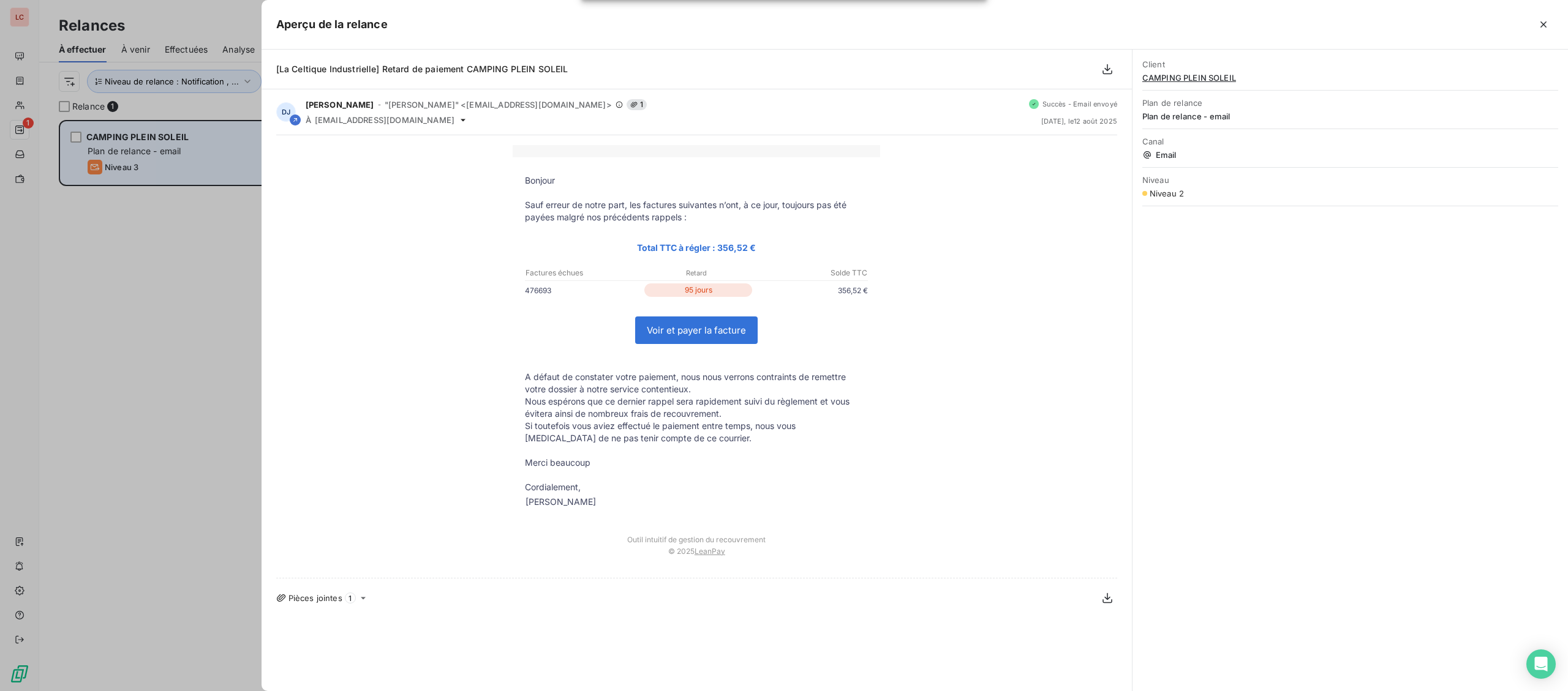
click at [238, 287] on div at bounding box center [784, 345] width 1568 height 691
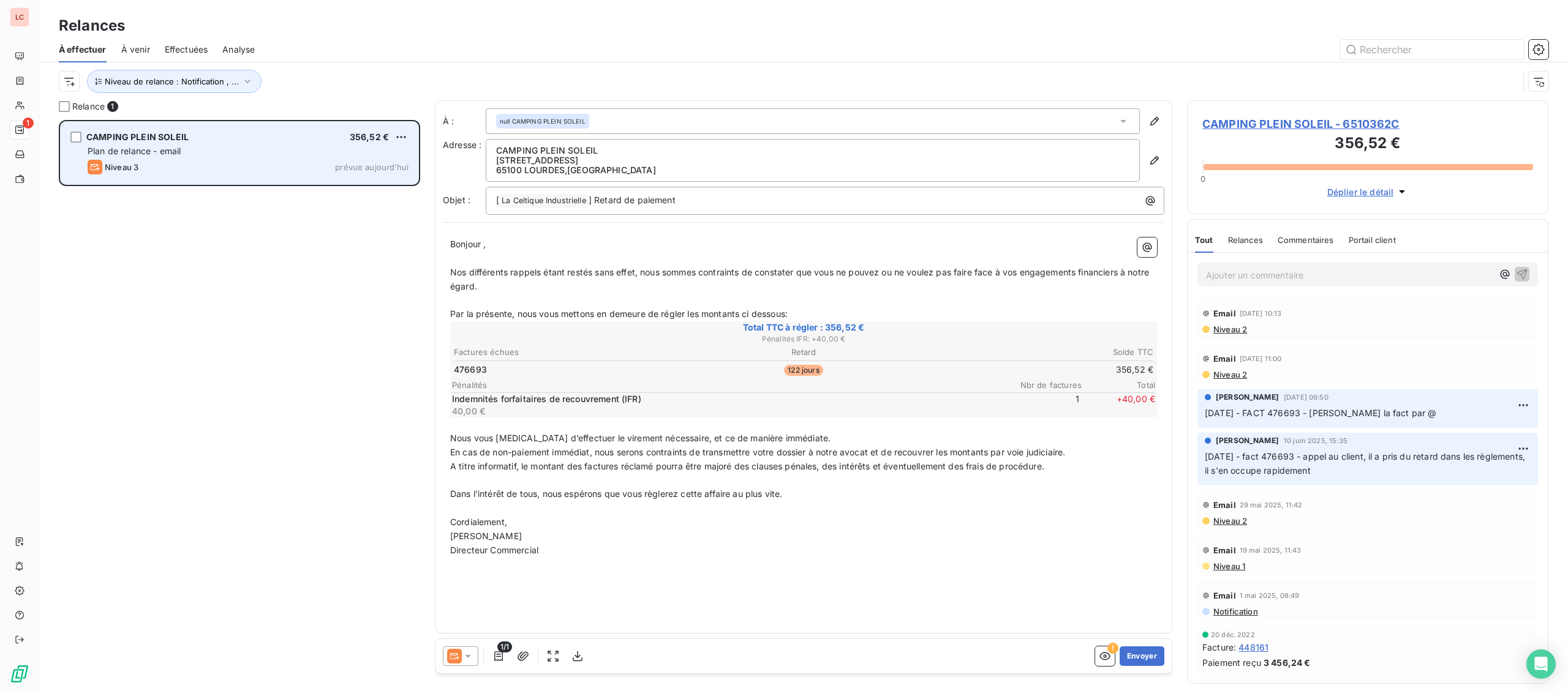
click at [1244, 123] on span "CAMPING PLEIN SOLEIL - 6510362C" at bounding box center [1367, 124] width 331 height 16
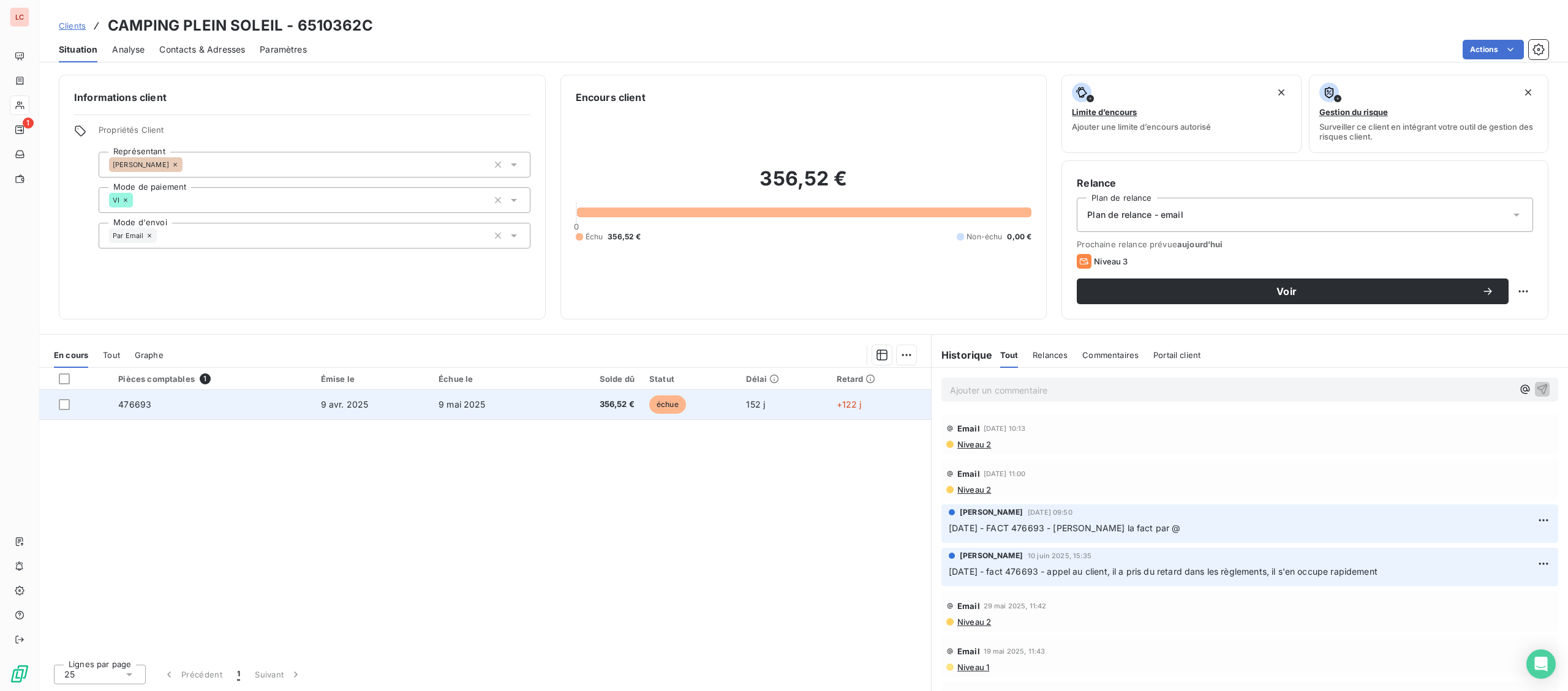
click at [483, 413] on td "9 mai 2025" at bounding box center [489, 404] width 116 height 29
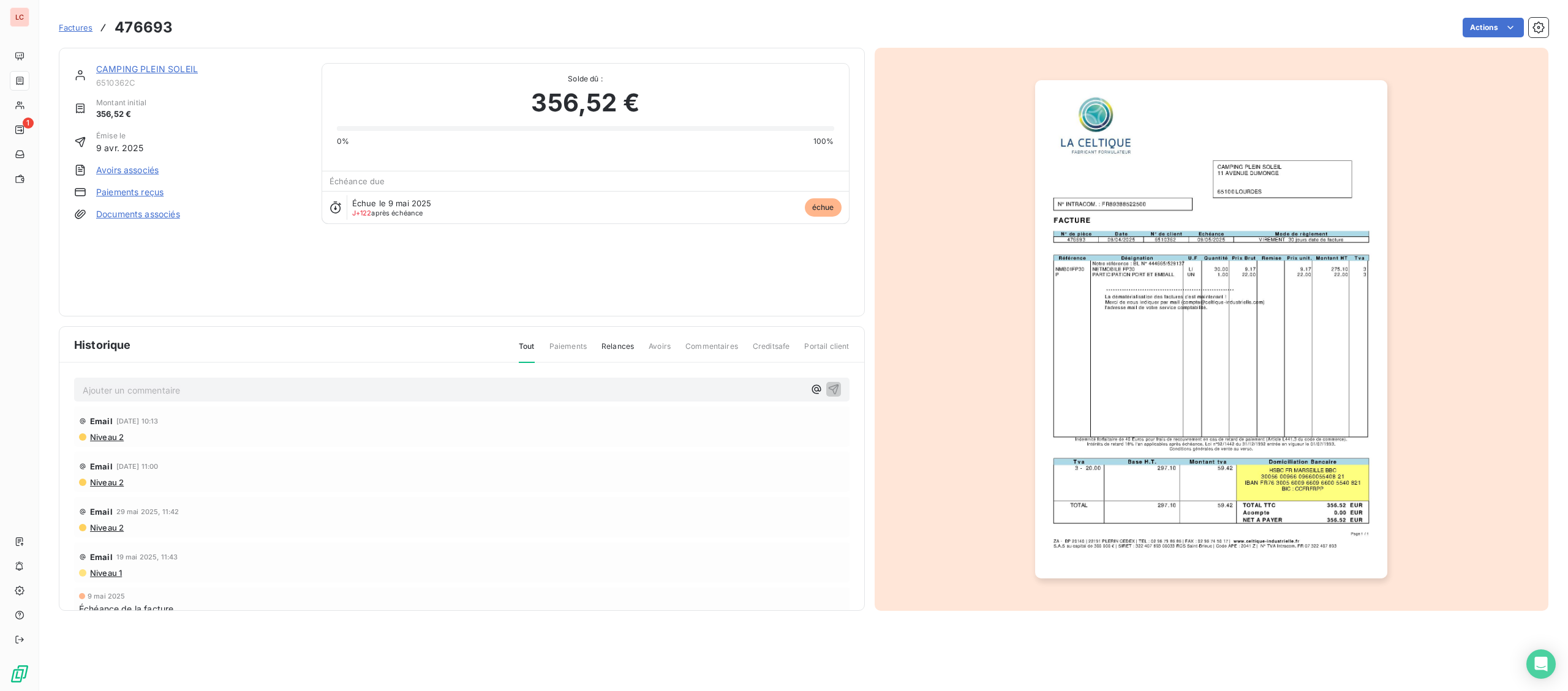
click at [1166, 368] on img "button" at bounding box center [1211, 329] width 352 height 498
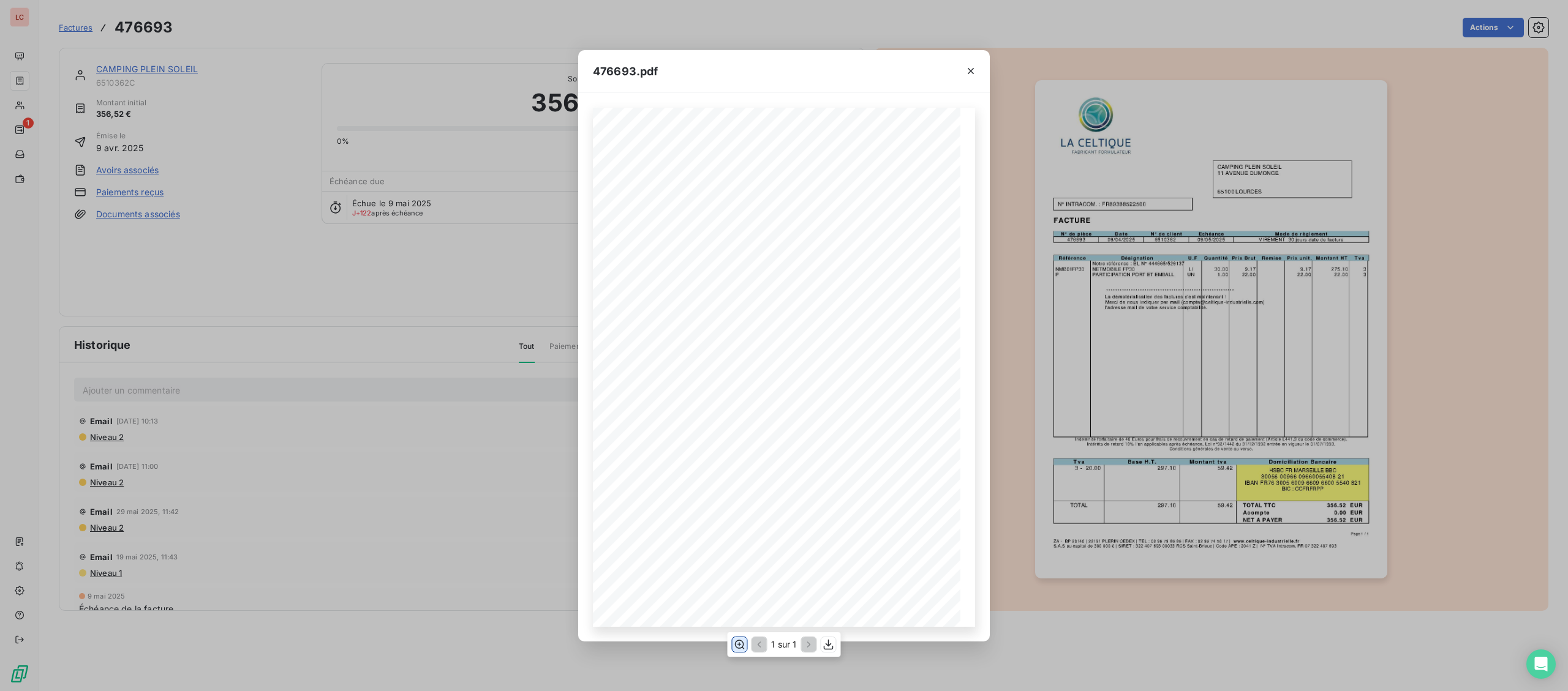
click at [740, 648] on icon "button" at bounding box center [739, 645] width 13 height 13
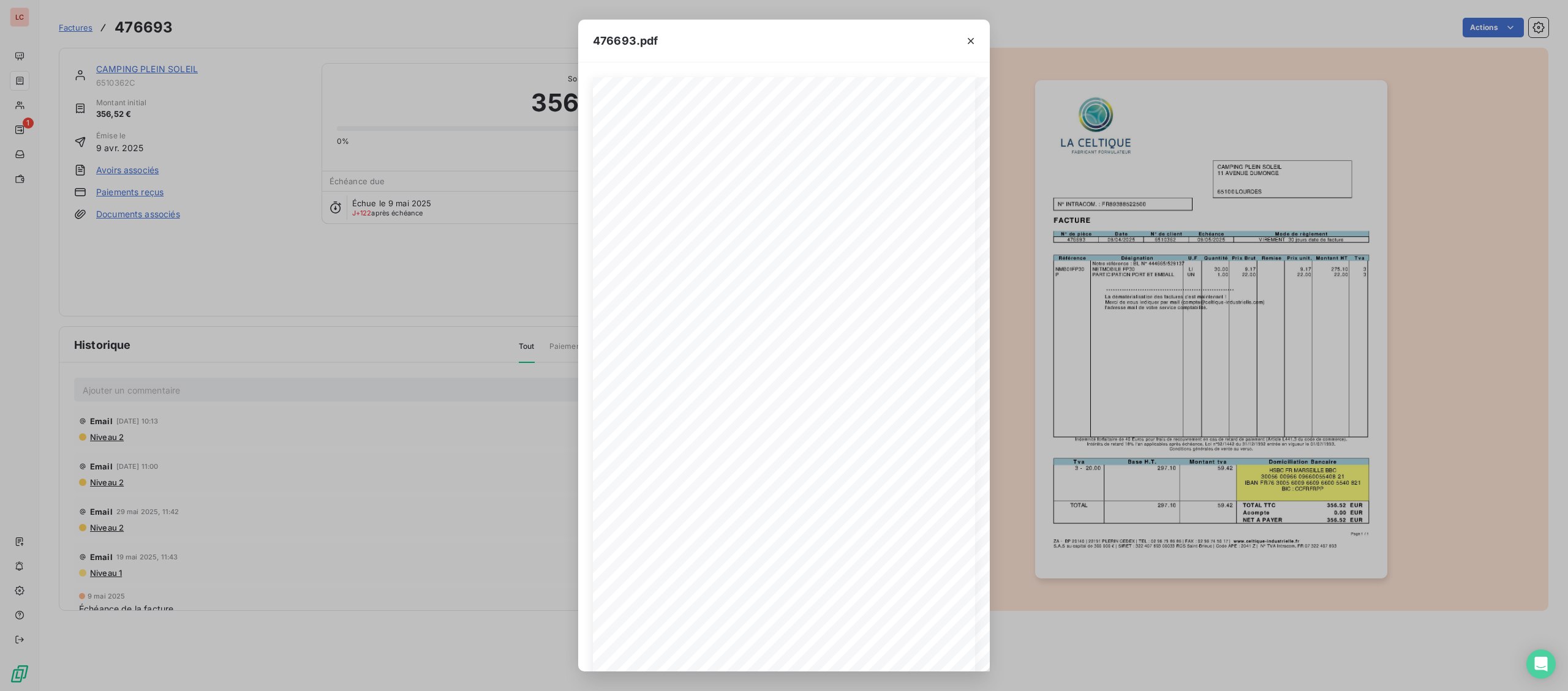
click at [143, 72] on div "**********" at bounding box center [784, 345] width 1568 height 691
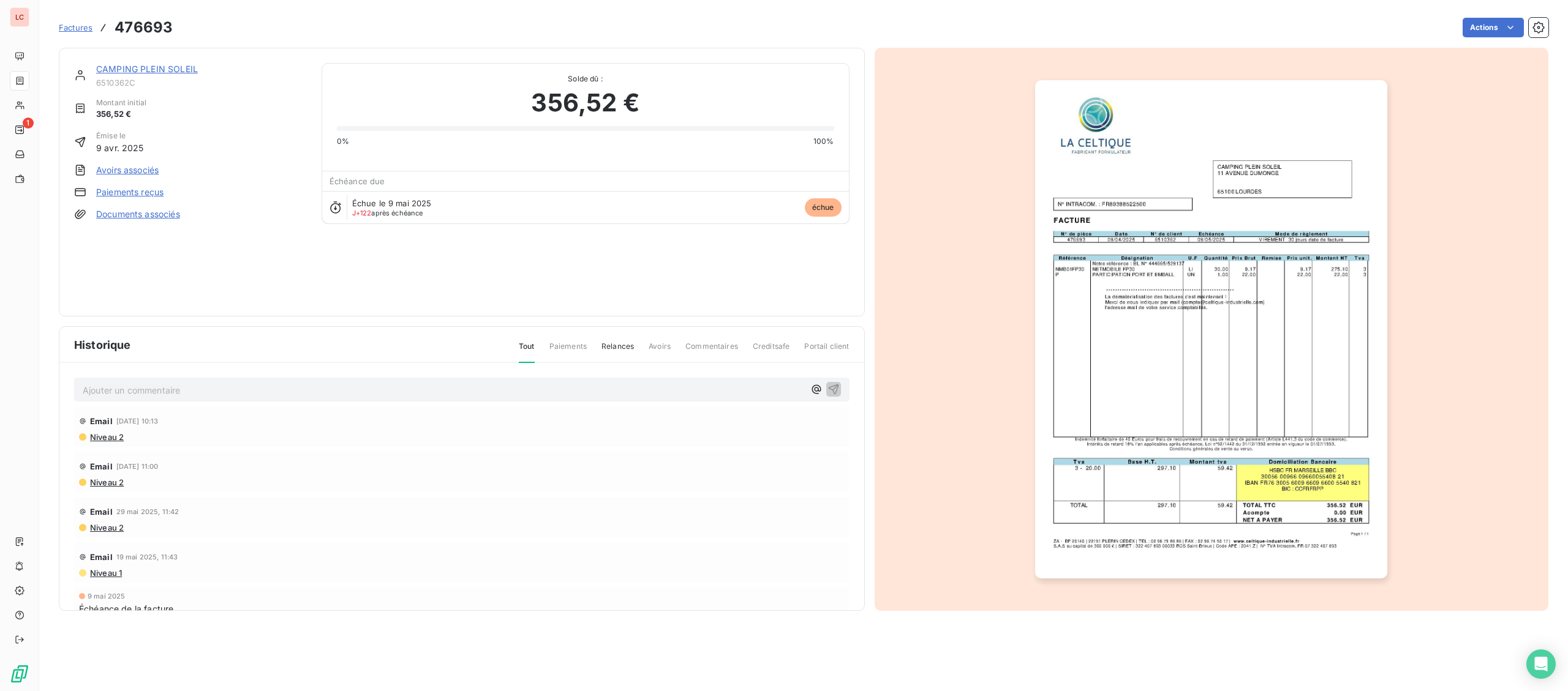
click at [181, 73] on link "CAMPING PLEIN SOLEIL" at bounding box center [147, 68] width 102 height 11
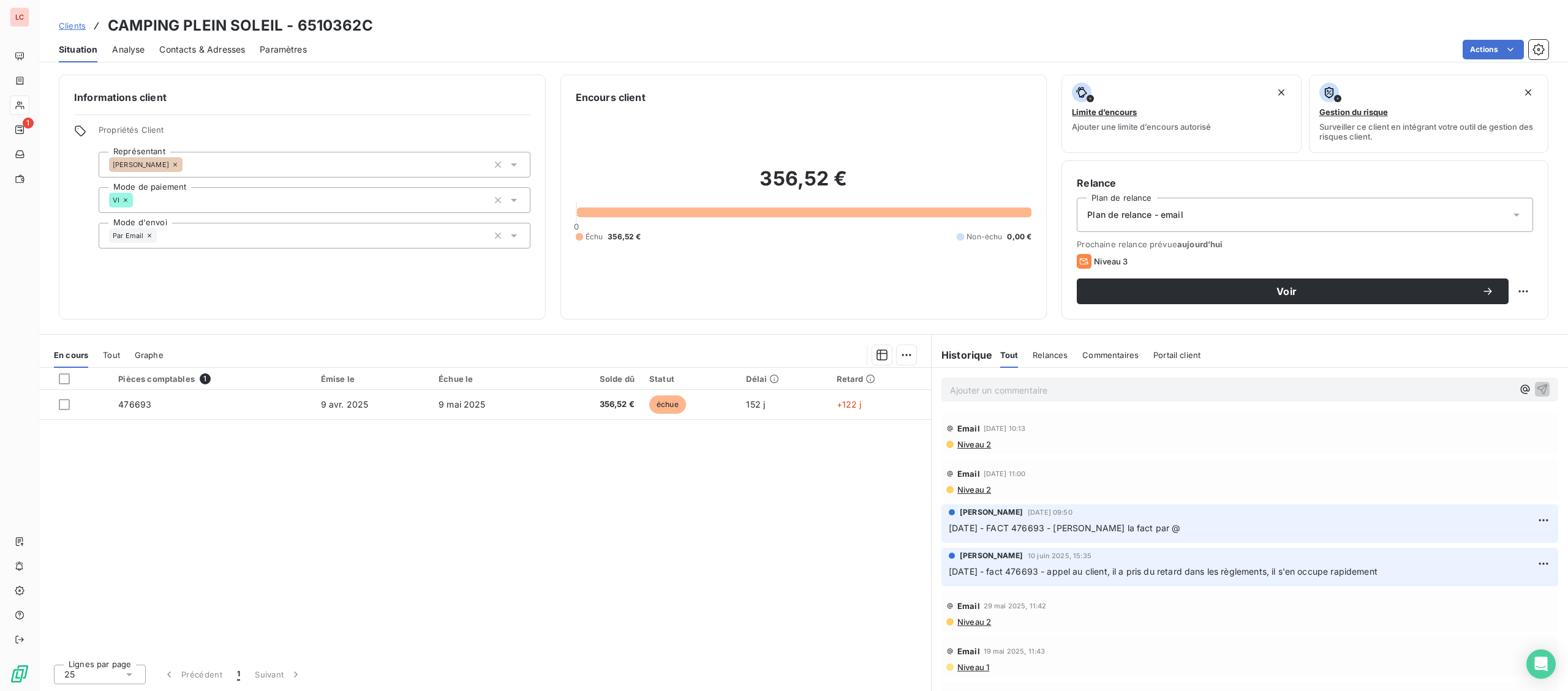
click at [1161, 391] on p "Ajouter un commentaire ﻿" at bounding box center [1231, 390] width 563 height 15
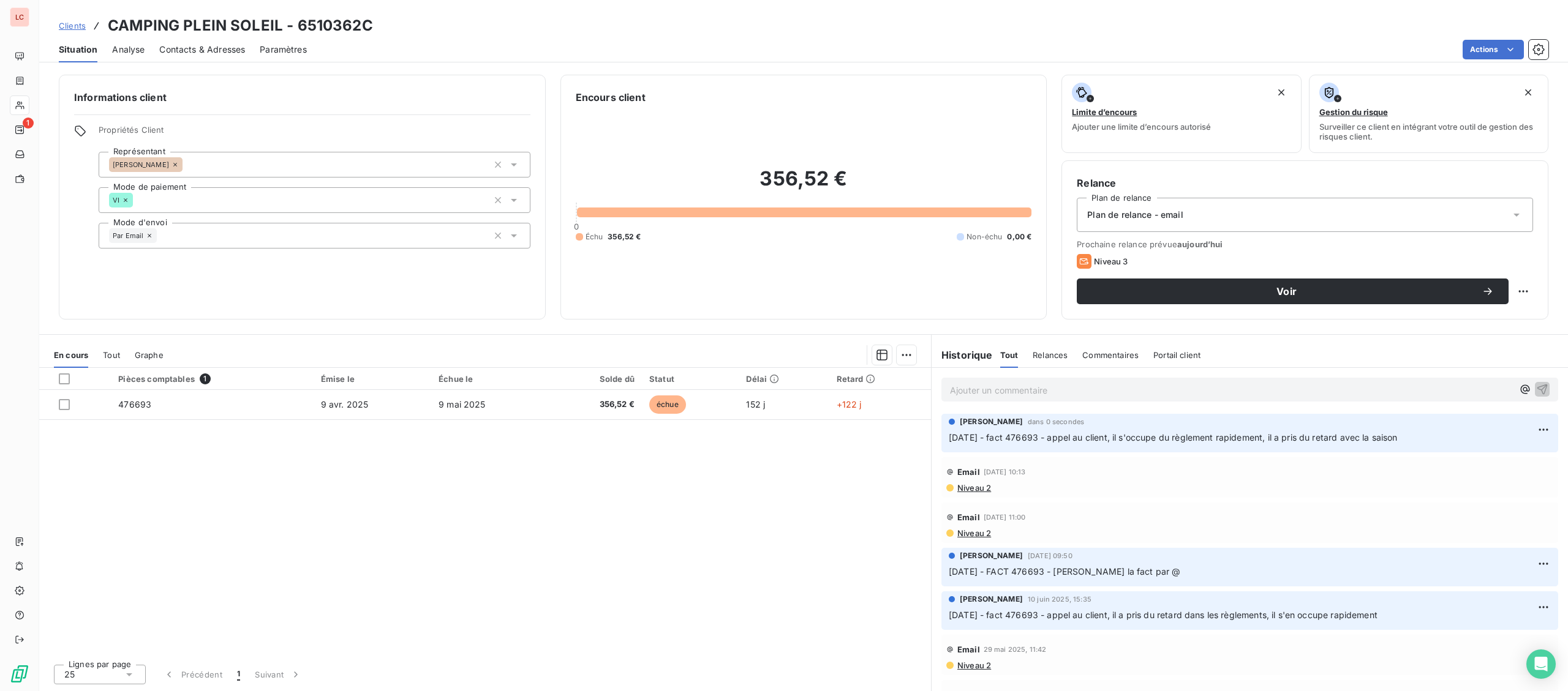
click at [1545, 285] on div "Relance Plan de relance Plan de relance - email Prochaine relance prévue [DATE]…" at bounding box center [1304, 240] width 487 height 159
click at [1531, 291] on html "LC 1 Clients CAMPING PLEIN SOLEIL - 6510362C Situation Analyse Contacts & Adres…" at bounding box center [784, 345] width 1568 height 691
click at [1429, 318] on div "Replanifier cette action" at bounding box center [1473, 318] width 110 height 19
select select "8"
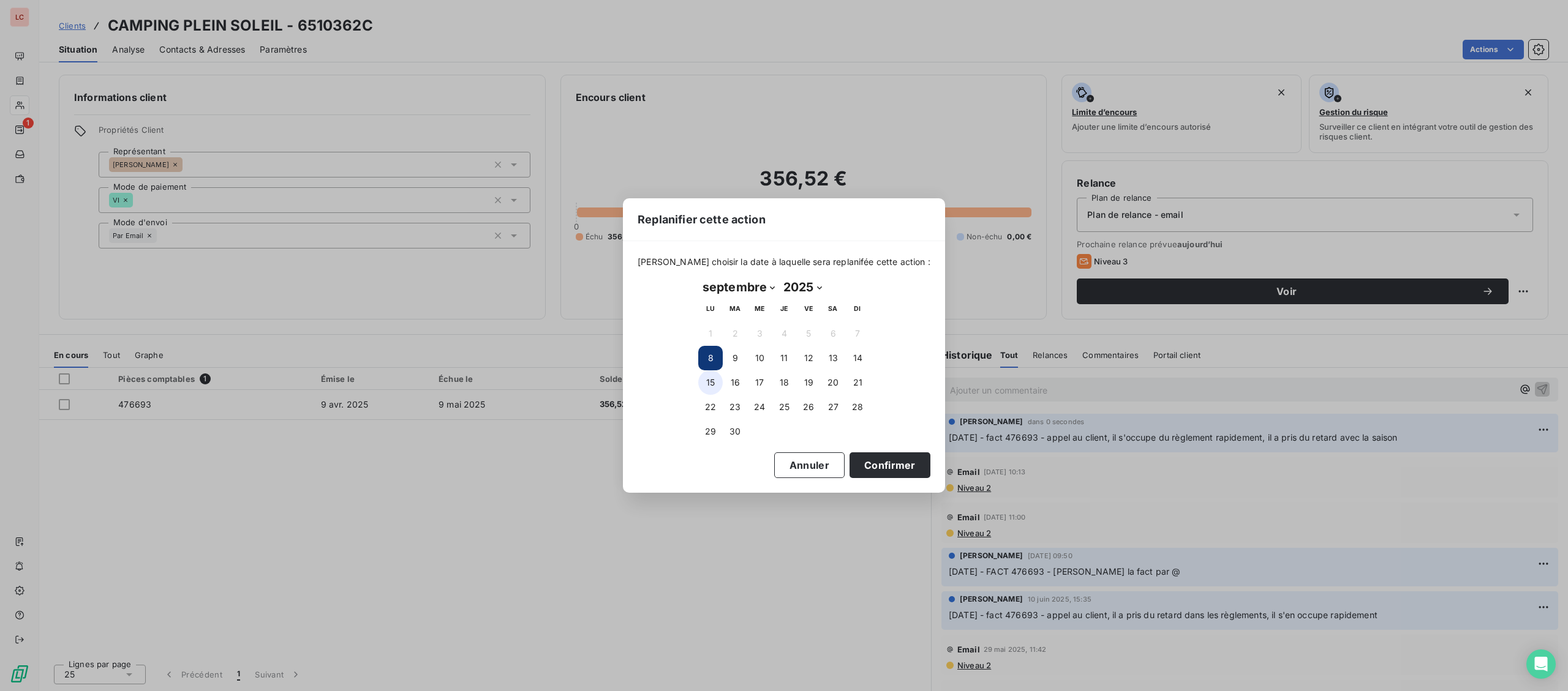
click at [713, 388] on button "15" at bounding box center [710, 382] width 24 height 24
click at [891, 472] on button "Confirmer" at bounding box center [890, 465] width 81 height 26
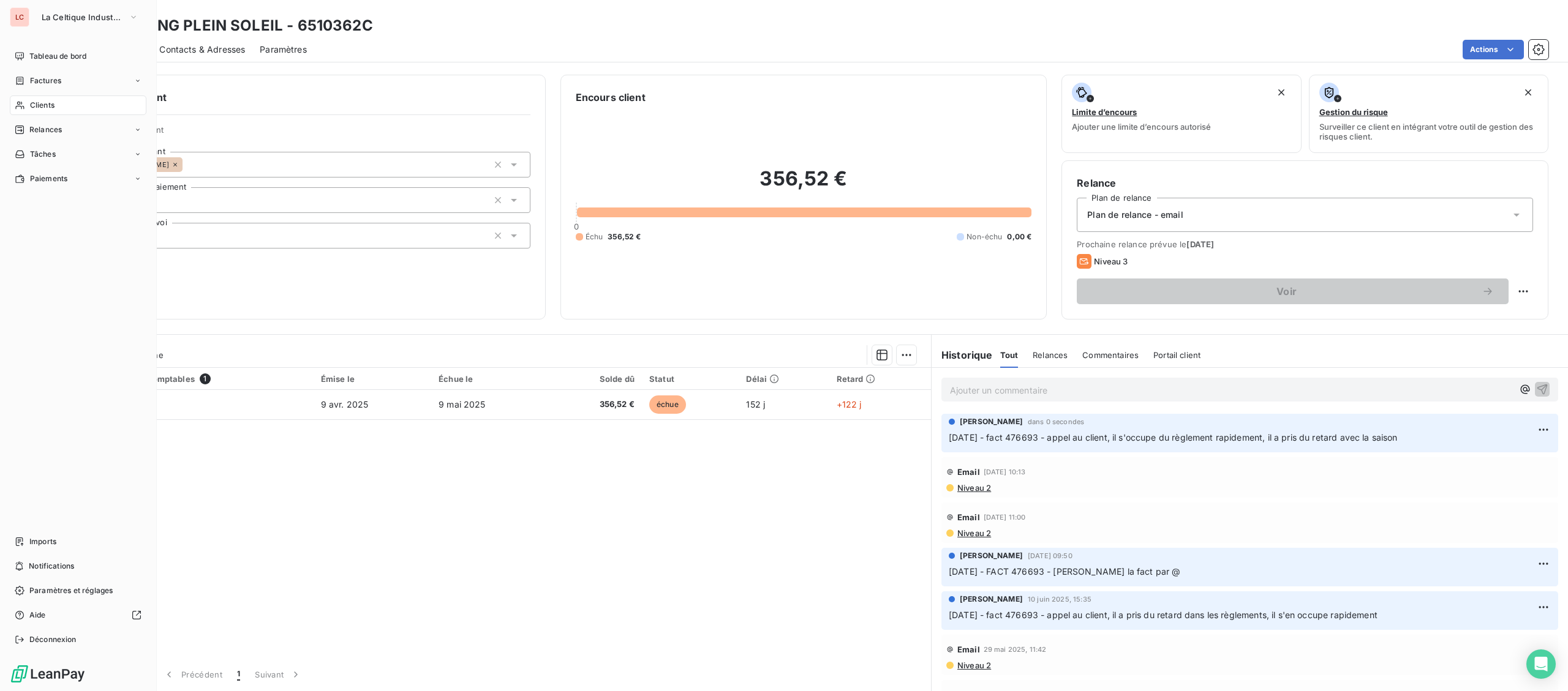
click at [37, 107] on span "Clients" at bounding box center [42, 105] width 24 height 11
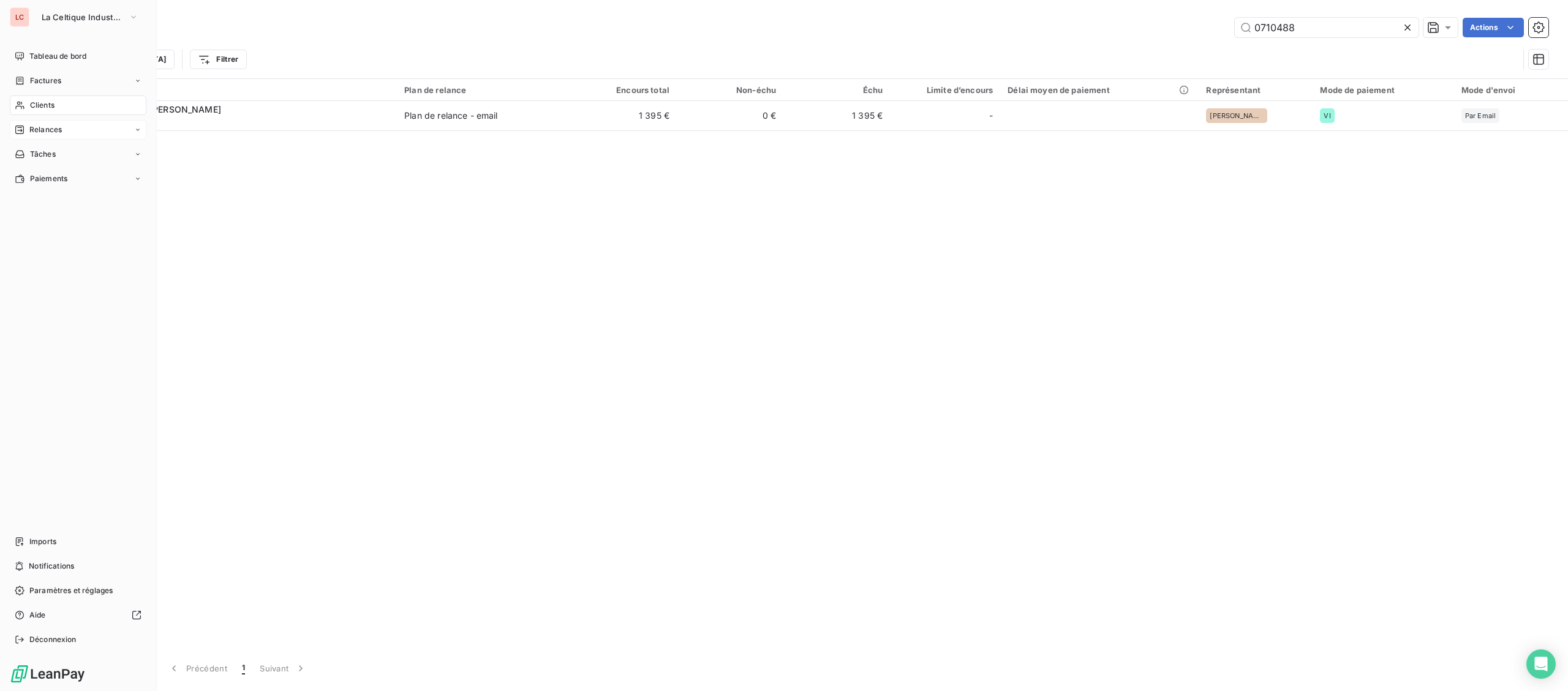
click at [37, 129] on span "Relances" at bounding box center [46, 130] width 33 height 11
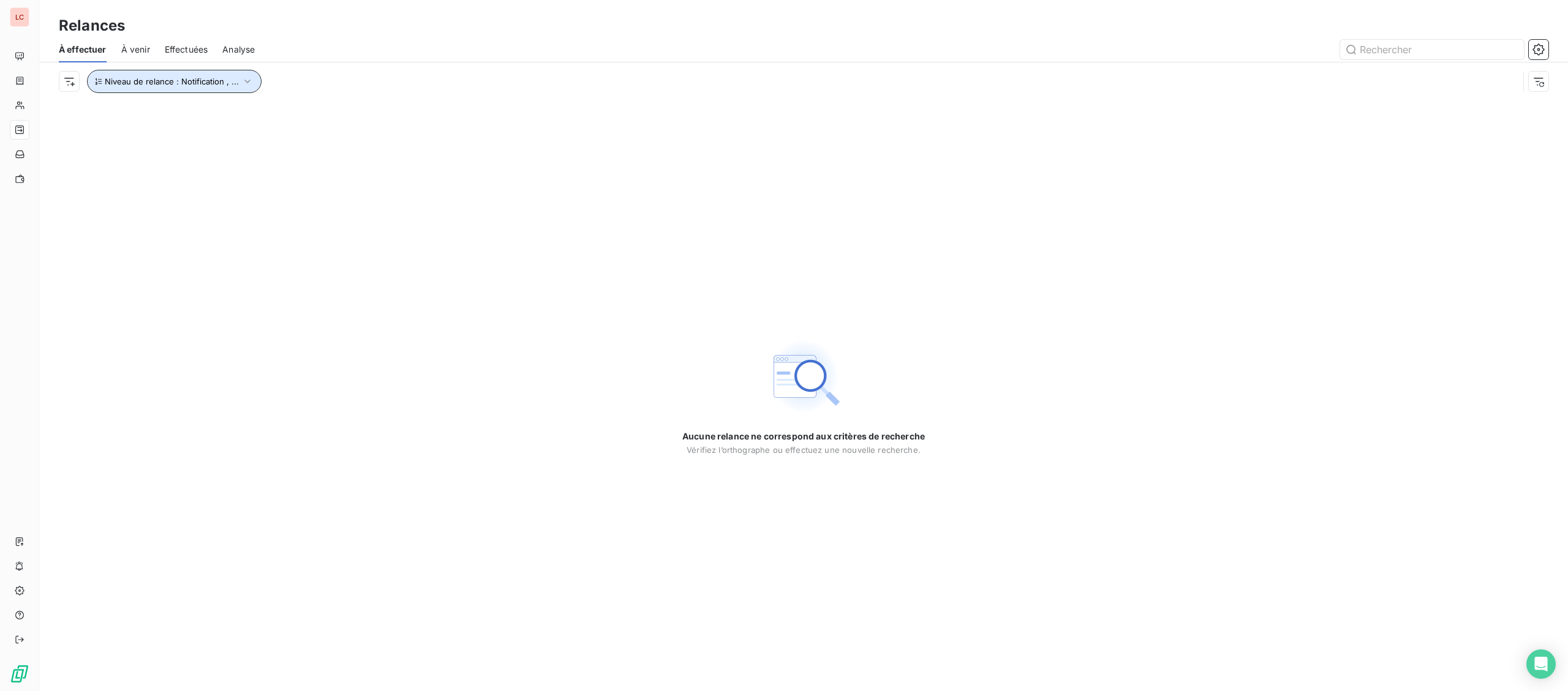
click at [205, 86] on span "Niveau de relance : Notification , ..." at bounding box center [172, 82] width 134 height 10
drag, startPoint x: 280, startPoint y: 115, endPoint x: 291, endPoint y: 128, distance: 17.0
click at [280, 115] on span "Notification" at bounding box center [288, 114] width 47 height 13
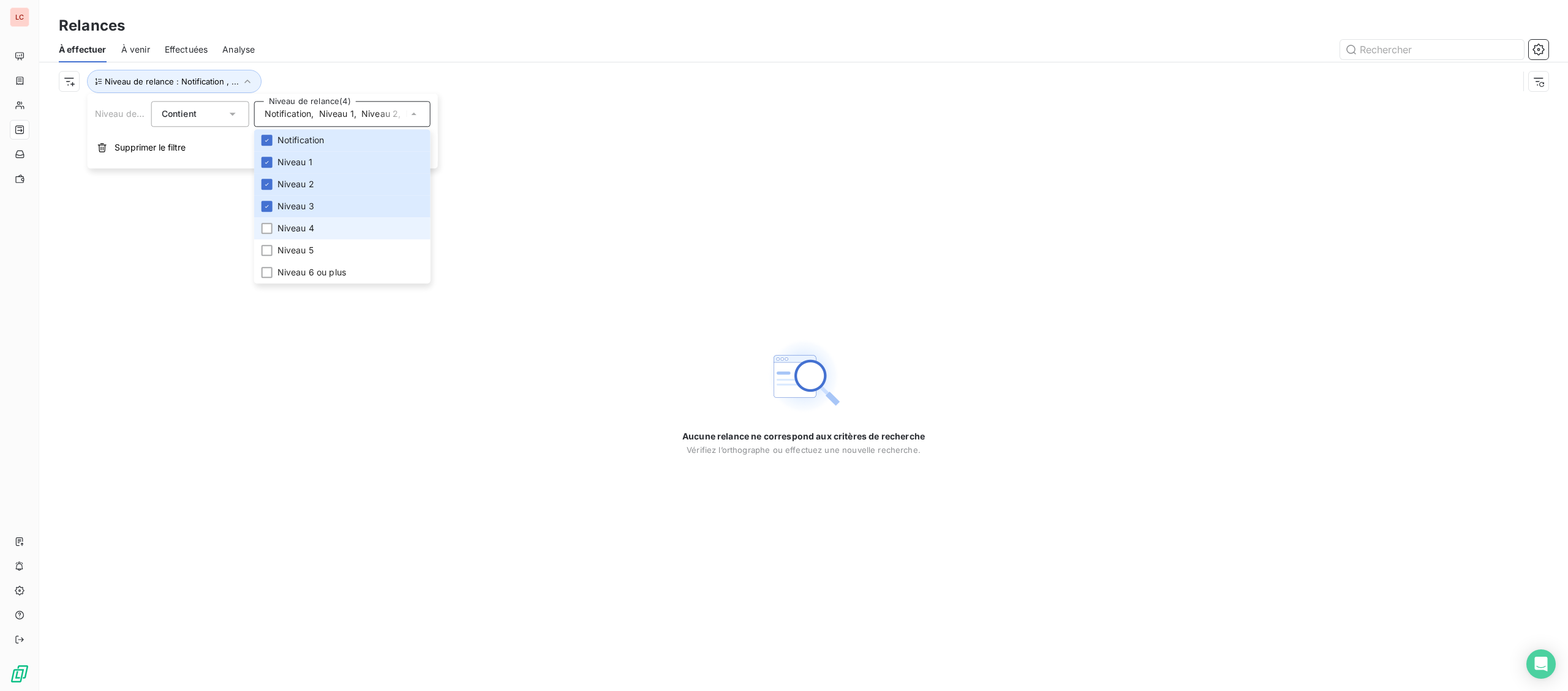
click at [302, 228] on span "Niveau 4" at bounding box center [296, 228] width 37 height 13
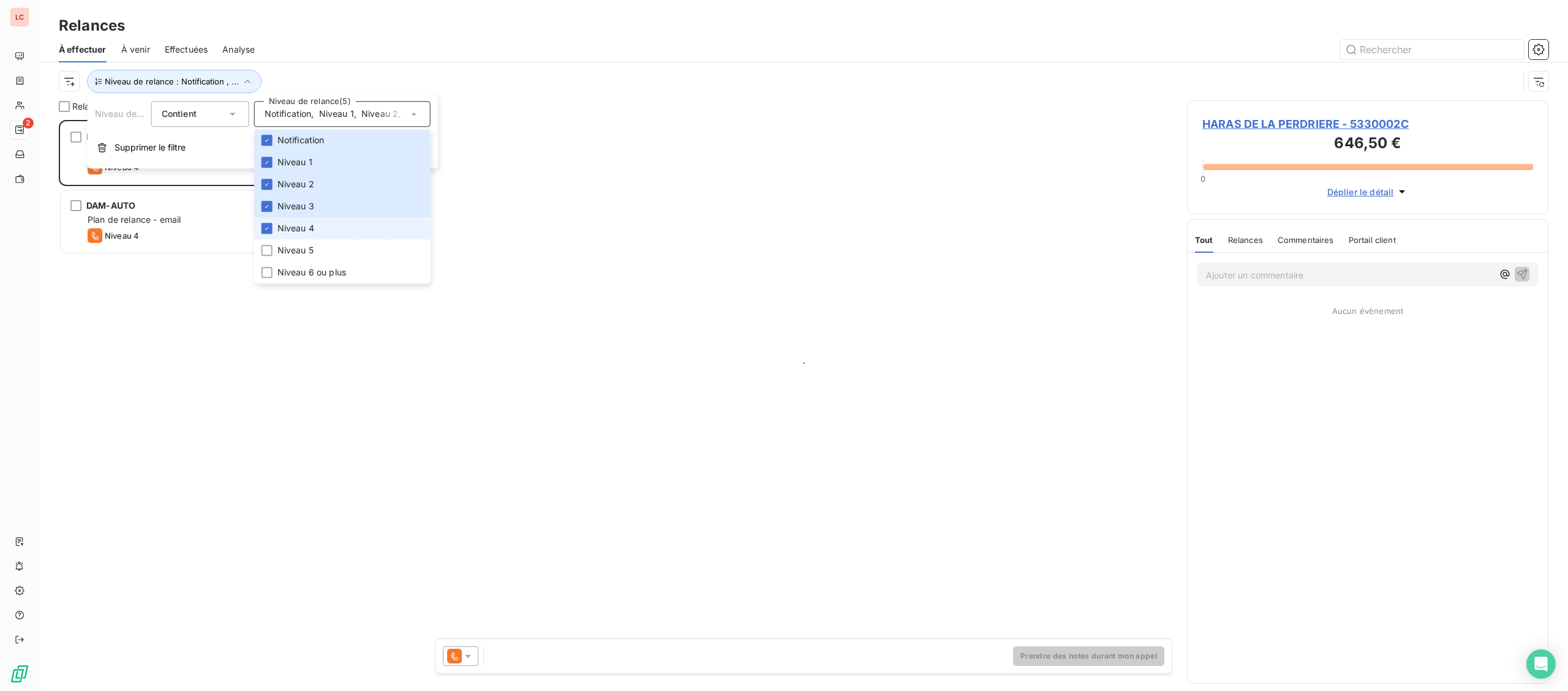
scroll to position [571, 360]
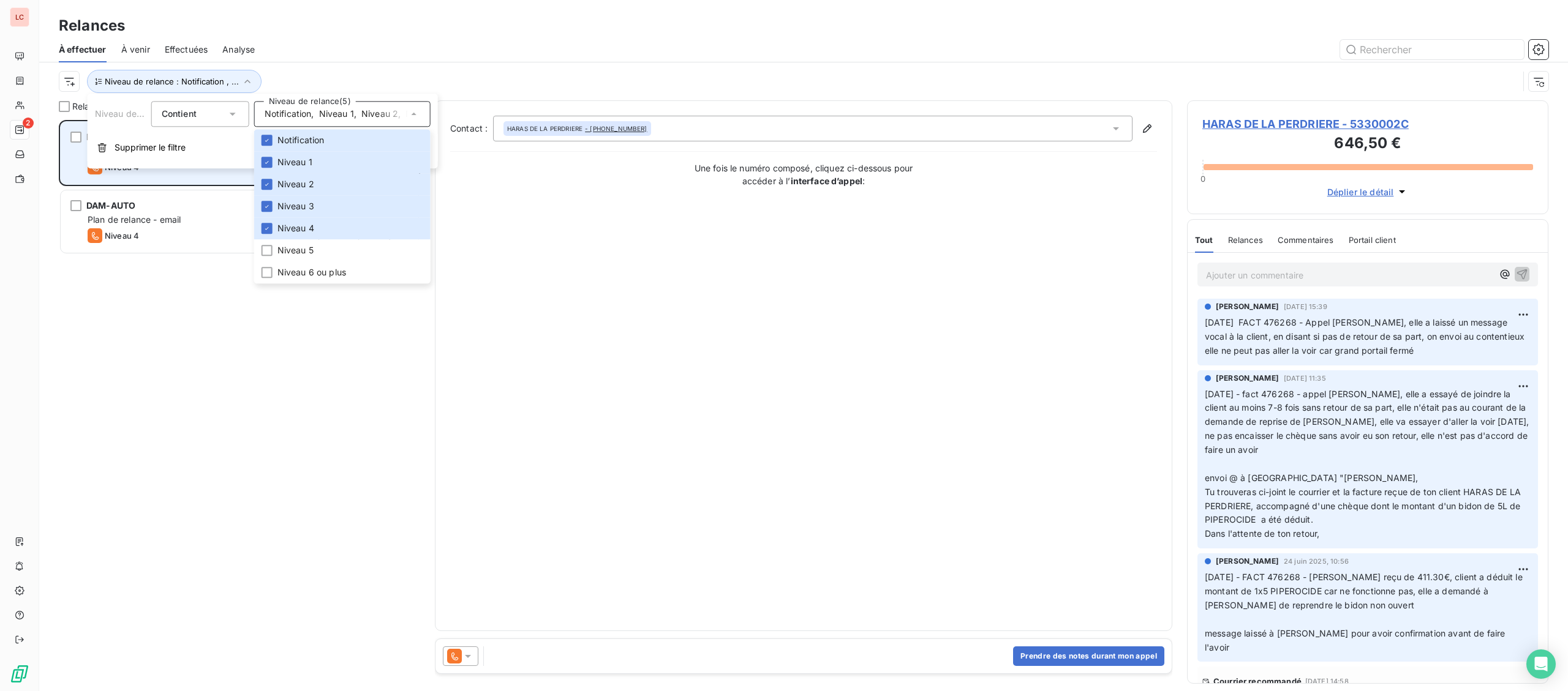
click at [220, 179] on div "HARAS DE LA PERDRIERE 646,50 € Plan de relance - email Niveau 4 prévue depuis 6…" at bounding box center [240, 153] width 358 height 62
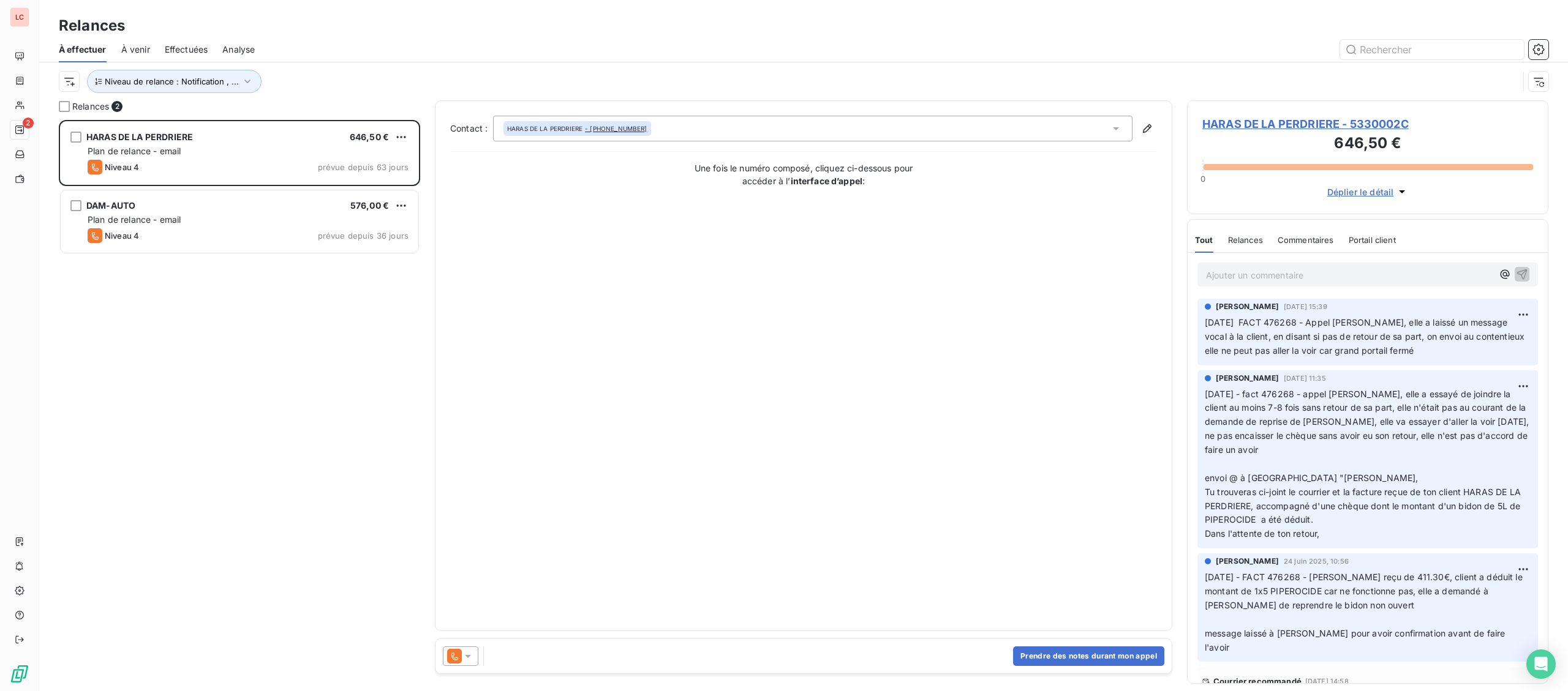
click at [1217, 267] on div "Ajouter un commentaire ﻿" at bounding box center [1368, 274] width 340 height 24
click at [1227, 281] on p "Ajouter un commentaire ﻿" at bounding box center [1349, 275] width 286 height 15
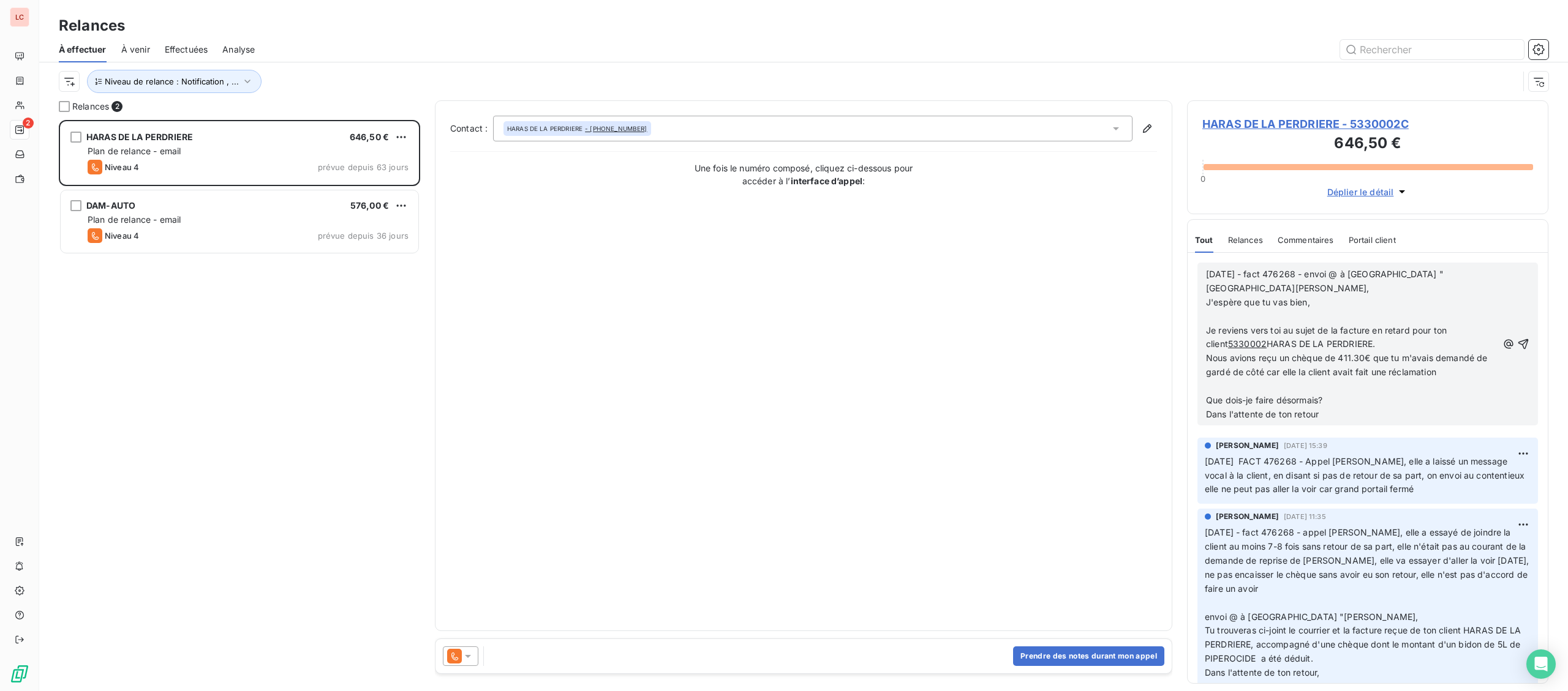
click at [1319, 296] on p "J'espère que tu vas bien," at bounding box center [1351, 303] width 291 height 14
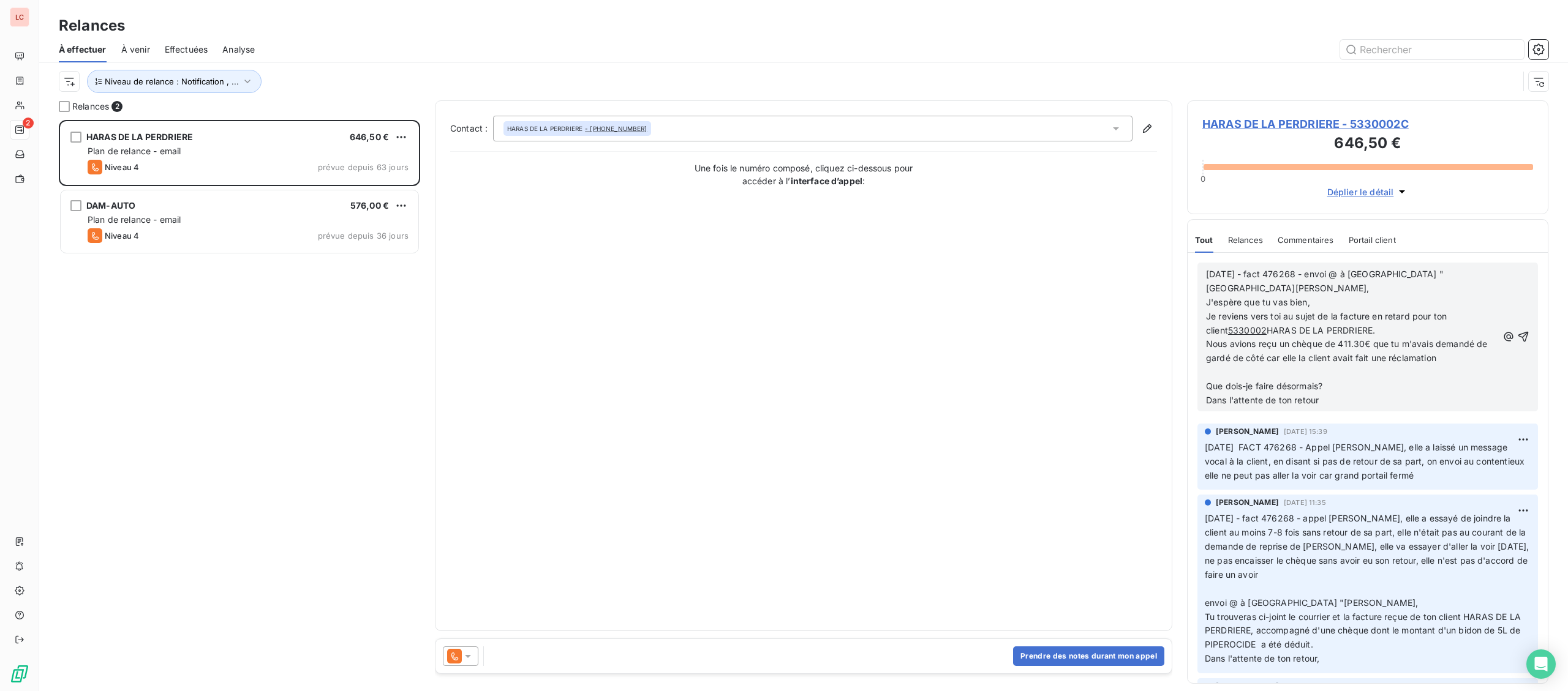
click at [1463, 348] on p "Nous avions reçu un chèque de 411.30€ que tu m'avais demandé de gardé de côté c…" at bounding box center [1351, 351] width 291 height 28
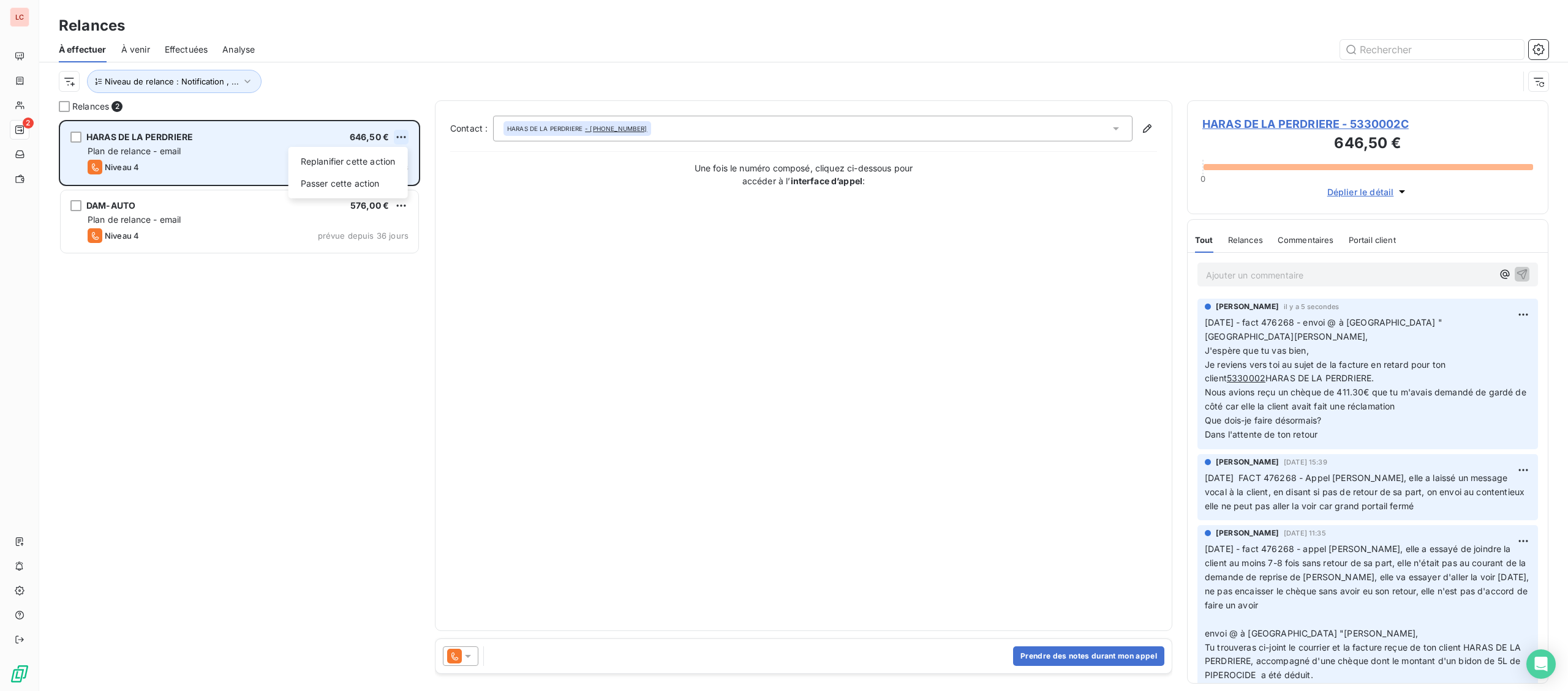
click at [394, 136] on html "LC 2 Relances À effectuer À venir Effectuées Analyse Niveau de relance : Notifi…" at bounding box center [784, 345] width 1568 height 691
click at [382, 152] on div "Replanifier cette action Passer cette action" at bounding box center [348, 173] width 119 height 51
click at [358, 159] on div "Replanifier cette action" at bounding box center [348, 161] width 110 height 19
select select "8"
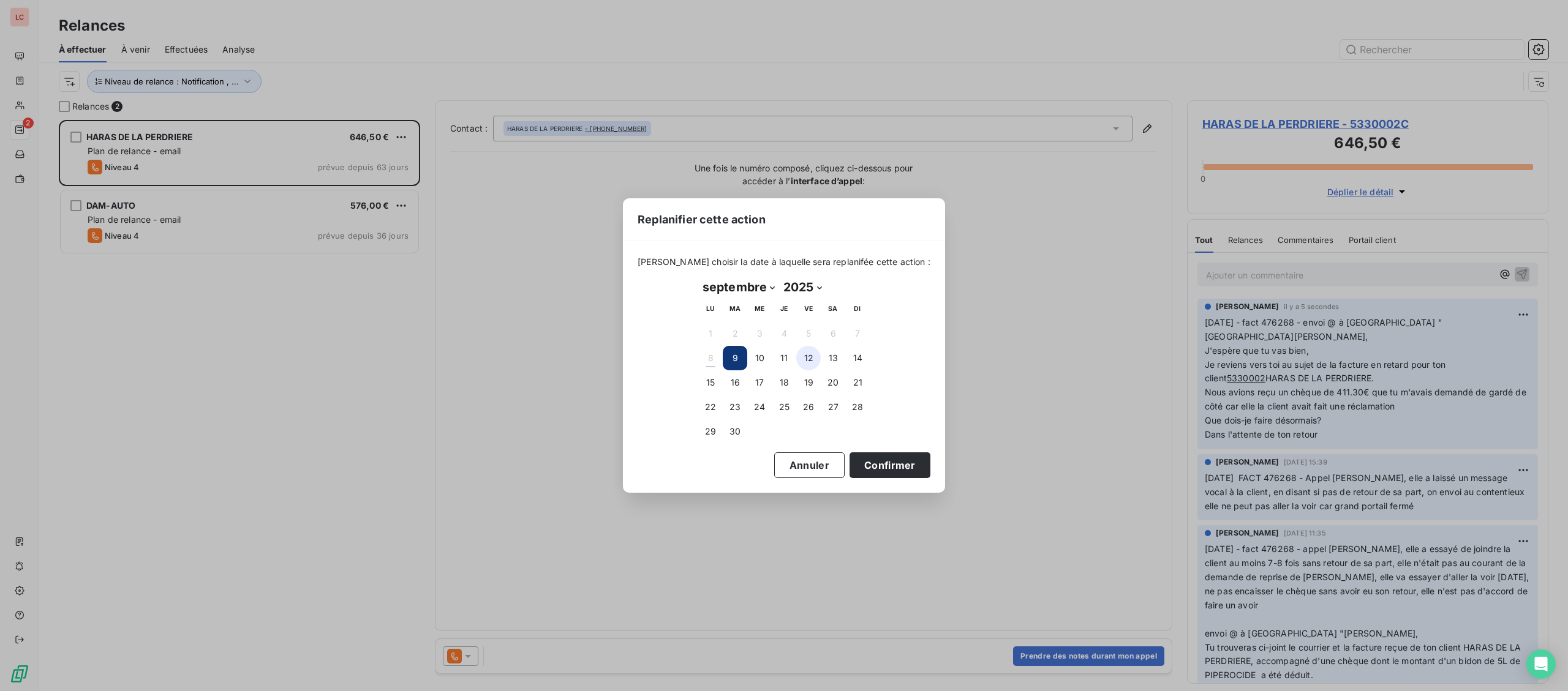
click at [805, 362] on button "12" at bounding box center [808, 358] width 24 height 24
click at [870, 477] on button "Confirmer" at bounding box center [890, 465] width 81 height 26
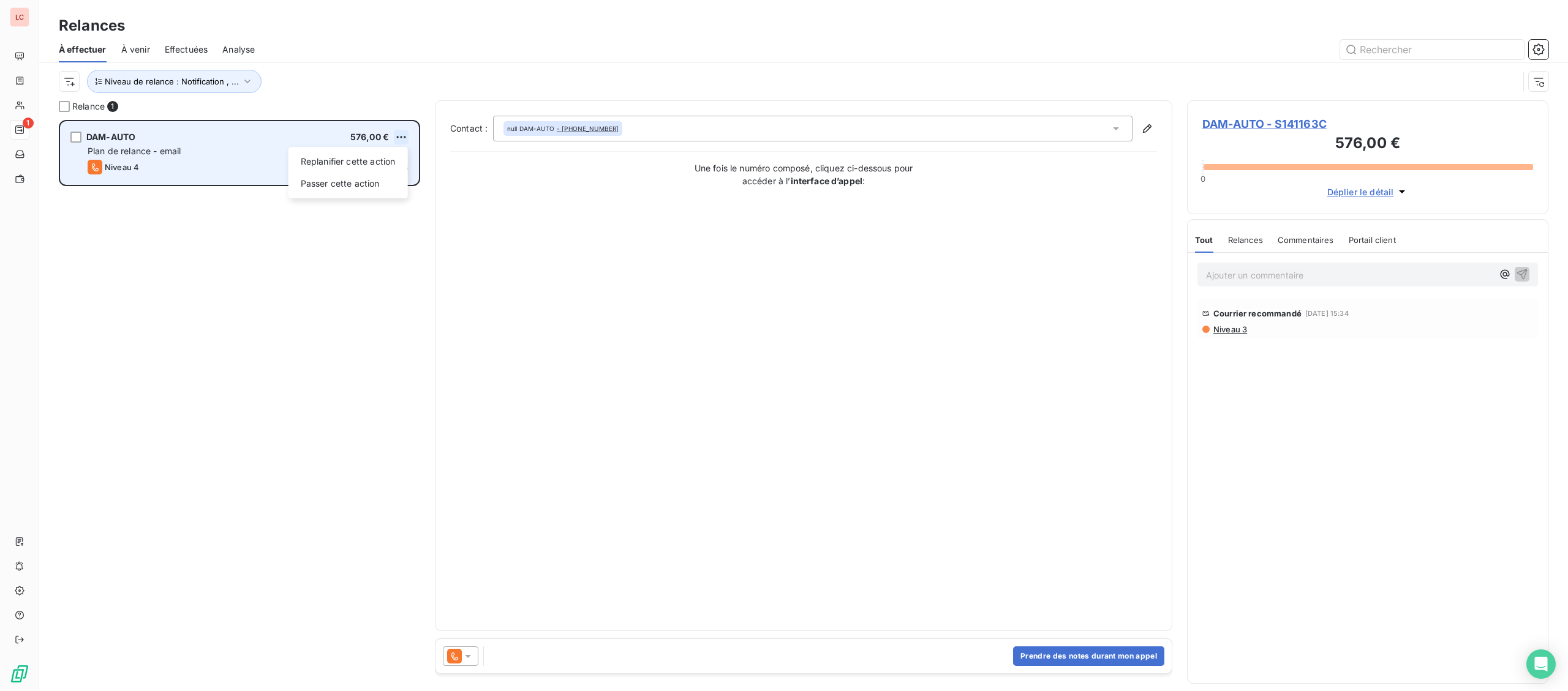
scroll to position [571, 360]
click at [404, 137] on html "LC 1 Relances À effectuer À venir Effectuées Analyse Niveau de relance : Notifi…" at bounding box center [784, 345] width 1568 height 691
click at [367, 190] on div "Passer cette action" at bounding box center [348, 183] width 110 height 19
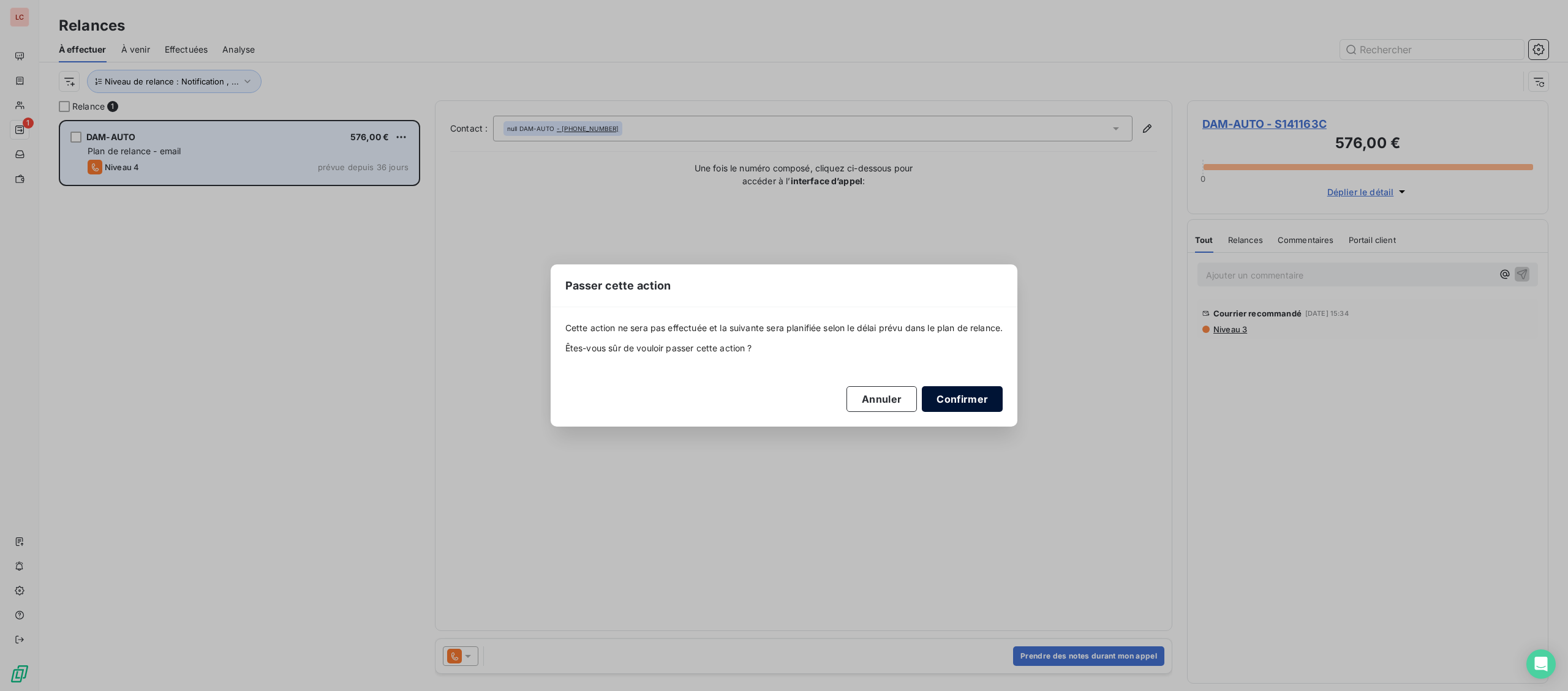
drag, startPoint x: 992, startPoint y: 402, endPoint x: 863, endPoint y: 316, distance: 155.0
click at [992, 401] on button "Confirmer" at bounding box center [962, 399] width 81 height 26
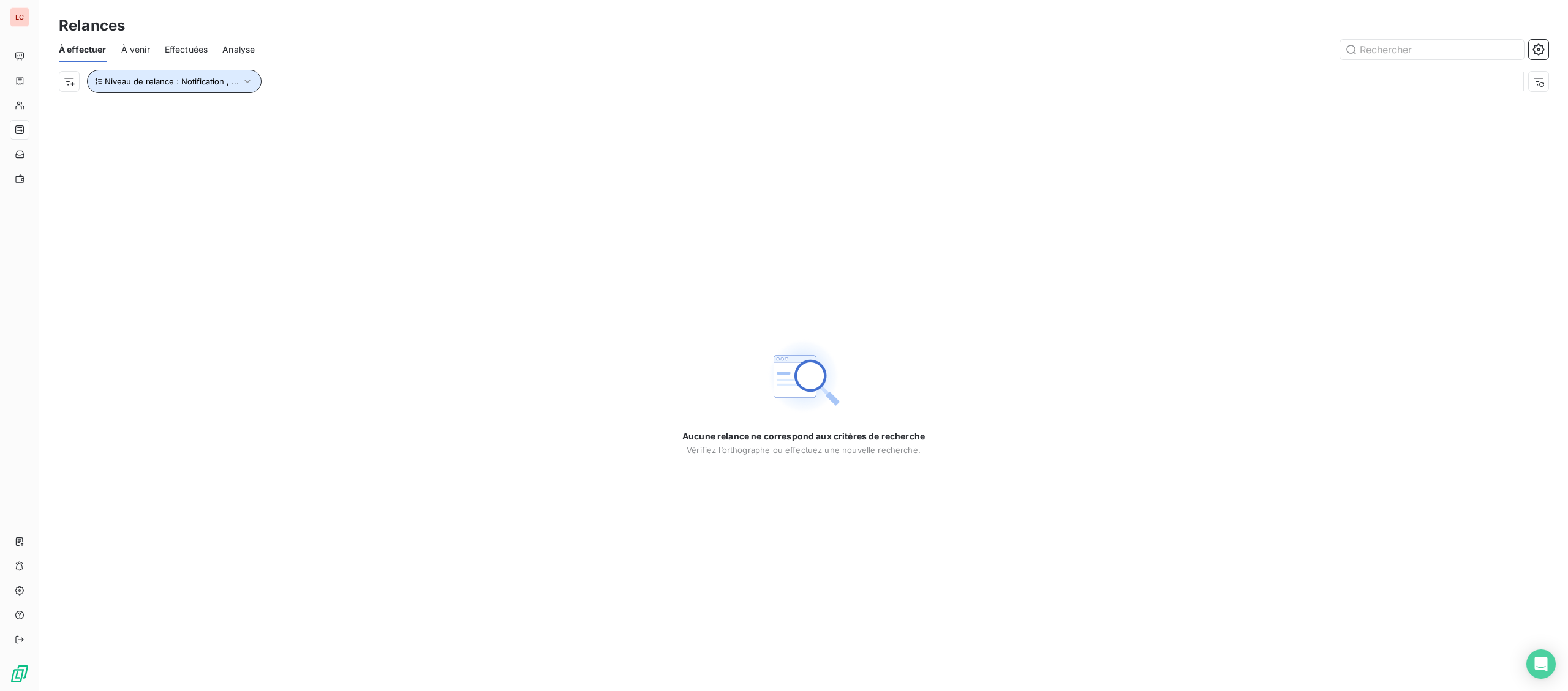
drag, startPoint x: 143, startPoint y: 83, endPoint x: 160, endPoint y: 87, distance: 17.5
click at [160, 87] on button "Niveau de relance : Notification , ..." at bounding box center [174, 81] width 175 height 23
click at [362, 117] on div "Notification , Niveau 1 , [PERSON_NAME] 2 , Niveau 3 , Niveau 4" at bounding box center [336, 114] width 143 height 13
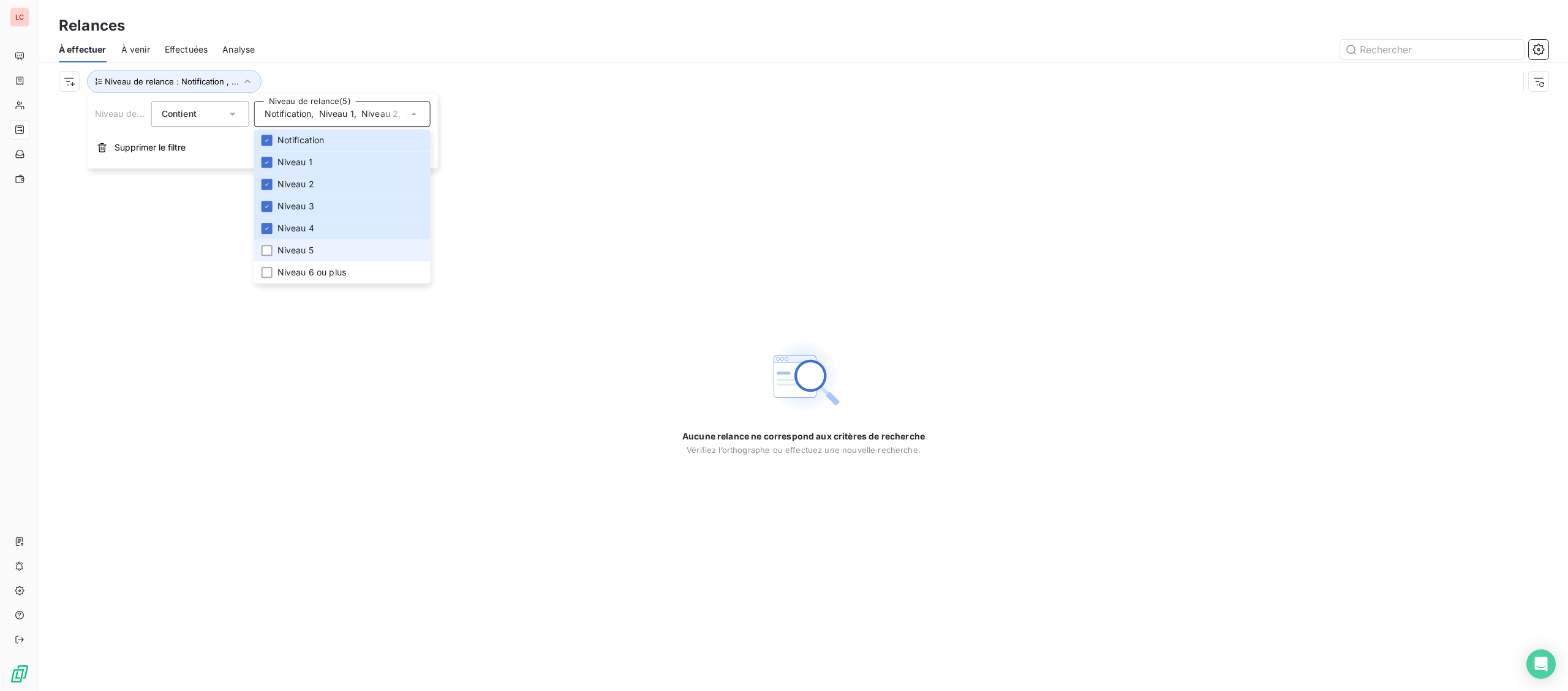
click at [311, 255] on span "Niveau 5" at bounding box center [296, 250] width 36 height 13
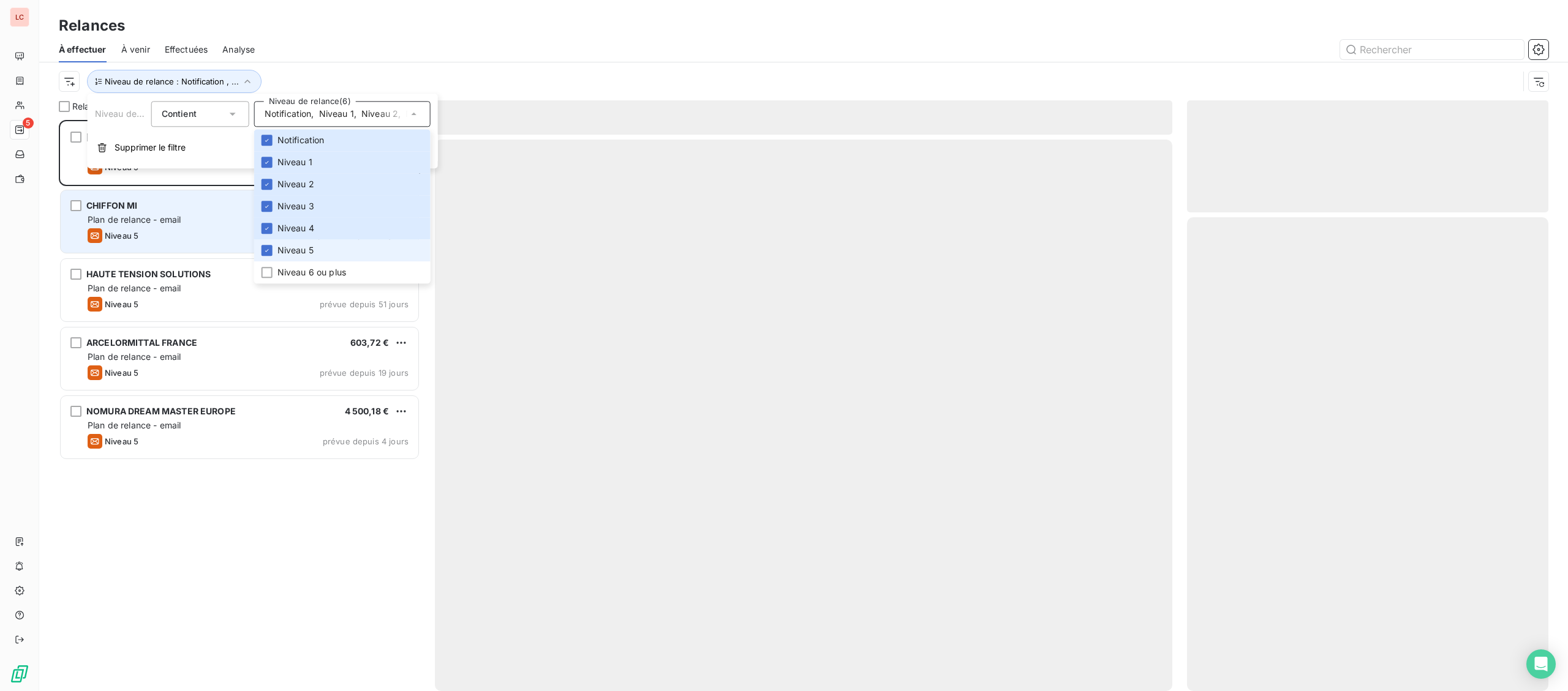
scroll to position [571, 360]
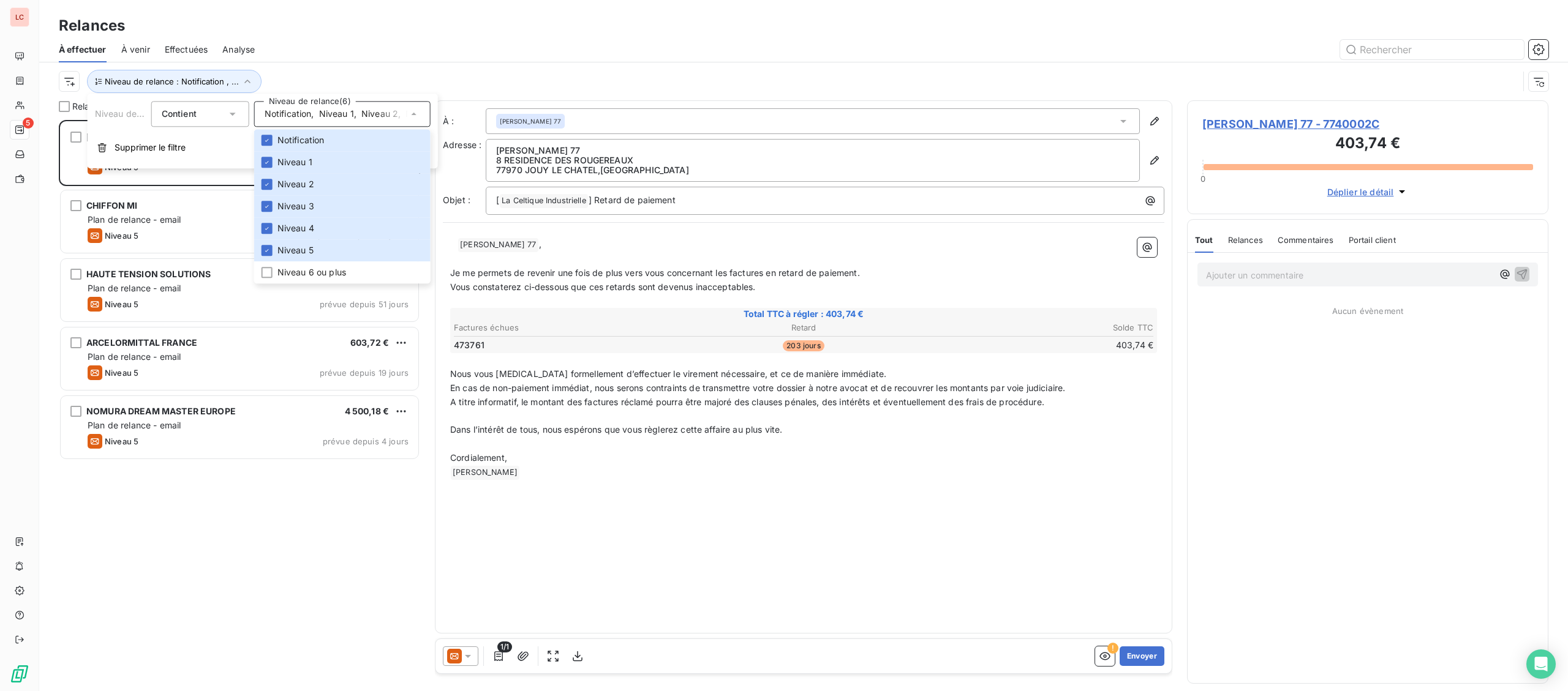
click at [185, 188] on div "[PERSON_NAME] 77 403,74 € Plan de relance - email Niveau 5 prévue depuis 65 jou…" at bounding box center [239, 154] width 361 height 68
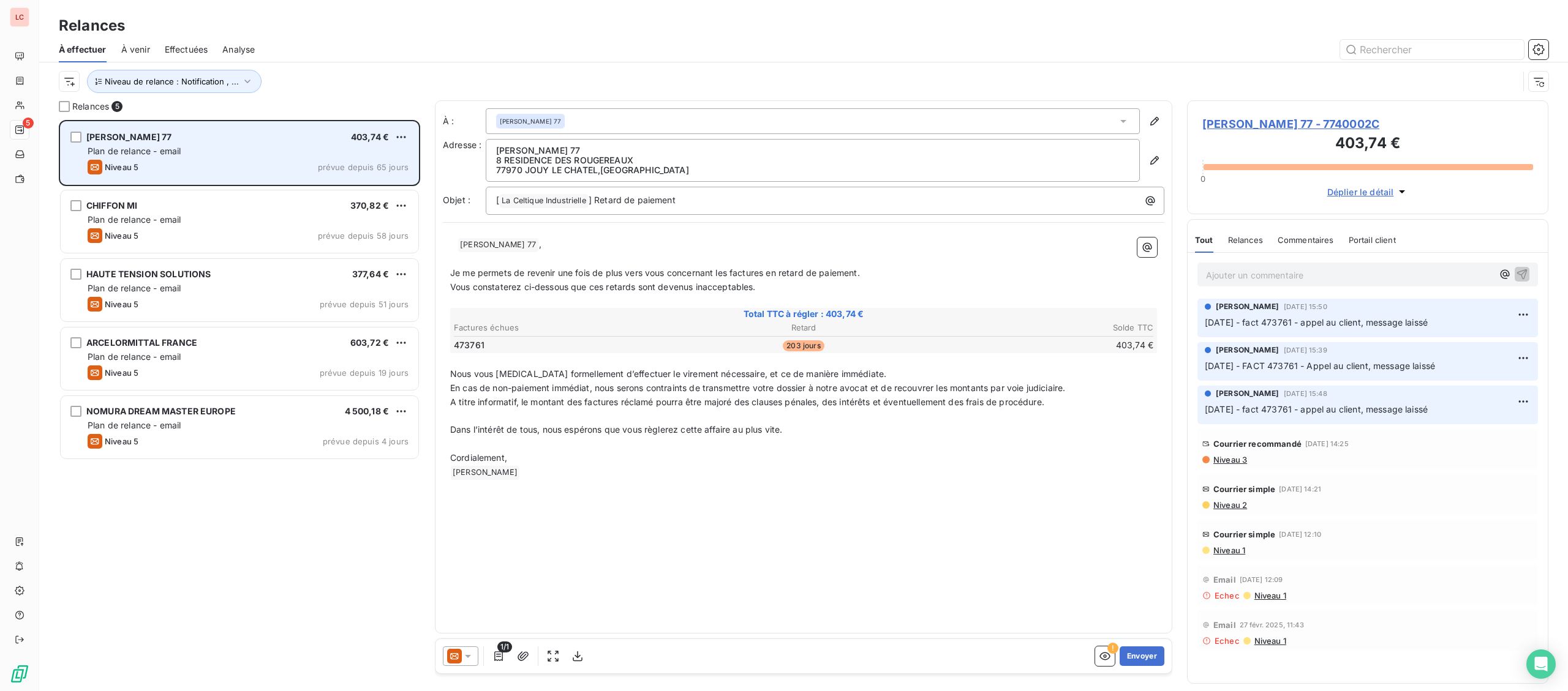
click at [189, 176] on div "[PERSON_NAME] 77 403,74 € Plan de relance - email Niveau 5 prévue depuis 65 jou…" at bounding box center [240, 153] width 358 height 62
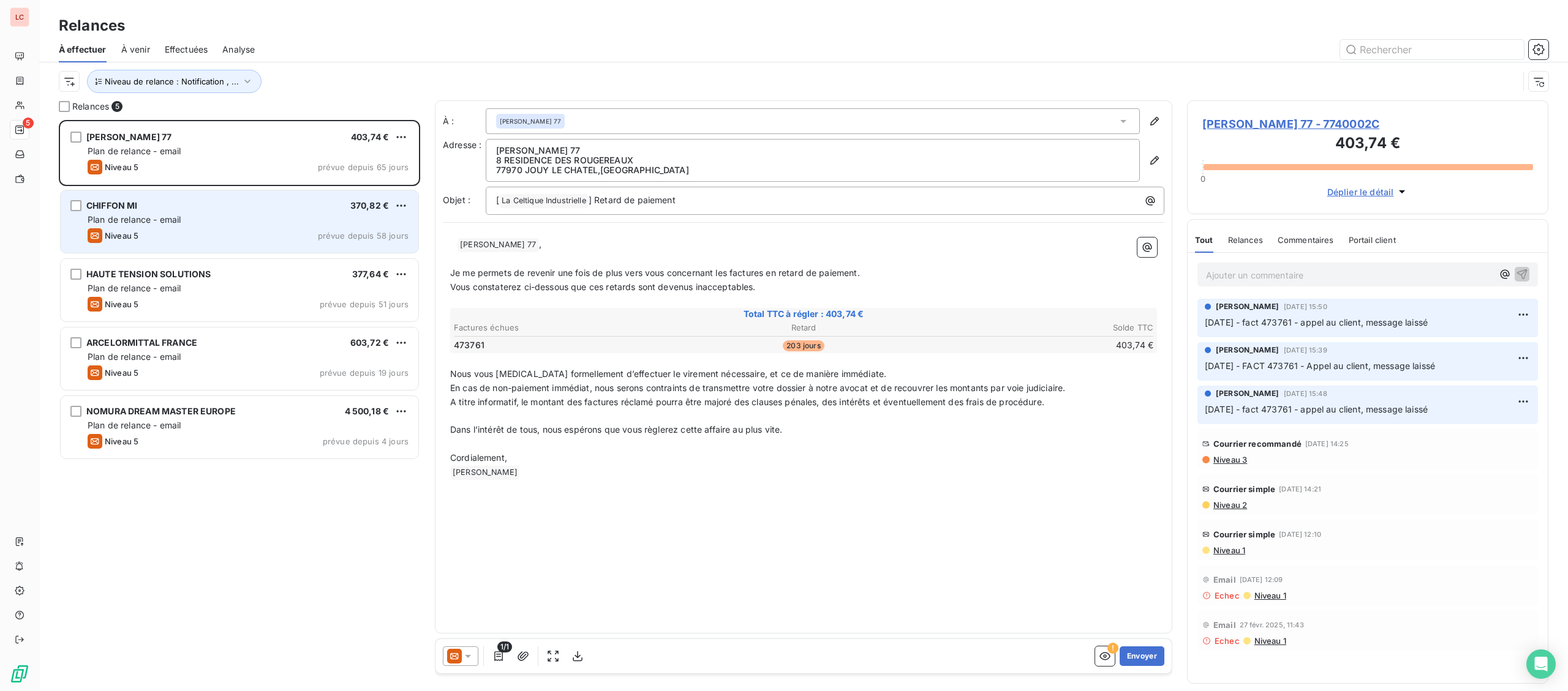
click at [194, 218] on div "Plan de relance - email" at bounding box center [247, 220] width 321 height 13
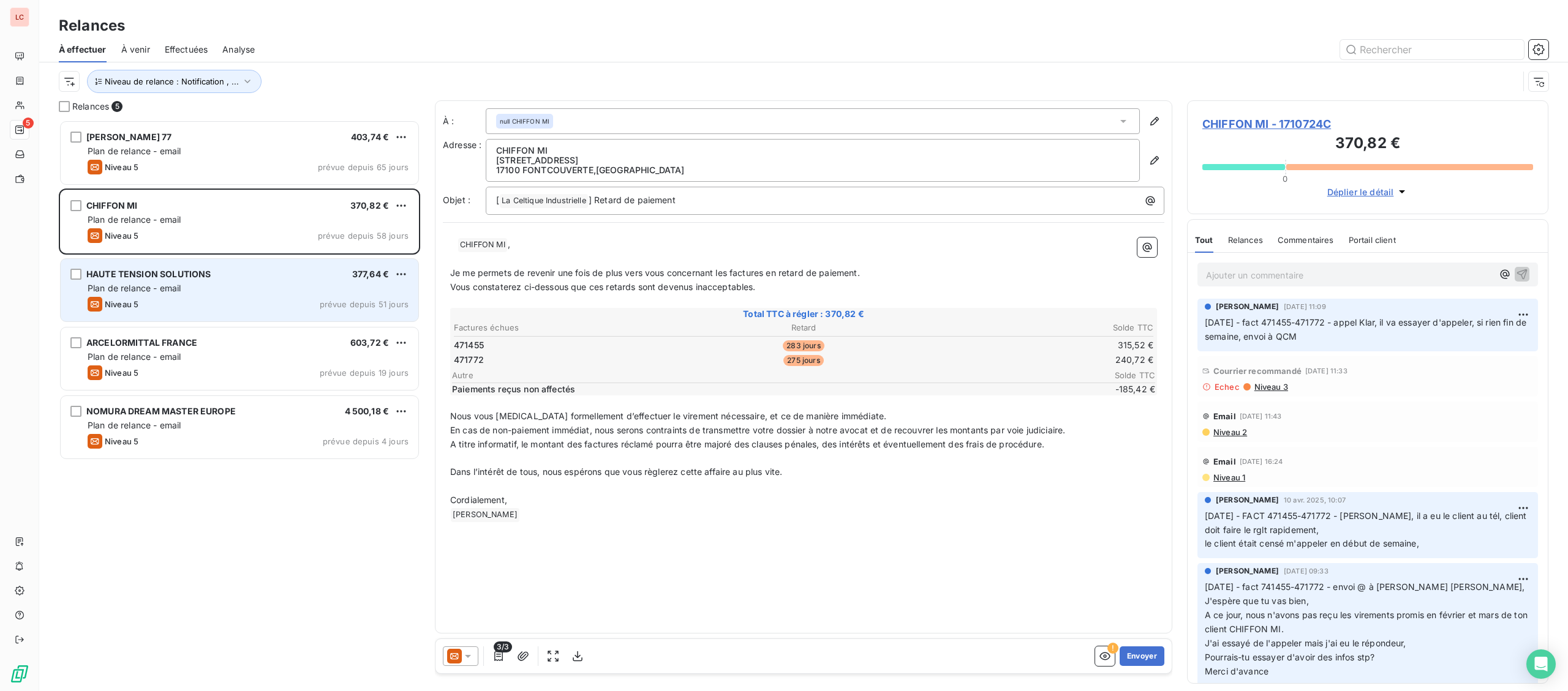
click at [203, 296] on div "HAUTE TENSION SOLUTIONS 377,64 € Plan de relance - email Niveau 5 prévue depuis…" at bounding box center [240, 290] width 358 height 62
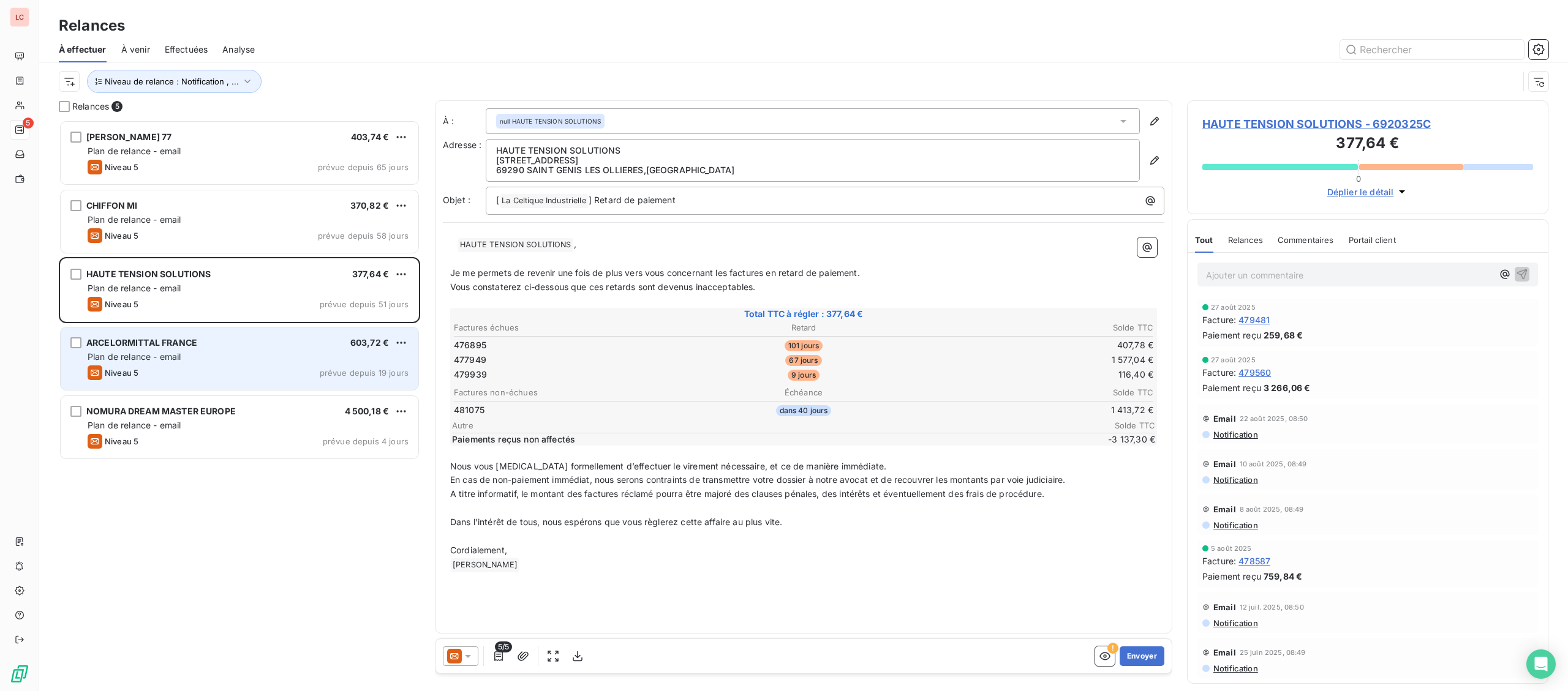
click at [198, 362] on div "Plan de relance - email" at bounding box center [247, 357] width 321 height 13
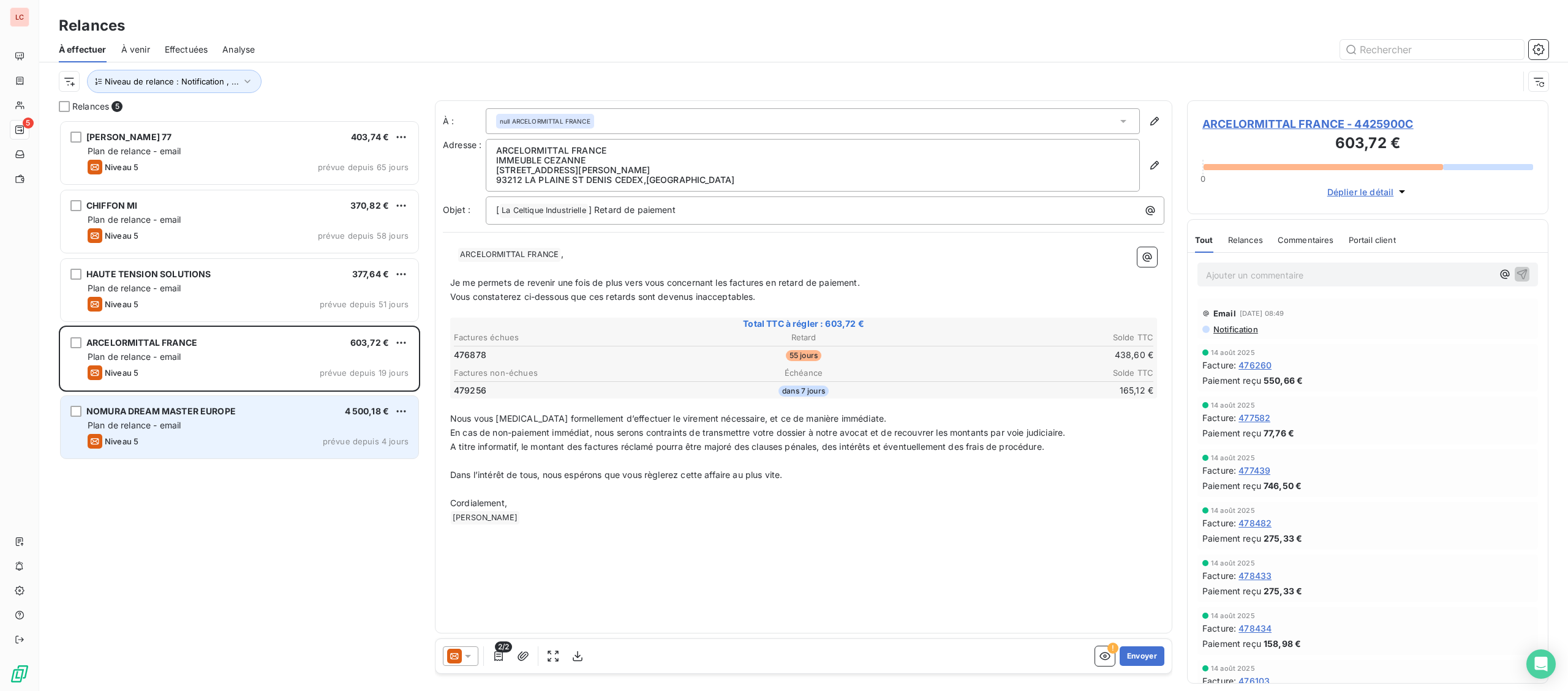
click at [199, 414] on span "NOMURA DREAM MASTER EUROPE" at bounding box center [161, 411] width 149 height 11
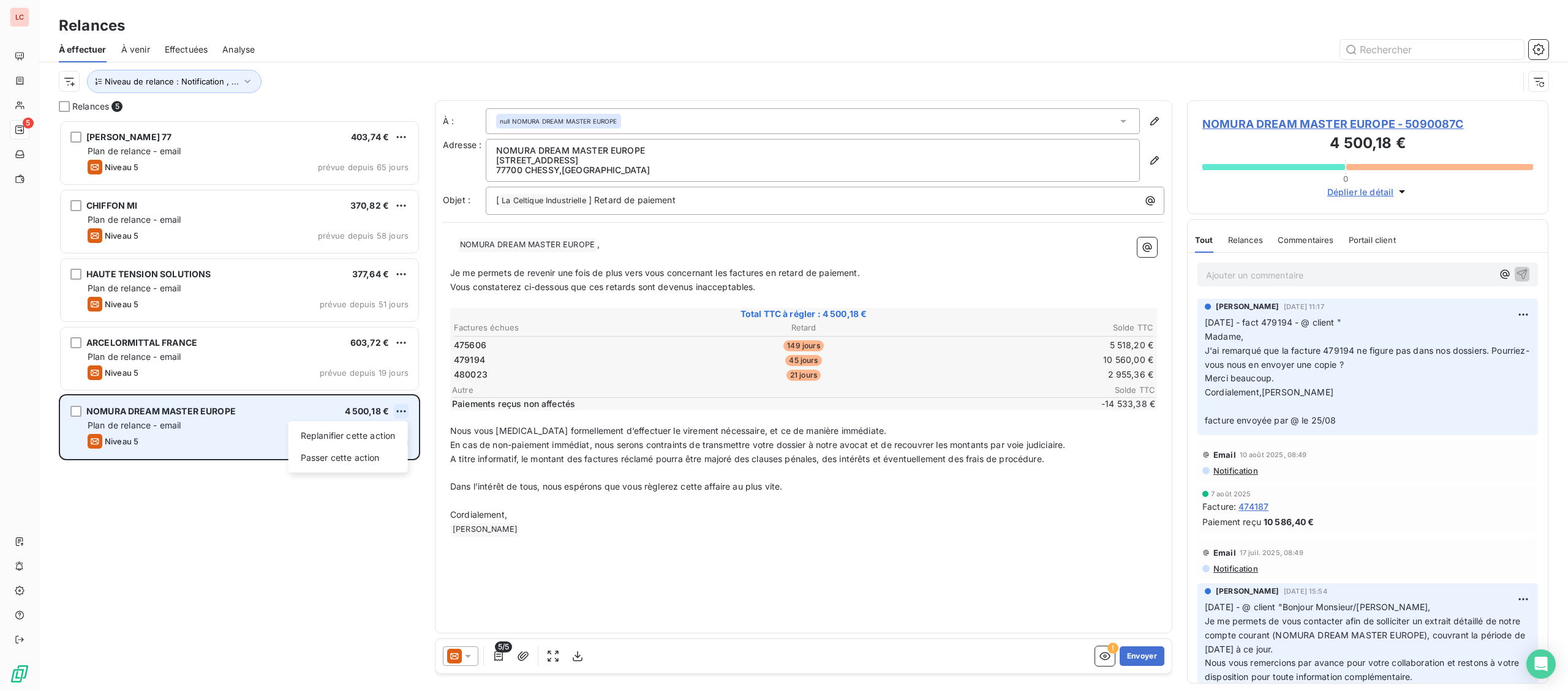
scroll to position [571, 360]
click at [399, 411] on html "LC 5 Relances À effectuer À venir Effectuées Analyse Niveau de relance : Notifi…" at bounding box center [784, 345] width 1568 height 691
click at [383, 431] on div "Replanifier cette action" at bounding box center [348, 436] width 110 height 19
select select "8"
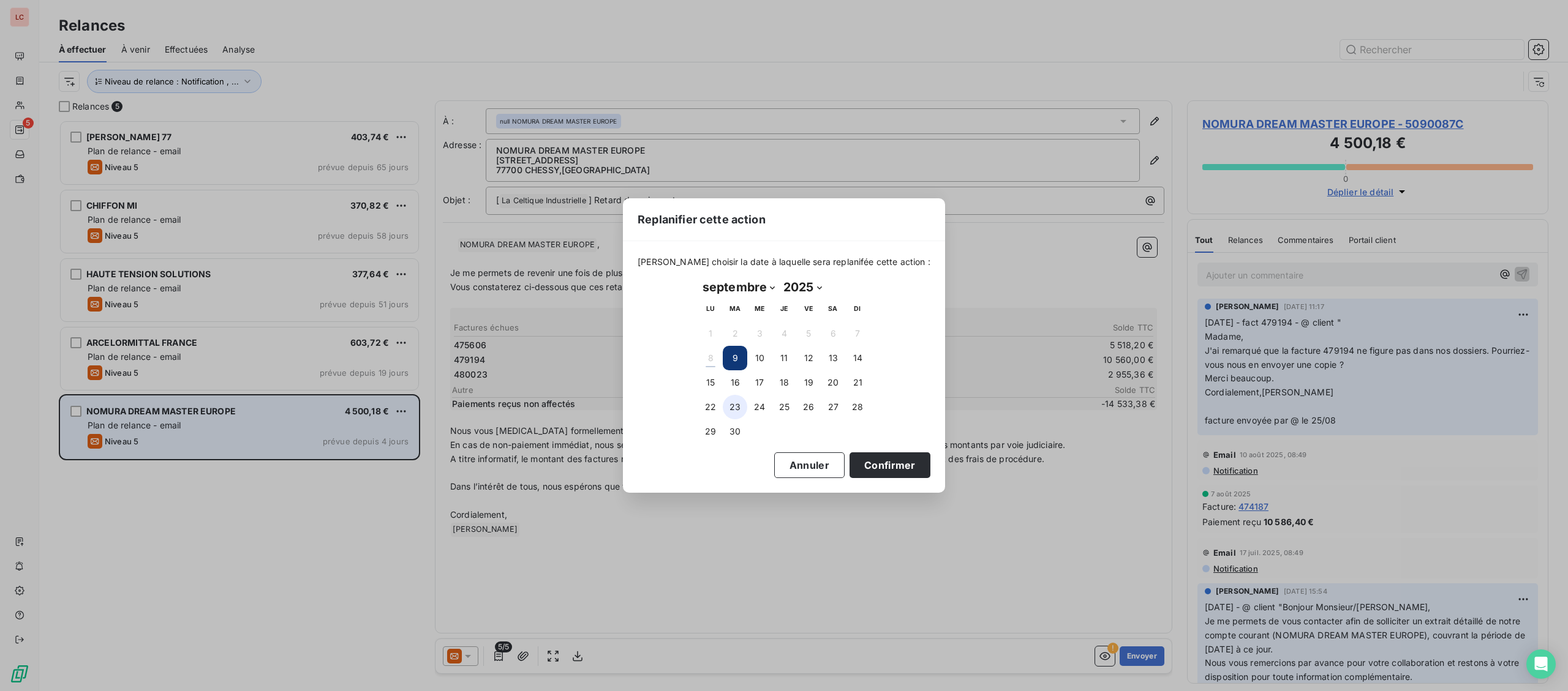
drag, startPoint x: 703, startPoint y: 392, endPoint x: 734, endPoint y: 399, distance: 31.8
click at [703, 391] on button "15" at bounding box center [710, 382] width 24 height 24
click at [865, 476] on button "Confirmer" at bounding box center [890, 465] width 81 height 26
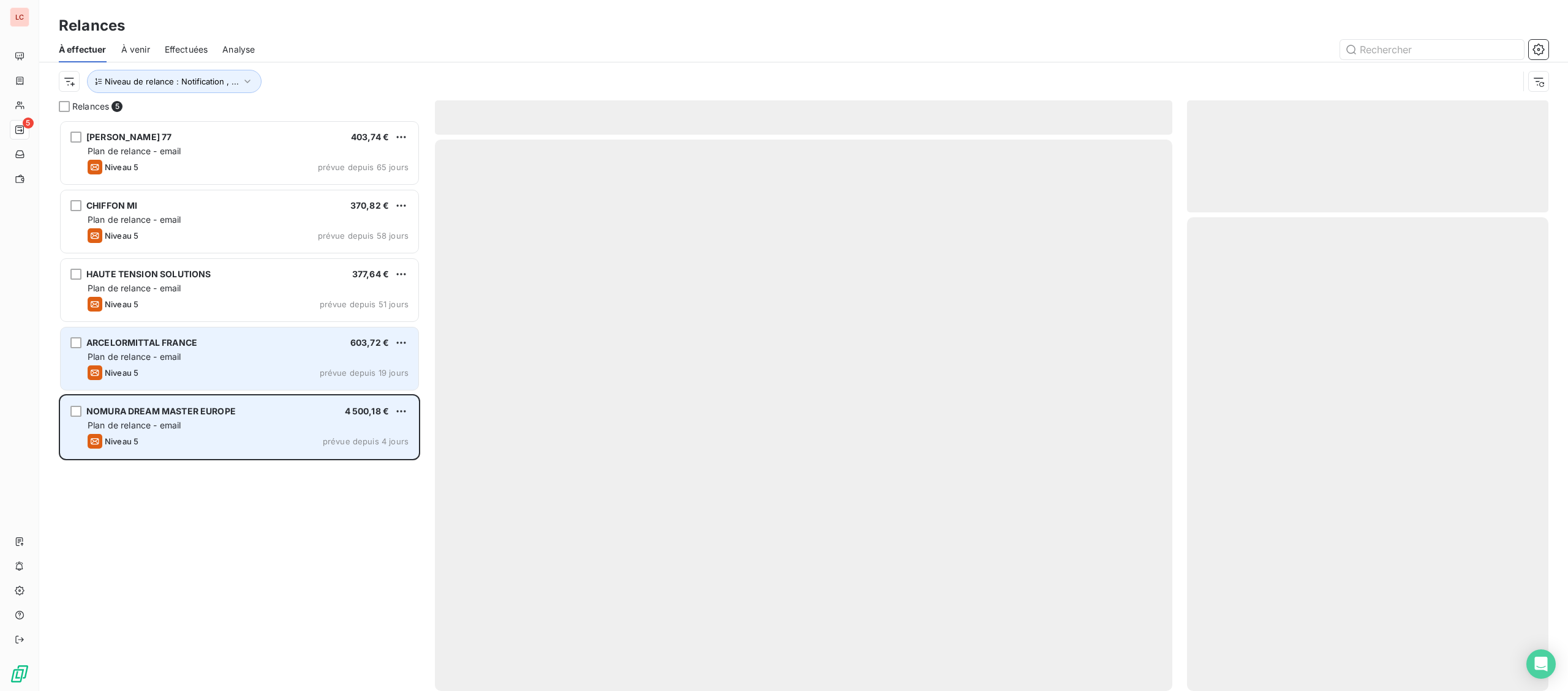
click at [242, 379] on div "Niveau 5 prévue depuis 19 jours" at bounding box center [247, 372] width 321 height 14
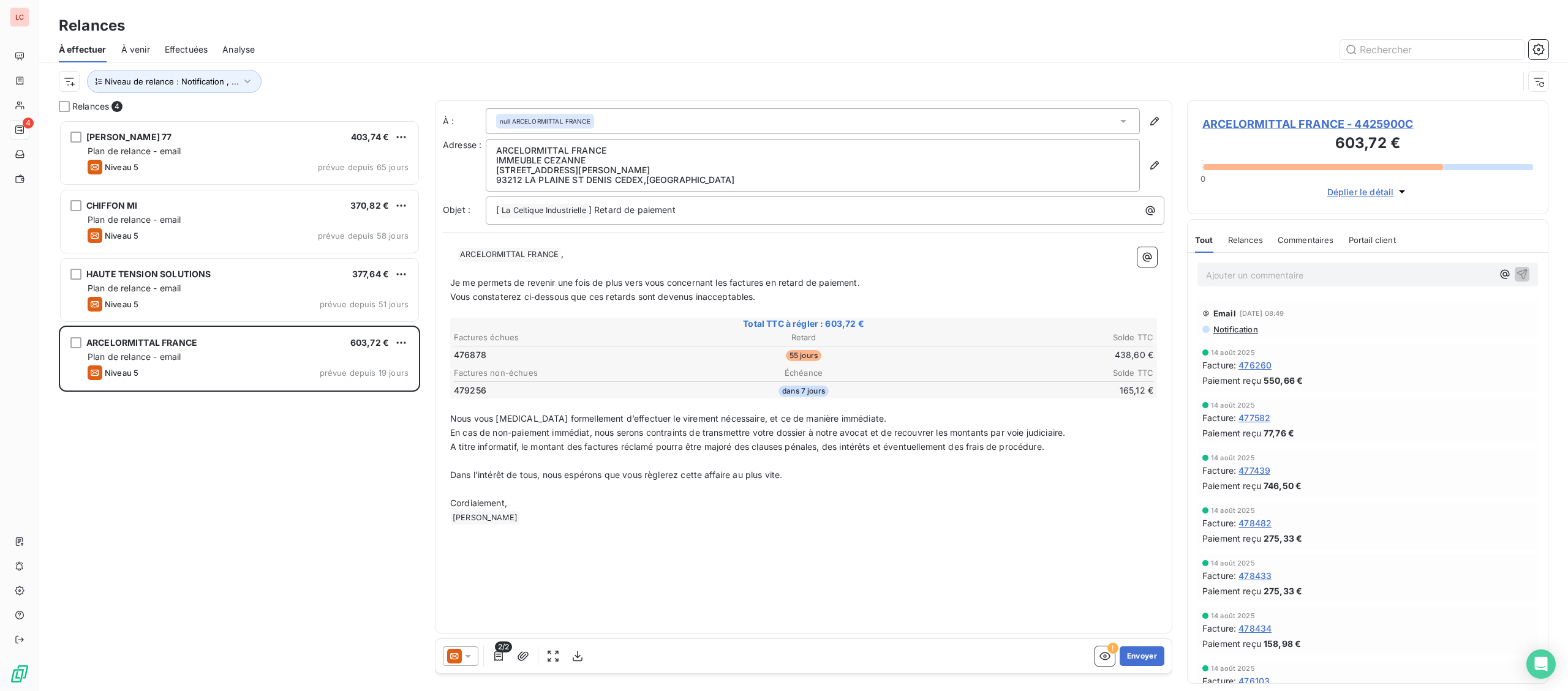
click at [1284, 126] on span "ARCELORMITTAL FRANCE - 4425900C" at bounding box center [1367, 124] width 331 height 16
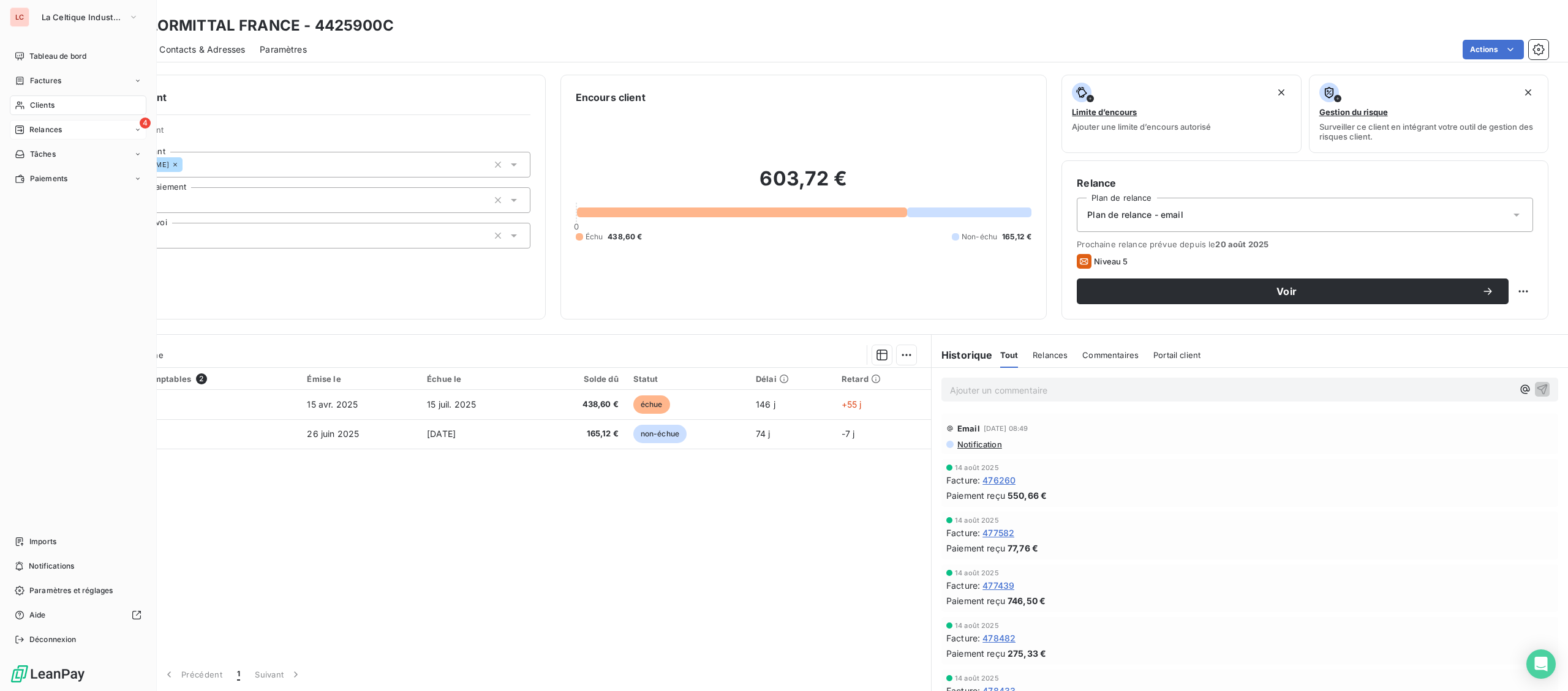
click at [25, 102] on div "Clients" at bounding box center [78, 105] width 136 height 19
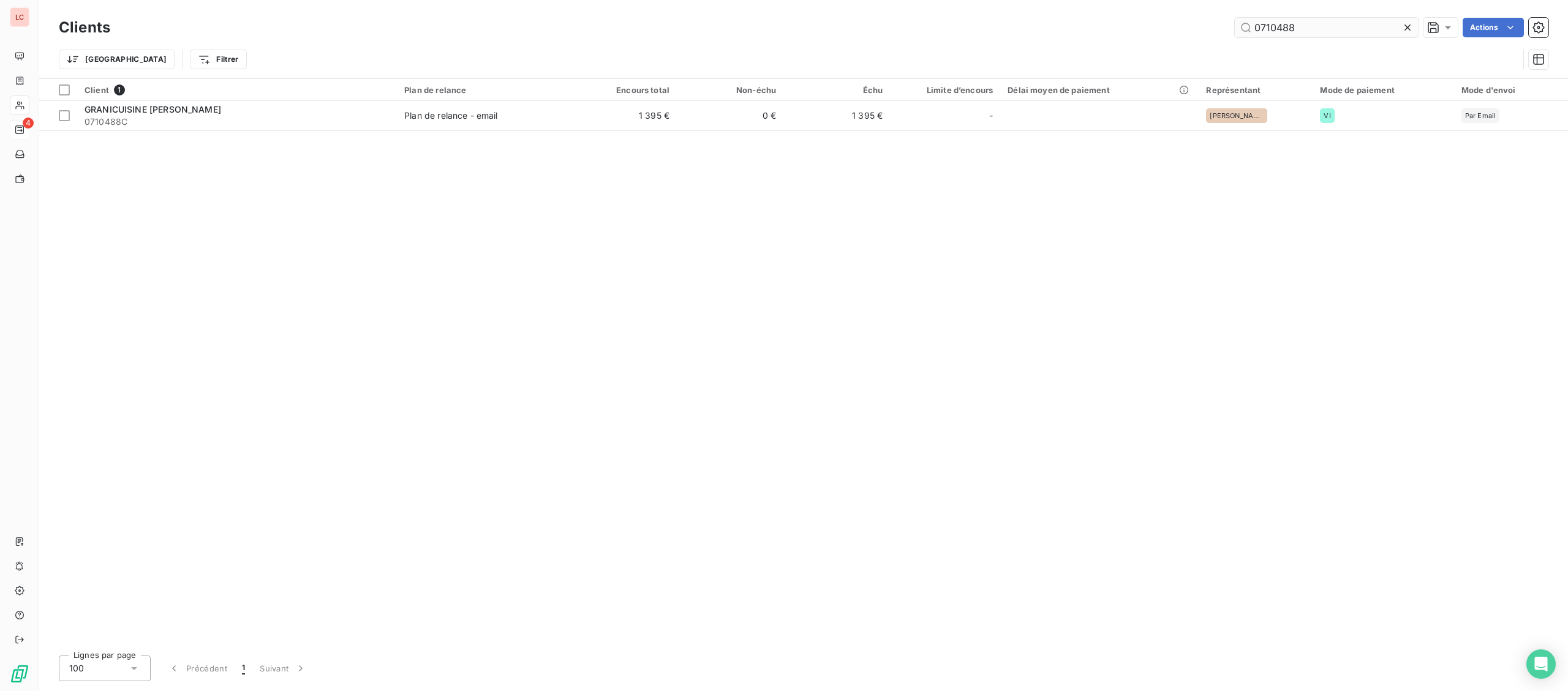
click at [1235, 18] on input "0710488" at bounding box center [1326, 27] width 184 height 19
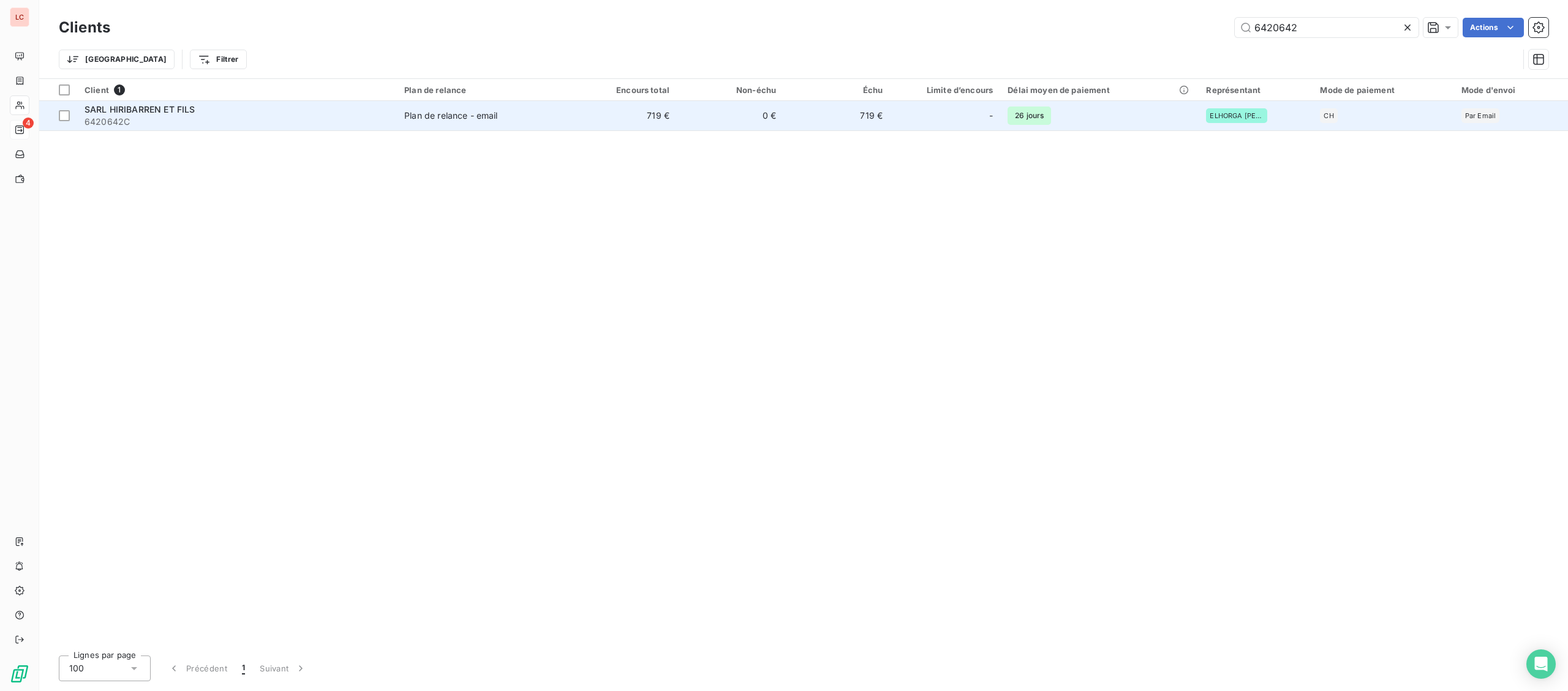
type input "6420642"
click at [408, 109] on td "Plan de relance - email" at bounding box center [484, 115] width 173 height 29
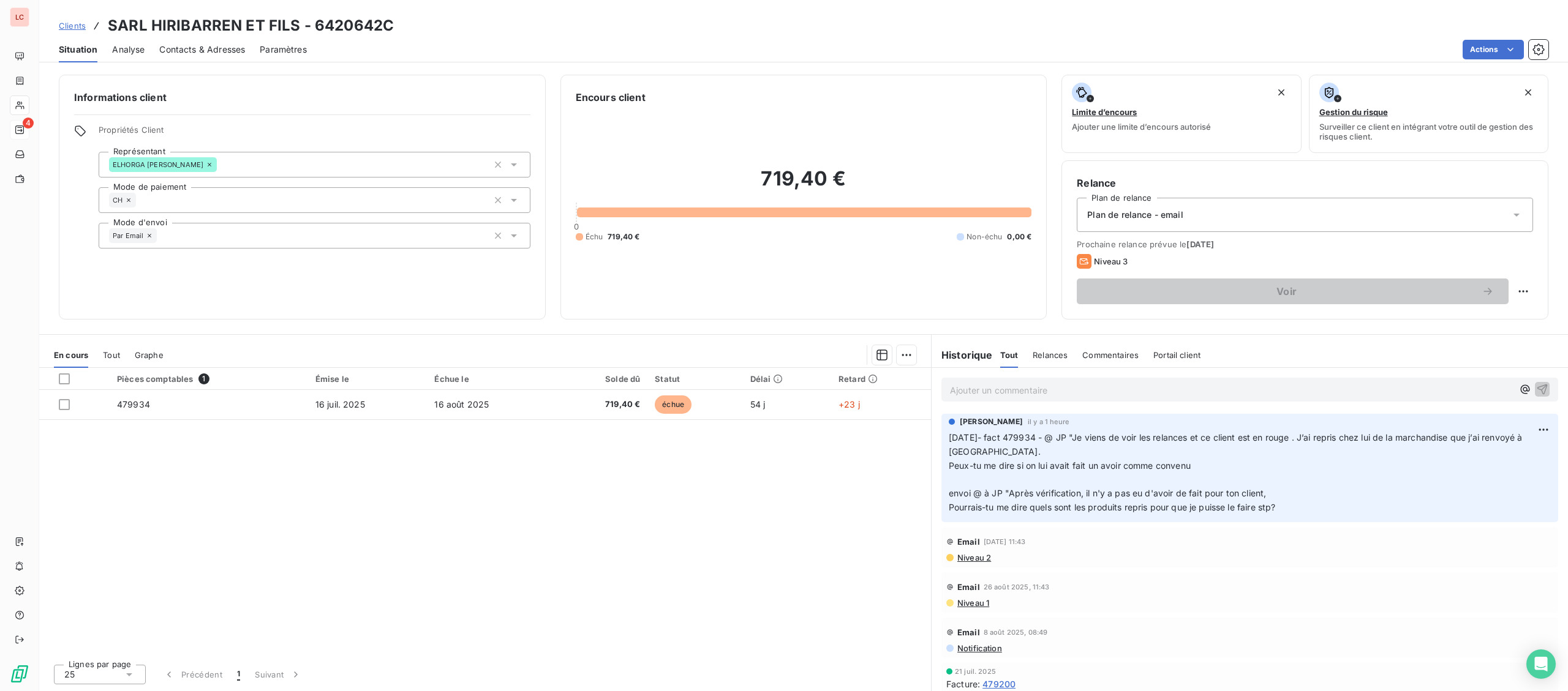
click at [728, 420] on div "Pièces comptables 1 Émise le Échue le Solde dû Statut Délai Retard 479934 [DATE…" at bounding box center [485, 511] width 892 height 286
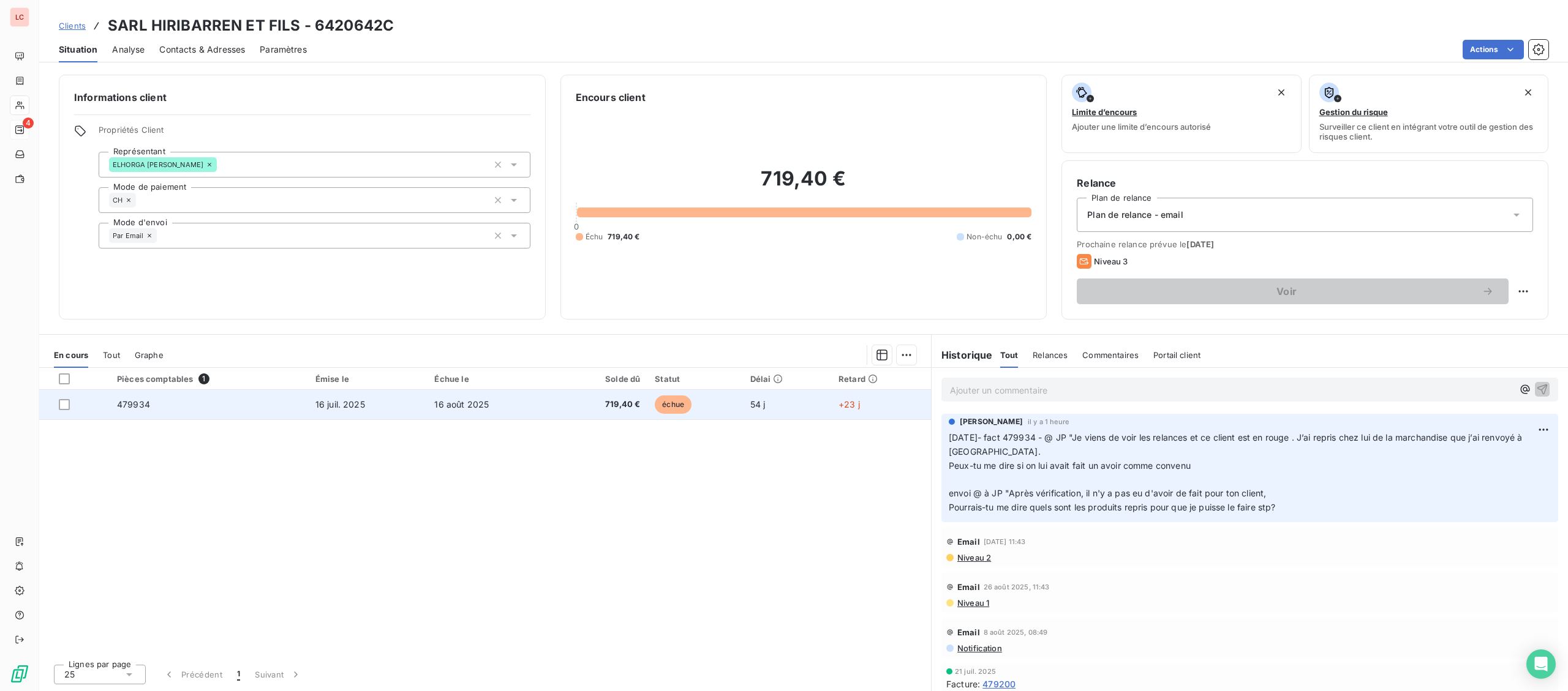
click at [730, 409] on td "échue" at bounding box center [695, 404] width 95 height 29
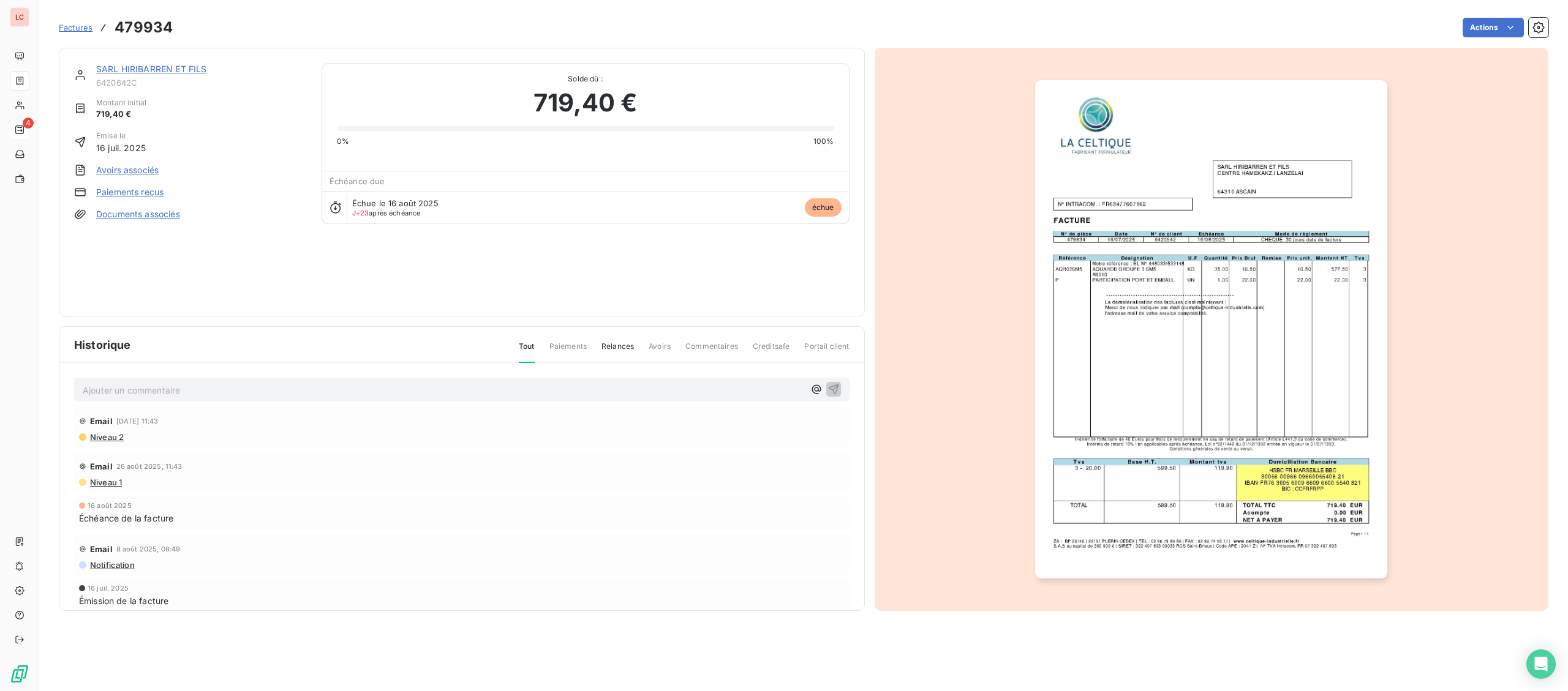
click at [1076, 384] on img "button" at bounding box center [1211, 329] width 352 height 498
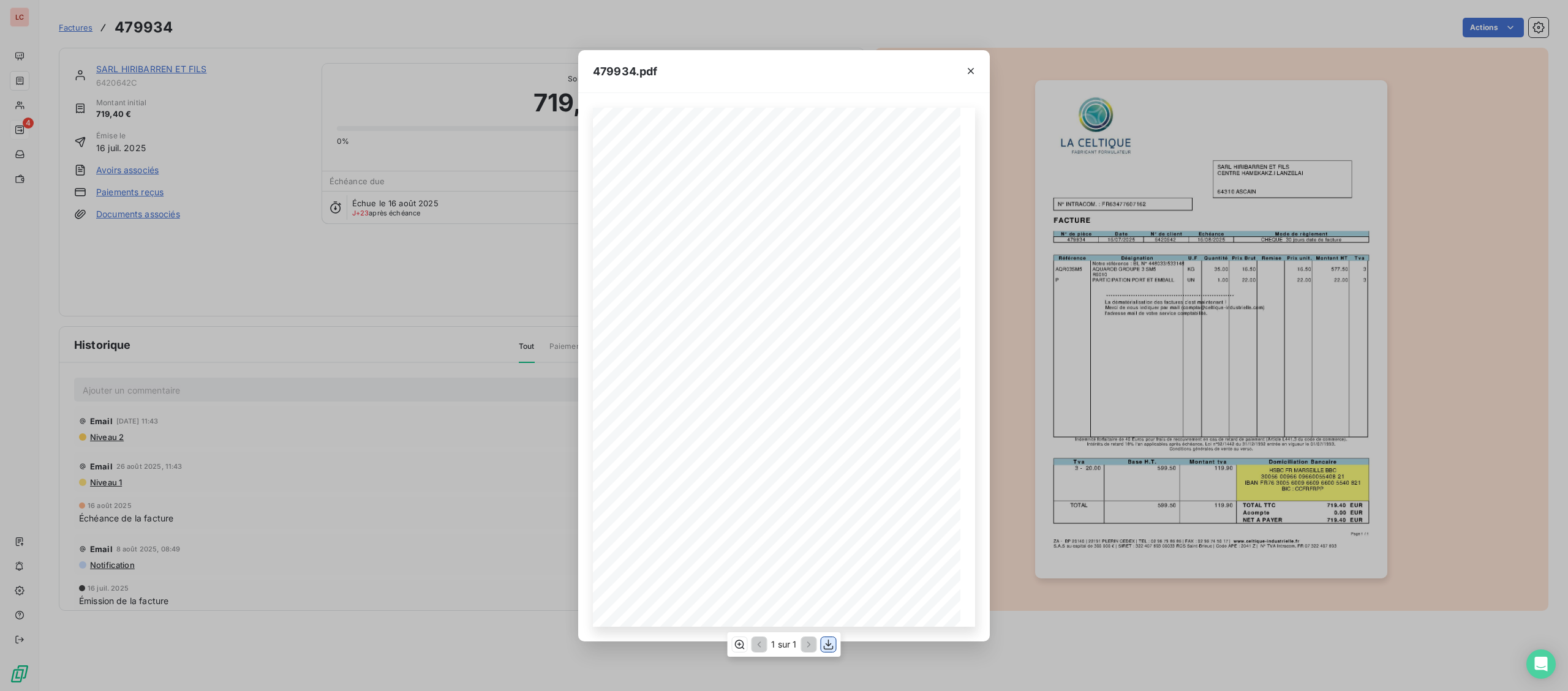
click at [828, 645] on icon "button" at bounding box center [829, 645] width 13 height 13
click at [37, 101] on div "**********" at bounding box center [784, 345] width 1568 height 691
click at [24, 105] on div "**********" at bounding box center [784, 345] width 1568 height 691
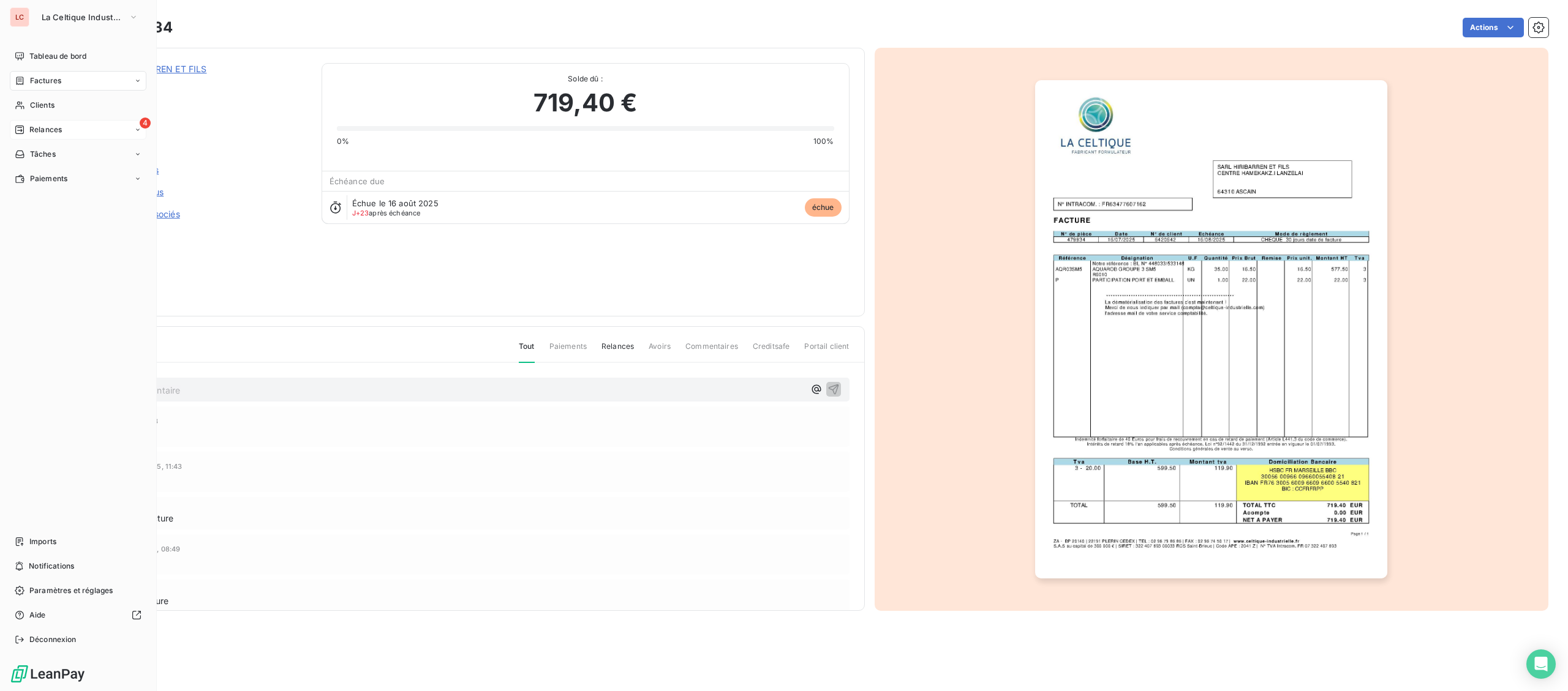
click at [24, 105] on icon at bounding box center [19, 105] width 11 height 10
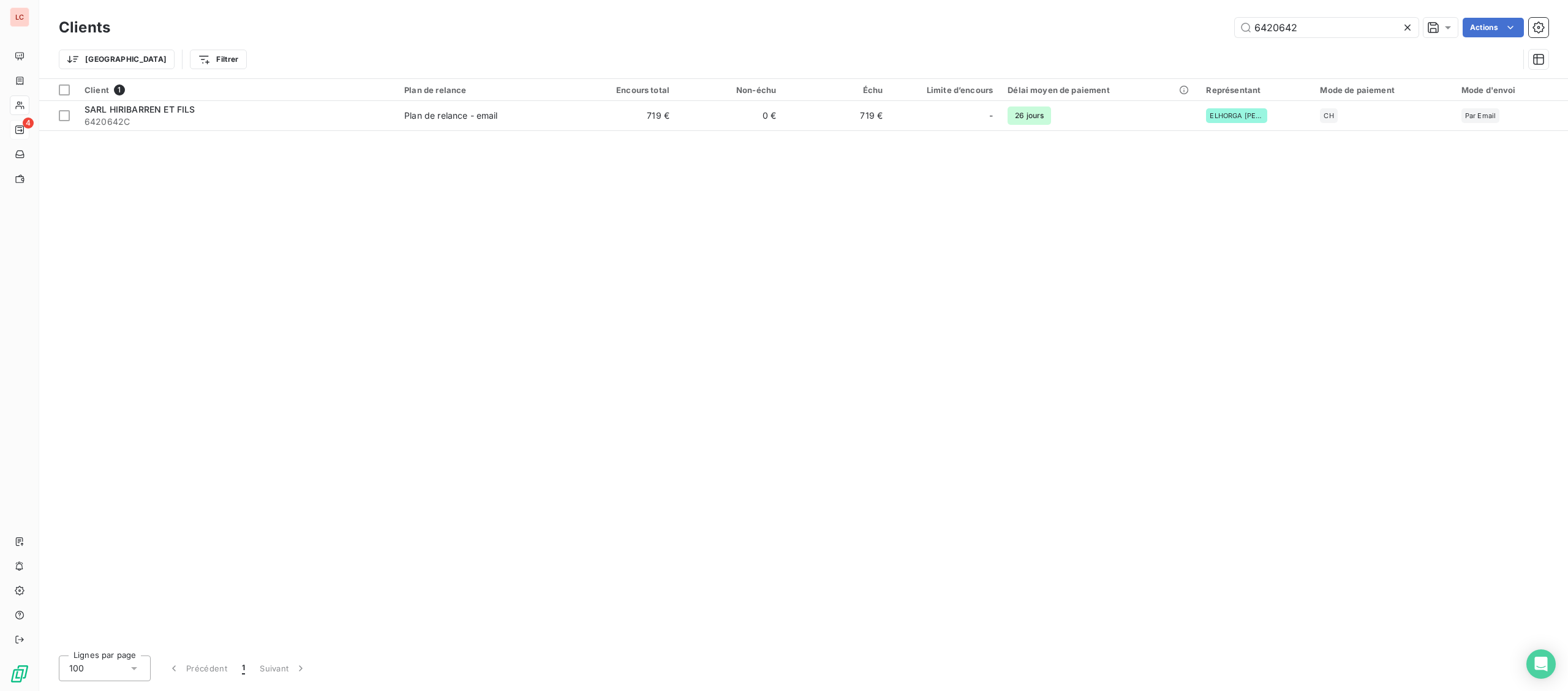
drag, startPoint x: 968, startPoint y: 20, endPoint x: 935, endPoint y: 20, distance: 33.0
click at [1235, 20] on input "6420642" at bounding box center [1326, 27] width 184 height 19
type input "u"
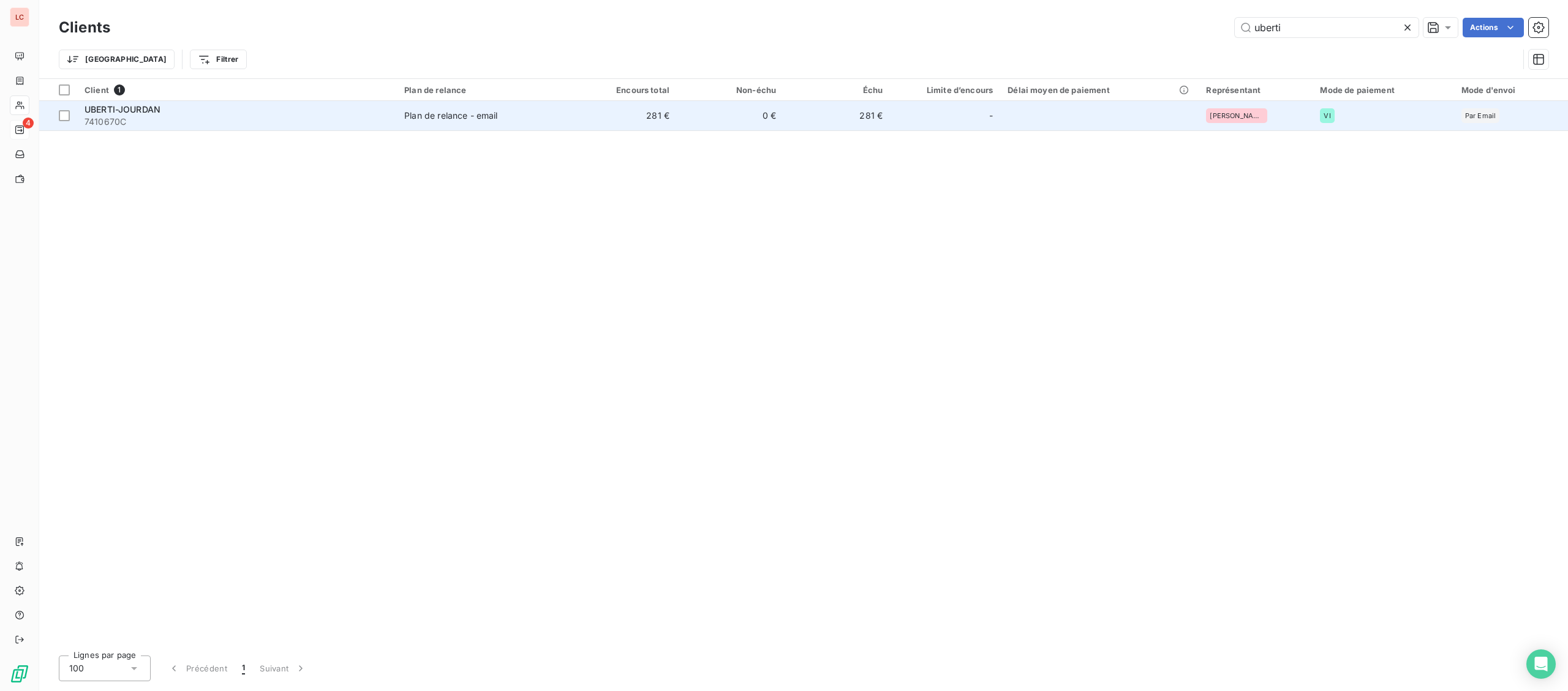
type input "uberti"
click at [436, 110] on td "Plan de relance - email" at bounding box center [484, 115] width 173 height 29
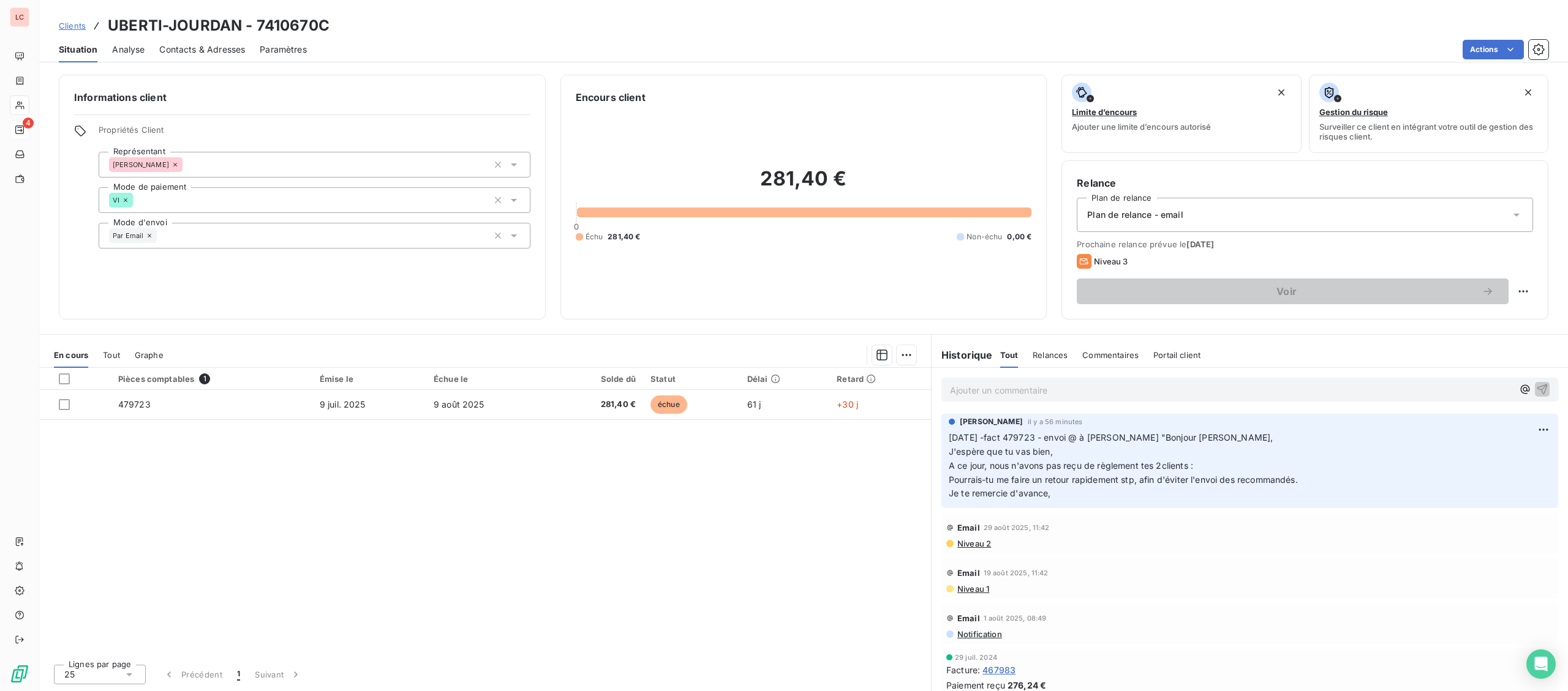
click at [1071, 388] on p "Ajouter un commentaire ﻿" at bounding box center [1231, 390] width 563 height 15
click at [1182, 387] on p "[DATE] - fact 479723 - @ [PERSON_NAME] "" at bounding box center [1231, 390] width 563 height 14
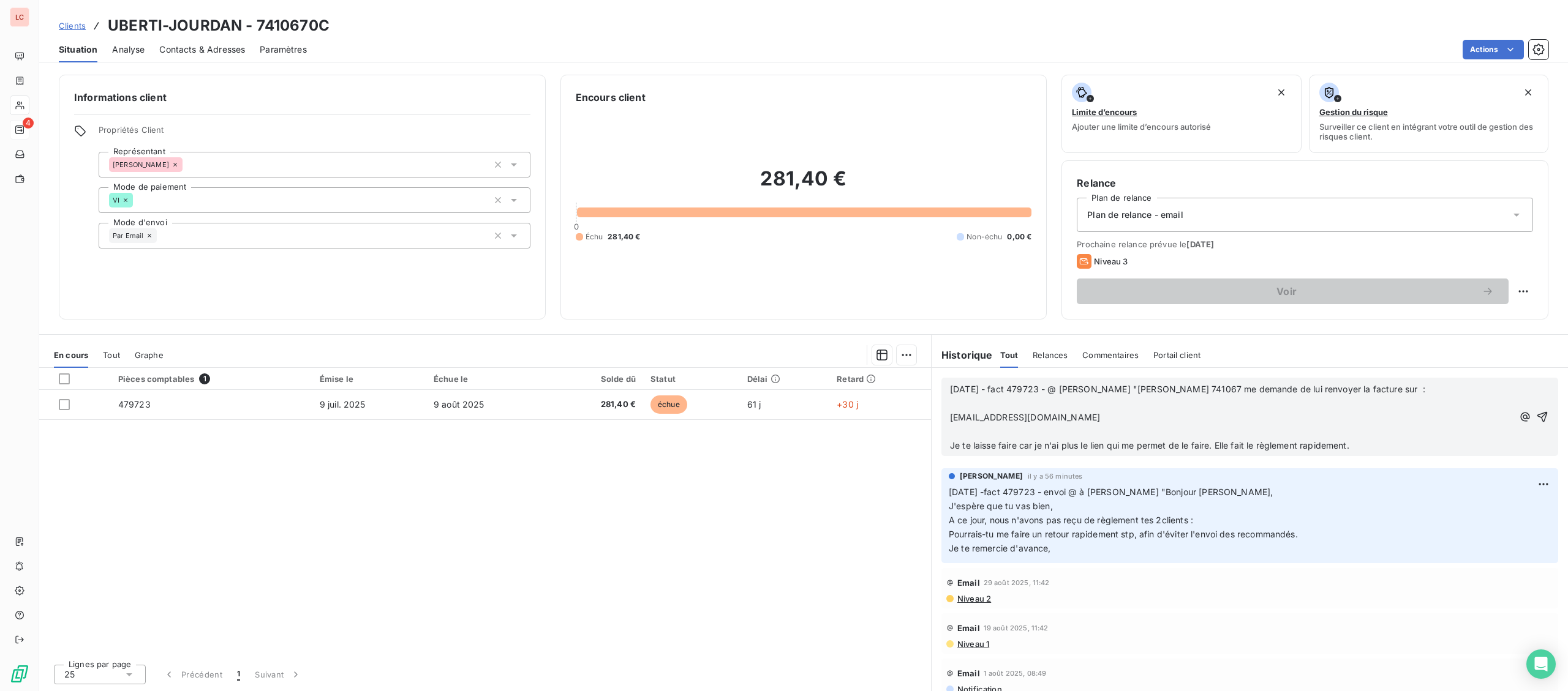
click at [1201, 405] on p "﻿" at bounding box center [1231, 404] width 563 height 14
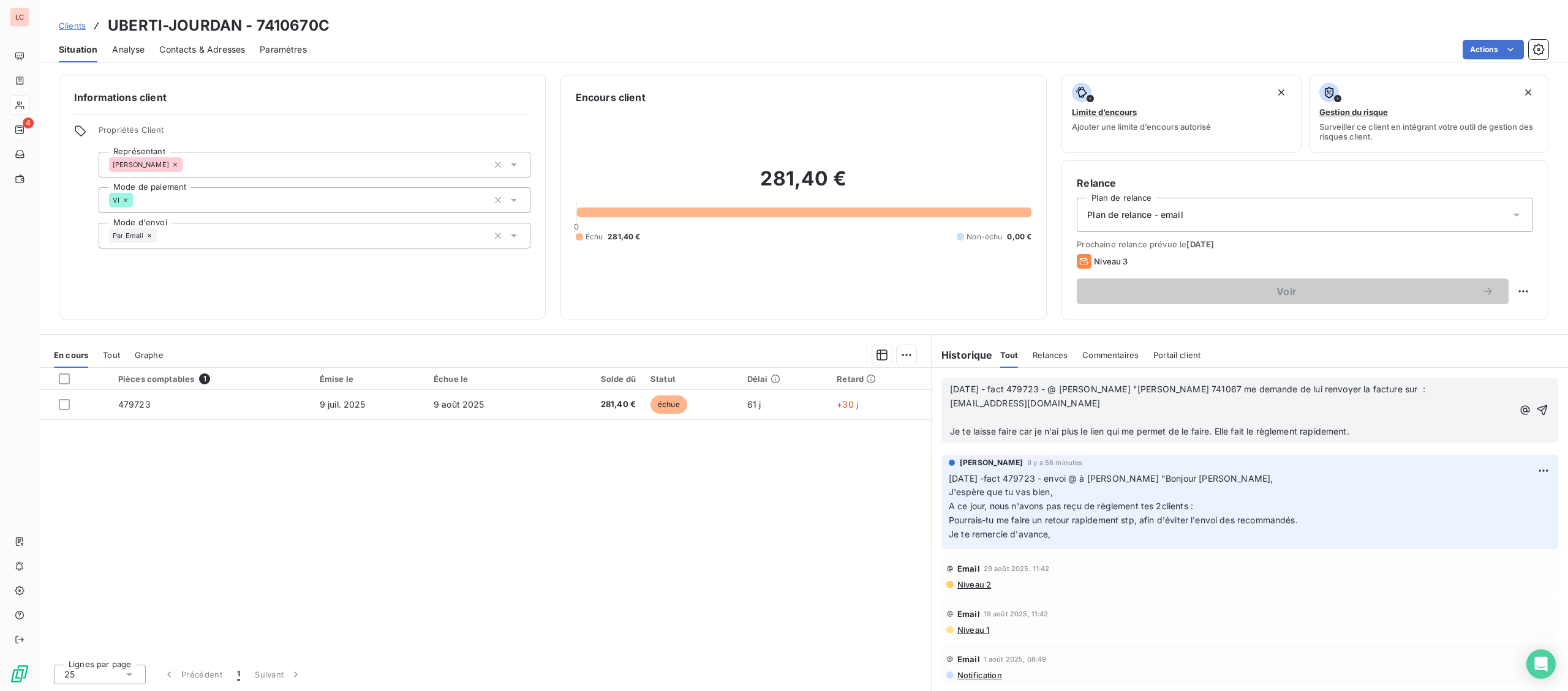
click at [1191, 410] on p "[EMAIL_ADDRESS][DOMAIN_NAME]" at bounding box center [1231, 404] width 563 height 14
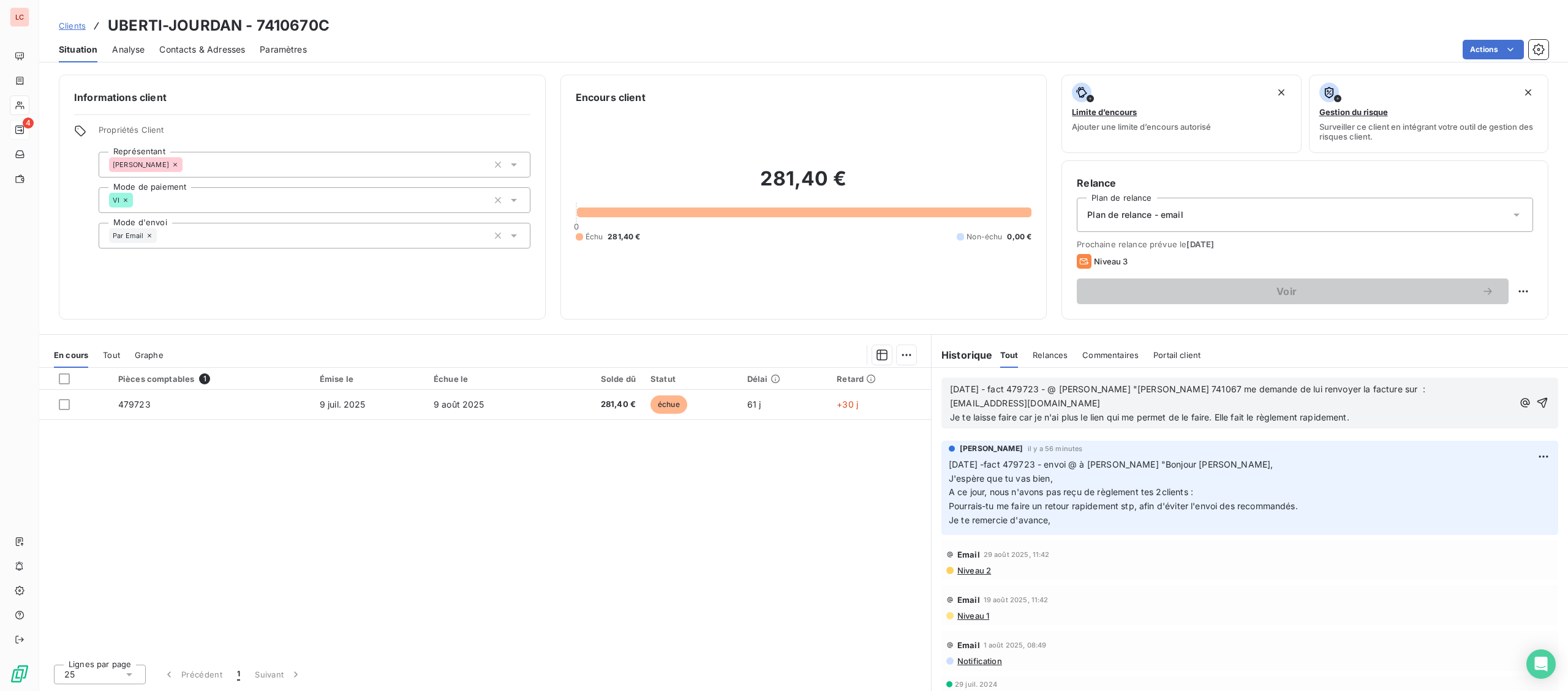
click at [1376, 418] on p "Je te laisse faire car je n'ai plus le lien qui me permet de le faire. Elle fai…" at bounding box center [1231, 417] width 563 height 14
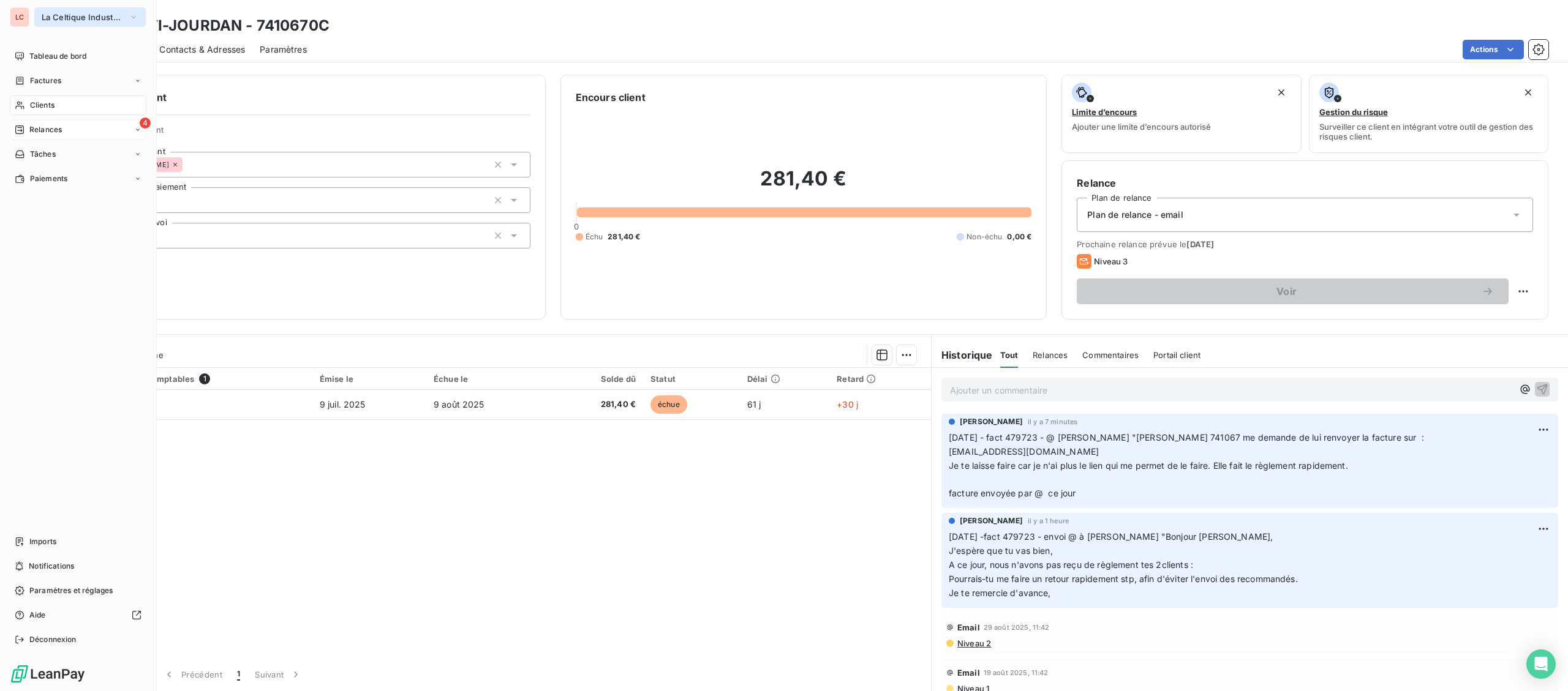
click at [40, 18] on button "La Celtique Industrielle" at bounding box center [90, 17] width 112 height 19
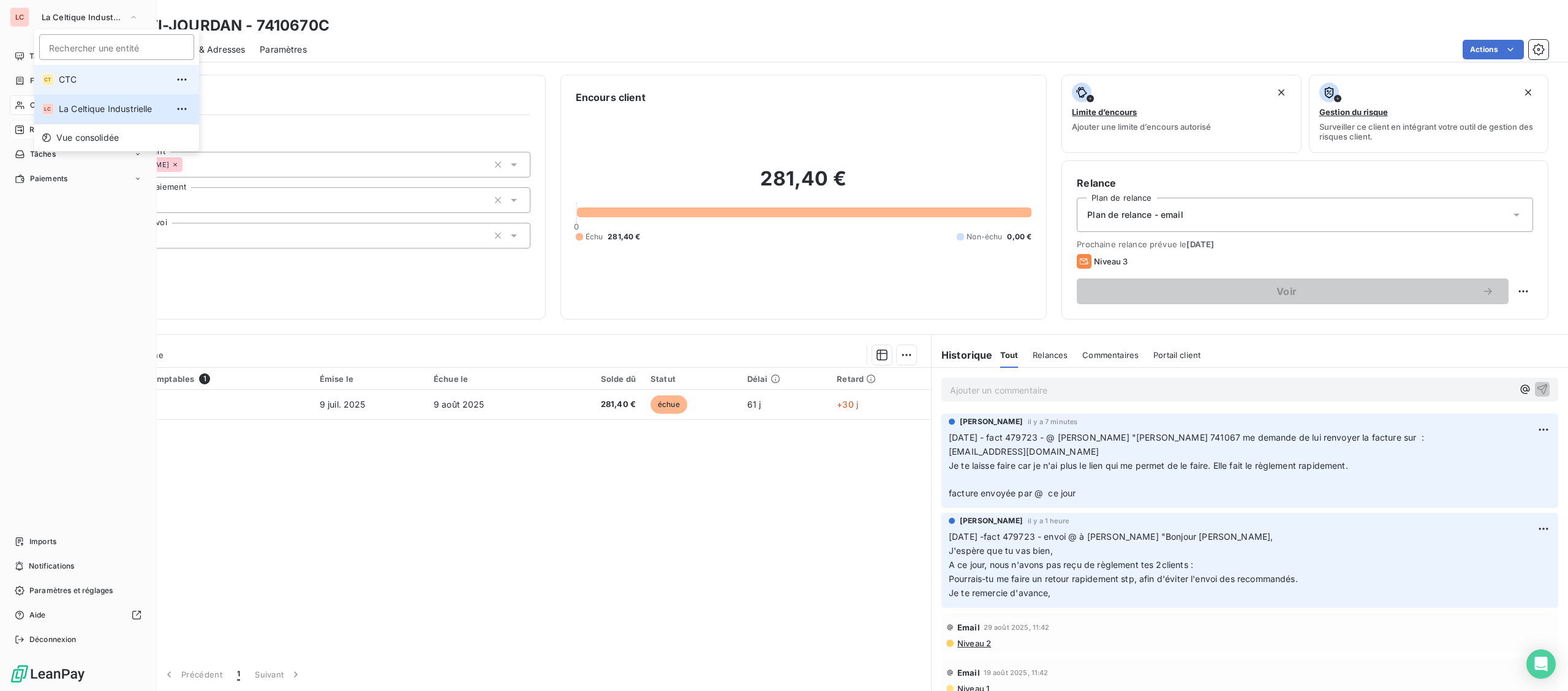
click at [80, 82] on span "CTC" at bounding box center [113, 80] width 109 height 13
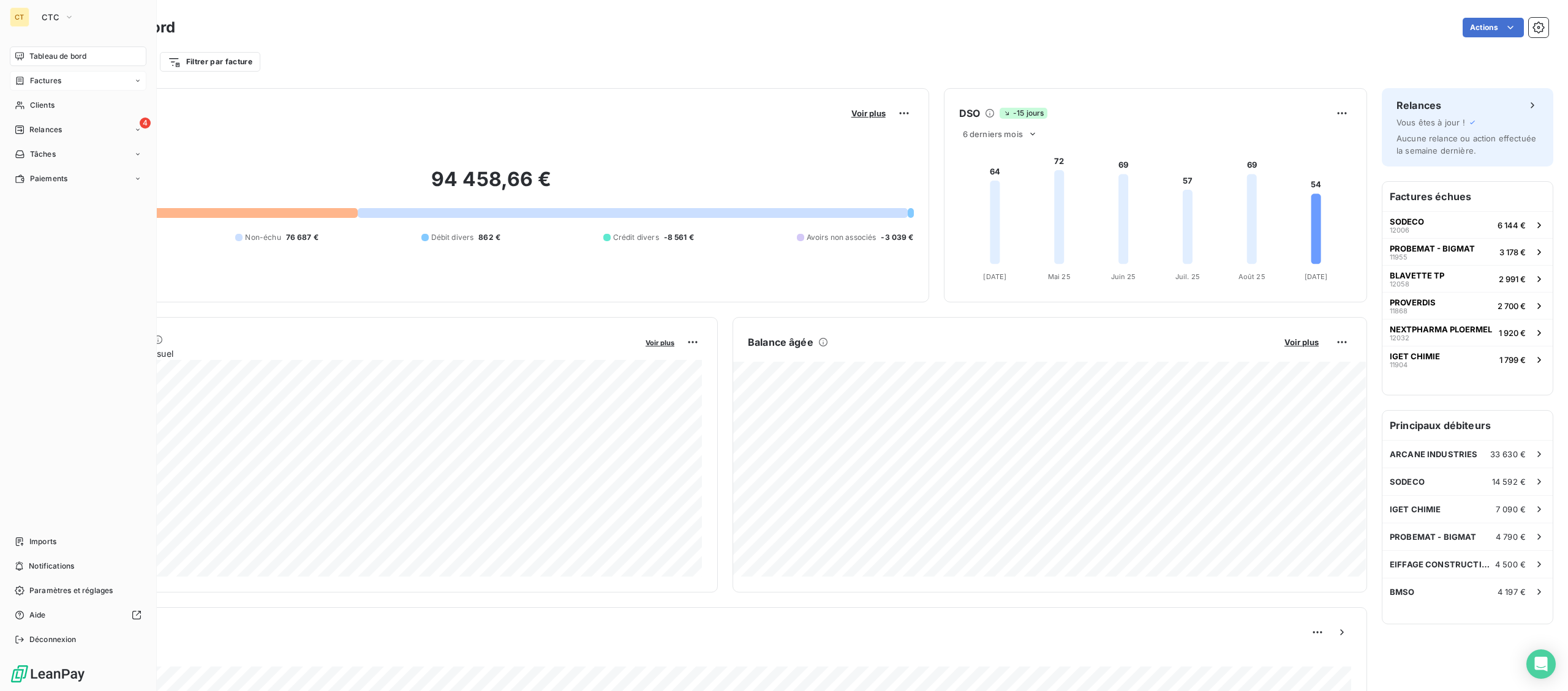
drag, startPoint x: 74, startPoint y: 84, endPoint x: 87, endPoint y: 88, distance: 13.6
click at [73, 84] on div "Factures" at bounding box center [78, 80] width 136 height 19
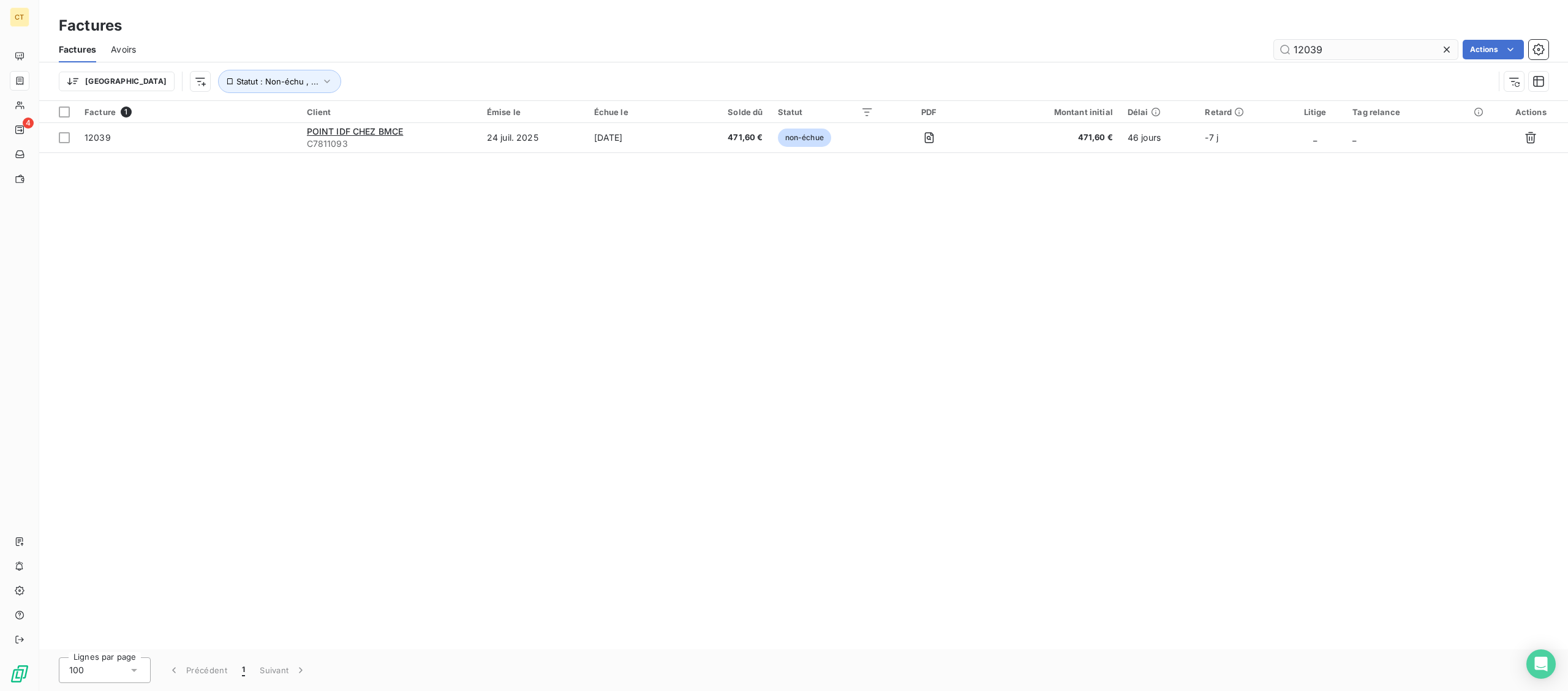
click at [1323, 54] on input "12039" at bounding box center [1366, 49] width 184 height 19
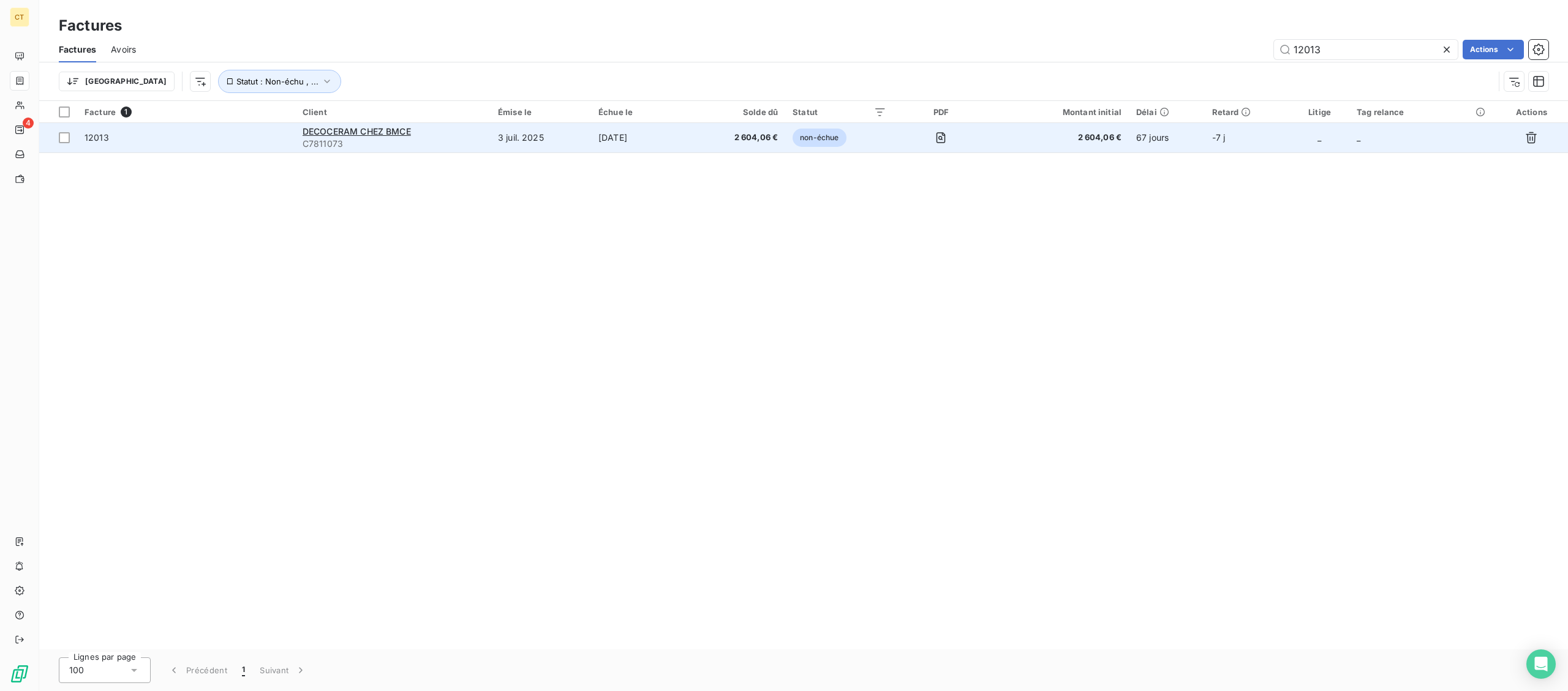
type input "12013"
click at [659, 144] on td "[DATE]" at bounding box center [642, 137] width 102 height 29
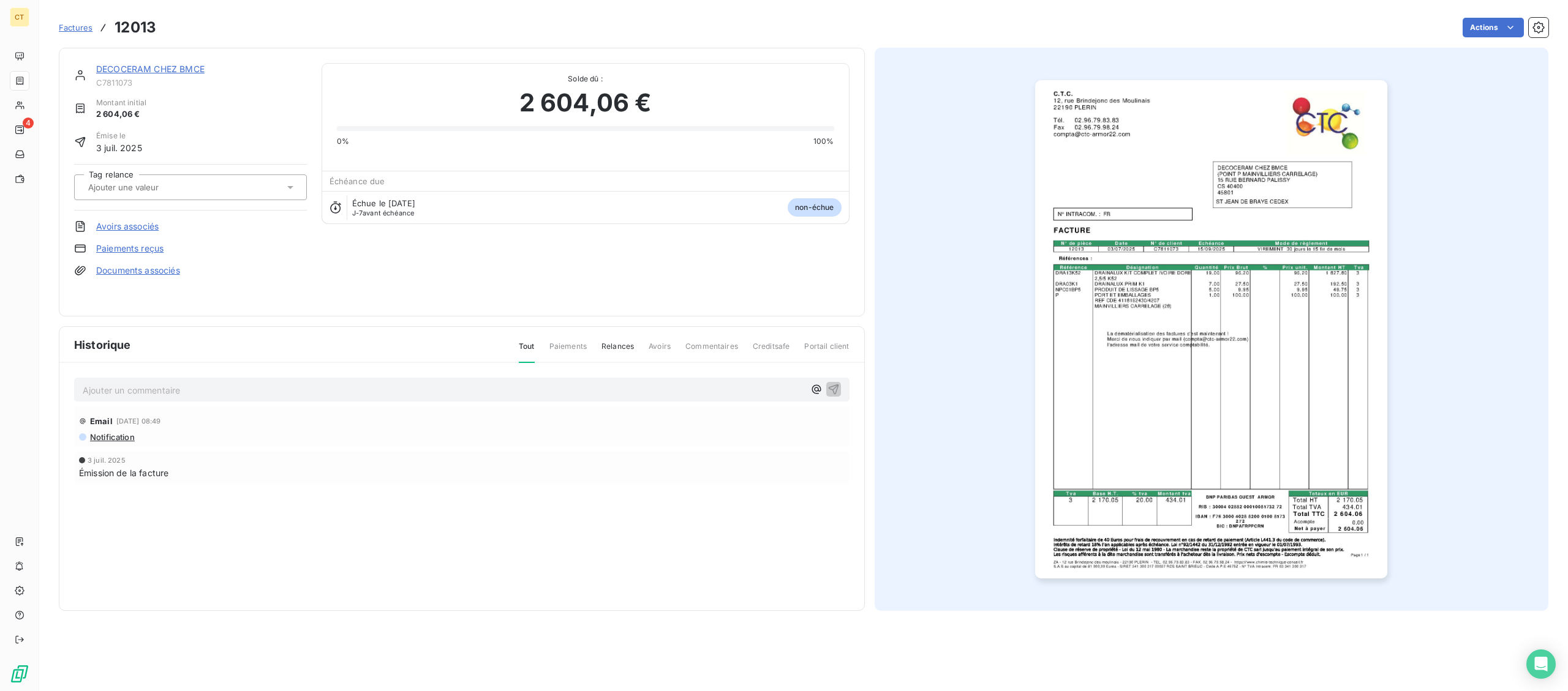
click at [164, 69] on link "DECOCERAM CHEZ BMCE" at bounding box center [150, 68] width 109 height 11
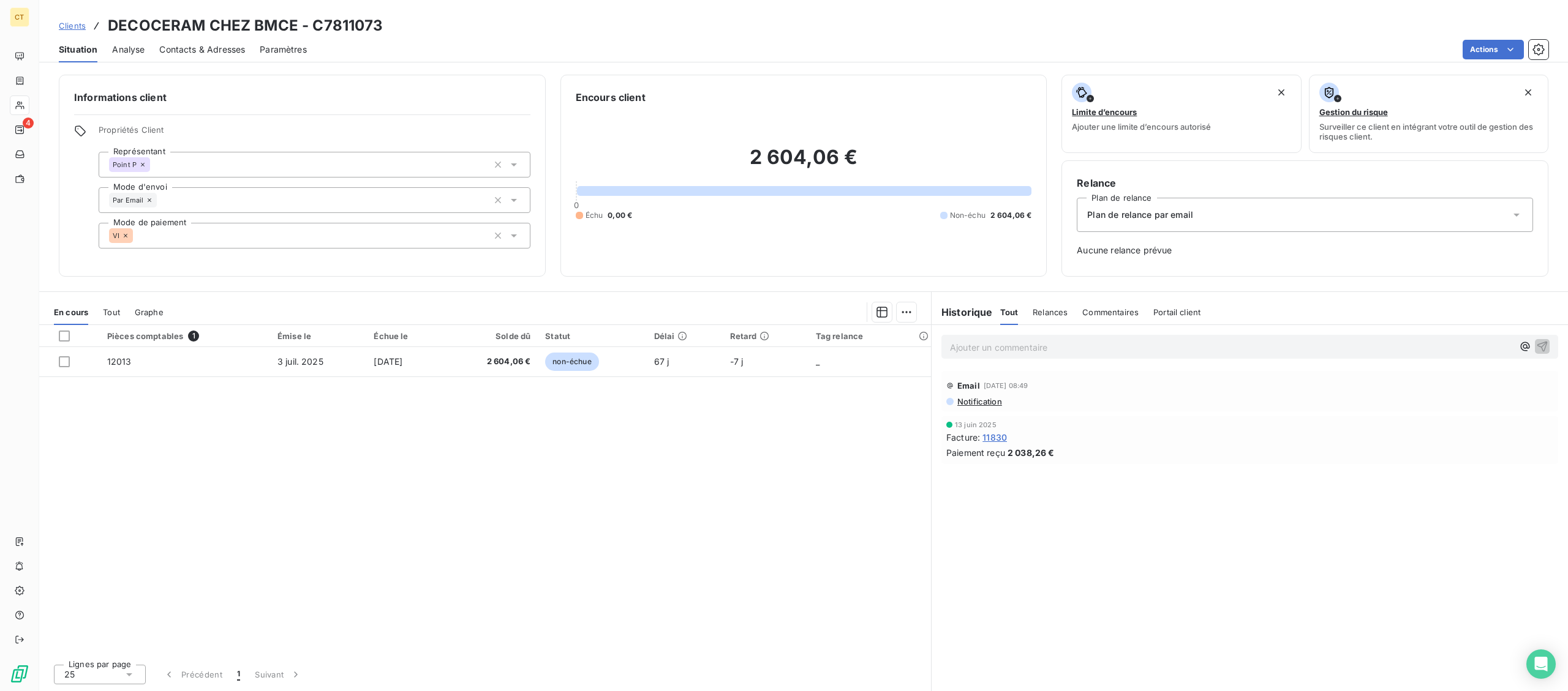
click at [1035, 351] on p "Ajouter un commentaire ﻿" at bounding box center [1231, 347] width 563 height 15
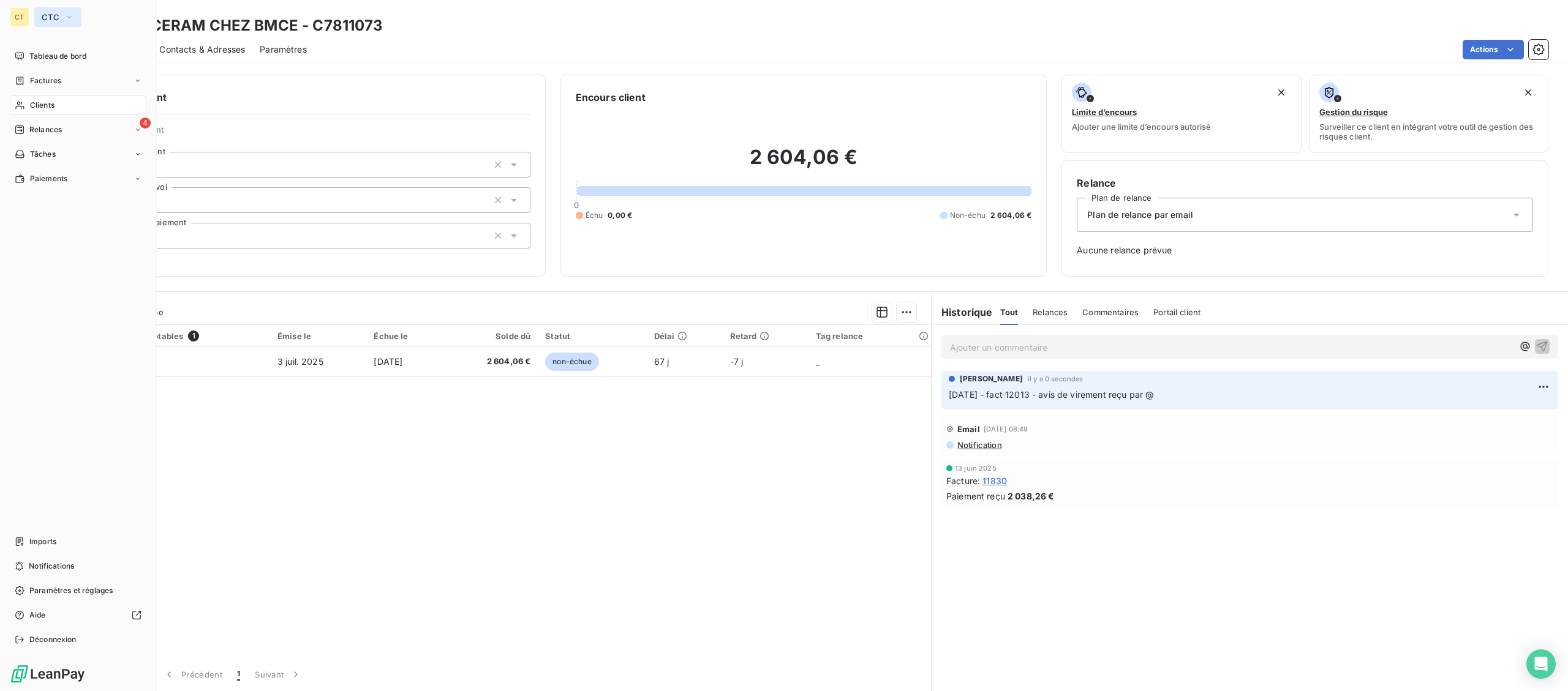
click at [43, 13] on span "CTC" at bounding box center [50, 18] width 18 height 10
click at [72, 114] on span "La Celtique Industrielle" at bounding box center [113, 109] width 109 height 13
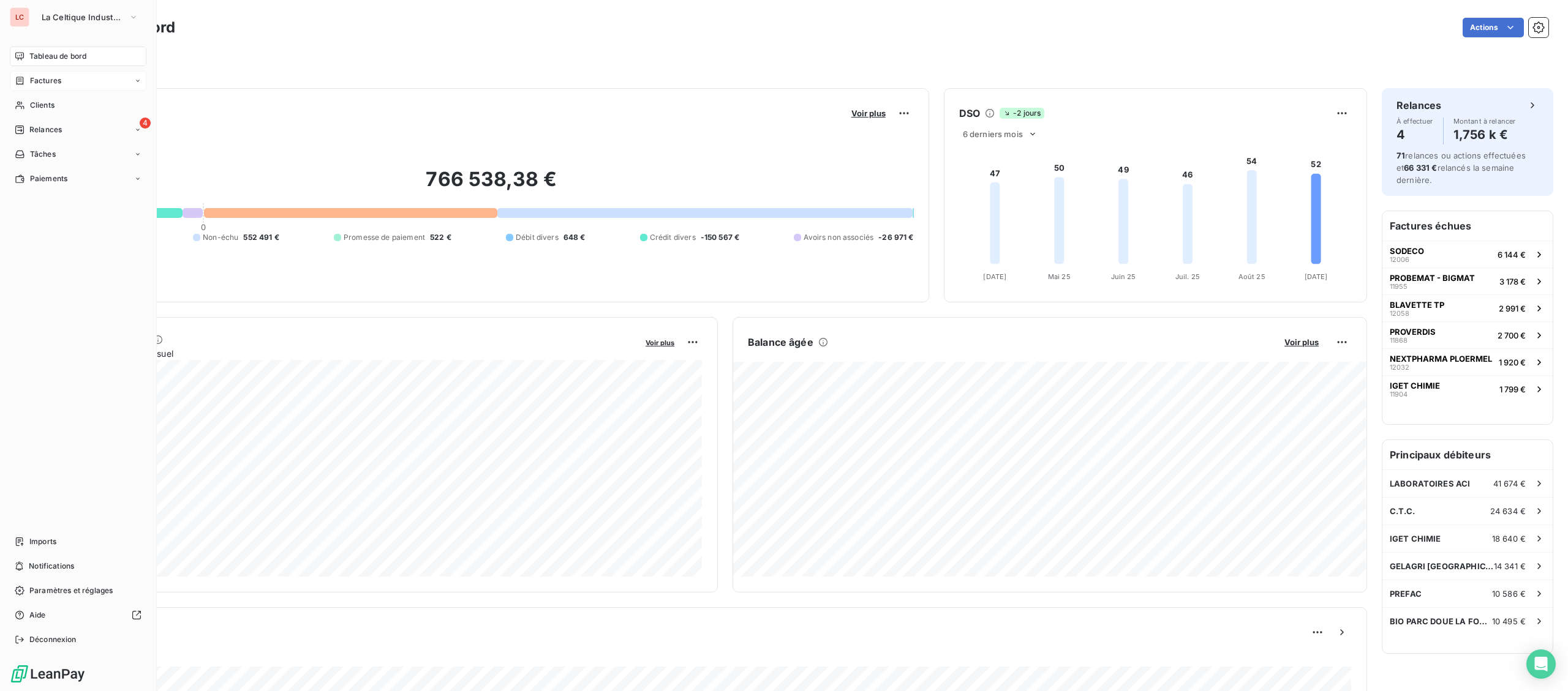
click at [35, 76] on span "Factures" at bounding box center [46, 81] width 31 height 11
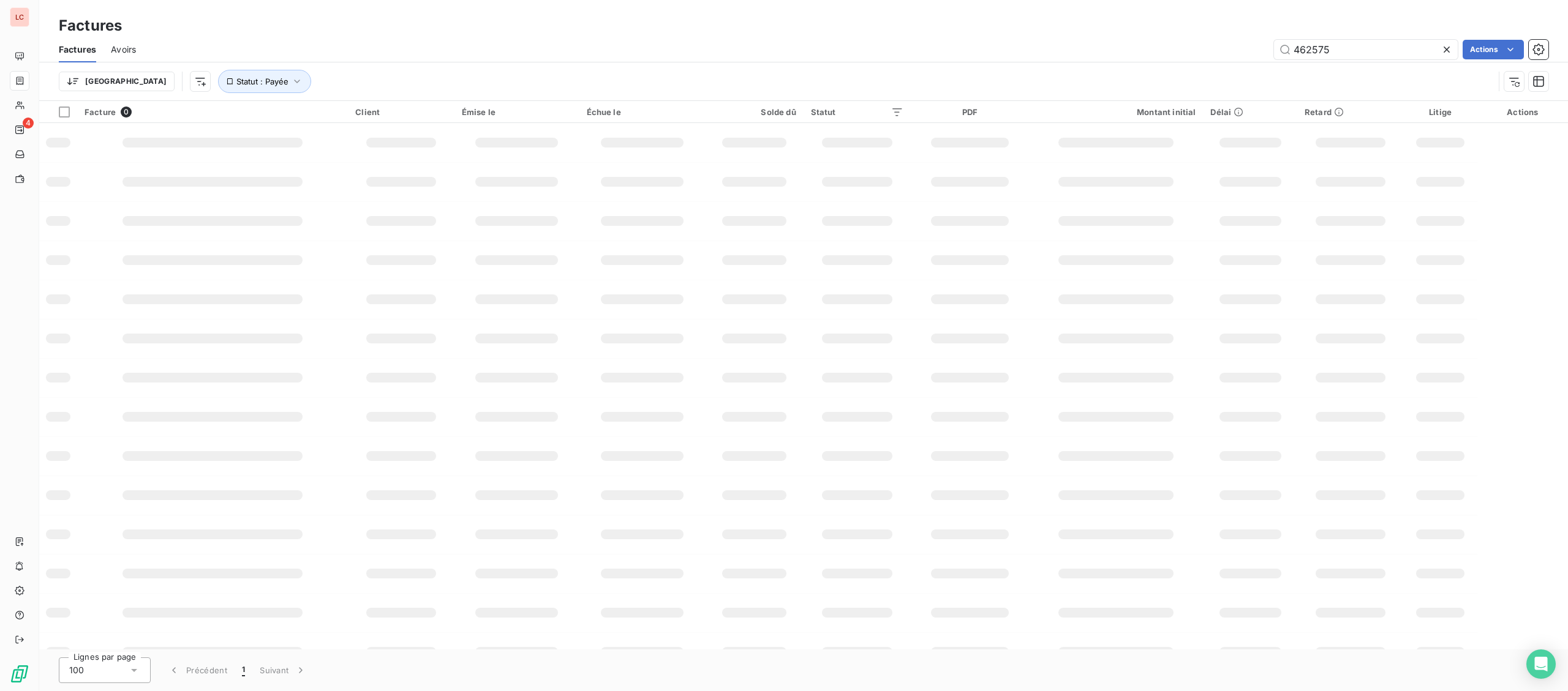
click at [1048, 60] on div "Factures Avoirs 462575 Actions" at bounding box center [803, 50] width 1528 height 26
drag, startPoint x: 1336, startPoint y: 54, endPoint x: 1192, endPoint y: 46, distance: 144.2
click at [1274, 46] on input "462575" at bounding box center [1366, 49] width 184 height 19
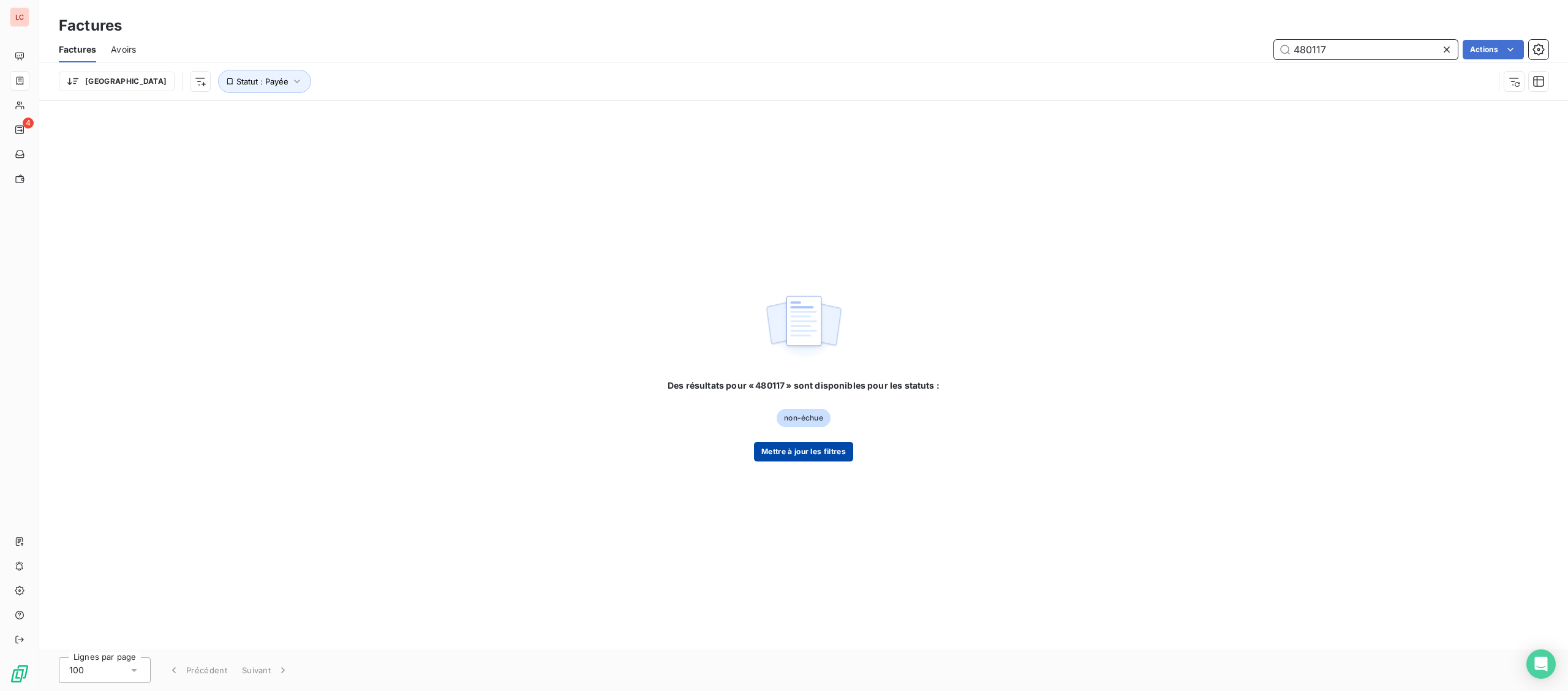
type input "480117"
click at [789, 451] on button "Mettre à jour les filtres" at bounding box center [804, 451] width 99 height 19
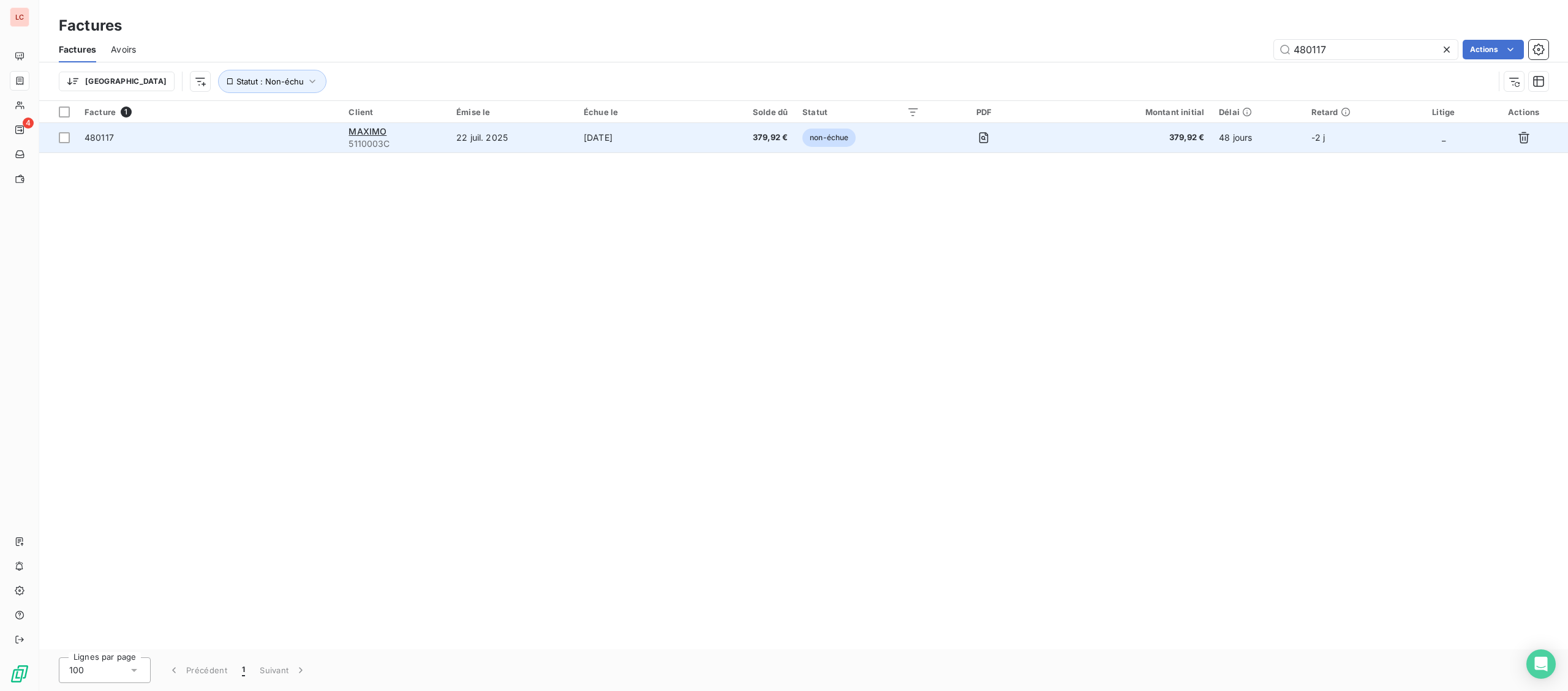
click at [338, 140] on td "480117" at bounding box center [209, 137] width 264 height 29
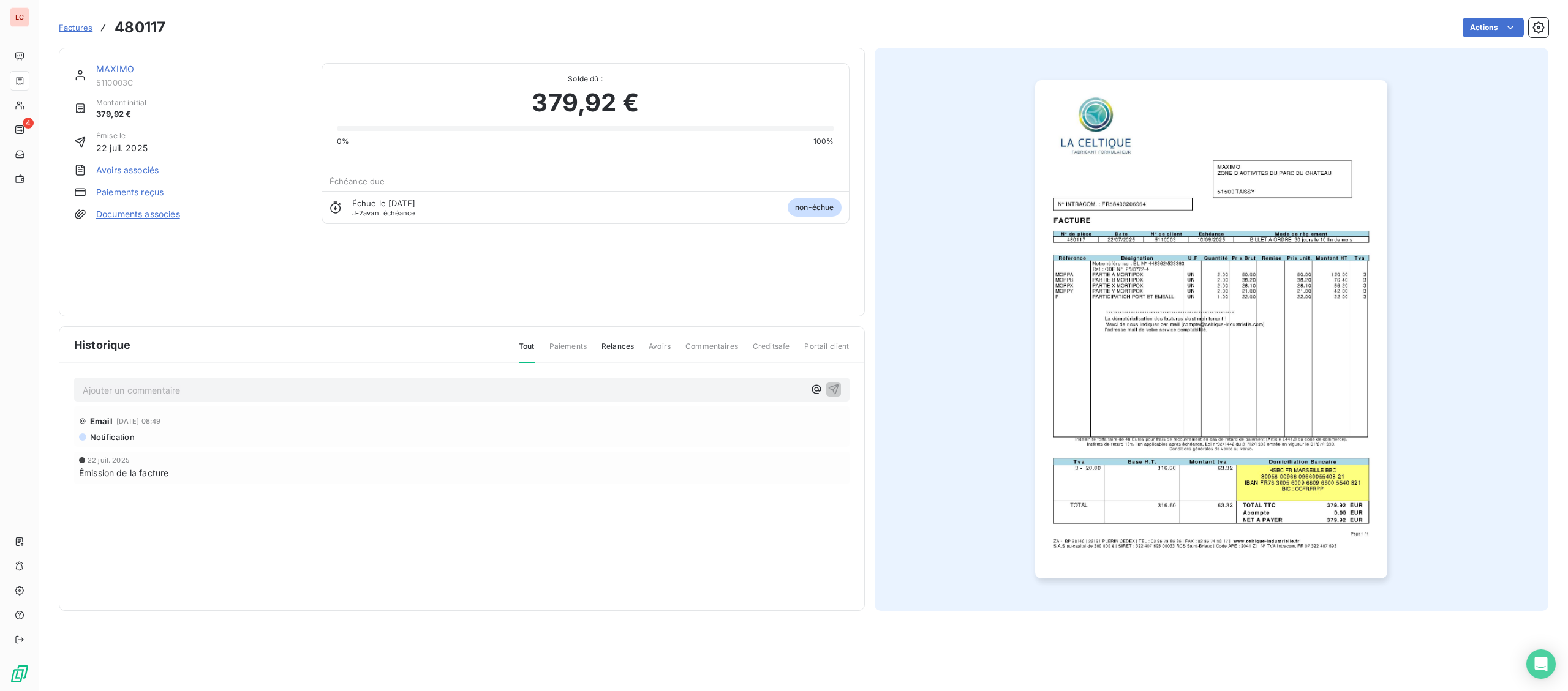
click at [86, 76] on icon at bounding box center [80, 75] width 13 height 13
click at [105, 67] on link "MAXIMO" at bounding box center [115, 68] width 38 height 11
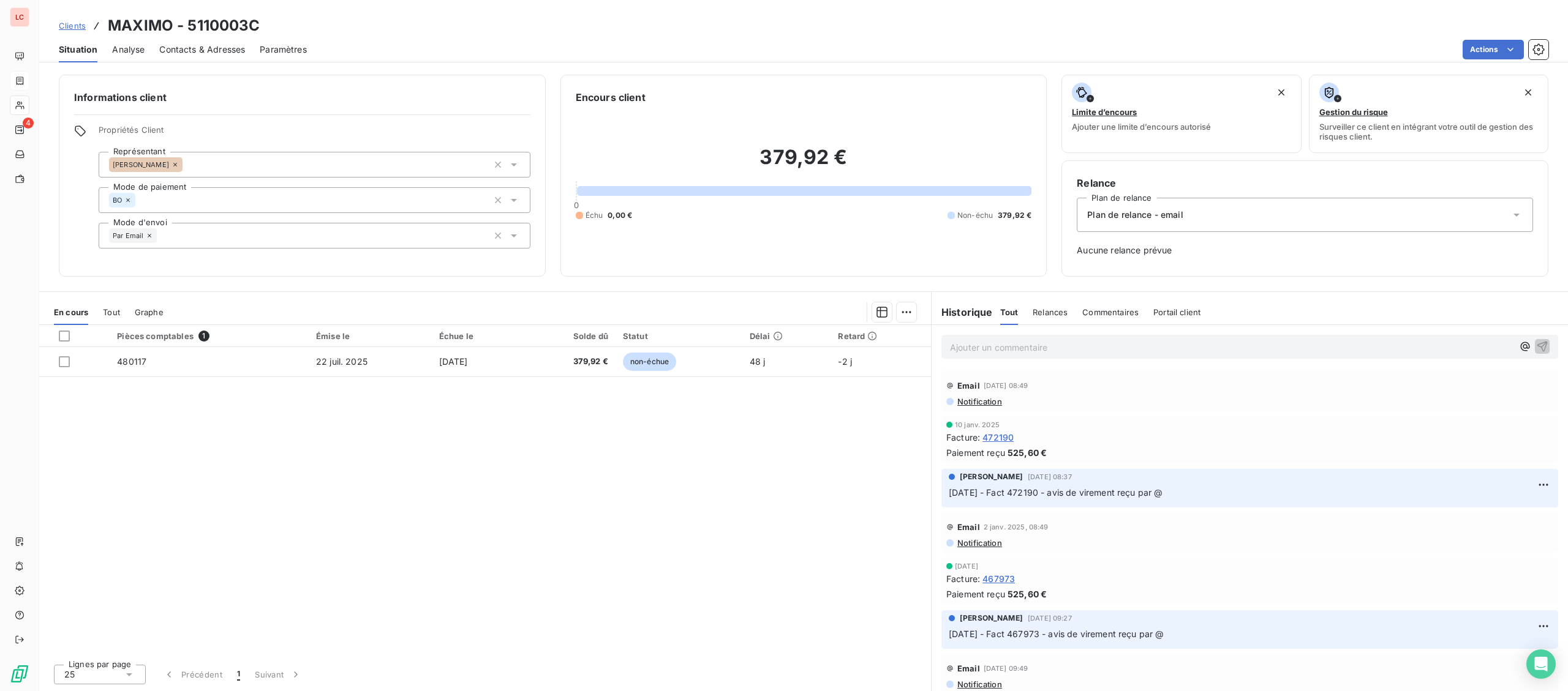
click at [1028, 358] on div "Ajouter un commentaire ﻿" at bounding box center [1250, 346] width 617 height 24
click at [1032, 353] on p "Ajouter un commentaire ﻿" at bounding box center [1231, 347] width 563 height 15
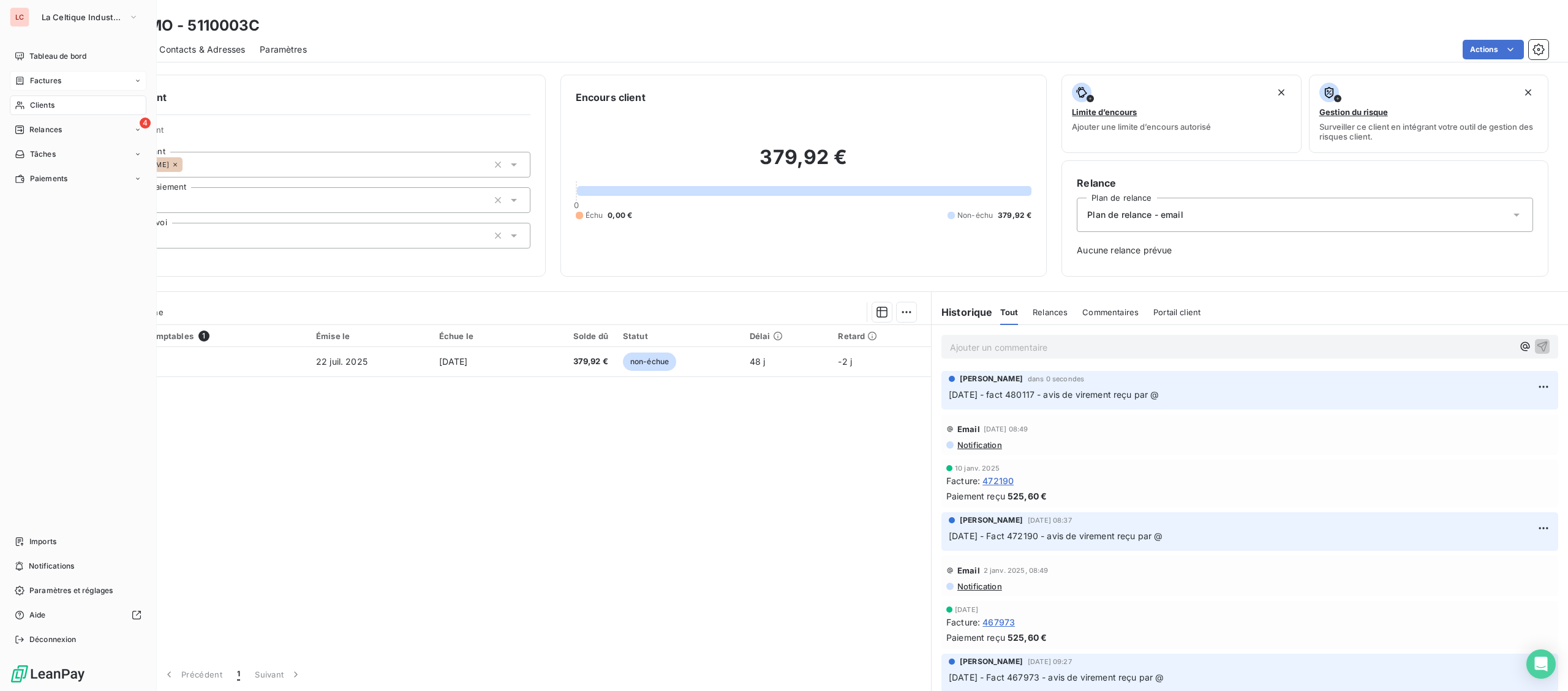
click at [41, 74] on div "Factures" at bounding box center [78, 80] width 136 height 19
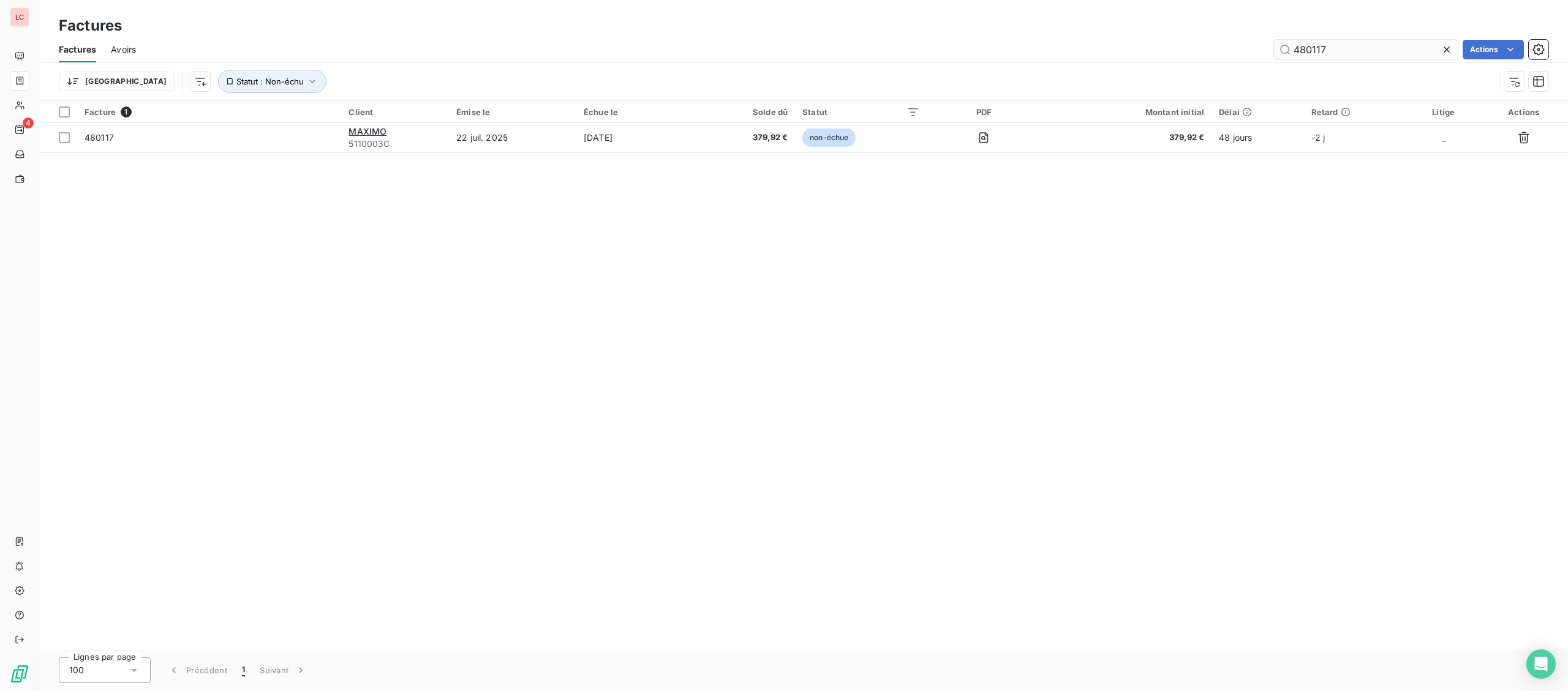
drag, startPoint x: 1286, startPoint y: 46, endPoint x: 1259, endPoint y: 46, distance: 27.0
click at [1274, 46] on input "480117" at bounding box center [1366, 49] width 184 height 19
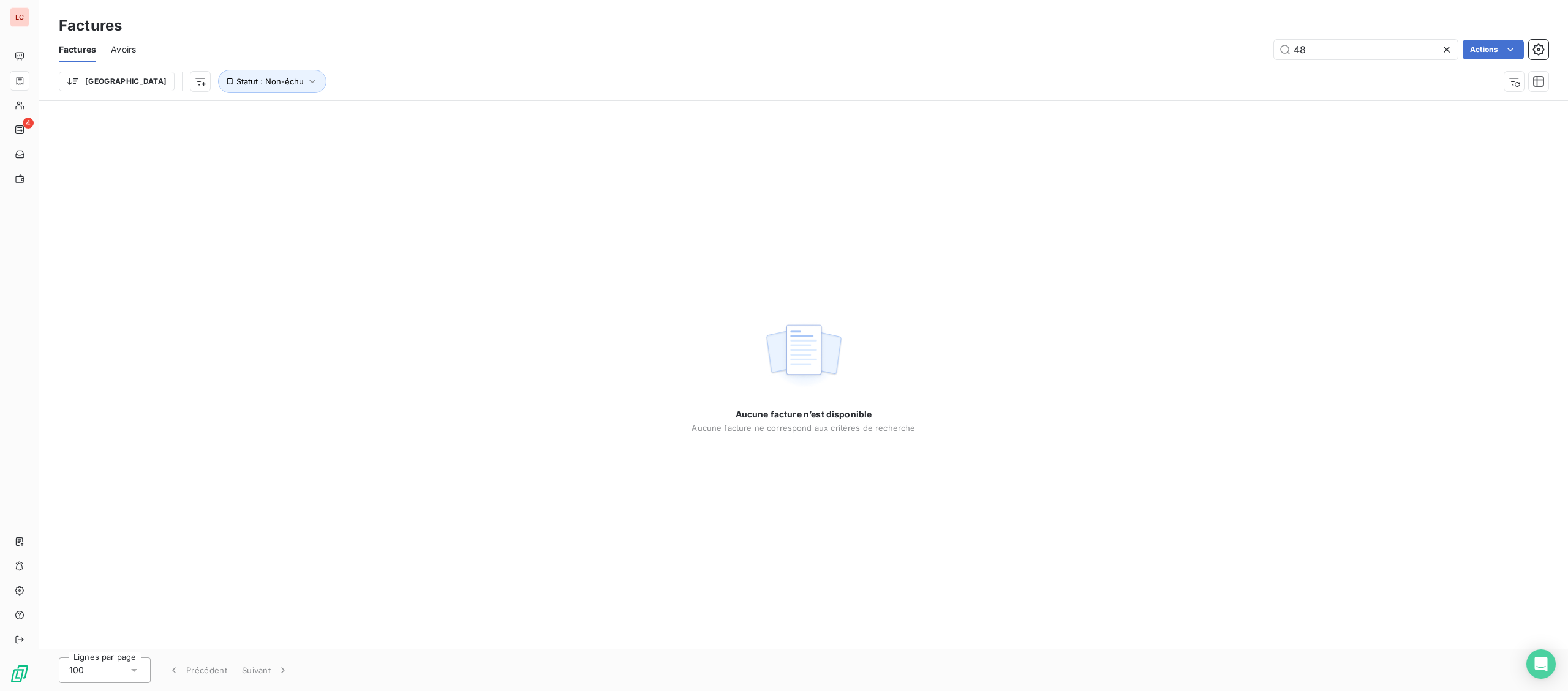
type input "4"
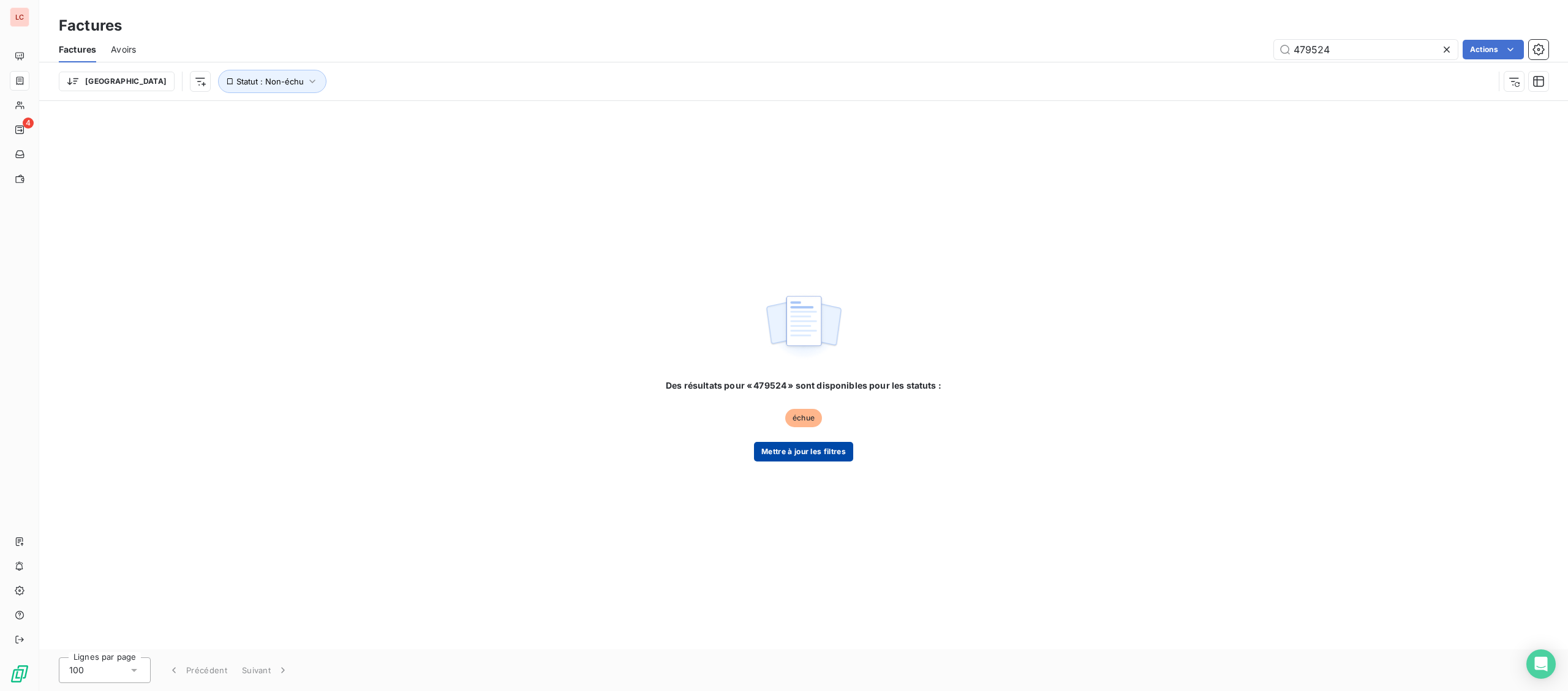
type input "479524"
click at [821, 448] on button "Mettre à jour les filtres" at bounding box center [804, 451] width 99 height 19
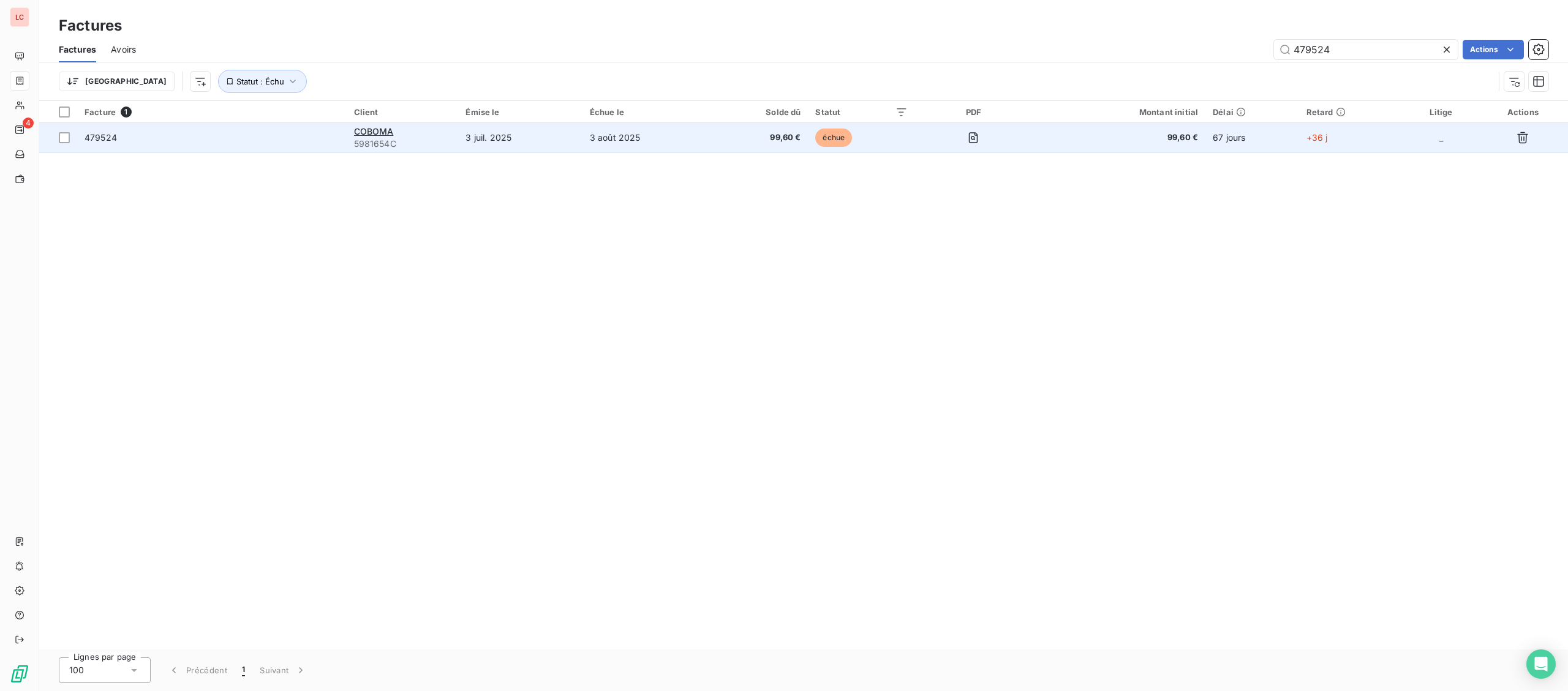
click at [253, 142] on span "479524" at bounding box center [212, 138] width 255 height 13
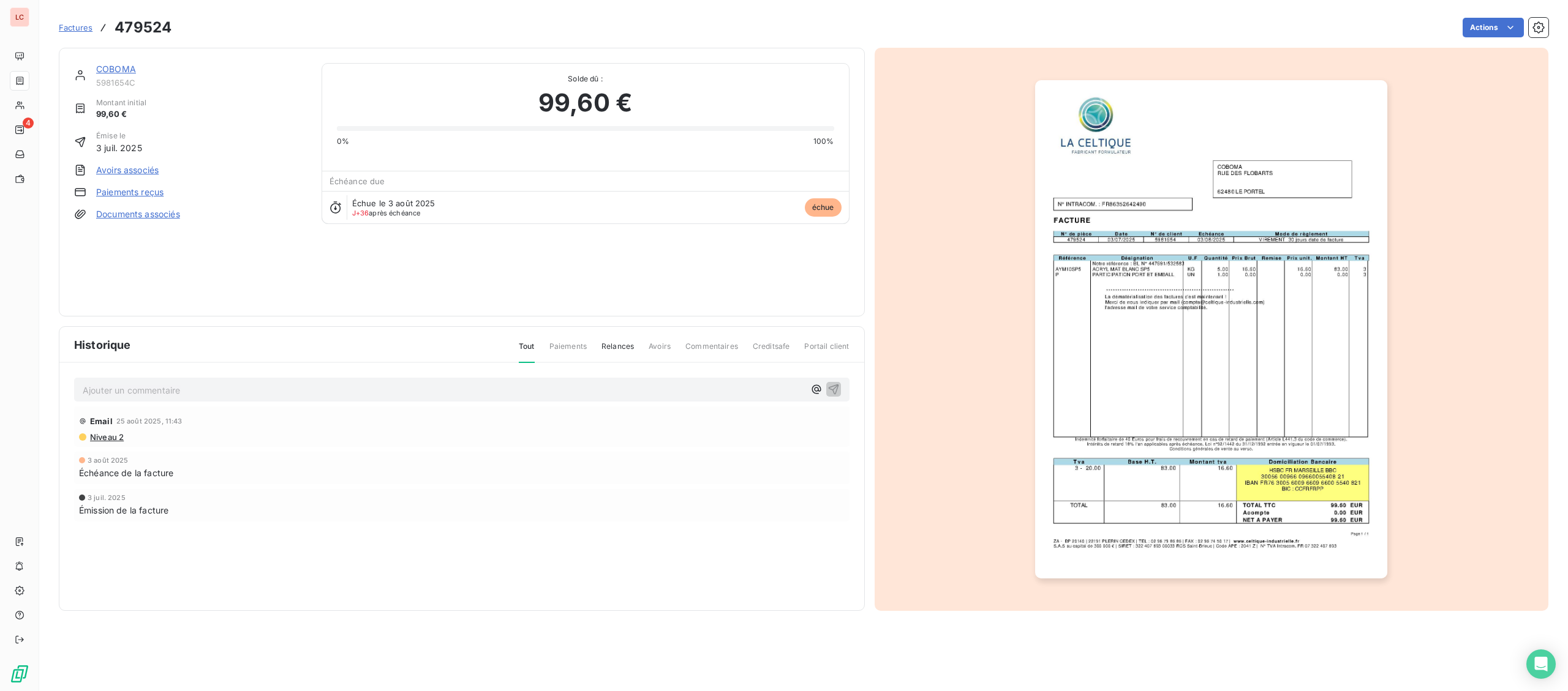
click at [126, 69] on link "COBOMA" at bounding box center [116, 68] width 40 height 11
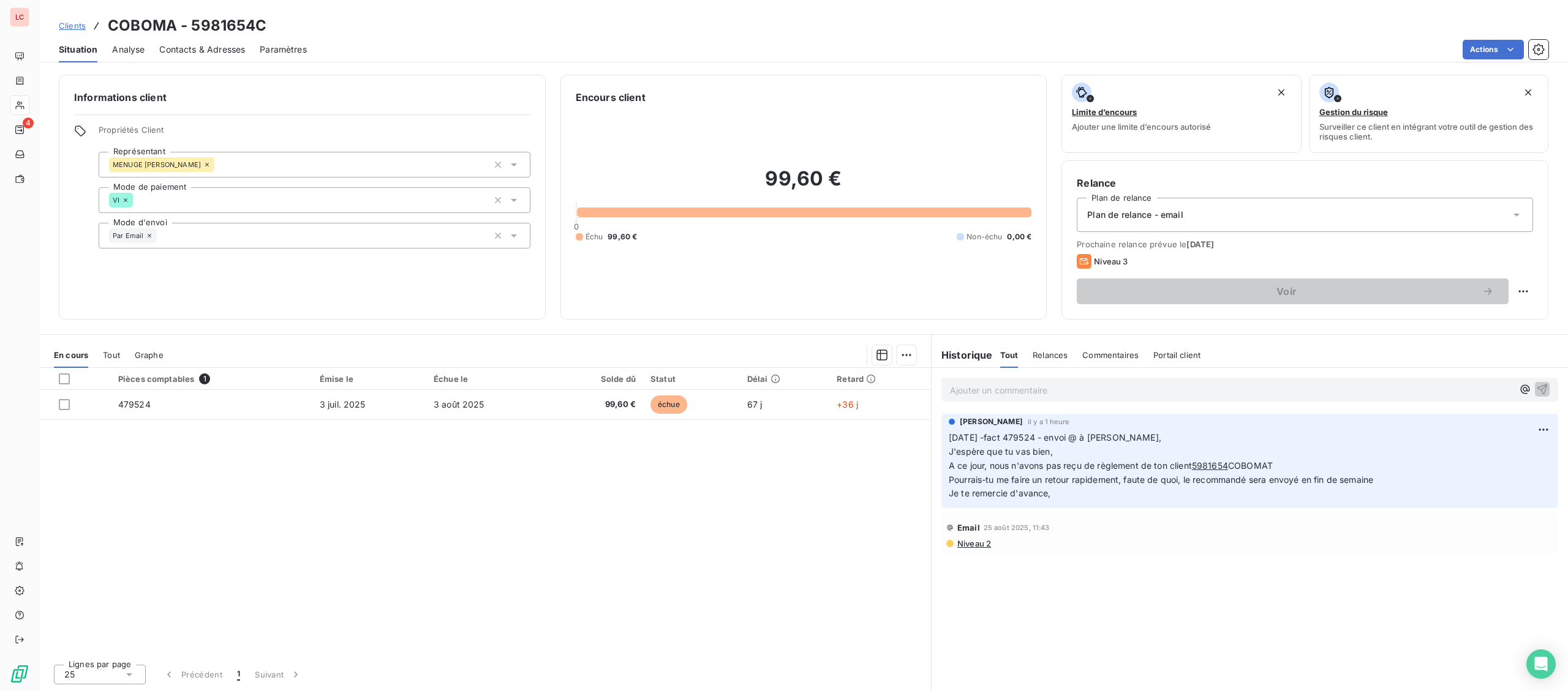
click at [997, 394] on p "Ajouter un commentaire ﻿" at bounding box center [1231, 390] width 563 height 15
click at [1273, 389] on p "[DATE] - fact 479524 - @ [PERSON_NAME] "" at bounding box center [1231, 390] width 563 height 14
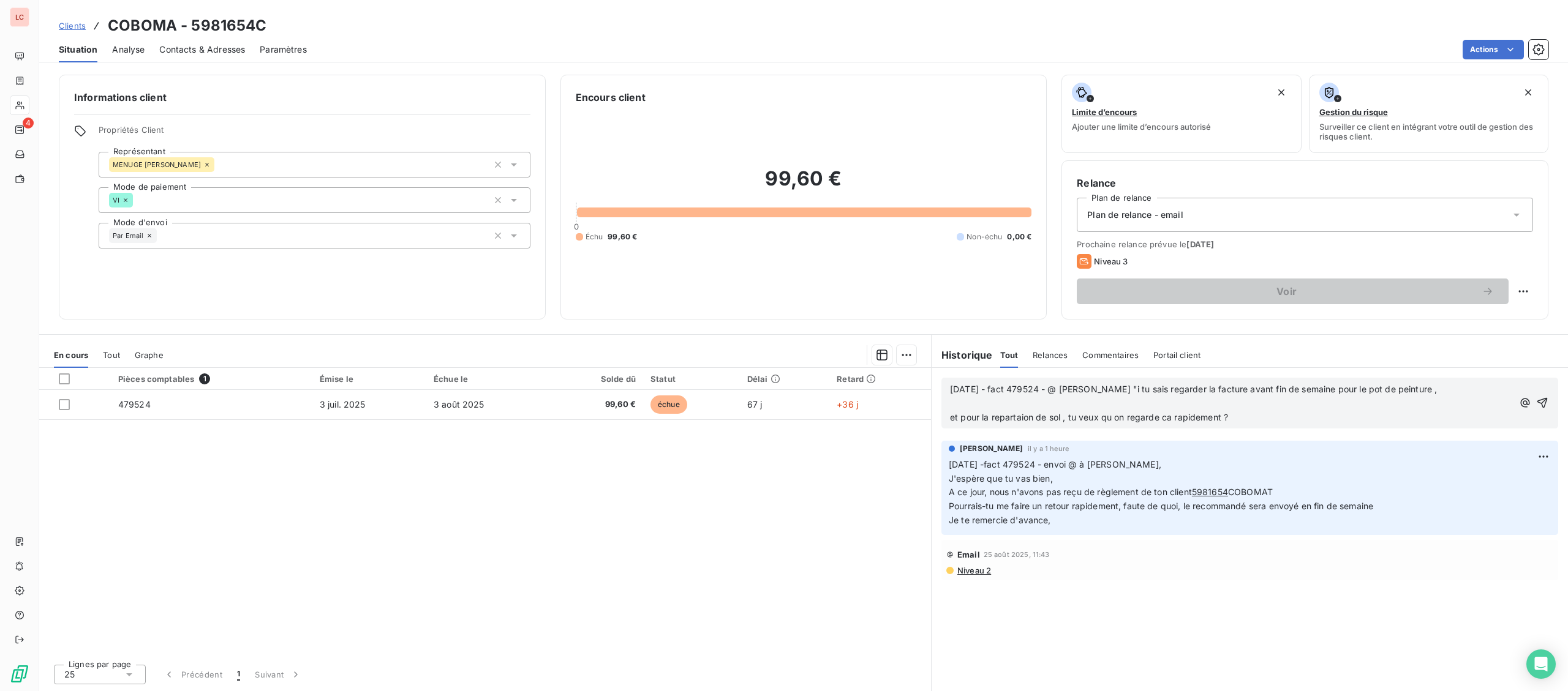
click at [1249, 397] on p "﻿" at bounding box center [1231, 404] width 563 height 14
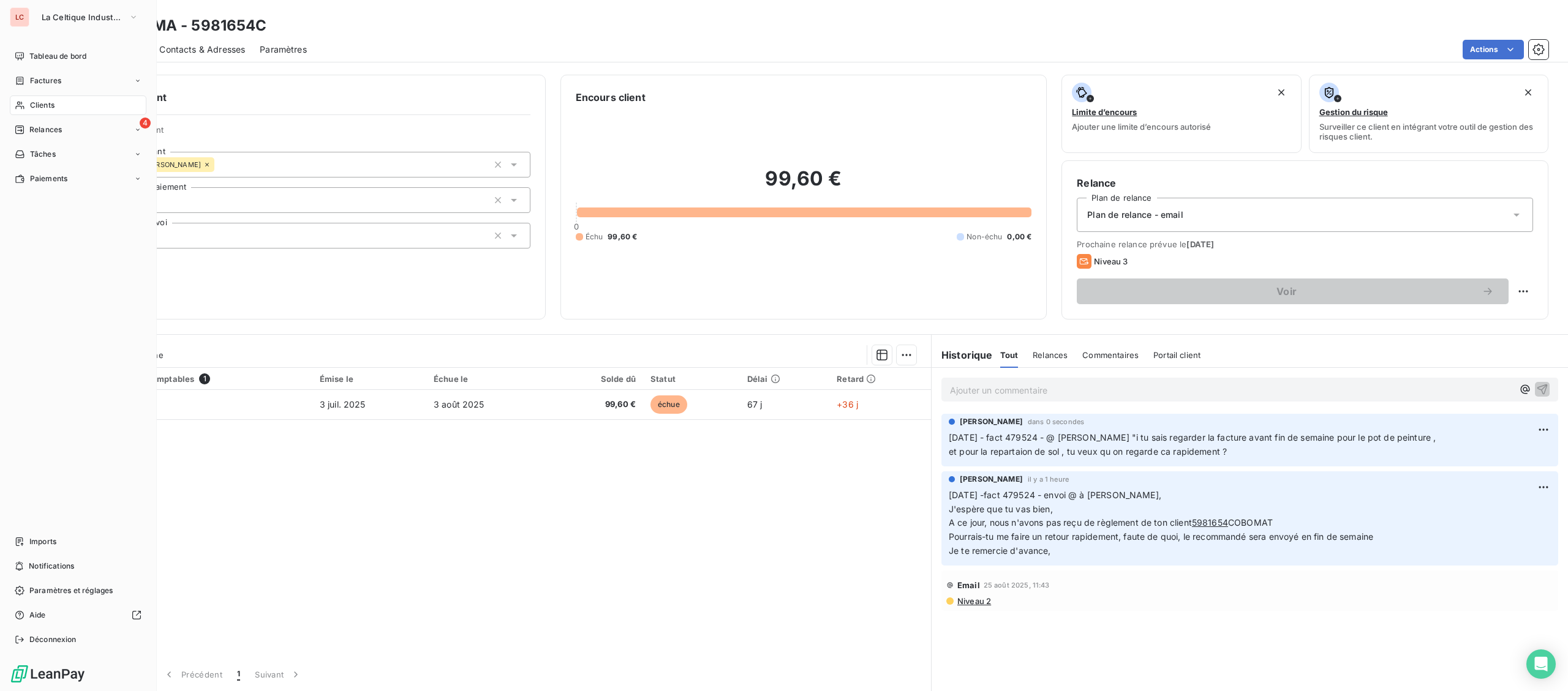
click at [23, 105] on icon at bounding box center [19, 105] width 11 height 10
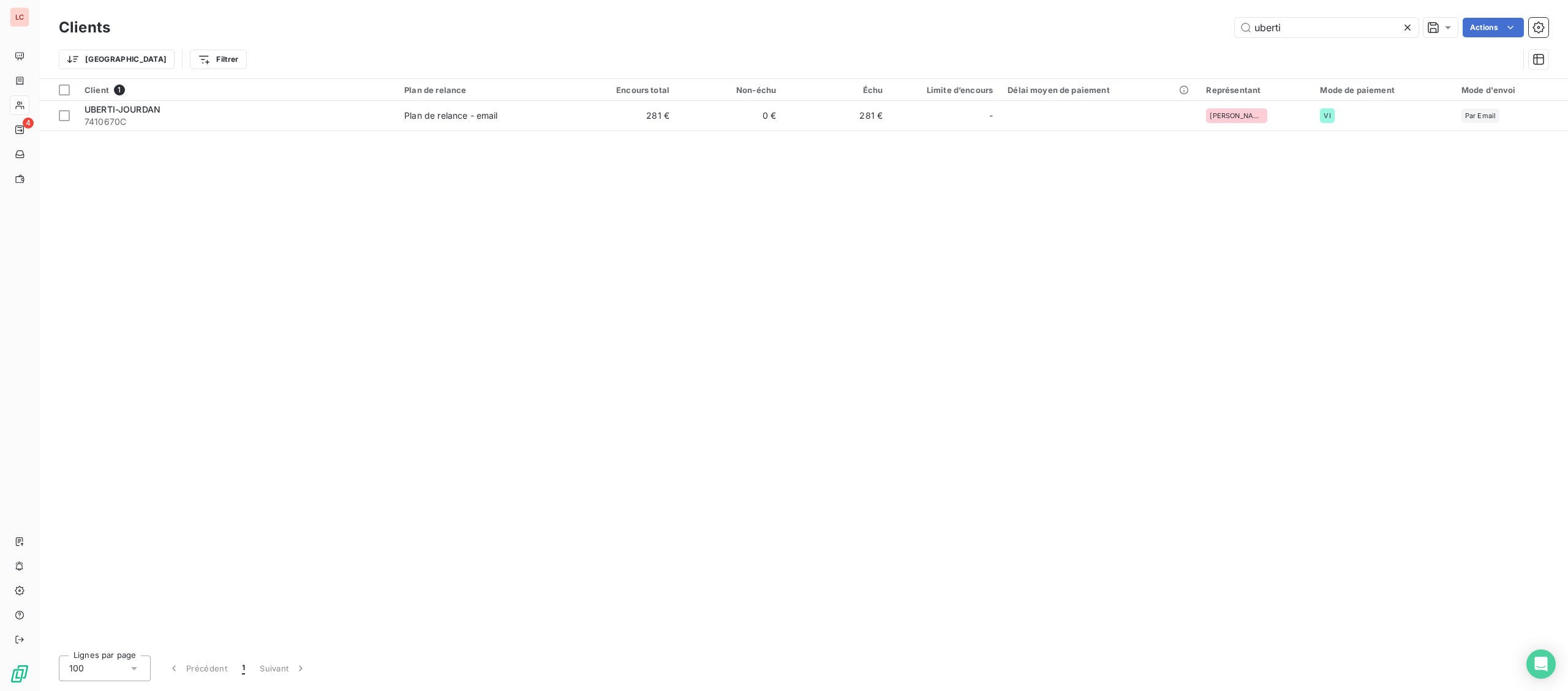
drag, startPoint x: 1281, startPoint y: 21, endPoint x: 1112, endPoint y: 30, distance: 169.2
click at [1235, 30] on input "uberti" at bounding box center [1326, 27] width 184 height 19
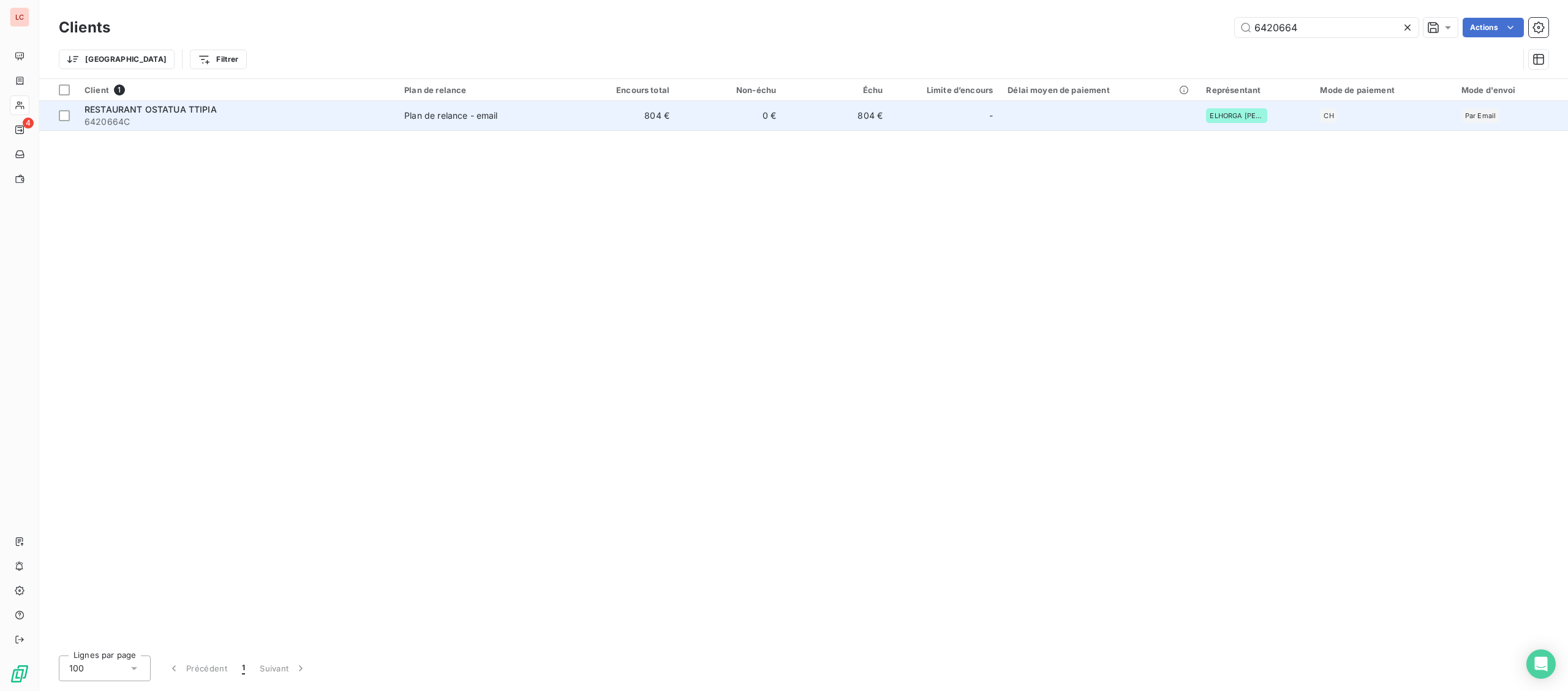
type input "6420664"
click at [283, 120] on span "6420664C" at bounding box center [237, 122] width 305 height 13
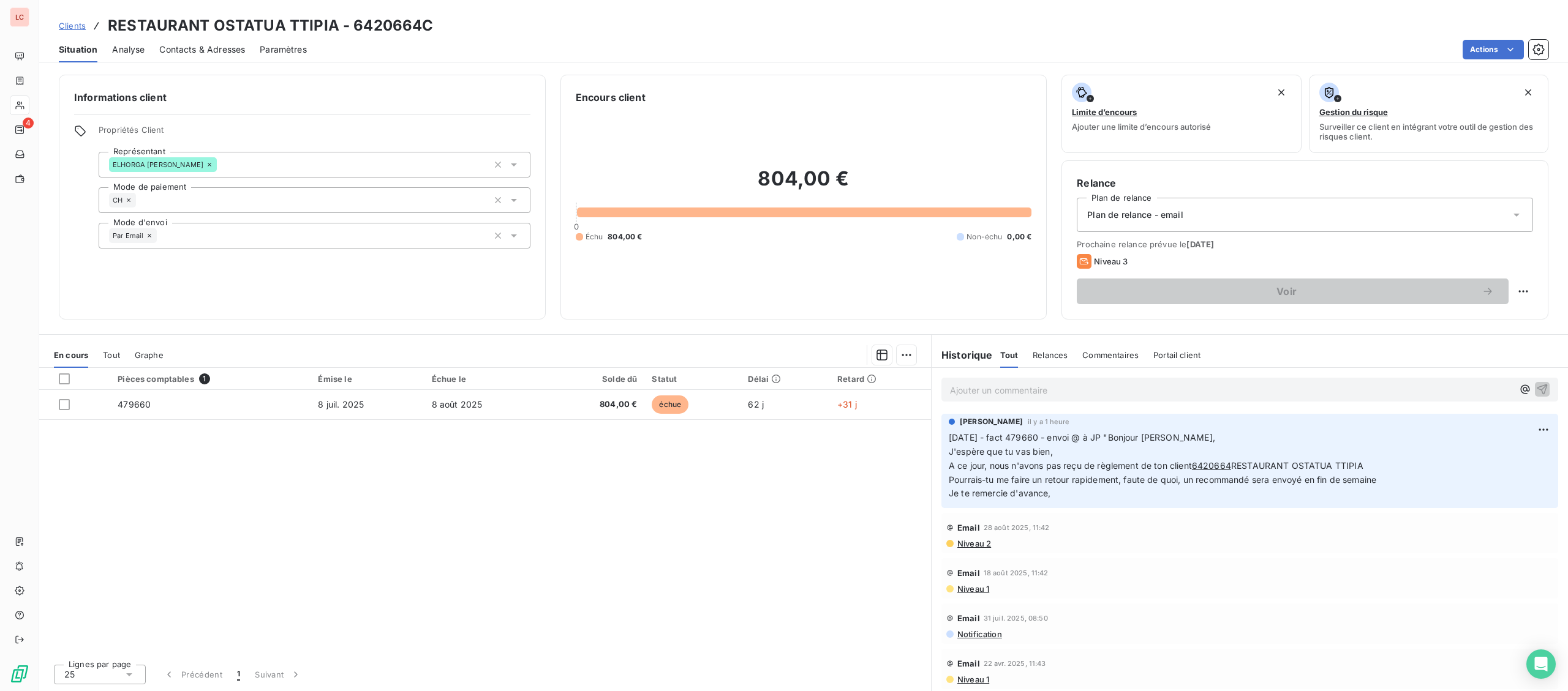
click at [1144, 392] on p "Ajouter un commentaire ﻿" at bounding box center [1231, 390] width 563 height 15
click at [1162, 394] on p "[DATE] - fact 479660 - @ JP "" at bounding box center [1231, 390] width 563 height 14
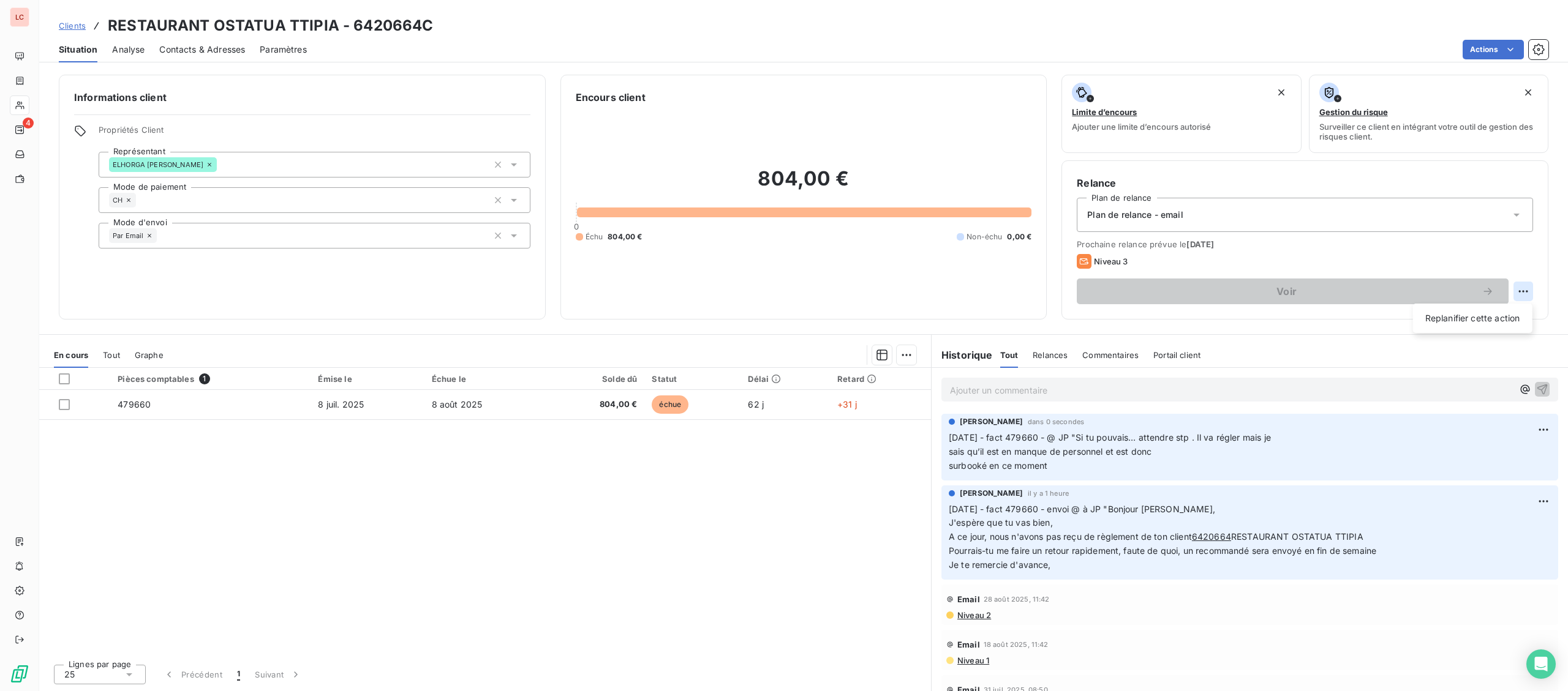
click at [1519, 291] on html "[MEDICAL_DATA] Clients RESTAURANT OSTATUA TTIPIA - 6420664C Situation Analyse C…" at bounding box center [784, 345] width 1568 height 691
click at [1451, 323] on div "Replanifier cette action" at bounding box center [1473, 318] width 110 height 19
select select "8"
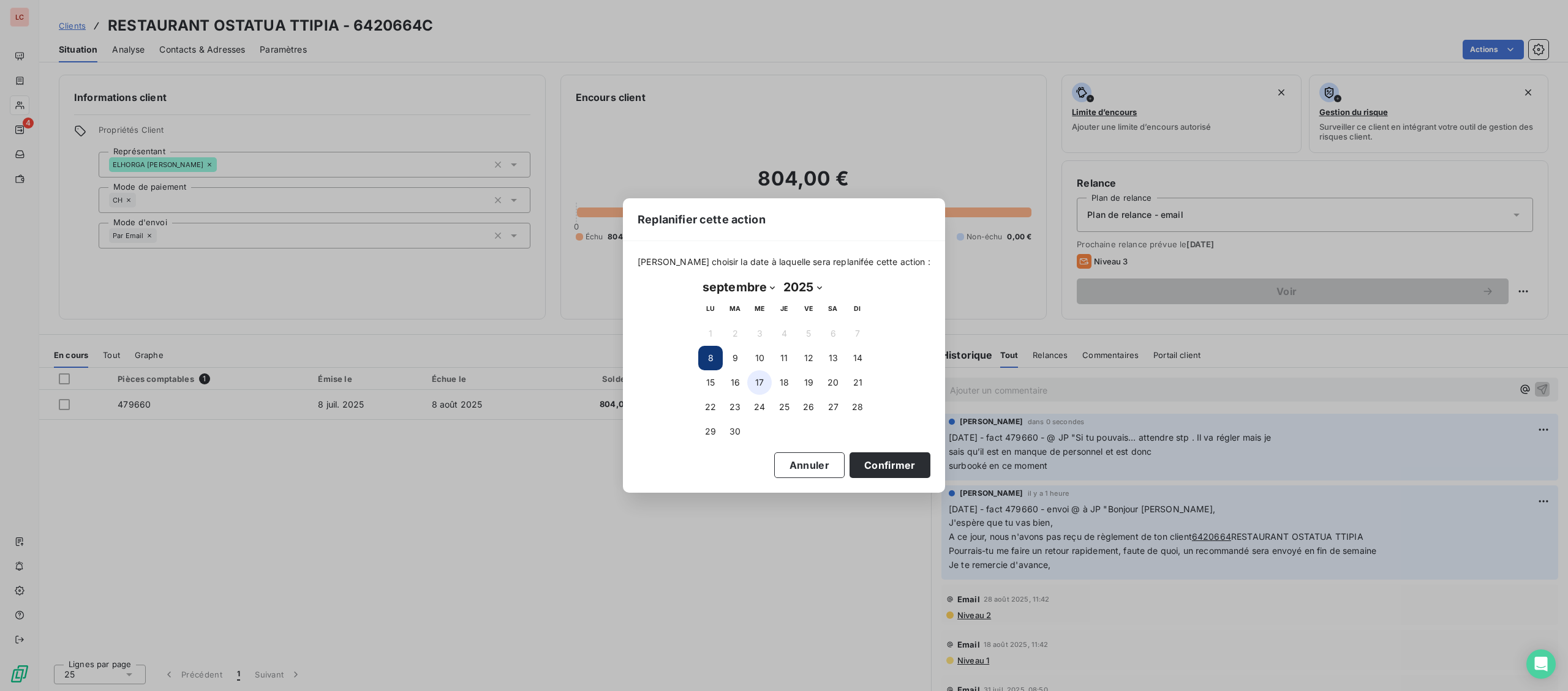
click at [757, 382] on button "17" at bounding box center [759, 382] width 24 height 24
click at [880, 474] on button "Confirmer" at bounding box center [890, 465] width 81 height 26
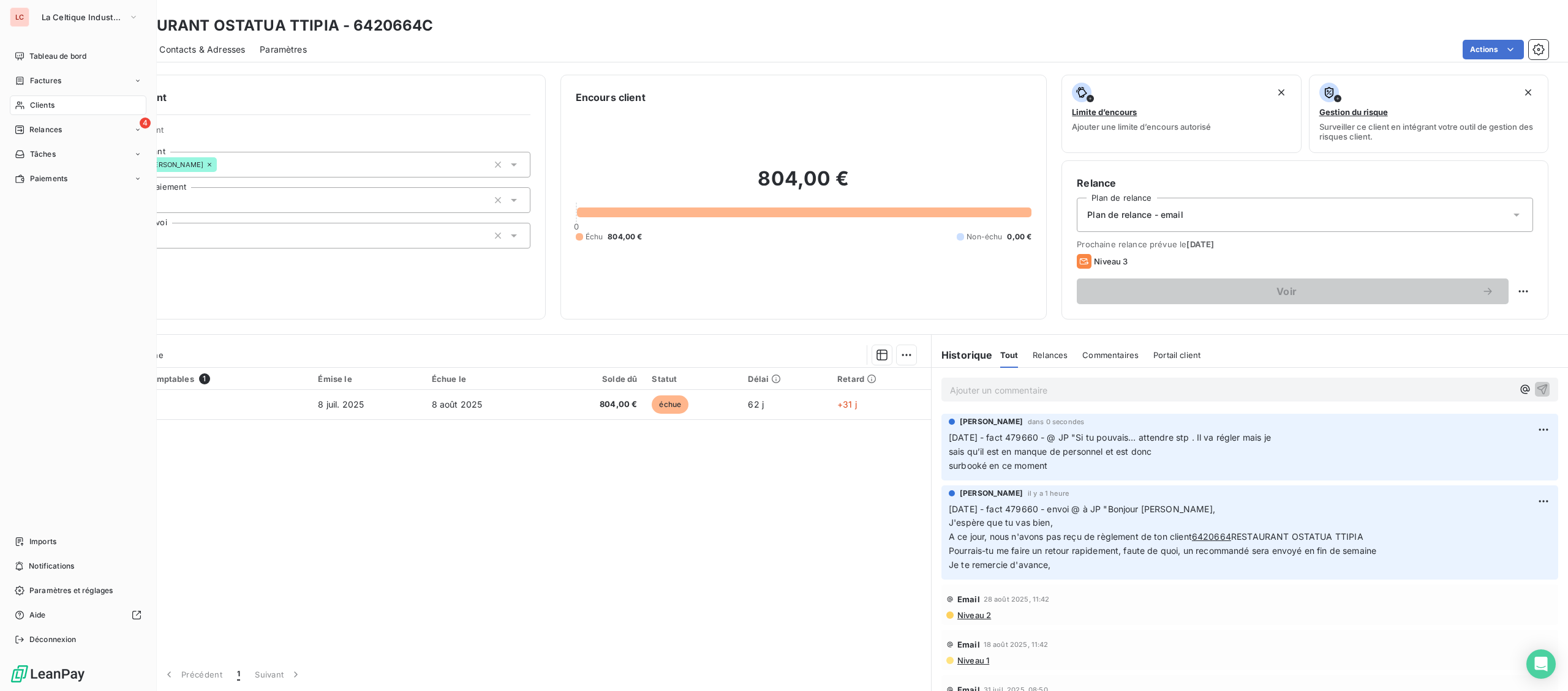
click at [25, 102] on div "Clients" at bounding box center [78, 105] width 136 height 19
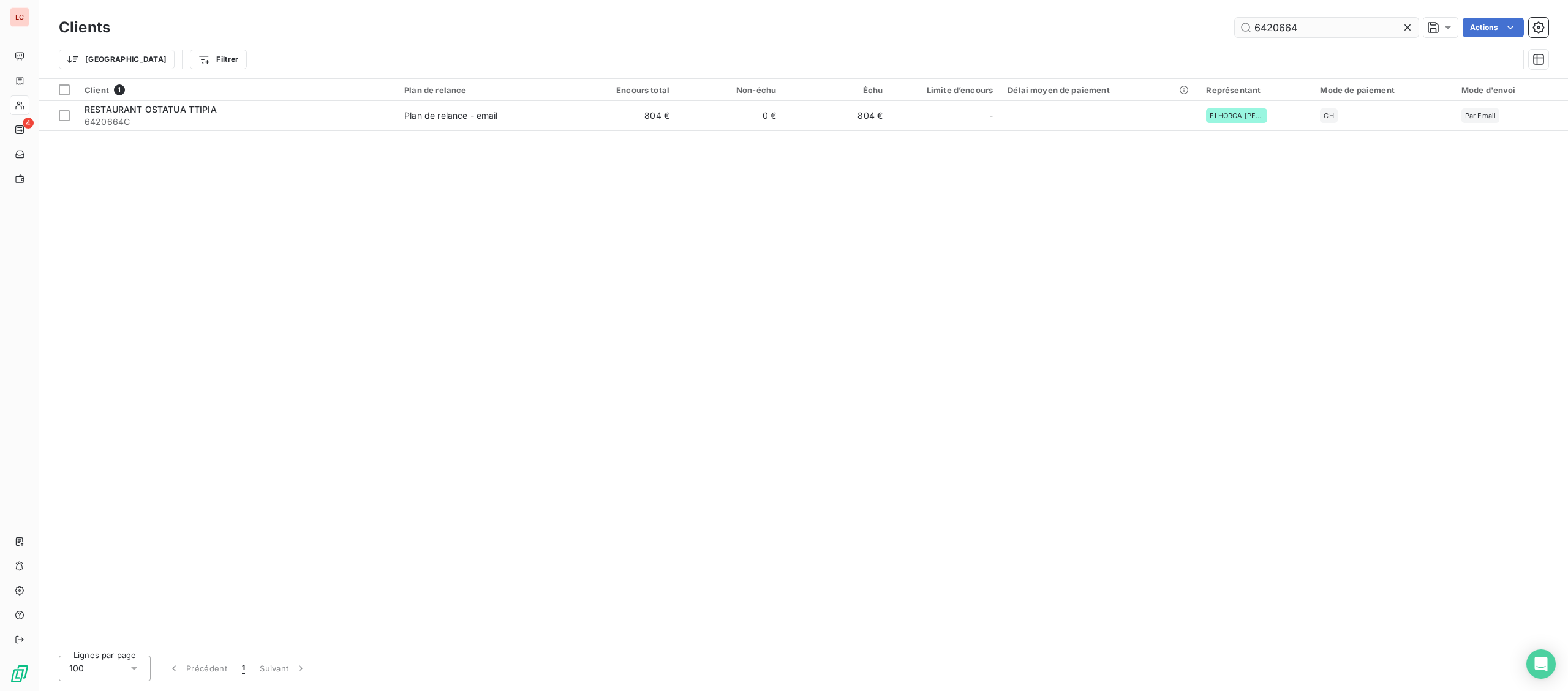
drag, startPoint x: 1312, startPoint y: 24, endPoint x: 1181, endPoint y: 26, distance: 131.0
click at [1235, 26] on input "6420664" at bounding box center [1326, 27] width 184 height 19
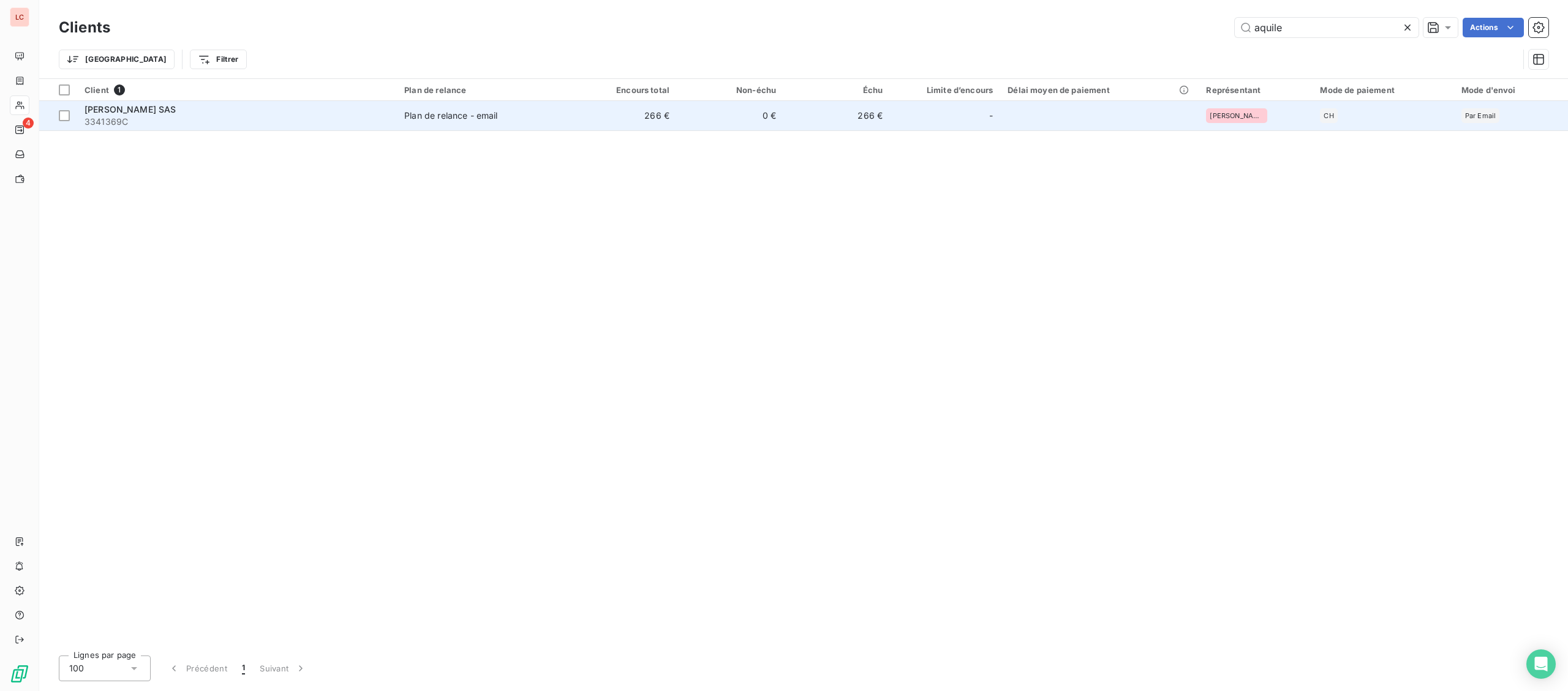
type input "aquile"
click at [172, 109] on div "[PERSON_NAME] SAS" at bounding box center [237, 110] width 305 height 13
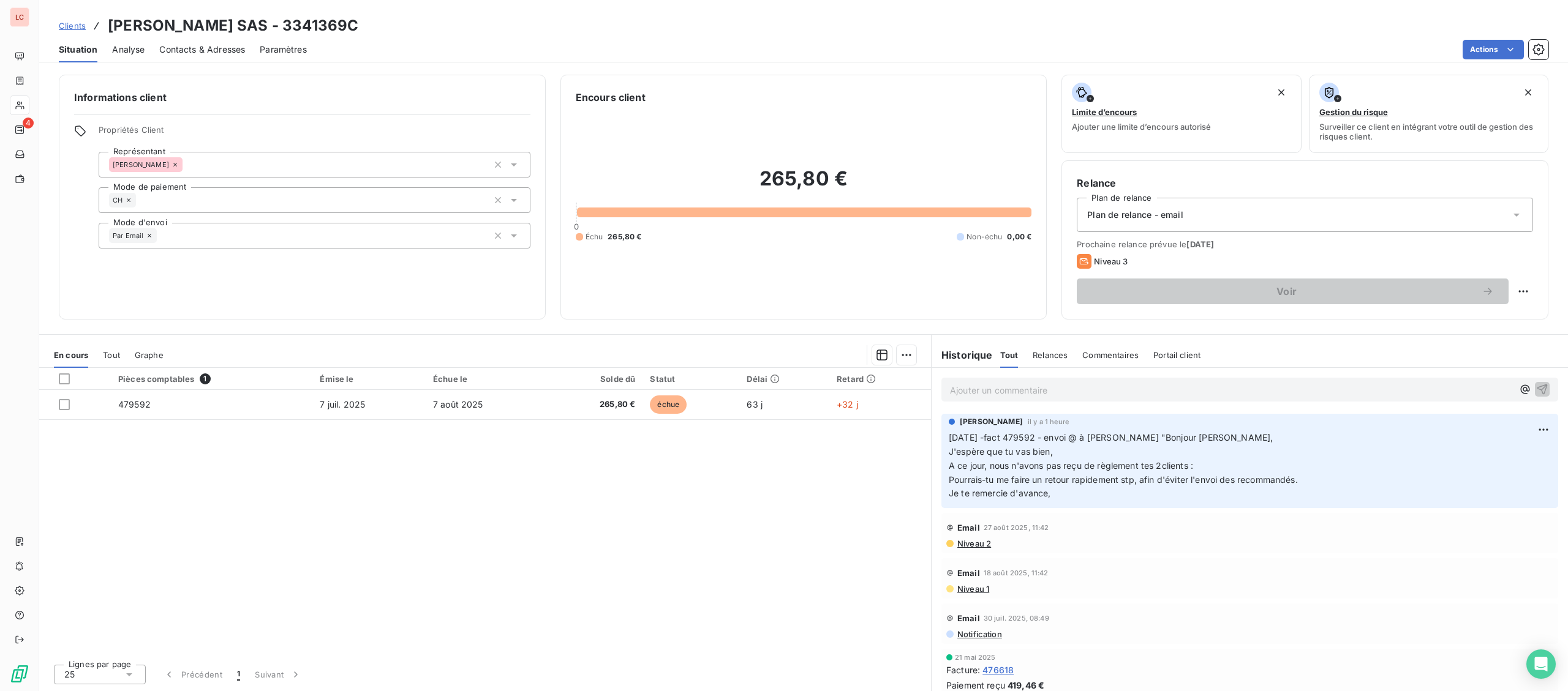
click at [1184, 396] on p "Ajouter un commentaire ﻿" at bounding box center [1231, 390] width 563 height 15
click at [1159, 386] on p "[DATE] - fact 479592 - @ [PERSON_NAME] "" at bounding box center [1231, 390] width 563 height 14
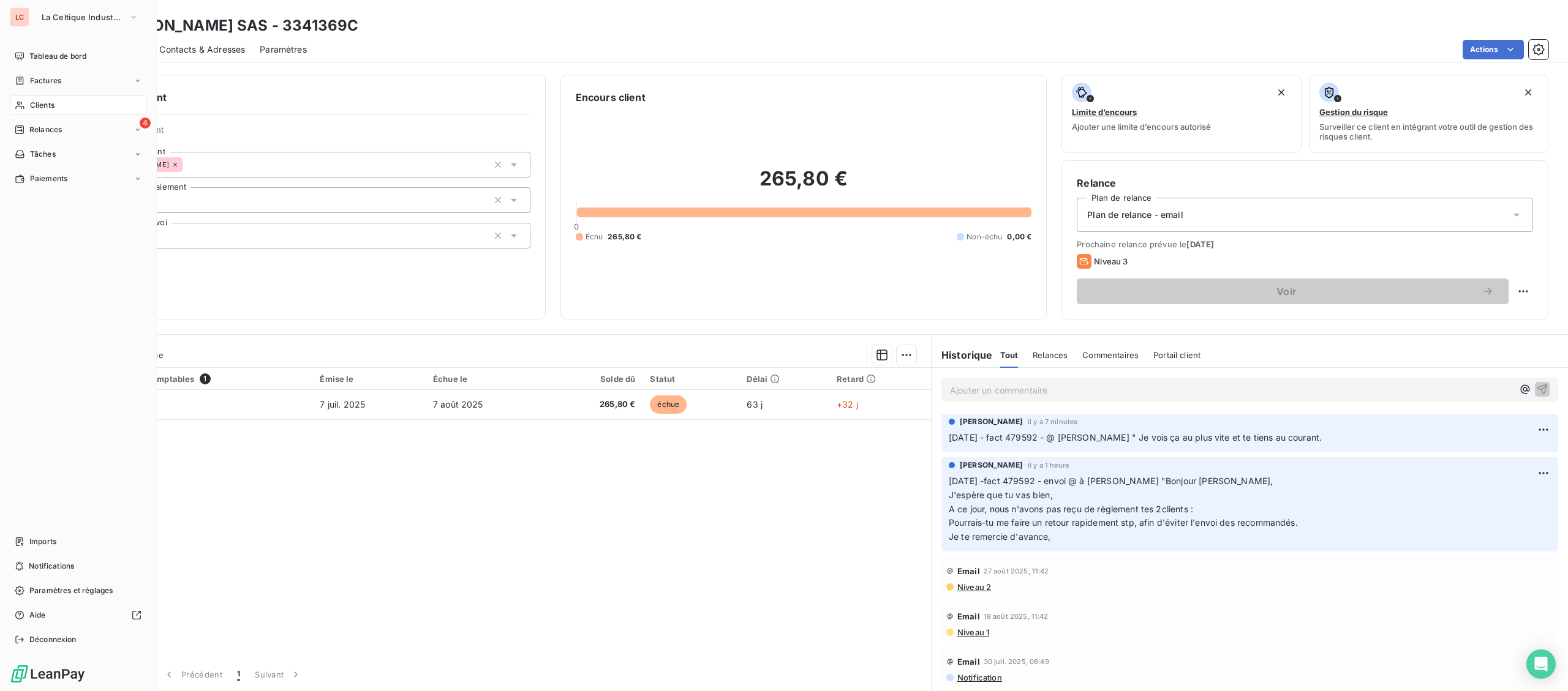
click at [40, 81] on span "Factures" at bounding box center [46, 81] width 31 height 11
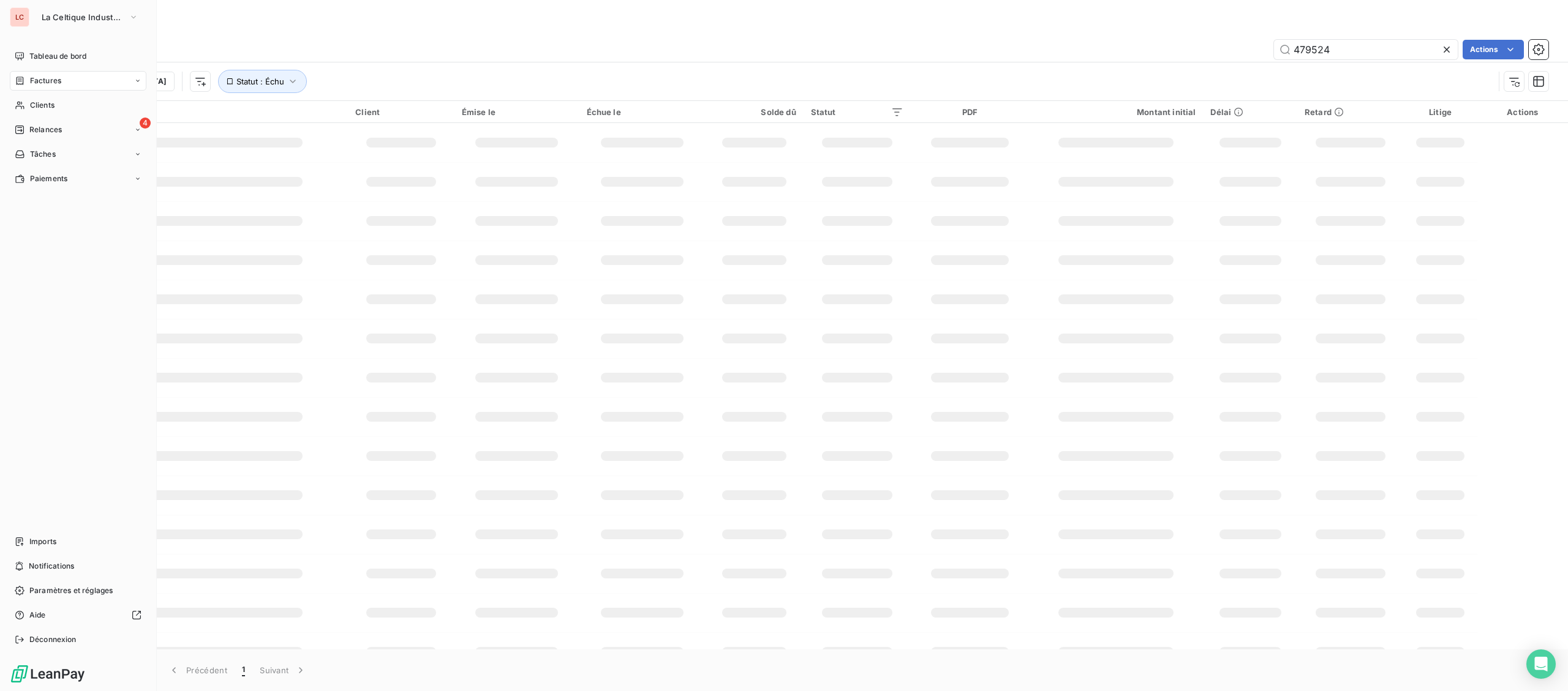
click at [31, 22] on div "LC La Celtique Industrielle" at bounding box center [78, 17] width 136 height 19
click at [50, 22] on button "La Celtique Industrielle" at bounding box center [90, 17] width 112 height 19
click at [61, 81] on span "CTC" at bounding box center [113, 80] width 109 height 13
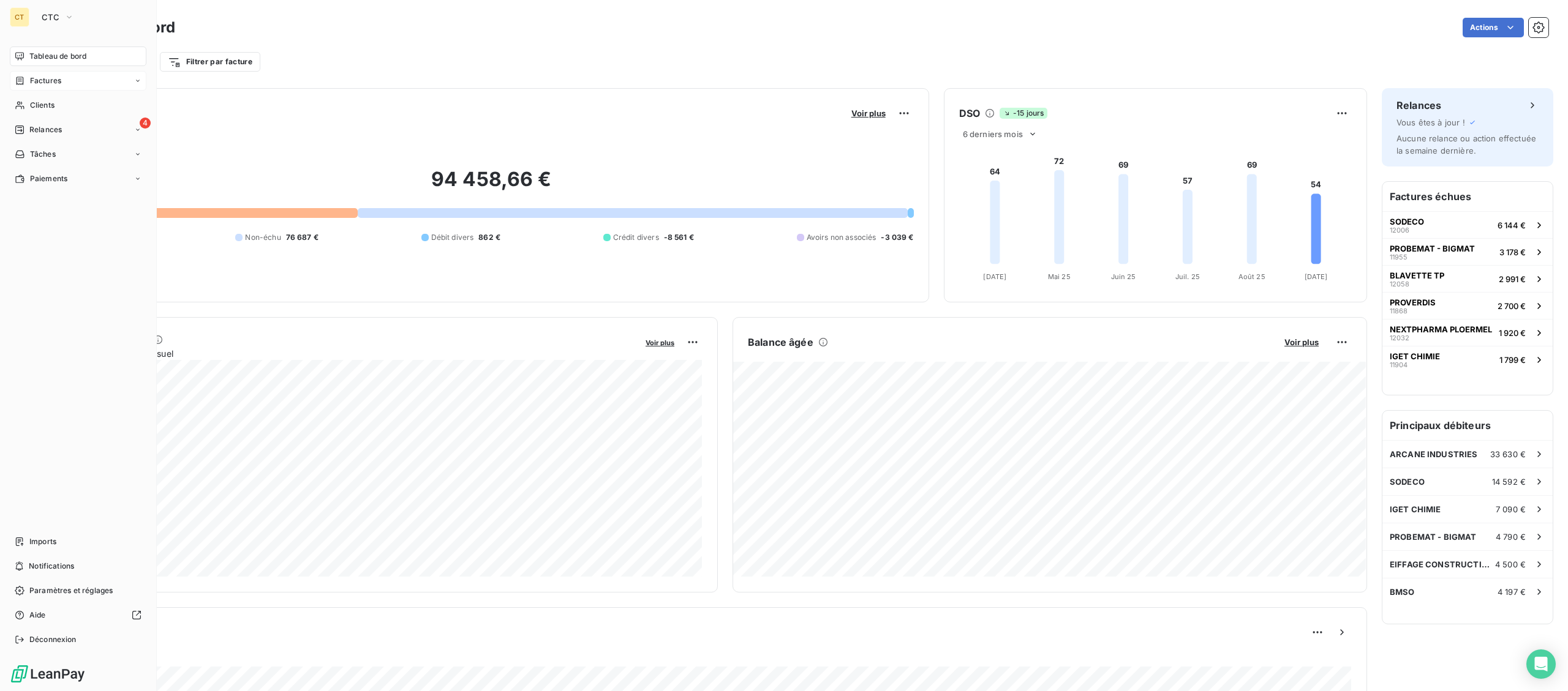
click at [22, 86] on div "Factures" at bounding box center [38, 81] width 46 height 11
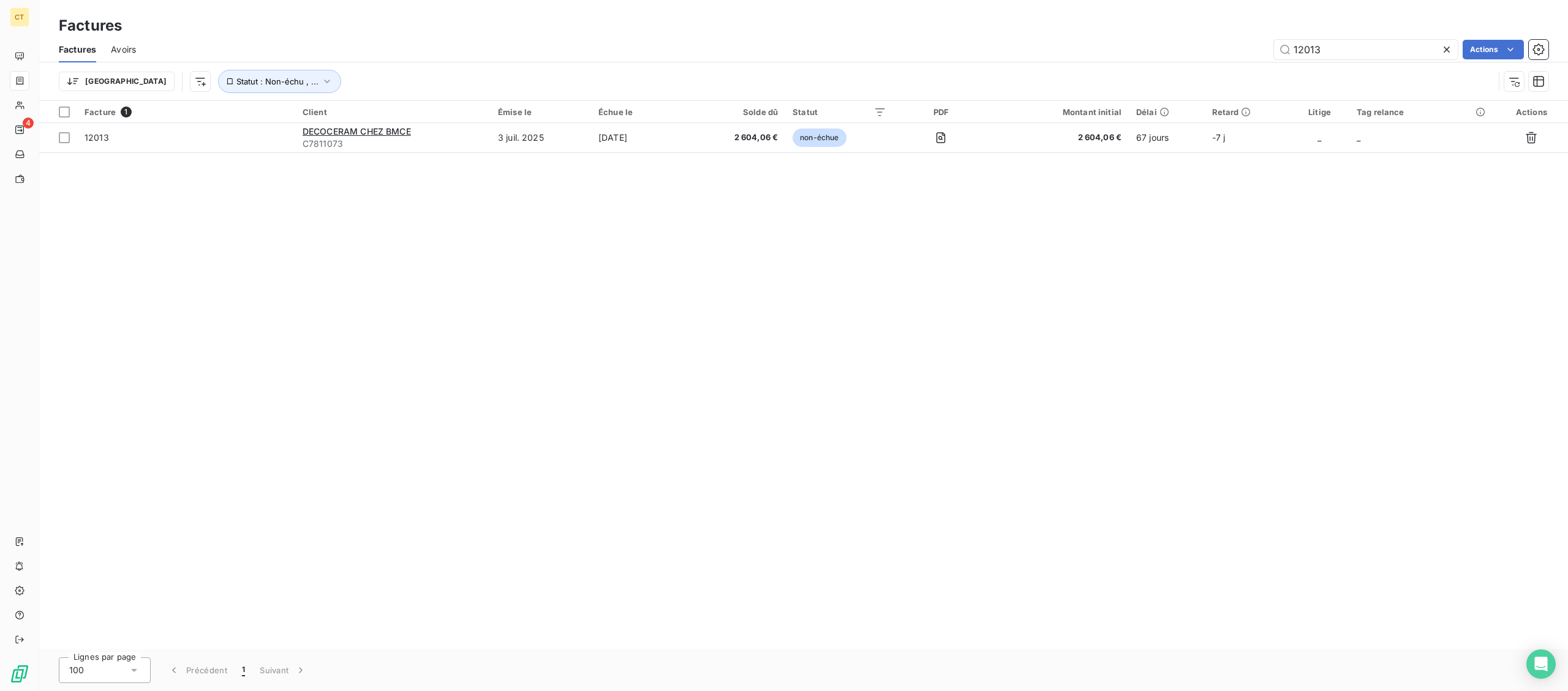
drag, startPoint x: 1332, startPoint y: 54, endPoint x: 1125, endPoint y: 42, distance: 207.3
click at [1274, 43] on input "12013" at bounding box center [1366, 49] width 184 height 19
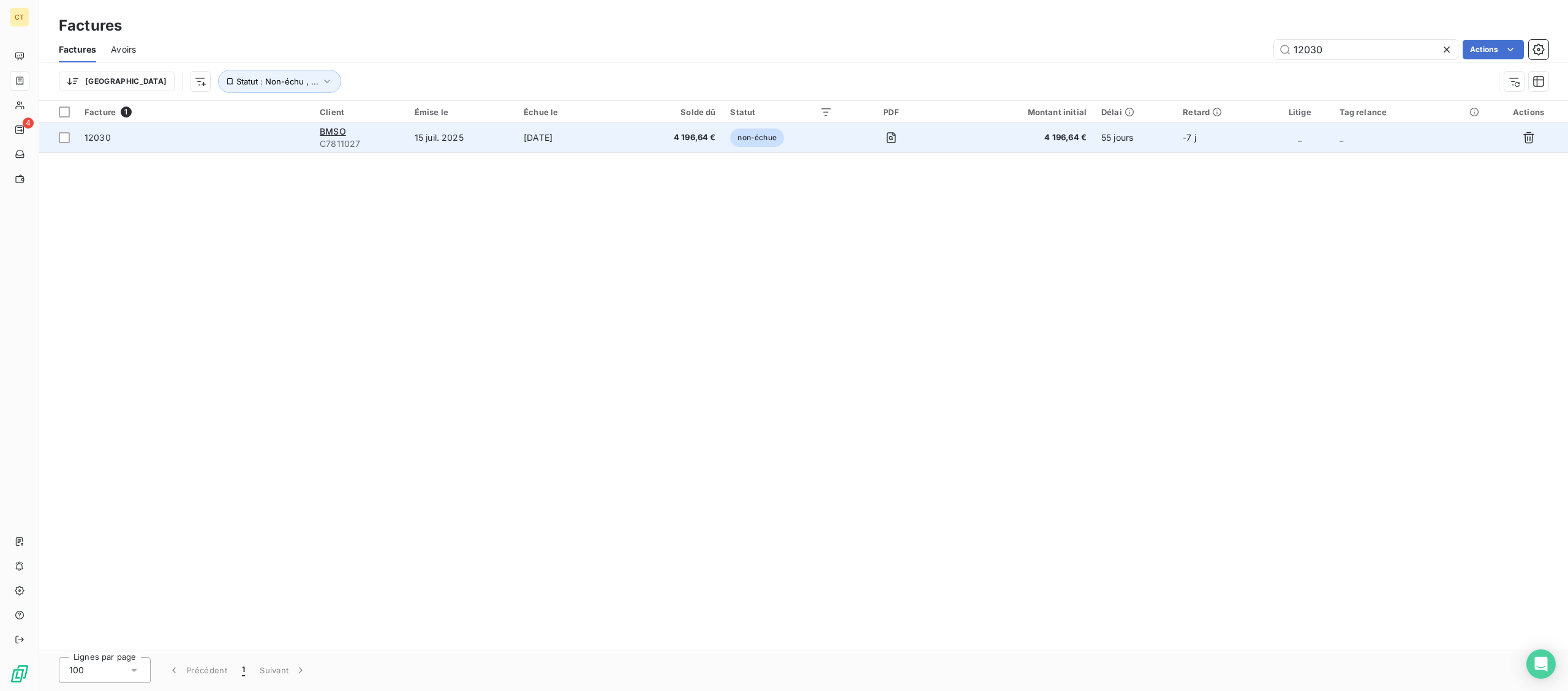
type input "12030"
click at [404, 141] on td "BMSO C7811027" at bounding box center [359, 137] width 95 height 29
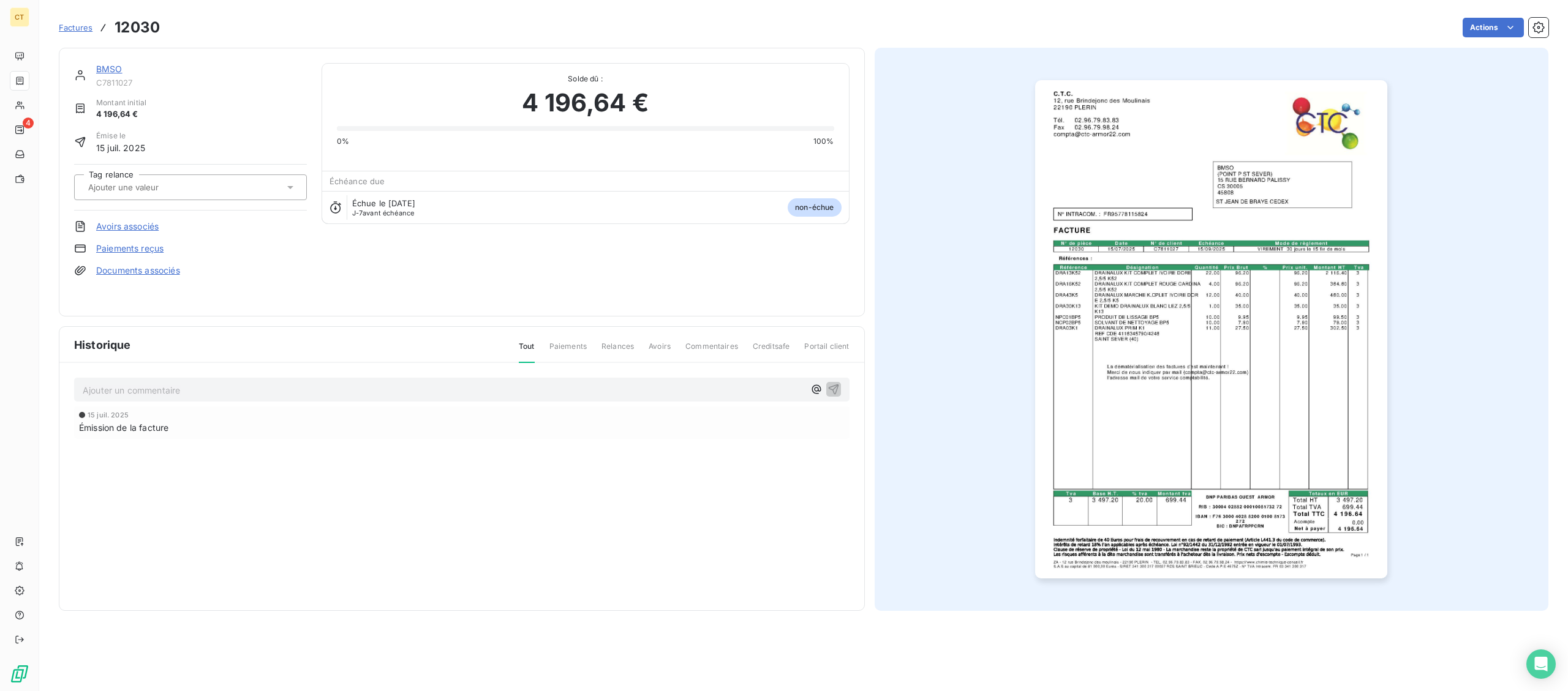
click at [110, 72] on link "BMSO" at bounding box center [109, 68] width 26 height 11
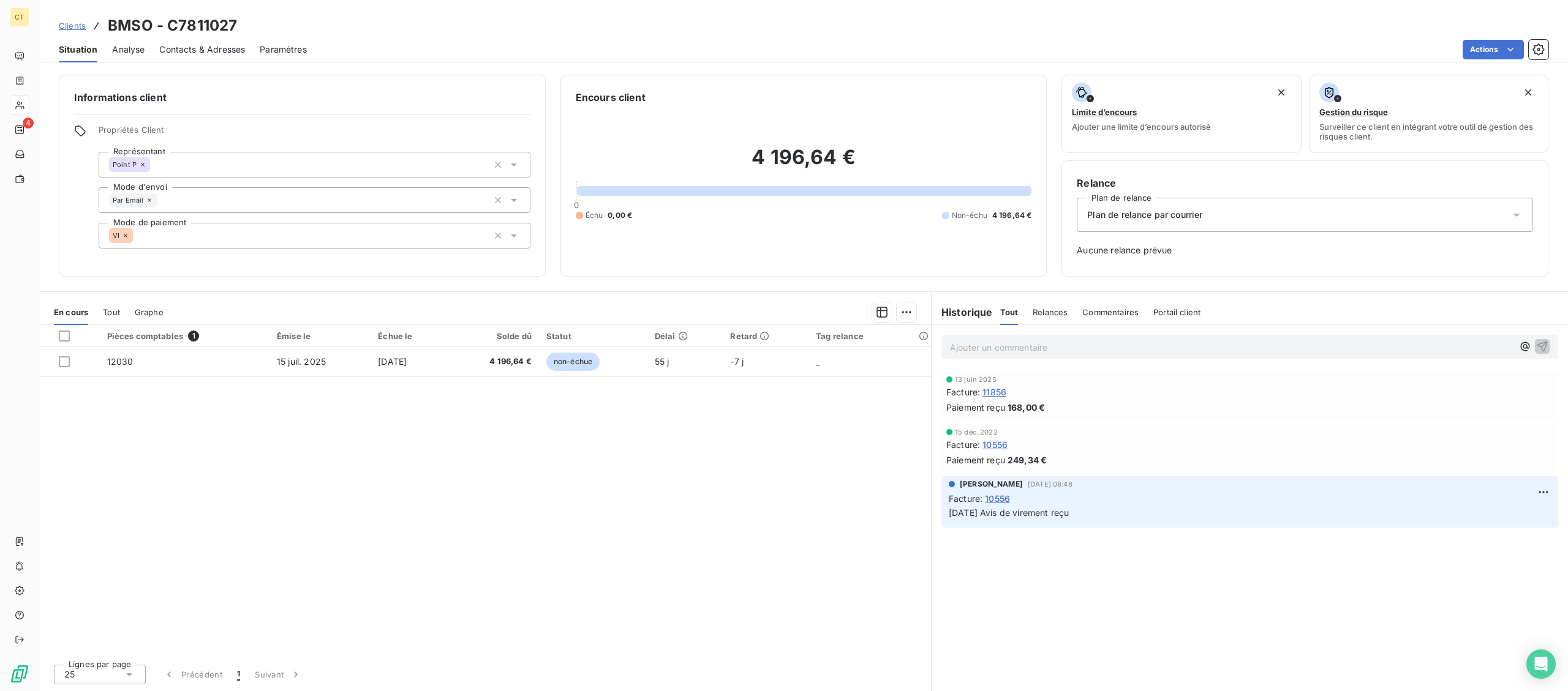
click at [1033, 350] on p "Ajouter un commentaire ﻿" at bounding box center [1231, 347] width 563 height 15
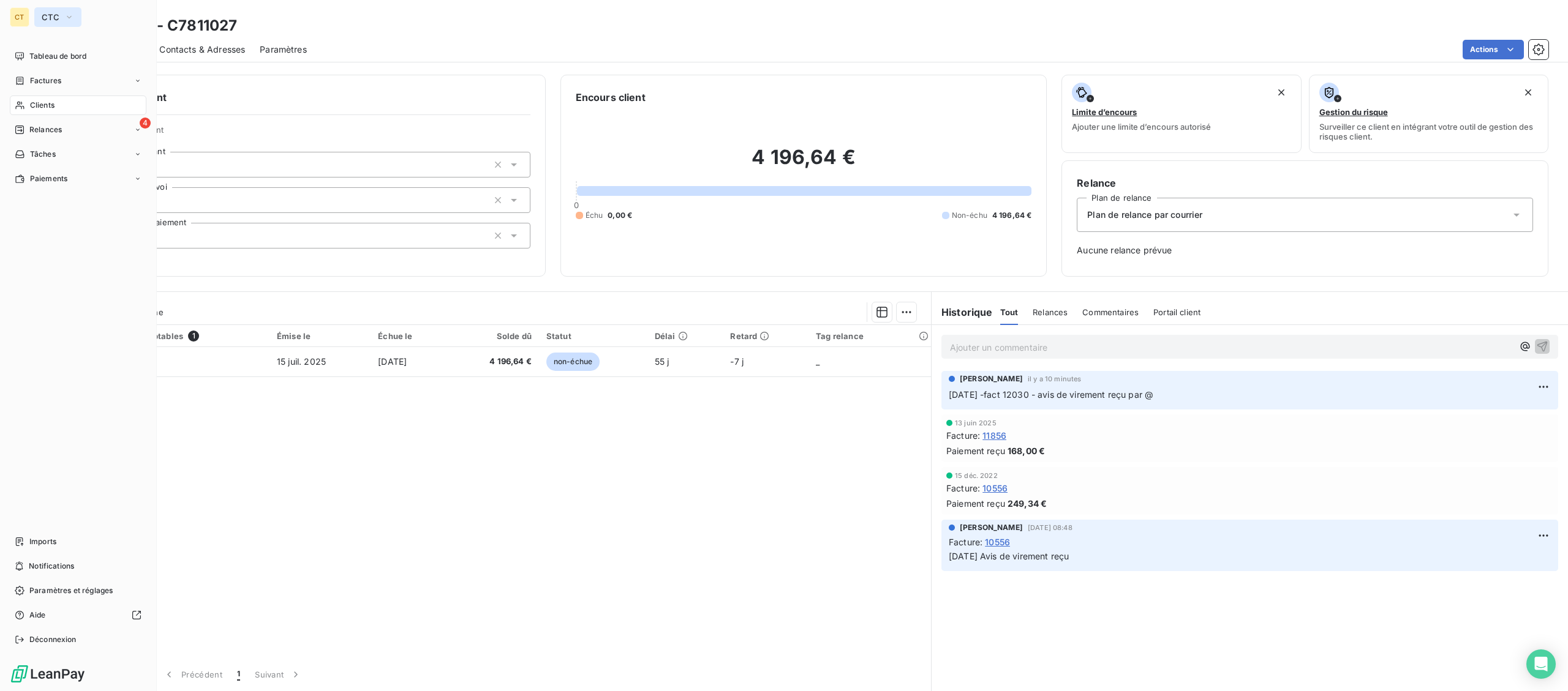
click at [46, 16] on span "CTC" at bounding box center [50, 18] width 18 height 10
click at [68, 115] on li "LC La Celtique Industrielle" at bounding box center [117, 109] width 165 height 29
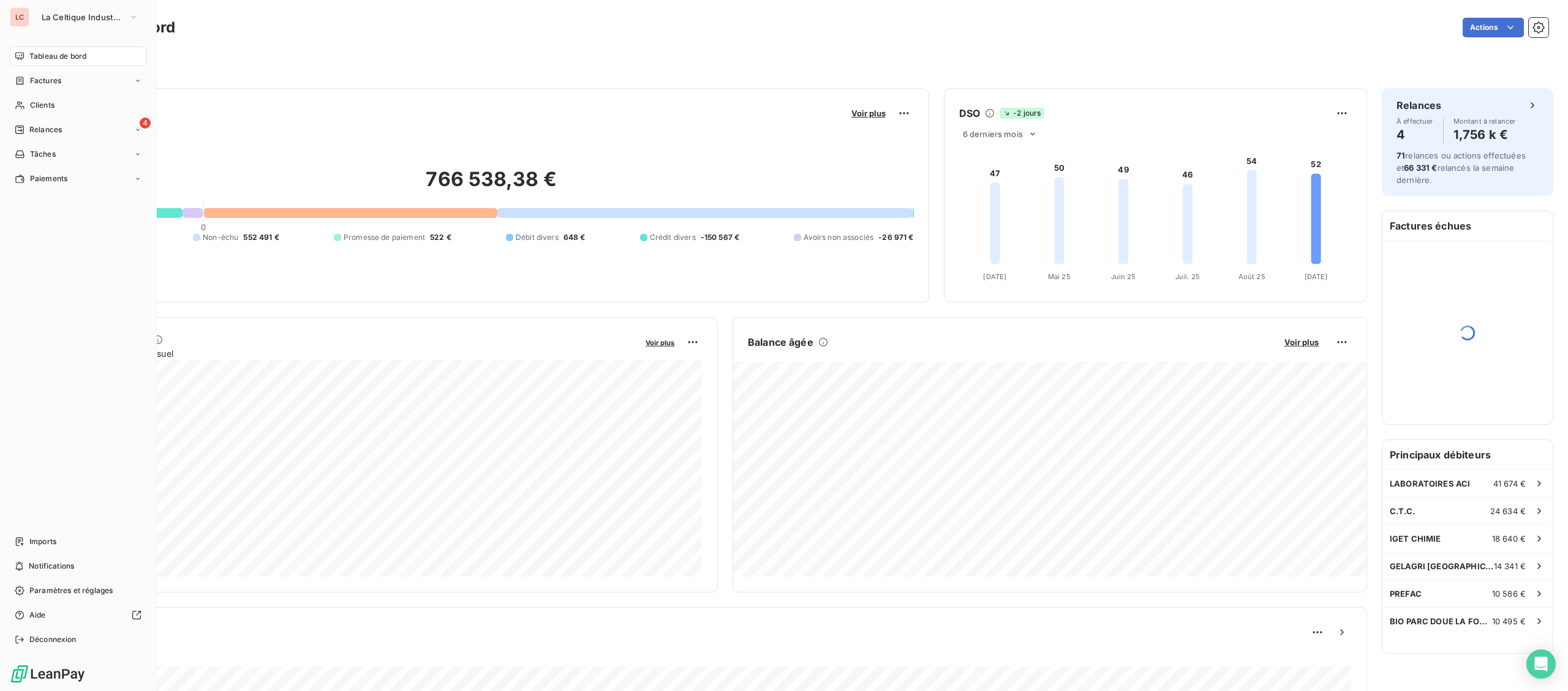
click at [95, 91] on nav "Tableau de bord Factures Clients 4 Relances Tâches Paiements" at bounding box center [78, 117] width 136 height 142
click at [91, 104] on div "Clients" at bounding box center [78, 105] width 136 height 19
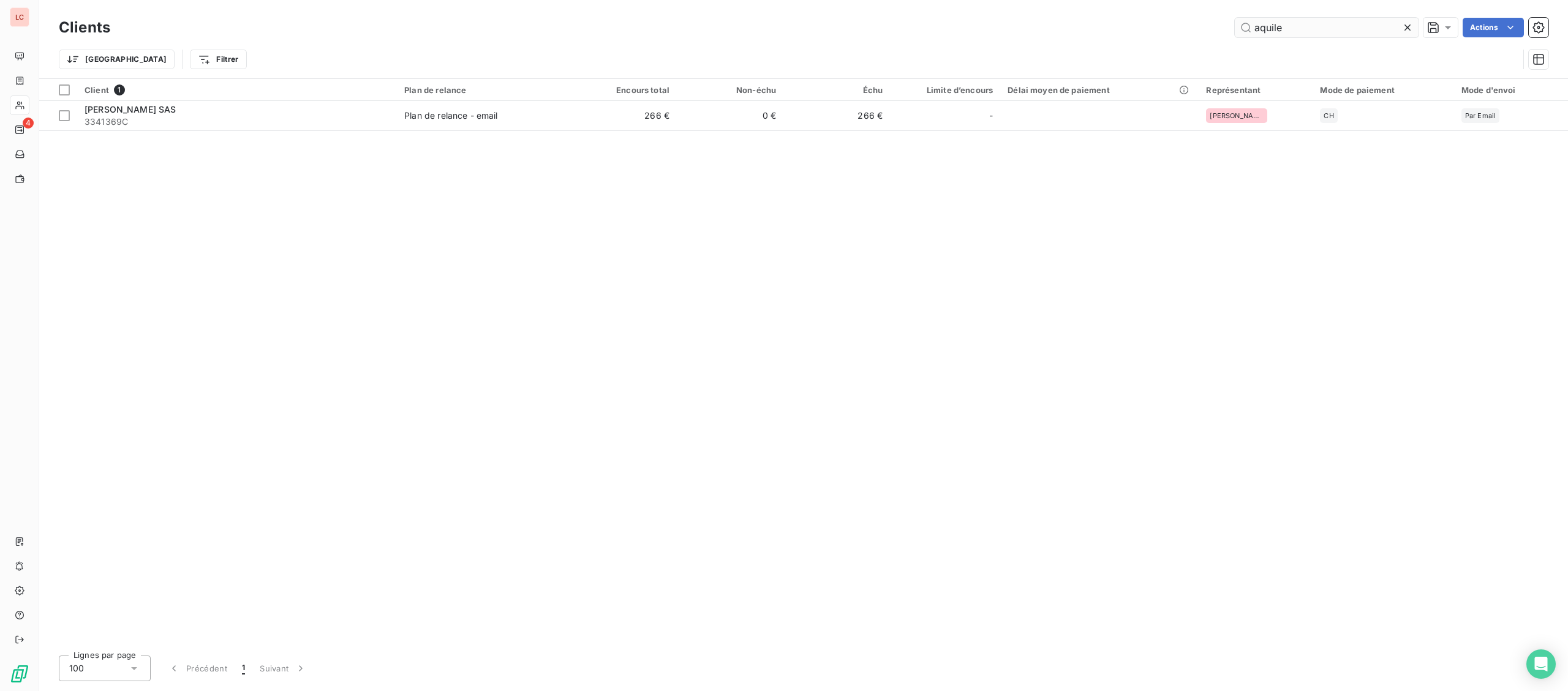
drag, startPoint x: 1331, startPoint y: 29, endPoint x: 1140, endPoint y: 32, distance: 191.0
click at [1235, 32] on input "aquile" at bounding box center [1326, 27] width 184 height 19
type input "442590"
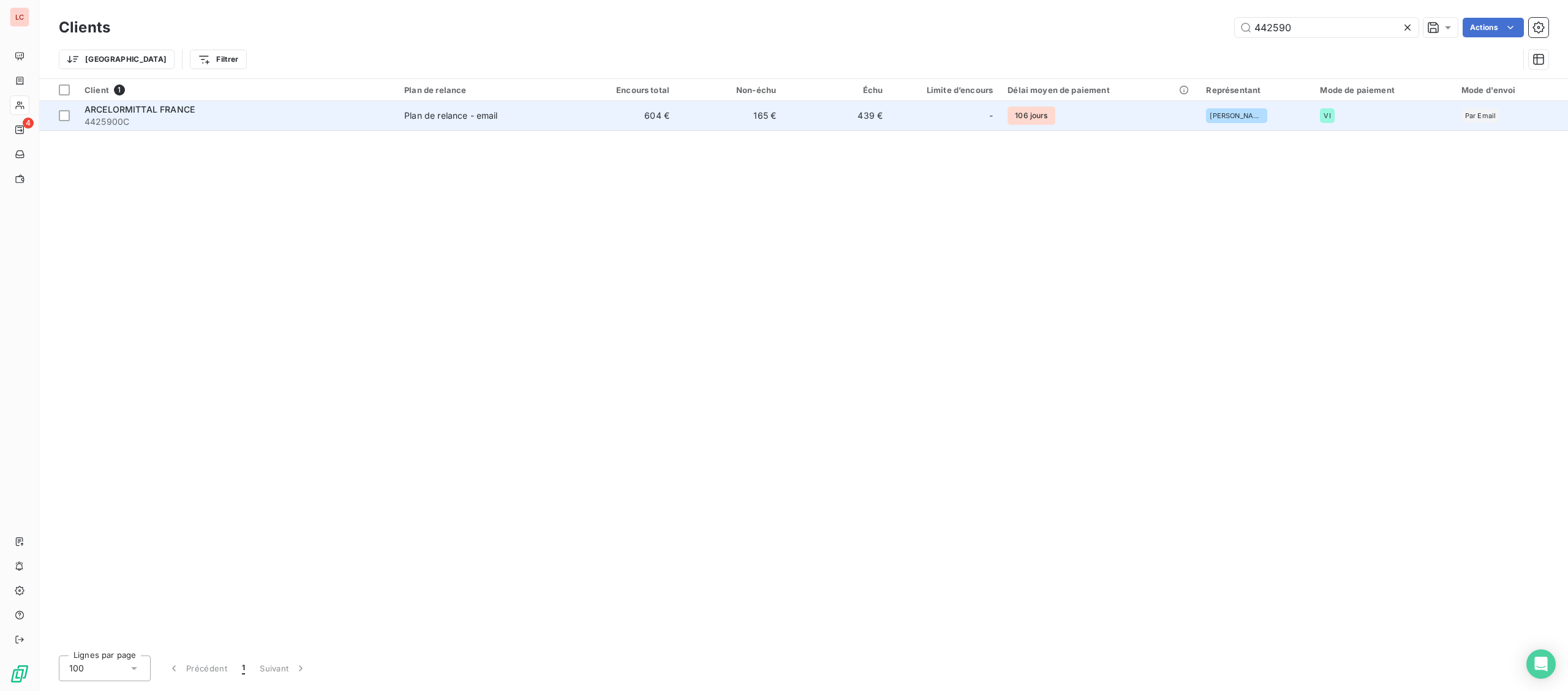
drag, startPoint x: 283, startPoint y: 136, endPoint x: 283, endPoint y: 127, distance: 9.0
click at [283, 134] on div "Client 1 Plan de relance Encours total Non-échu Échu Limite d’encours Délai moy…" at bounding box center [803, 362] width 1528 height 567
click at [283, 126] on span "4425900C" at bounding box center [237, 122] width 305 height 13
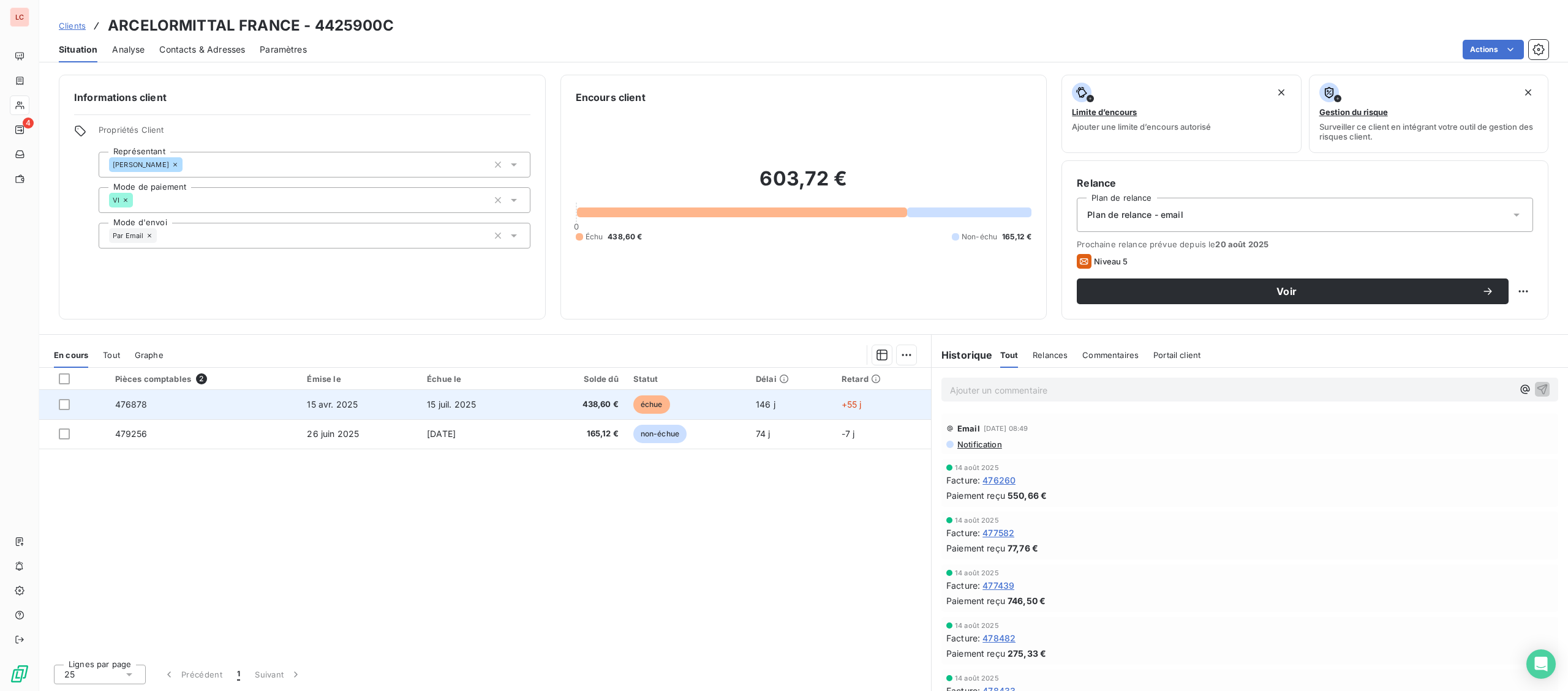
click at [457, 409] on span "15 juil. 2025" at bounding box center [451, 404] width 49 height 11
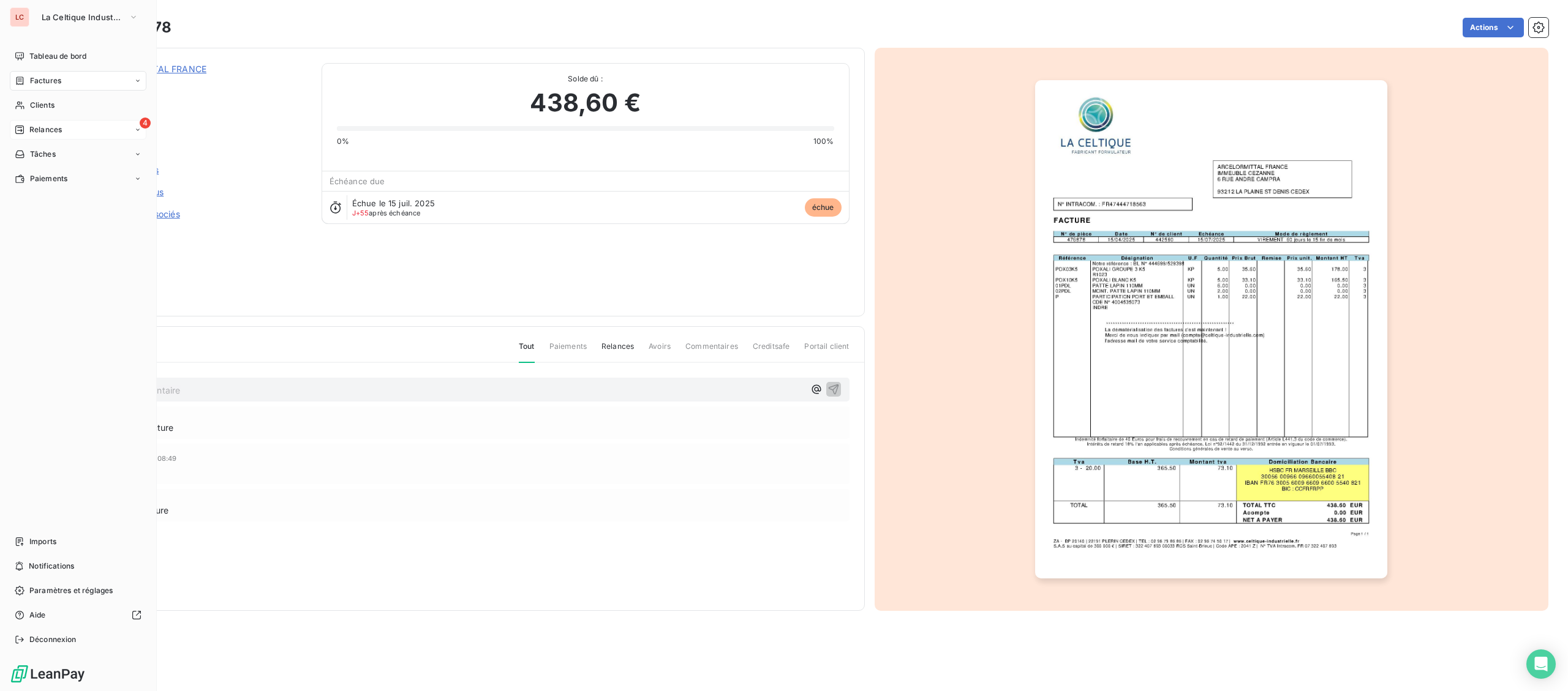
click at [22, 130] on icon at bounding box center [19, 130] width 10 height 10
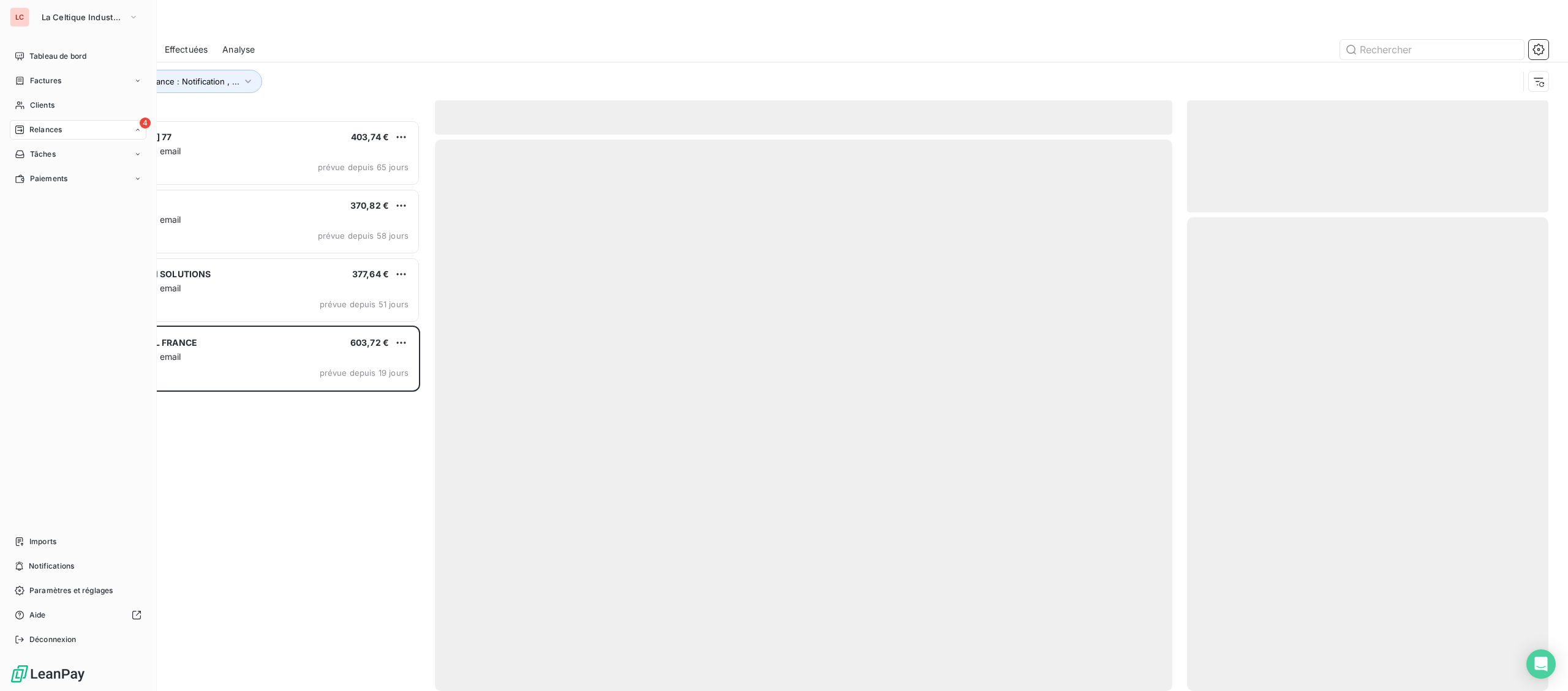
scroll to position [571, 360]
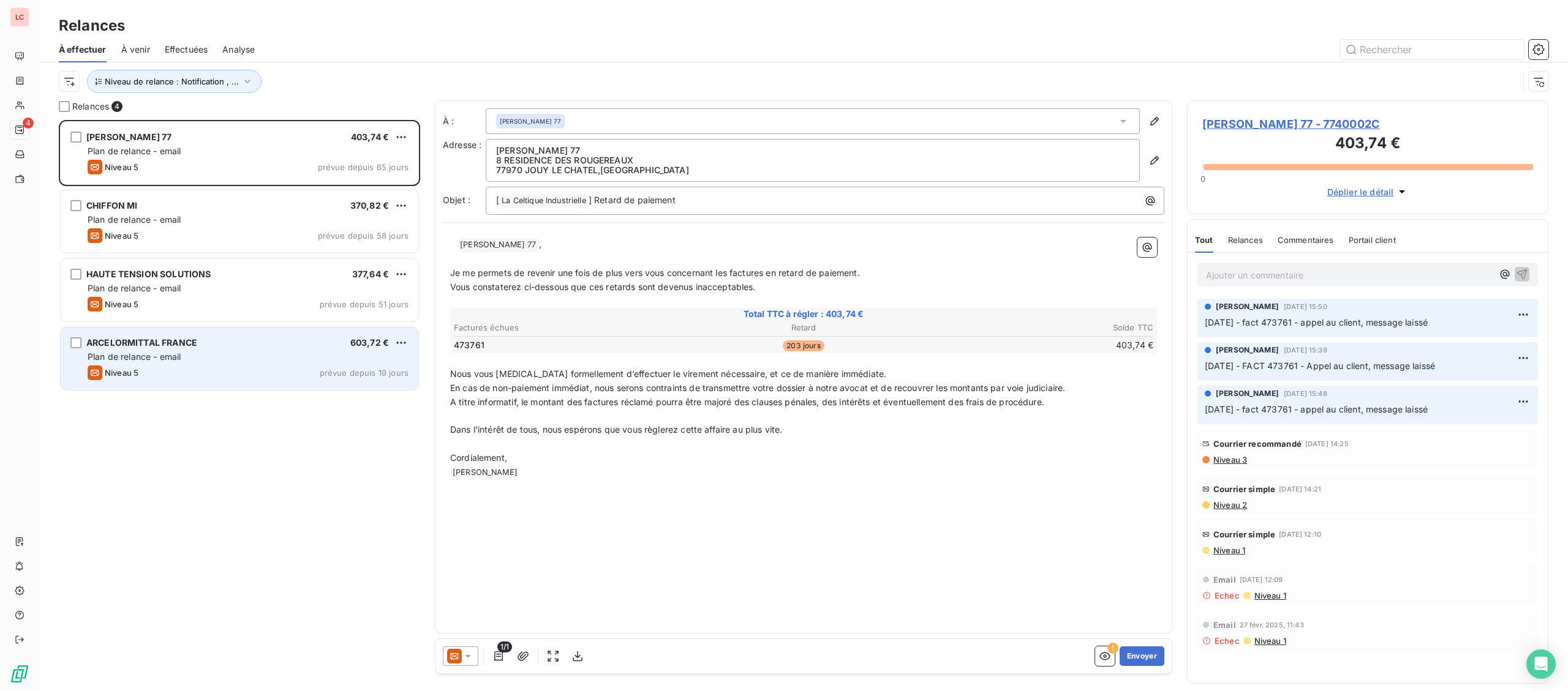
click at [243, 357] on div "Plan de relance - email" at bounding box center [247, 357] width 321 height 13
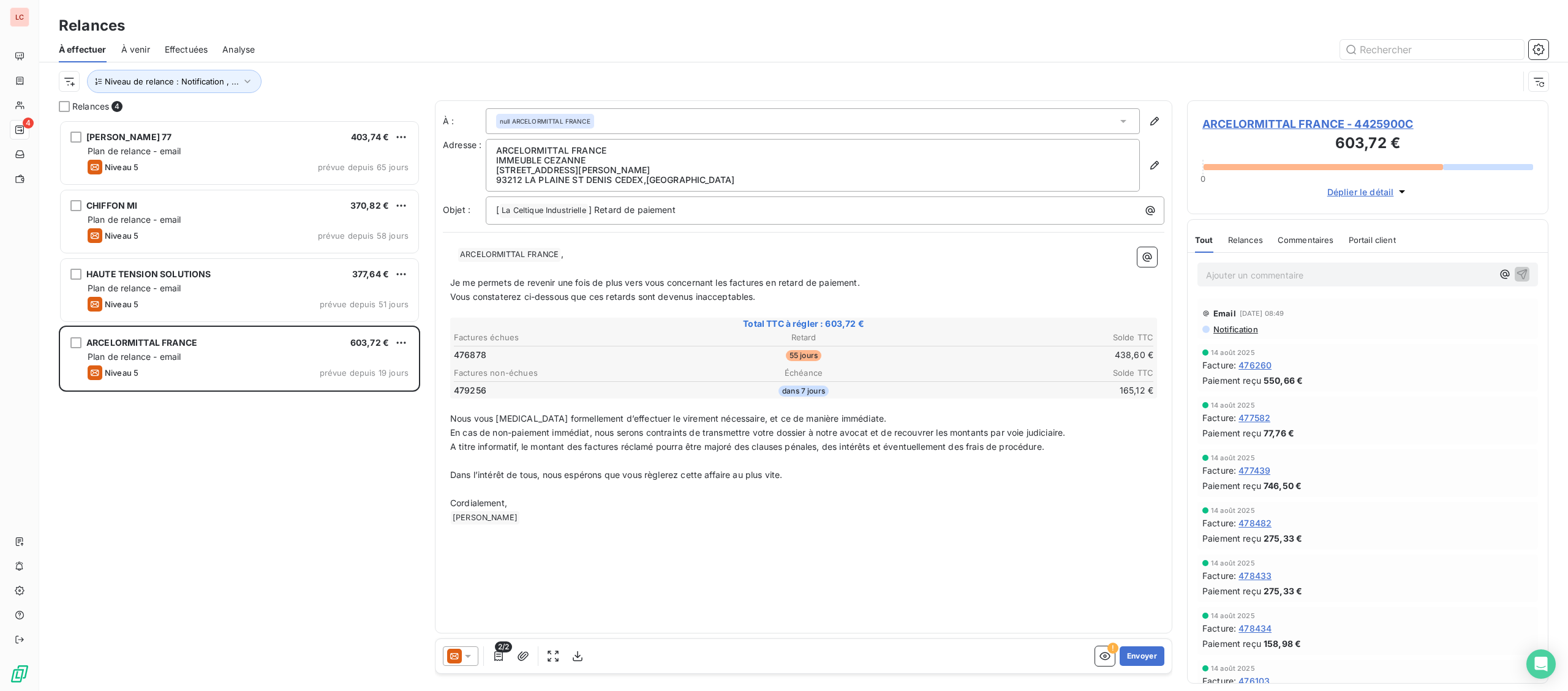
click at [1243, 331] on span "Notification" at bounding box center [1235, 329] width 46 height 10
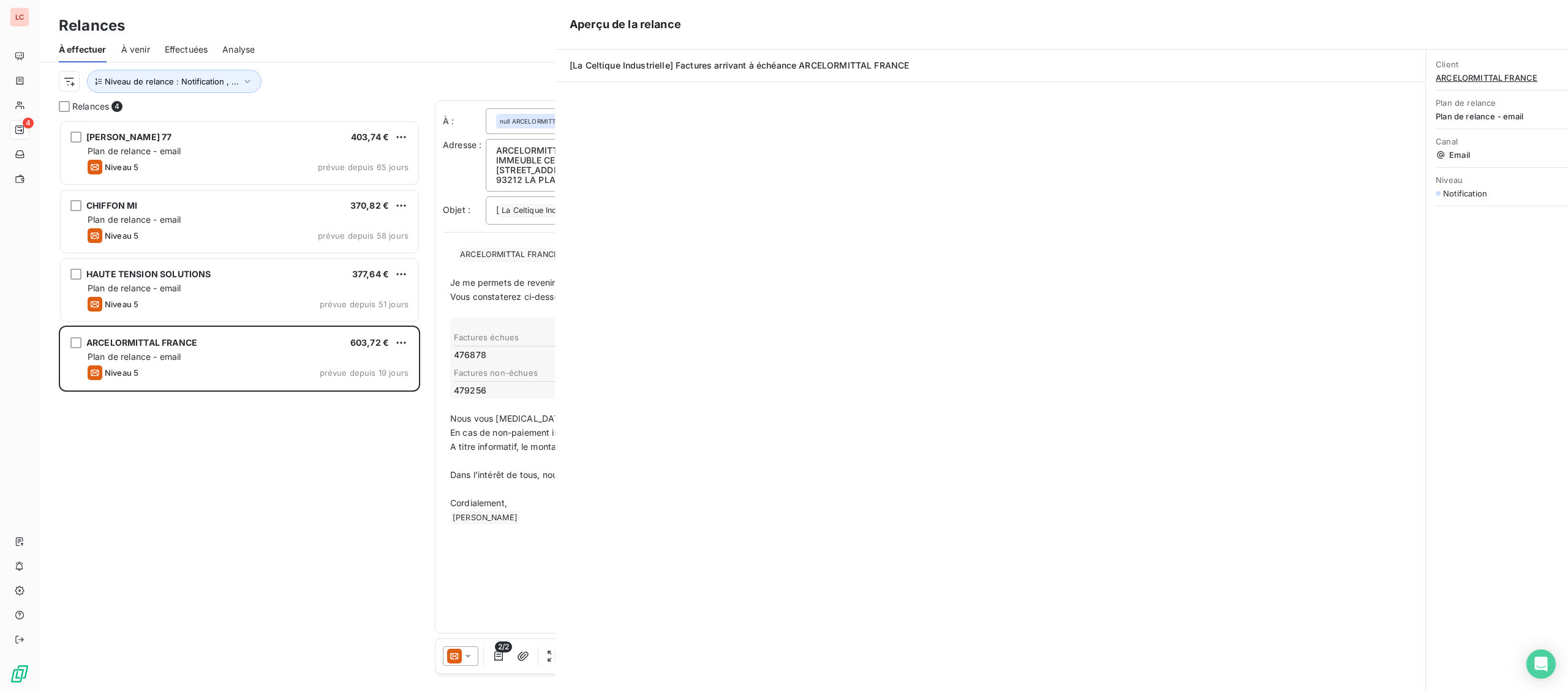
scroll to position [571, 360]
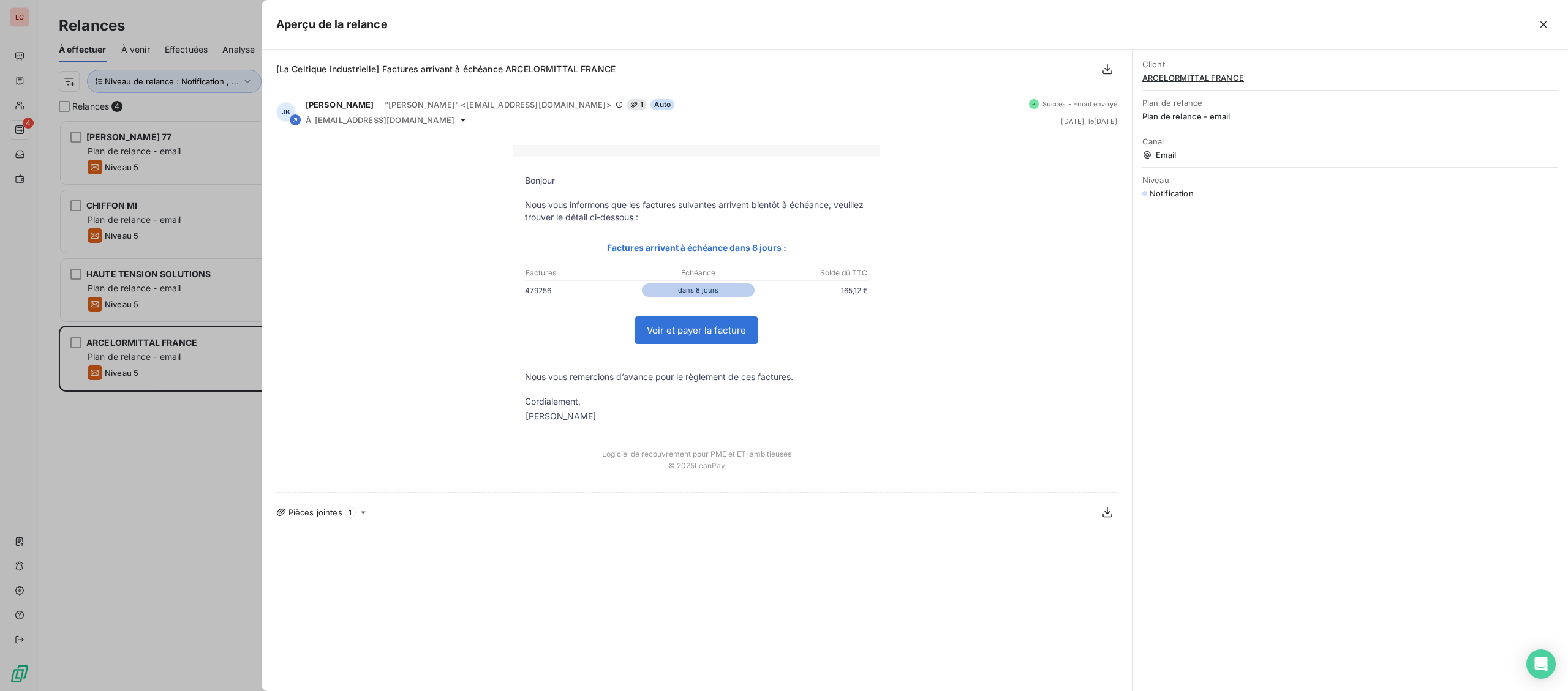
click at [235, 458] on div at bounding box center [784, 345] width 1568 height 691
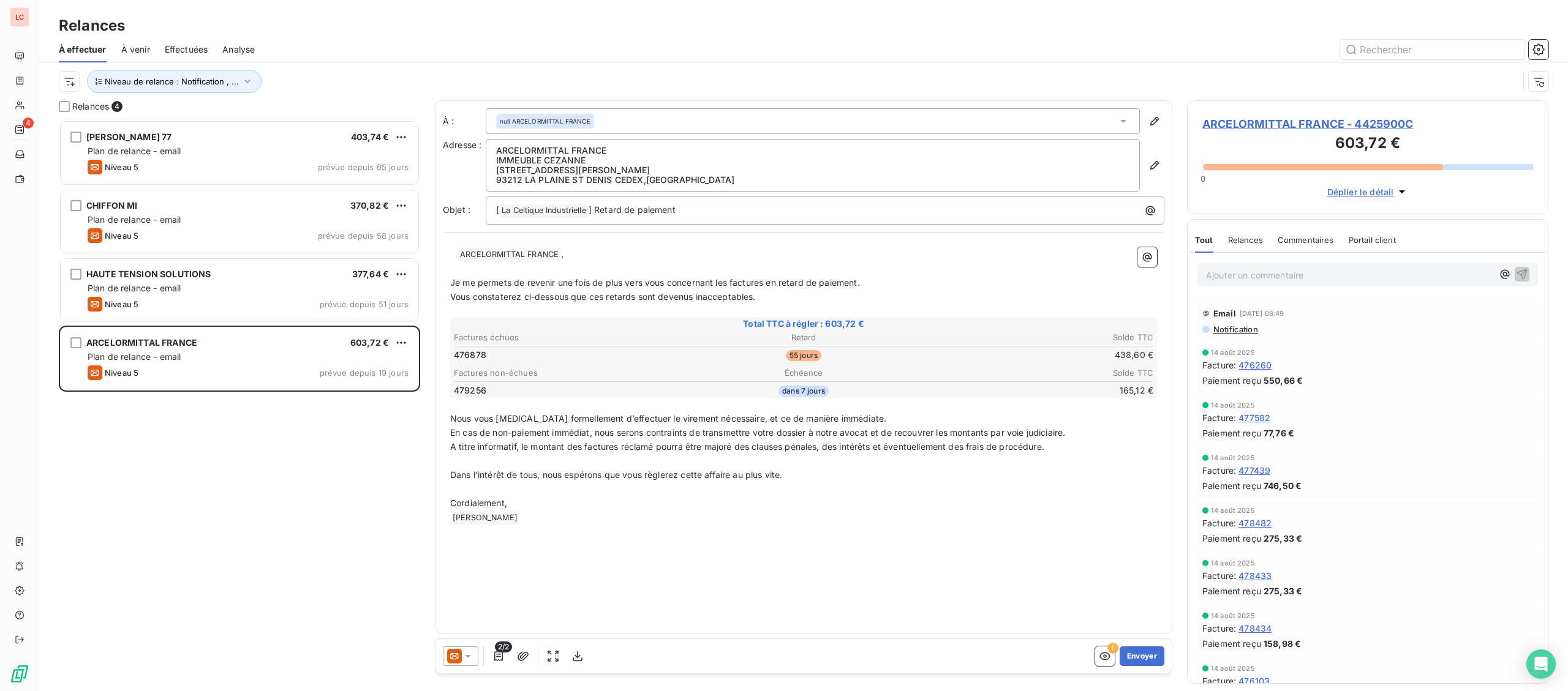
click at [472, 656] on icon at bounding box center [468, 656] width 13 height 13
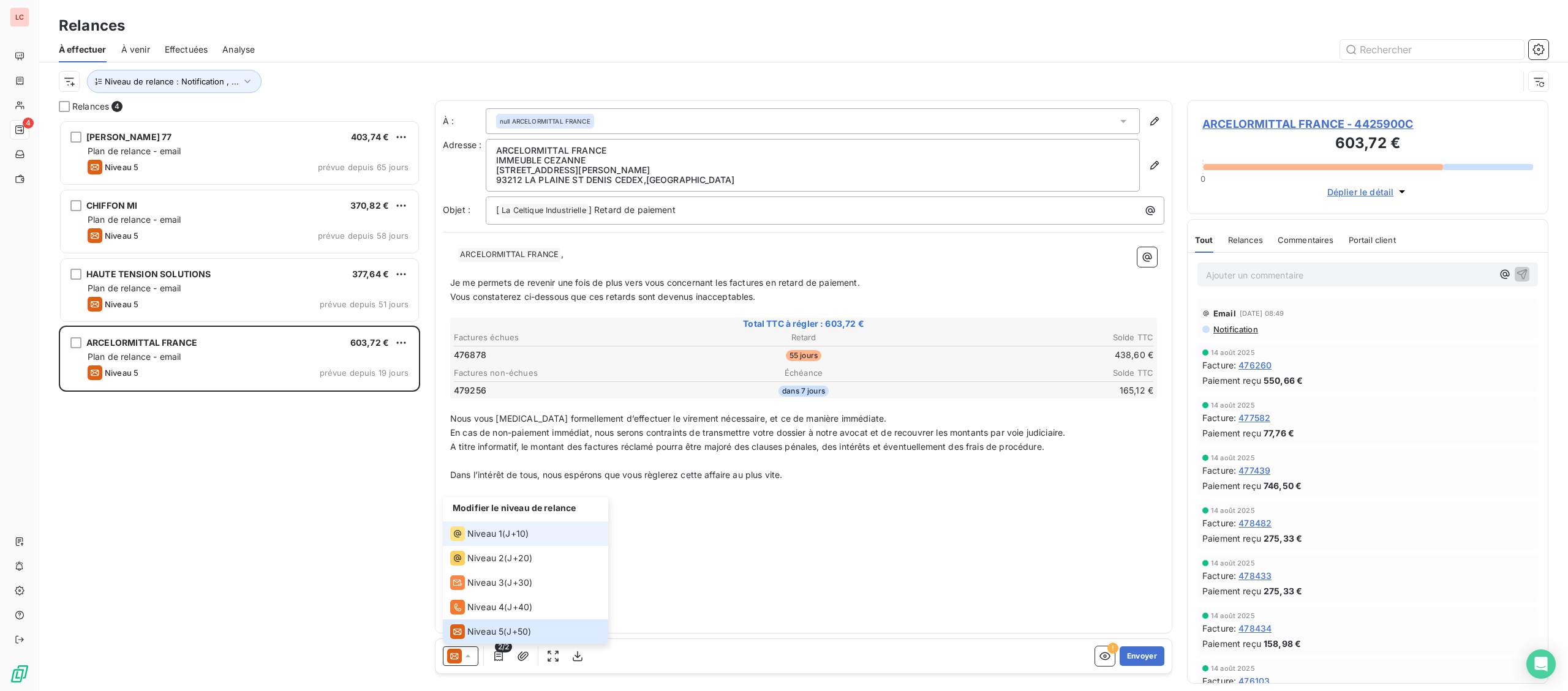
click at [488, 542] on li "Niveau 1 ( J+10 )" at bounding box center [525, 533] width 165 height 24
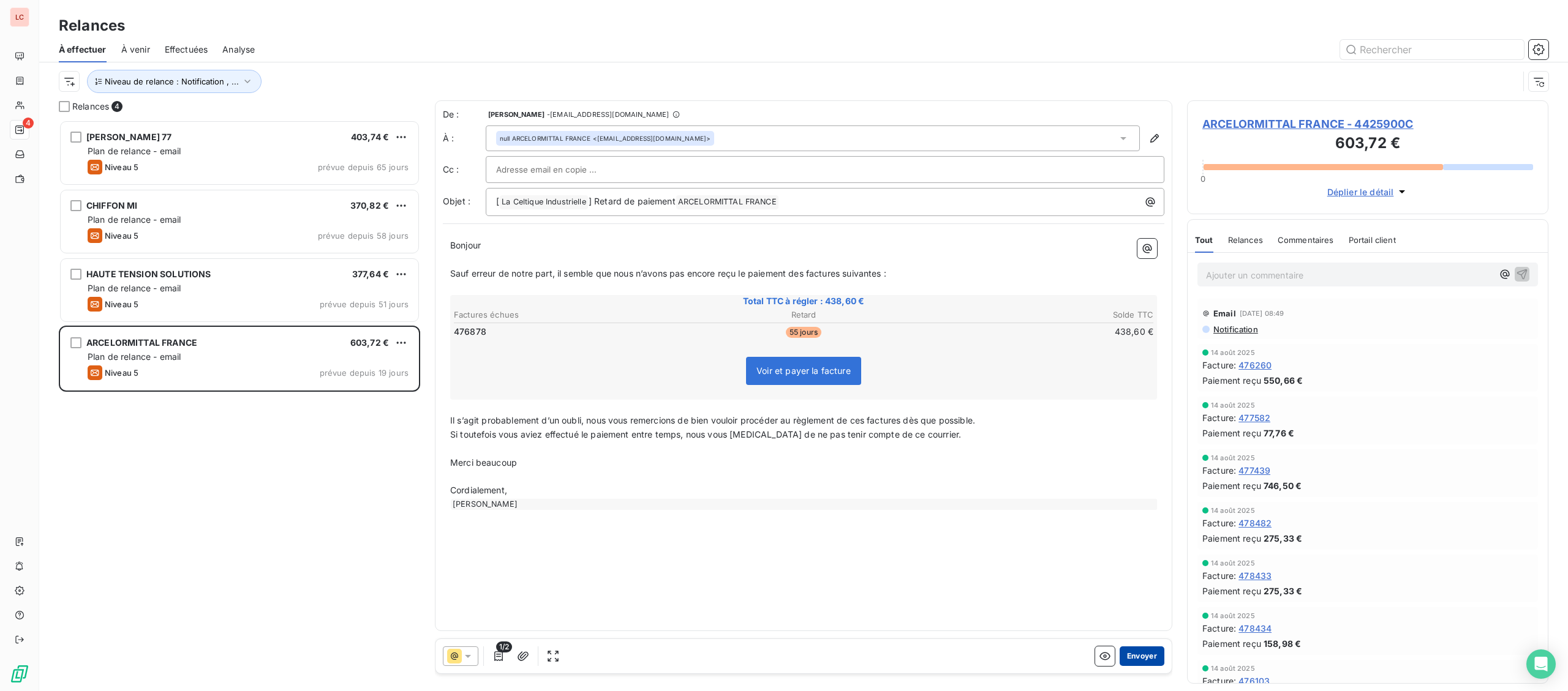
click at [1144, 662] on button "Envoyer" at bounding box center [1142, 656] width 45 height 19
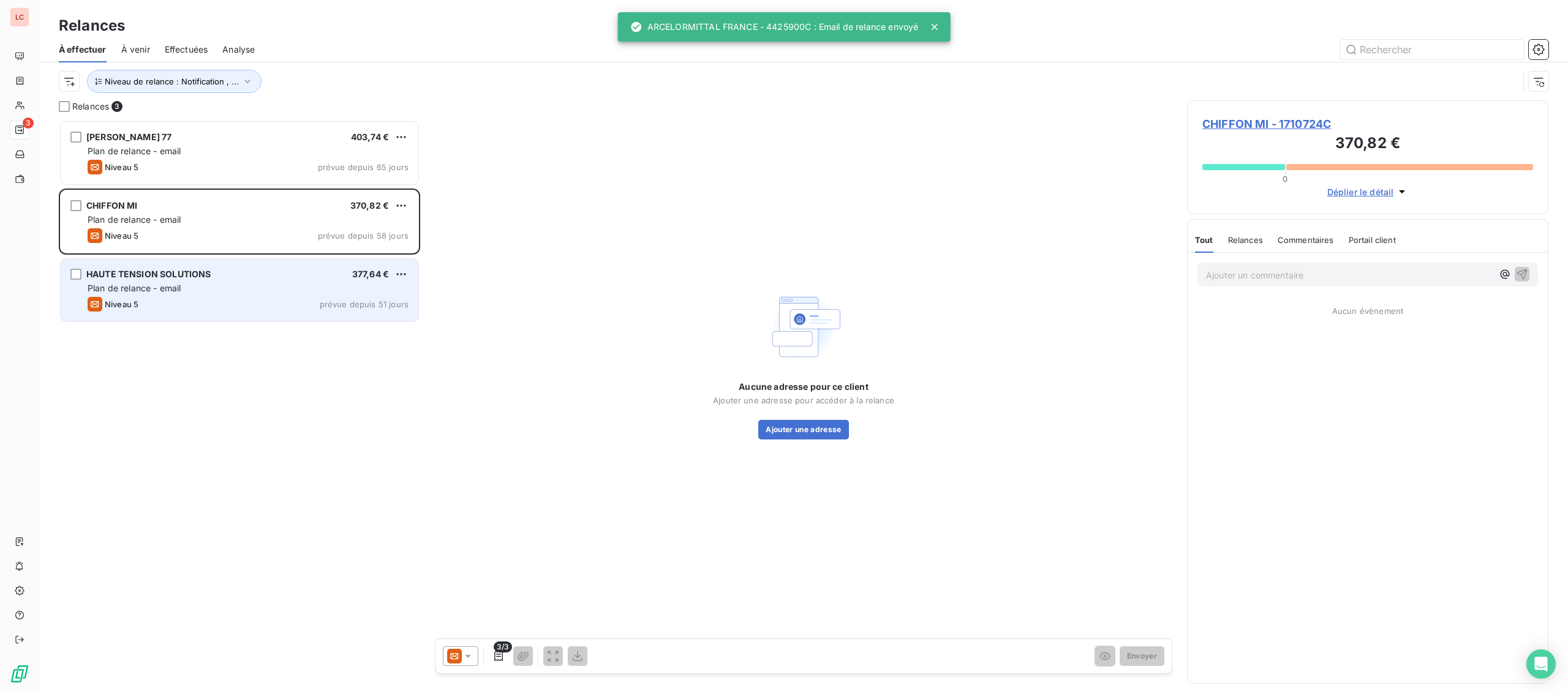
click at [214, 315] on div "HAUTE TENSION SOLUTIONS 377,64 € Plan de relance - email Niveau 5 prévue depuis…" at bounding box center [240, 290] width 358 height 62
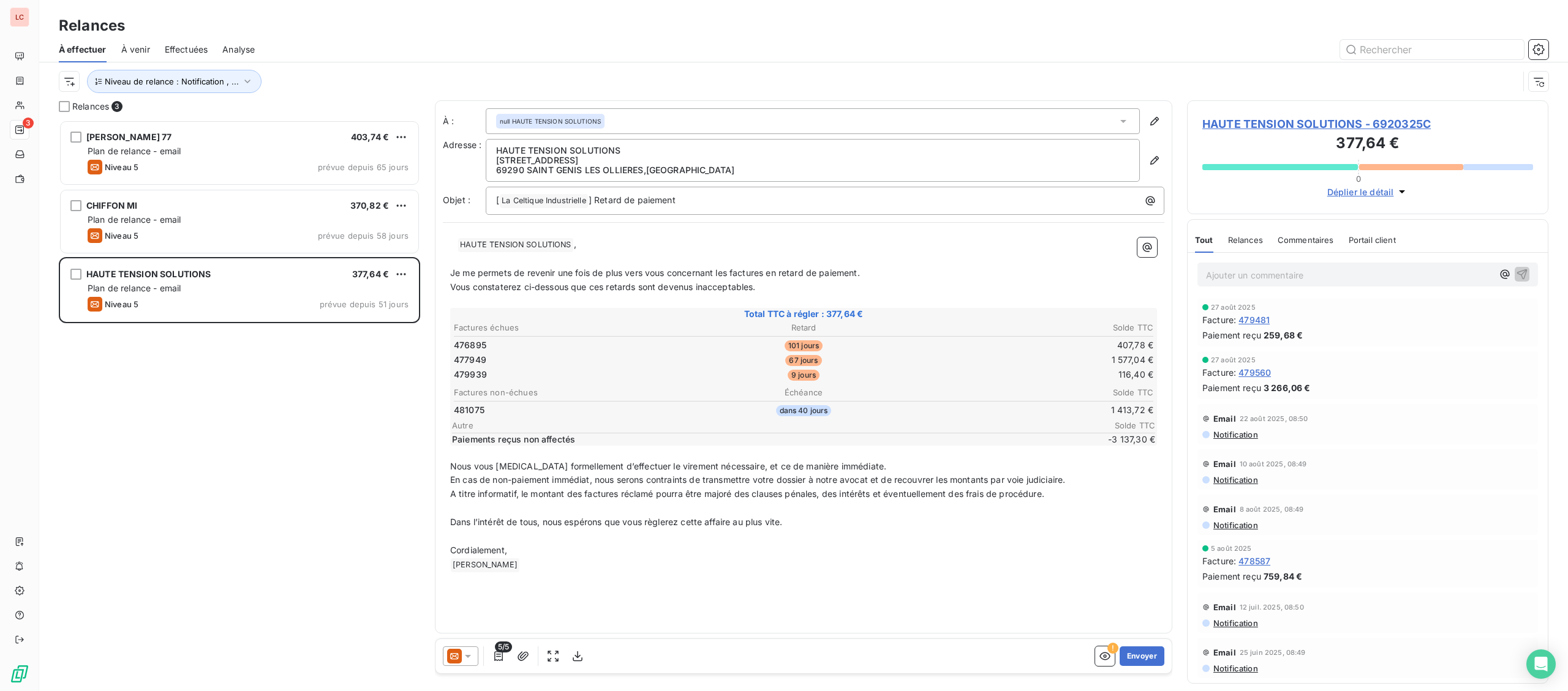
click at [1327, 130] on span "HAUTE TENSION SOLUTIONS - 6920325C" at bounding box center [1367, 124] width 331 height 16
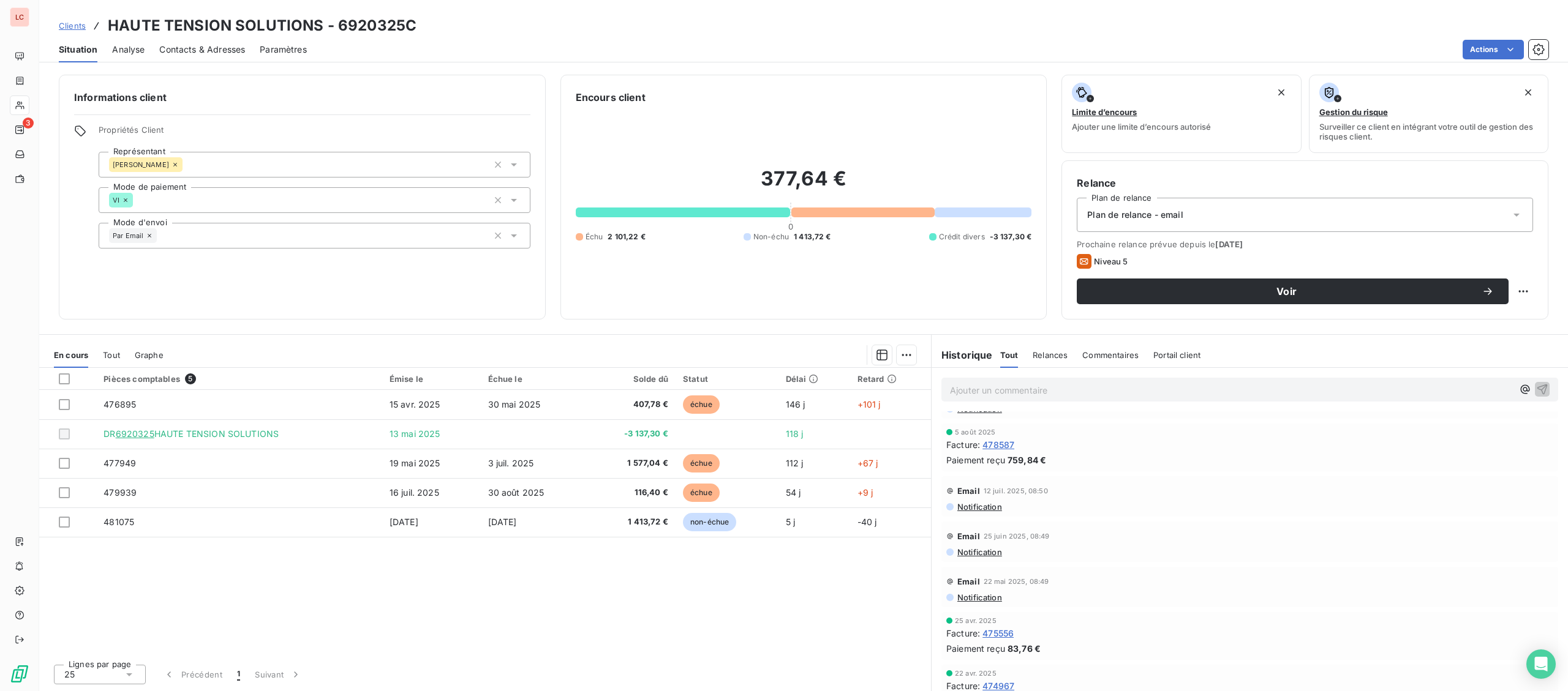
scroll to position [255, 0]
